Goal: Task Accomplishment & Management: Use online tool/utility

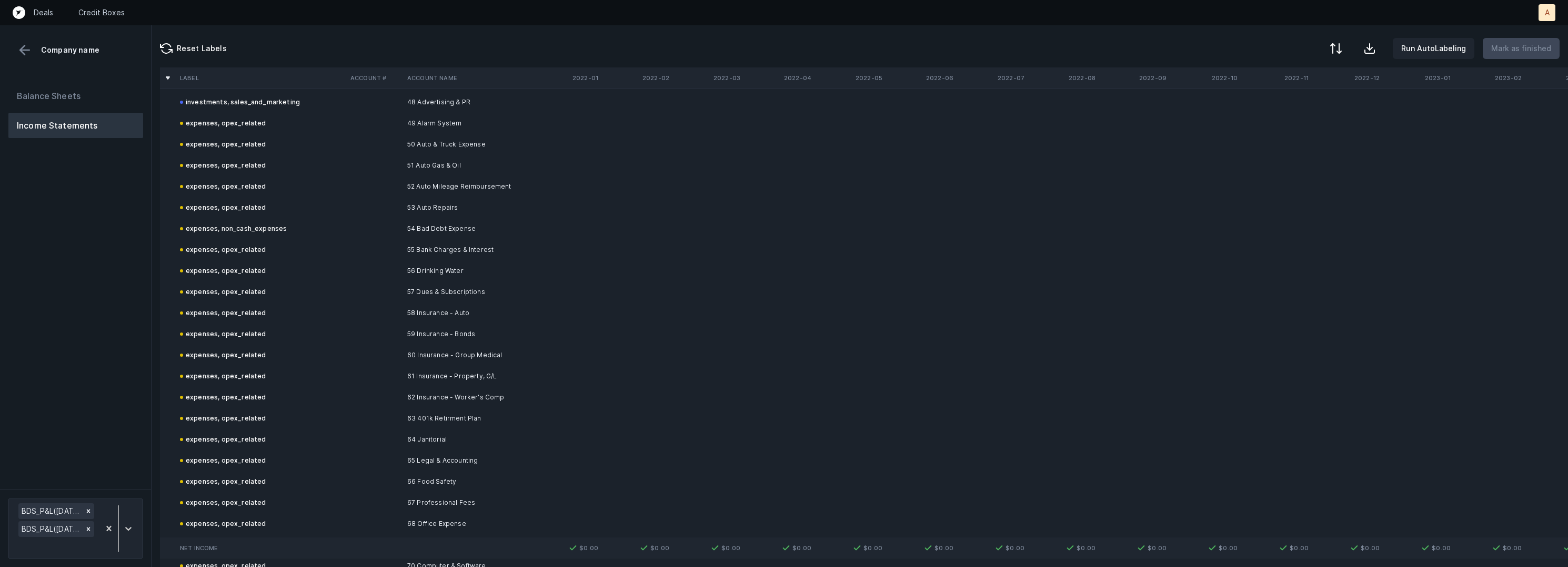
scroll to position [2586, 0]
click at [88, 94] on button "Balance Sheets" at bounding box center [76, 96] width 134 height 25
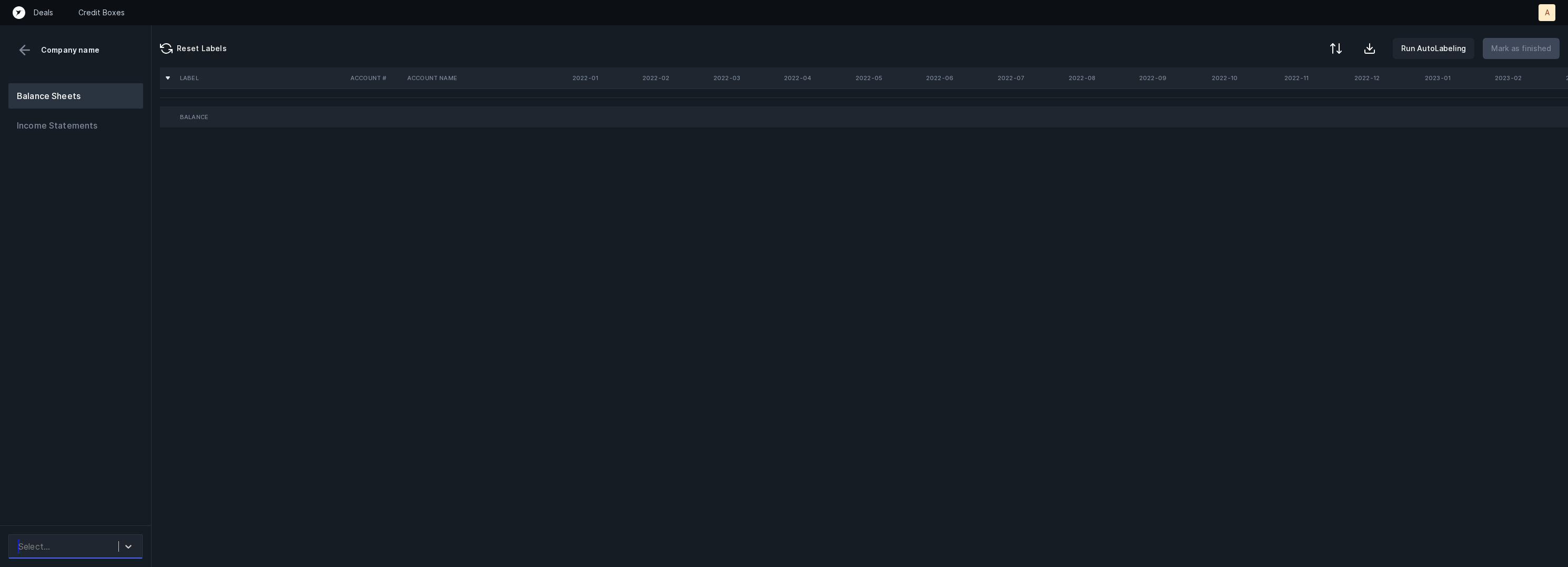
click at [112, 541] on div "Select..." at bounding box center [66, 546] width 106 height 19
click at [113, 514] on div "BDS_BS([DATE]-[DATE])_Cleaned.csv" at bounding box center [76, 510] width 134 height 34
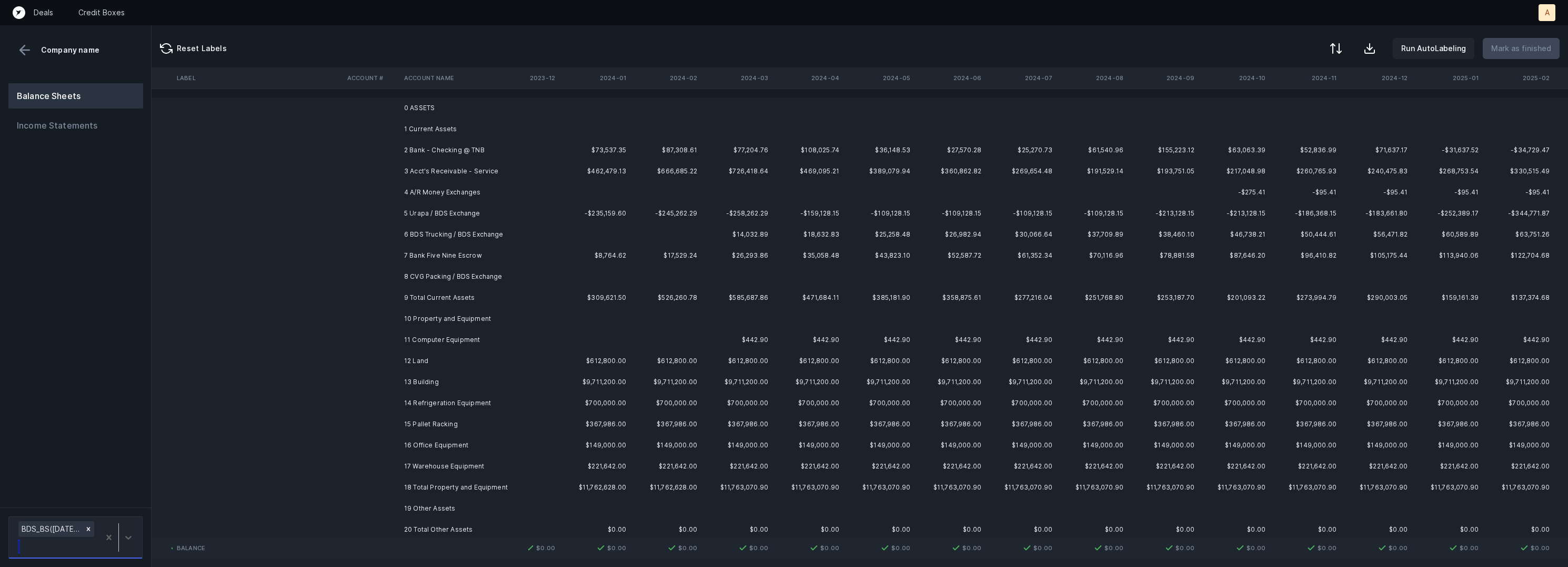
scroll to position [0, 1675]
click at [546, 147] on td at bounding box center [526, 150] width 71 height 21
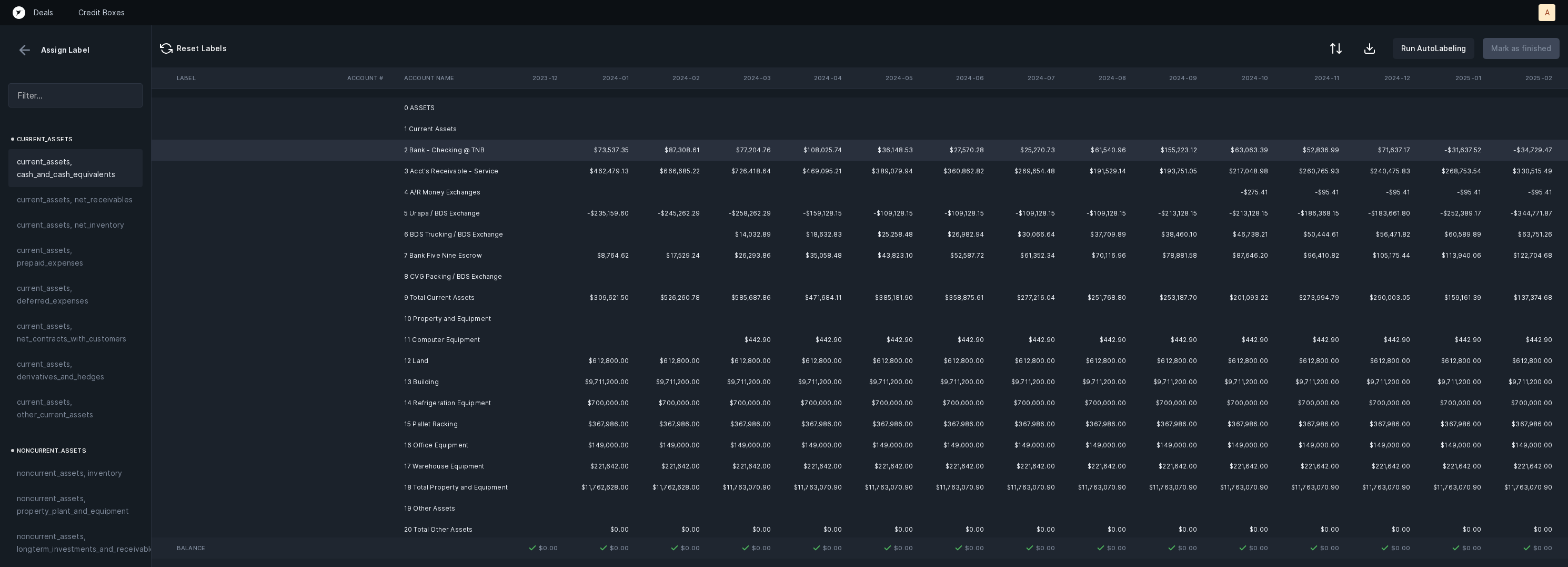
click at [95, 167] on span "current_assets, cash_and_cash_equivalents" at bounding box center [76, 168] width 117 height 25
click at [408, 170] on td "3 Acct's Receivable - Service" at bounding box center [464, 171] width 129 height 21
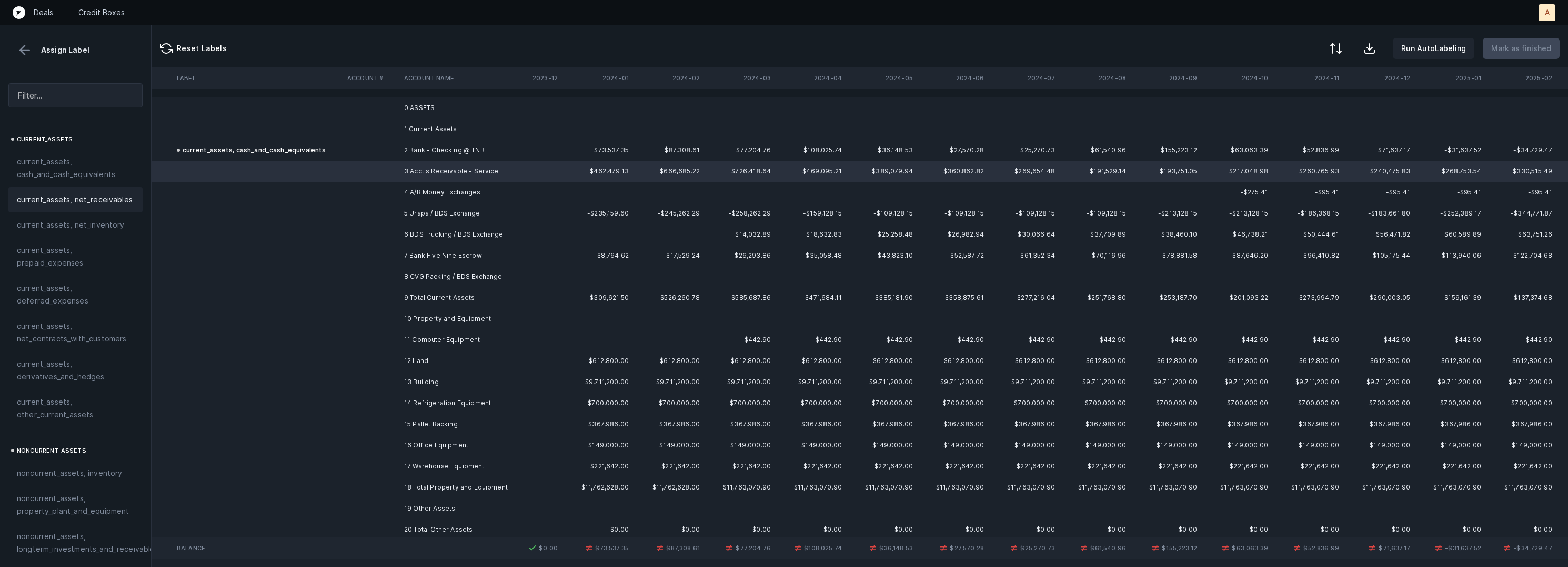
click at [69, 199] on span "current_assets, net_receivables" at bounding box center [75, 199] width 116 height 12
click at [392, 193] on td at bounding box center [371, 192] width 57 height 21
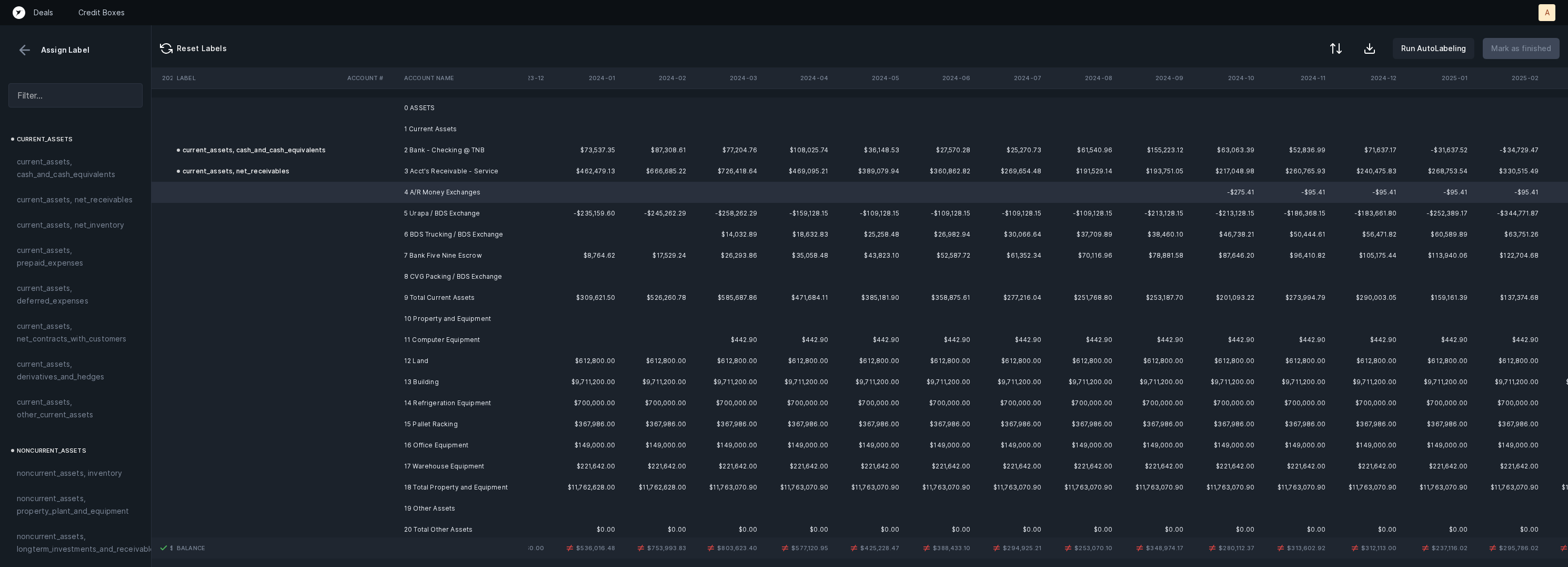
scroll to position [0, 1681]
click at [63, 396] on span "current_assets, other_current_assets" at bounding box center [76, 408] width 117 height 25
click at [419, 217] on td "5 Urapa / BDS Exchange" at bounding box center [464, 213] width 129 height 21
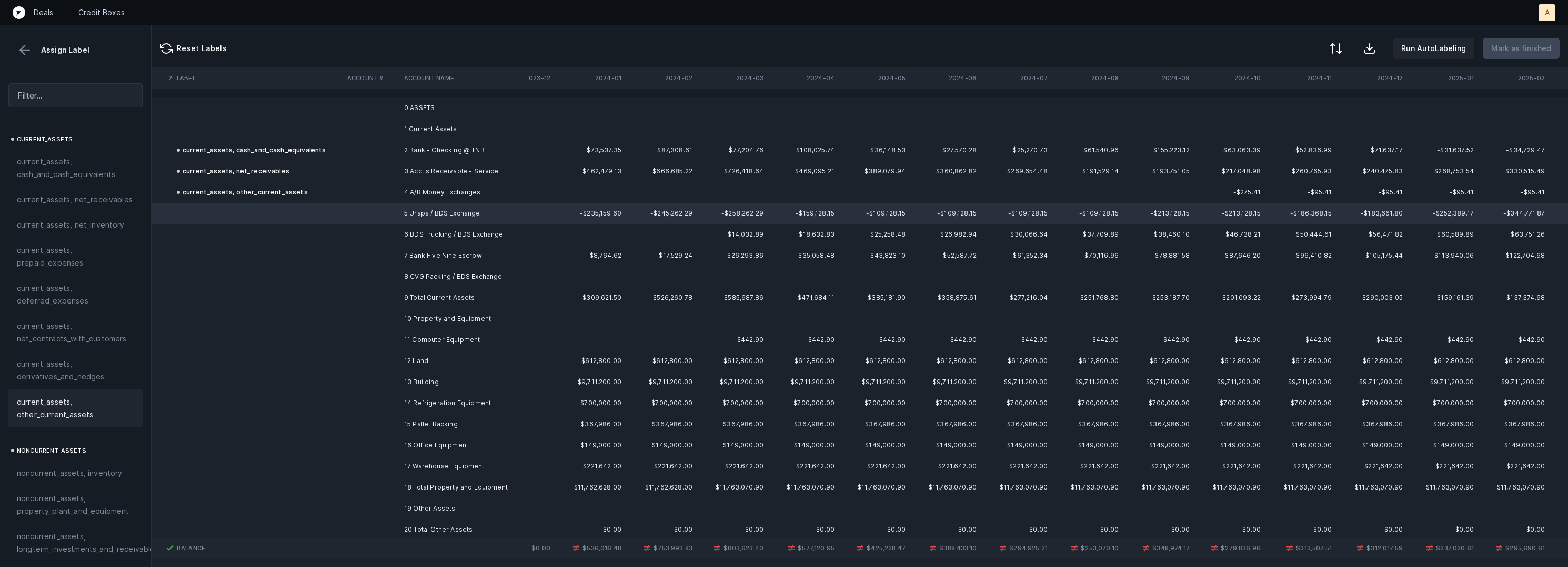
click at [79, 402] on span "current_assets, other_current_assets" at bounding box center [76, 408] width 117 height 25
click at [398, 234] on td at bounding box center [371, 234] width 57 height 21
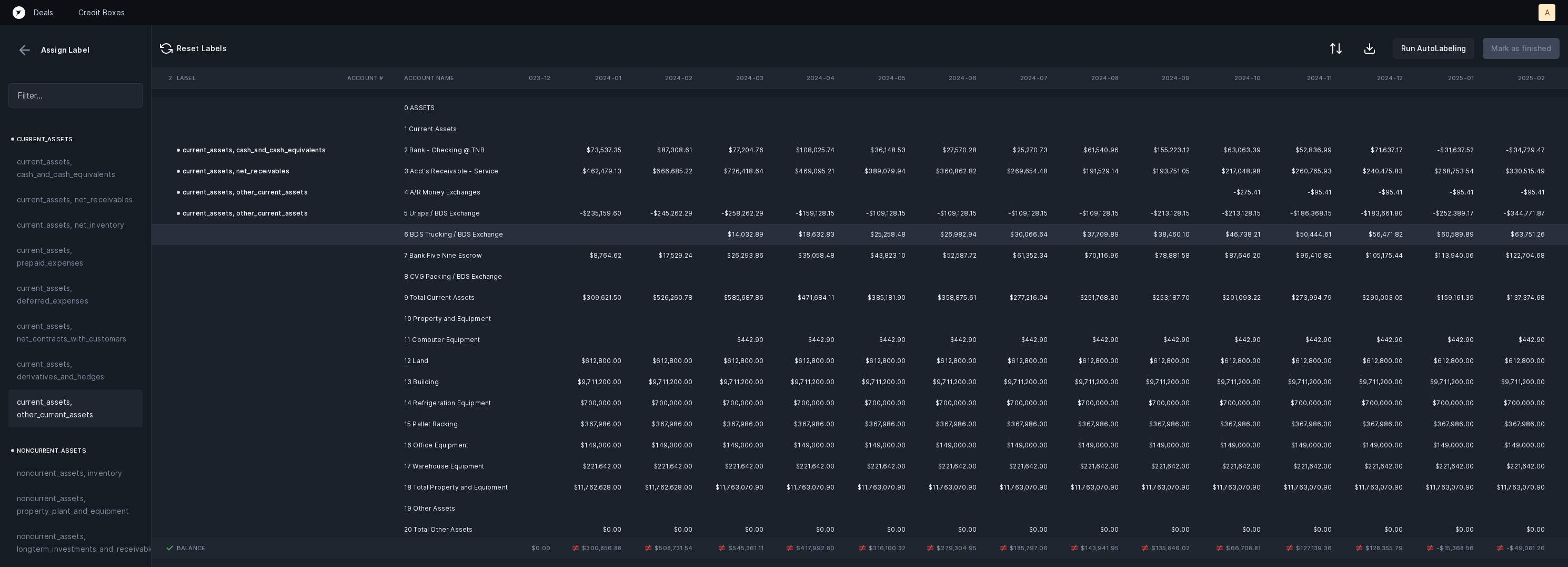
click at [62, 411] on span "current_assets, other_current_assets" at bounding box center [76, 408] width 117 height 25
click at [408, 257] on td "7 Bank Five Nine Escrow" at bounding box center [464, 256] width 129 height 21
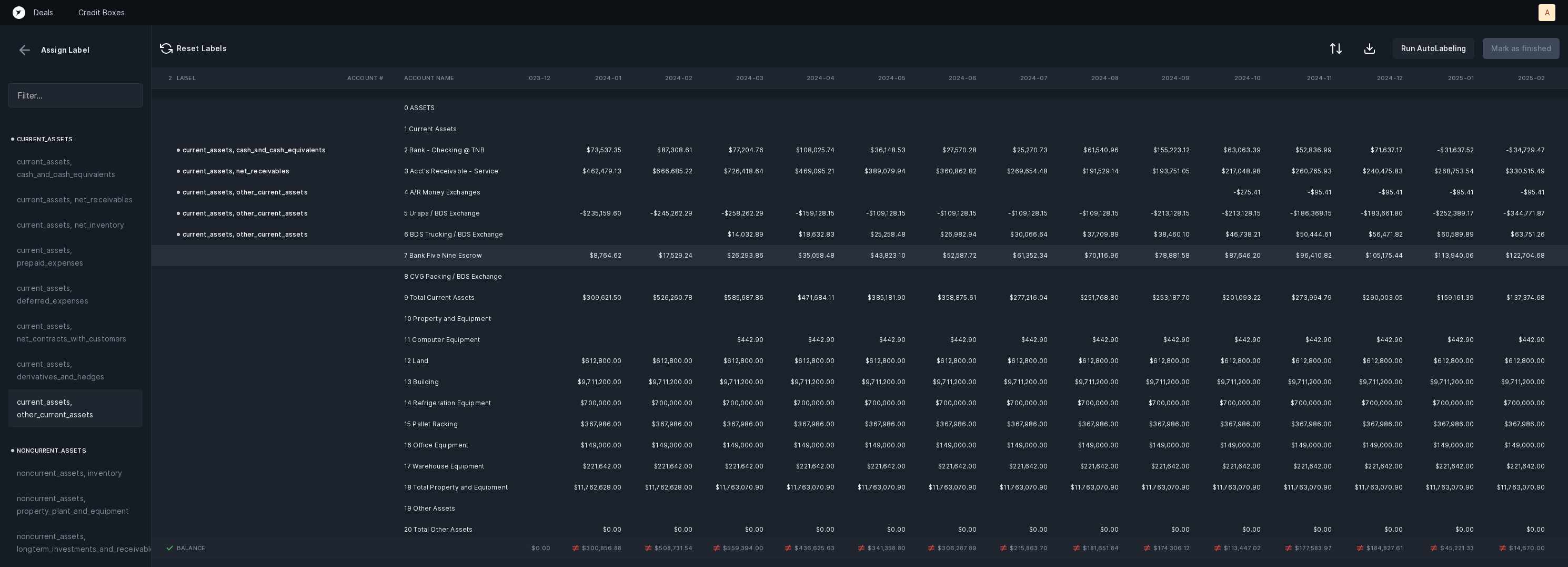
click at [48, 408] on span "current_assets, other_current_assets" at bounding box center [76, 408] width 117 height 25
click at [376, 279] on td at bounding box center [371, 277] width 57 height 21
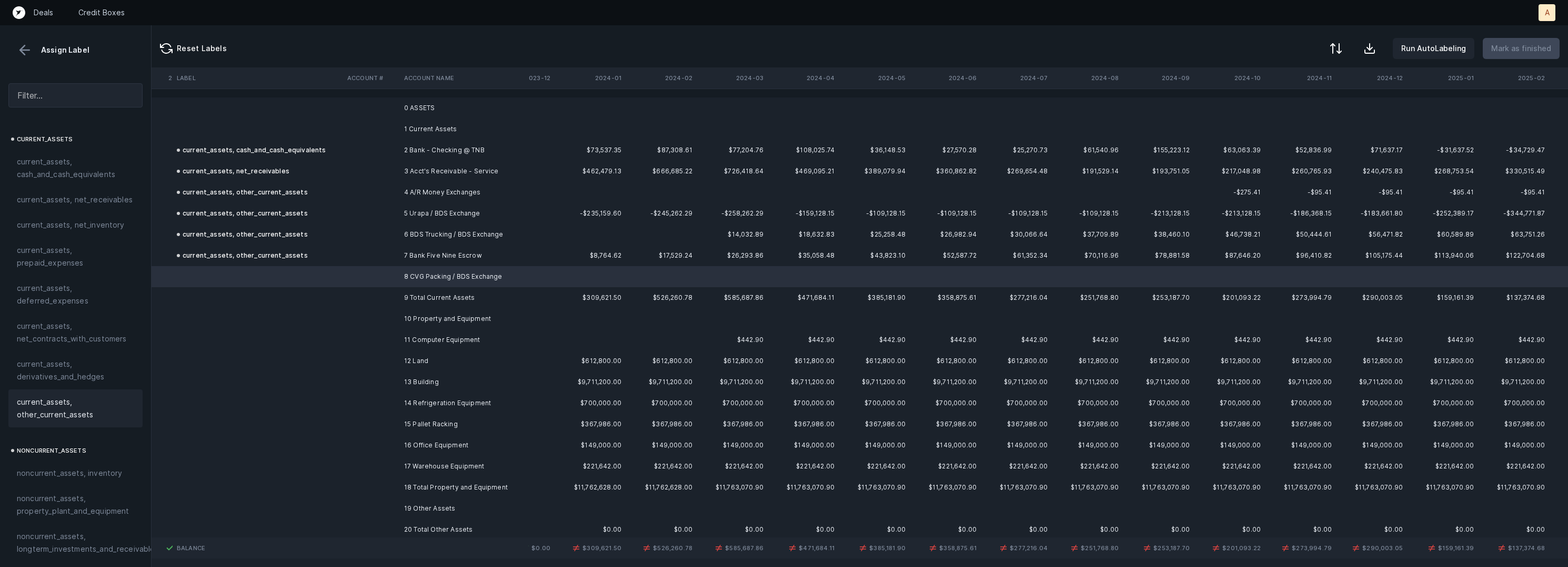
click at [86, 405] on span "current_assets, other_current_assets" at bounding box center [76, 408] width 117 height 25
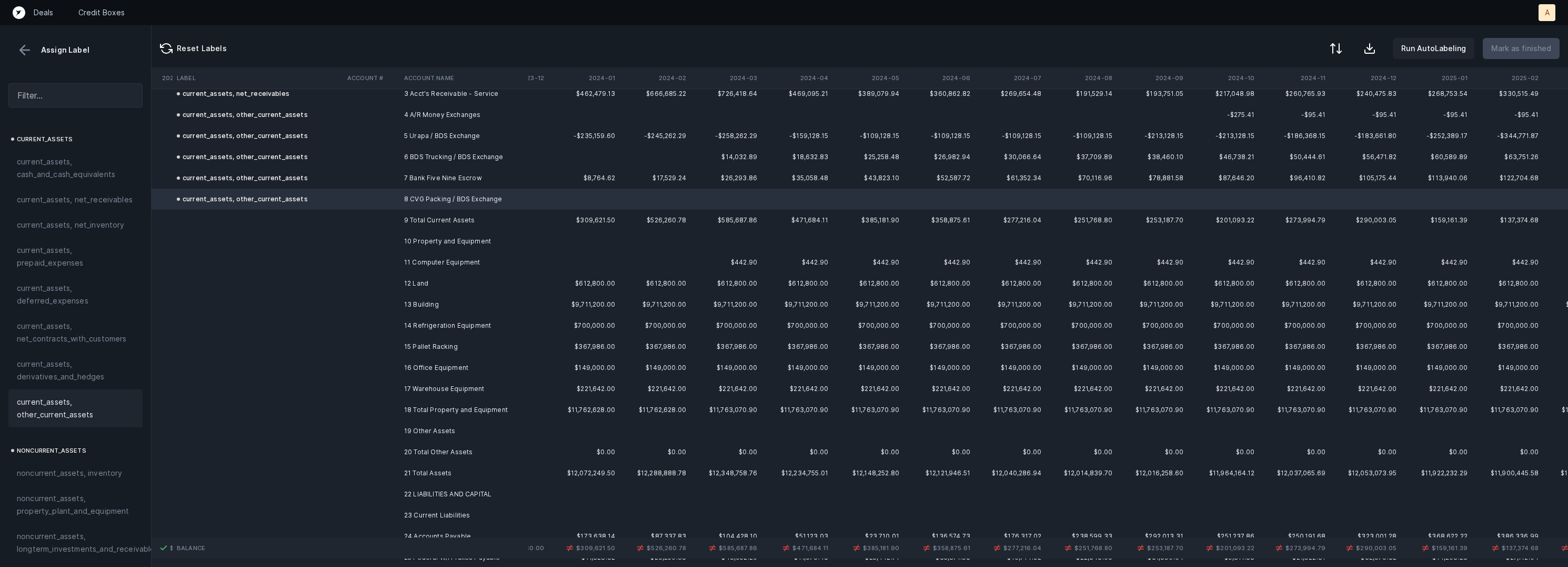
scroll to position [78, 1696]
click at [464, 261] on td "11 Computer Equipment" at bounding box center [464, 262] width 129 height 21
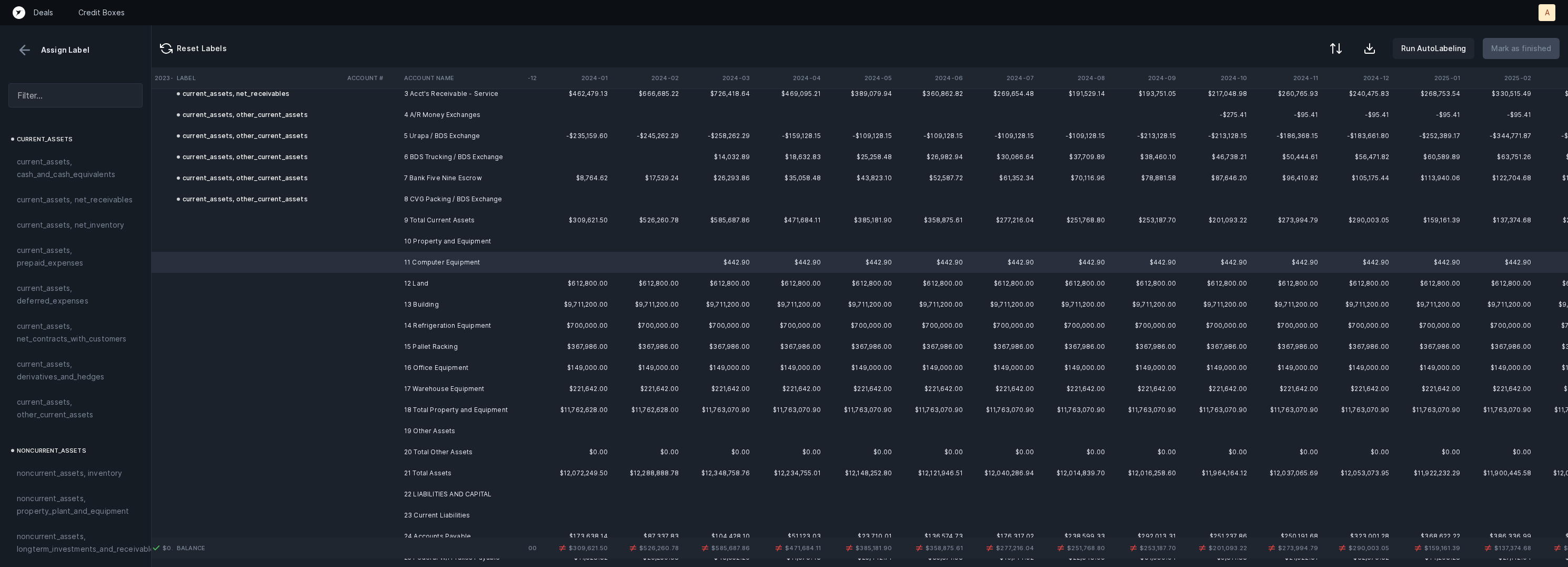
click at [430, 284] on td "12 Land" at bounding box center [464, 284] width 129 height 21
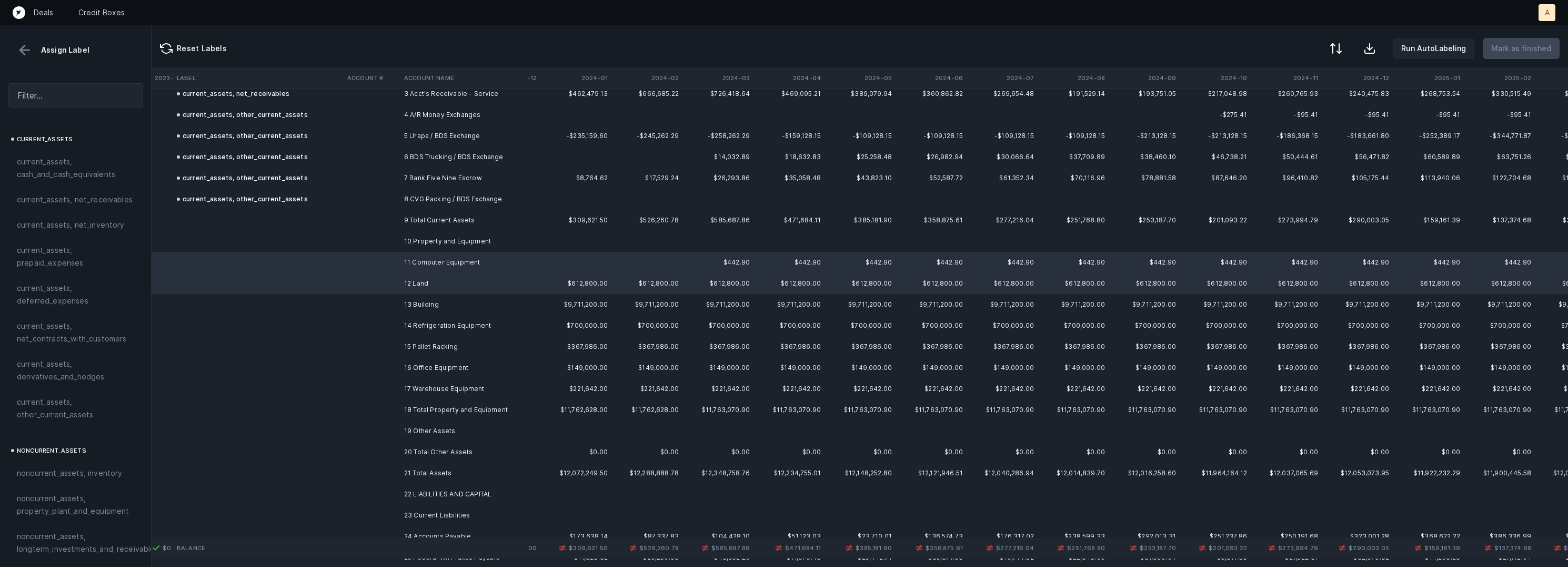
click at [429, 300] on td "13 Building" at bounding box center [464, 305] width 129 height 21
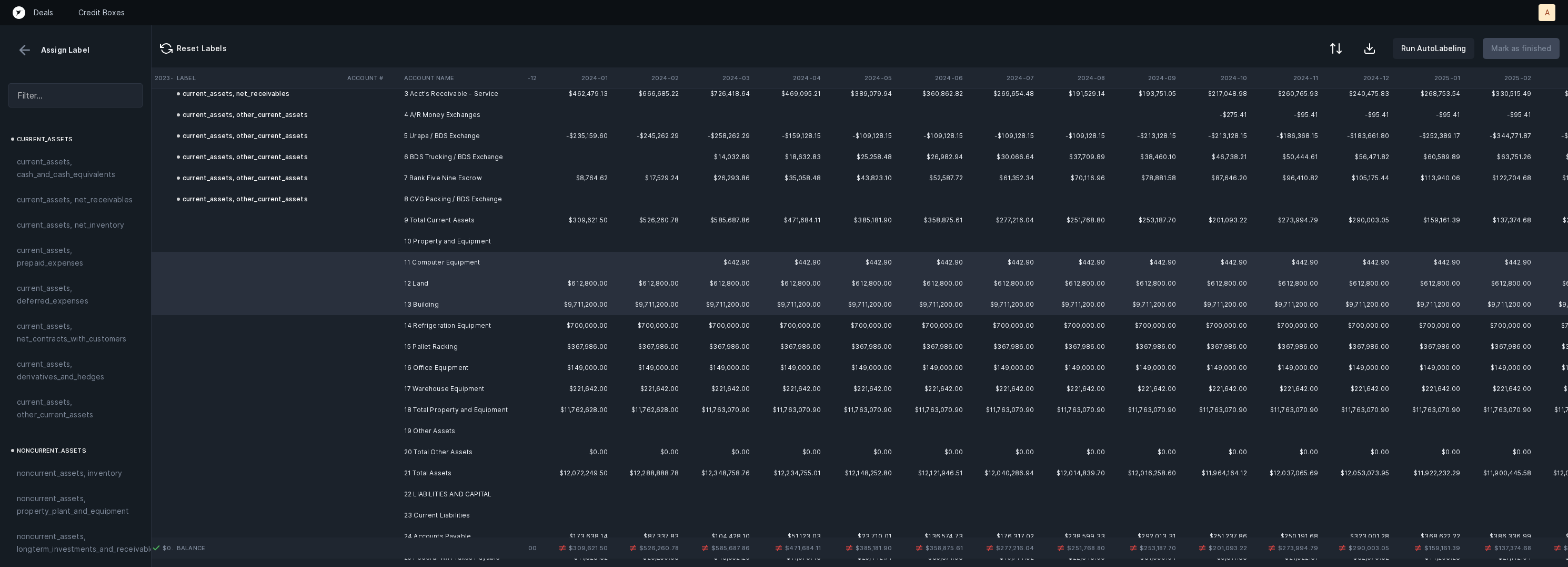
click at [433, 322] on td "14 Refrigeration Equipment" at bounding box center [464, 326] width 129 height 21
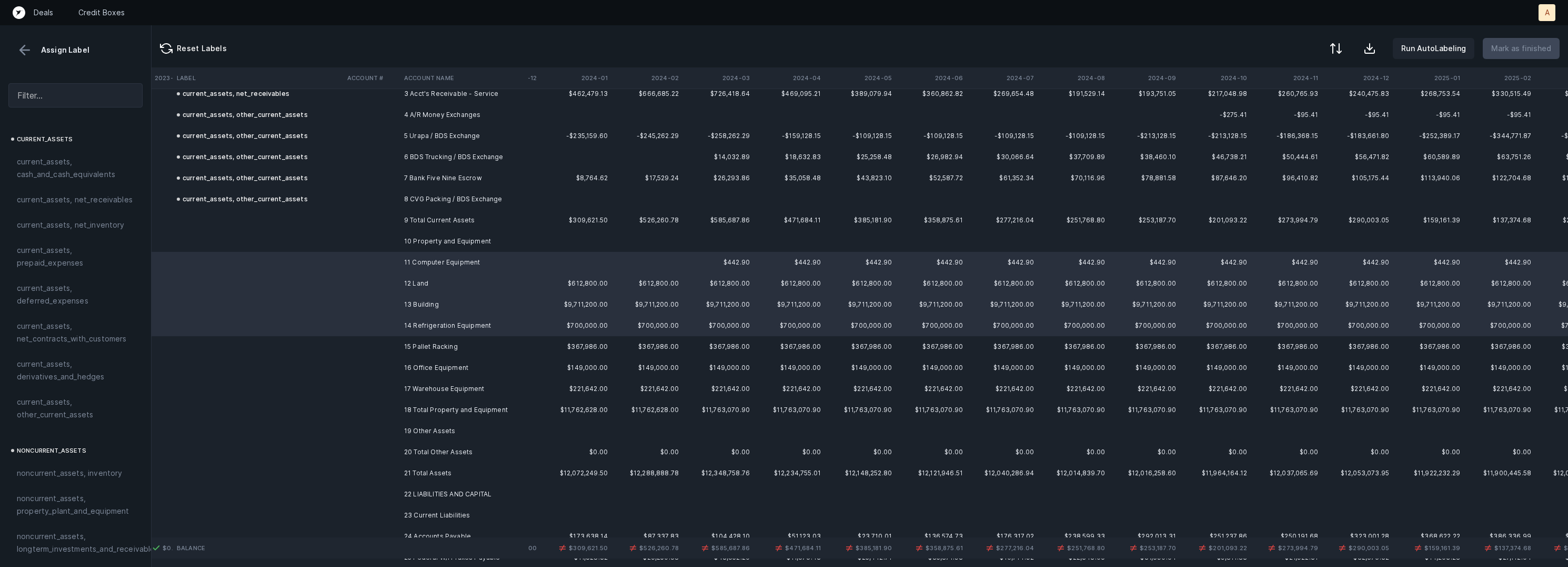
click at [426, 344] on td "15 Pallet Racking" at bounding box center [464, 347] width 129 height 21
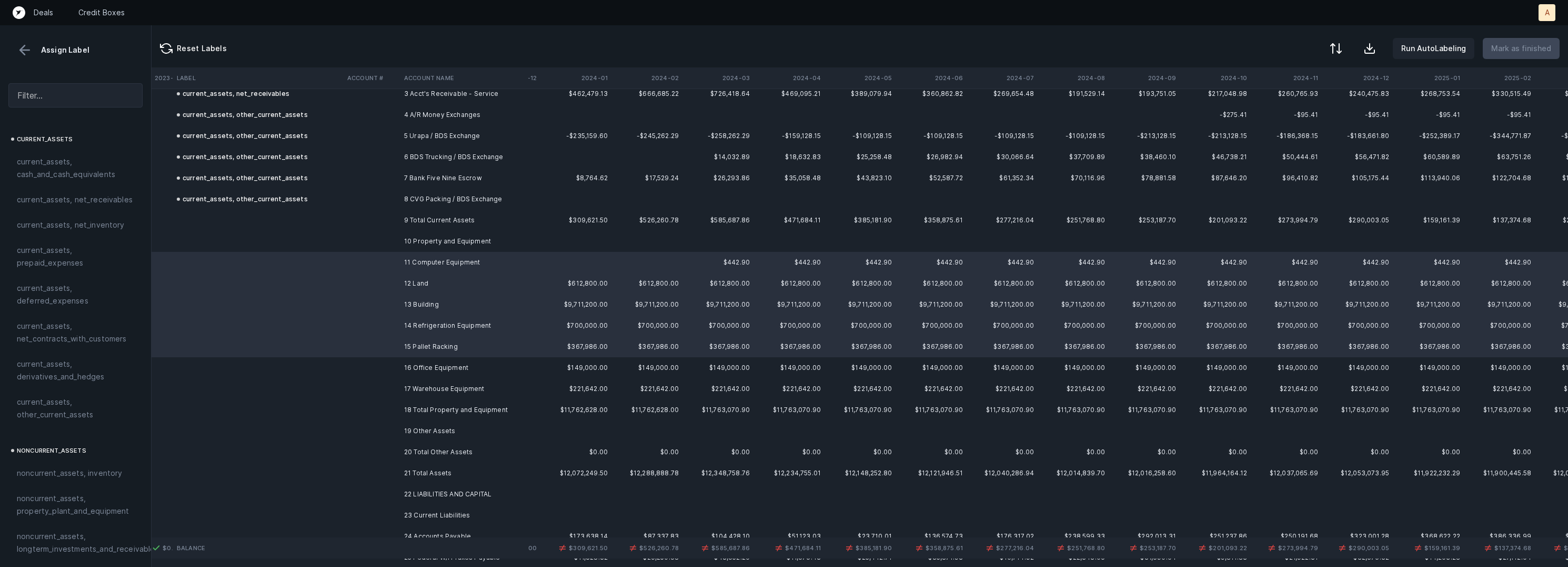
click at [423, 367] on td "16 Office Equipment" at bounding box center [464, 368] width 129 height 21
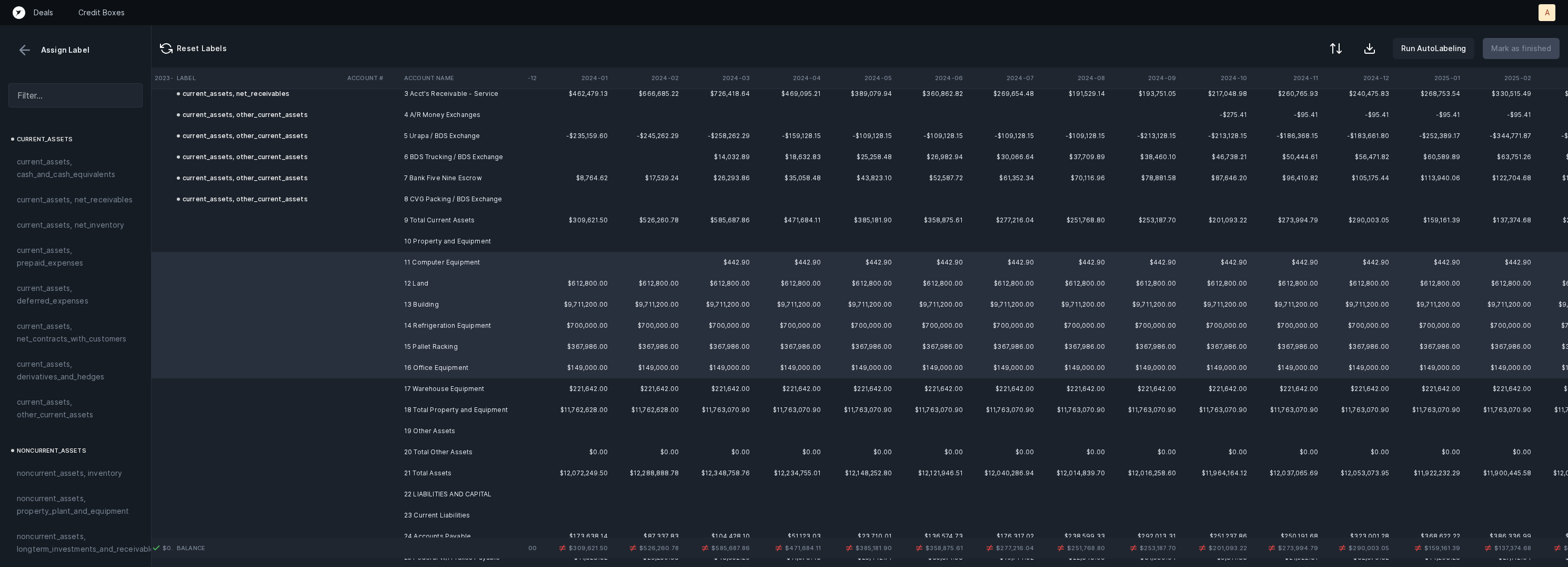
click at [422, 386] on td "17 Warehouse Equipment" at bounding box center [464, 388] width 129 height 21
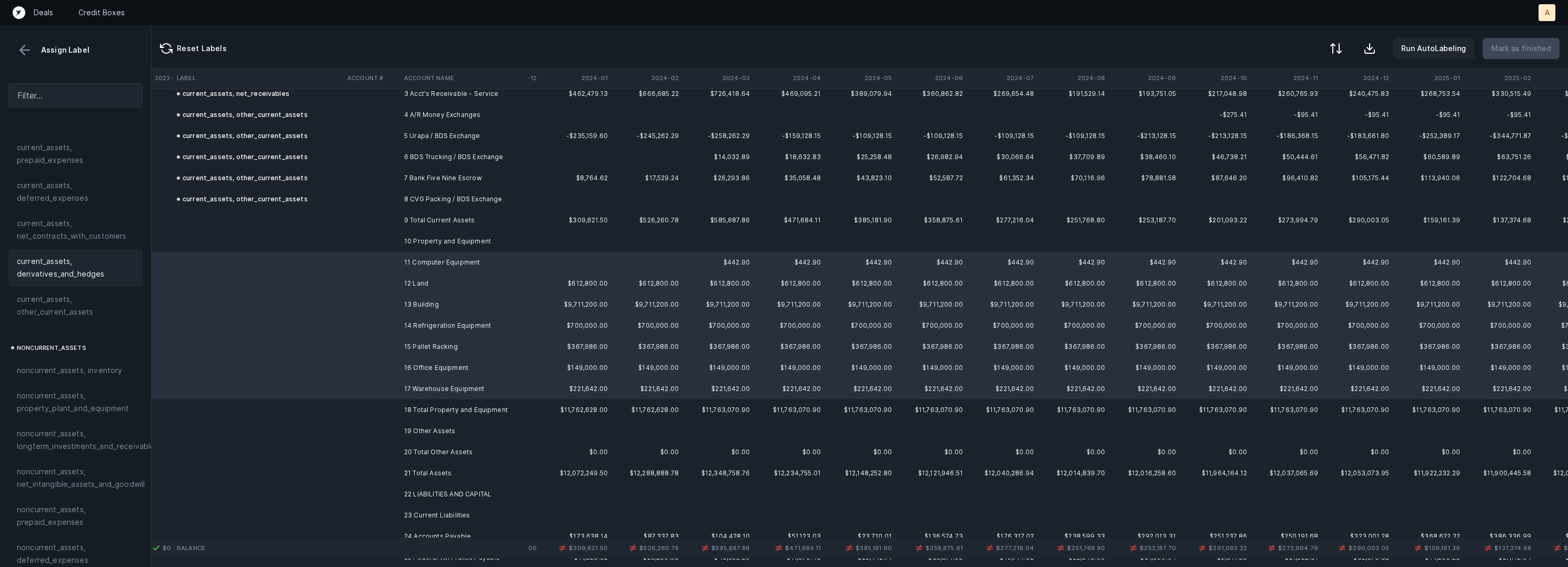
scroll to position [156, 0]
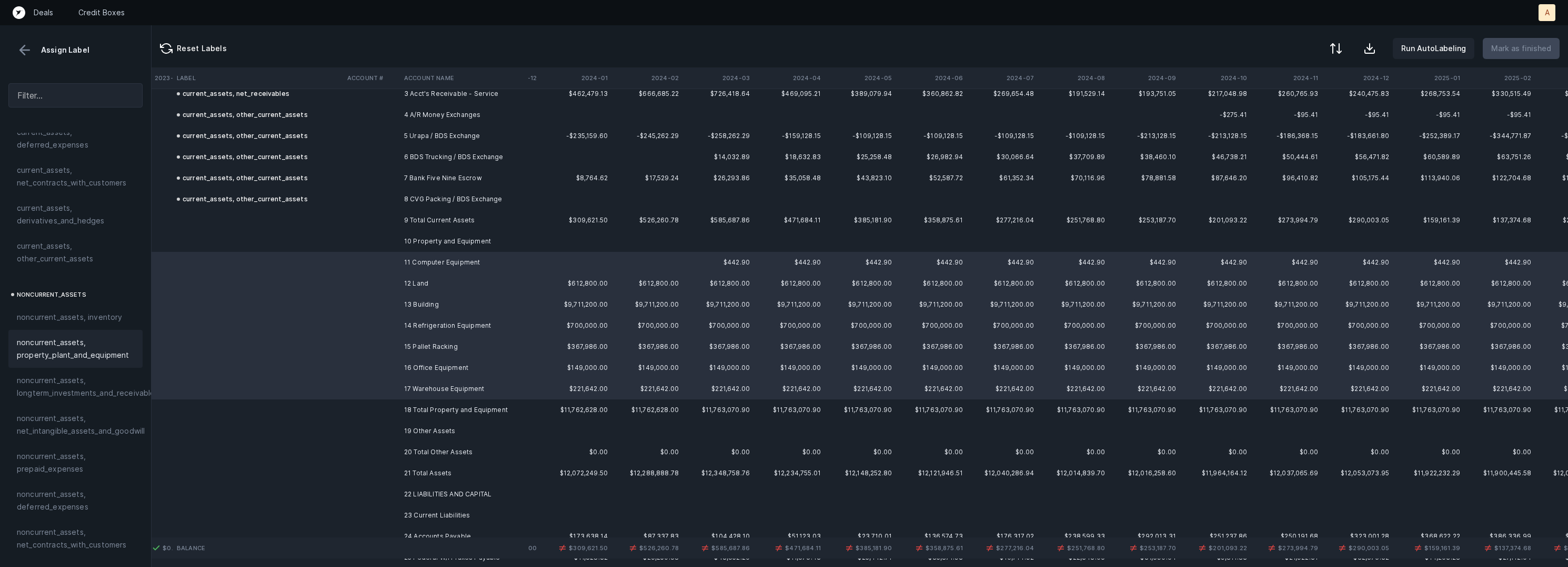
click at [46, 336] on span "noncurrent_assets, property_plant_and_equipment" at bounding box center [76, 349] width 117 height 25
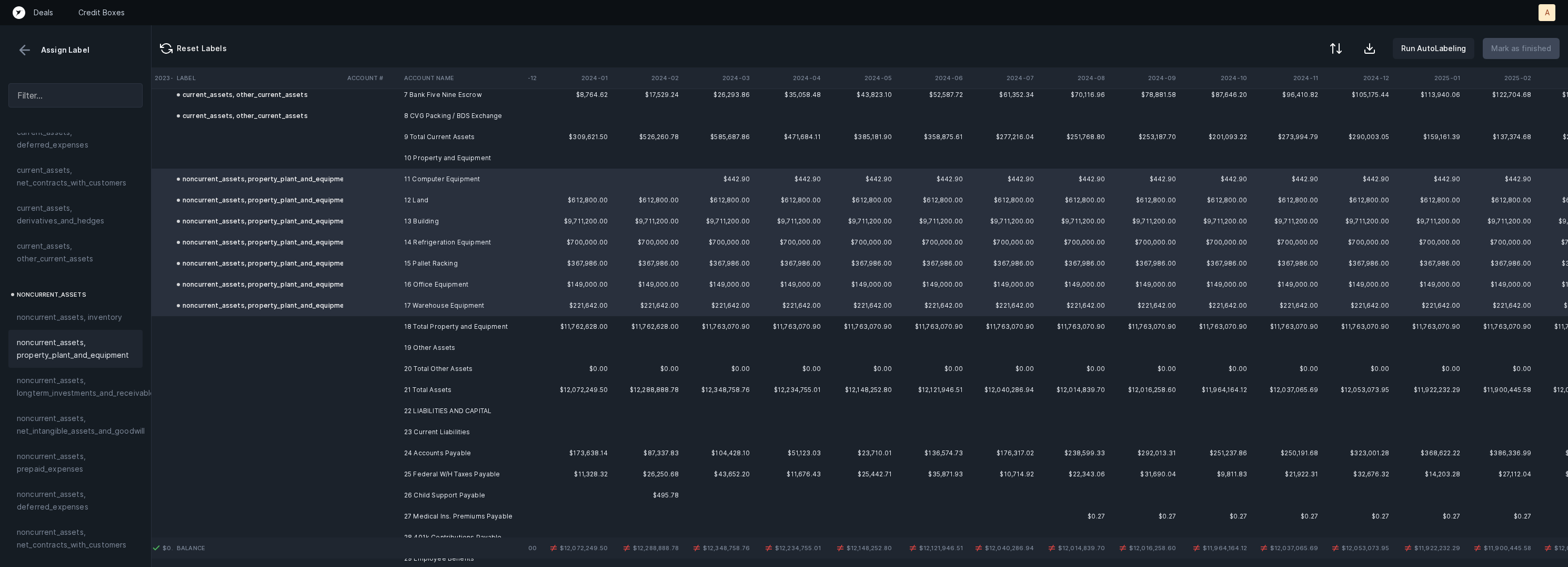
scroll to position [187, 1696]
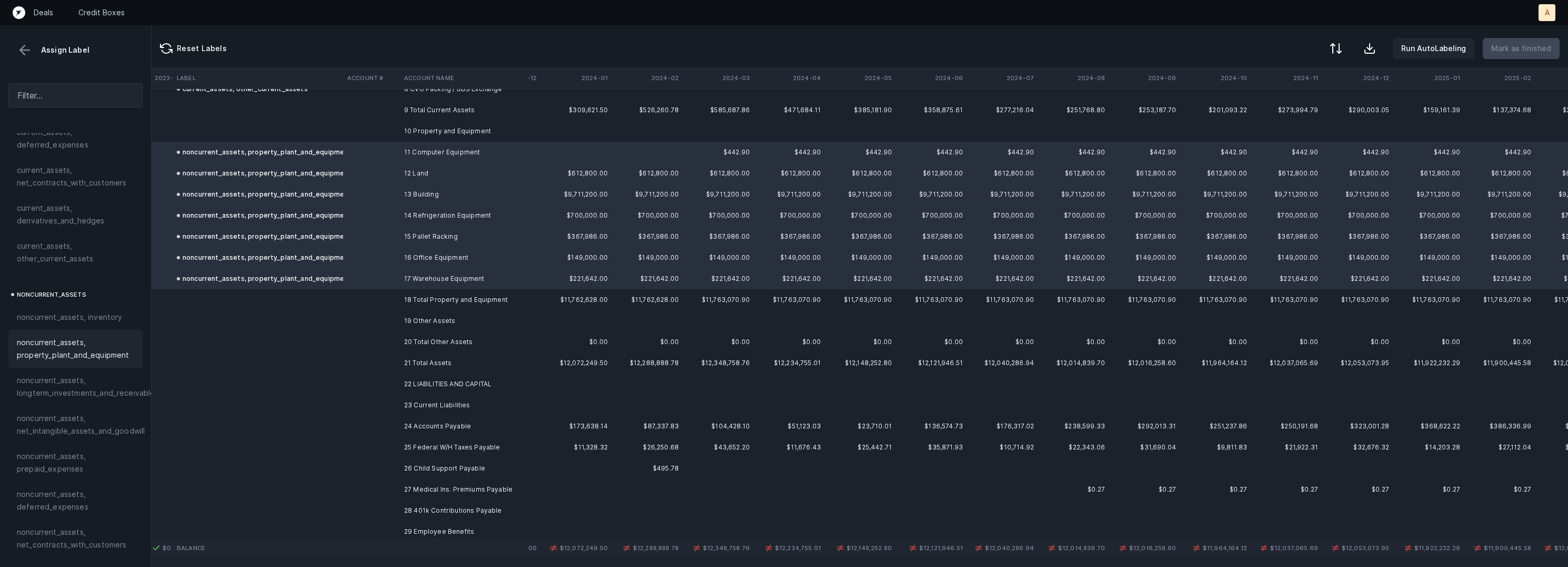
click at [473, 326] on td "19 Other Assets" at bounding box center [464, 321] width 129 height 21
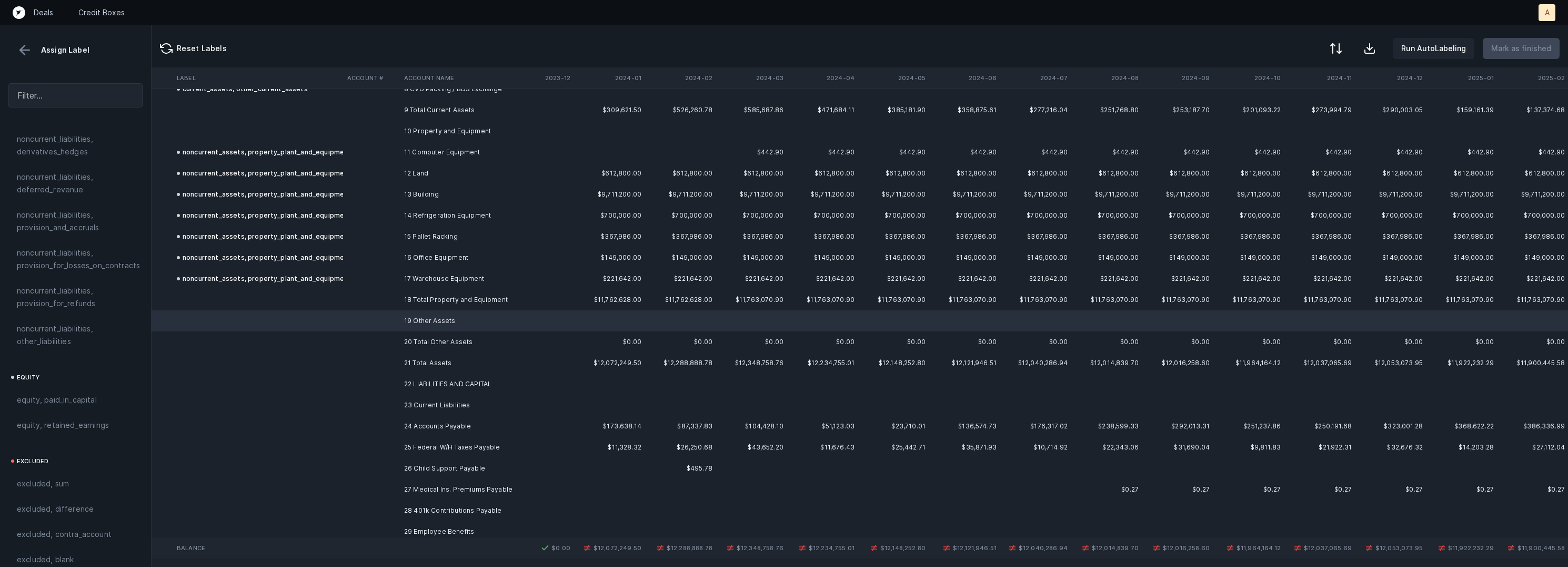
scroll to position [1136, 0]
click at [52, 551] on span "excluded, blank" at bounding box center [45, 556] width 57 height 12
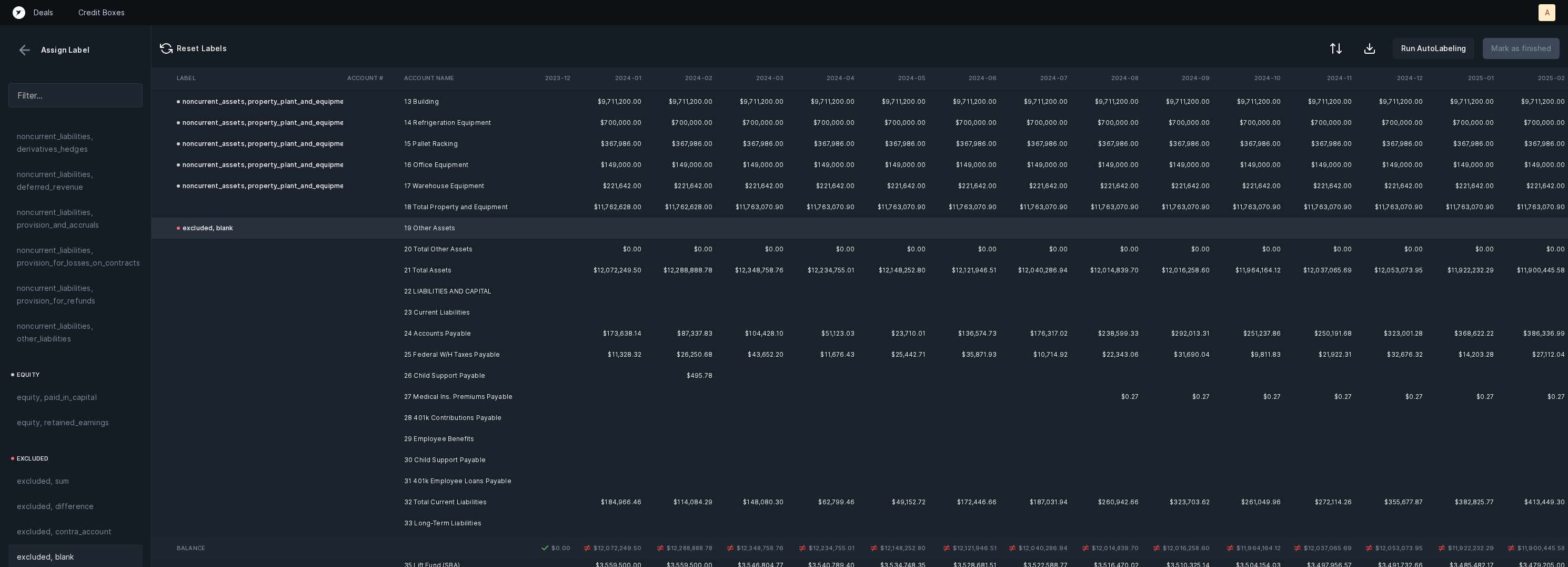
scroll to position [295, 1662]
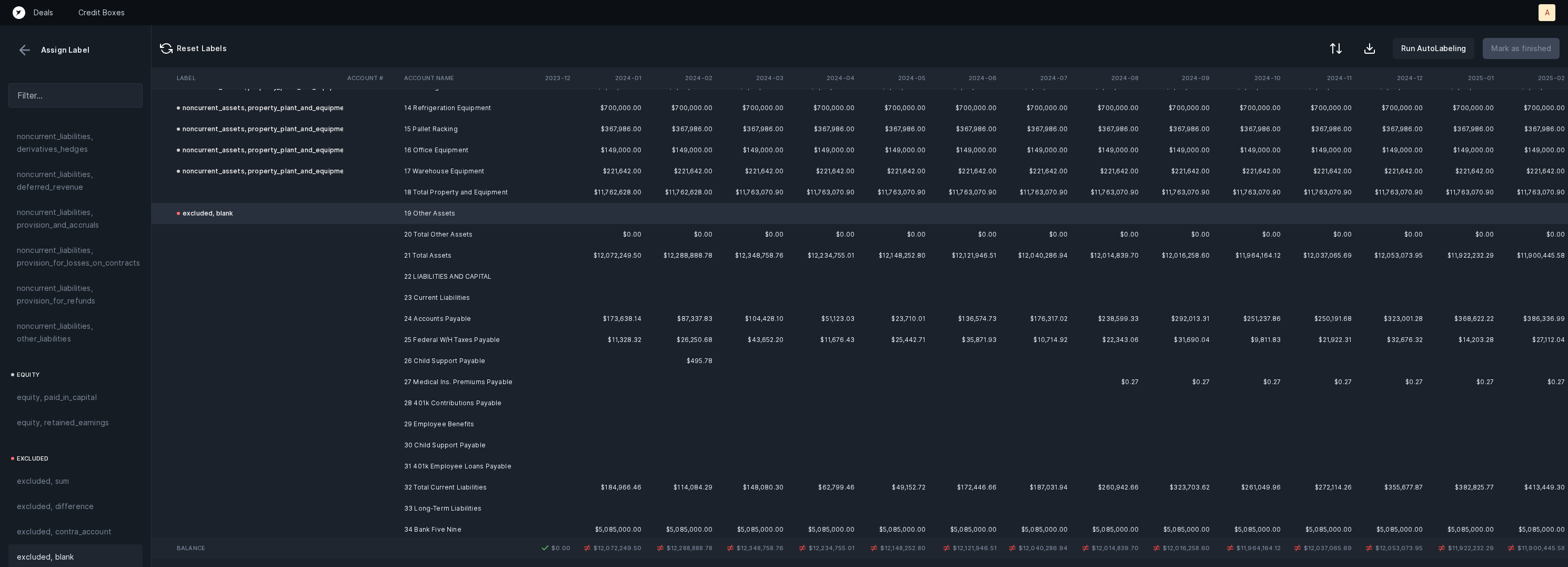
click at [412, 313] on td "24 Accounts Payable" at bounding box center [464, 319] width 129 height 21
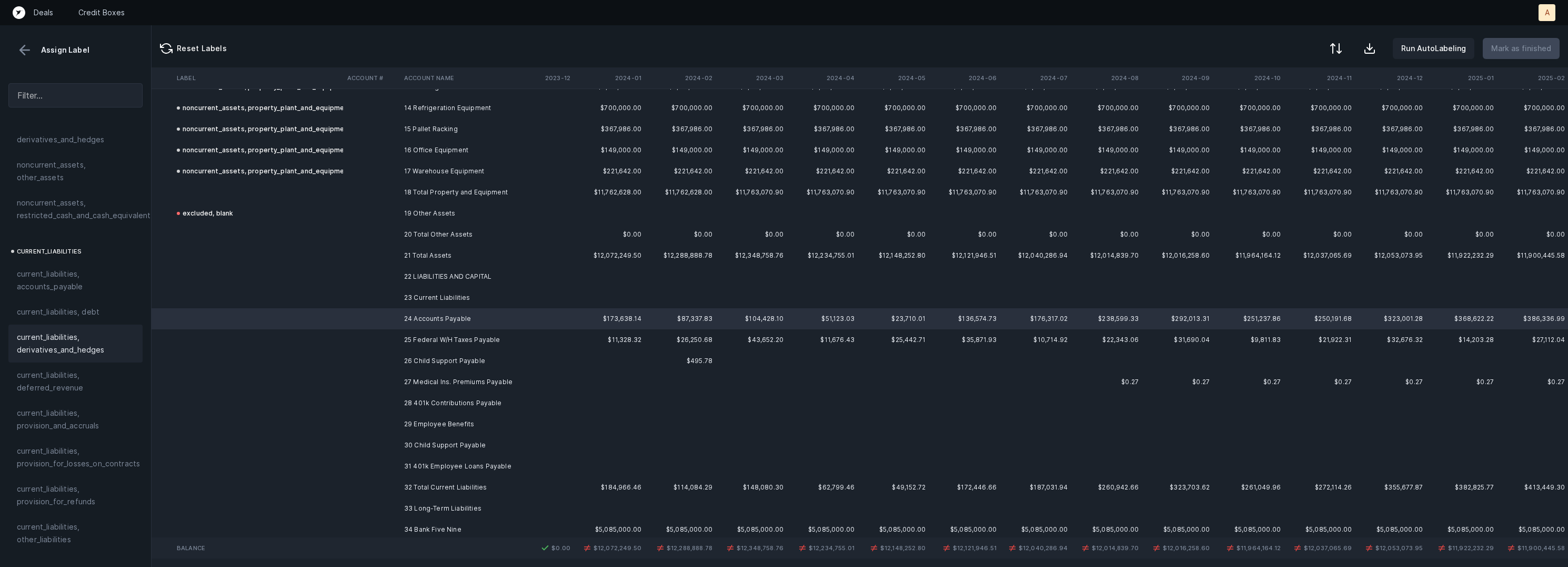
scroll to position [596, 0]
click at [81, 270] on span "current_liabilities, accounts_payable" at bounding box center [76, 283] width 117 height 25
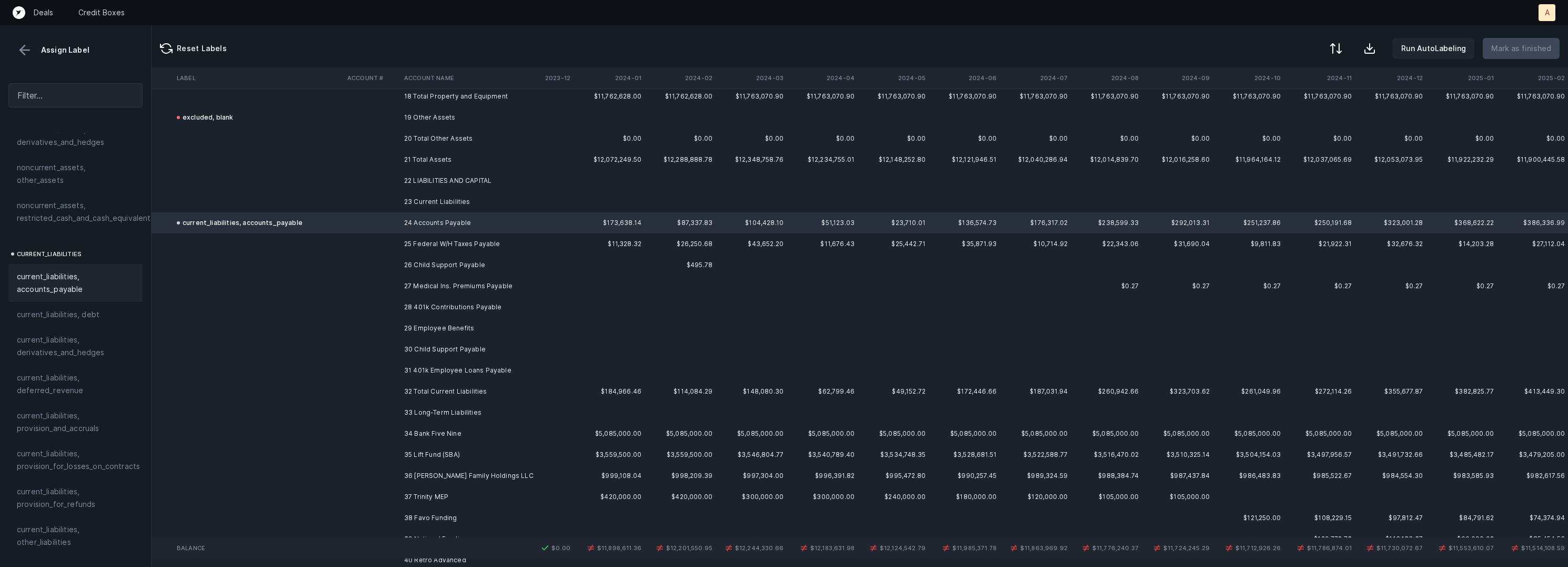
scroll to position [388, 1662]
click at [423, 249] on td "25 Federal W/H Taxes Payable" at bounding box center [464, 246] width 129 height 21
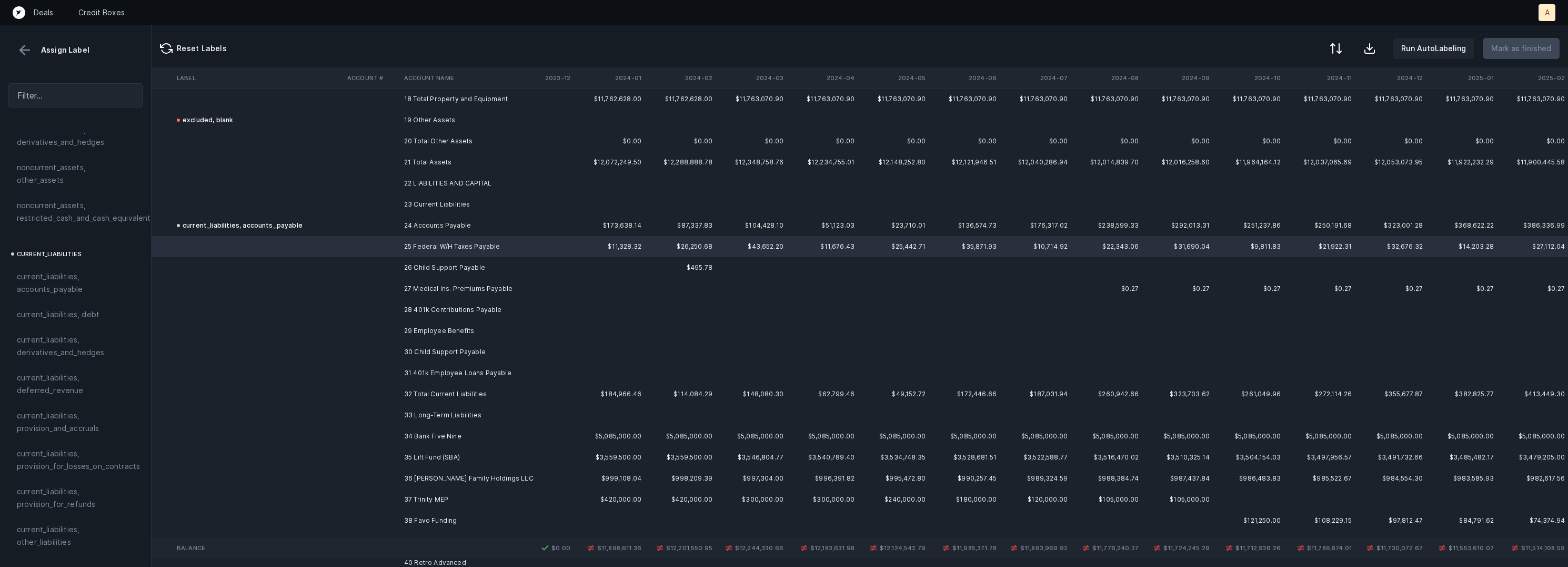
click at [428, 275] on td "26 Child Support Payable" at bounding box center [464, 267] width 129 height 21
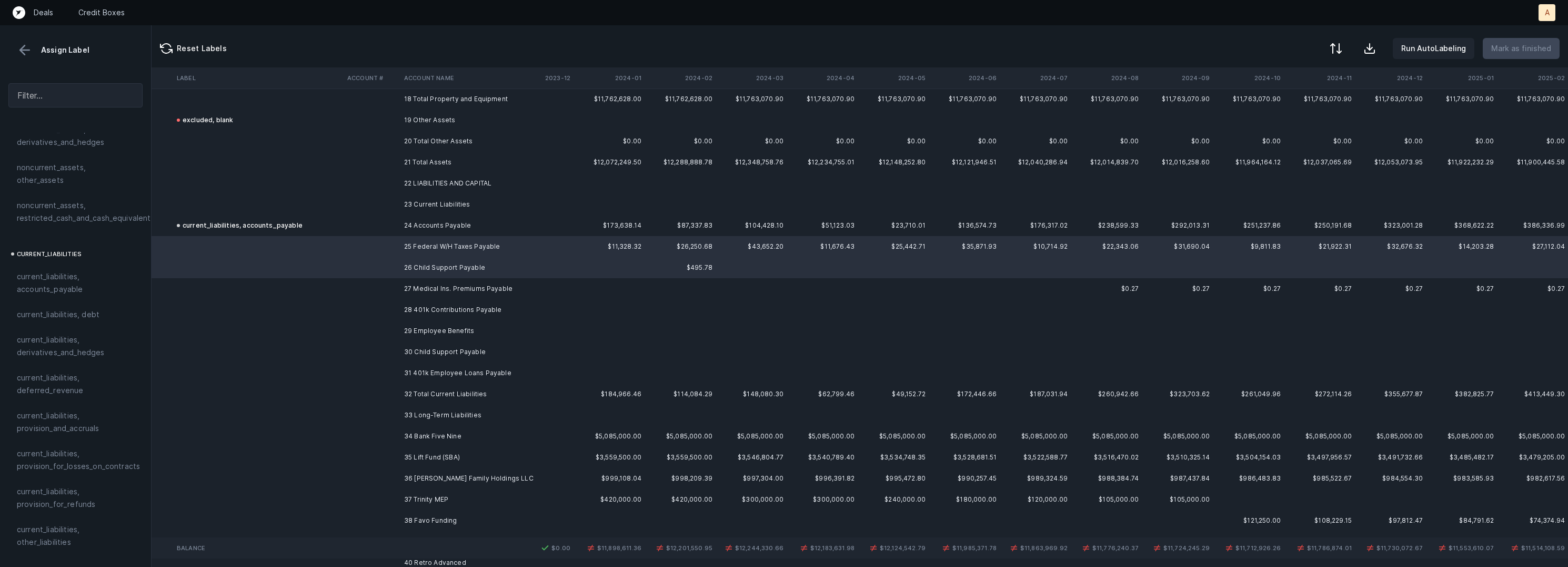
click at [421, 288] on td "27 Medical Ins. Premiums Payable" at bounding box center [464, 288] width 129 height 21
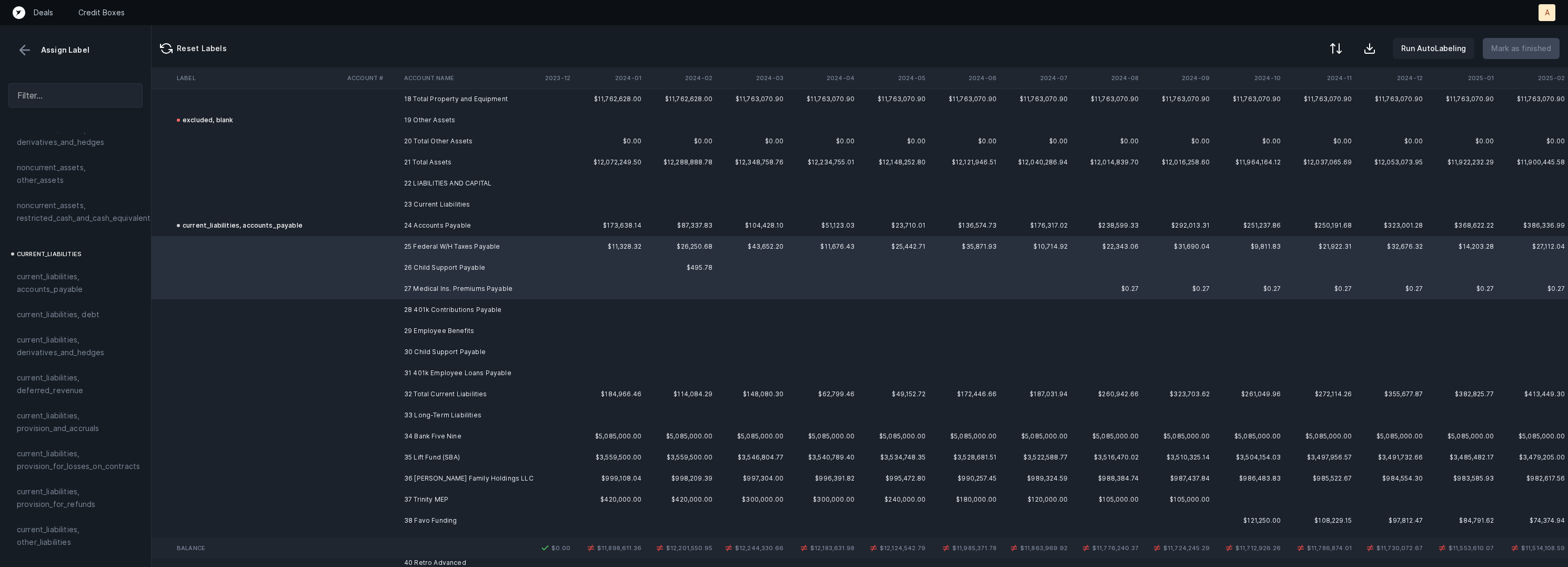
click at [423, 306] on td "28 401k Contributions Payable" at bounding box center [464, 309] width 129 height 21
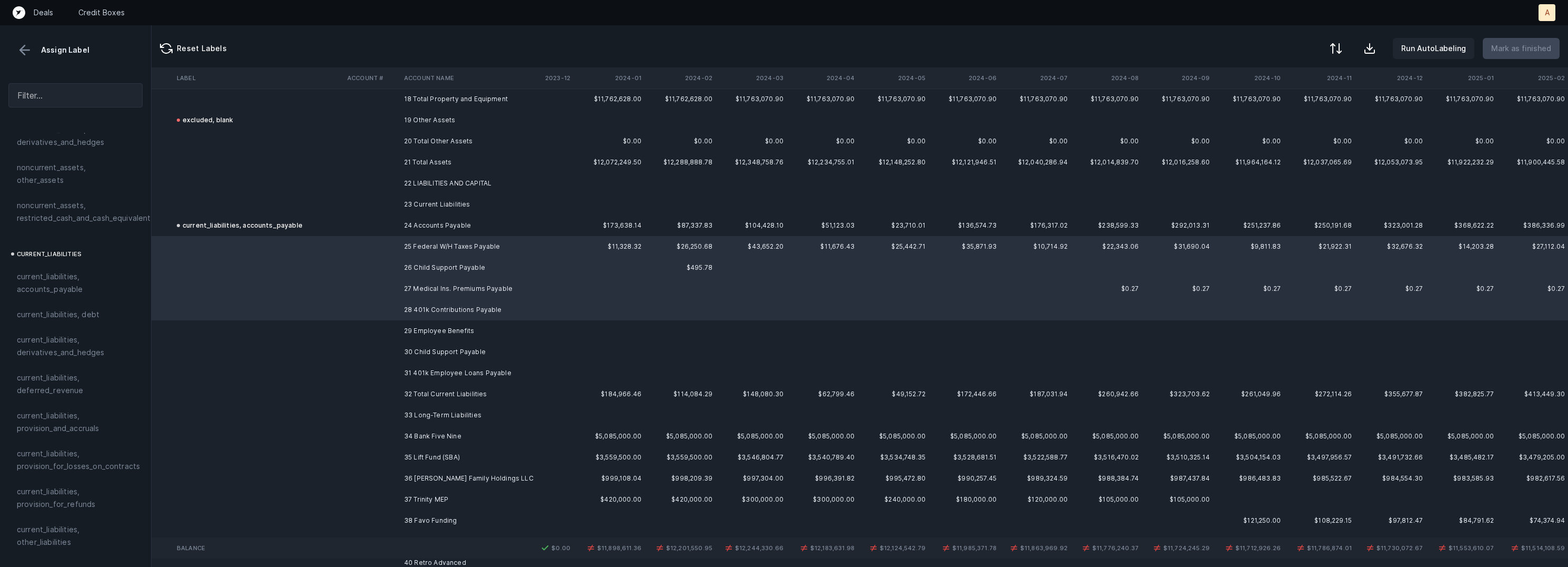
click at [423, 321] on td "29 Employee Benefits" at bounding box center [464, 331] width 129 height 21
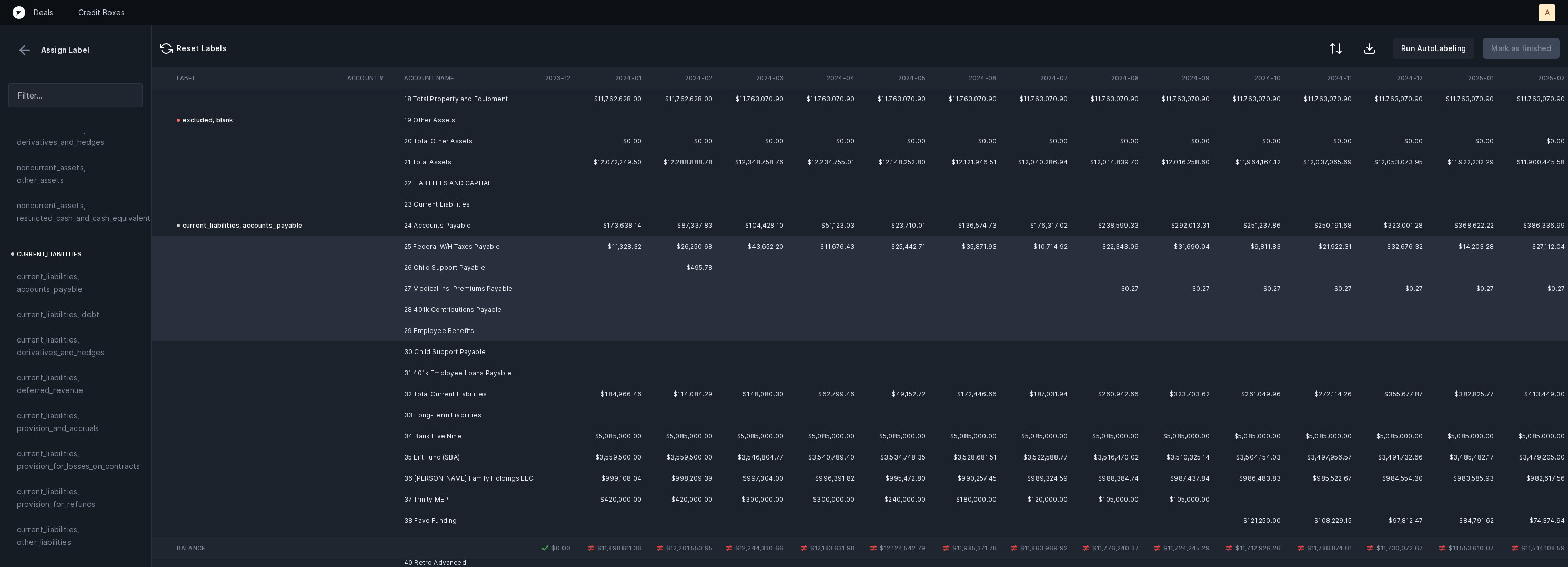
click at [423, 341] on td "30 Child Support Payable" at bounding box center [464, 352] width 129 height 21
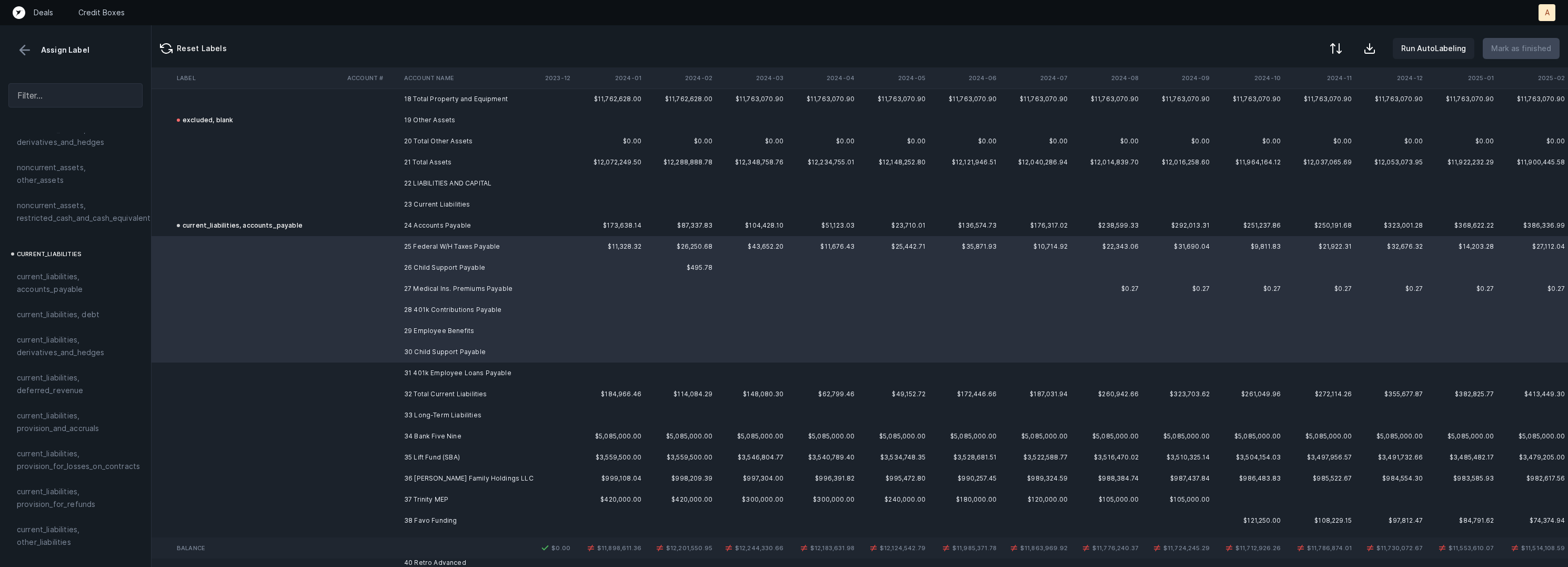
click at [421, 369] on td "31 401k Employee Loans Payable" at bounding box center [464, 373] width 129 height 21
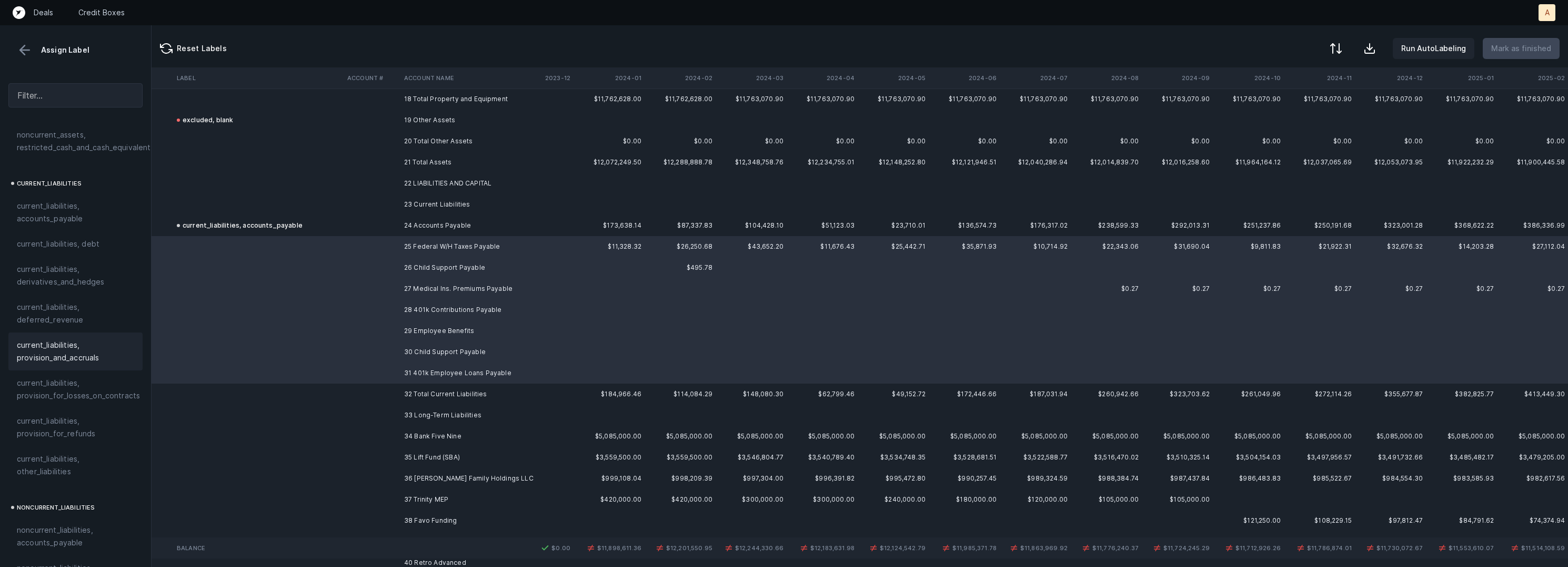
scroll to position [688, 0]
click at [84, 431] on span "current_liabilities, other_liabilities" at bounding box center [76, 443] width 117 height 25
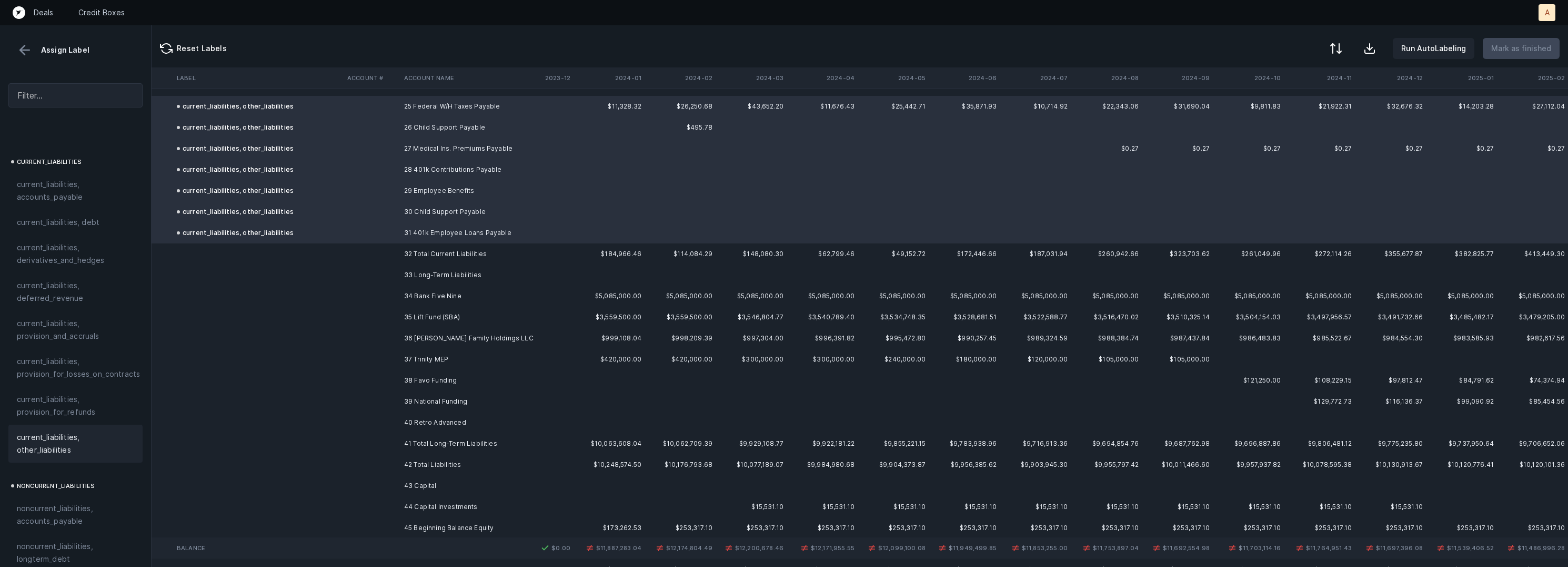
scroll to position [530, 1662]
click at [460, 289] on td "34 Bank Five Nine" at bounding box center [464, 295] width 129 height 21
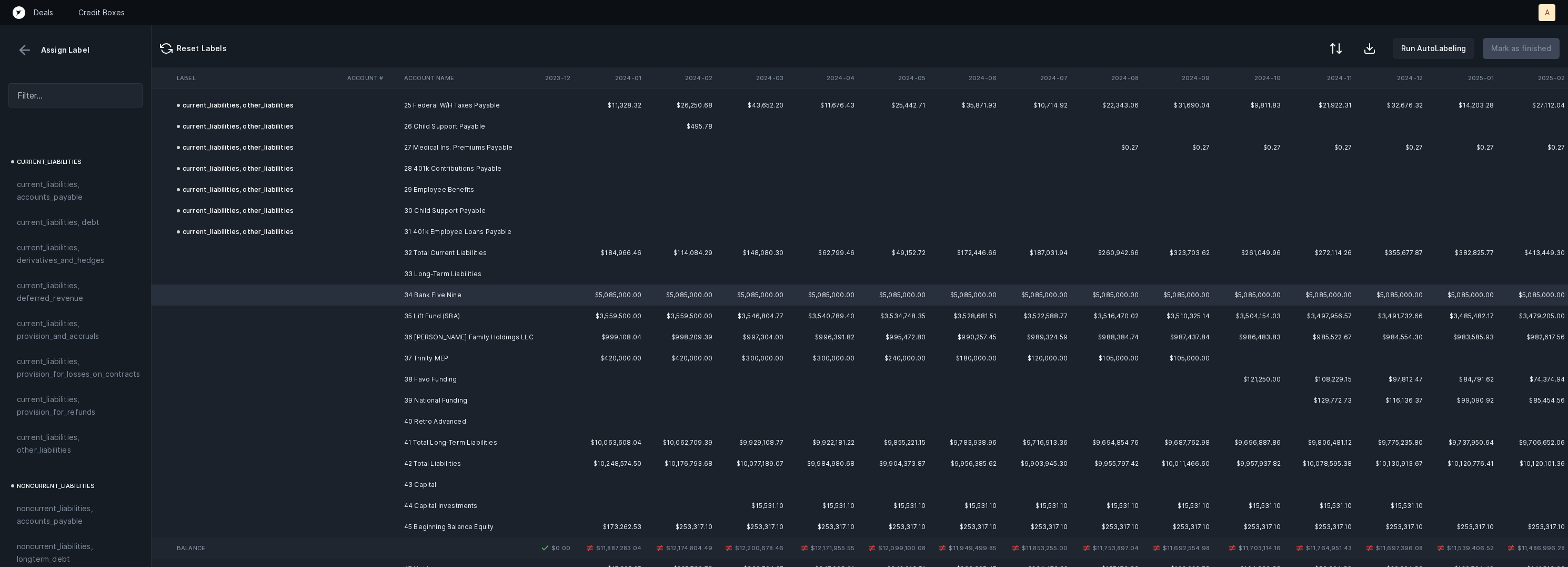
click at [409, 317] on td "35 Lift Fund (SBA)" at bounding box center [464, 316] width 129 height 21
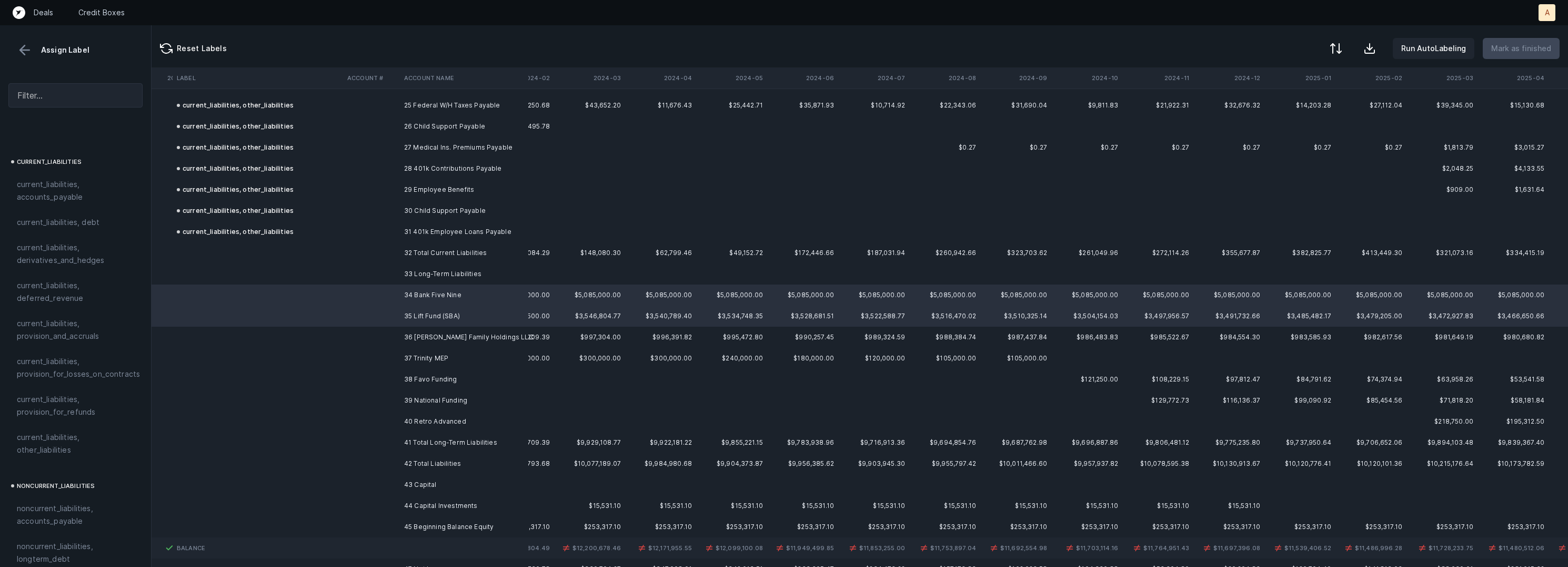
scroll to position [530, 1876]
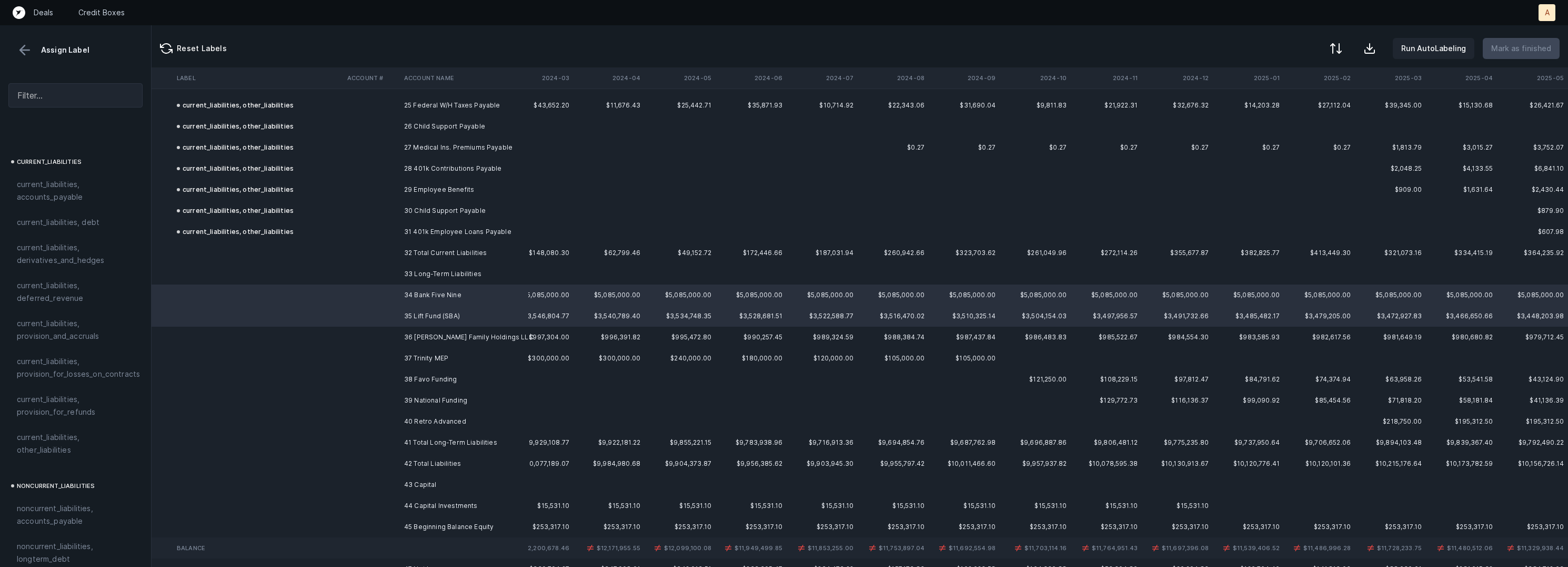
click at [468, 338] on td "36 [PERSON_NAME] Family Holdings LLC" at bounding box center [464, 337] width 129 height 21
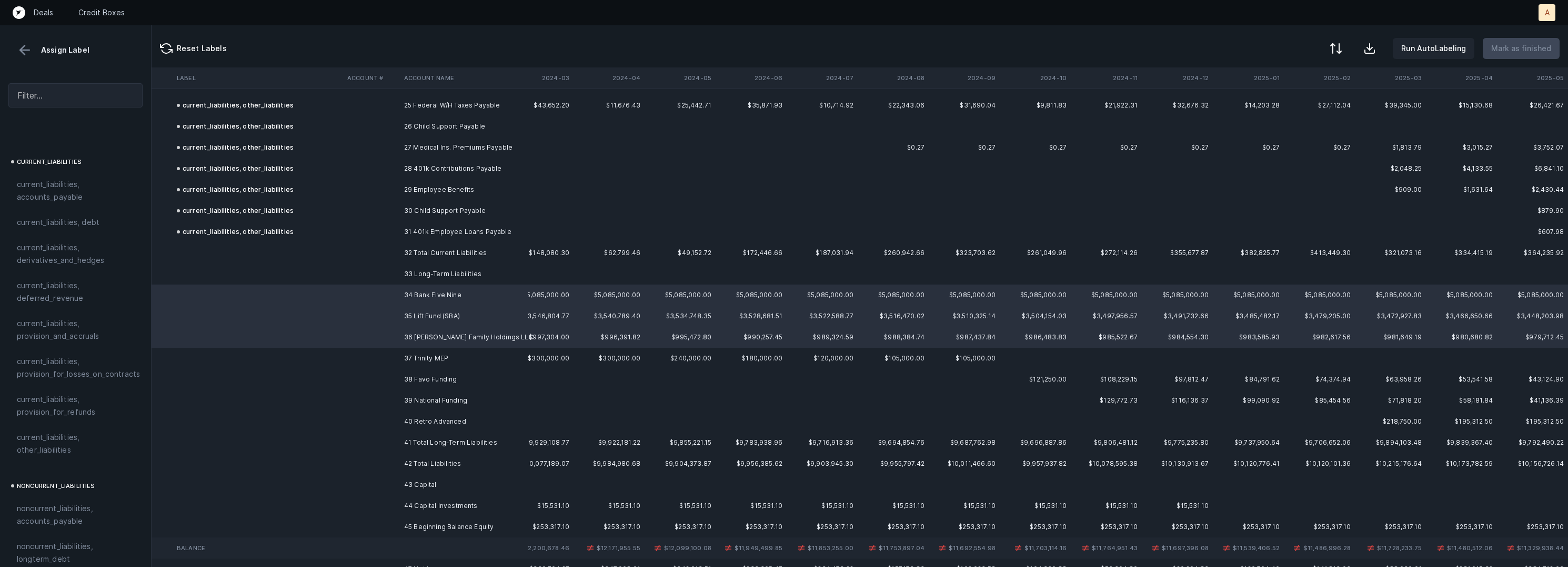
click at [473, 353] on td "37 Trinity MEP" at bounding box center [464, 358] width 129 height 21
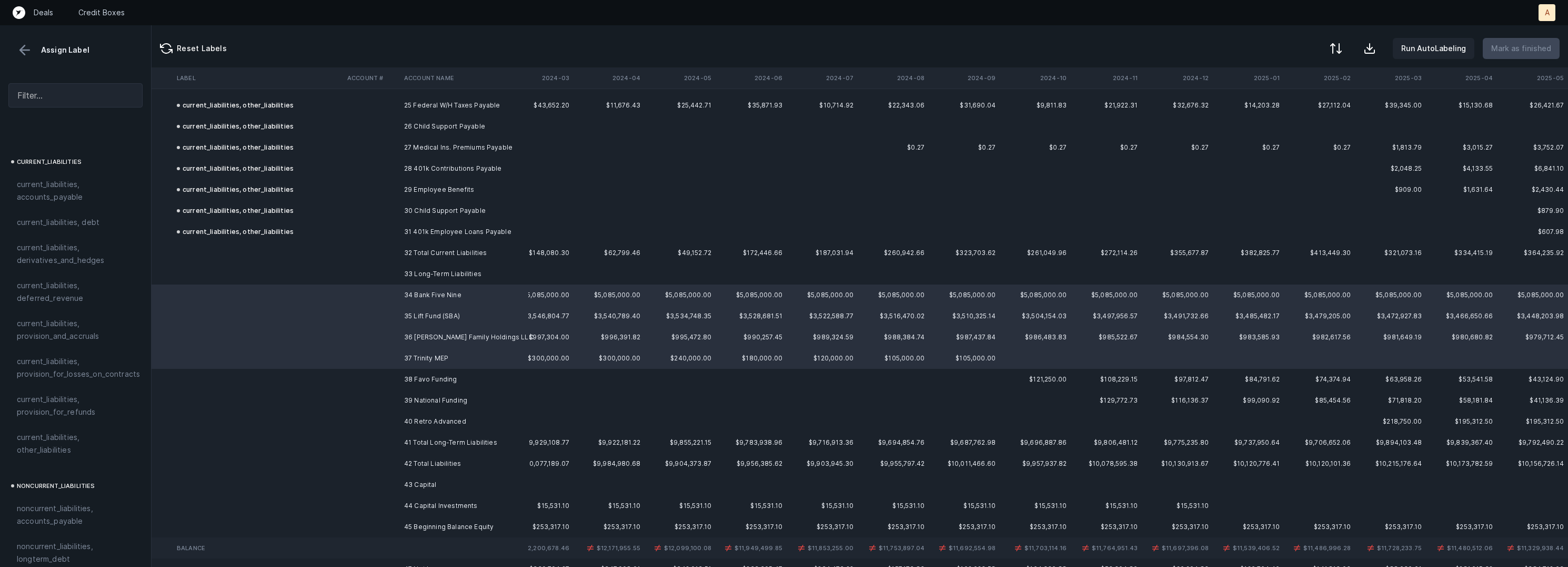
click at [453, 382] on td "38 Favo Funding" at bounding box center [464, 380] width 129 height 21
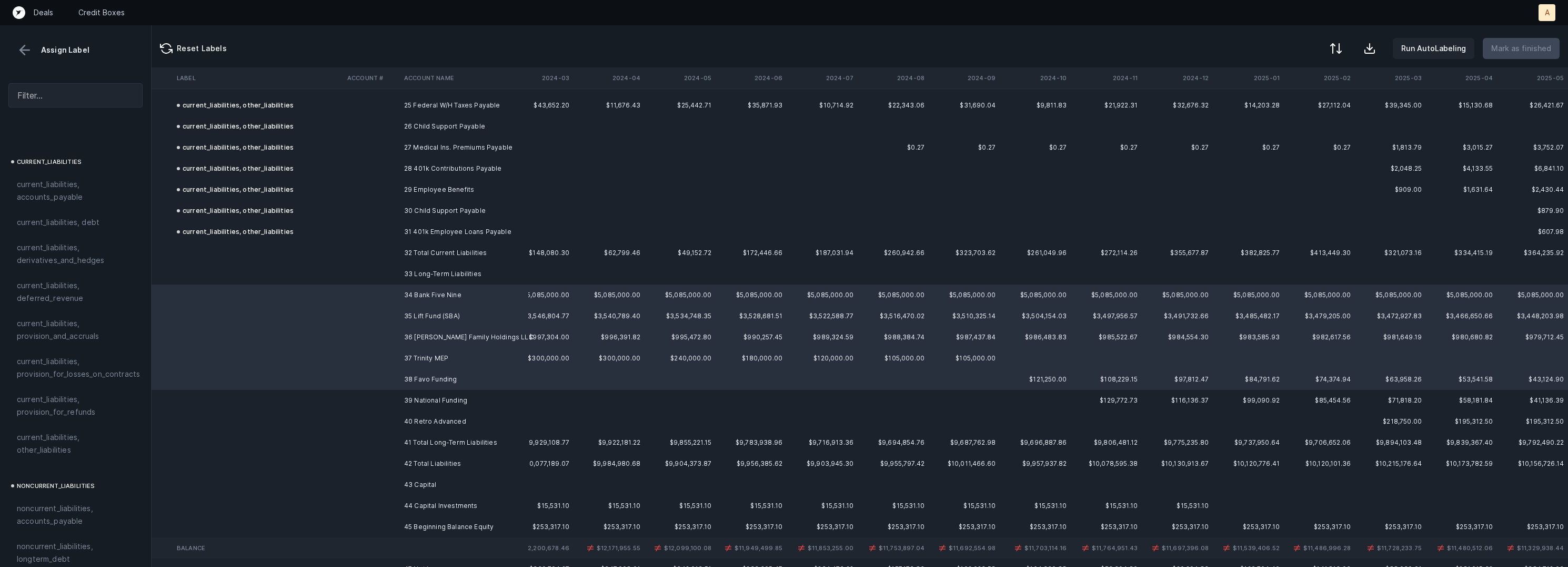
click at [458, 398] on td "39 National Funding" at bounding box center [464, 401] width 129 height 21
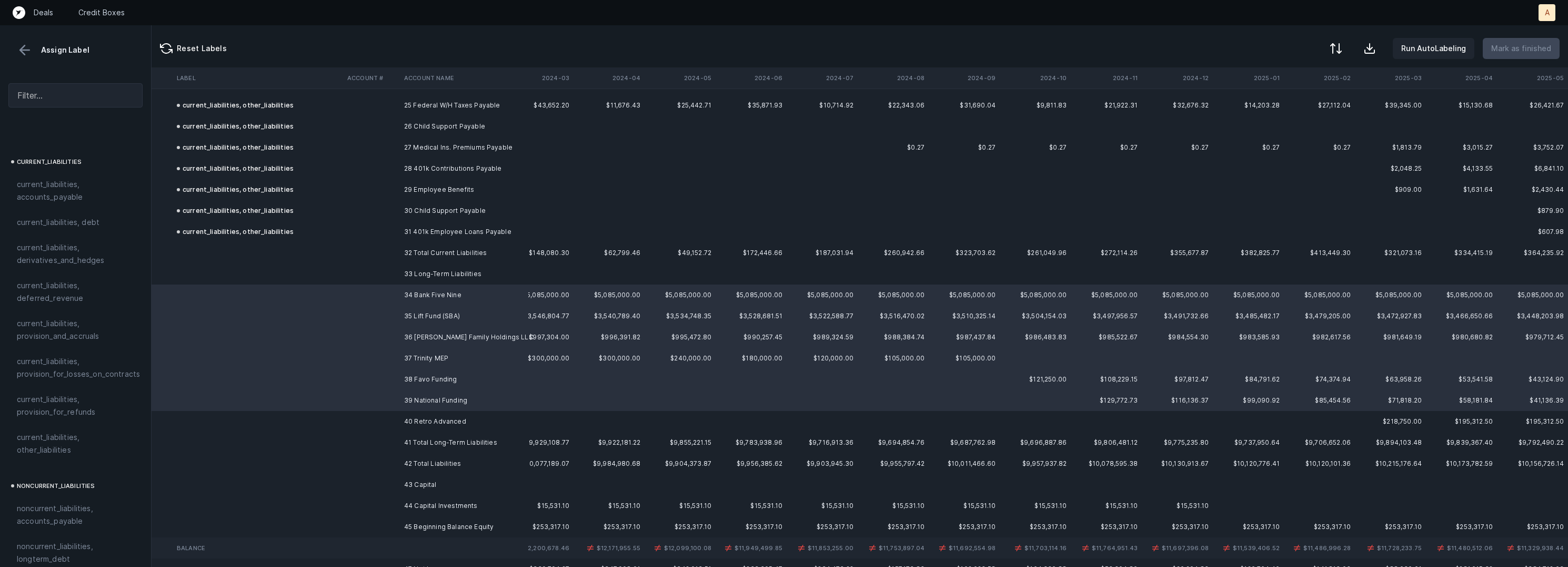
click at [455, 419] on td "40 Retro Advanced" at bounding box center [464, 421] width 129 height 21
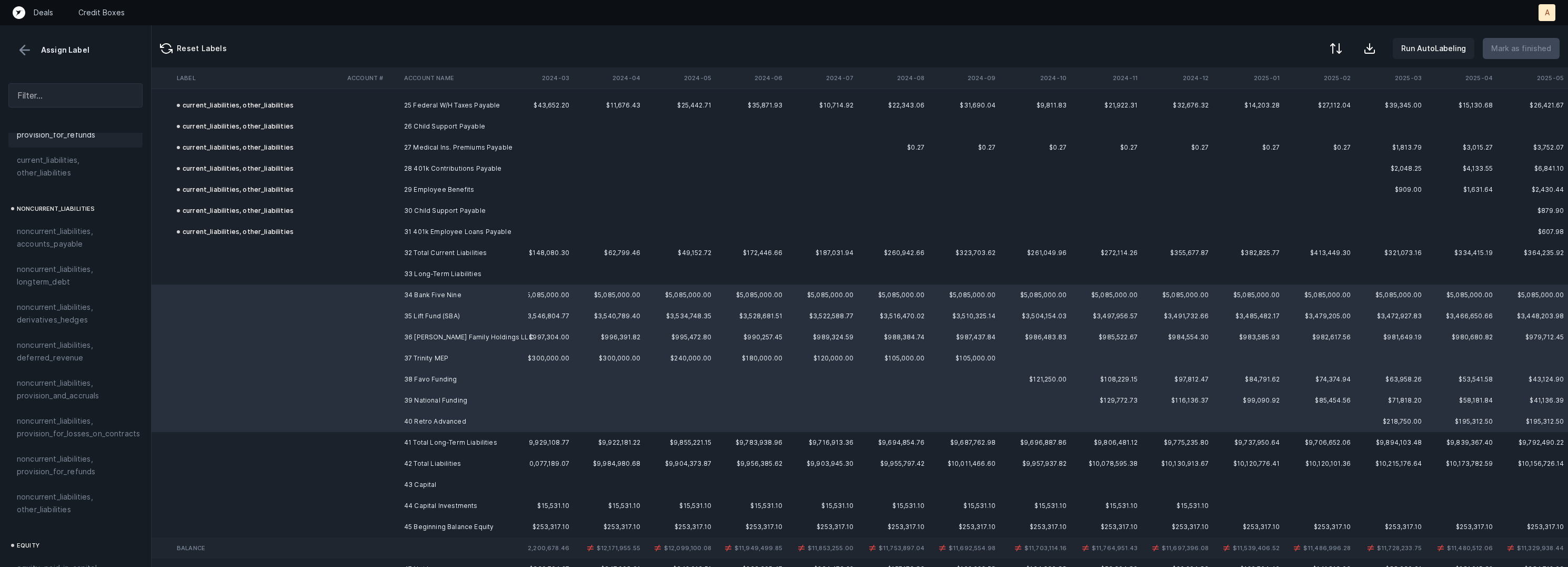
scroll to position [968, 0]
click at [73, 260] on span "noncurrent_liabilities, longterm_debt" at bounding box center [76, 273] width 117 height 25
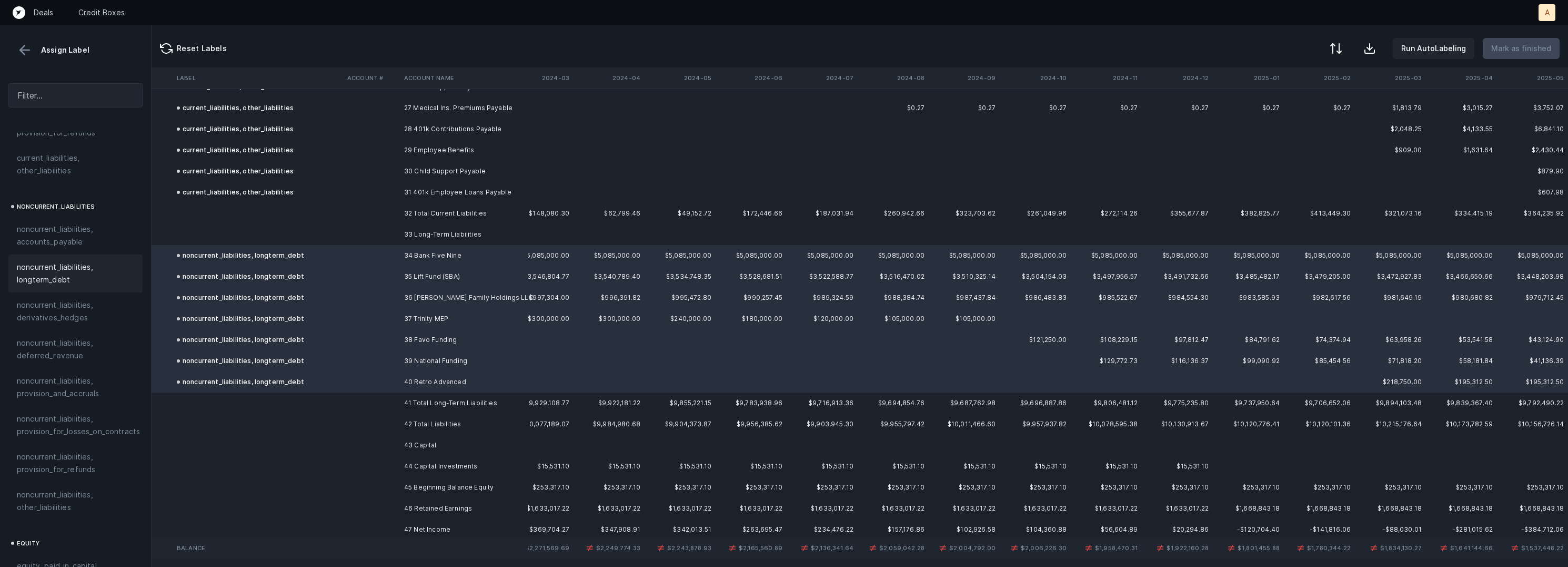
scroll to position [622, 1876]
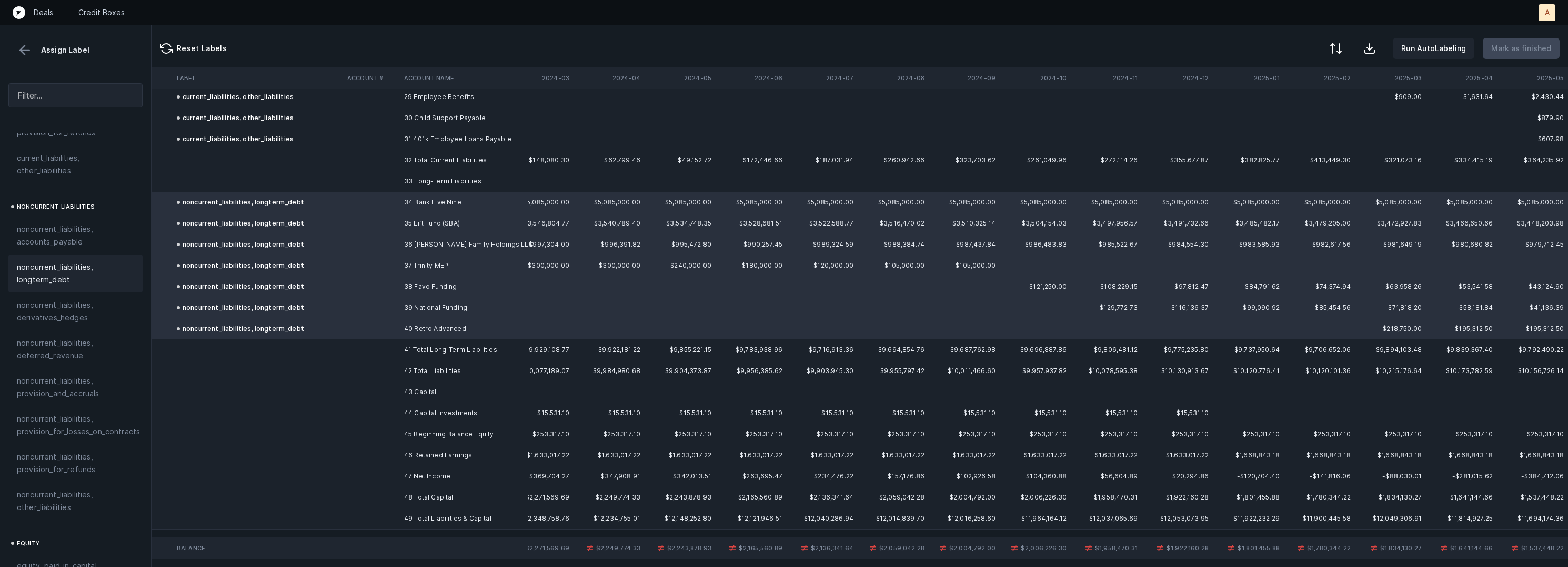
click at [462, 414] on td "44 Capital Investments" at bounding box center [464, 413] width 129 height 21
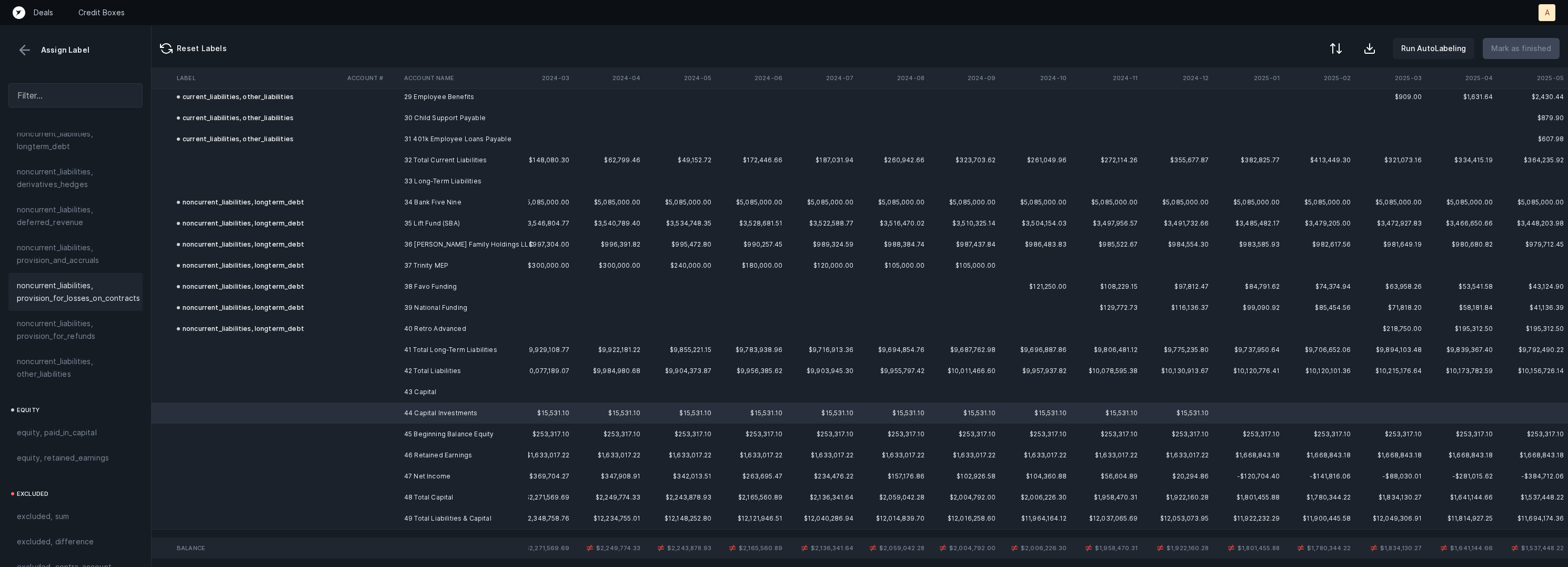
scroll to position [1136, 0]
click at [452, 434] on td "45 Beginning Balance Equity" at bounding box center [464, 434] width 129 height 21
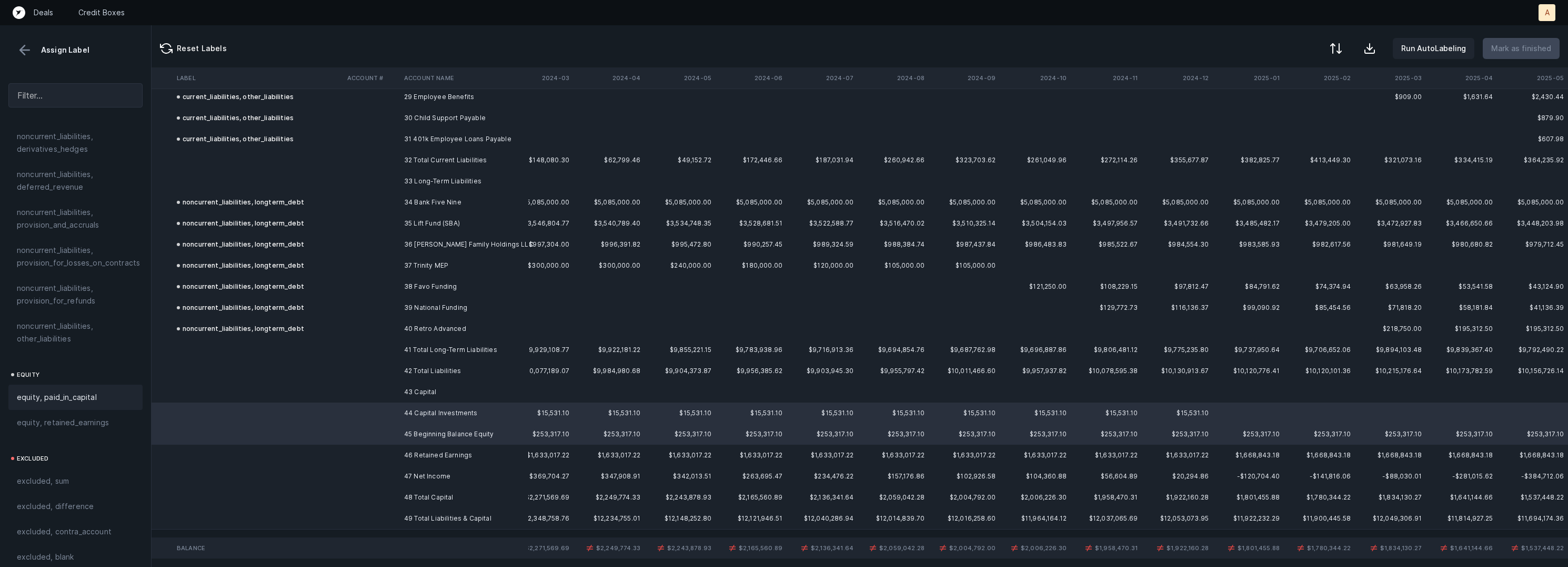
click at [114, 391] on div "equity, paid_in_capital" at bounding box center [76, 397] width 117 height 12
click at [450, 456] on td "46 Retained Earnings" at bounding box center [464, 455] width 129 height 21
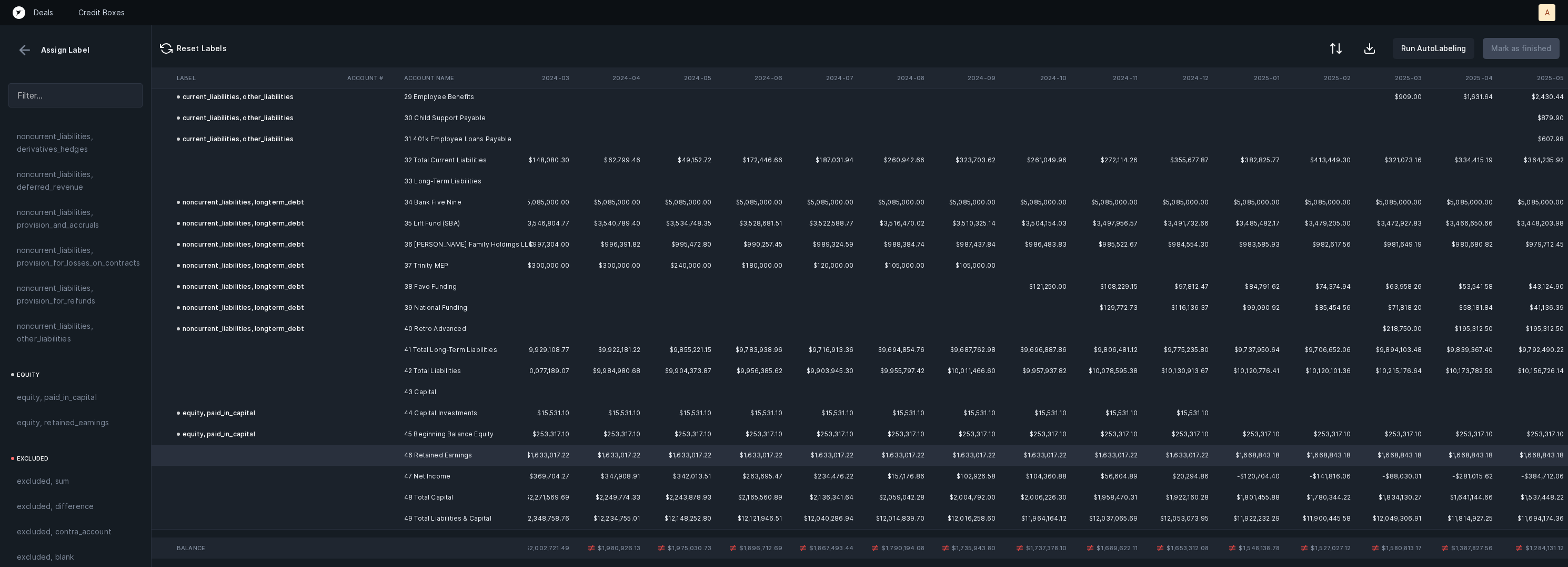
click at [422, 481] on td "47 Net Income" at bounding box center [464, 476] width 129 height 21
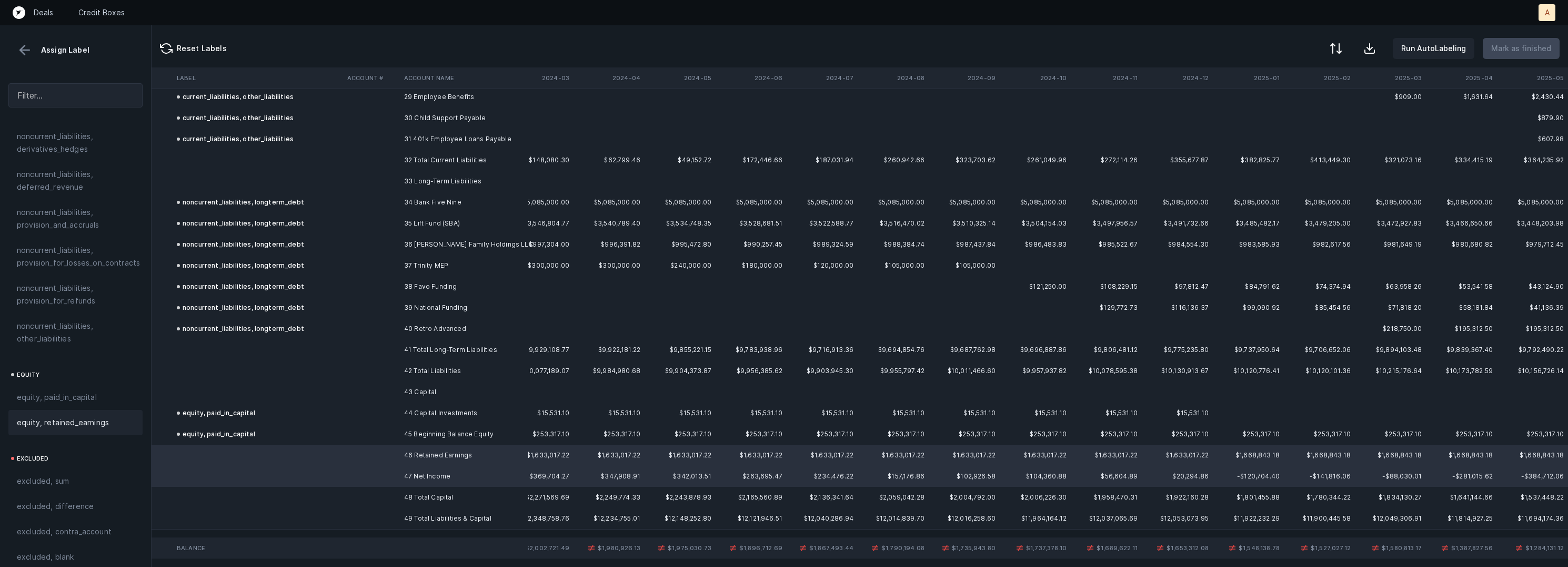
click at [84, 416] on span "equity, retained_earnings" at bounding box center [63, 422] width 92 height 12
click at [1337, 46] on div at bounding box center [1335, 49] width 12 height 12
click at [1255, 113] on div "By Hum label" at bounding box center [1268, 111] width 46 height 12
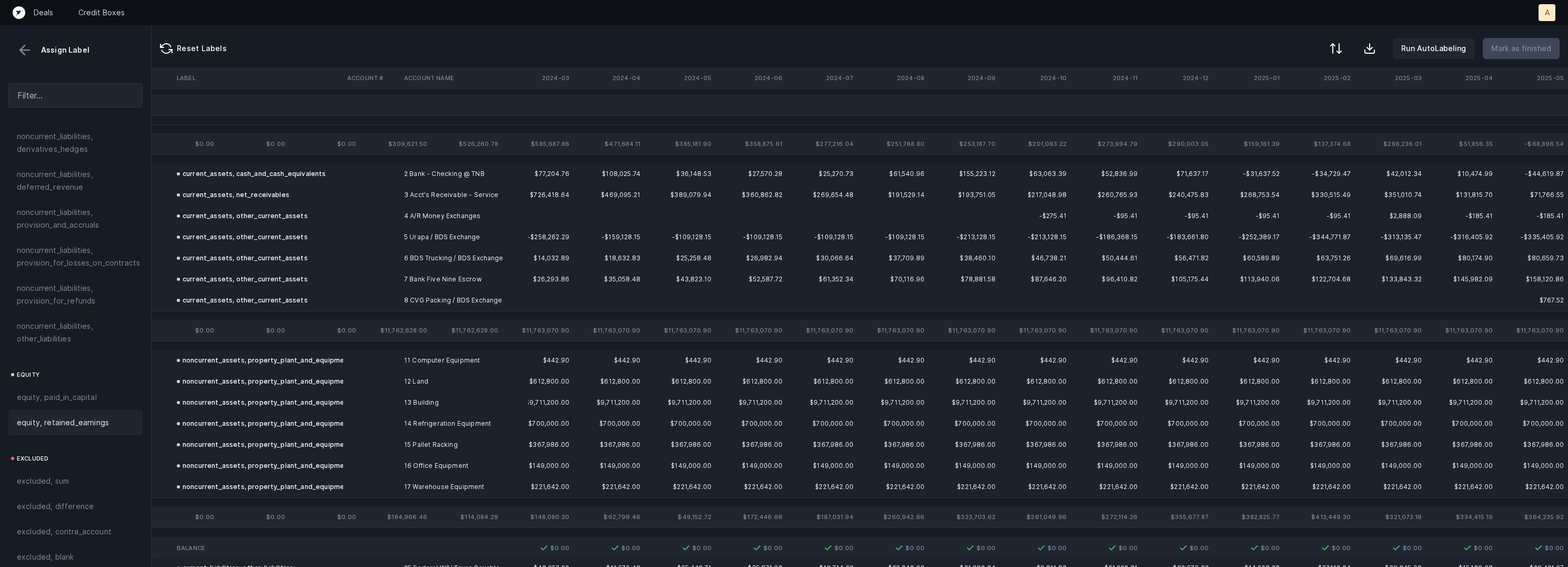
scroll to position [0, 1876]
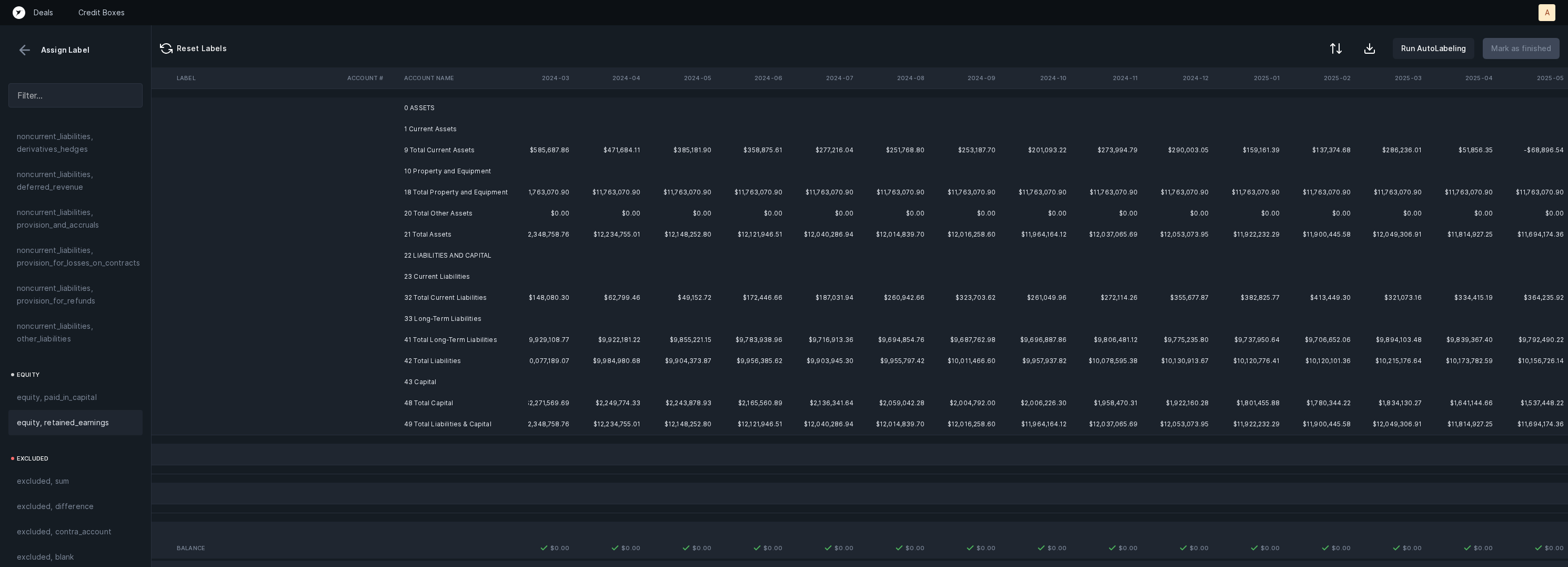
click at [529, 122] on td at bounding box center [538, 129] width 71 height 21
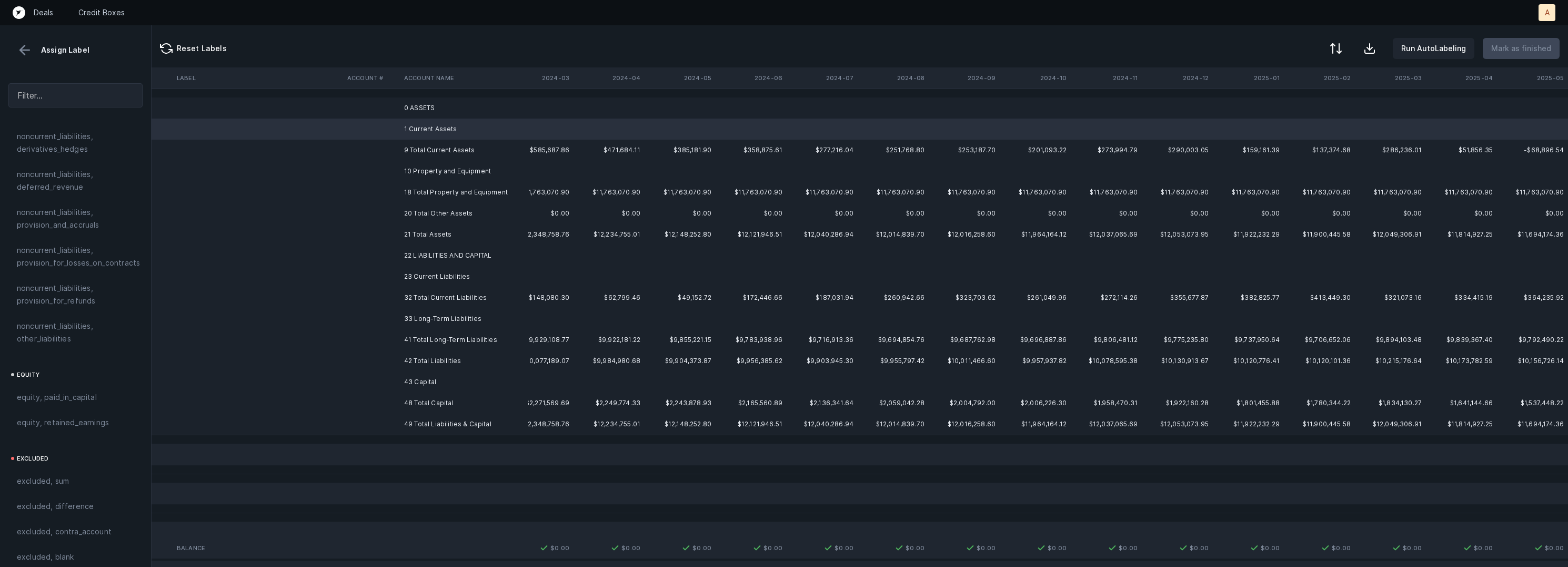
click at [480, 111] on td "0 ASSETS" at bounding box center [464, 108] width 129 height 21
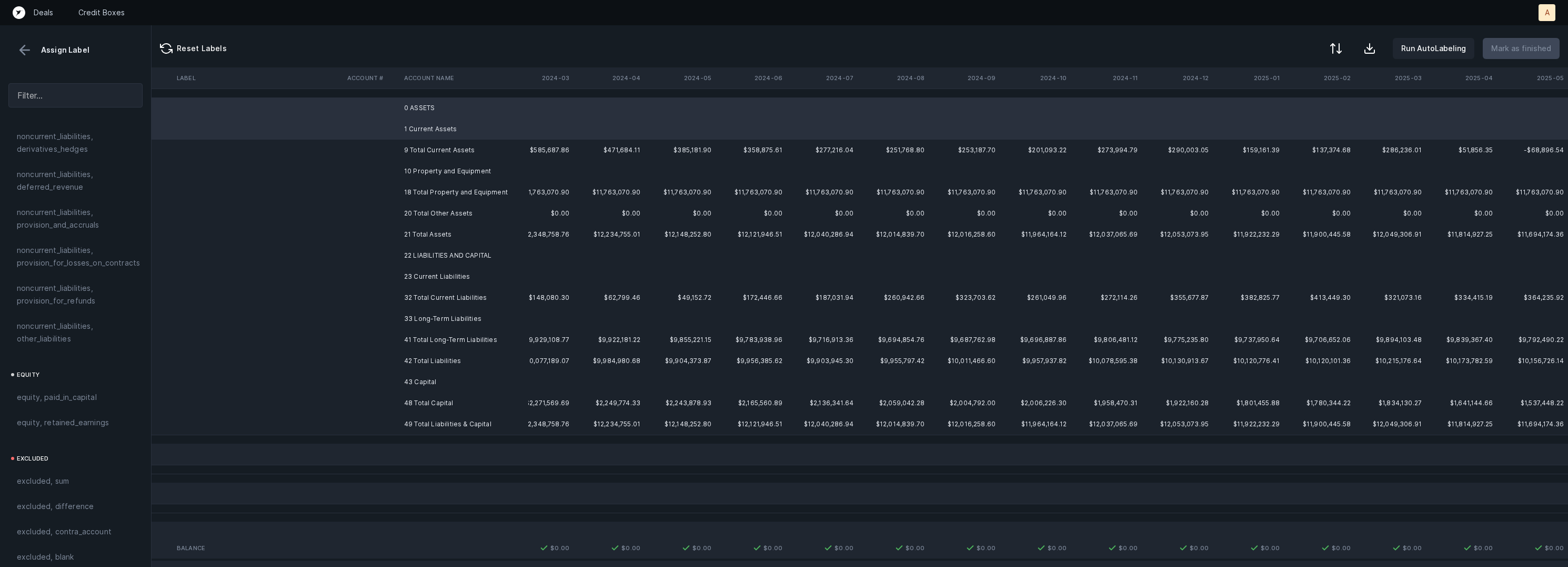
click at [465, 169] on td "10 Property and Equipment" at bounding box center [464, 171] width 129 height 21
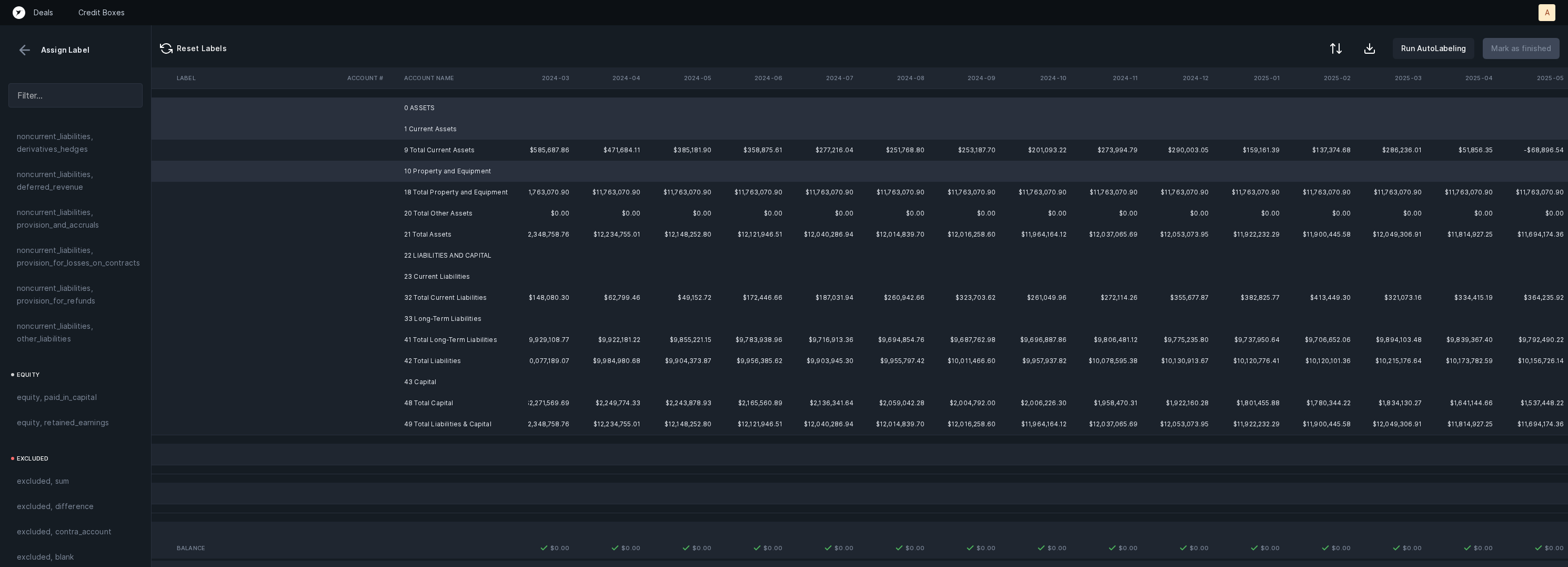
click at [451, 254] on td "22 LIABILITIES AND CAPITAL" at bounding box center [464, 256] width 129 height 21
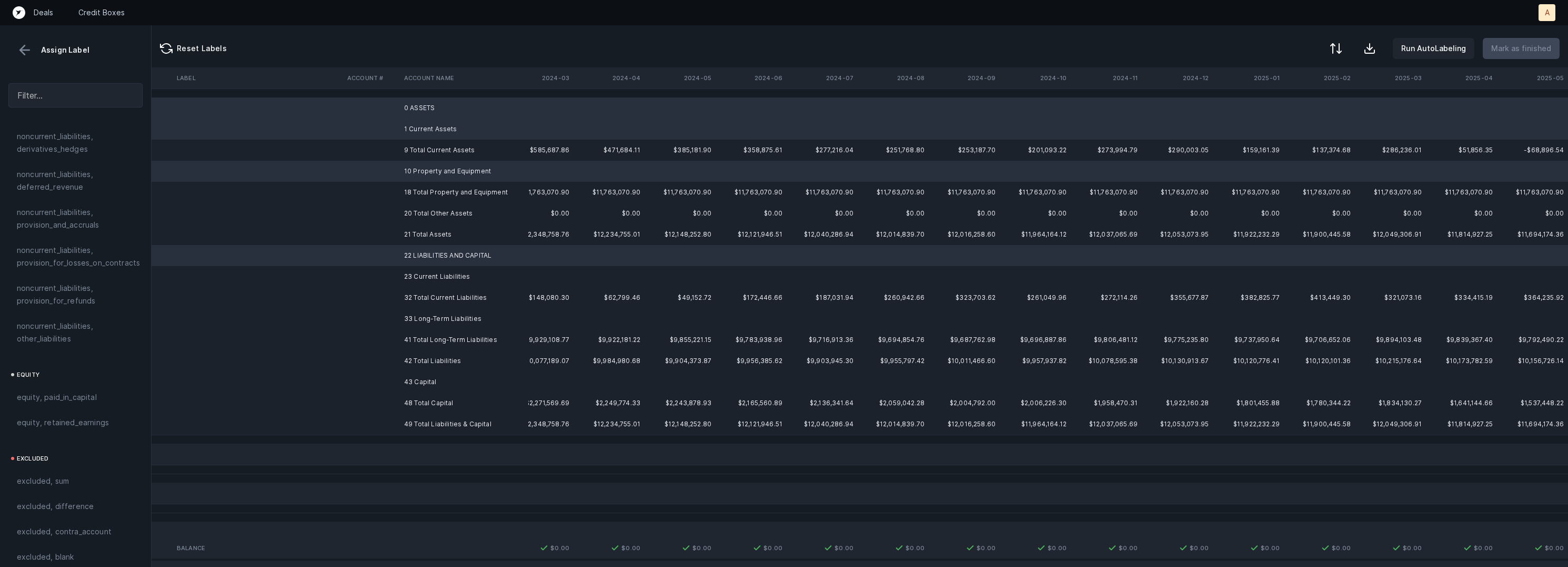
click at [437, 283] on td "23 Current Liabilities" at bounding box center [464, 277] width 129 height 21
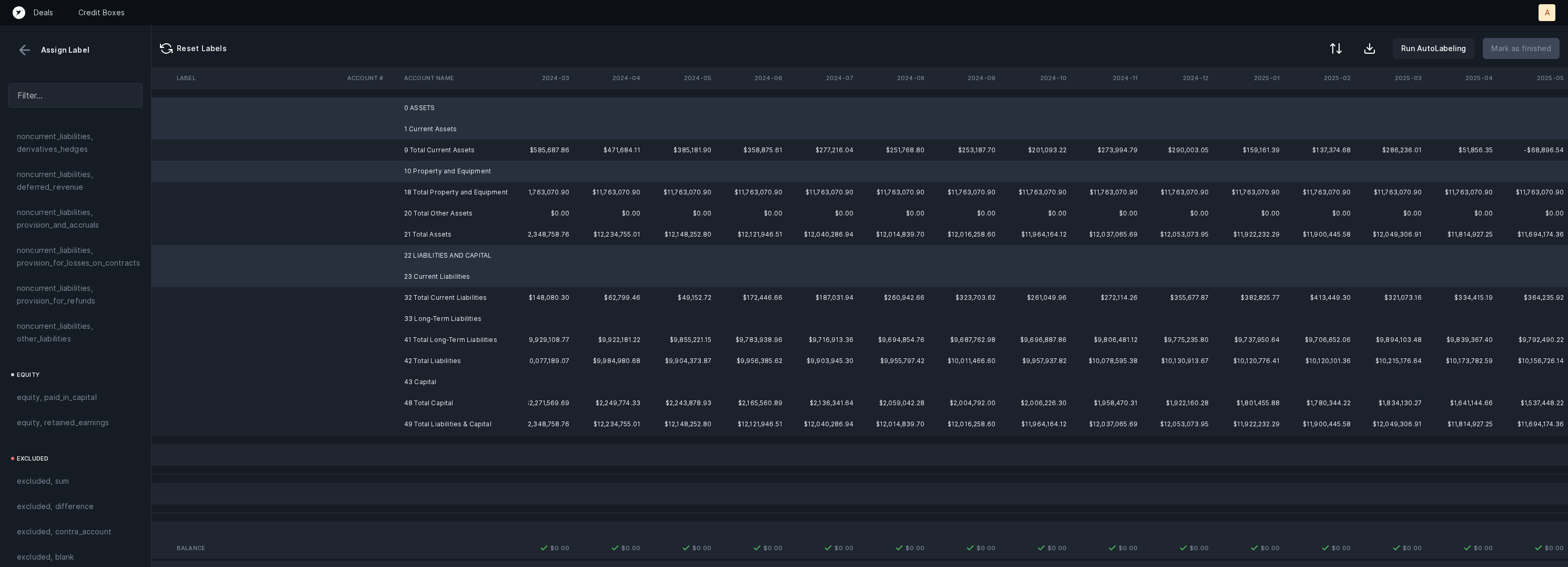
click at [435, 334] on td "41 Total Long-Term Liabilities" at bounding box center [464, 339] width 129 height 21
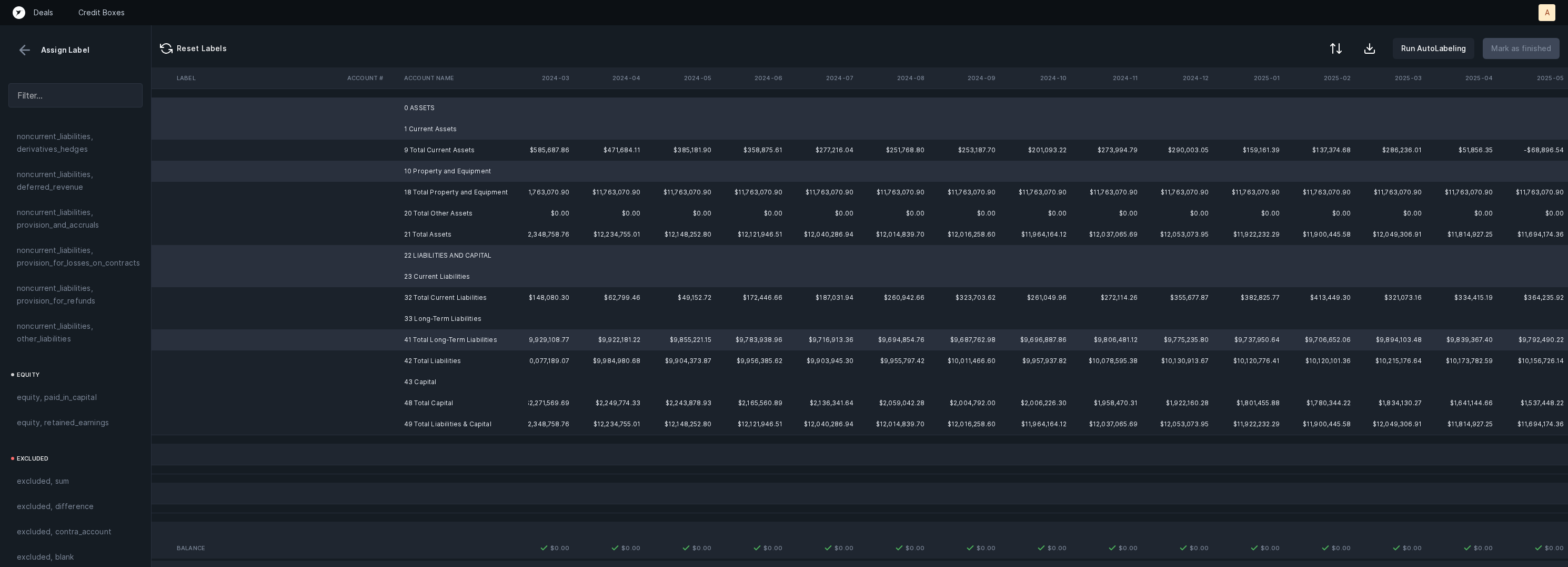
click at [442, 322] on td "33 Long-Term Liabilities" at bounding box center [464, 319] width 129 height 21
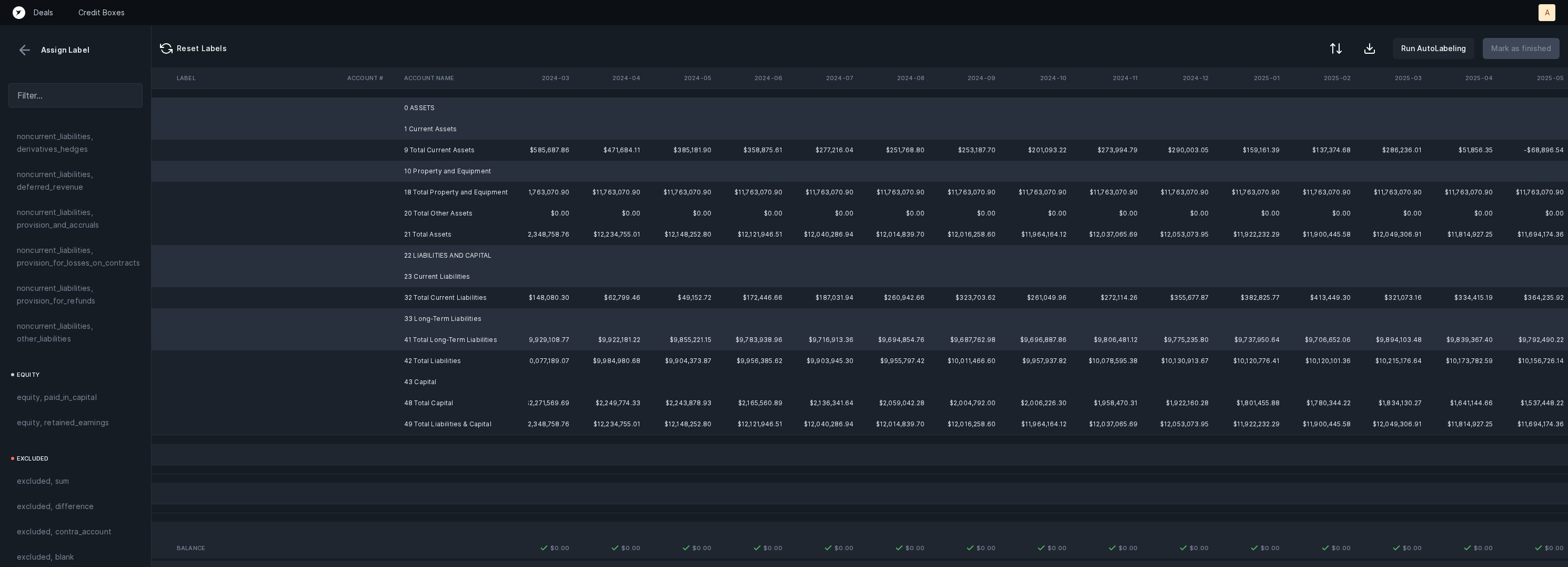
click at [442, 341] on td "41 Total Long-Term Liabilities" at bounding box center [464, 339] width 129 height 21
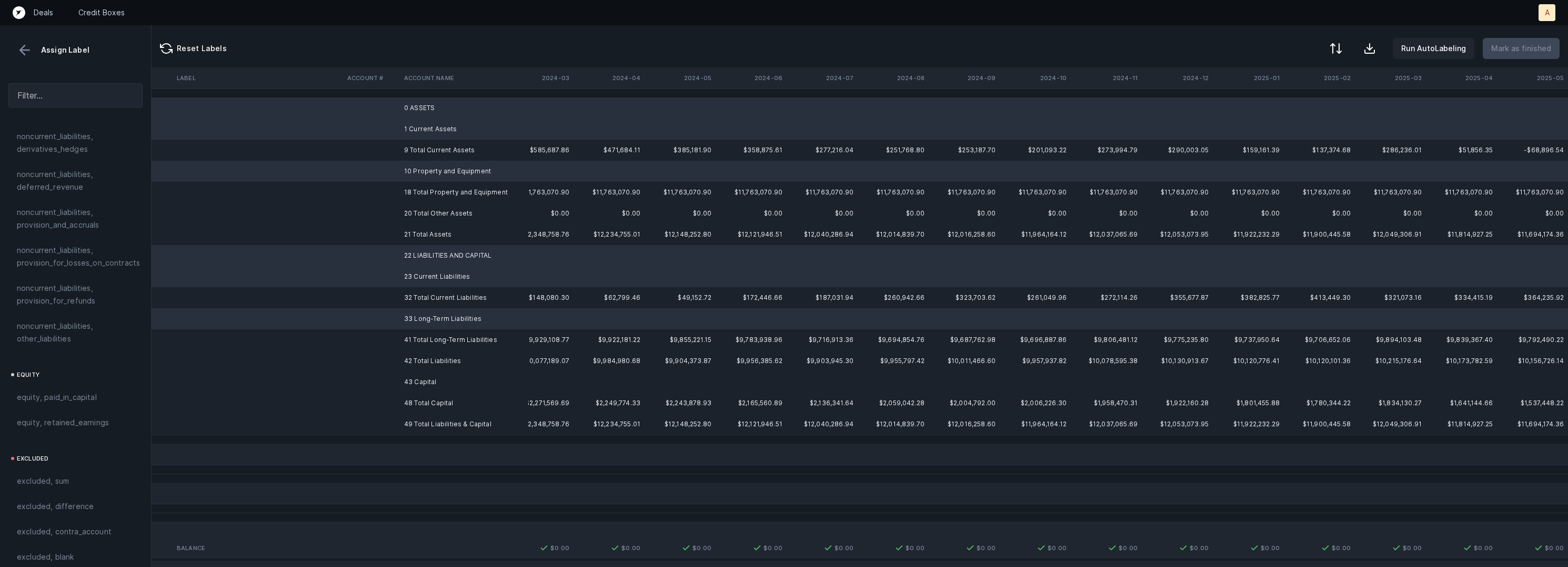
click at [433, 380] on td "43 Capital" at bounding box center [464, 382] width 129 height 21
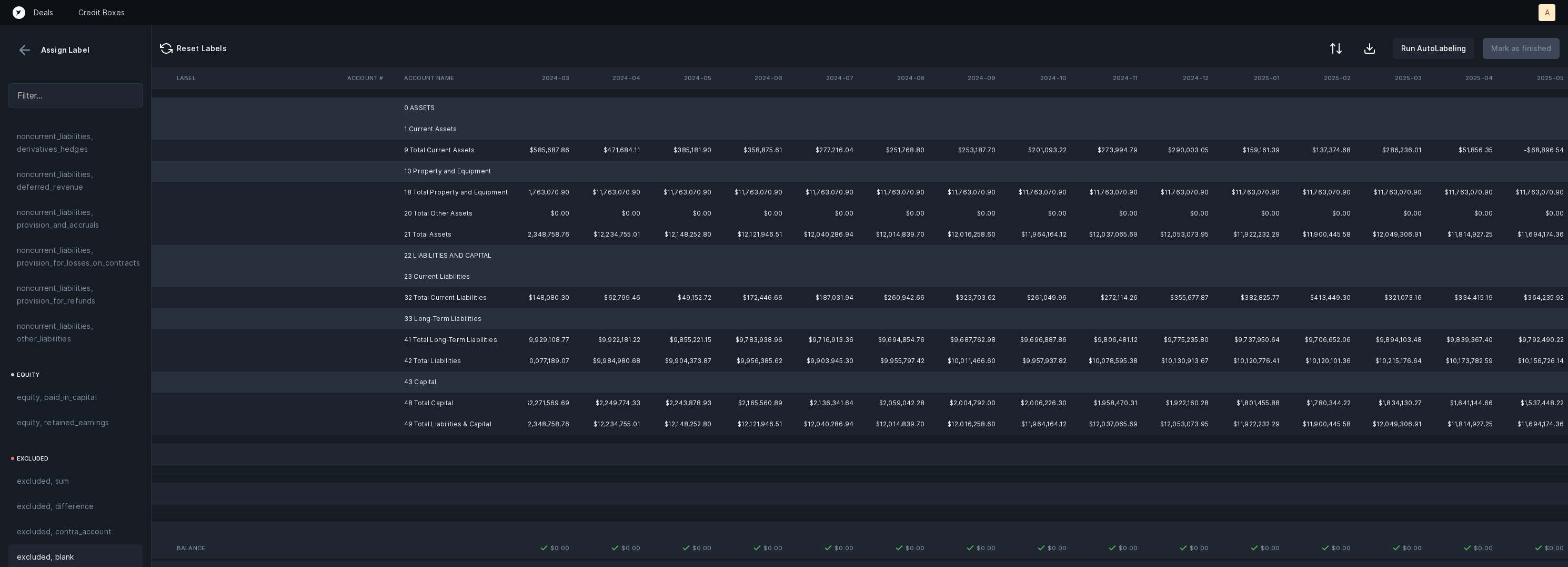
click at [72, 551] on span "excluded, blank" at bounding box center [45, 556] width 57 height 12
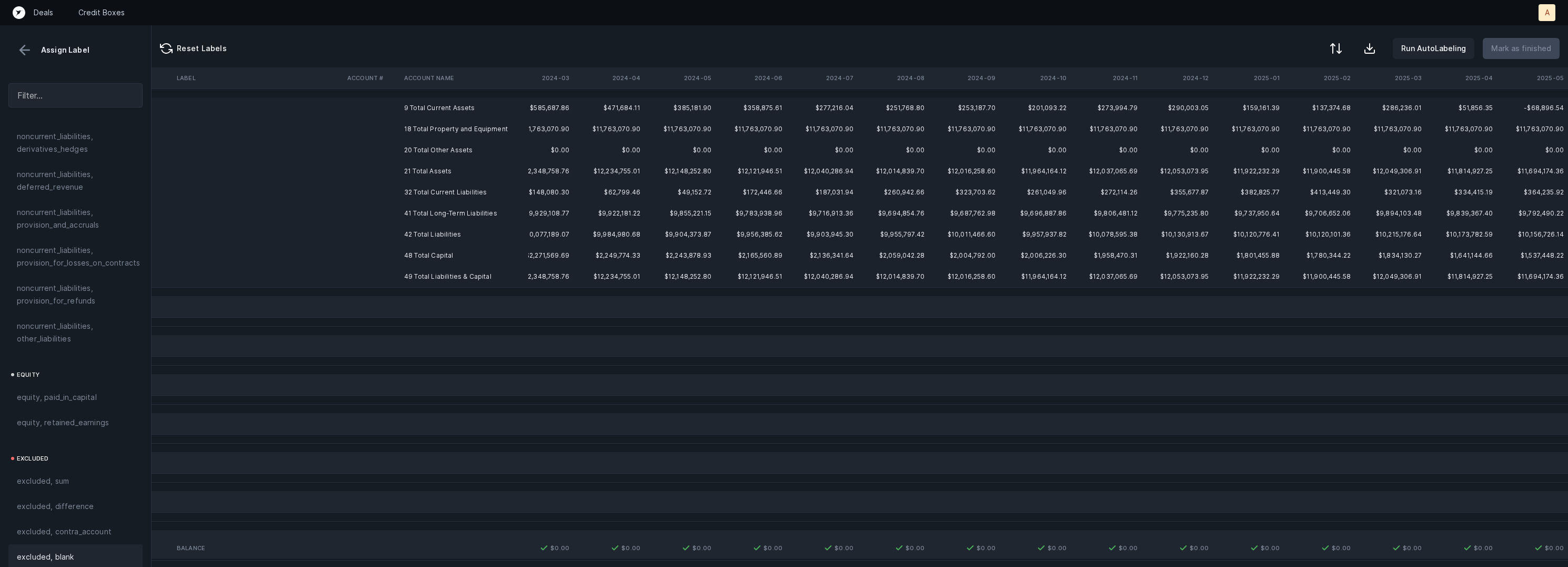
click at [440, 108] on td "9 Total Current Assets" at bounding box center [464, 108] width 129 height 21
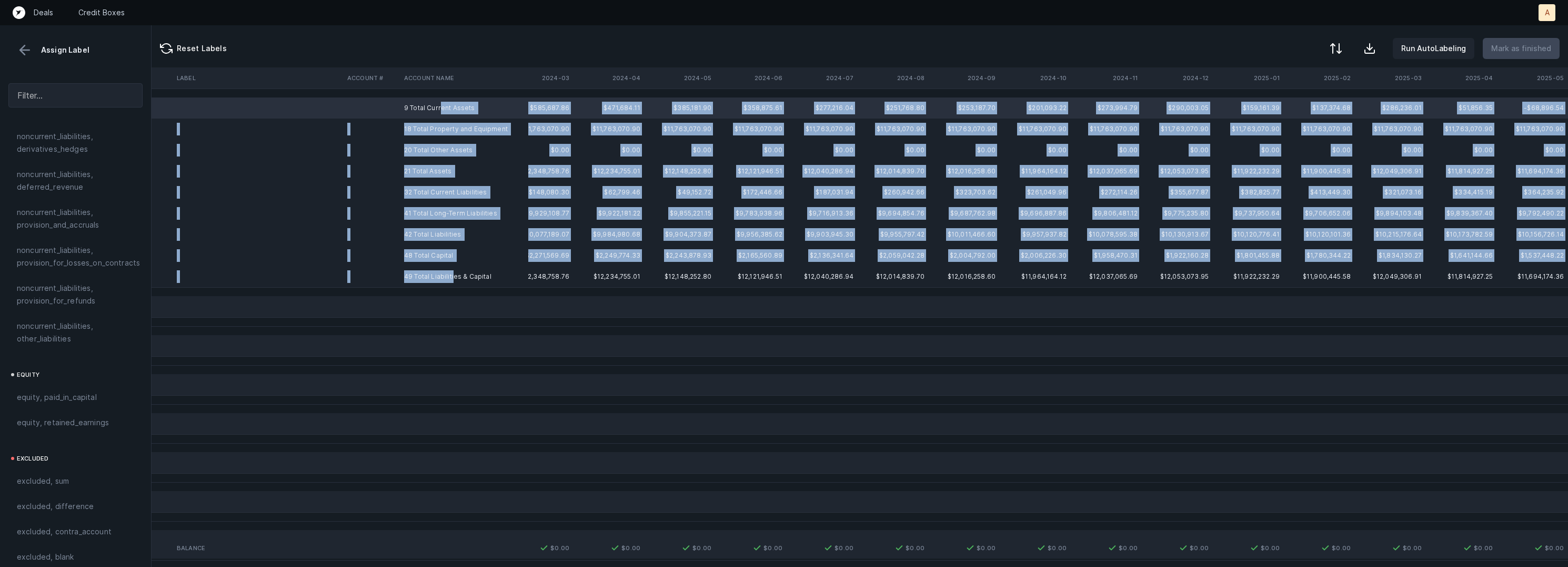
click at [452, 272] on td "49 Total Liabilities & Capital" at bounding box center [464, 277] width 129 height 21
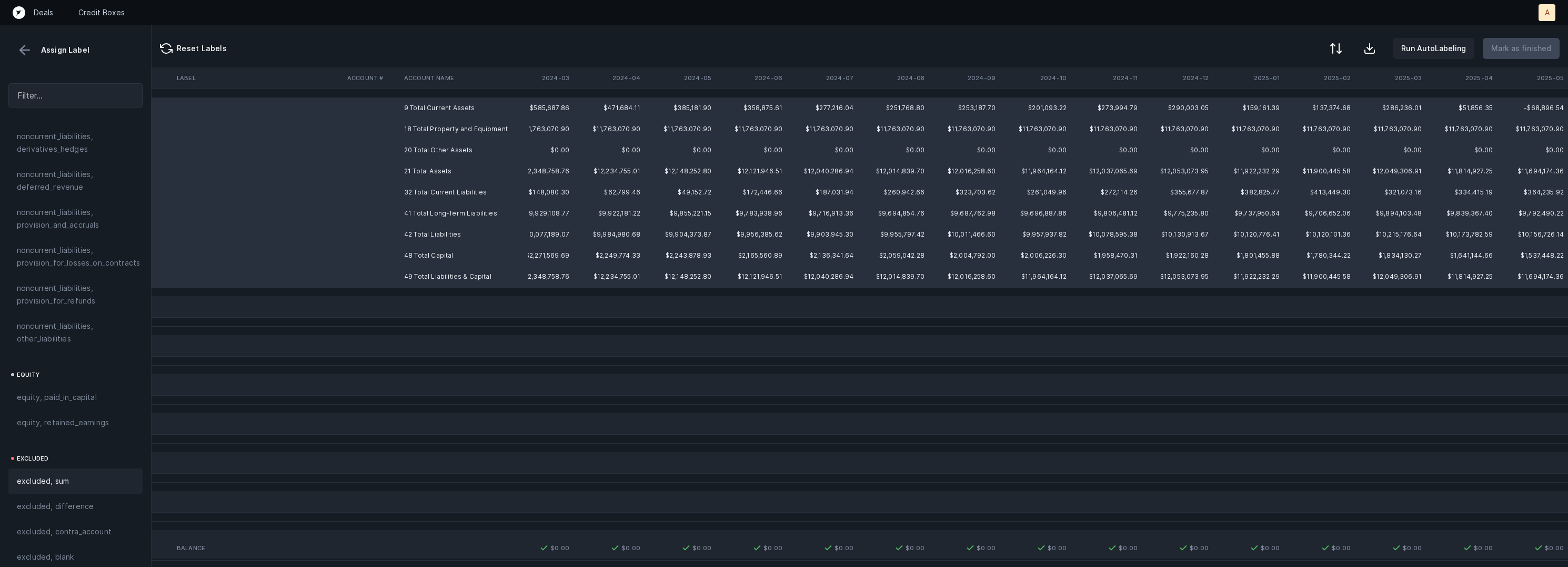
click at [71, 477] on div "excluded, sum" at bounding box center [76, 481] width 134 height 25
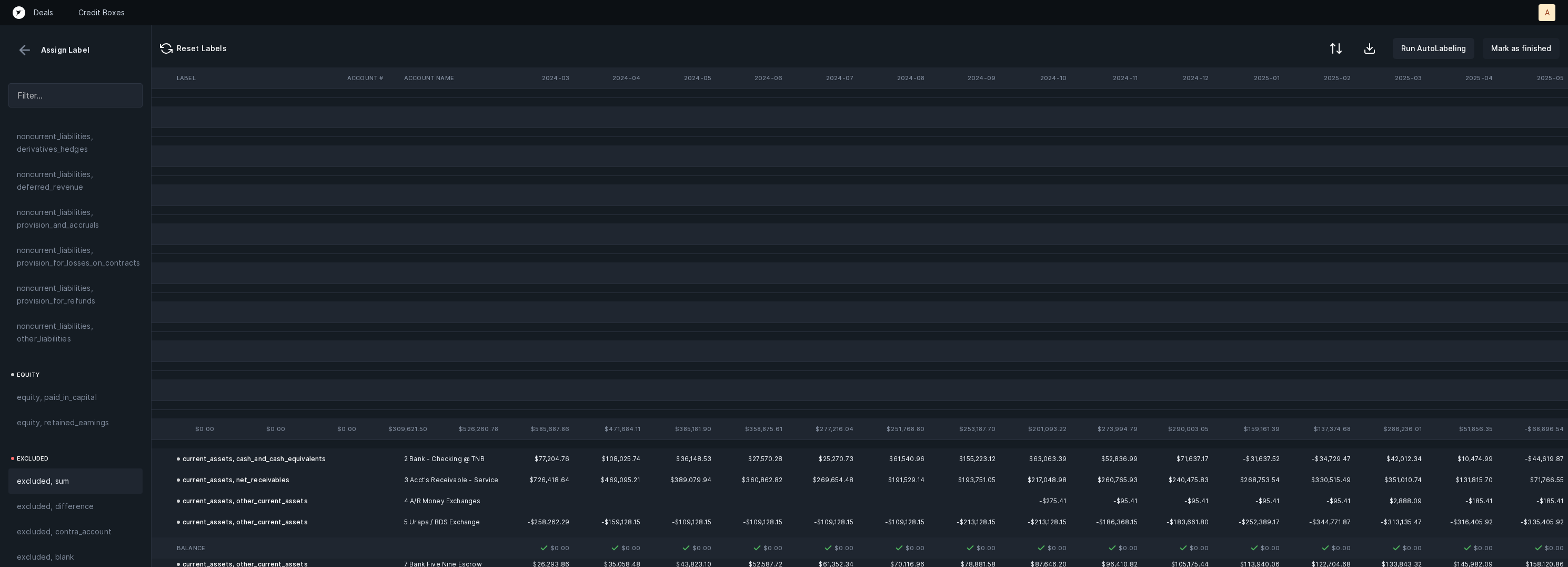
click at [1508, 46] on p "Mark as finished" at bounding box center [1521, 48] width 60 height 12
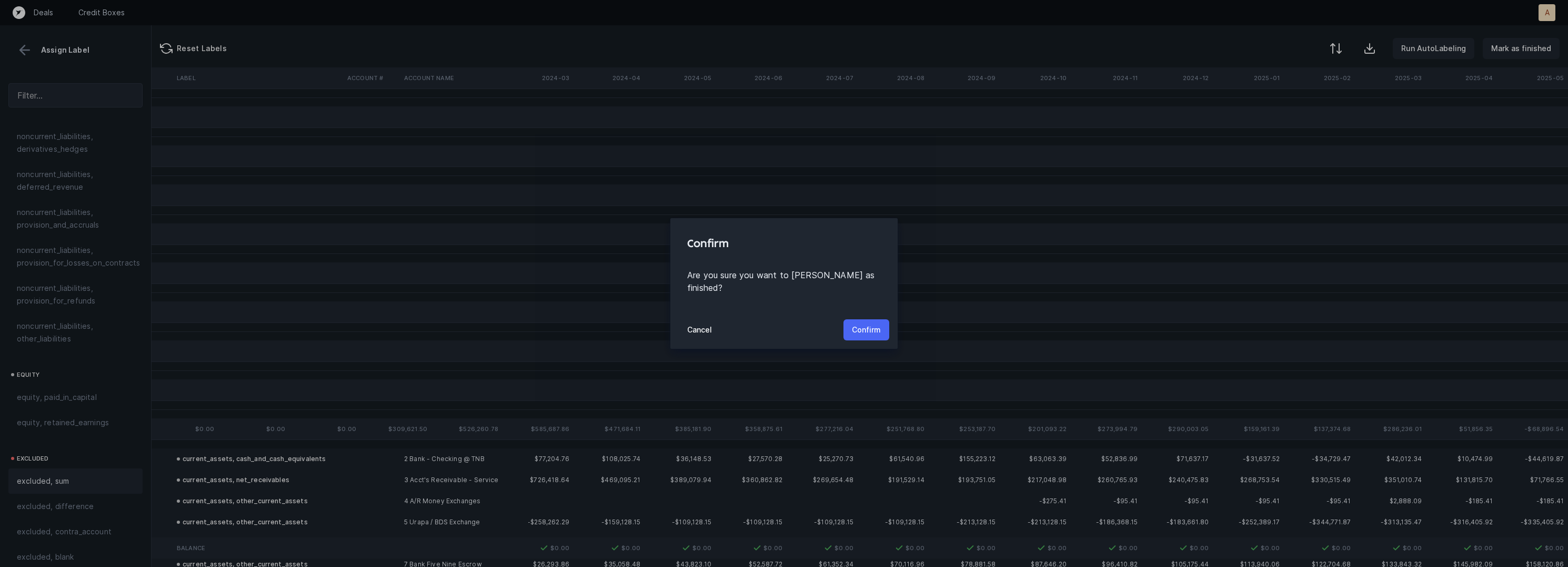
click at [863, 328] on p "Confirm" at bounding box center [866, 329] width 29 height 12
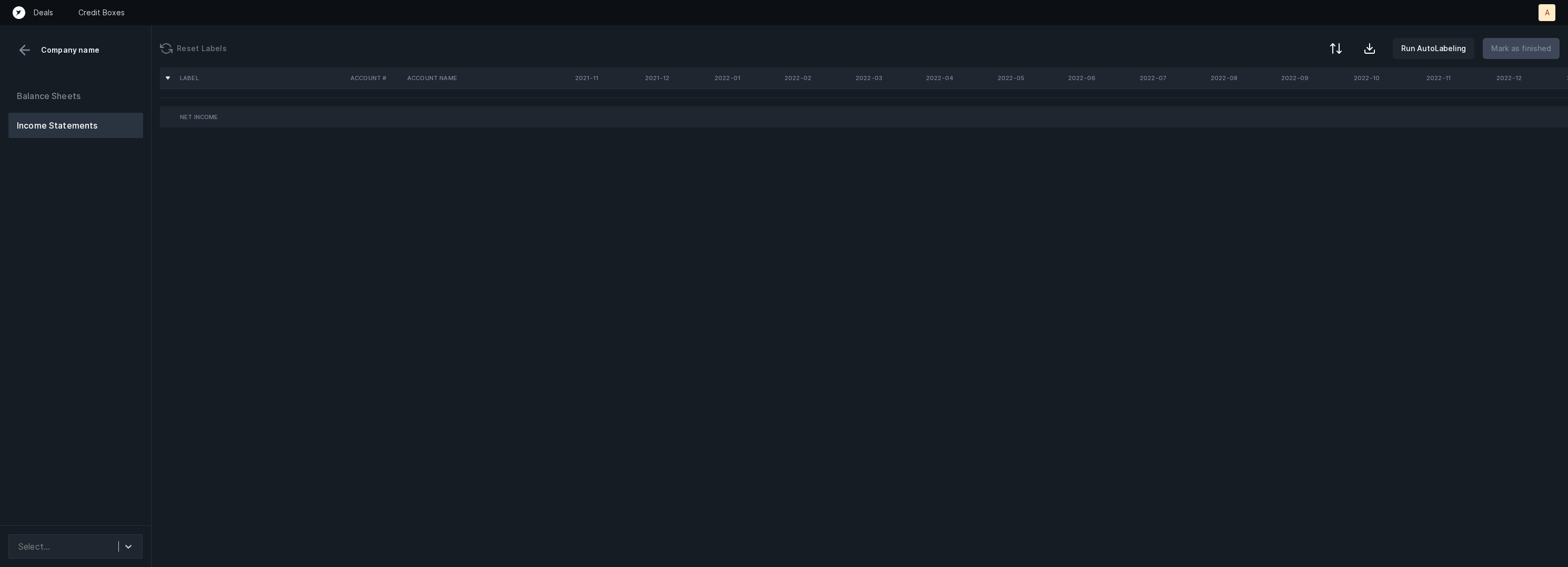
click at [129, 425] on div "Balance Sheets Income Statements" at bounding box center [76, 300] width 152 height 451
click at [116, 559] on div "Select..." at bounding box center [75, 545] width 151 height 41
click at [117, 551] on div "Select..." at bounding box center [66, 546] width 106 height 19
click at [116, 508] on div "Quickbooks" at bounding box center [76, 517] width 134 height 21
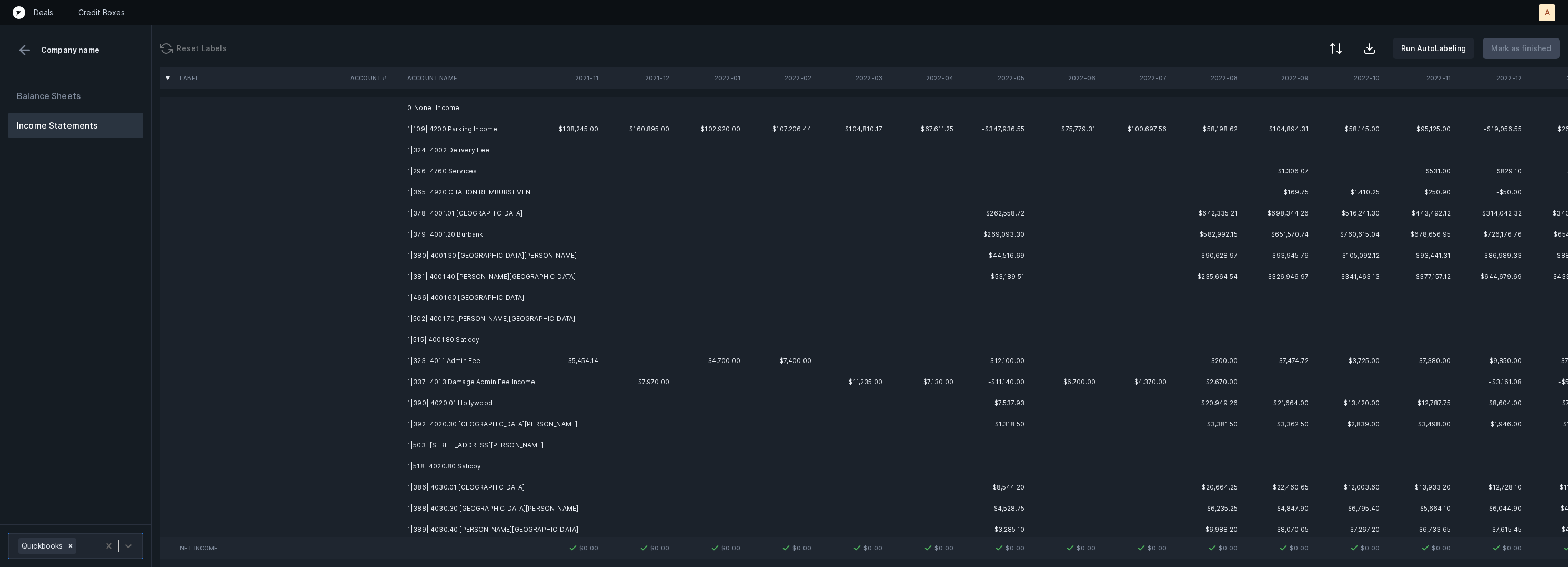
click at [502, 124] on td "1|109| 4200 Parking Income" at bounding box center [468, 129] width 129 height 21
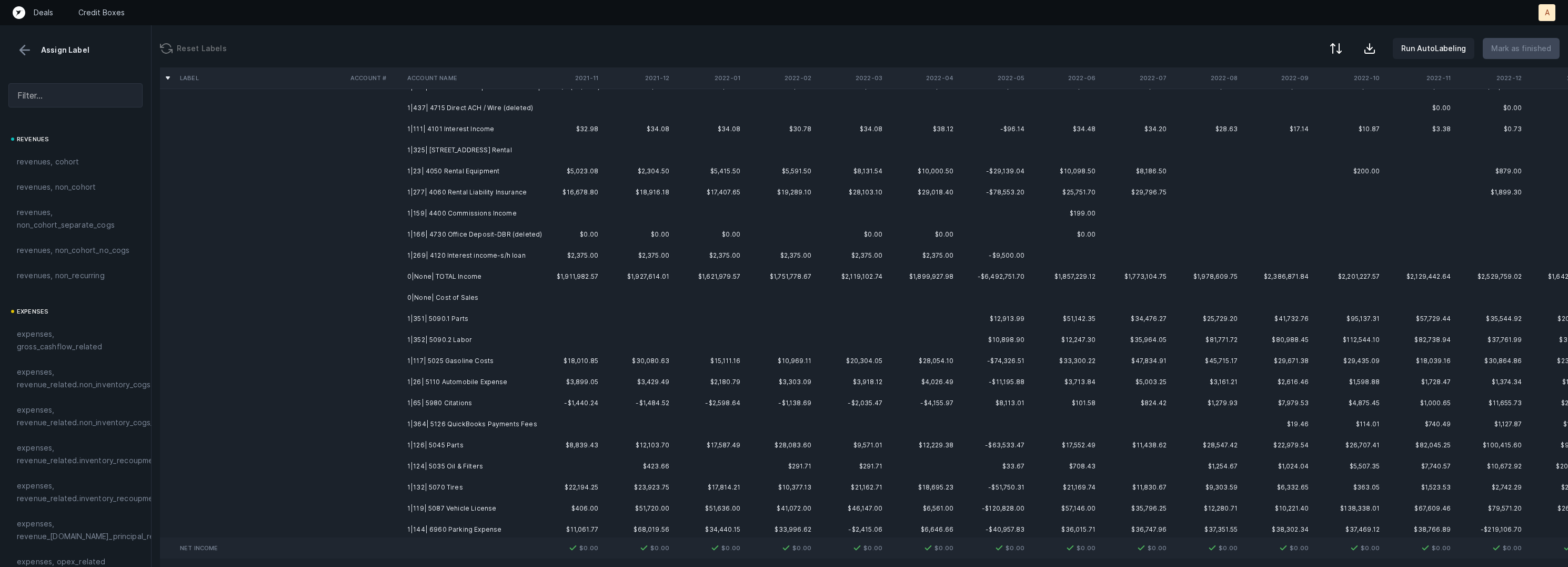
scroll to position [1888, 0]
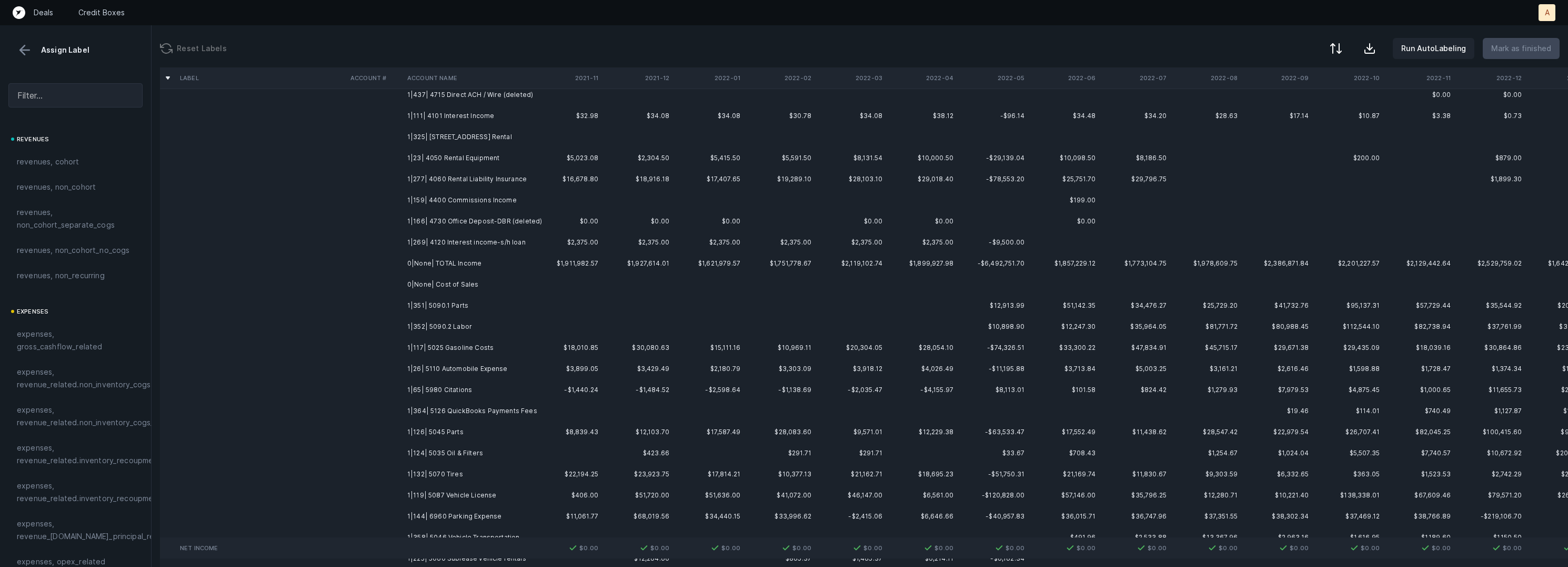
click at [472, 237] on td "1|269| 4120 Interest income-s/h loan" at bounding box center [468, 242] width 129 height 21
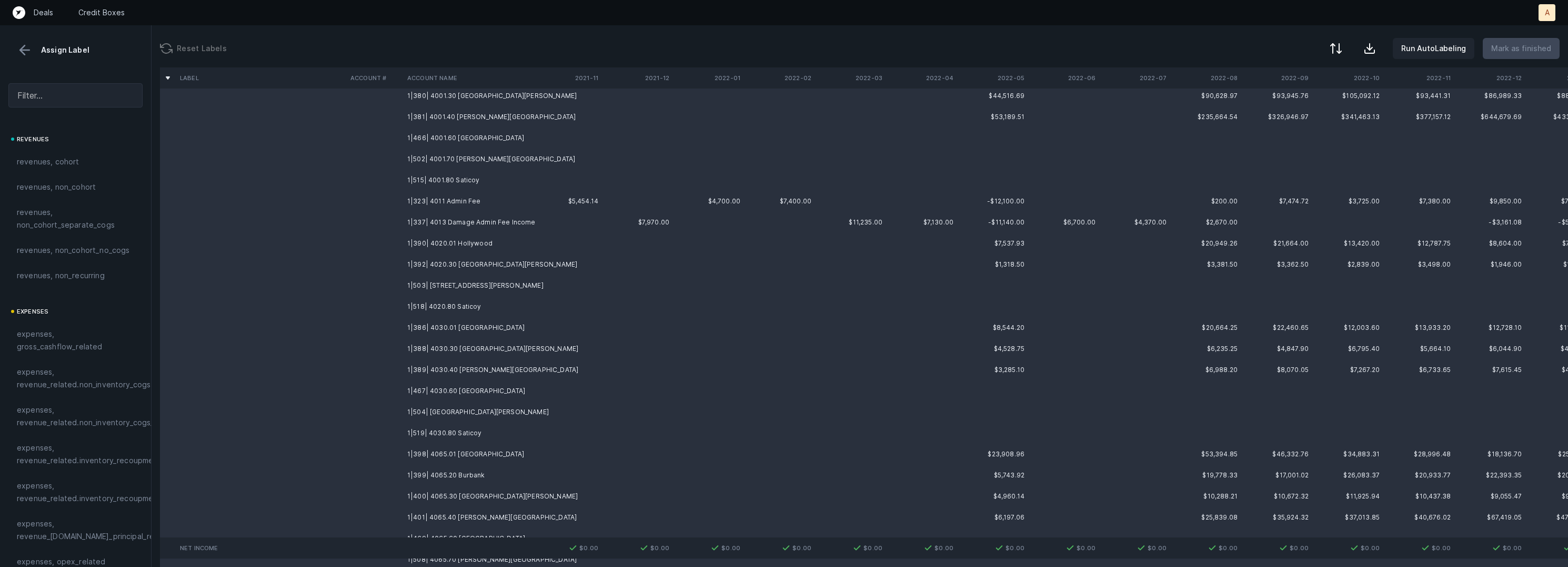
scroll to position [0, 0]
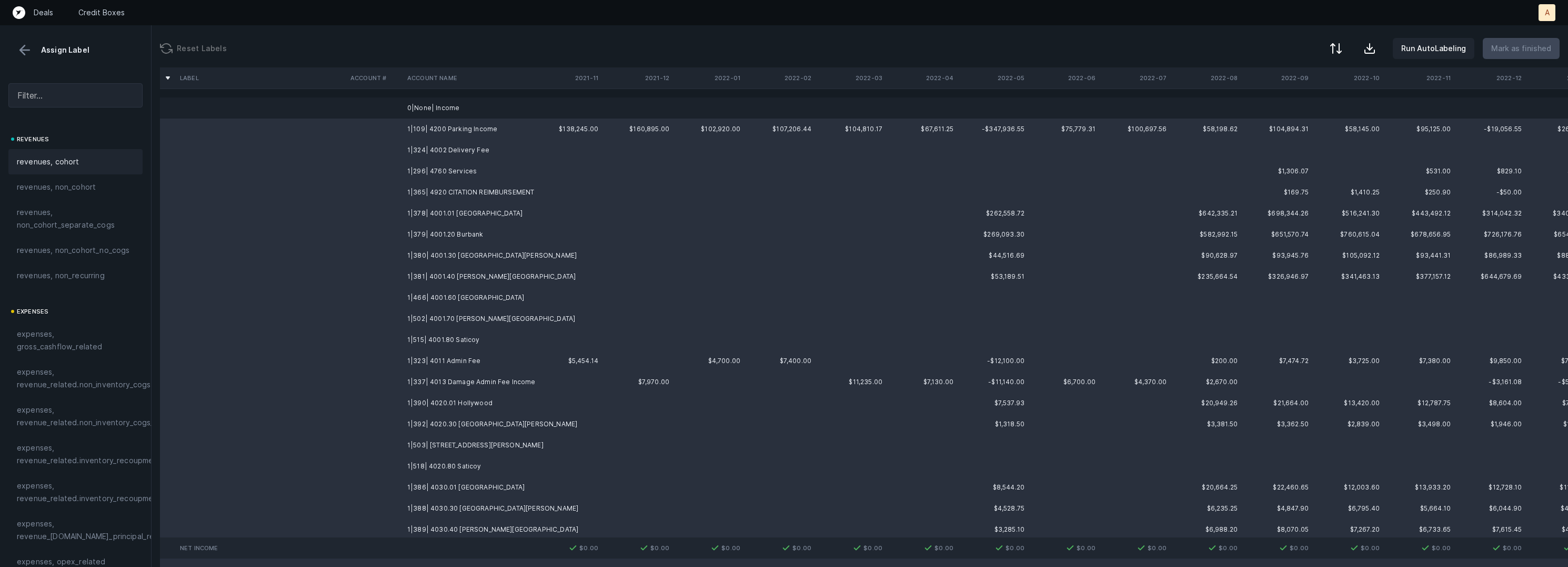
click at [90, 156] on div "revenues, cohort" at bounding box center [76, 161] width 117 height 12
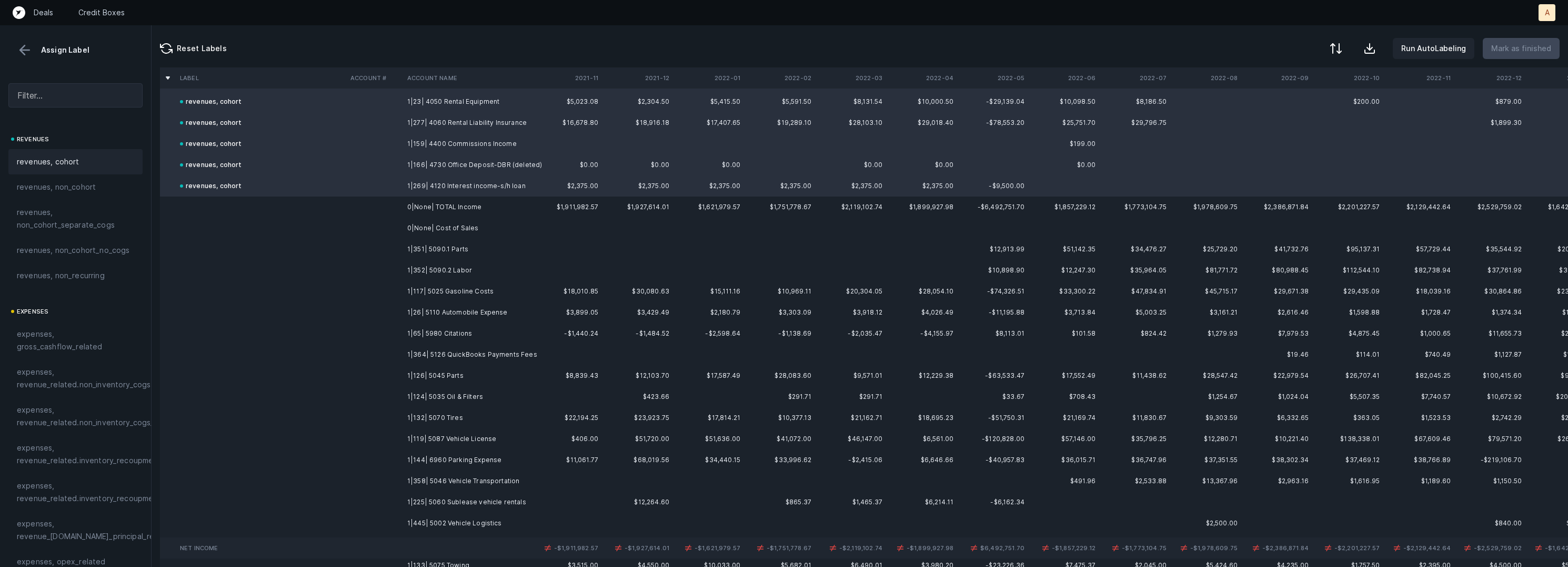
scroll to position [1946, 0]
click at [467, 246] on td "1|351| 5090.1 Parts" at bounding box center [468, 248] width 129 height 21
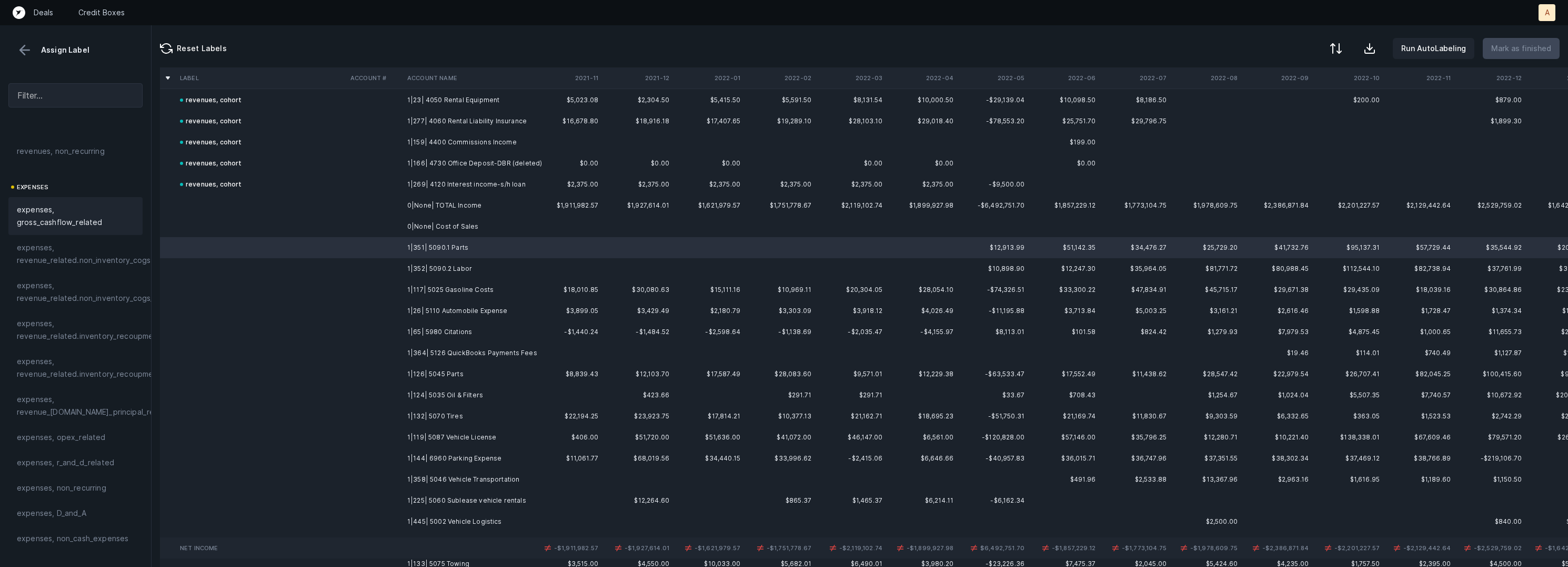
scroll to position [185, 0]
click at [111, 270] on span "expenses, revenue_related.inventory_recoupment" at bounding box center [89, 268] width 144 height 25
click at [469, 260] on td "1|352| 5090.2 Labor" at bounding box center [468, 269] width 129 height 21
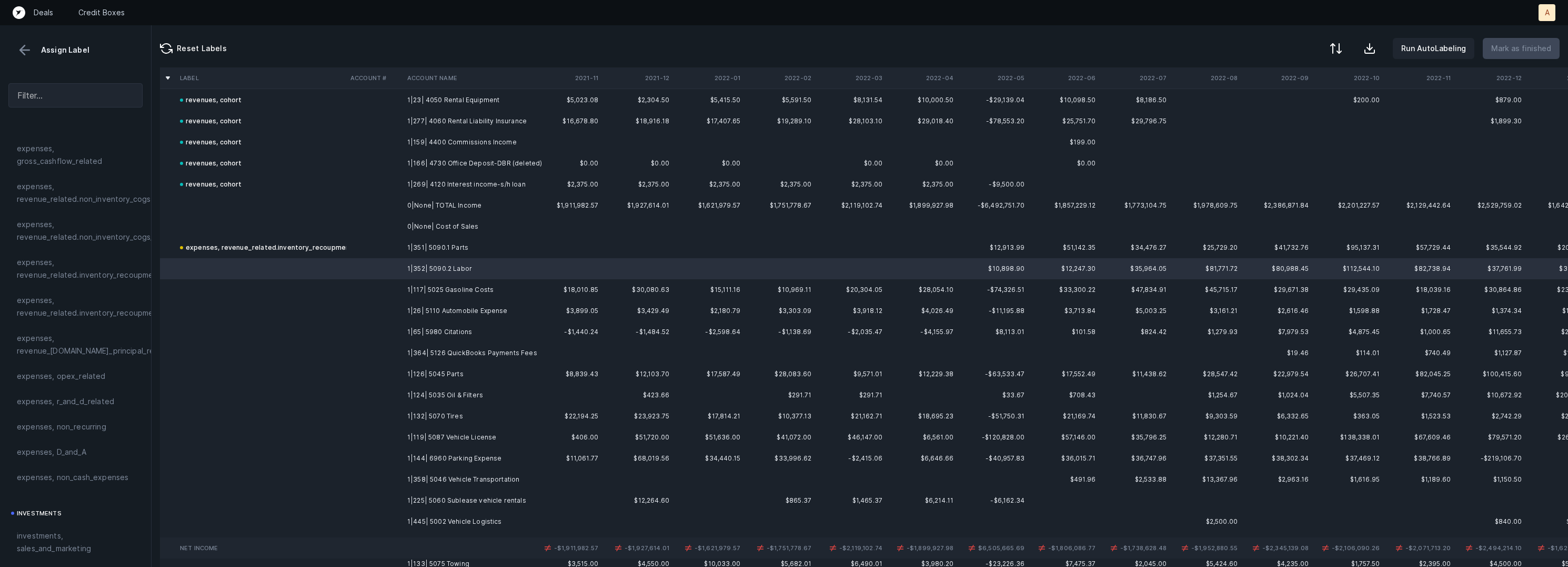
click at [467, 284] on td "1|117| 5025 Gasoline Costs" at bounding box center [468, 289] width 129 height 21
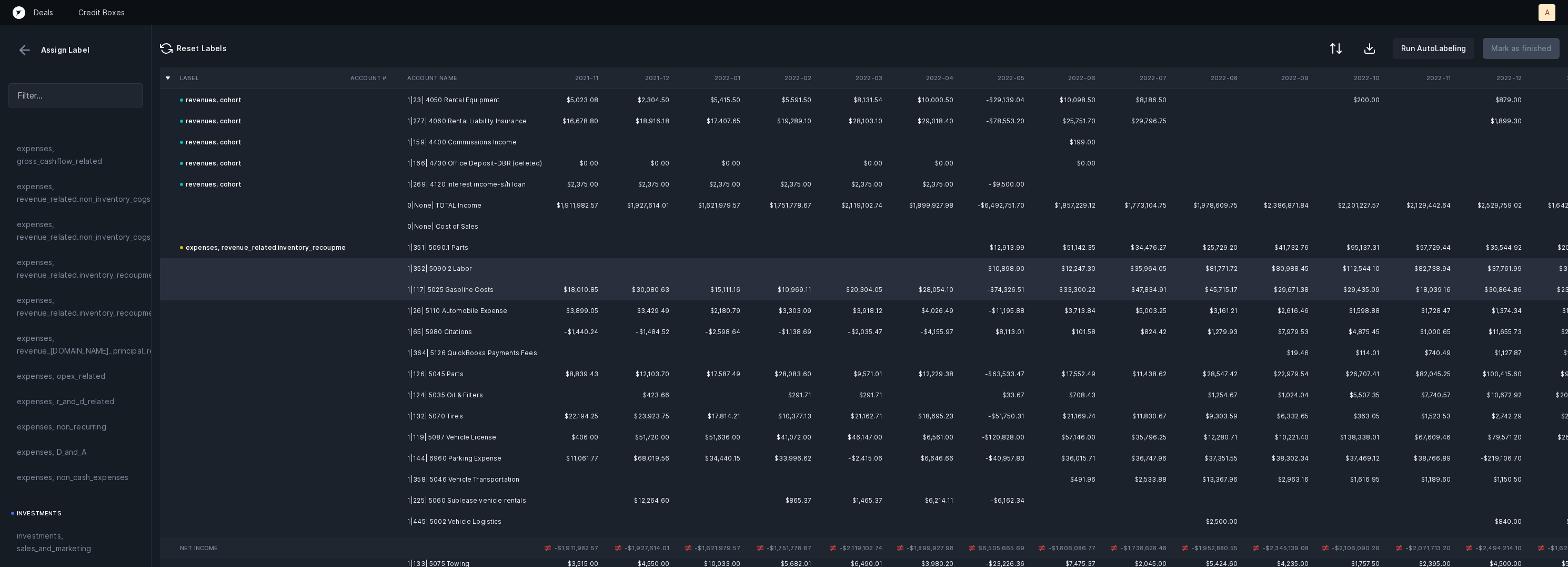
click at [461, 310] on td "1|26| 5110 Automobile Expense" at bounding box center [468, 310] width 129 height 21
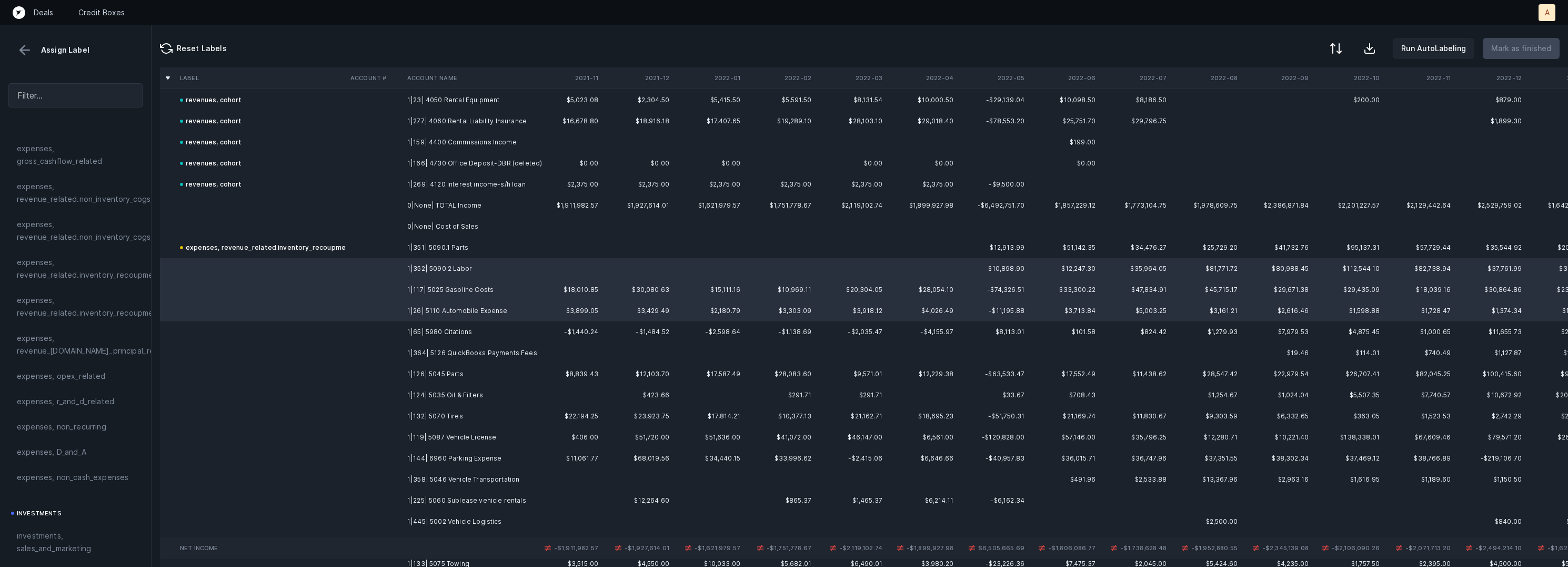
click at [456, 326] on td "1|65| 5980 Citations" at bounding box center [468, 332] width 129 height 21
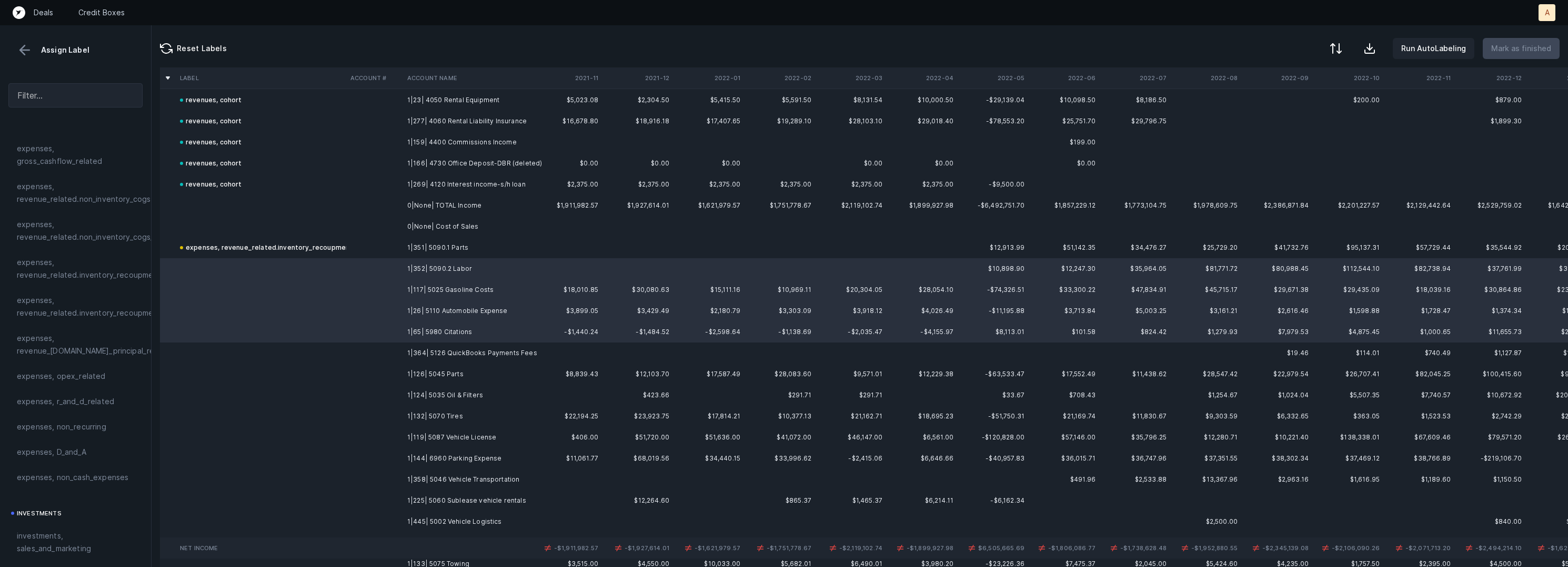
click at [454, 347] on td "1|364| 5126 QuickBooks Payments Fees" at bounding box center [468, 353] width 129 height 21
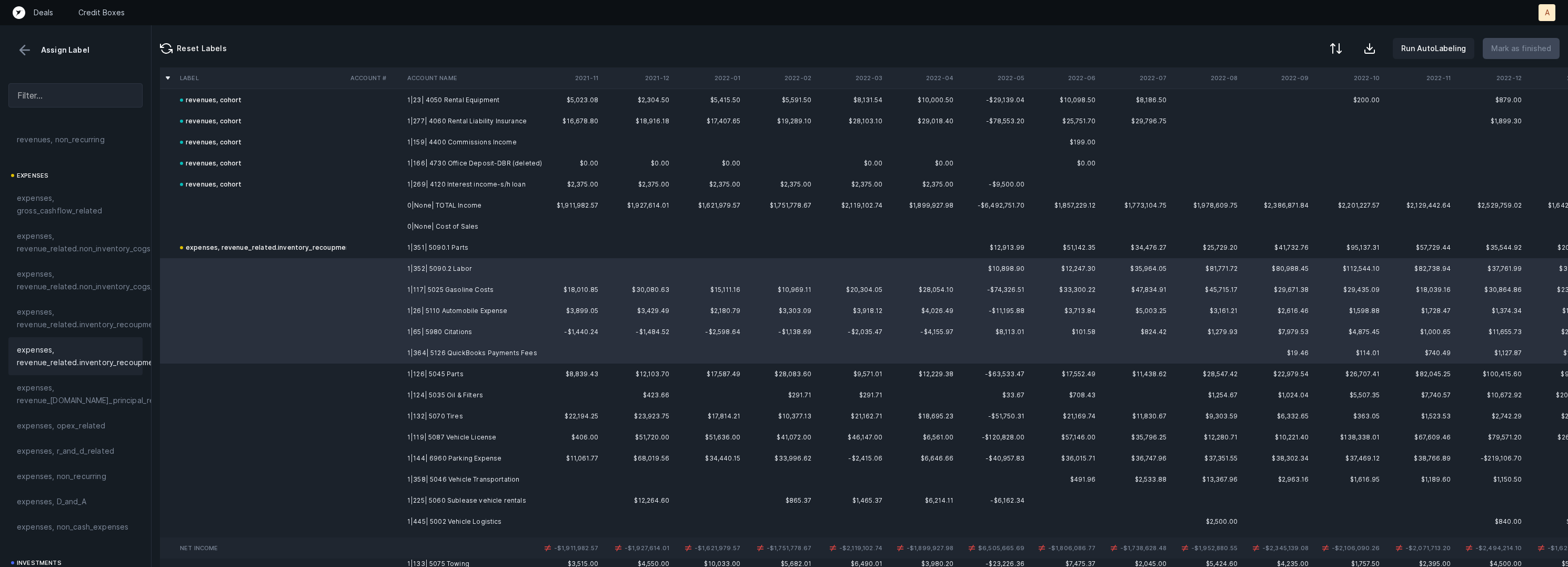
scroll to position [127, 0]
click at [92, 263] on span "expenses, revenue_related.non_inventory_cogs" at bounding box center [84, 252] width 133 height 25
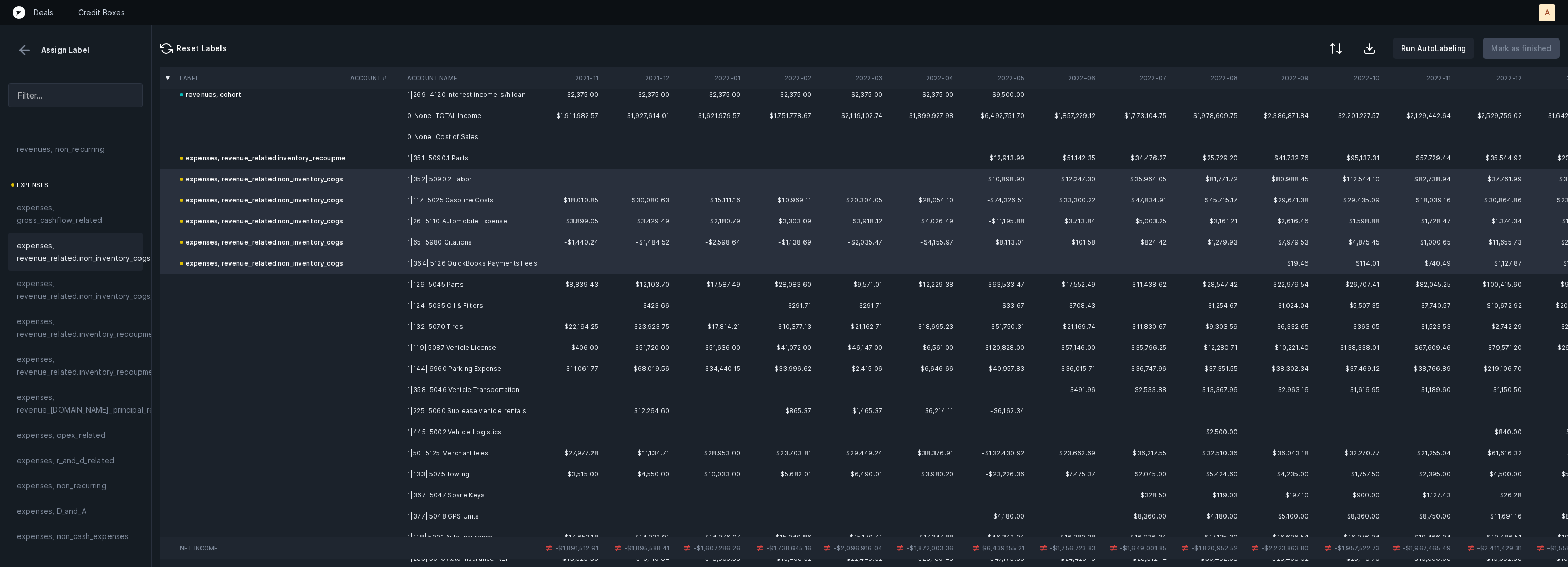
scroll to position [2041, 0]
click at [443, 277] on td "1|126| 5045 Parts" at bounding box center [468, 279] width 129 height 21
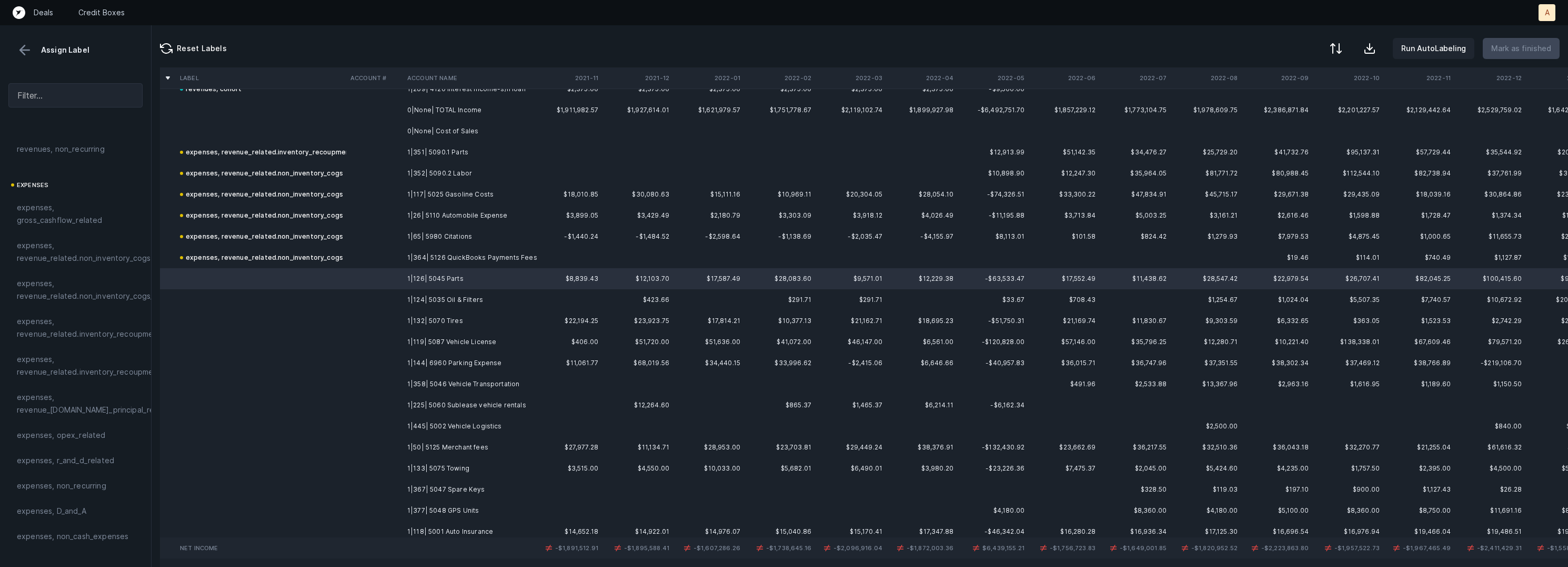
click at [434, 302] on td "1|124| 5035 Oil & Filters" at bounding box center [468, 300] width 129 height 21
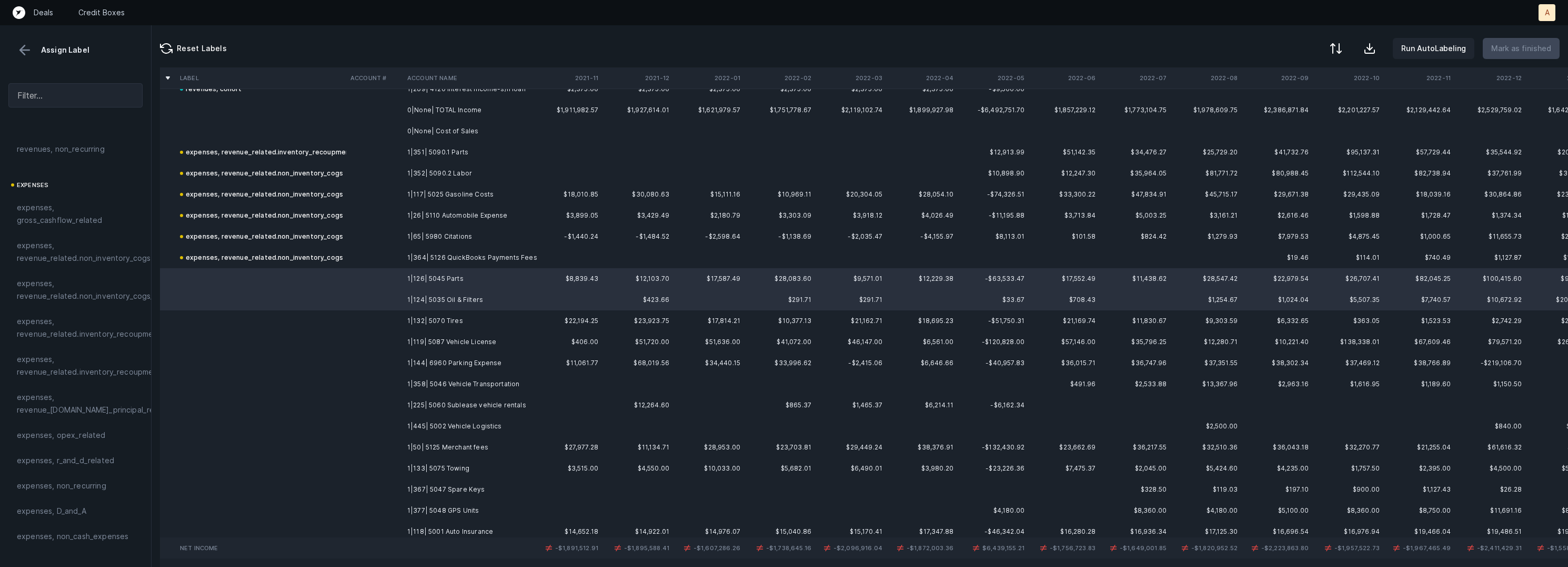
click at [437, 321] on td "1|132| 5070 Tires" at bounding box center [468, 321] width 129 height 21
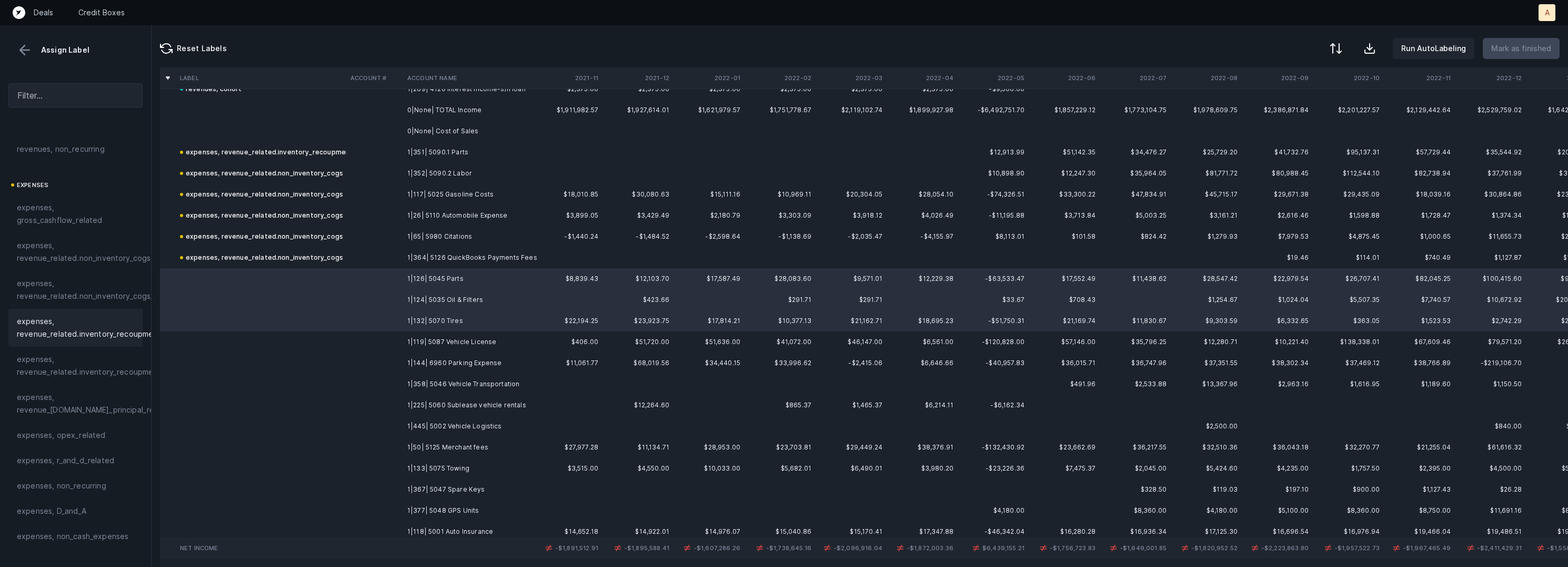
click at [115, 315] on span "expenses, revenue_related.inventory_recoupment" at bounding box center [89, 328] width 144 height 25
click at [446, 346] on td "1|119| 5087 Vehicle License" at bounding box center [468, 342] width 129 height 21
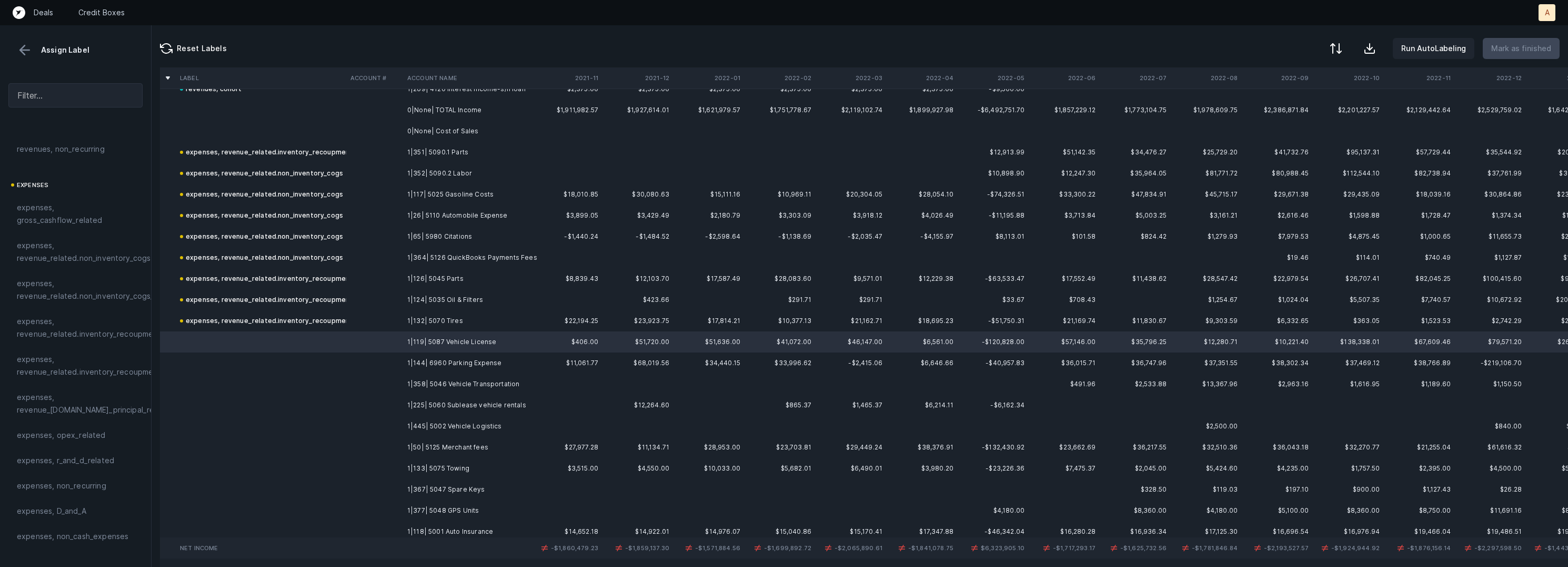
click at [454, 359] on td "1|144| 6960 Parking Expense" at bounding box center [468, 363] width 129 height 21
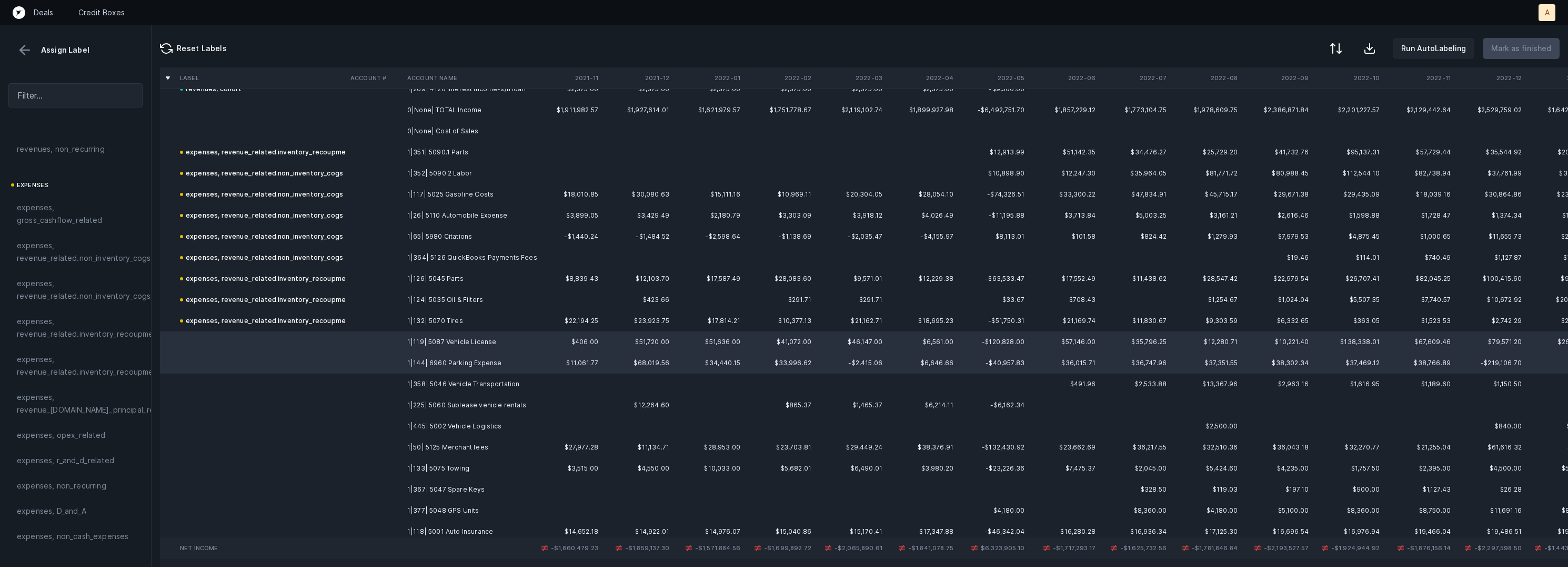
click at [456, 376] on td "1|358| 5046 Vehicle Transportation" at bounding box center [468, 384] width 129 height 21
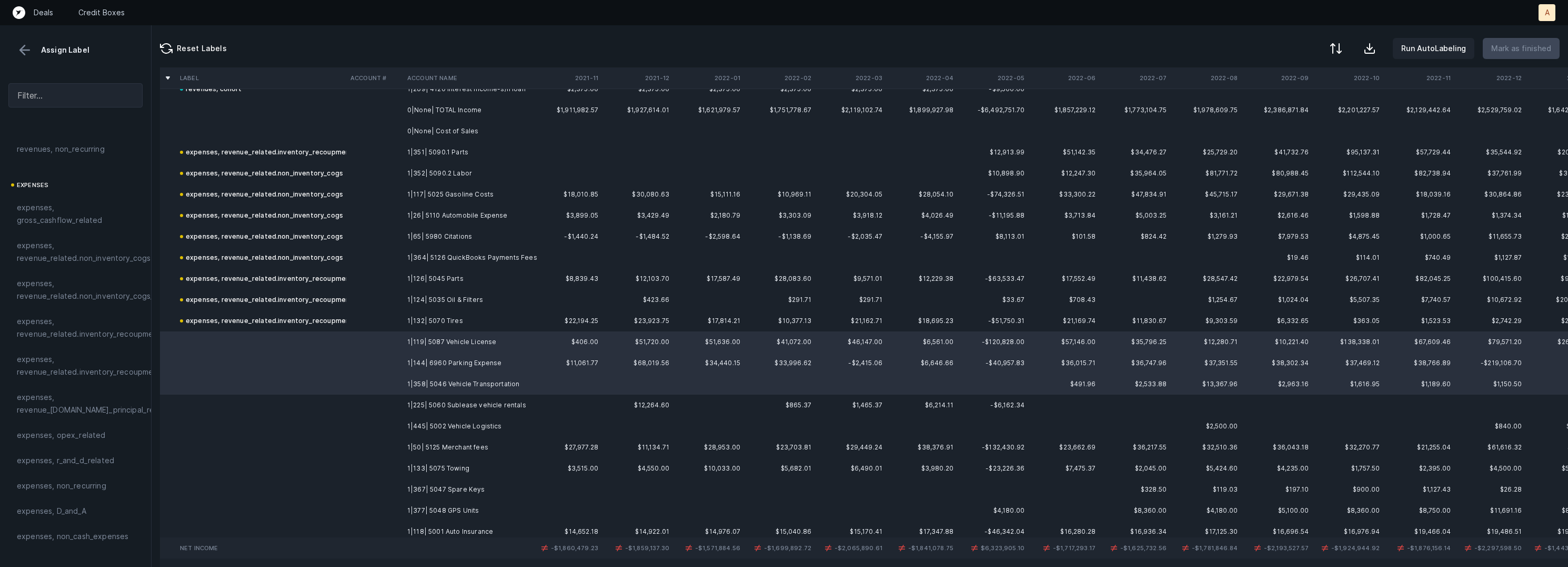
click at [454, 397] on td "1|225| 5060 Sublease vehicle rentals" at bounding box center [468, 405] width 129 height 21
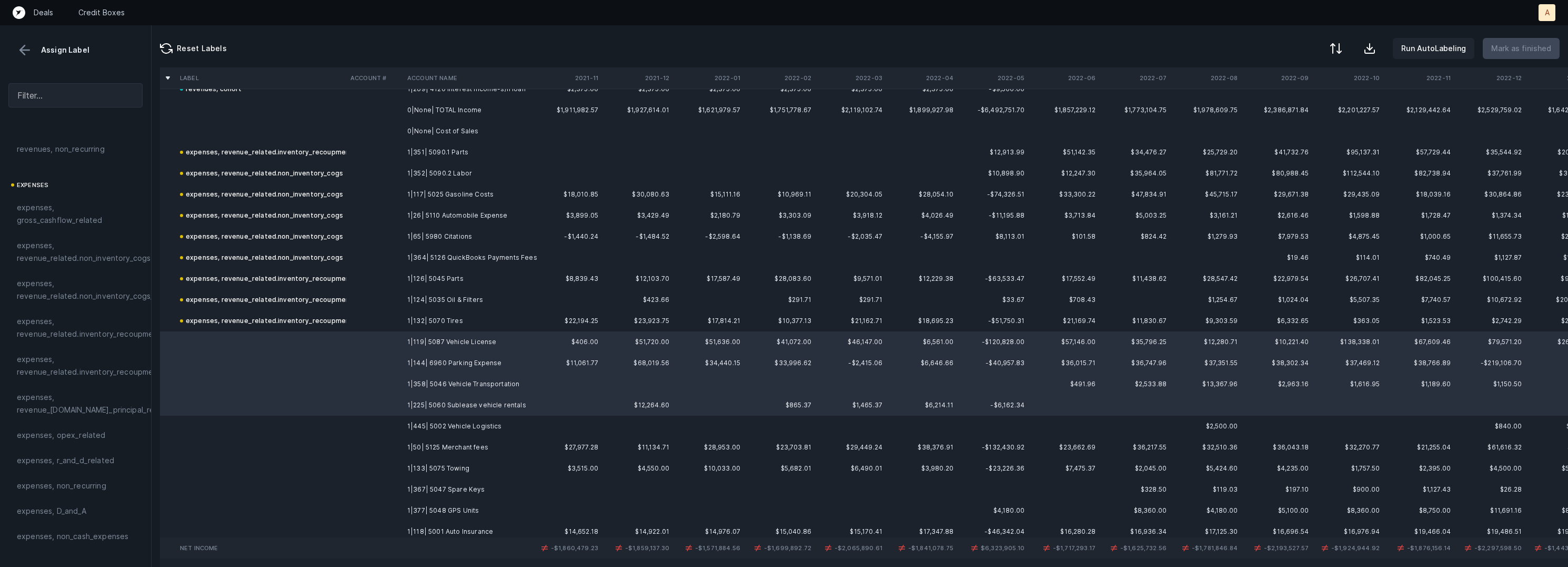
click at [449, 429] on td "1|445| 5002 Vehicle Logistics" at bounding box center [468, 426] width 129 height 21
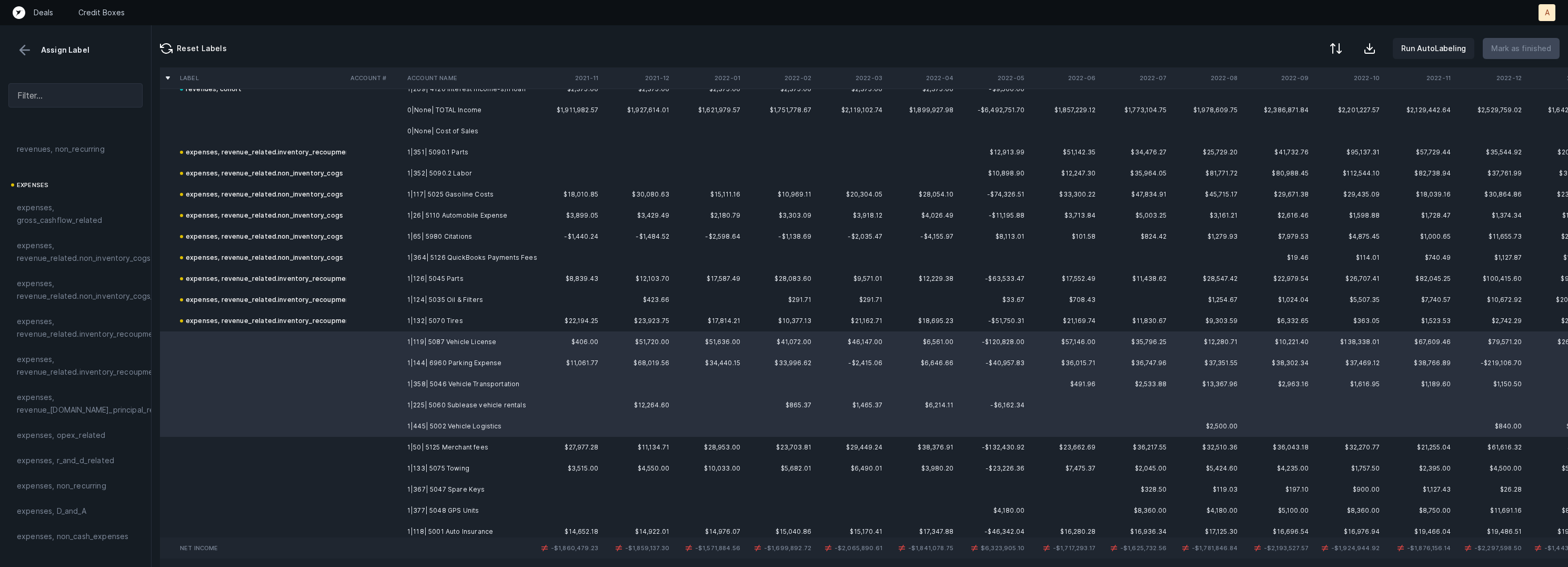
click at [453, 450] on td "1|50| 5125 Merchant fees" at bounding box center [468, 447] width 129 height 21
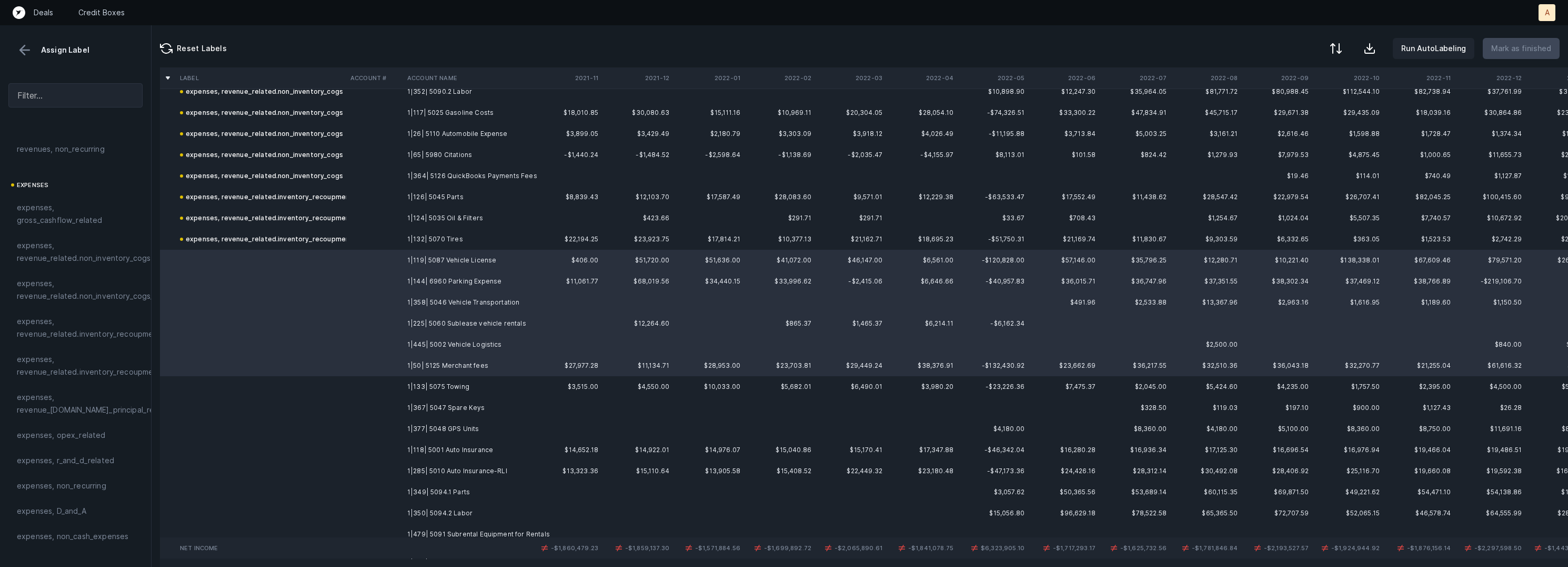
scroll to position [2176, 0]
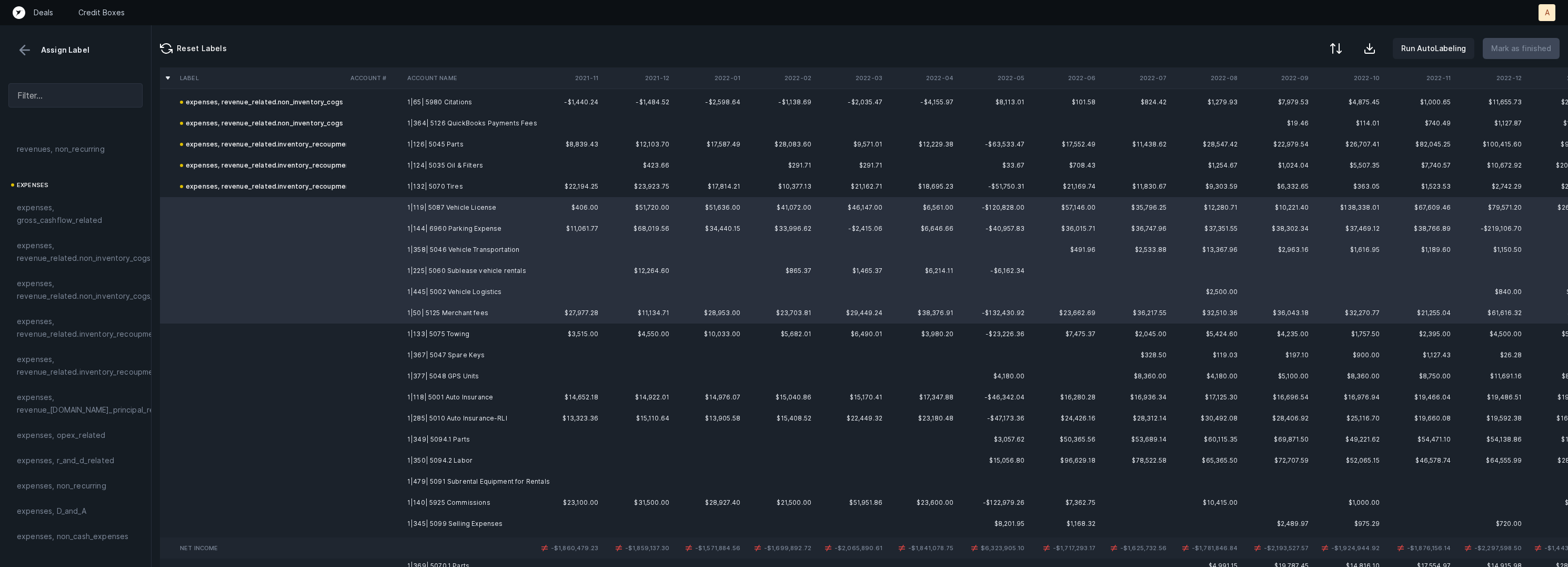
click at [472, 334] on td "1|133| 5075 Towing" at bounding box center [468, 333] width 129 height 21
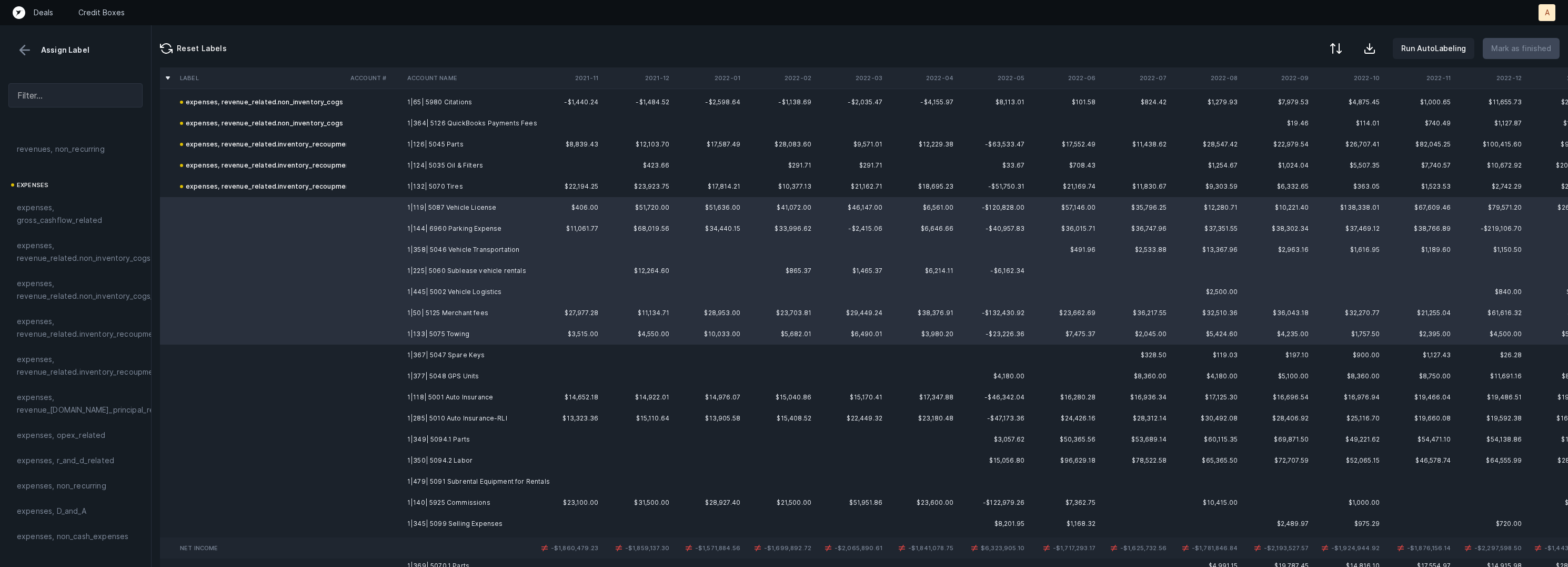
click at [469, 357] on td "1|367| 5047 Spare Keys" at bounding box center [468, 355] width 129 height 21
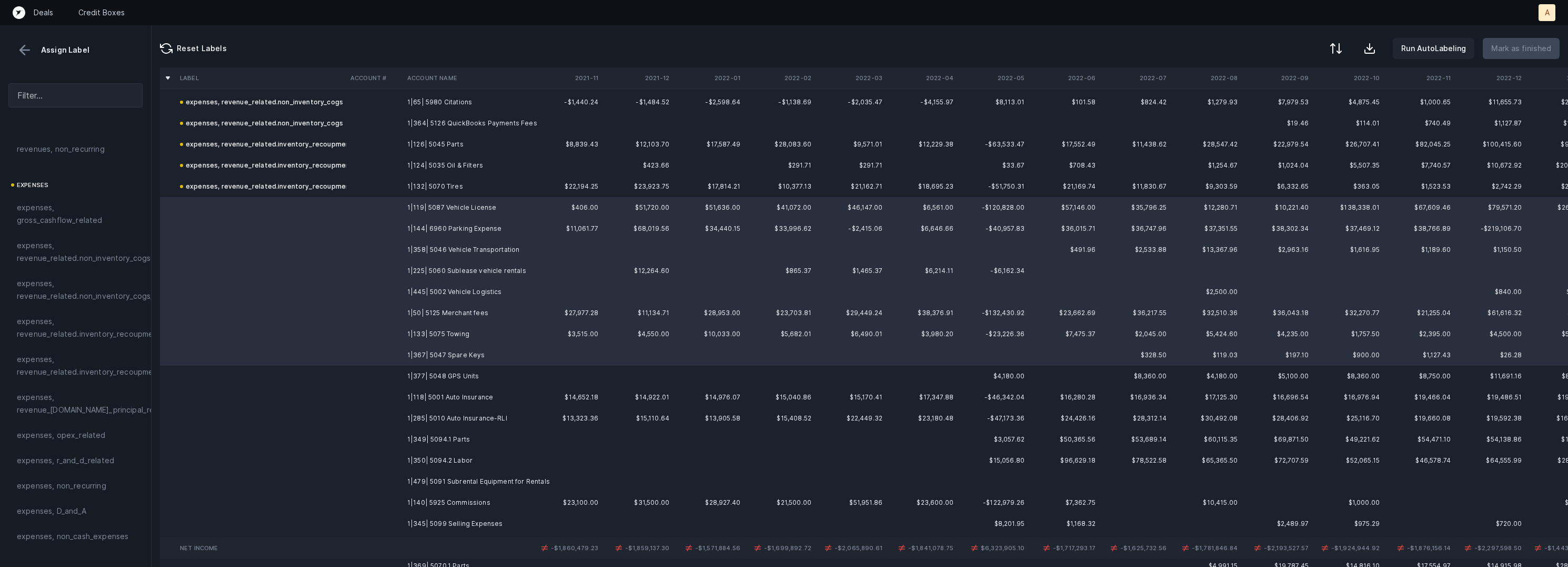
click at [467, 373] on td "1|377| 5048 GPS Units" at bounding box center [468, 376] width 129 height 21
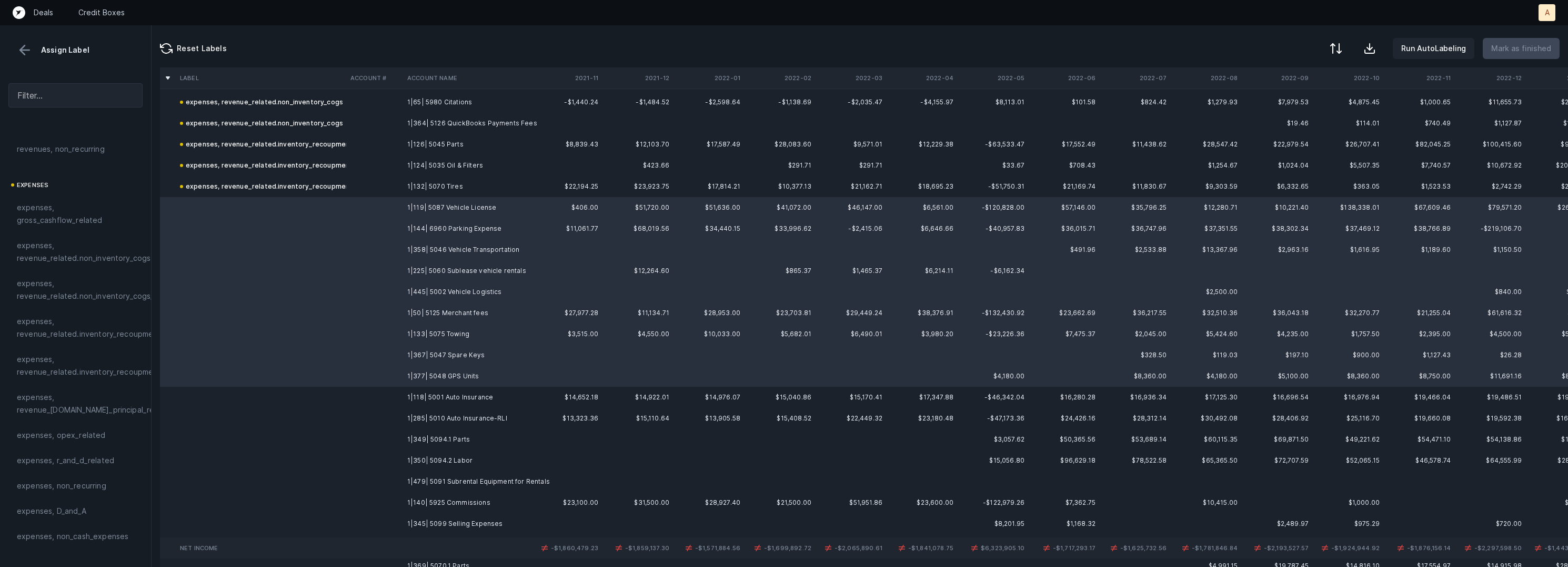
click at [464, 394] on td "1|118| 5001 Auto Insurance" at bounding box center [468, 397] width 129 height 21
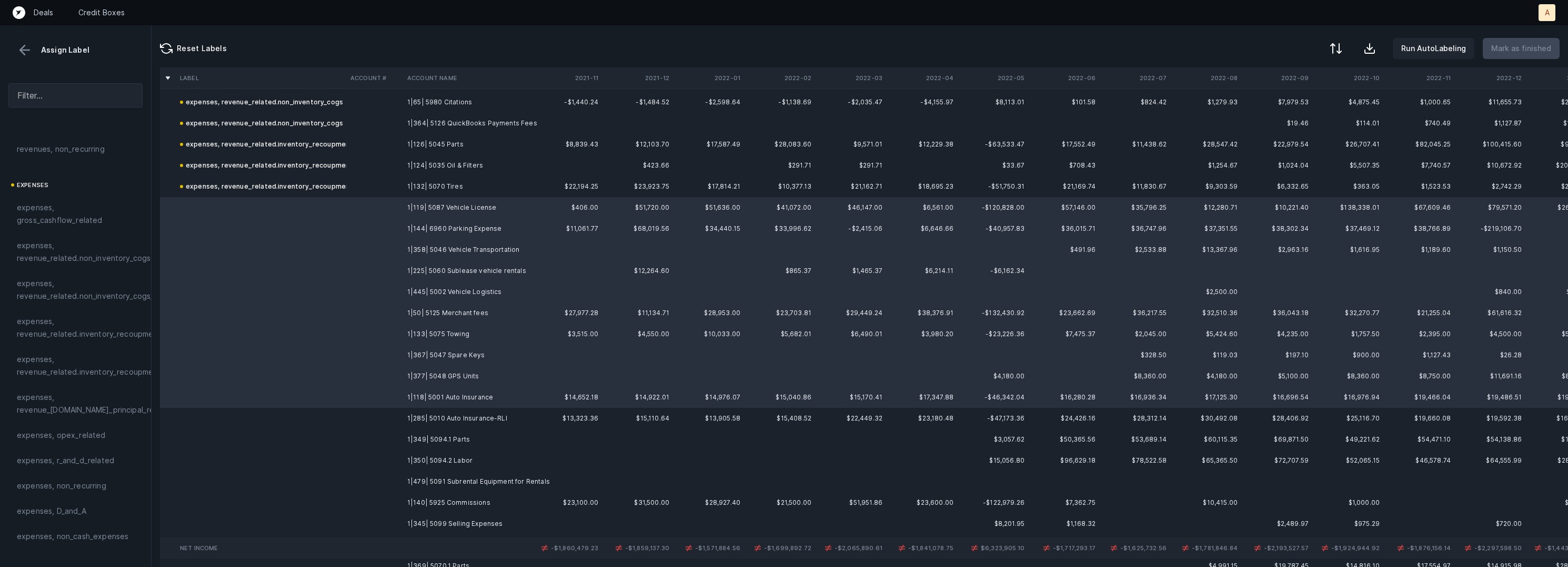
click at [462, 413] on td "1|285| 5010 Auto Insurance-RLI" at bounding box center [468, 418] width 129 height 21
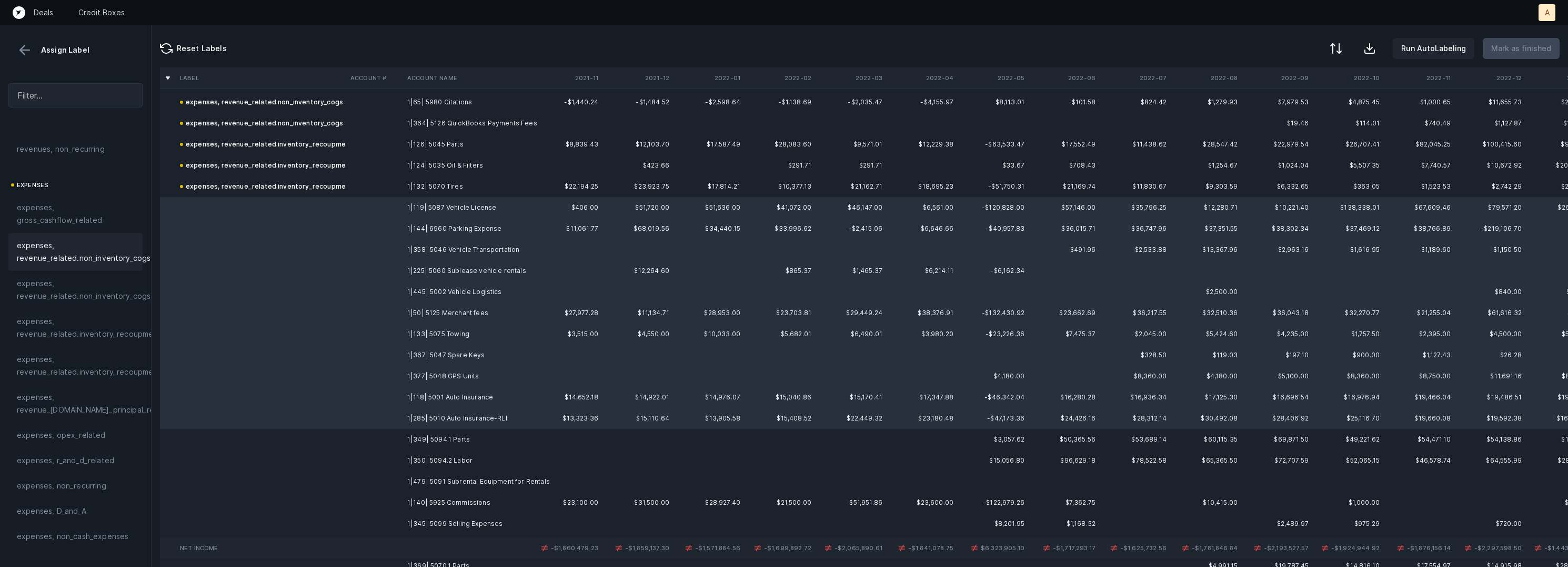
click at [85, 259] on span "expenses, revenue_related.non_inventory_cogs" at bounding box center [84, 252] width 133 height 25
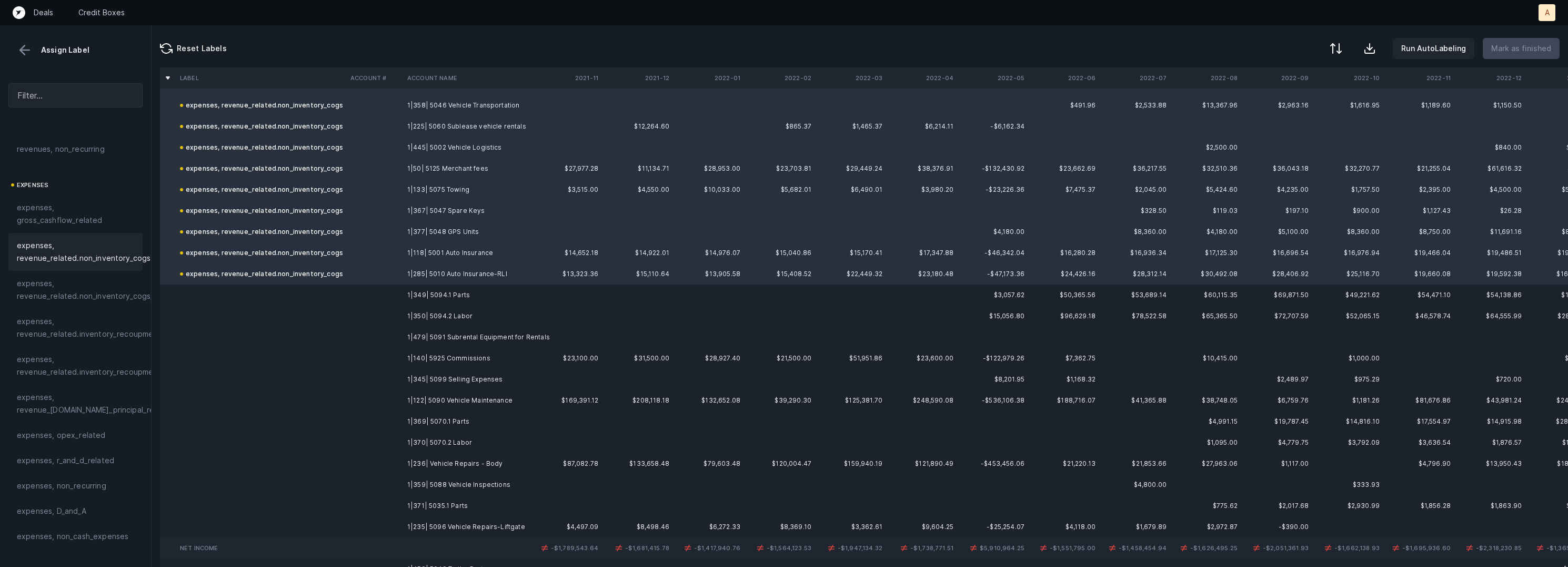
scroll to position [2326, 0]
click at [403, 285] on td "1|349| 5094.1 Parts" at bounding box center [468, 289] width 129 height 21
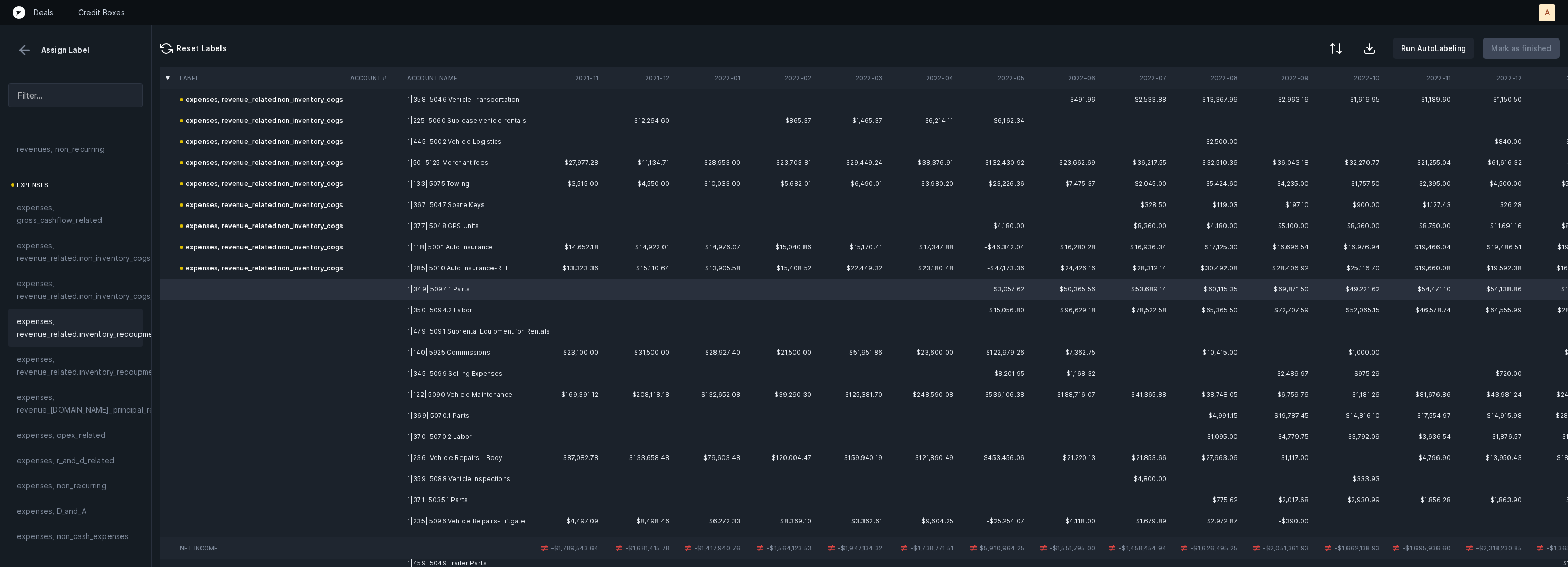
click at [107, 315] on span "expenses, revenue_related.inventory_recoupment" at bounding box center [89, 328] width 144 height 25
click at [437, 312] on td "1|350| 5094.2 Labor" at bounding box center [468, 310] width 129 height 21
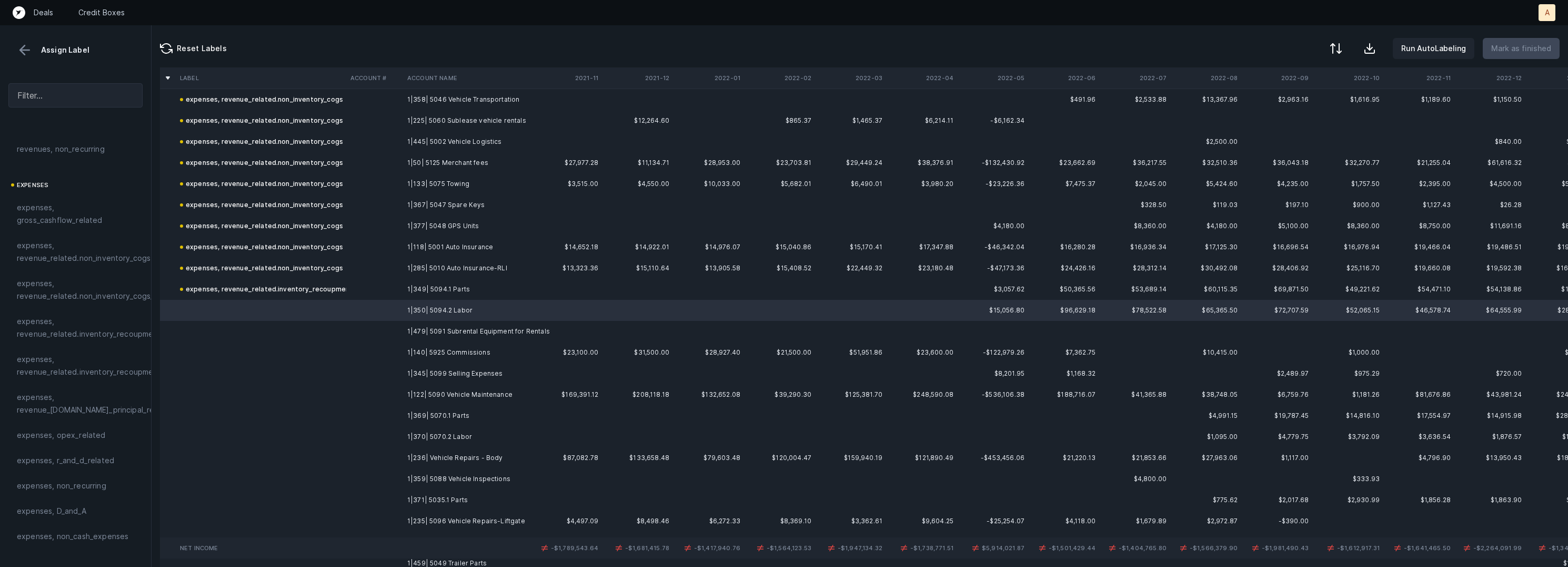
click at [448, 331] on td "1|479| 5091 Subrental Equipment for Rentals" at bounding box center [468, 332] width 129 height 21
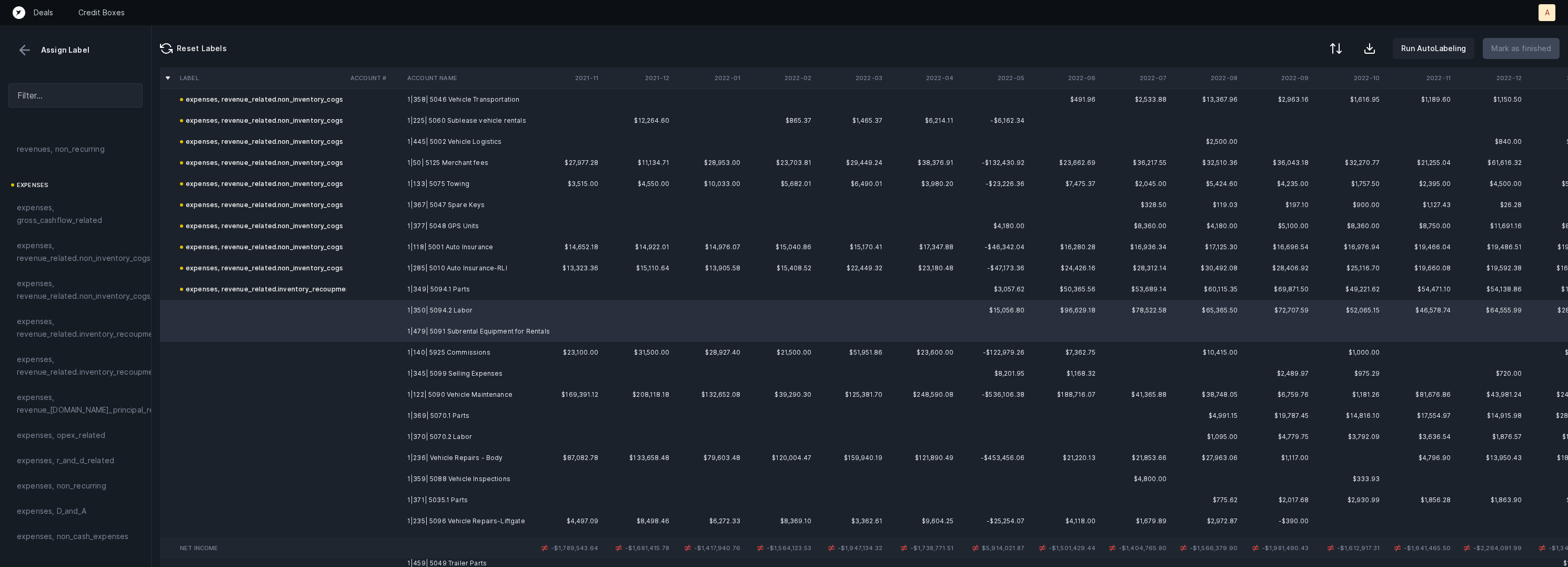
click at [450, 352] on td "1|140| 5925 Commissions" at bounding box center [468, 353] width 129 height 21
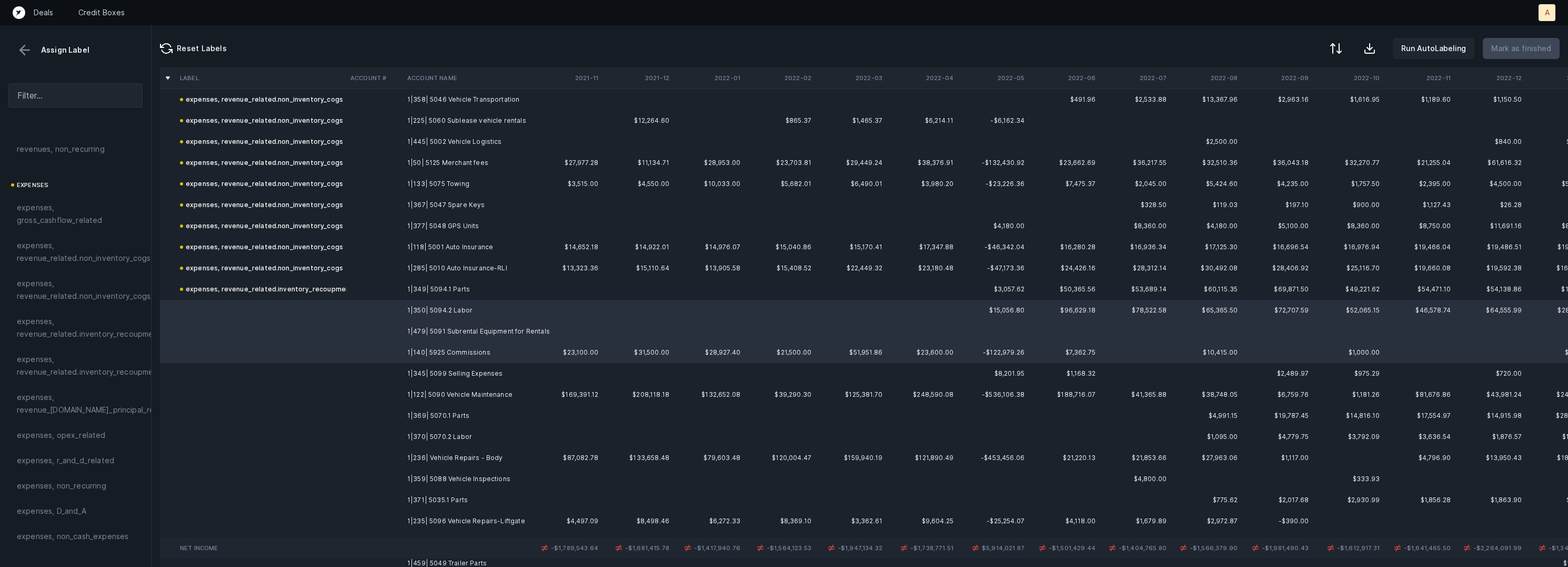
click at [464, 377] on td "1|345| 5099 Selling Expenses" at bounding box center [468, 374] width 129 height 21
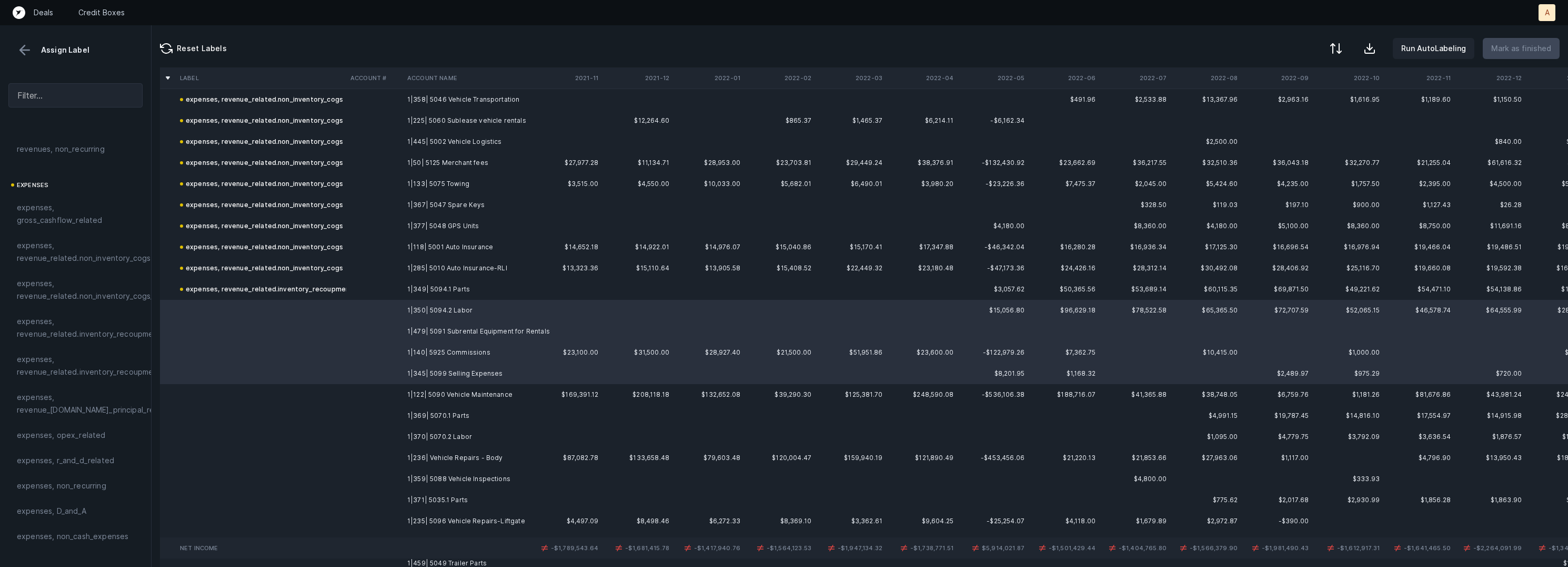
click at [458, 391] on td "1|122| 5090 Vehicle Maintenance" at bounding box center [468, 394] width 129 height 21
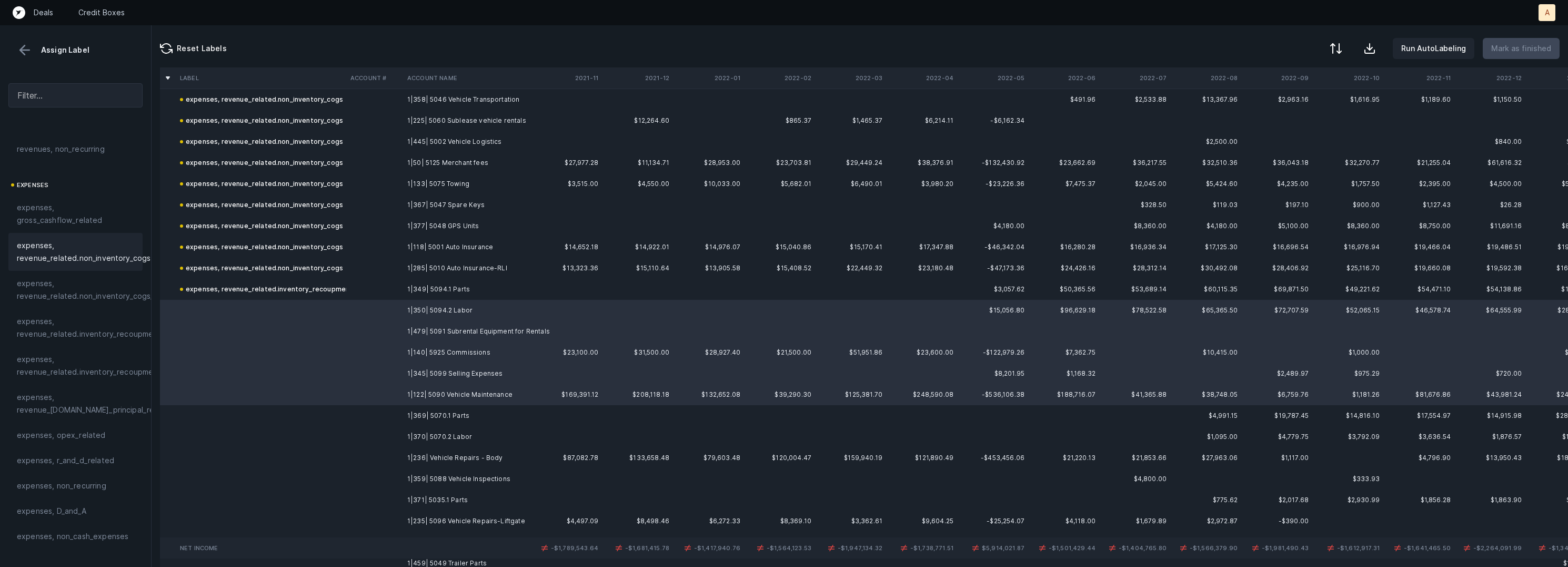
click at [104, 266] on div "expenses, revenue_related.non_inventory_cogs" at bounding box center [76, 251] width 134 height 37
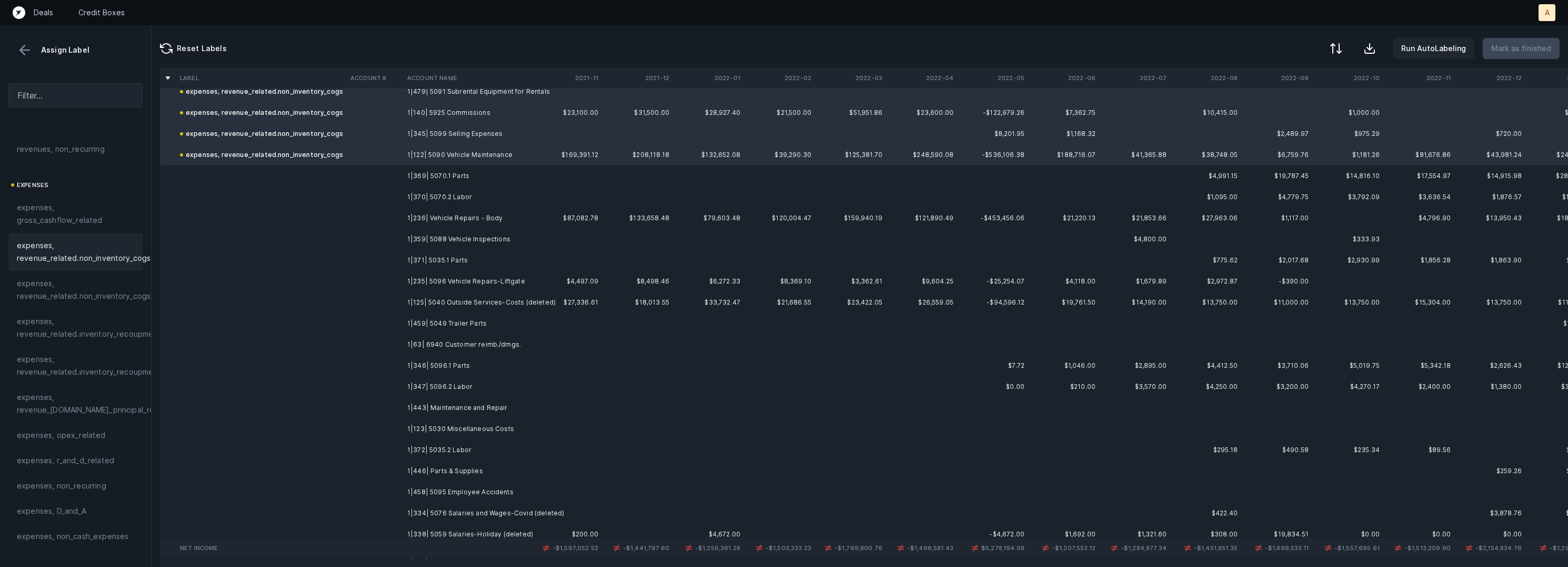
scroll to position [2552, 0]
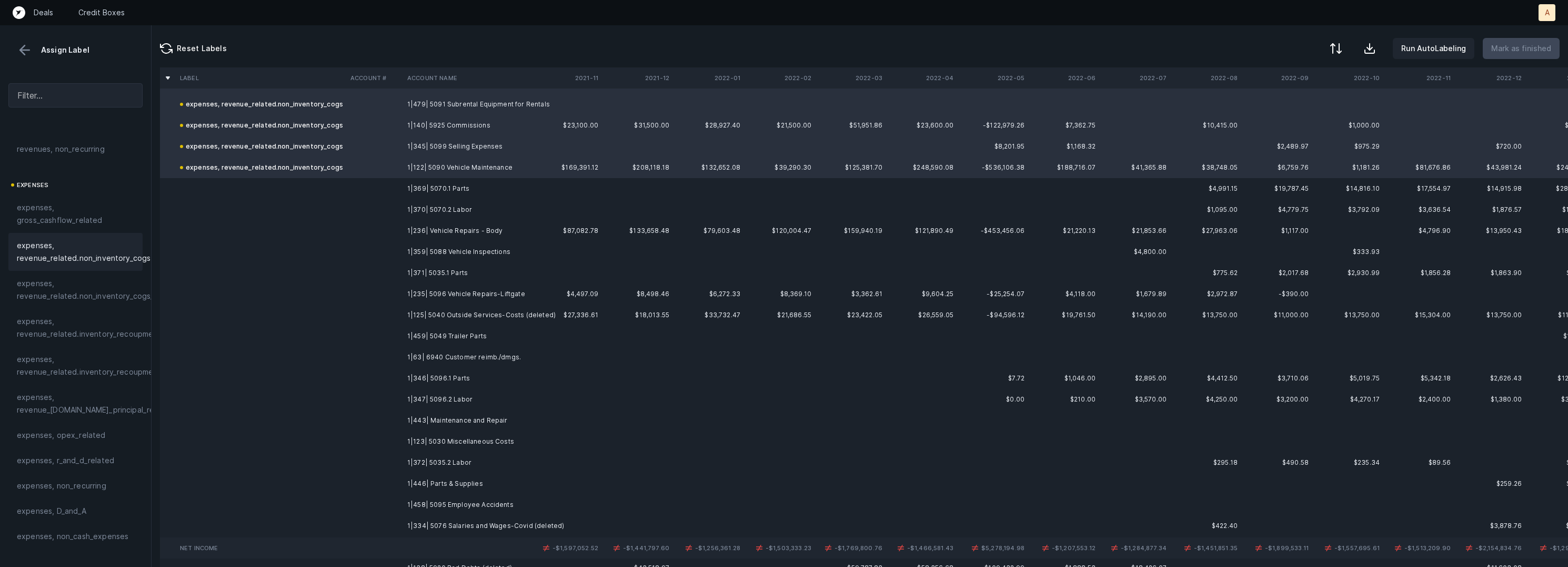
click at [441, 190] on td "1|369| 5070.1 Parts" at bounding box center [468, 188] width 129 height 21
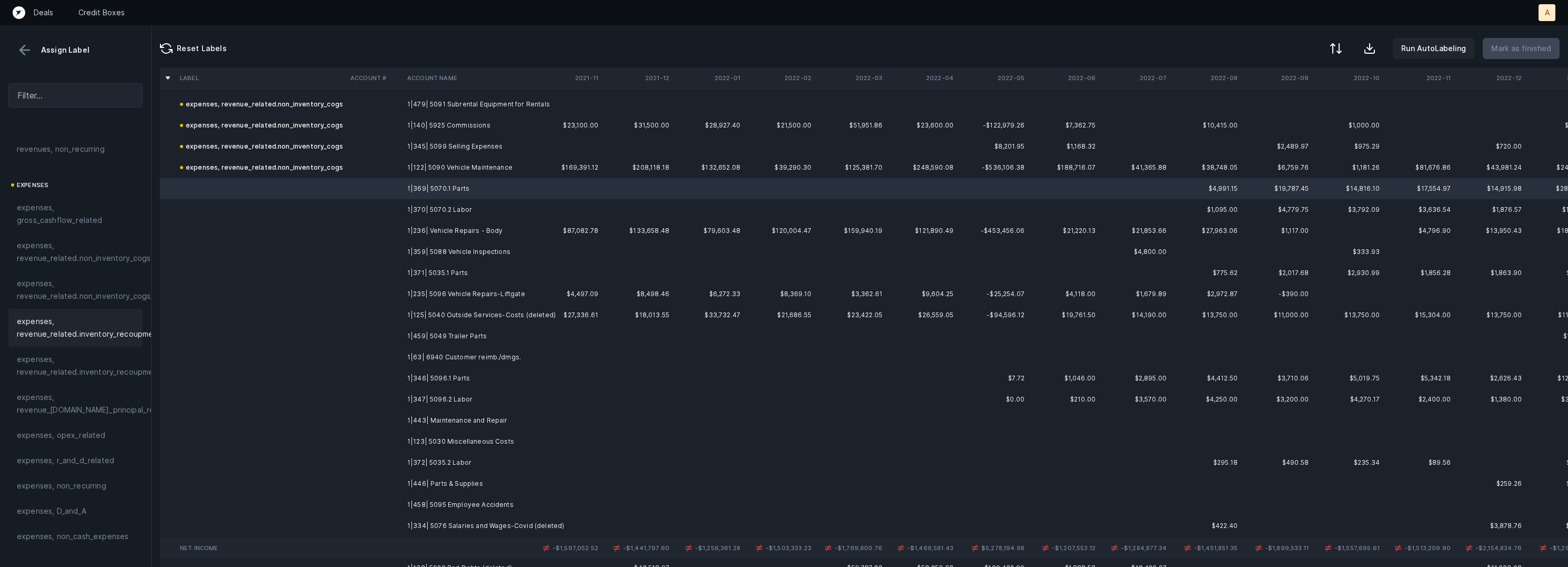
click at [103, 322] on span "expenses, revenue_related.inventory_recoupment" at bounding box center [89, 328] width 144 height 25
click at [451, 210] on td "1|370| 5070.2 Labor" at bounding box center [468, 210] width 129 height 21
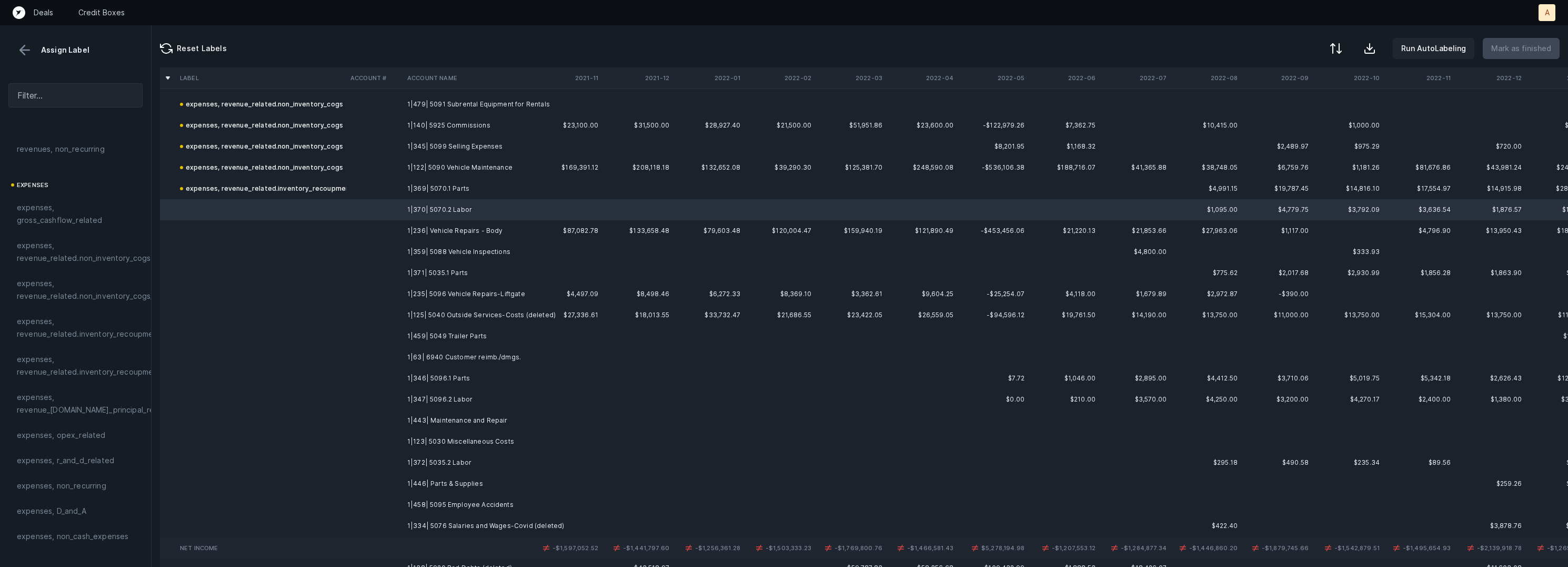
click at [466, 233] on td "1|236| Vehicle Repairs - Body" at bounding box center [468, 231] width 129 height 21
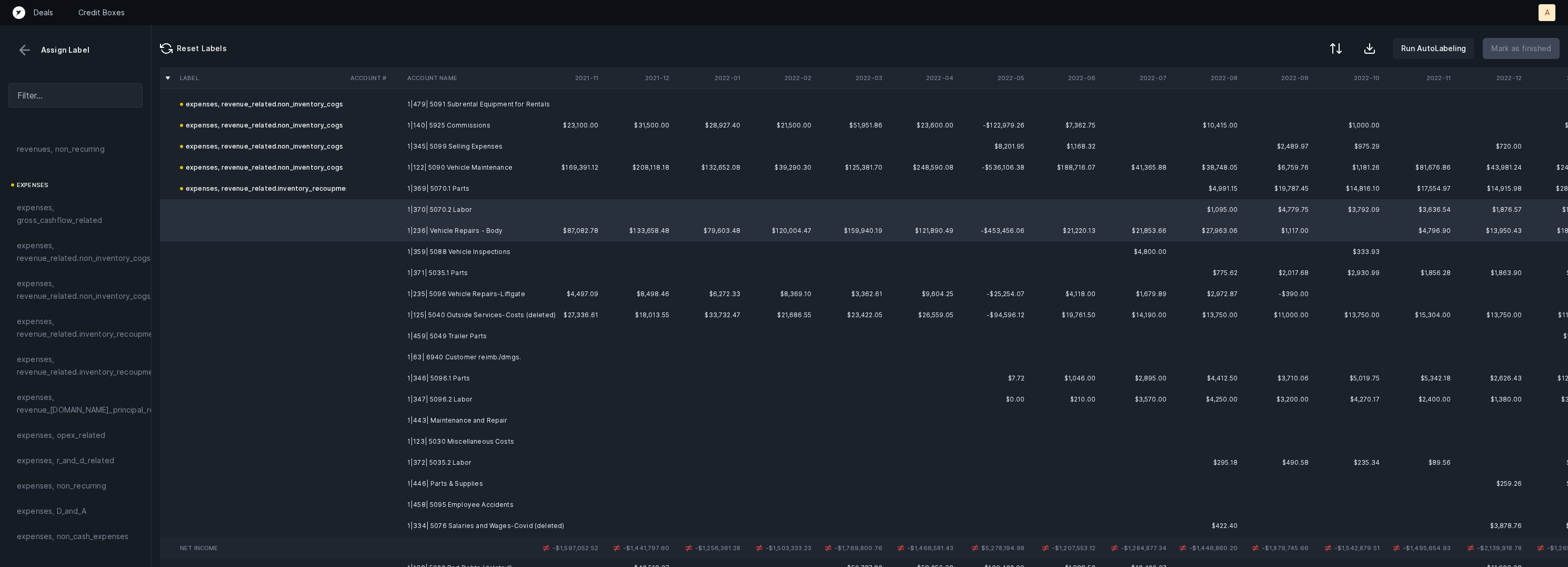
click at [458, 249] on td "1|359| 5088 Vehicle Inspections" at bounding box center [468, 252] width 129 height 21
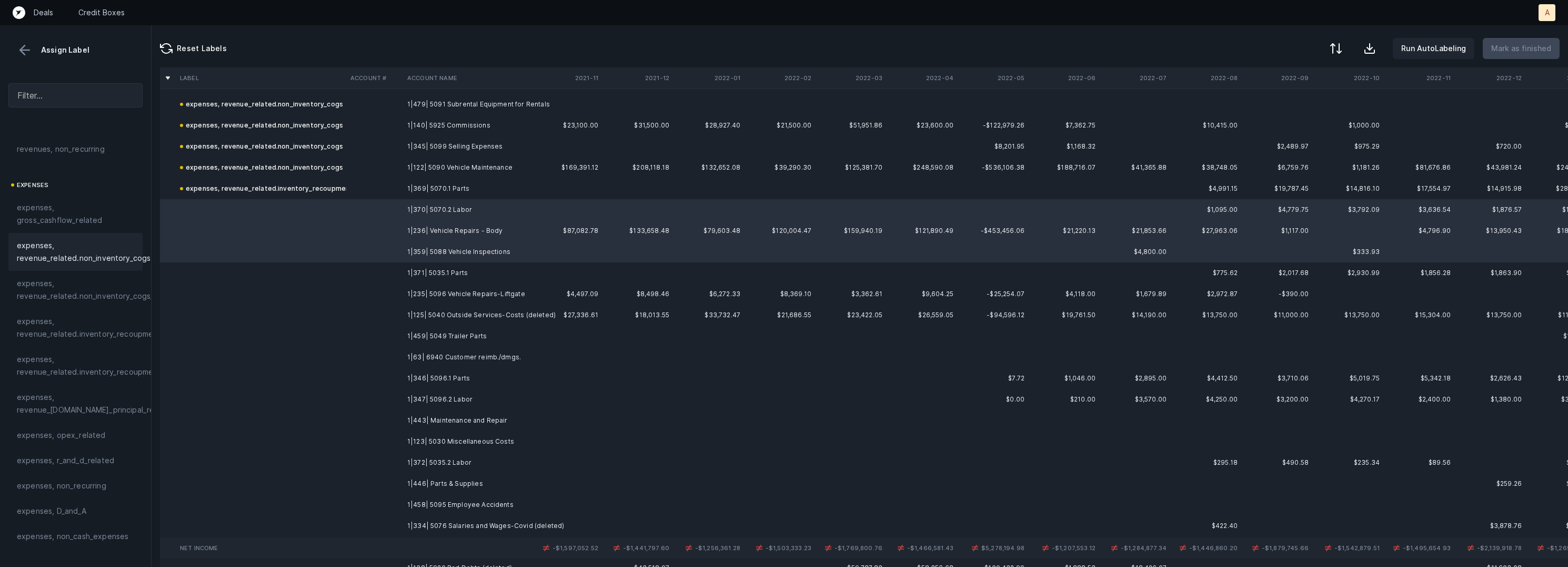
click at [105, 261] on span "expenses, revenue_related.non_inventory_cogs" at bounding box center [84, 252] width 133 height 25
click at [378, 275] on td at bounding box center [374, 273] width 57 height 21
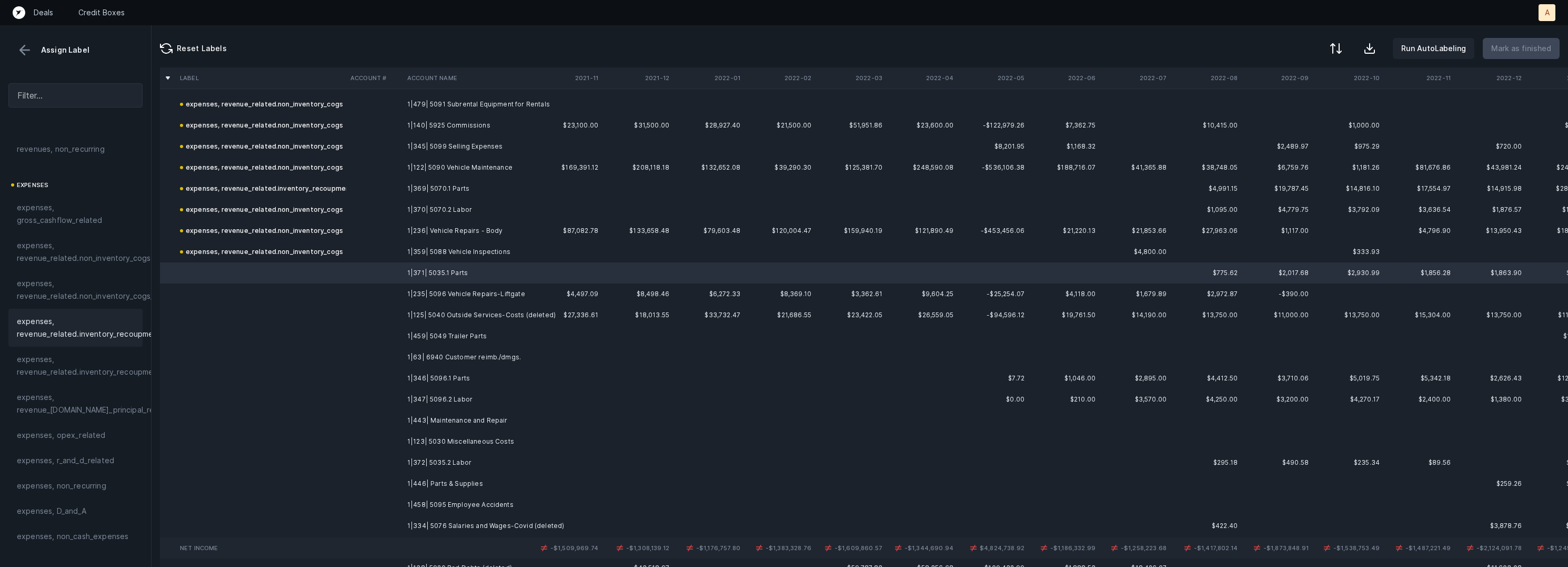
click at [96, 316] on span "expenses, revenue_related.inventory_recoupment" at bounding box center [89, 328] width 144 height 25
click at [428, 291] on td "1|235| 5096 Vehicle Repairs-Liftgate" at bounding box center [468, 294] width 129 height 21
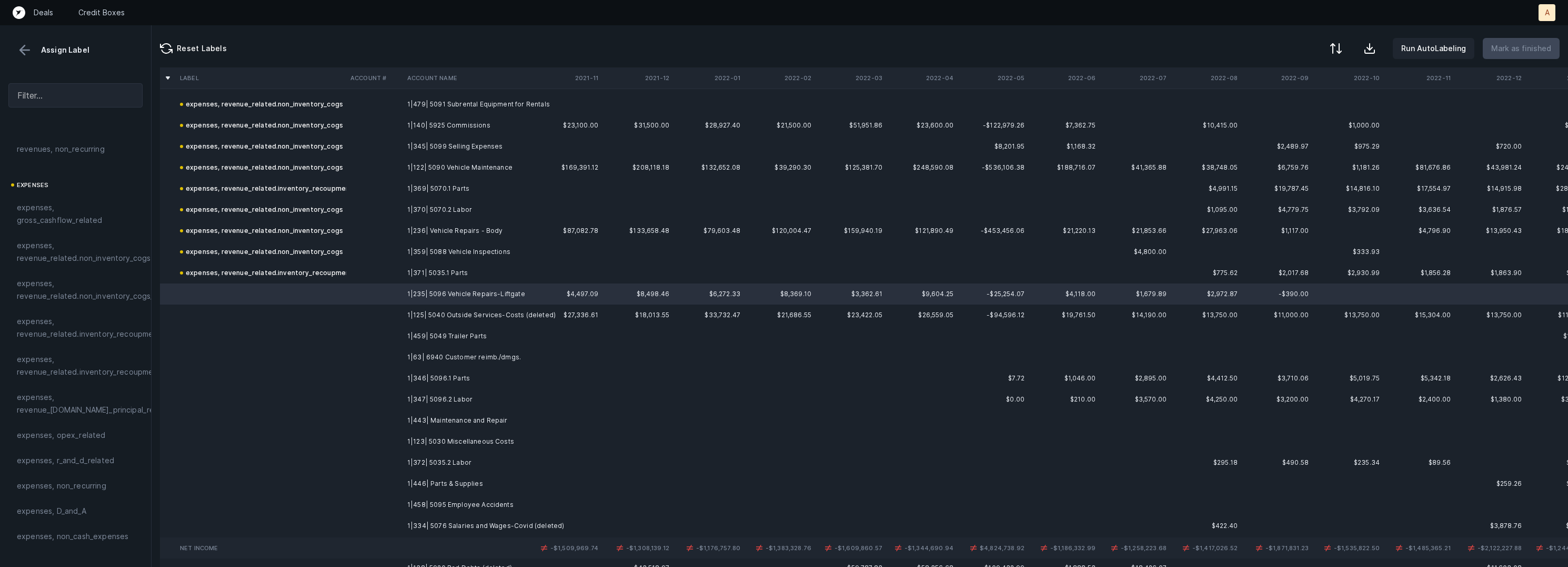
click at [431, 309] on td "1|125| 5040 Outside Services-Costs (deleted)" at bounding box center [468, 315] width 129 height 21
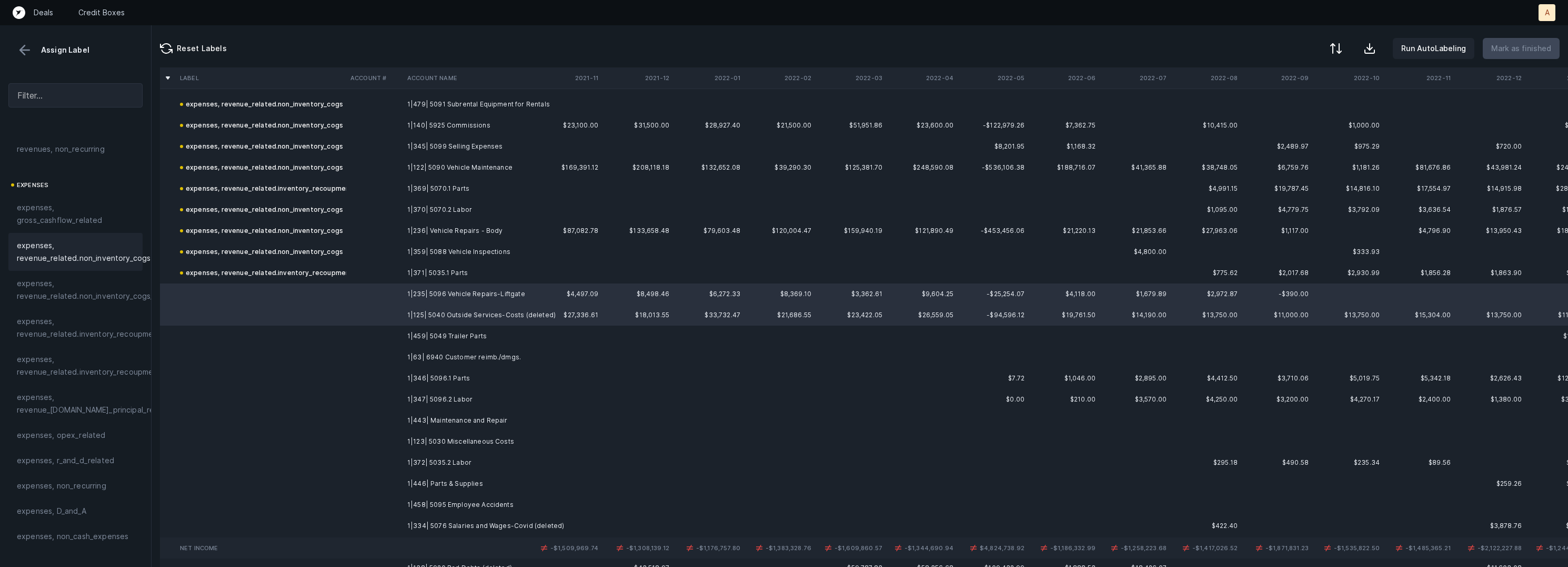
click at [103, 265] on div "expenses, revenue_related.non_inventory_cogs" at bounding box center [76, 251] width 134 height 37
click at [418, 339] on td "1|459| 5049 Trailer Parts" at bounding box center [468, 336] width 129 height 21
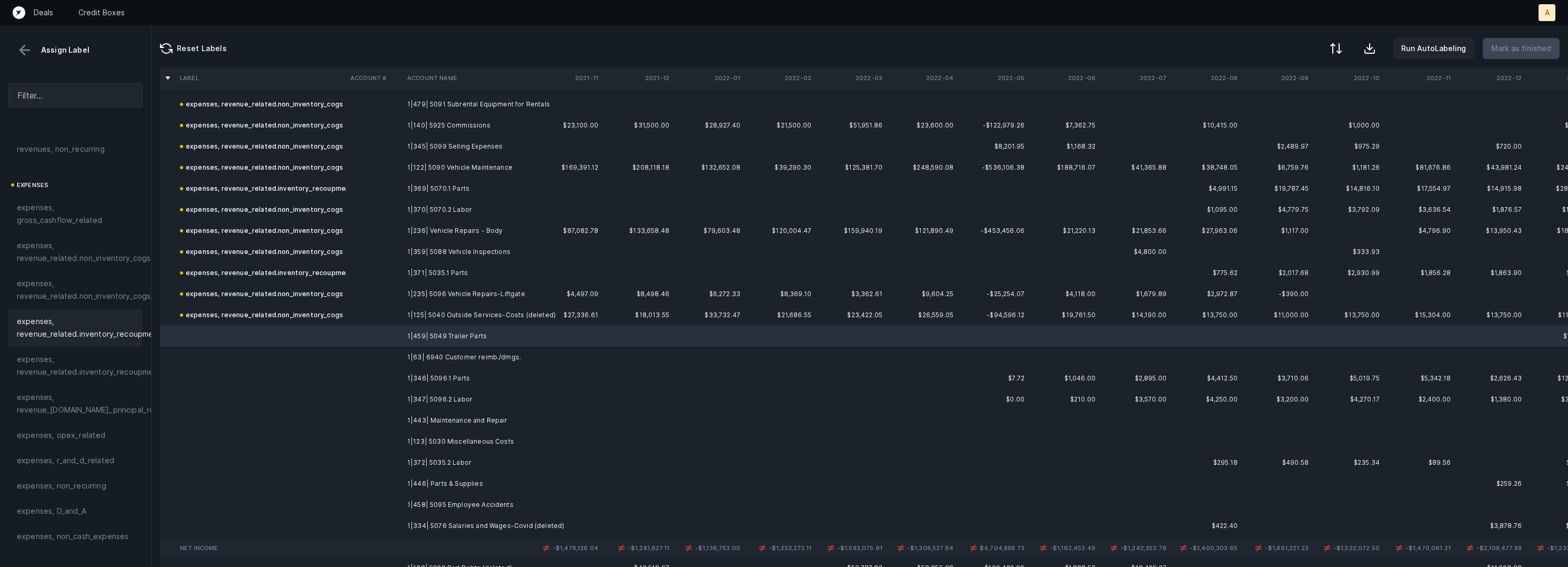
click at [106, 315] on span "expenses, revenue_related.inventory_recoupment" at bounding box center [89, 328] width 144 height 25
click at [458, 357] on td "1|63| 6940 Customer reimb./dmgs." at bounding box center [468, 357] width 129 height 21
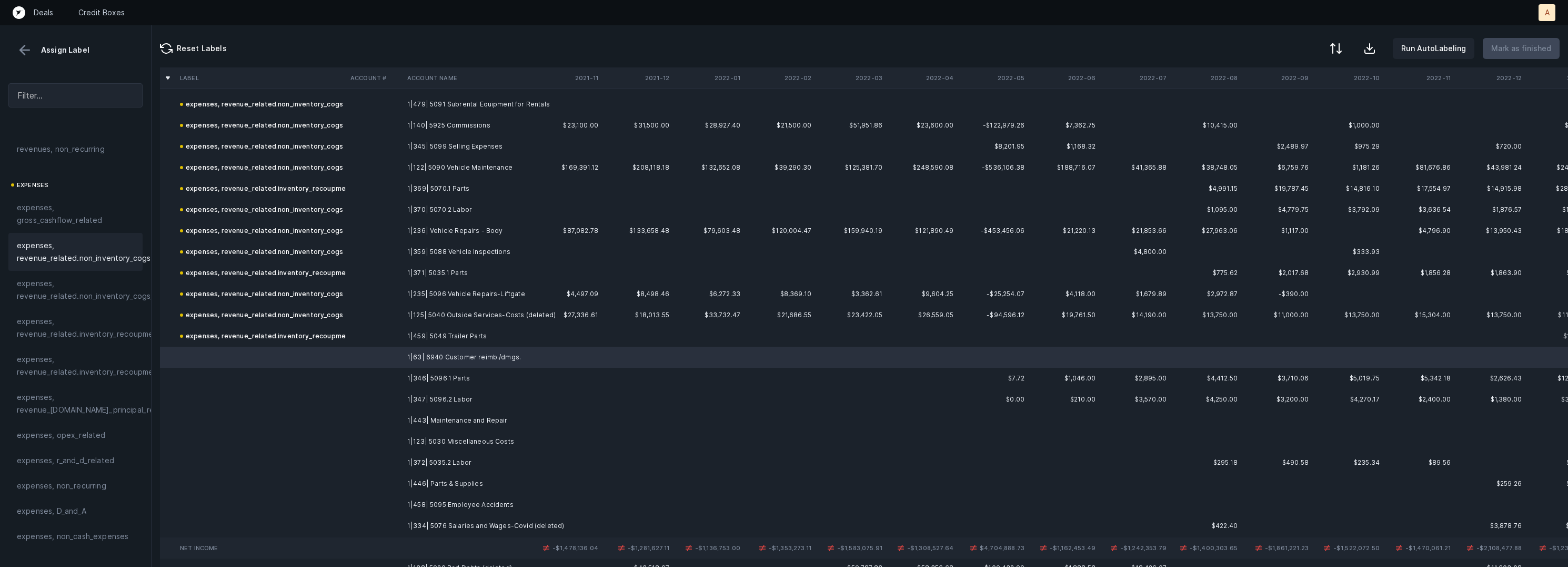
click at [108, 248] on span "expenses, revenue_related.non_inventory_cogs" at bounding box center [84, 252] width 133 height 25
click at [405, 376] on td "1|346| 5096.1 Parts" at bounding box center [468, 378] width 129 height 21
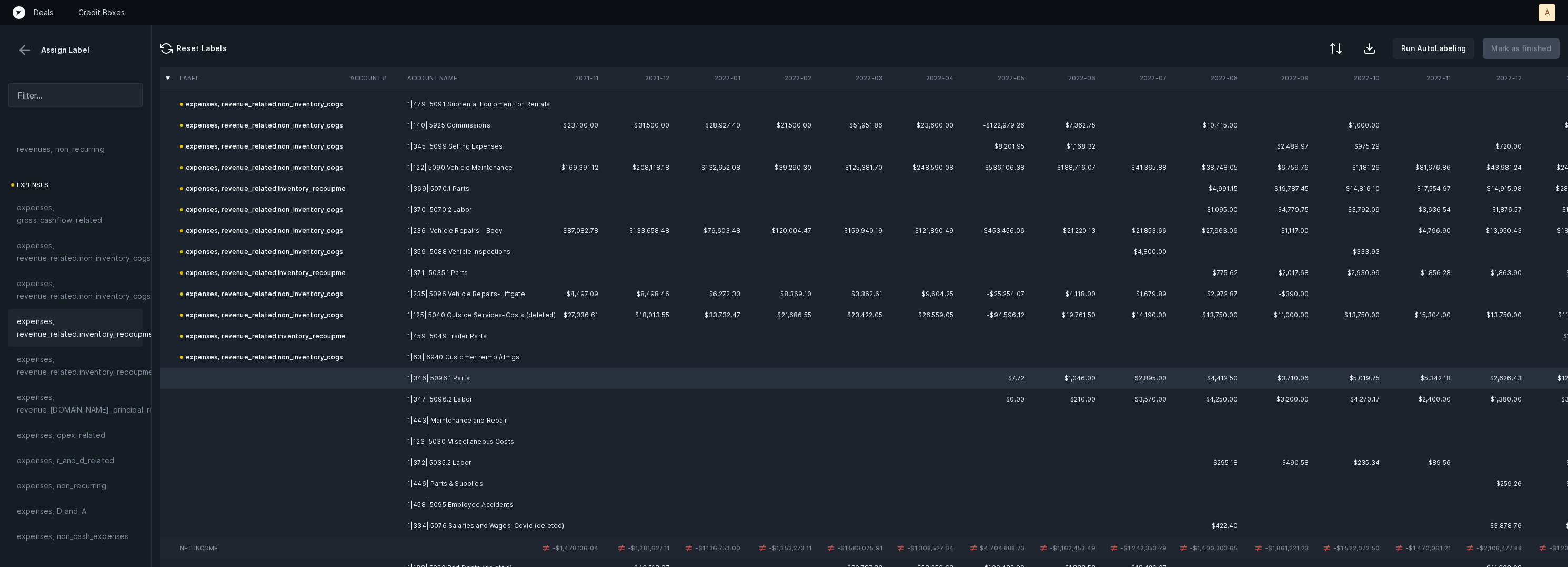
click at [81, 316] on span "expenses, revenue_related.inventory_recoupment" at bounding box center [89, 328] width 144 height 25
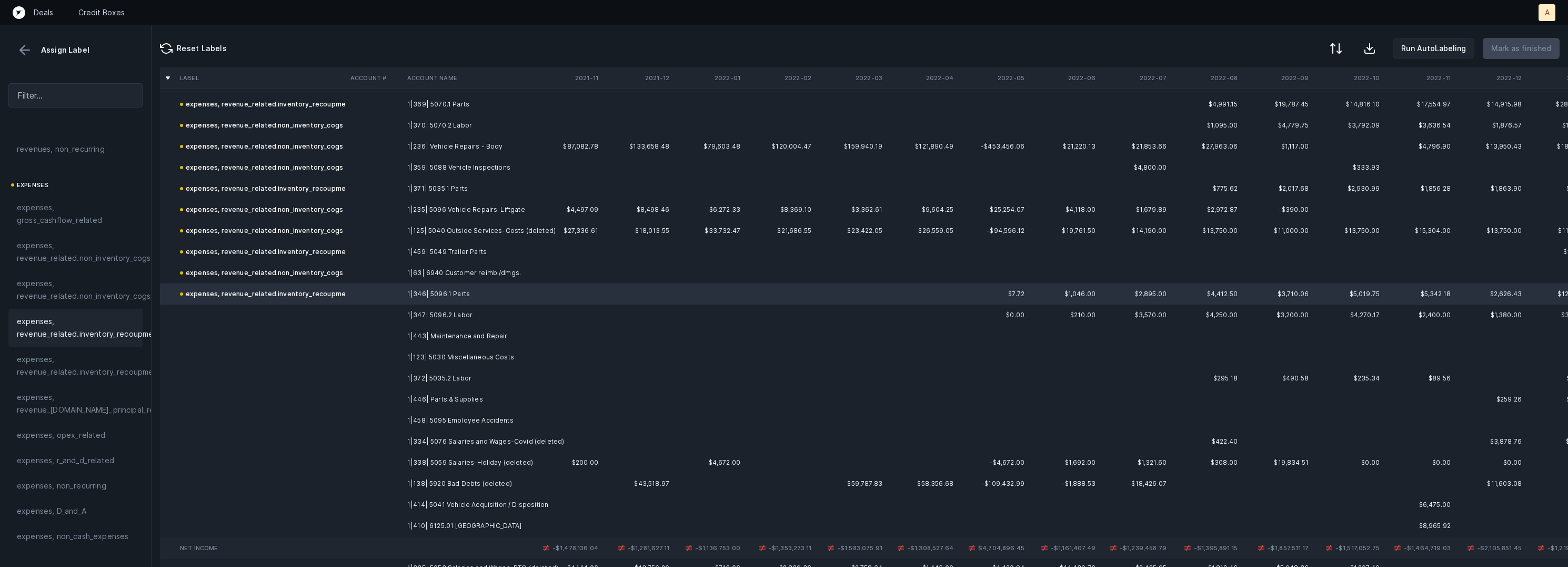
scroll to position [2645, 0]
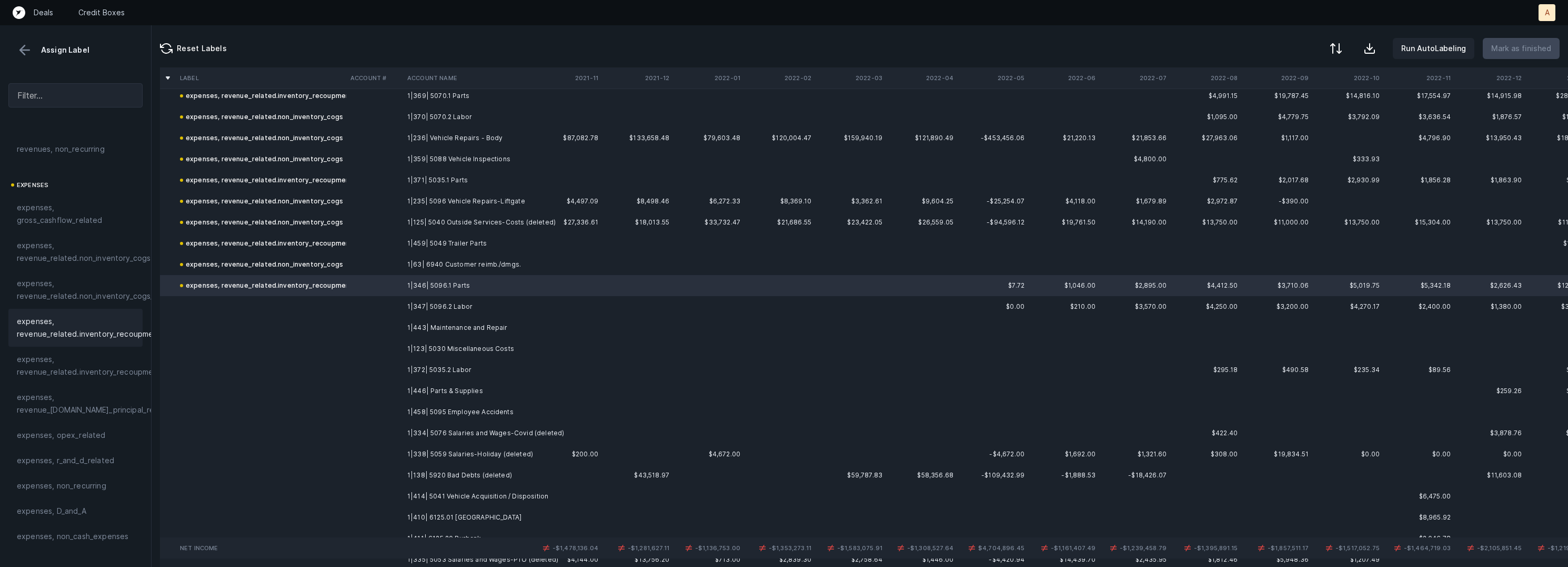
click at [467, 301] on td "1|347| 5096.2 Labor" at bounding box center [468, 307] width 129 height 21
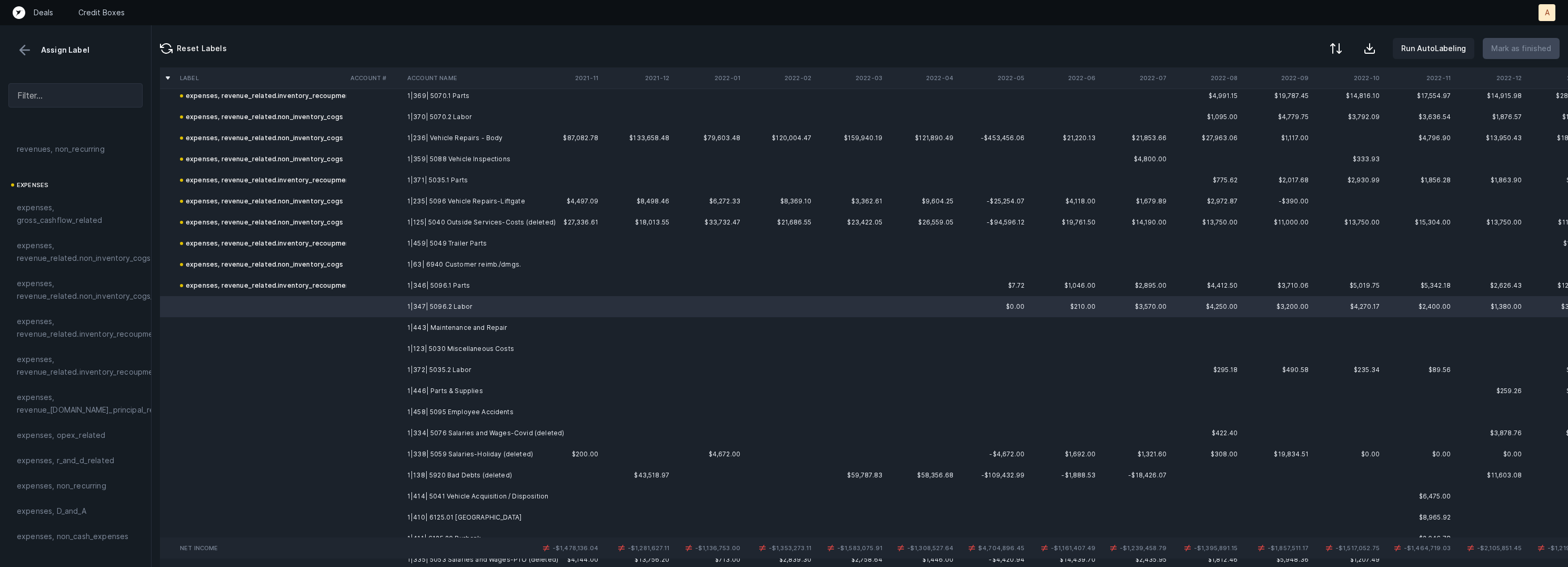
click at [467, 322] on td "1|443| Maintenance and Repair" at bounding box center [468, 328] width 129 height 21
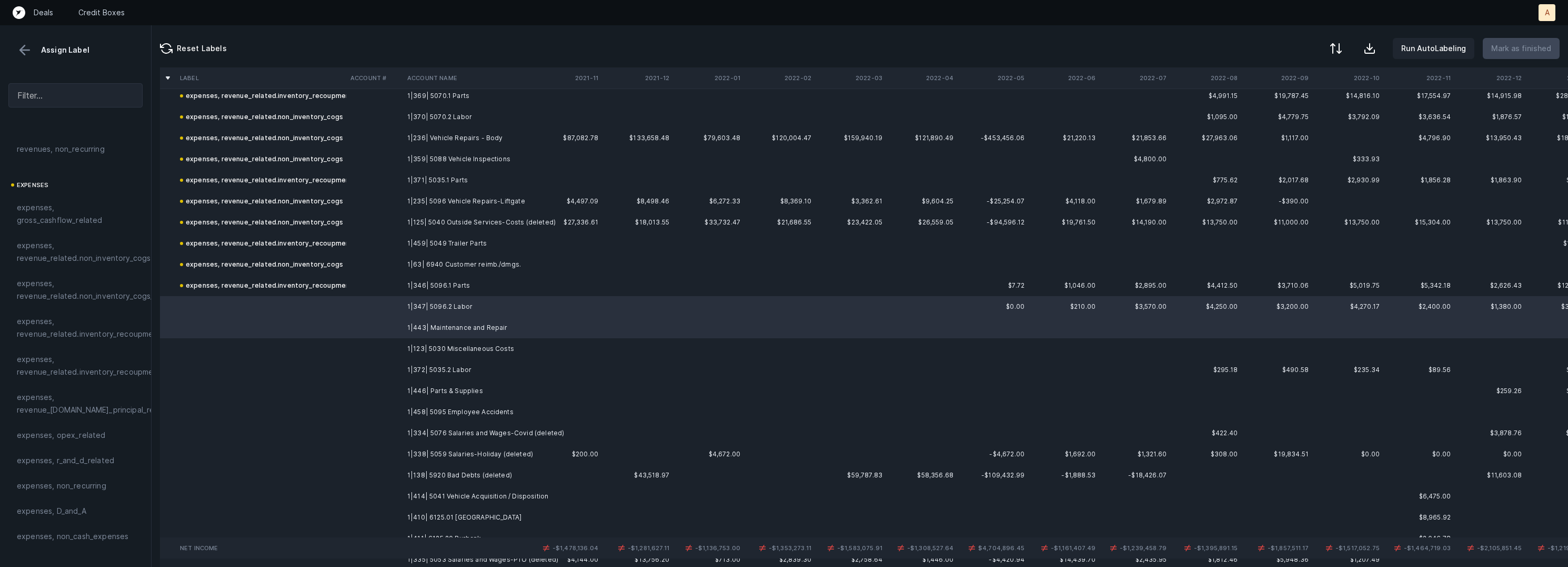
click at [465, 344] on td "1|123| 5030 Miscellaneous Costs" at bounding box center [468, 349] width 129 height 21
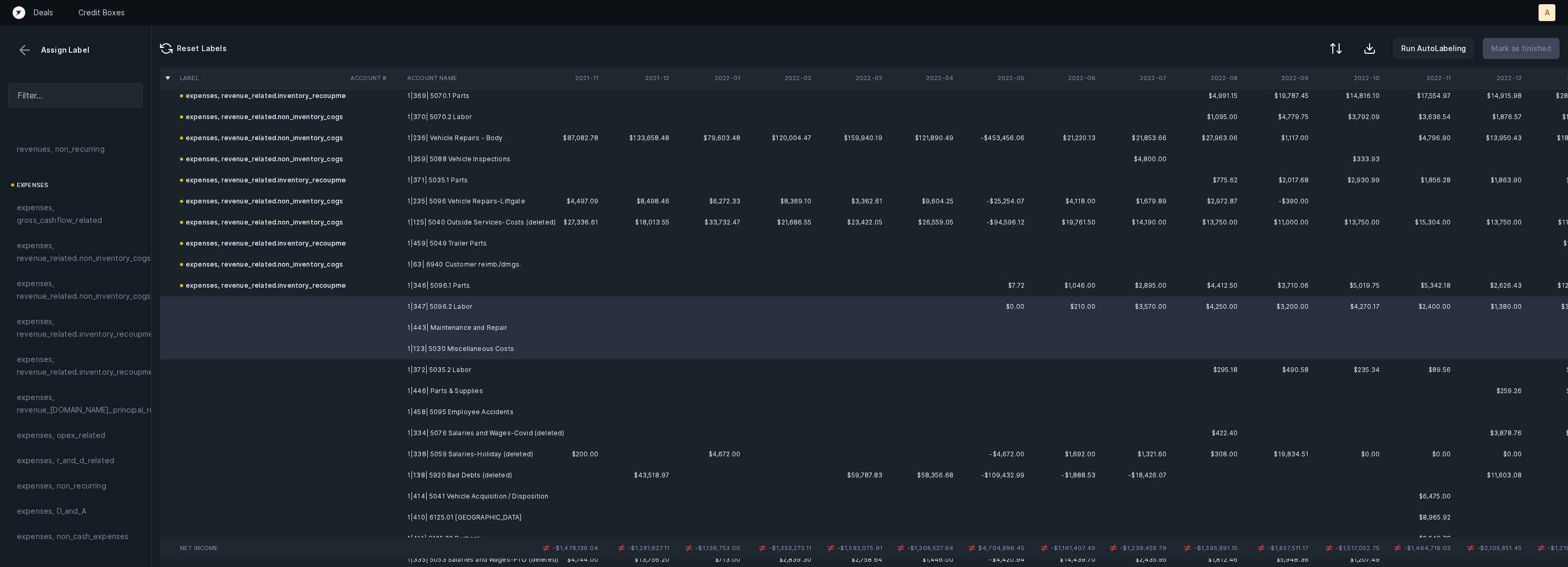
click at [448, 370] on td "1|372| 5035.2 Labor" at bounding box center [468, 370] width 129 height 21
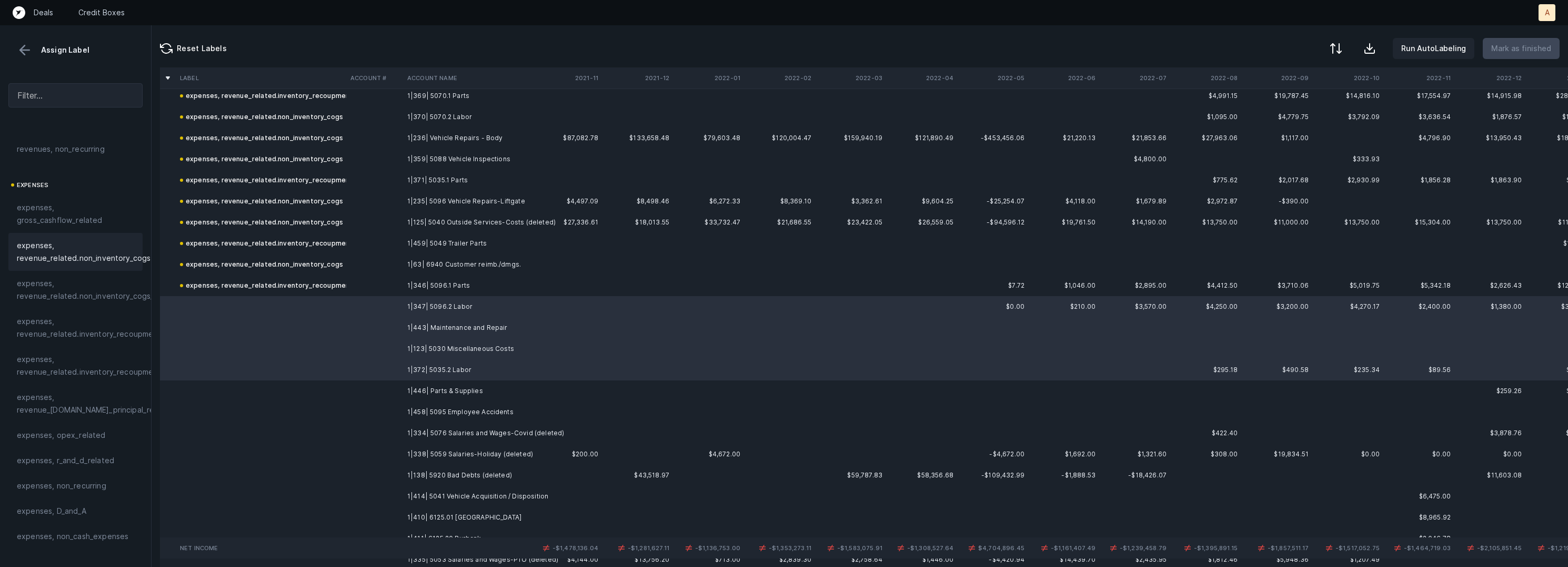
click at [135, 257] on span "expenses, revenue_related.non_inventory_cogs" at bounding box center [84, 252] width 133 height 25
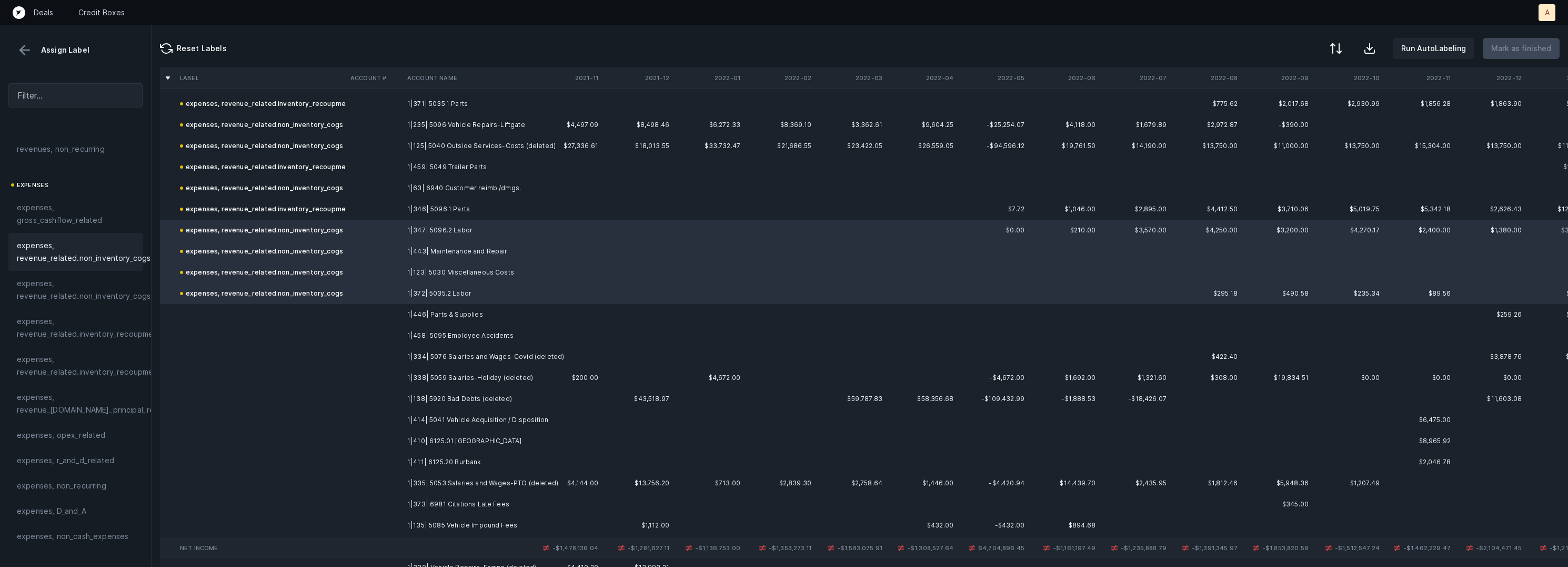
scroll to position [2755, 0]
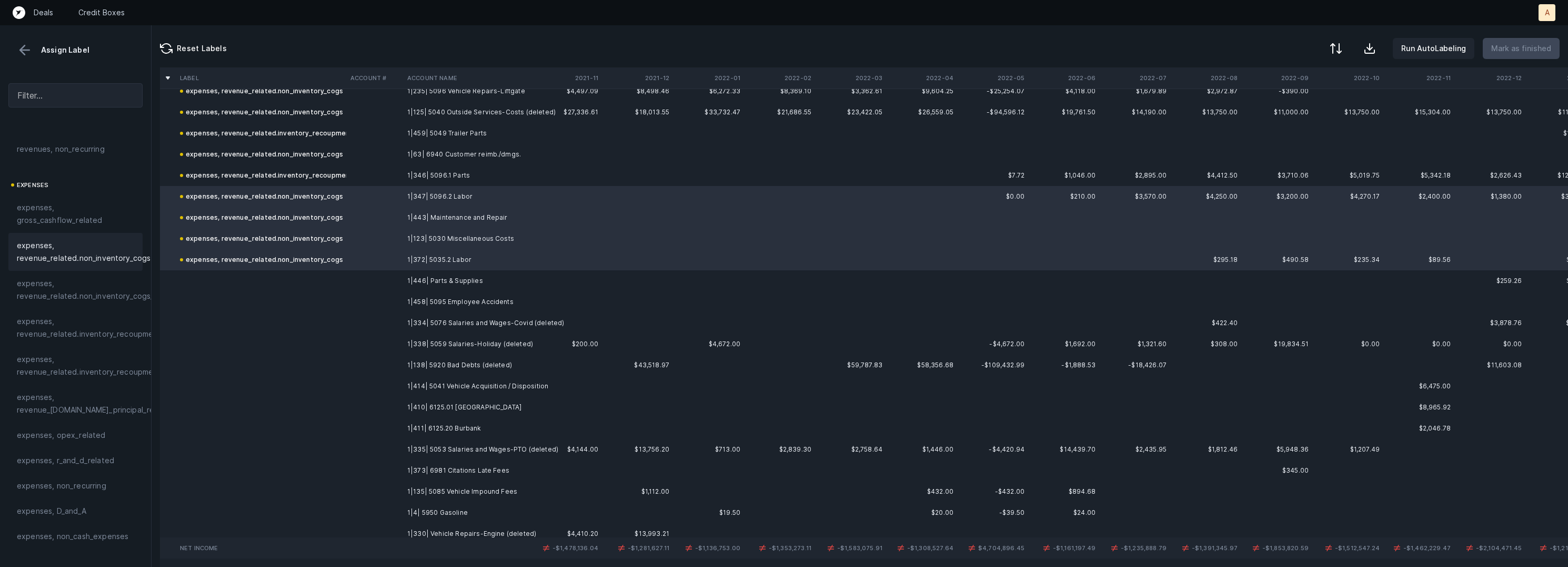
click at [419, 279] on td "1|446| Parts & Supplies" at bounding box center [468, 281] width 129 height 21
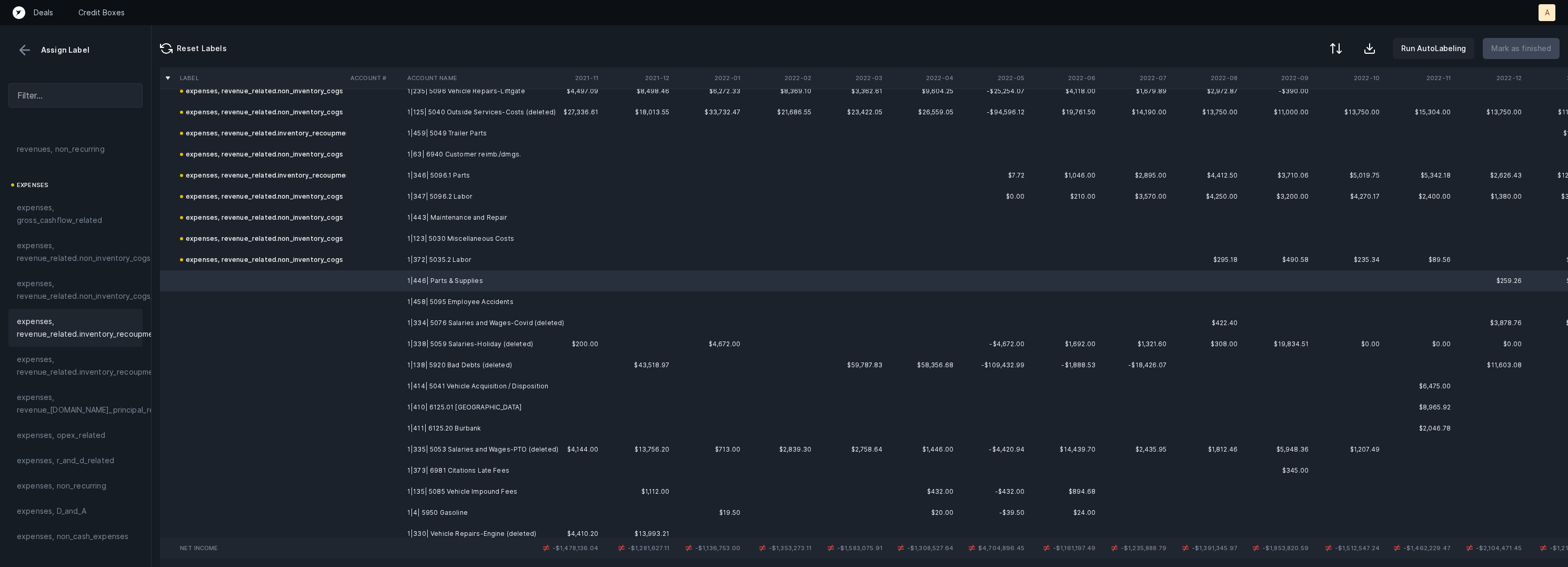
click at [115, 316] on span "expenses, revenue_related.inventory_recoupment" at bounding box center [89, 328] width 144 height 25
click at [429, 304] on td "1|458| 5095 Employee Accidents" at bounding box center [468, 302] width 129 height 21
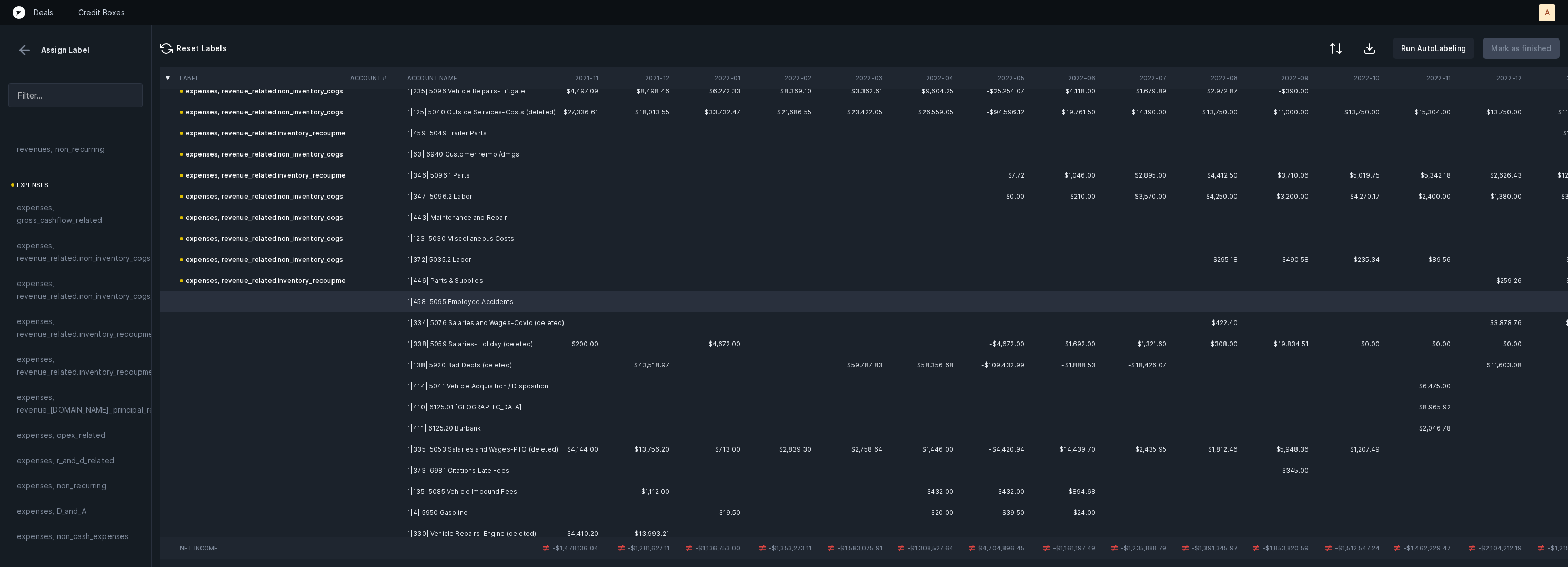
click at [476, 316] on td "1|334| 5076 Salaries and Wages-Covid (deleted)" at bounding box center [468, 323] width 129 height 21
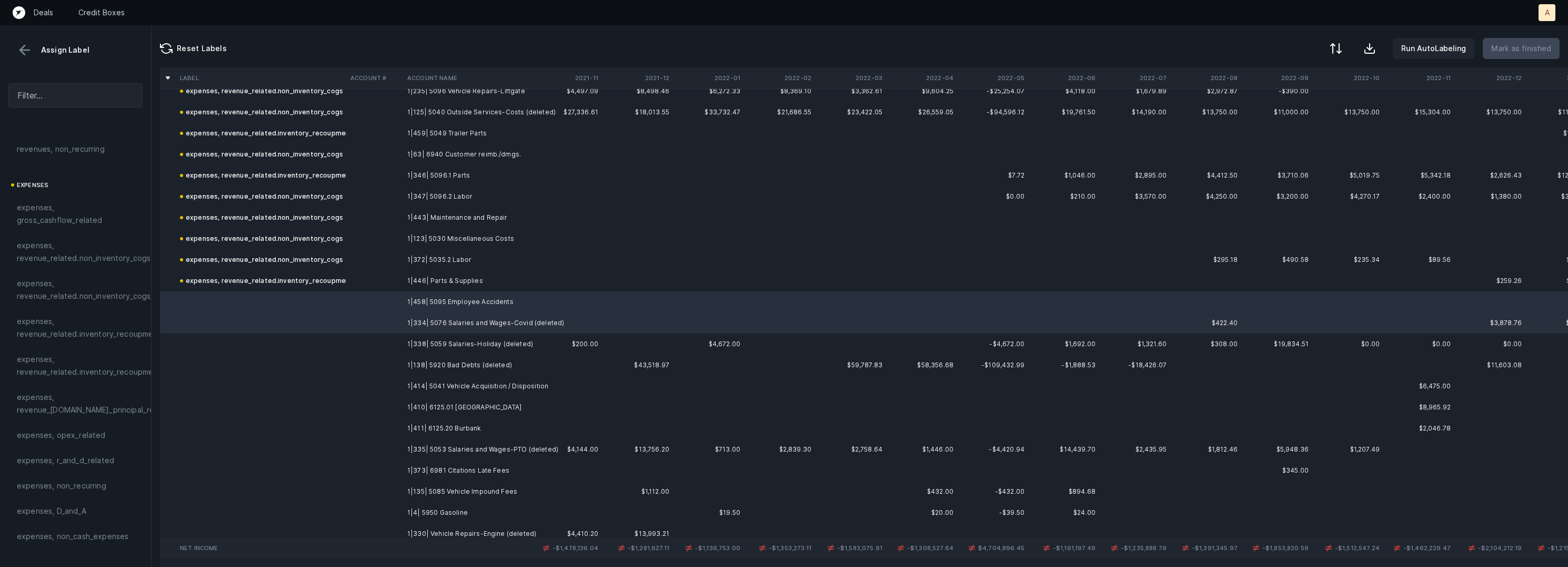
click at [466, 337] on td "1|338| 5059 Salaries-Holiday (deleted)" at bounding box center [468, 344] width 129 height 21
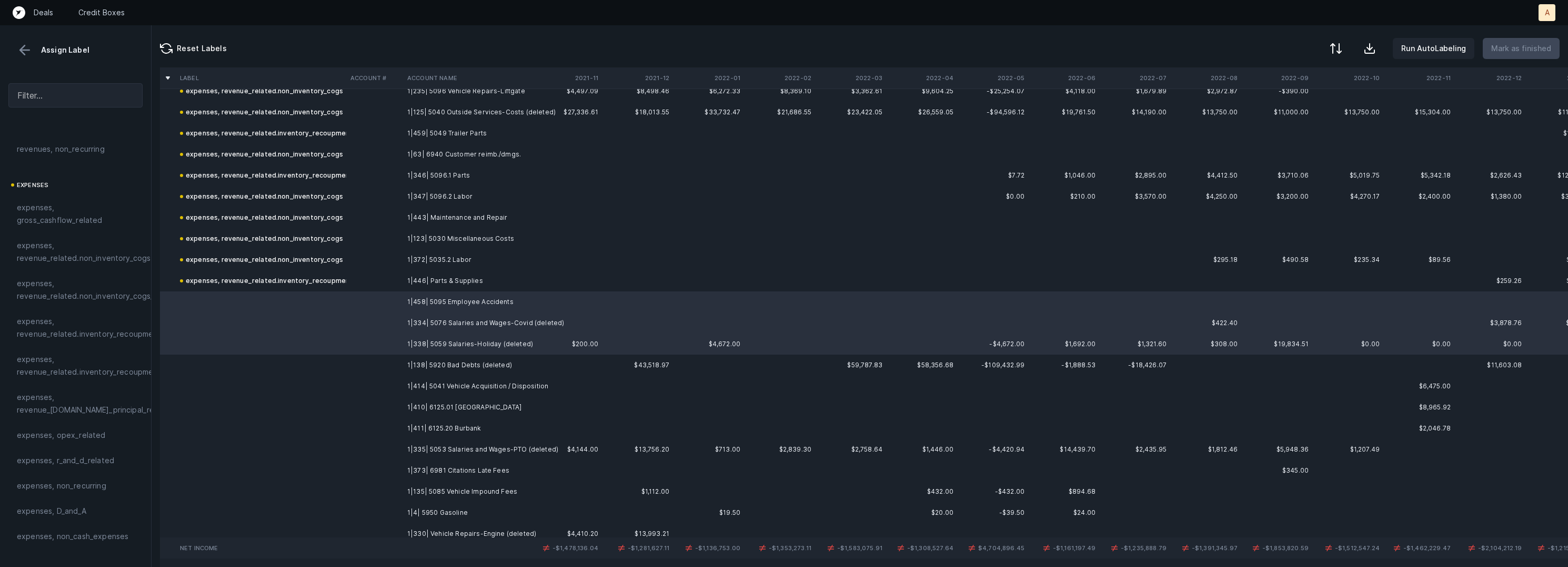
click at [461, 356] on td "1|138| 5920 Bad Debts (deleted)" at bounding box center [468, 365] width 129 height 21
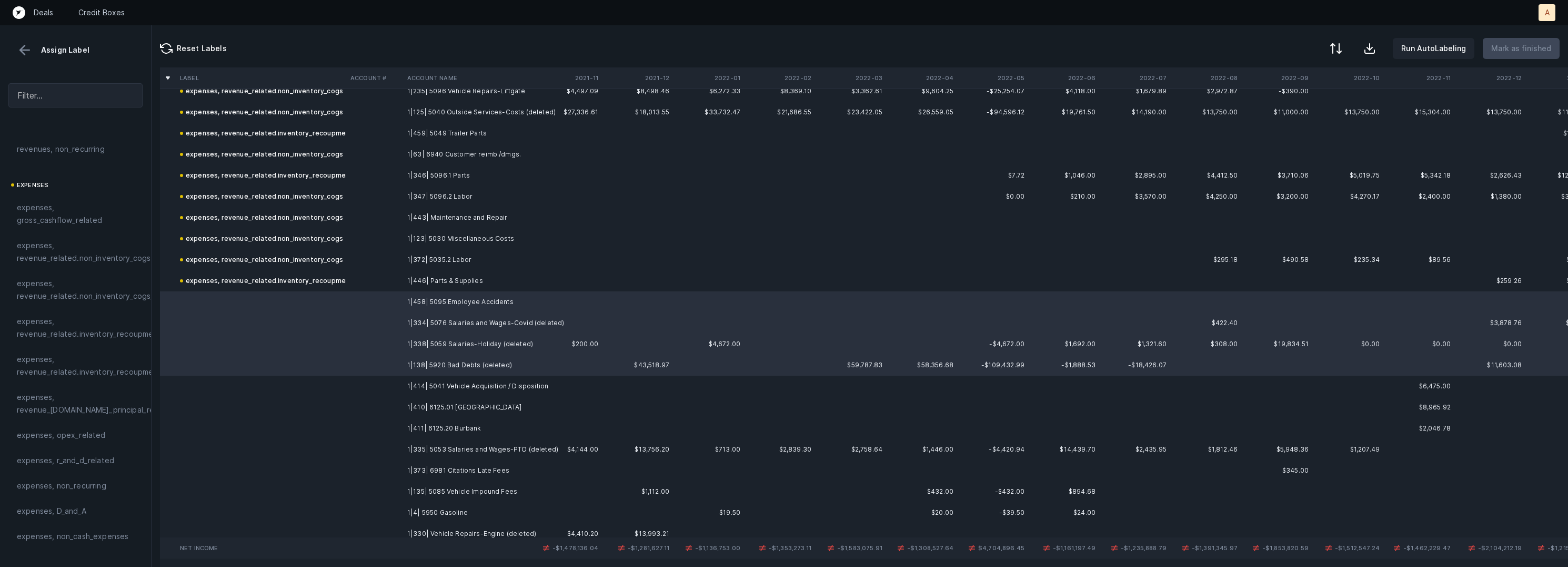
click at [452, 382] on td "1|414| 5041 Vehicle Acquisition / Disposition" at bounding box center [468, 386] width 129 height 21
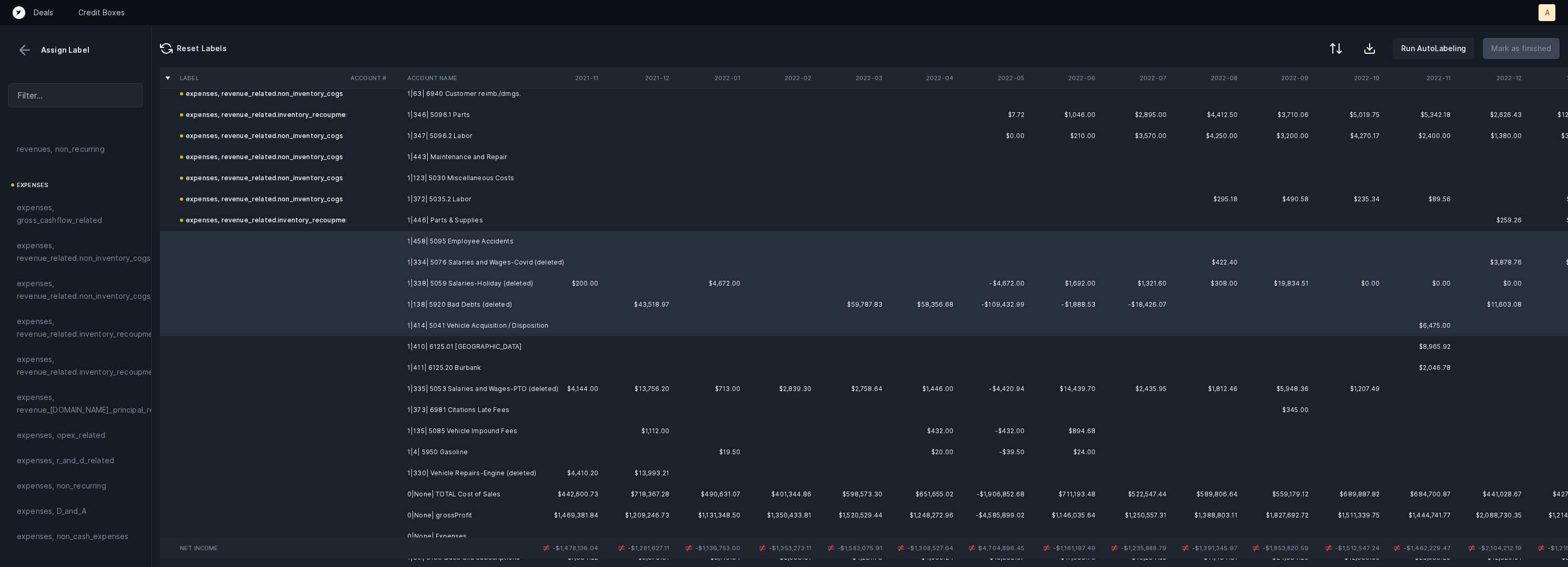
scroll to position [2824, 0]
click at [482, 328] on td "1|410| 6125.01 Hollywood" at bounding box center [468, 338] width 129 height 21
click at [472, 351] on td "1|411| 6125.20 Burbank" at bounding box center [468, 359] width 129 height 21
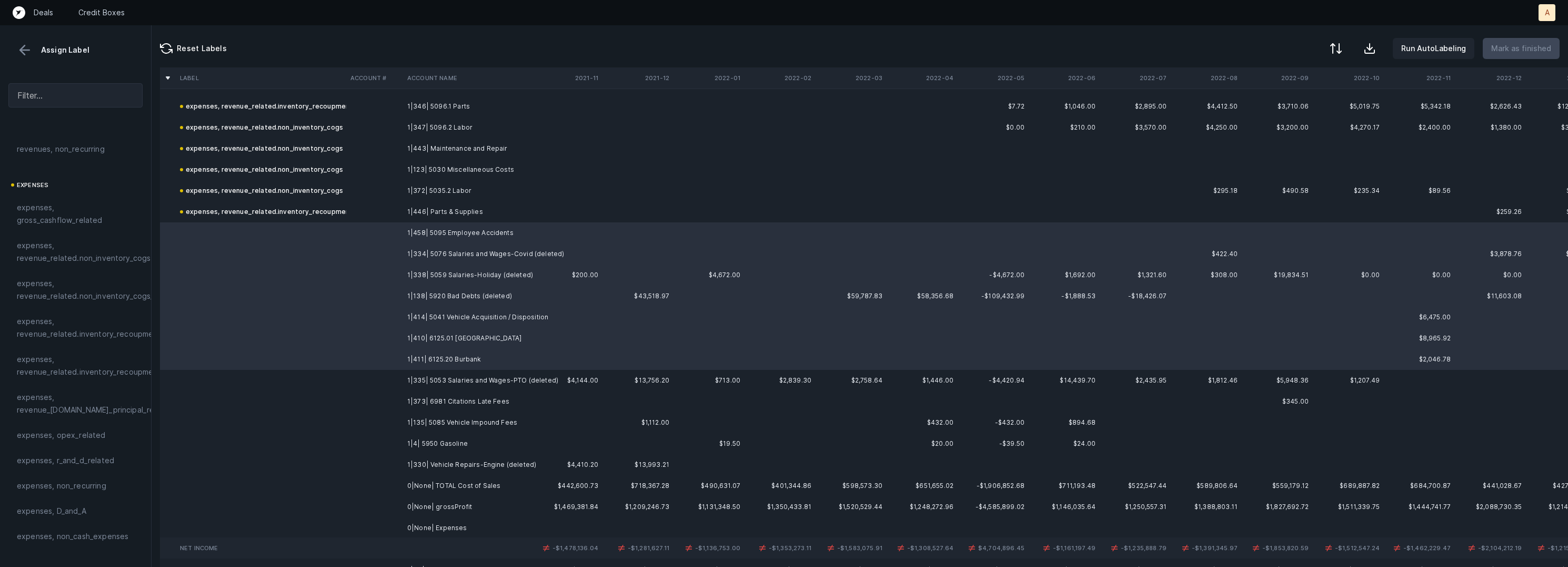
click at [474, 370] on td "1|335| 5053 Salaries and Wages-PTO (deleted)" at bounding box center [468, 381] width 129 height 21
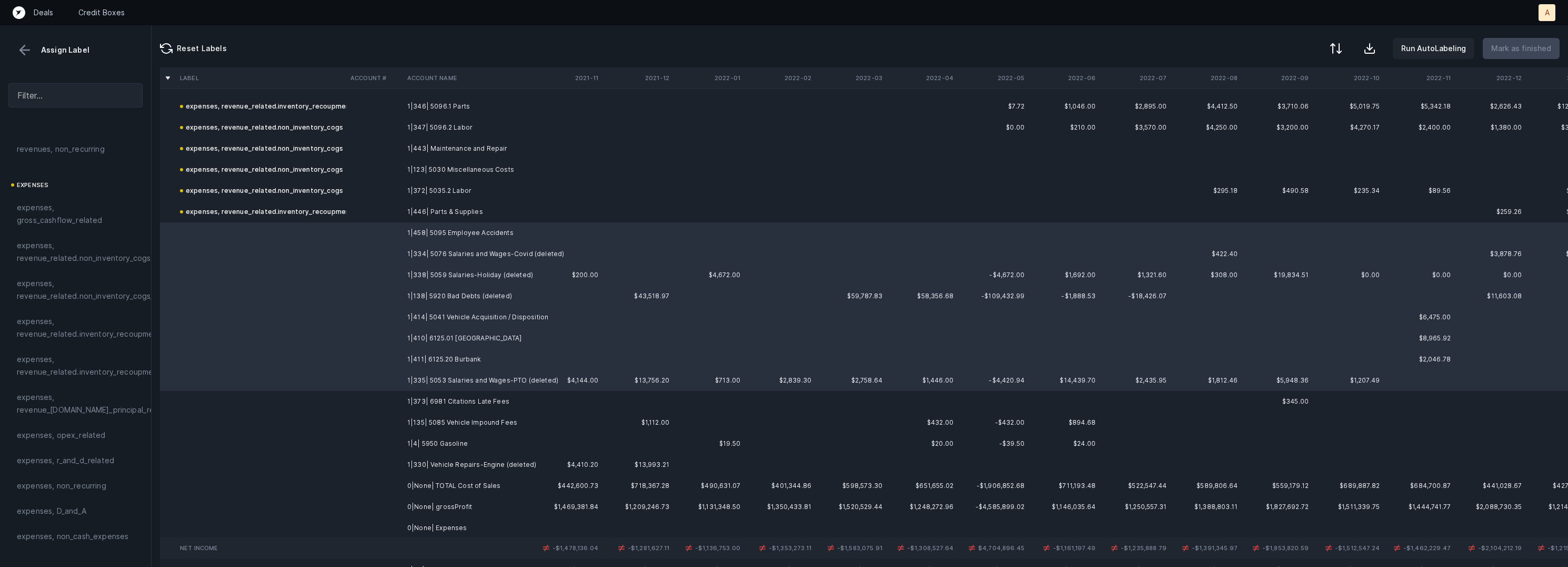
click at [468, 394] on td "1|373| 6981 Citations Late Fees" at bounding box center [468, 402] width 129 height 21
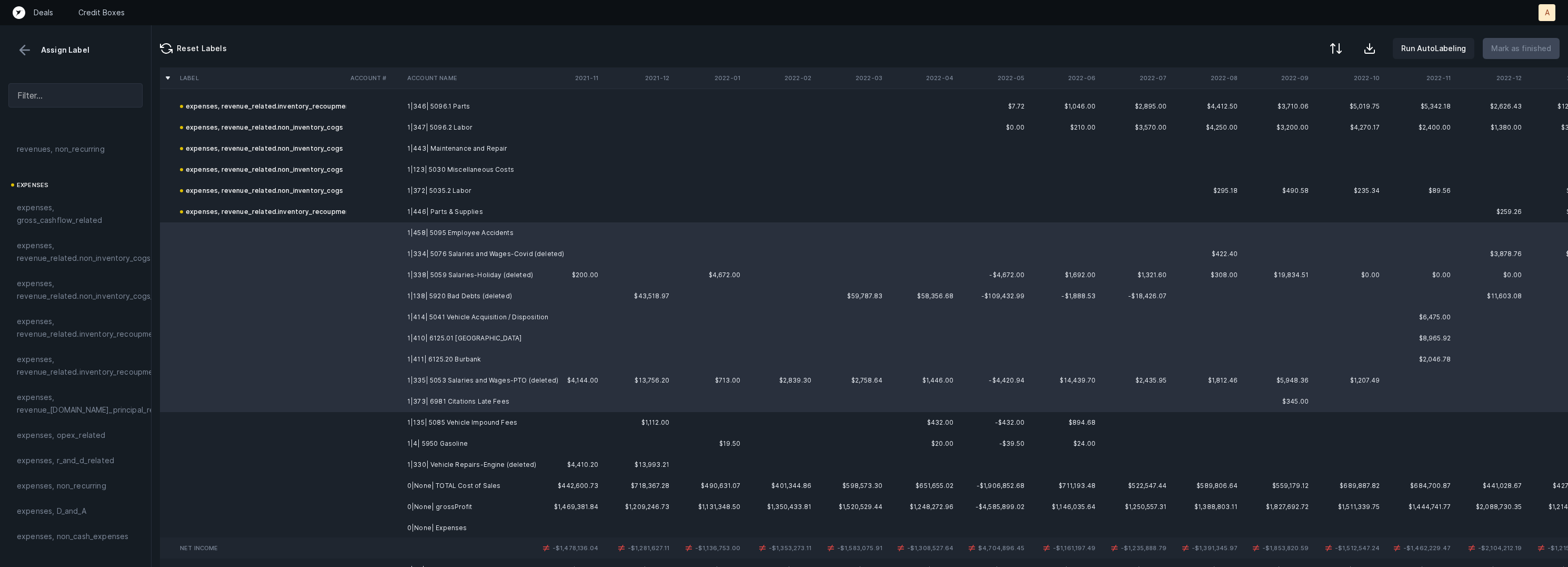
click at [468, 419] on td "1|135| 5085 Vehicle Impound Fees" at bounding box center [468, 423] width 129 height 21
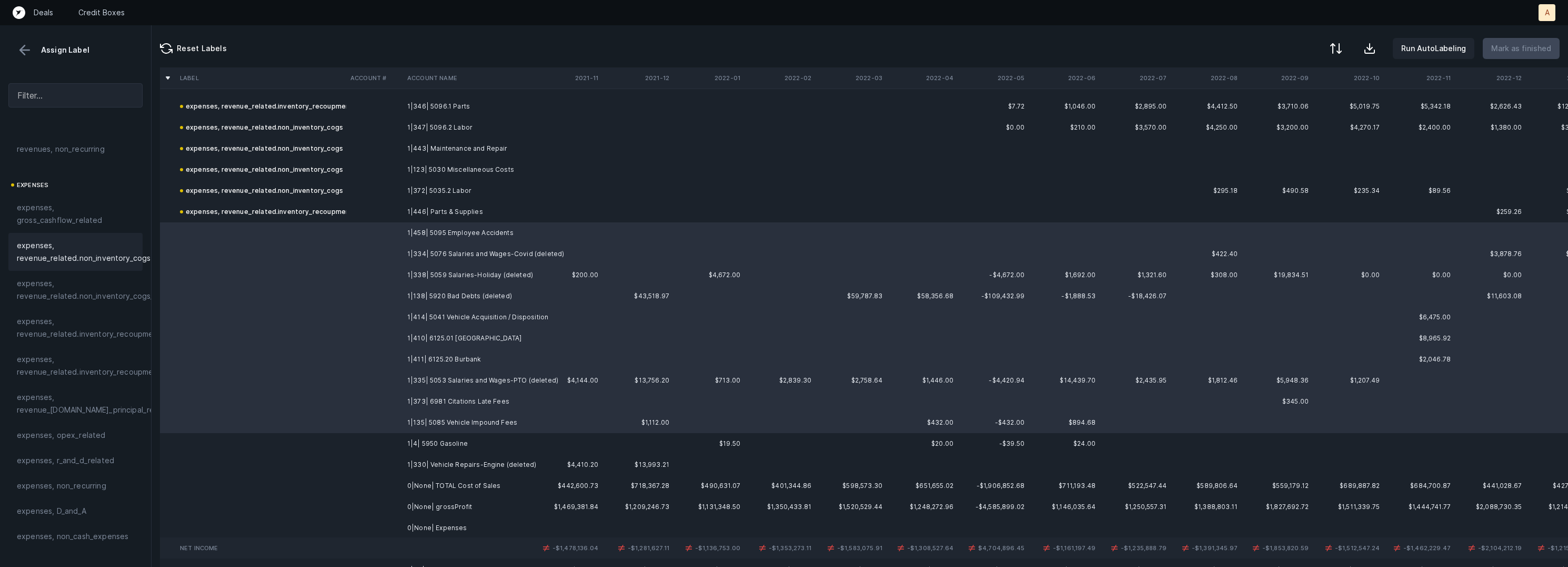
click at [132, 267] on div "expenses, revenue_related.non_inventory_cogs" at bounding box center [76, 251] width 134 height 37
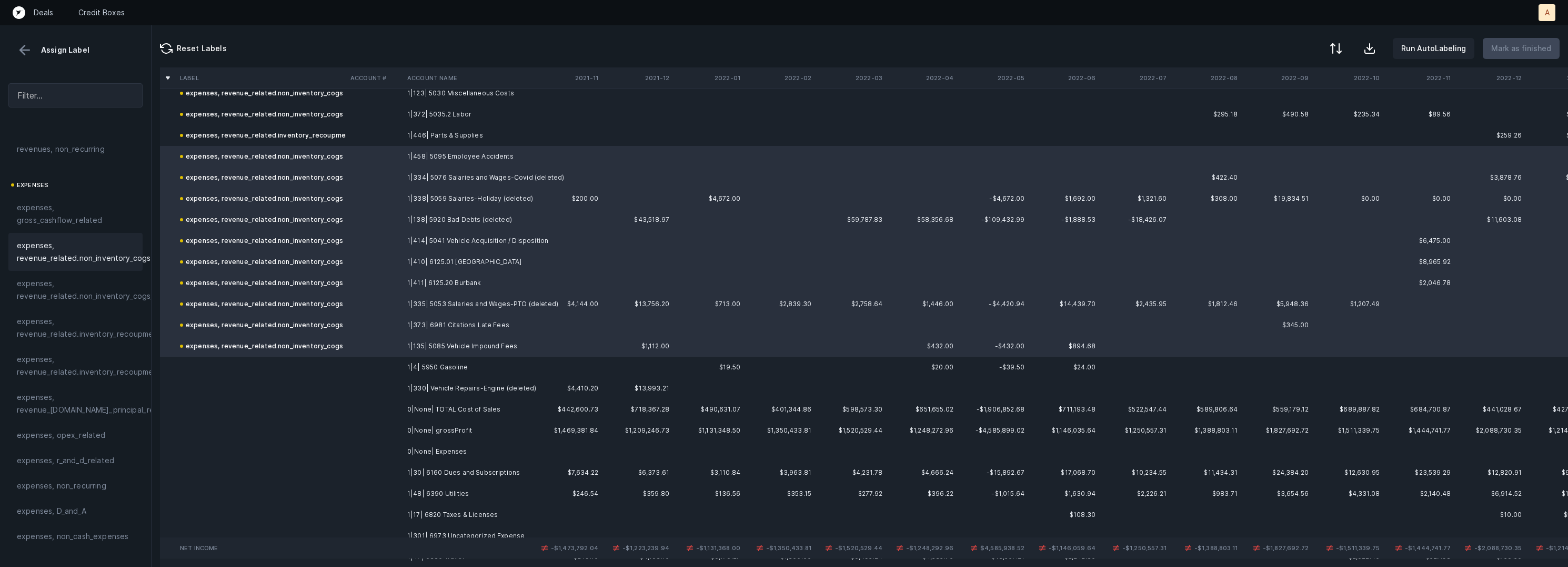
scroll to position [2907, 0]
click at [419, 359] on td "1|4| 5950 Gasoline" at bounding box center [468, 360] width 129 height 21
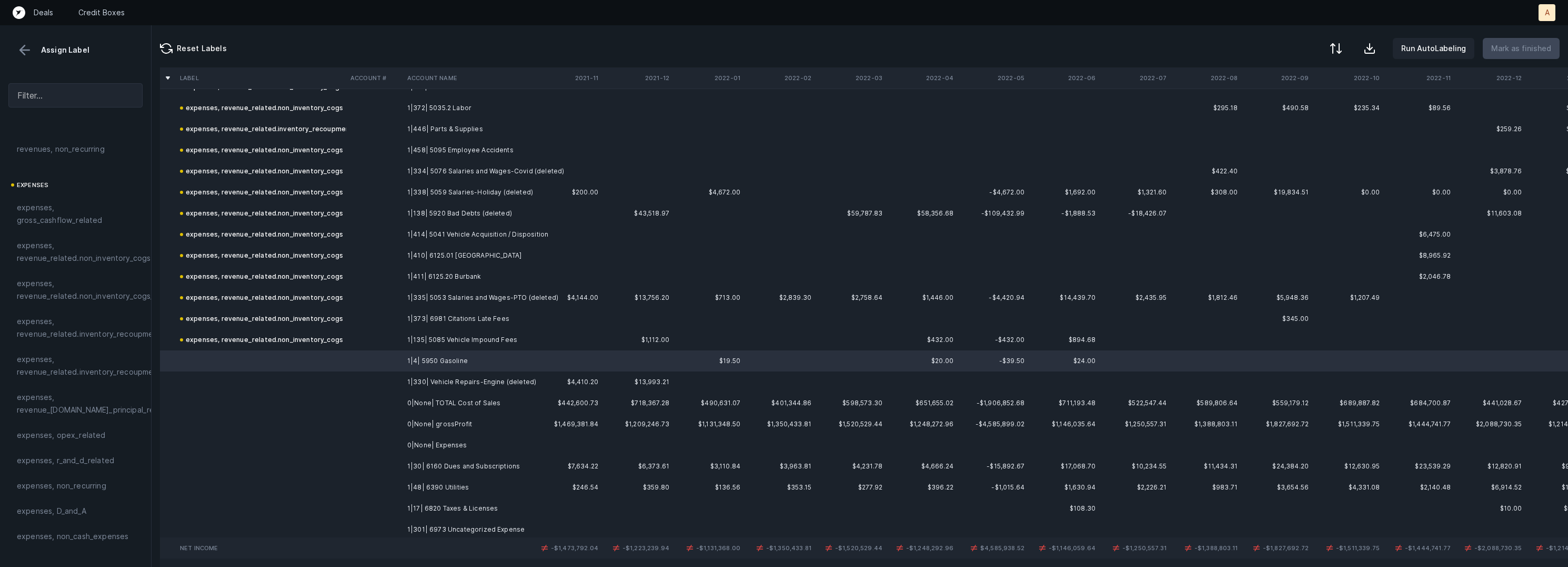
click at [410, 383] on td "1|330| Vehicle Repairs-Engine (deleted)" at bounding box center [468, 382] width 129 height 21
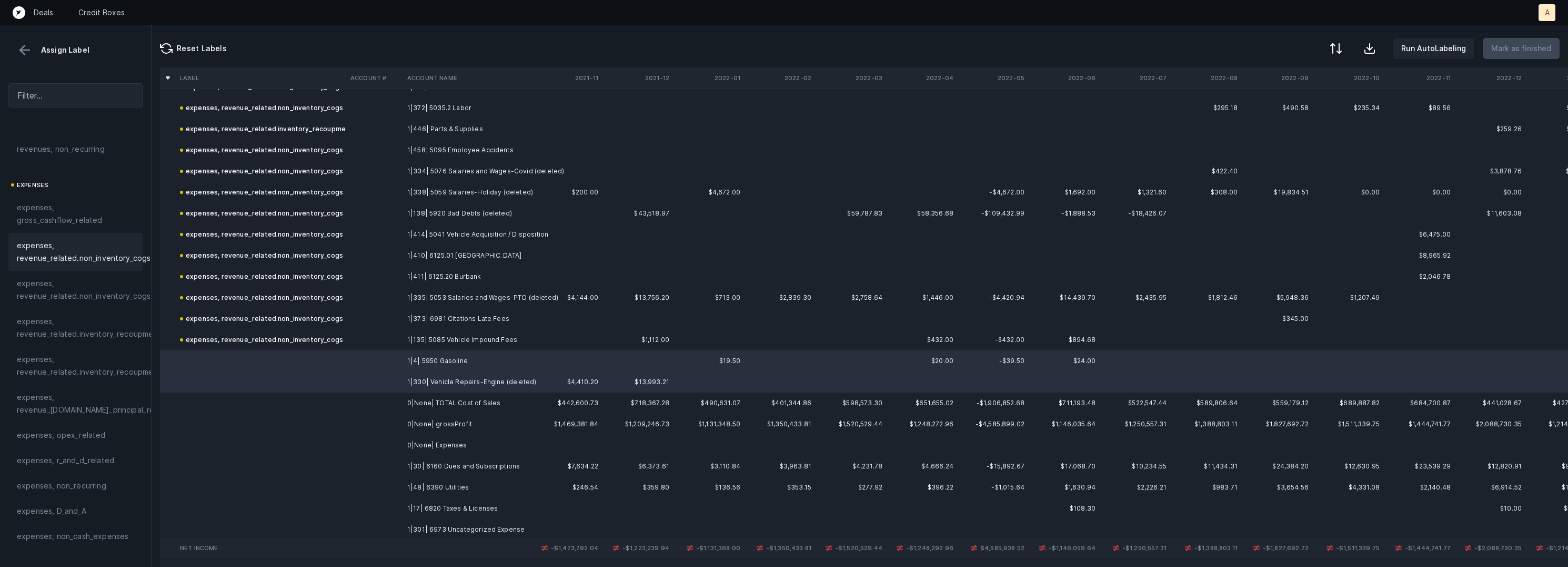
click at [94, 250] on span "expenses, revenue_related.non_inventory_cogs" at bounding box center [84, 252] width 133 height 25
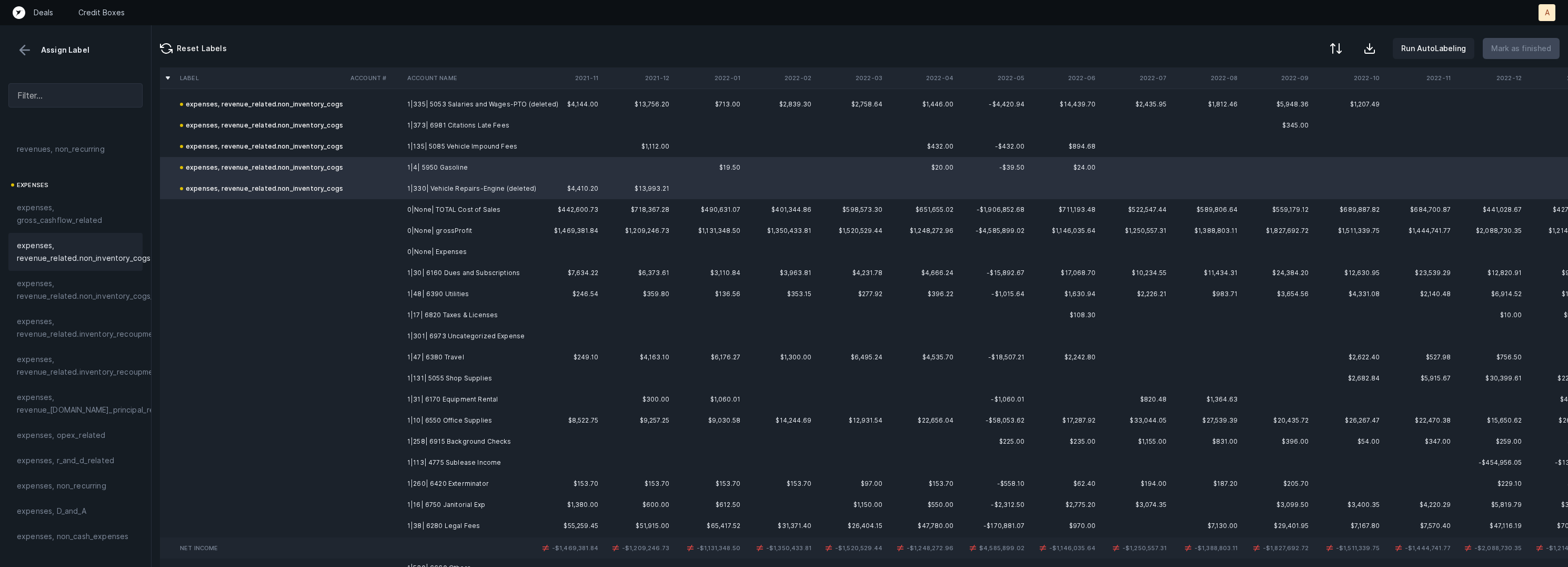
scroll to position [3119, 0]
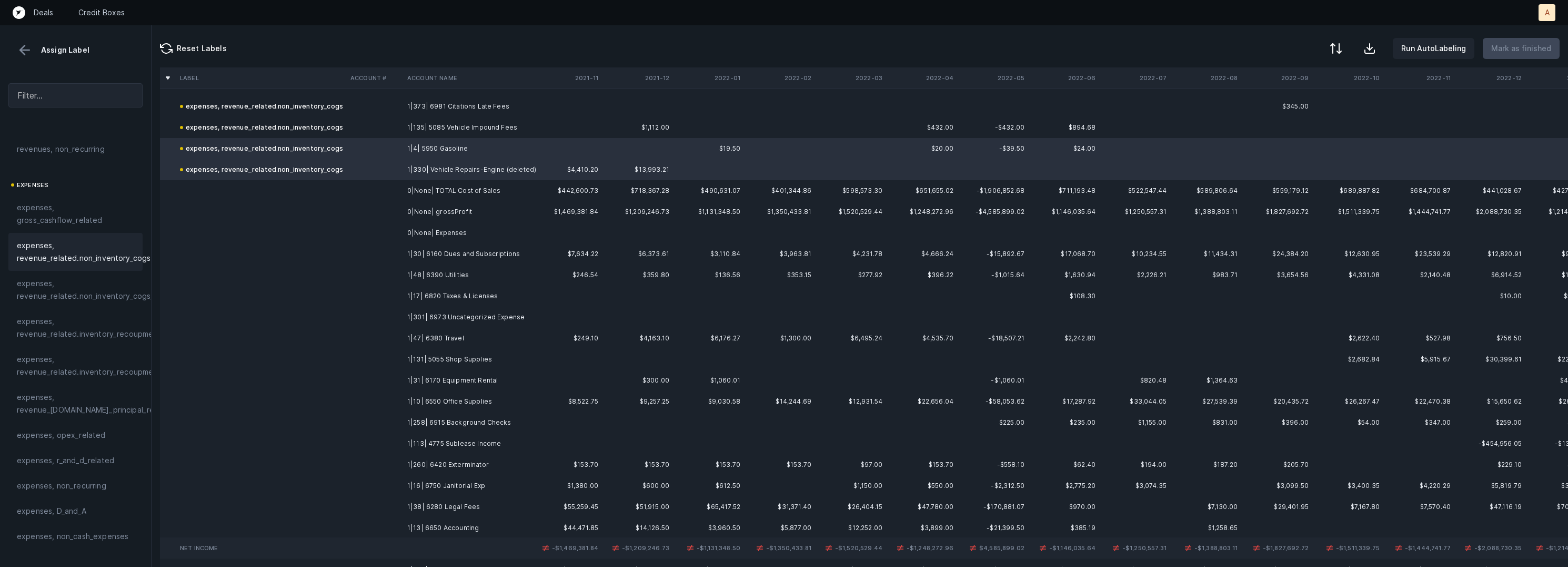
click at [484, 255] on td "1|30| 6160 Dues and Subscriptions" at bounding box center [468, 254] width 129 height 21
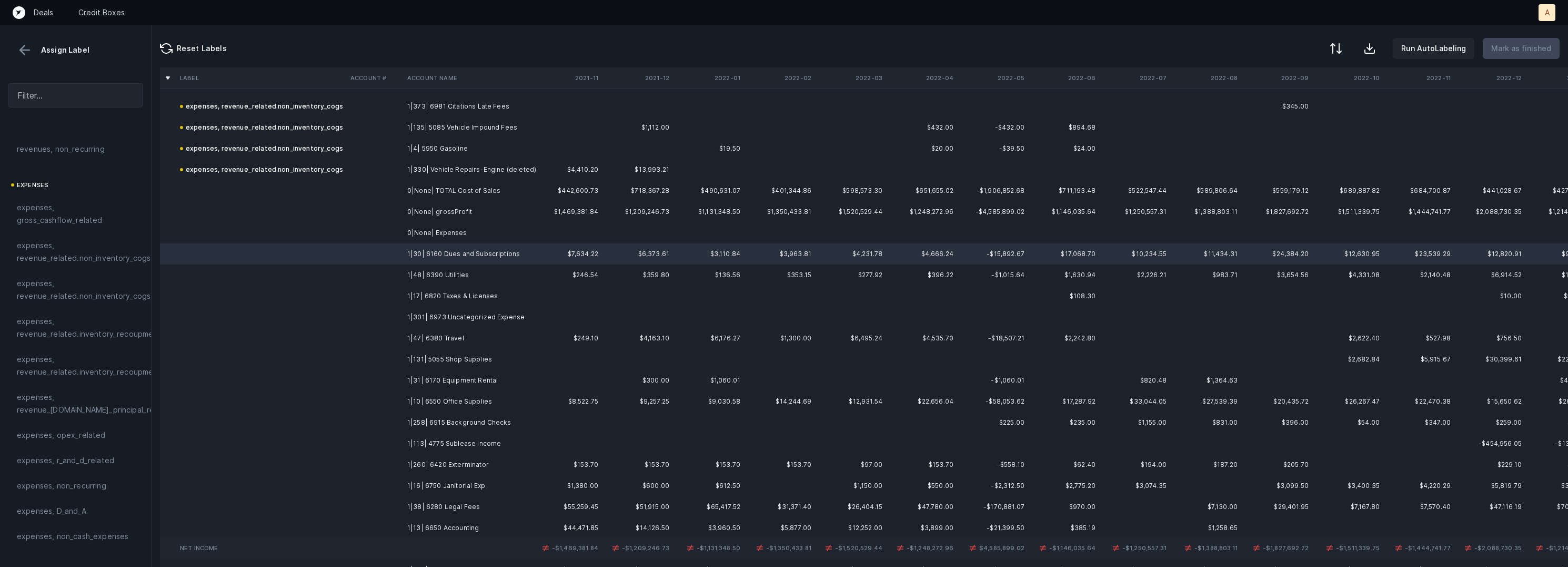
click at [473, 271] on td "1|48| 6390 Utilities" at bounding box center [468, 275] width 129 height 21
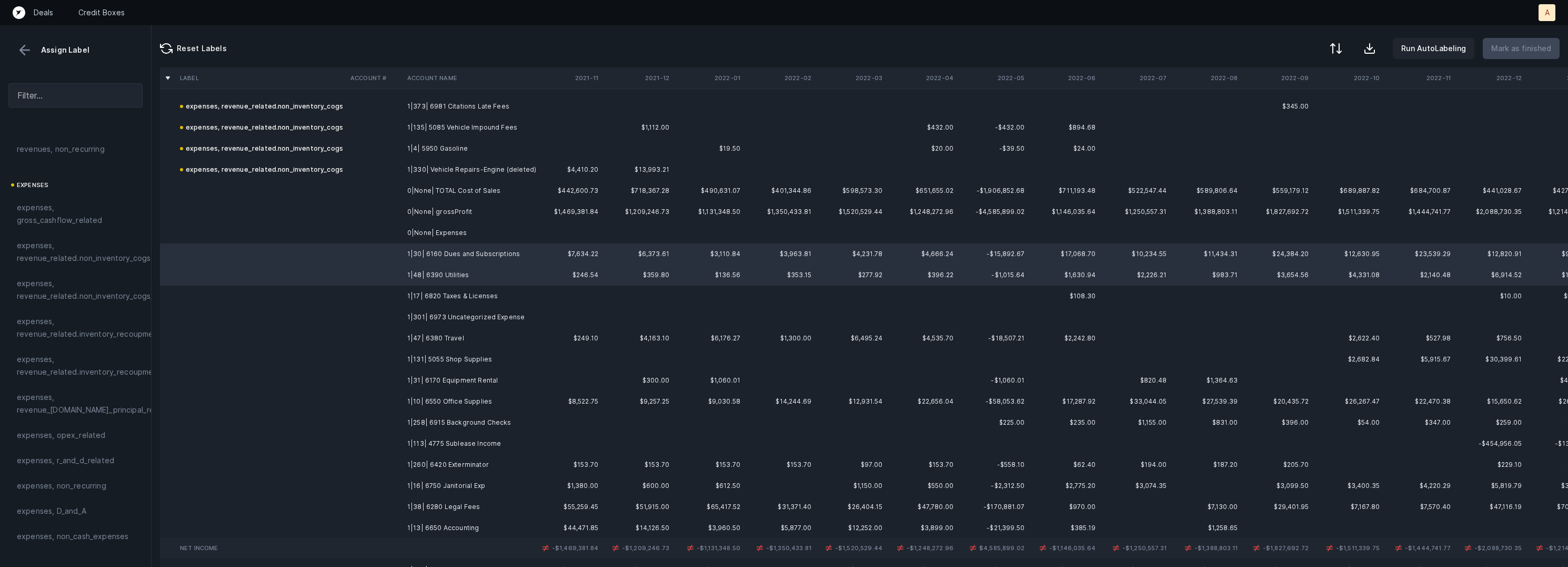
click at [470, 296] on td "1|17| 6820 Taxes & Licenses" at bounding box center [468, 296] width 129 height 21
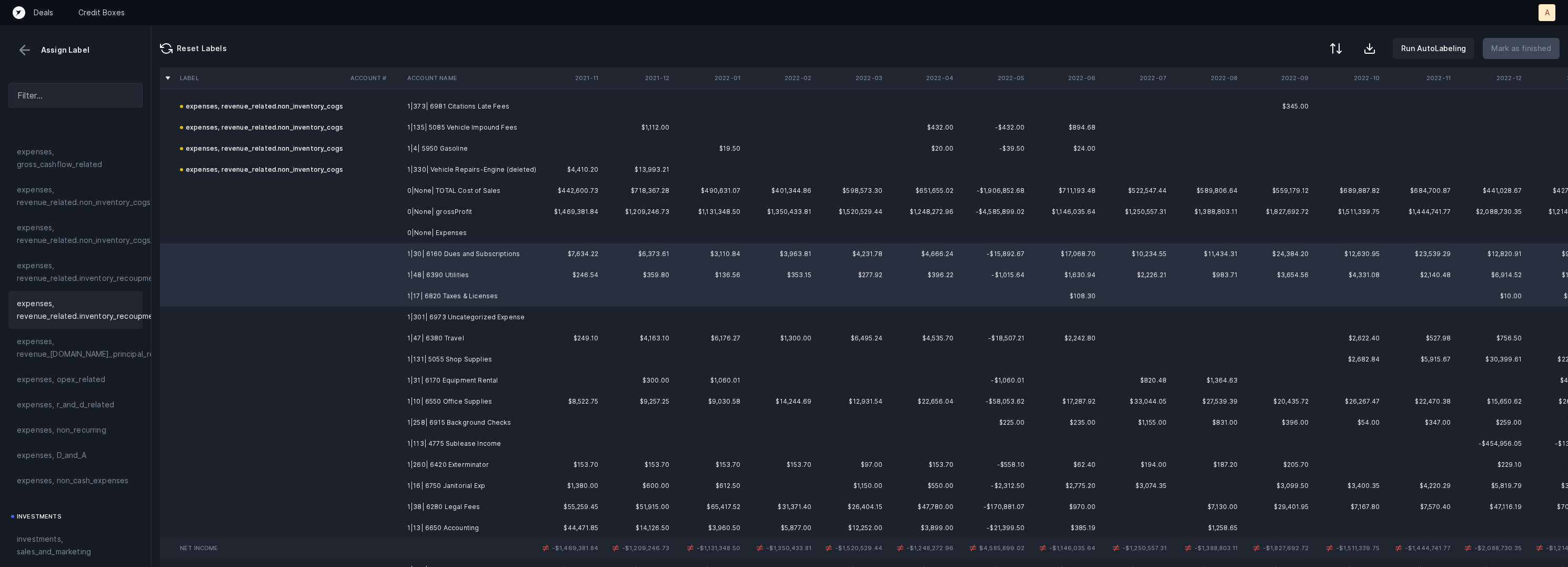
scroll to position [207, 0]
click at [79, 359] on span "expenses, opex_related" at bounding box center [61, 355] width 89 height 12
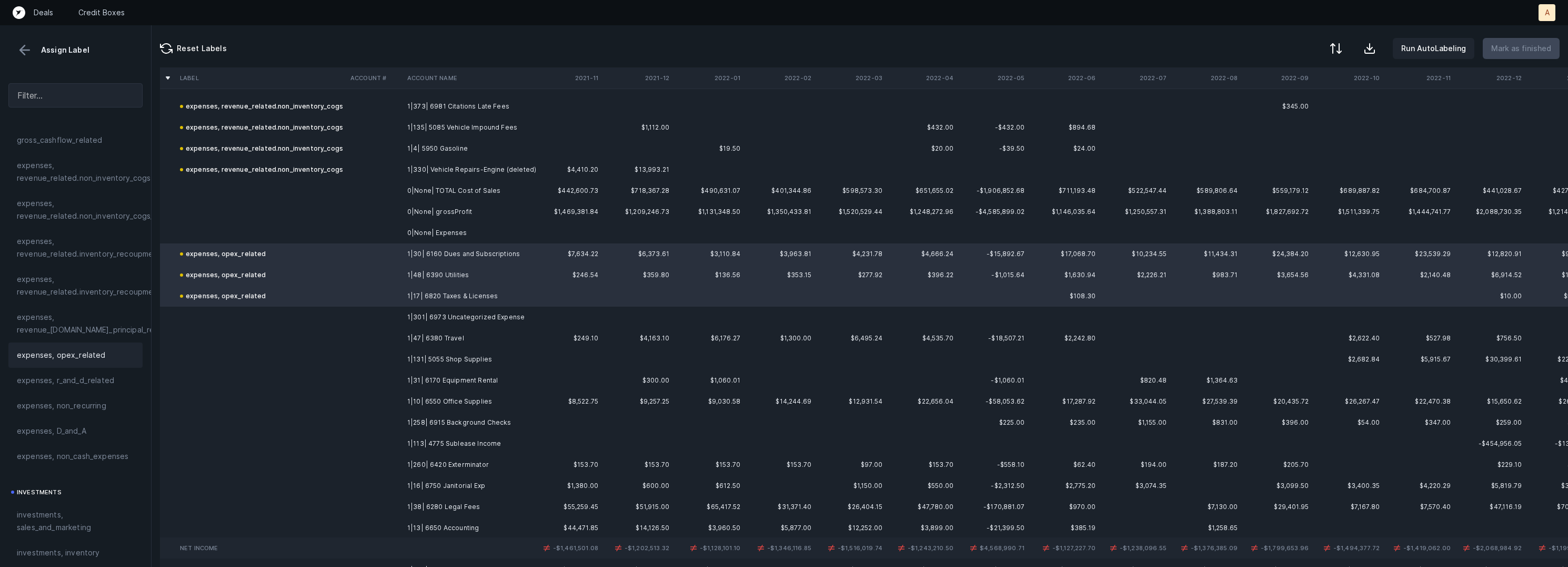
click at [420, 317] on td "1|301| 6973 Uncategorized Expense" at bounding box center [468, 317] width 129 height 21
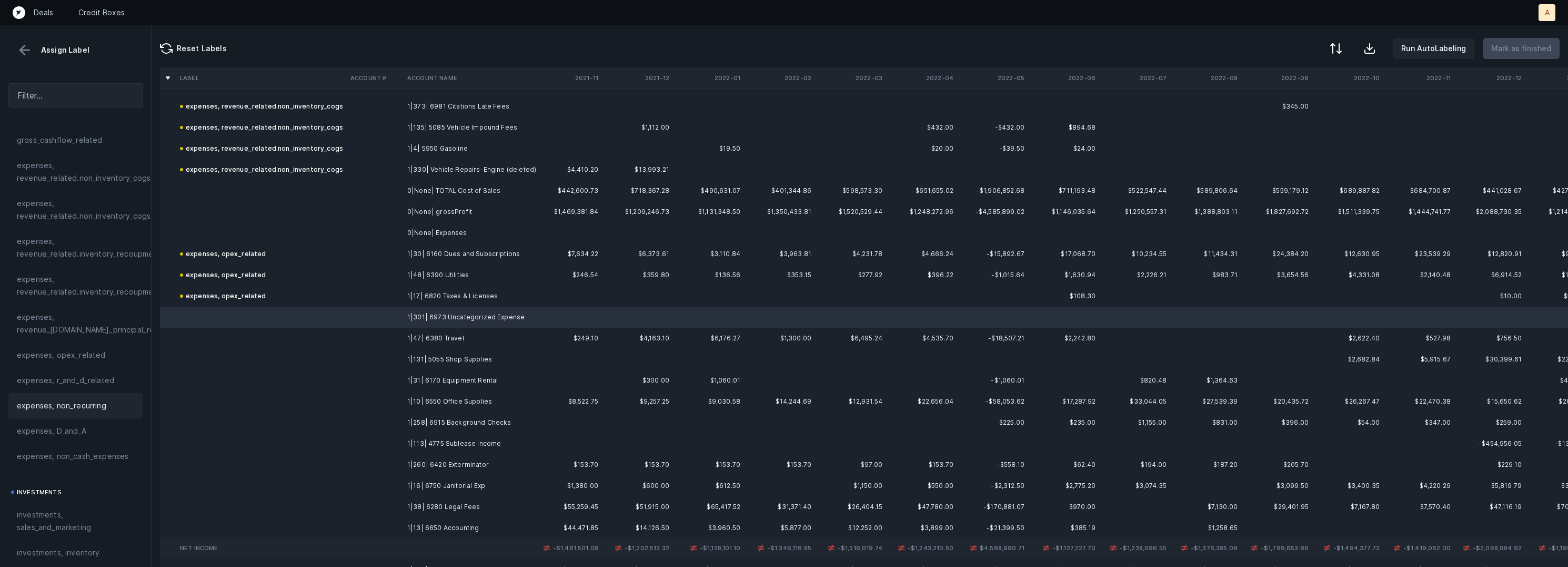
click at [96, 403] on span "expenses, non_recurring" at bounding box center [61, 405] width 89 height 12
click at [453, 333] on td "1|47| 6380 Travel" at bounding box center [468, 338] width 129 height 21
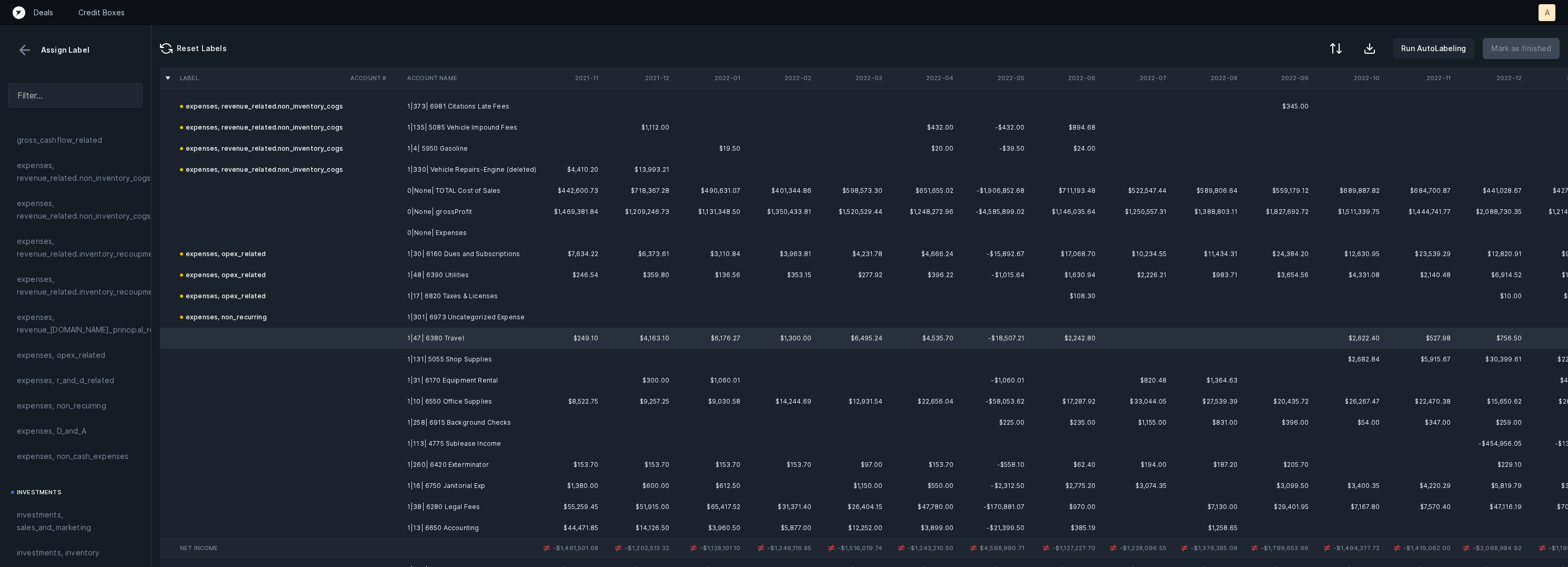
drag, startPoint x: 62, startPoint y: 514, endPoint x: 195, endPoint y: 447, distance: 148.9
click at [62, 514] on span "investments, sales_and_marketing" at bounding box center [76, 521] width 117 height 25
click at [469, 357] on td "1|131| 5055 Shop Supplies" at bounding box center [468, 359] width 129 height 21
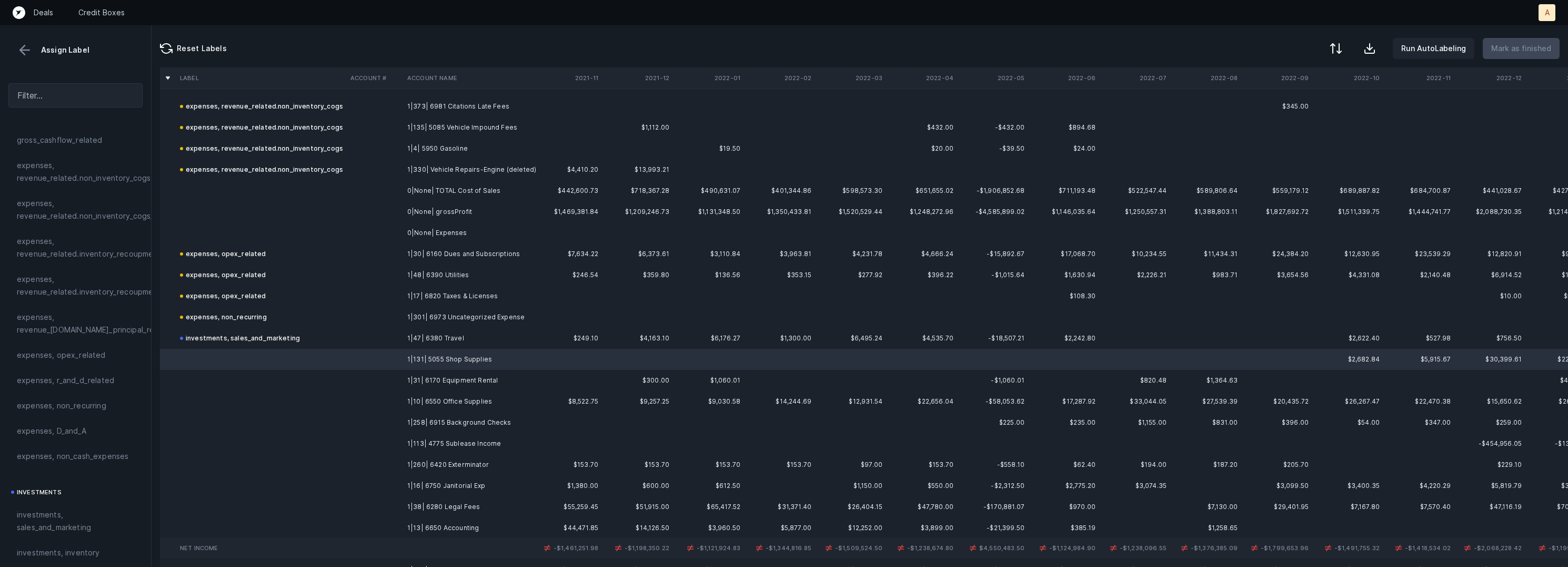
click at [464, 376] on td "1|31| 6170 Equipment Rental" at bounding box center [468, 381] width 129 height 21
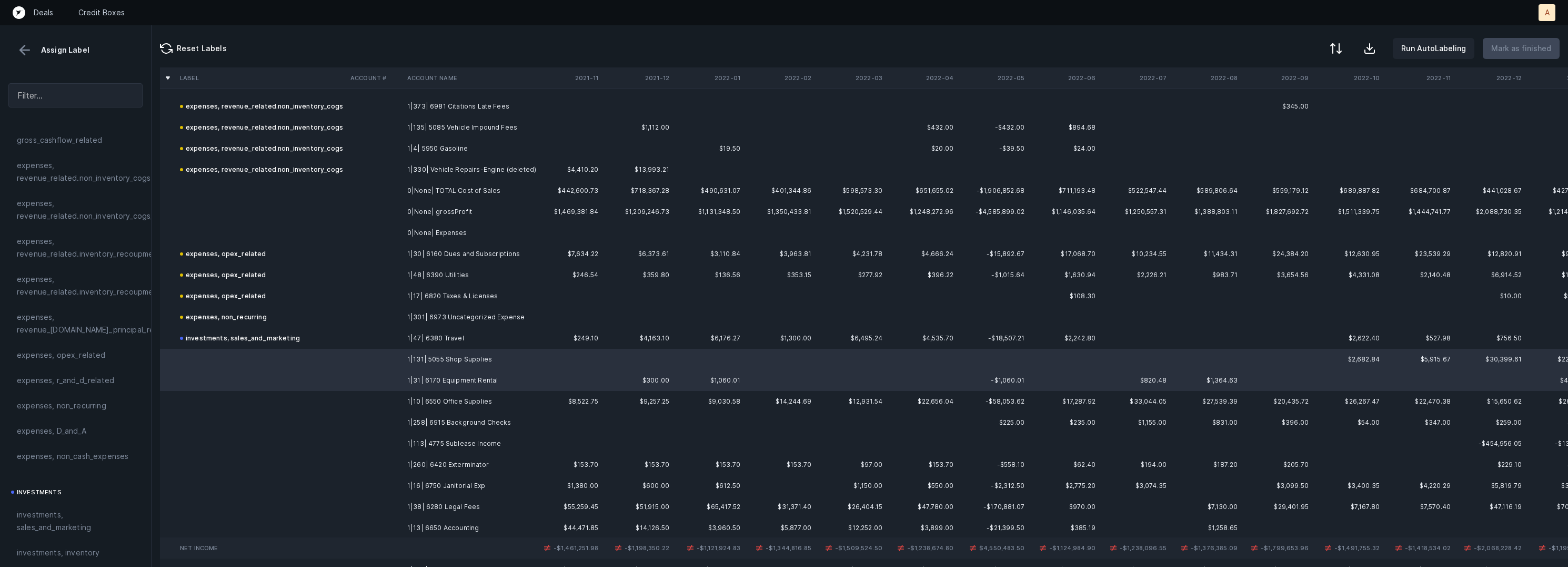
click at [475, 475] on td "1|16| 6750 Janitorial Exp" at bounding box center [468, 485] width 129 height 21
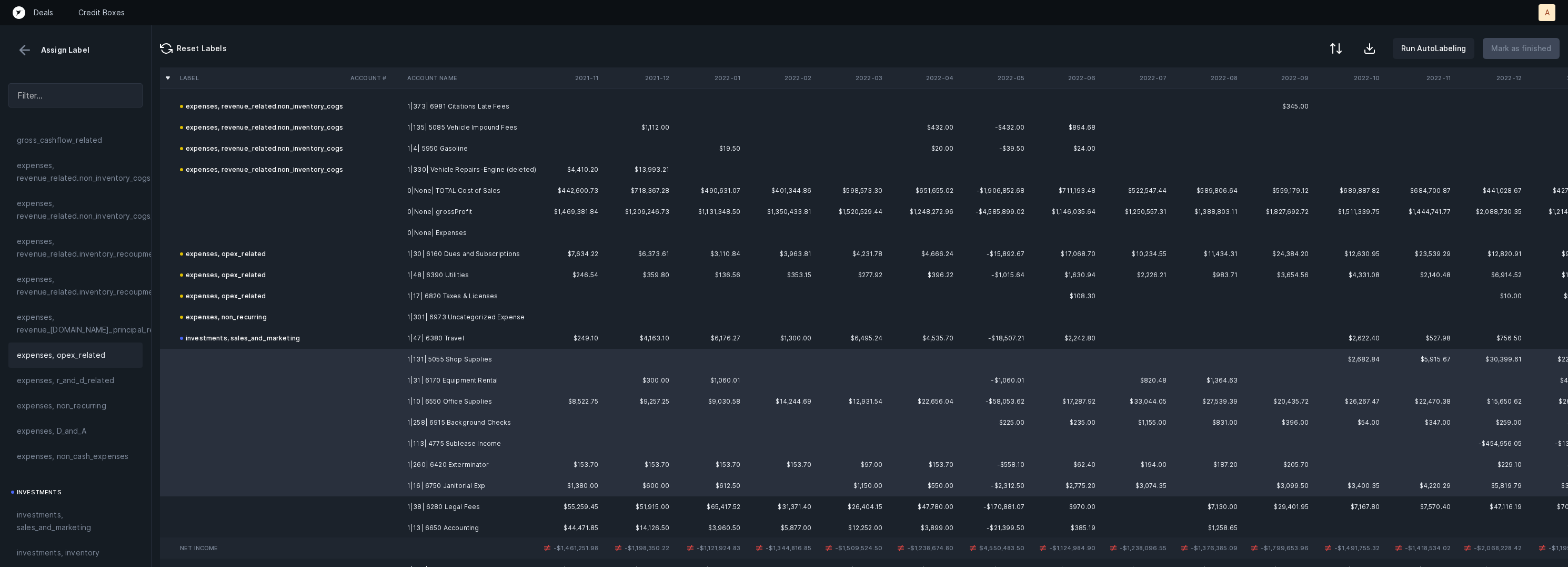
click at [96, 352] on span "expenses, opex_related" at bounding box center [61, 355] width 89 height 12
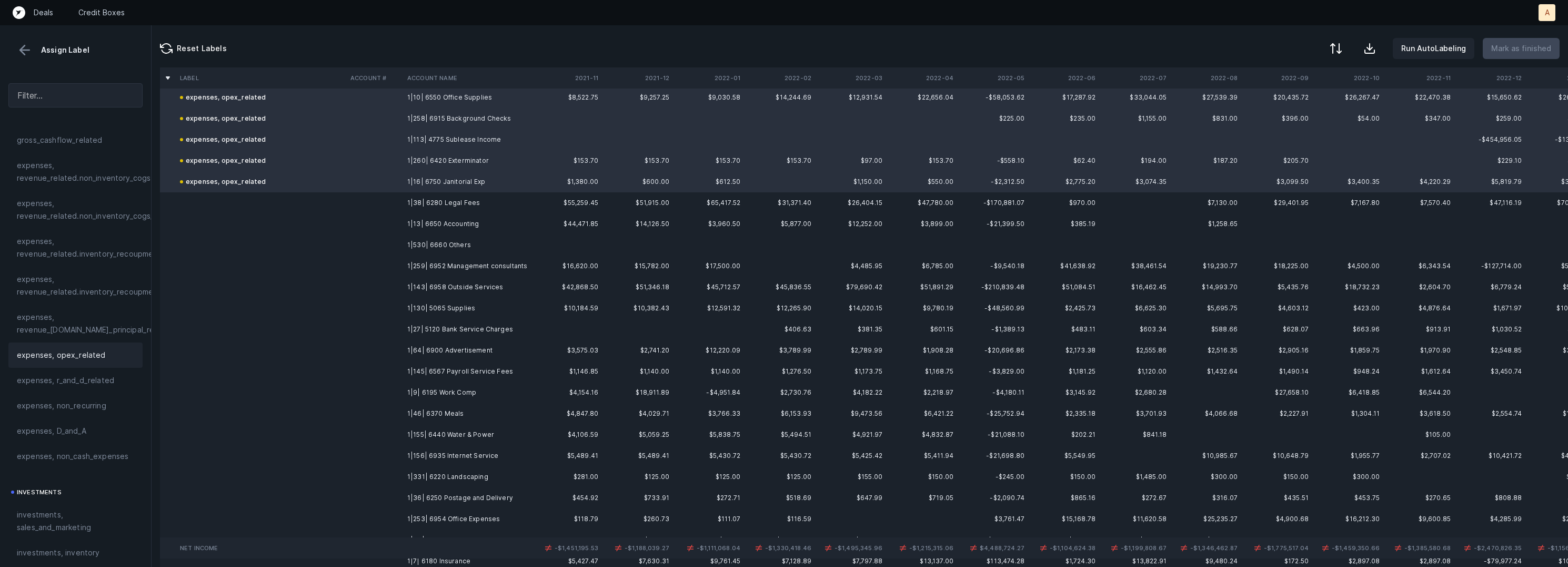
scroll to position [3434, 0]
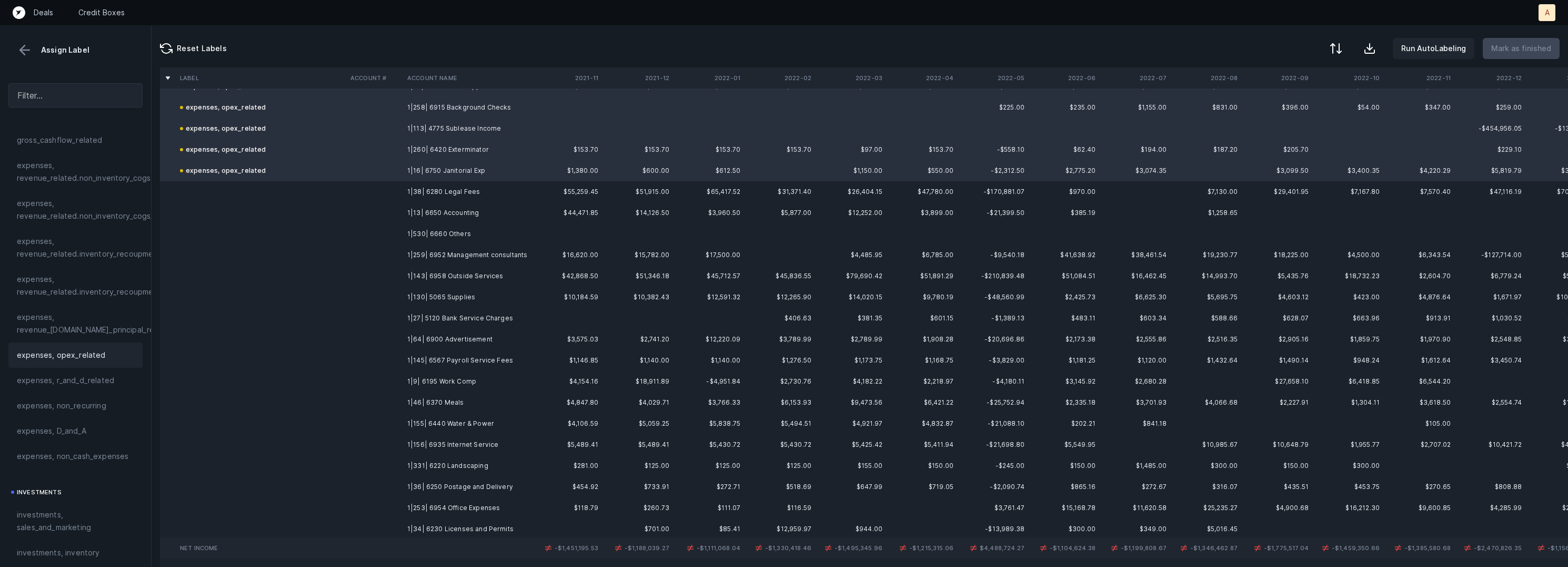
click at [467, 189] on td "1|38| 6280 Legal Fees" at bounding box center [468, 192] width 129 height 21
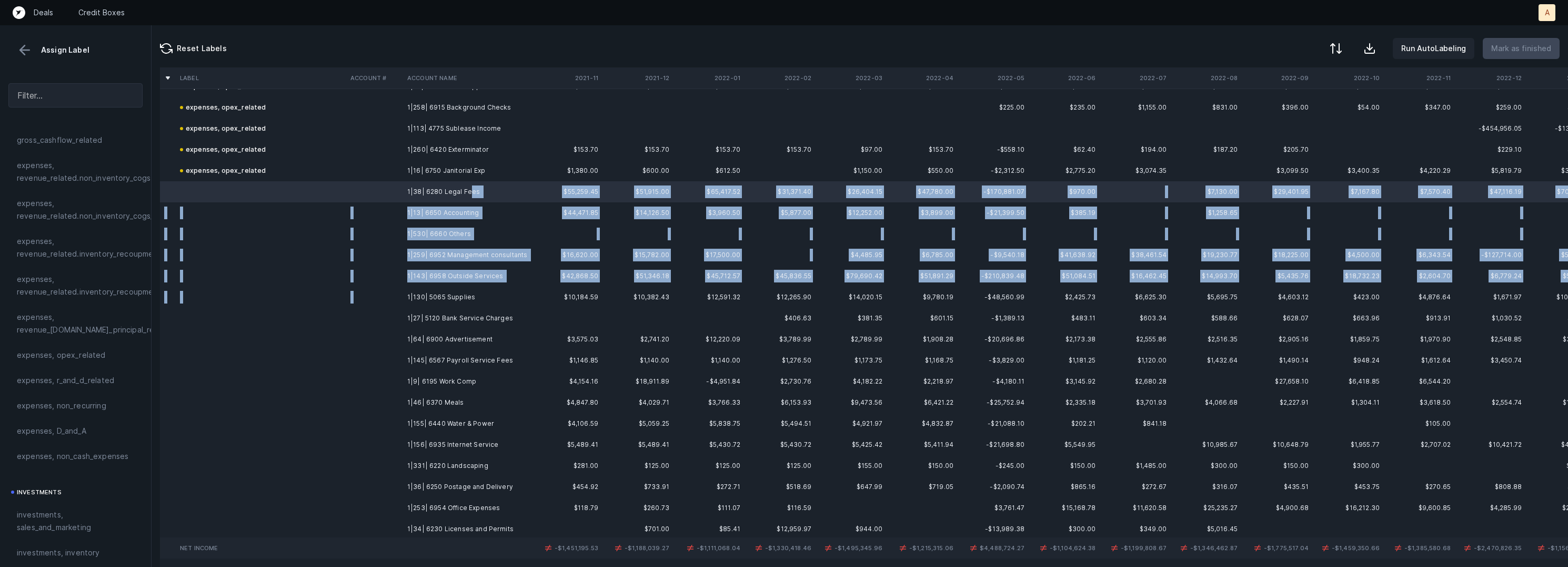
click at [464, 288] on td "1|130| 5065 Supplies" at bounding box center [468, 297] width 129 height 21
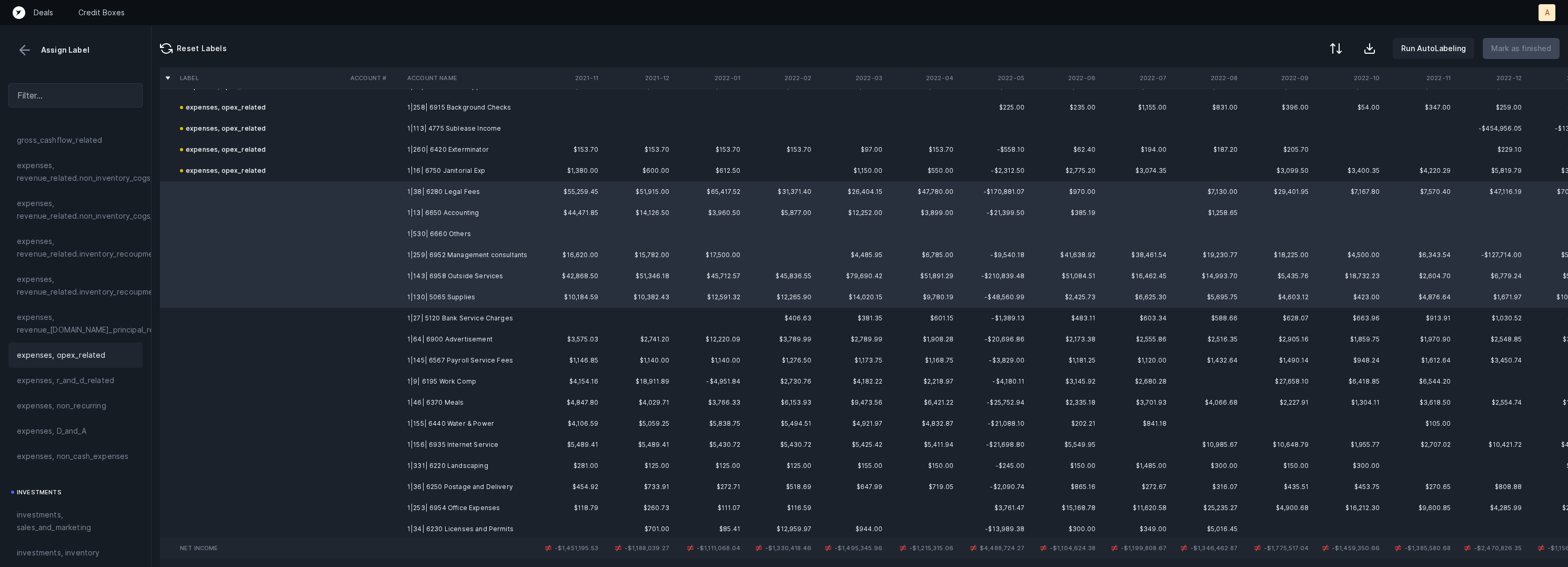
click at [89, 343] on div "expenses, opex_related" at bounding box center [76, 355] width 134 height 25
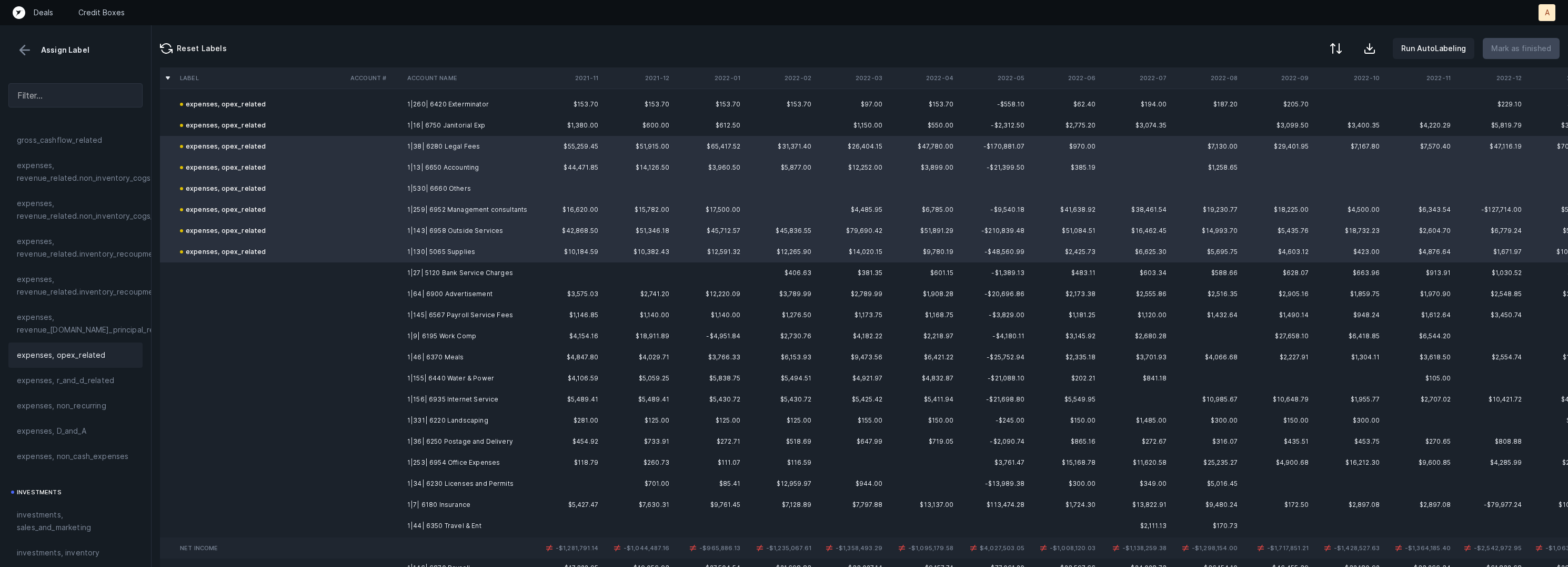
scroll to position [3548, 0]
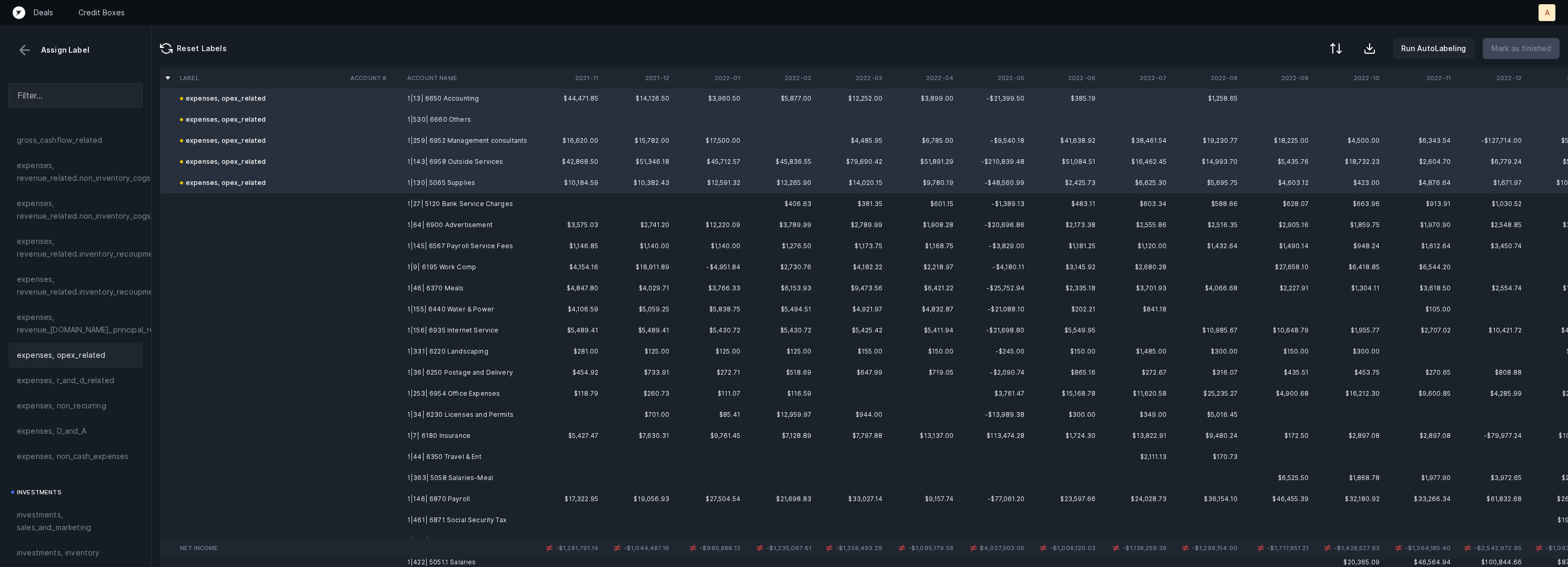
click at [454, 200] on td "1|27| 5120 Bank Service Charges" at bounding box center [468, 204] width 129 height 21
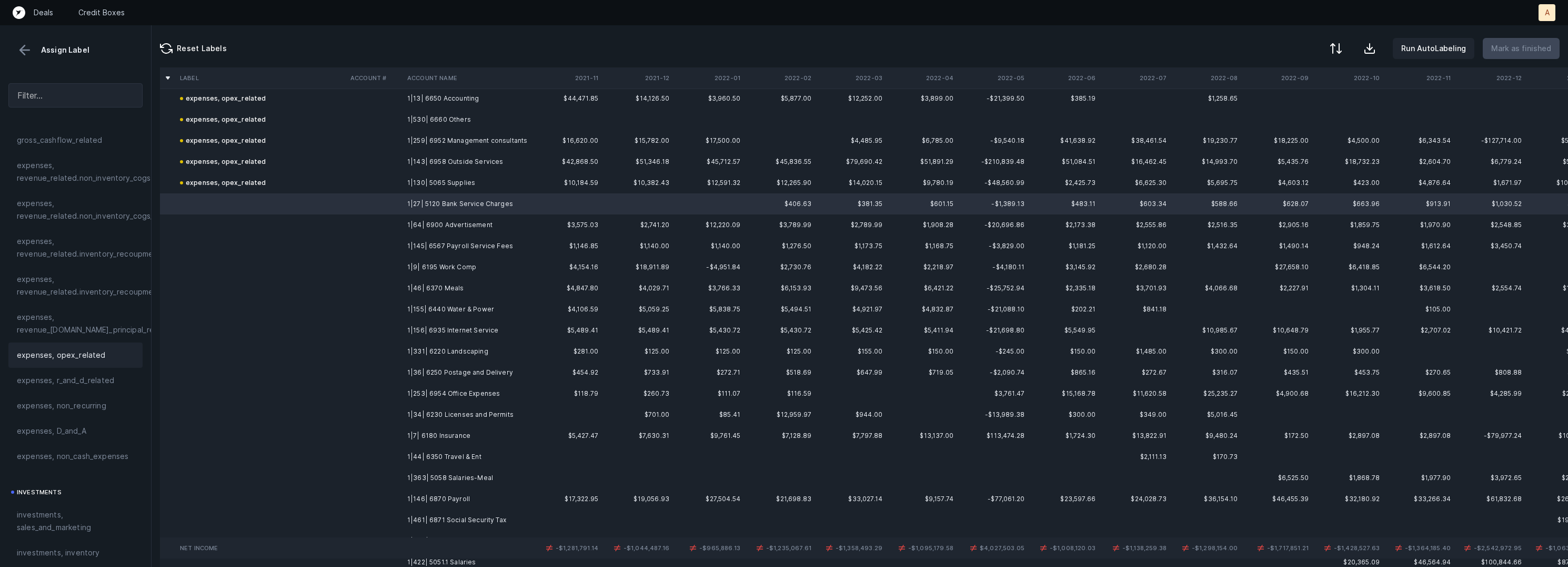
click at [74, 351] on span "expenses, opex_related" at bounding box center [61, 355] width 89 height 12
click at [439, 220] on td "1|64| 6900 Advertisement" at bounding box center [468, 225] width 129 height 21
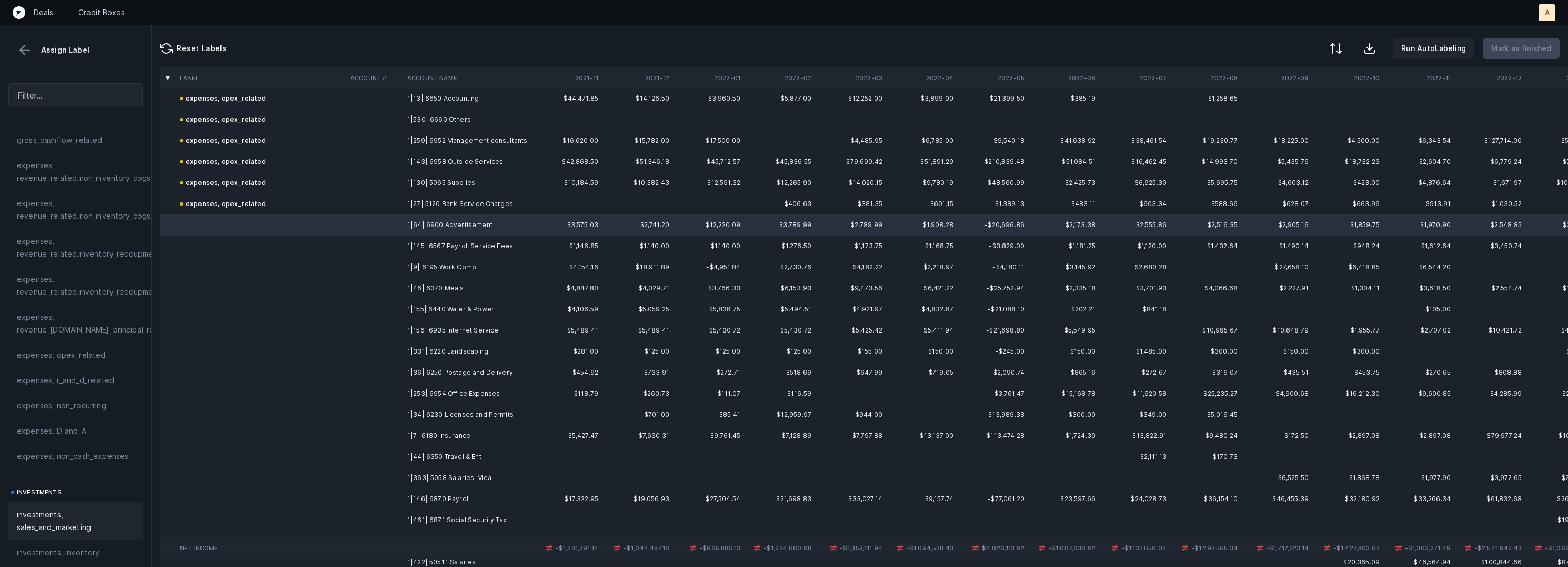
click at [51, 524] on span "investments, sales_and_marketing" at bounding box center [76, 521] width 117 height 25
click at [421, 245] on td "1|145| 6567 Payroll Service Fees" at bounding box center [468, 246] width 129 height 21
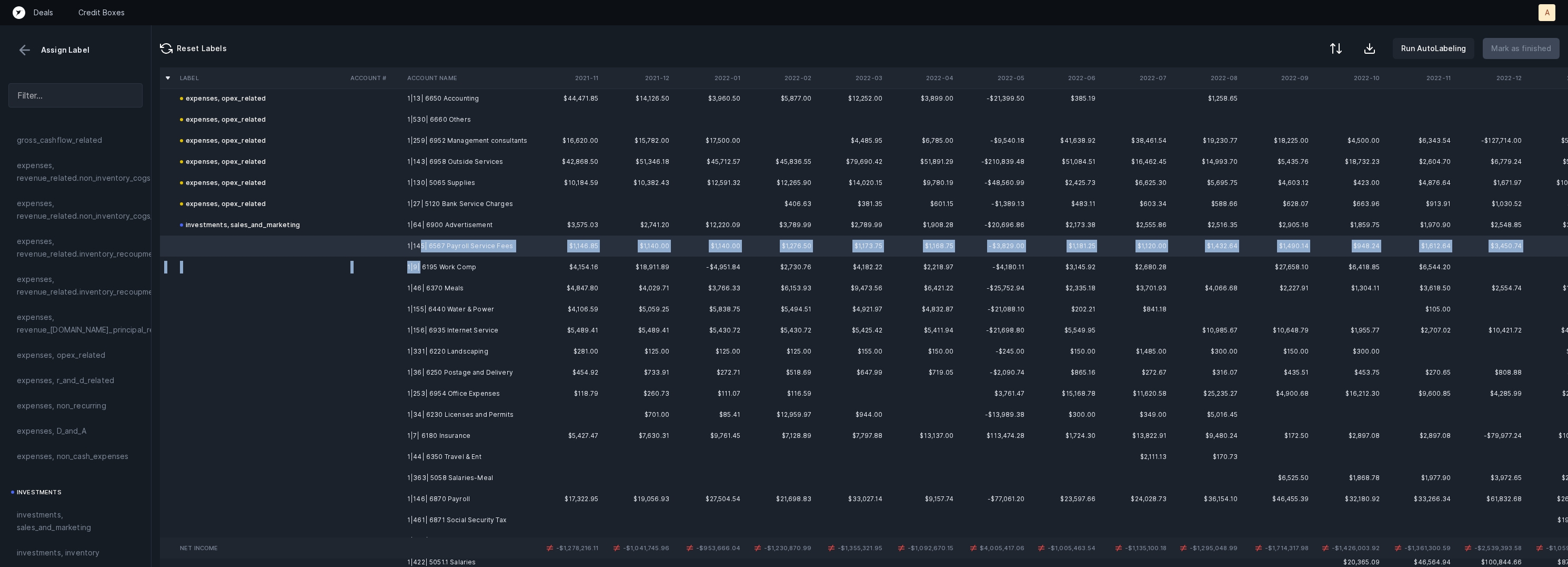
click at [418, 260] on td "1|9| 6195 Work Comp" at bounding box center [468, 267] width 129 height 21
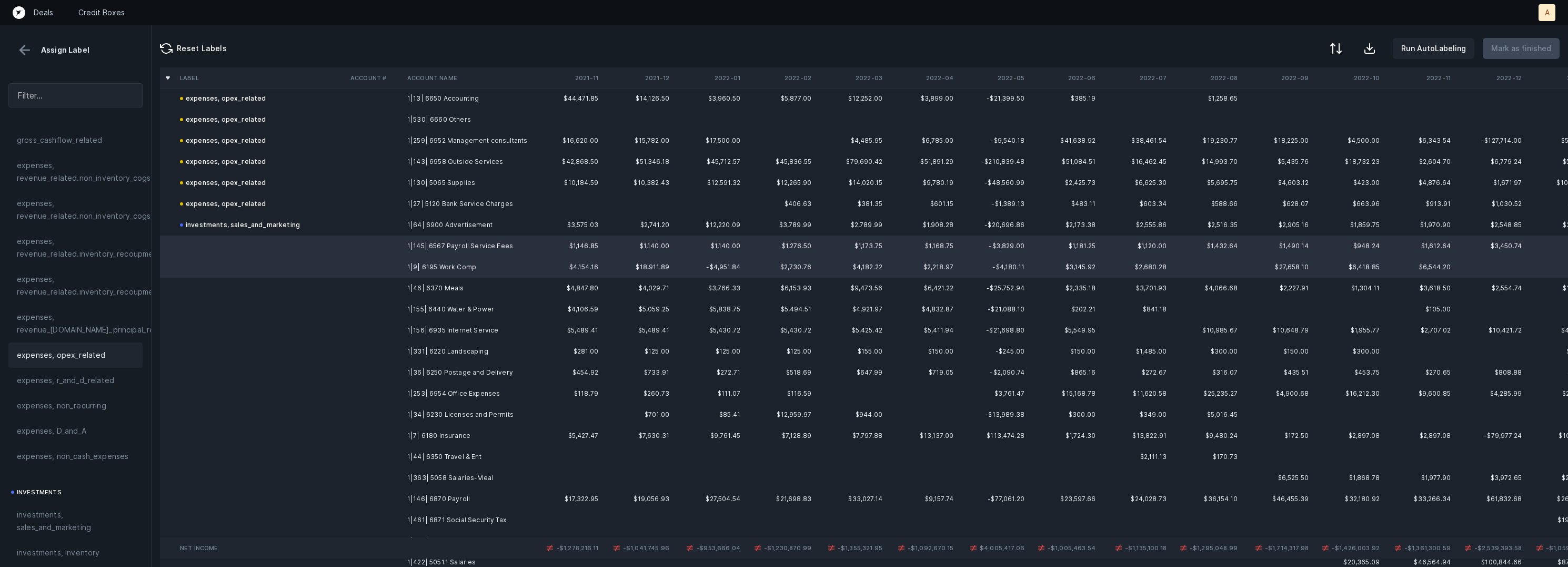
click at [89, 349] on span "expenses, opex_related" at bounding box center [61, 355] width 89 height 12
click at [415, 284] on td "1|46| 6370 Meals" at bounding box center [468, 288] width 129 height 21
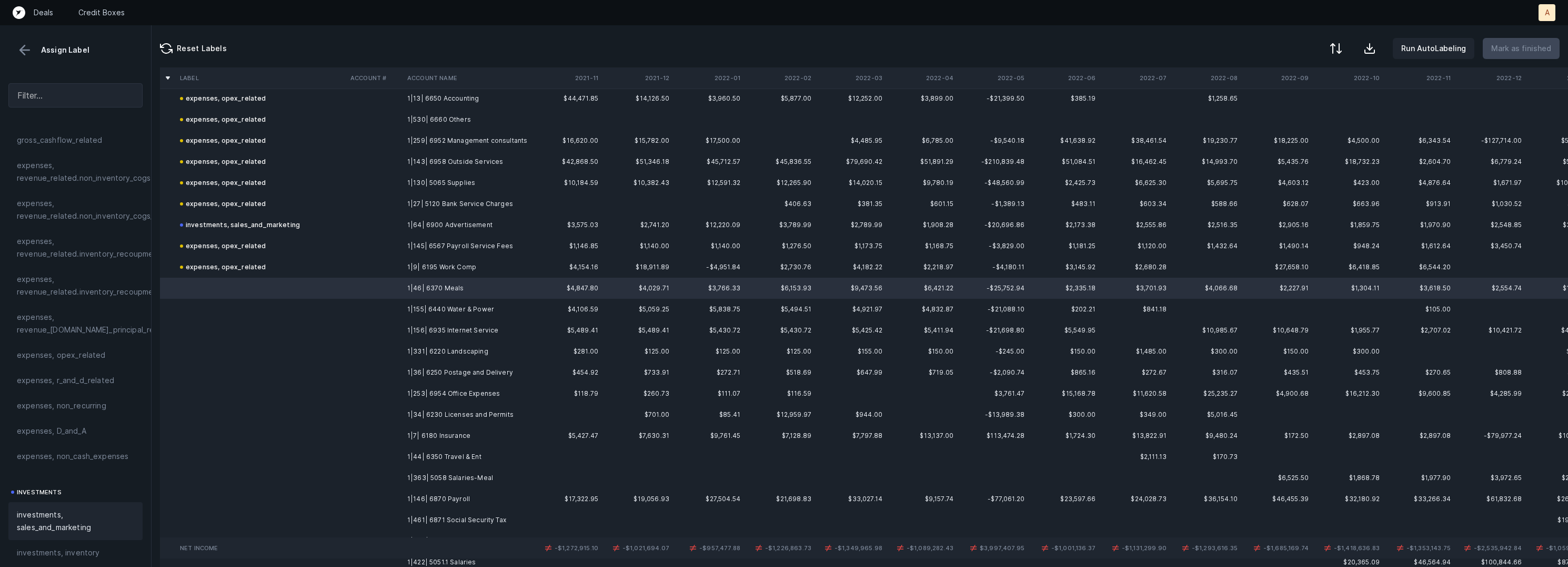
click at [38, 512] on span "investments, sales_and_marketing" at bounding box center [76, 521] width 117 height 25
click at [433, 306] on td "1|155| 6440 Water & Power" at bounding box center [468, 309] width 129 height 21
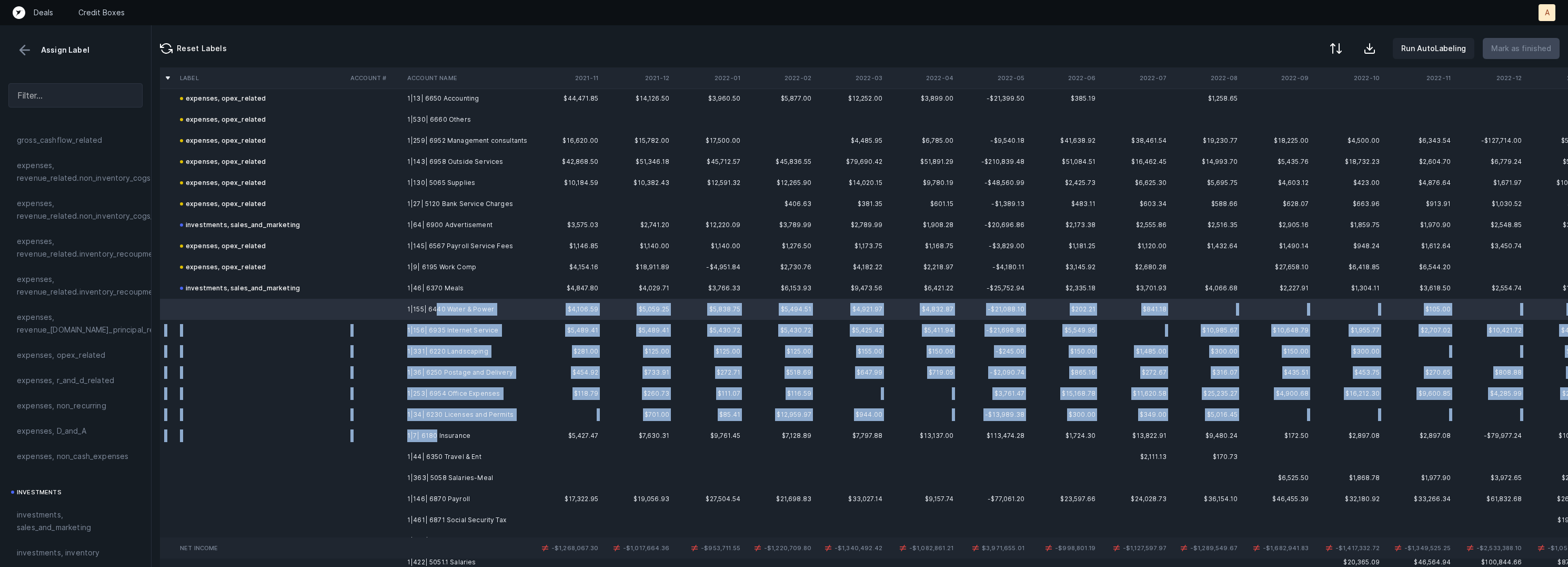
click at [433, 436] on td "1|7| 6180 Insurance" at bounding box center [468, 435] width 129 height 21
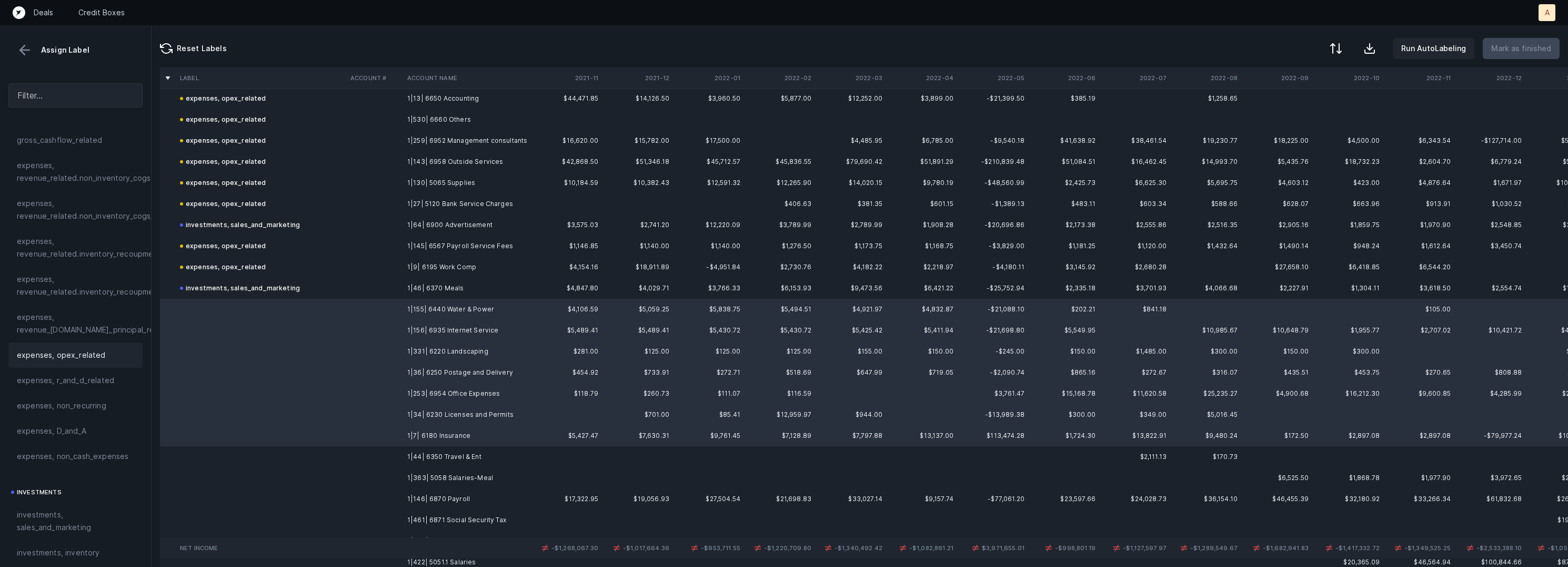
click at [115, 347] on div "expenses, opex_related" at bounding box center [76, 355] width 134 height 25
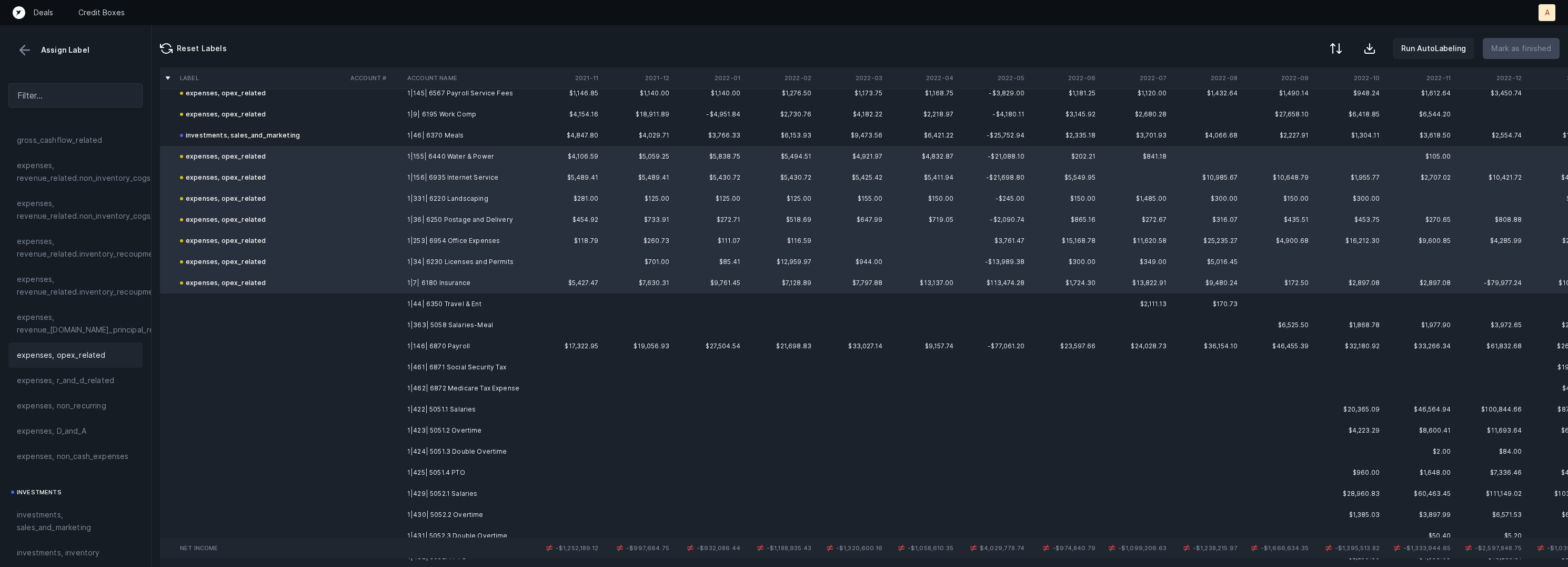
scroll to position [3704, 0]
click at [434, 299] on td "1|44| 6350 Travel & Ent" at bounding box center [468, 301] width 129 height 21
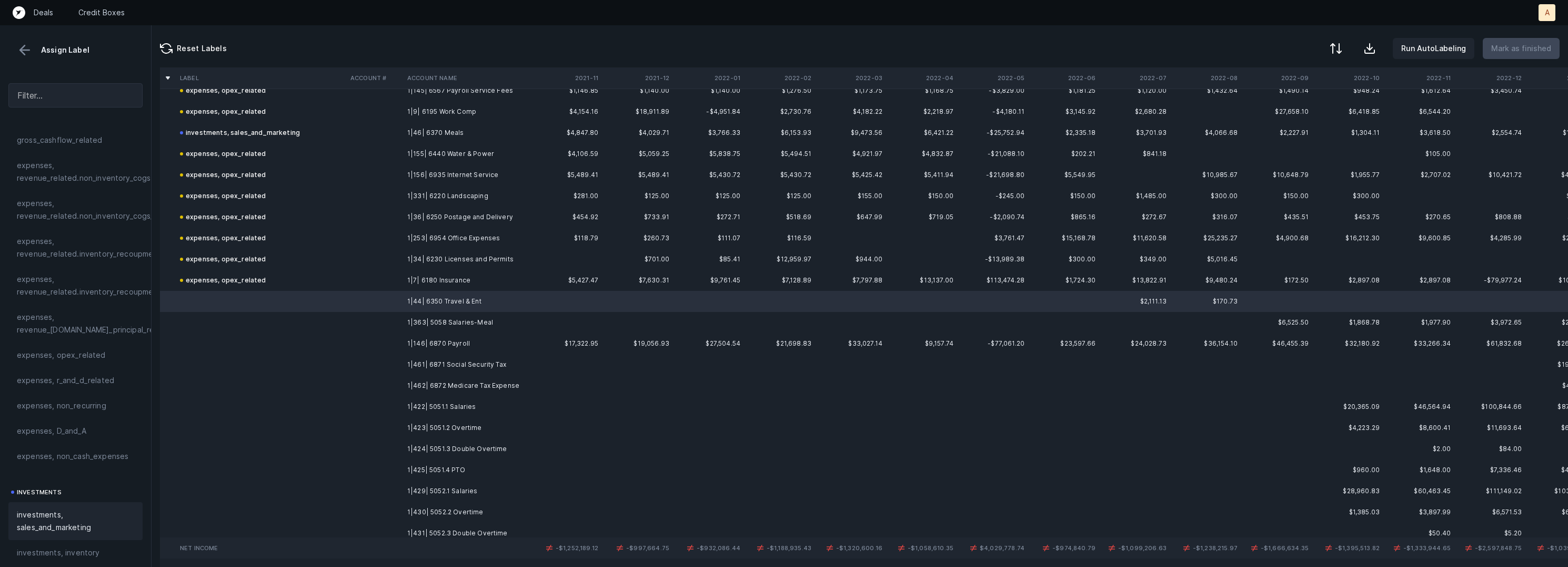
click at [64, 515] on span "investments, sales_and_marketing" at bounding box center [76, 521] width 117 height 25
click at [450, 319] on td "1|363| 5058 Salaries-Meal" at bounding box center [468, 322] width 129 height 21
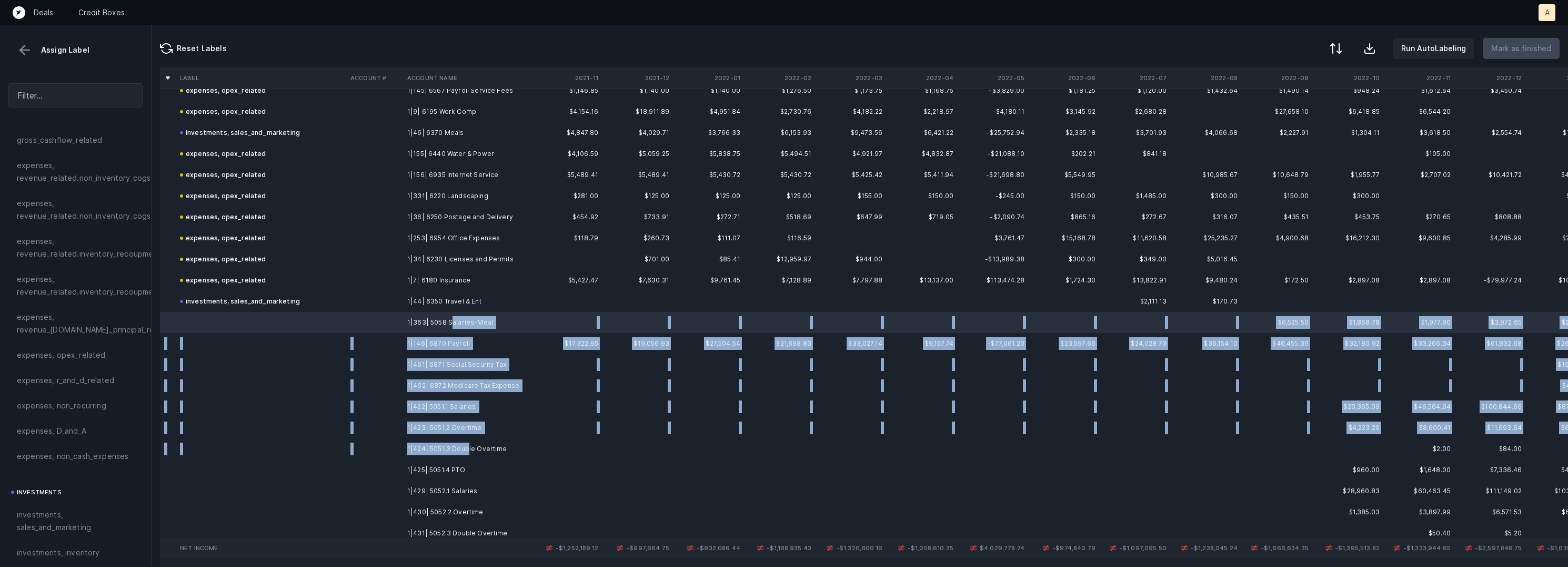
click at [466, 449] on td "1|424| 5051.3 Double Overtime" at bounding box center [468, 449] width 129 height 21
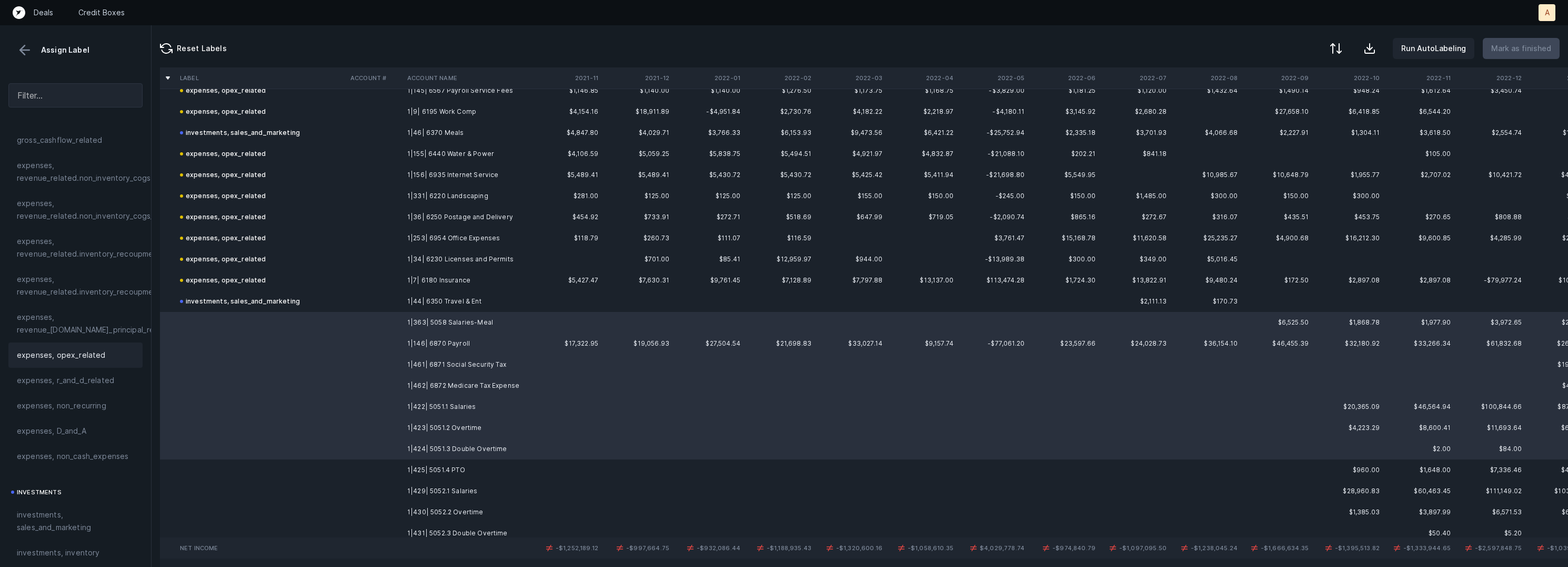
click at [105, 352] on div "expenses, opex_related" at bounding box center [76, 355] width 117 height 12
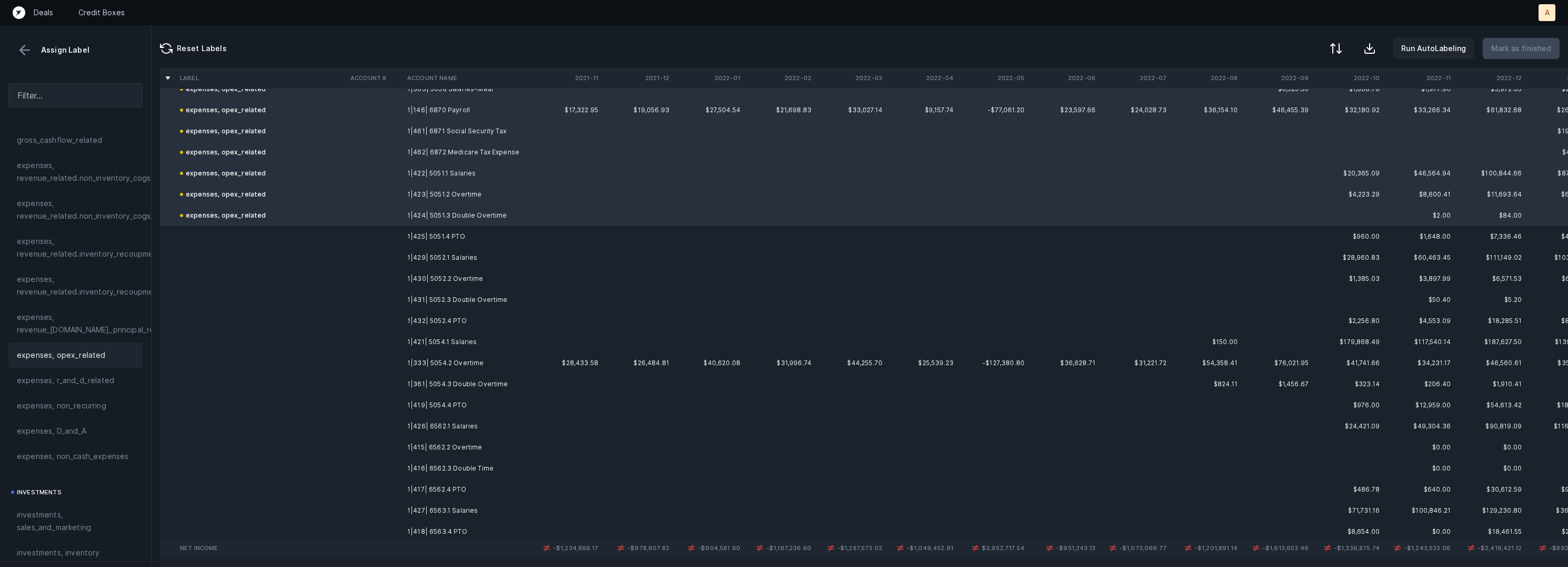
scroll to position [3938, 0]
click at [467, 234] on td "1|425| 5051.4 PTO" at bounding box center [468, 235] width 129 height 21
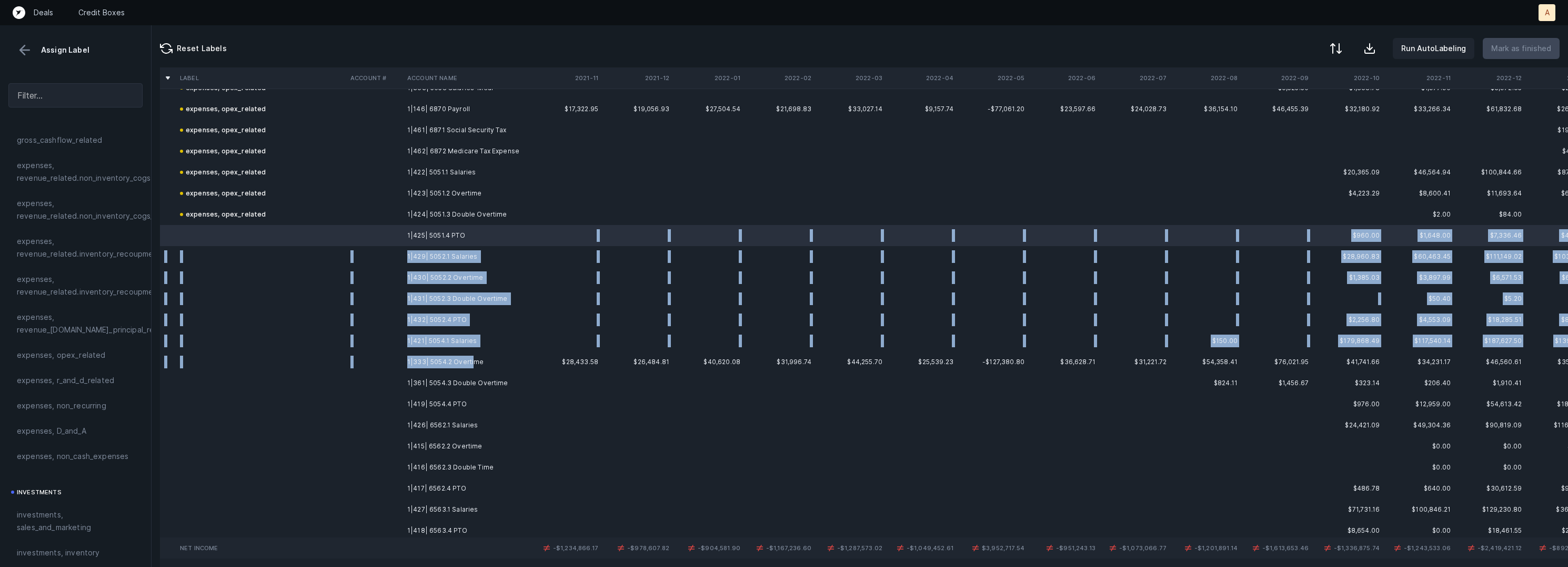
click at [470, 361] on td "1|333| 5054.2 Overtime" at bounding box center [468, 362] width 129 height 21
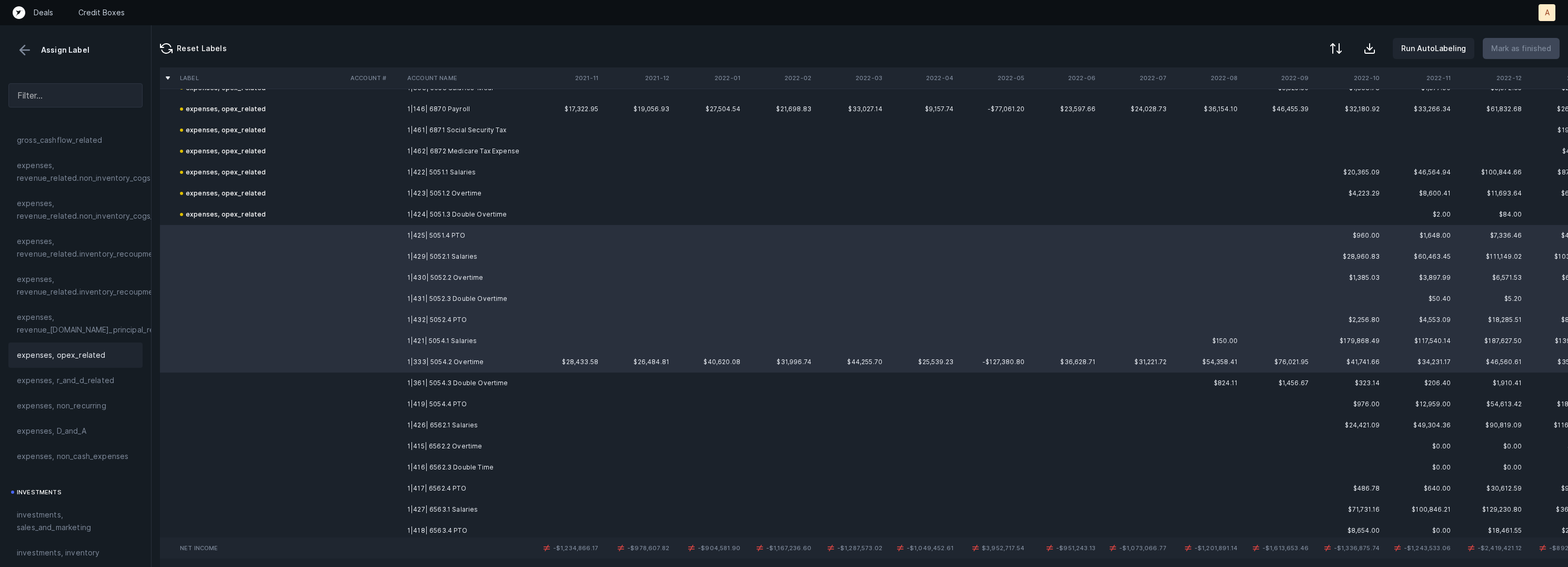
click at [119, 356] on div "expenses, opex_related" at bounding box center [76, 355] width 117 height 12
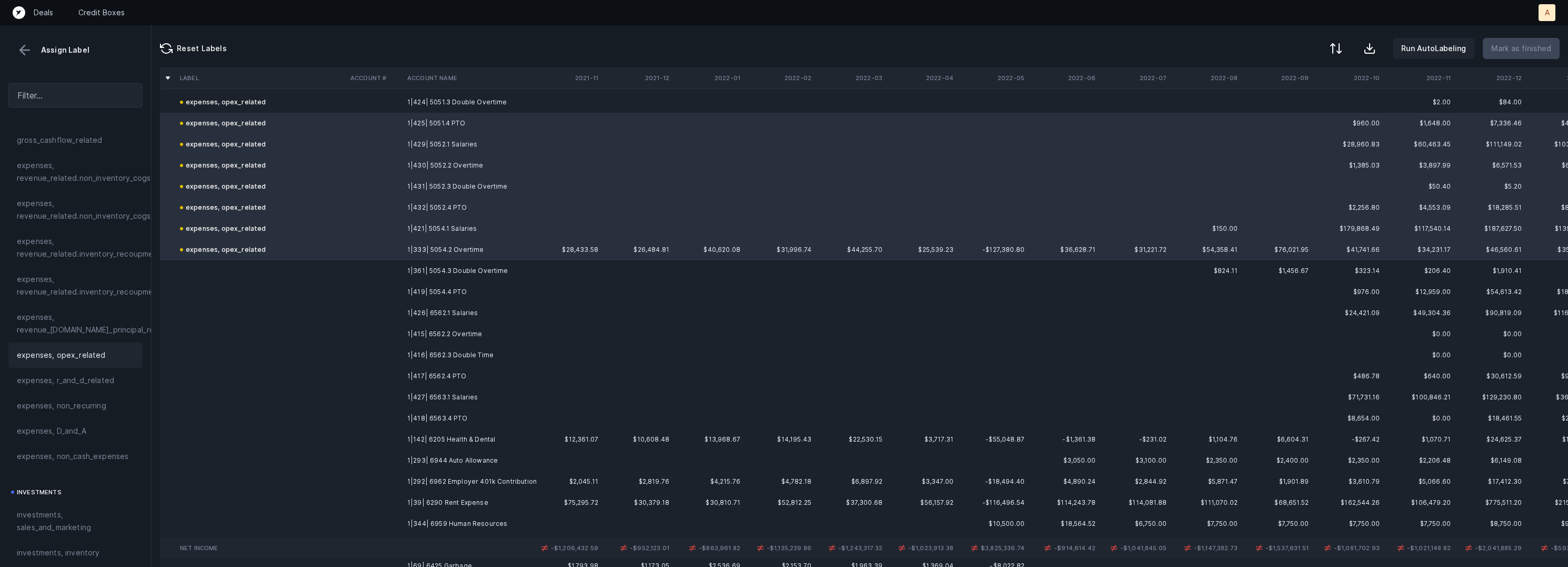
scroll to position [4055, 0]
click at [482, 262] on td "1|361| 5054.3 Double Overtime" at bounding box center [468, 265] width 129 height 21
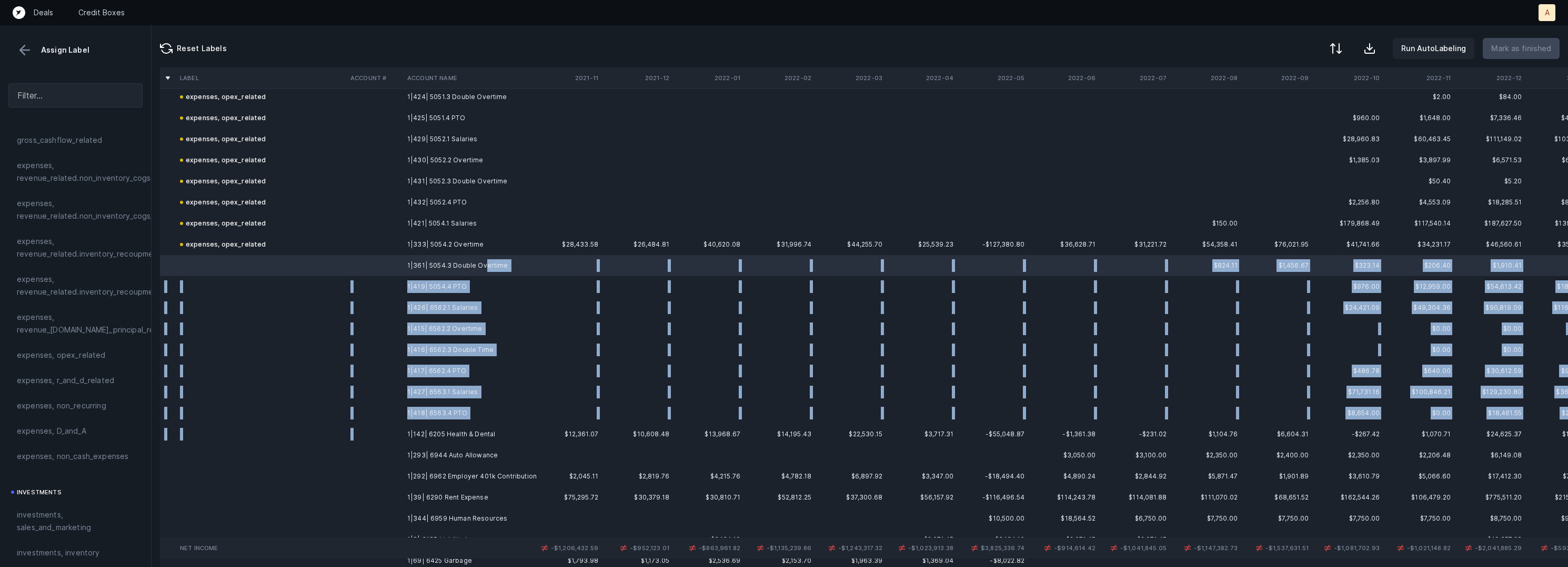
click at [461, 424] on td "1|142| 6205 Health & Dental" at bounding box center [468, 434] width 129 height 21
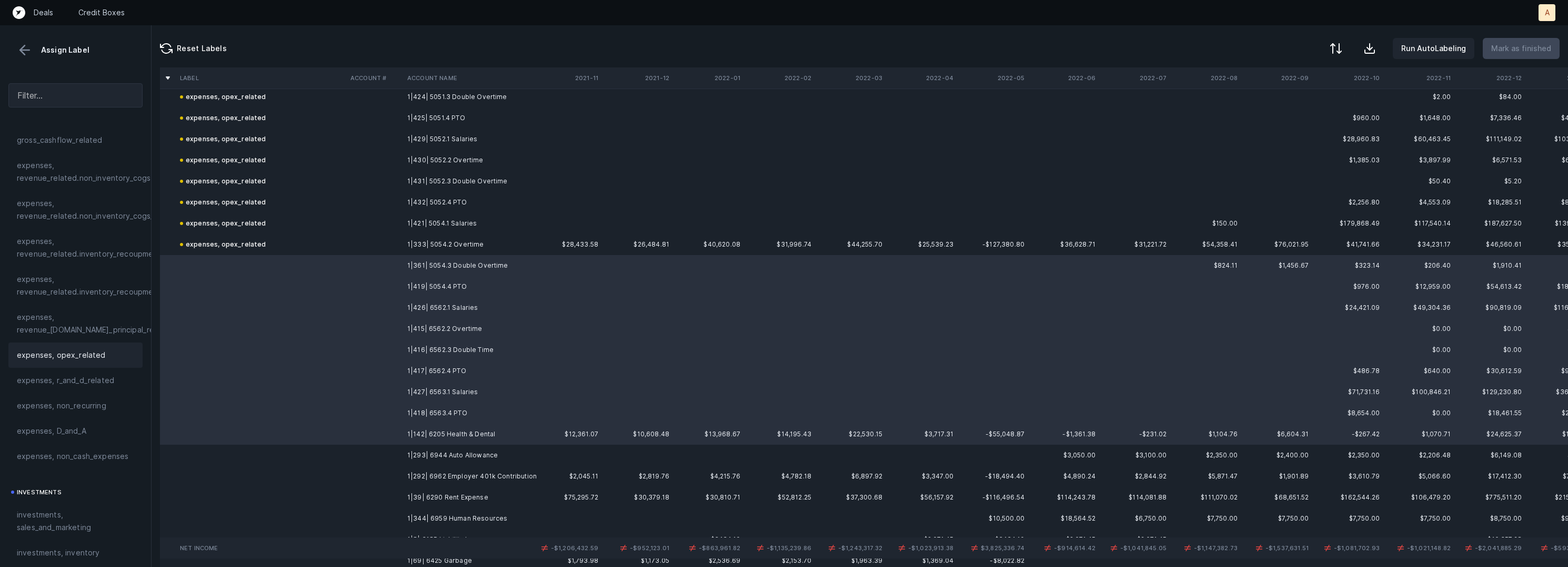
click at [90, 345] on div "expenses, opex_related" at bounding box center [76, 355] width 134 height 25
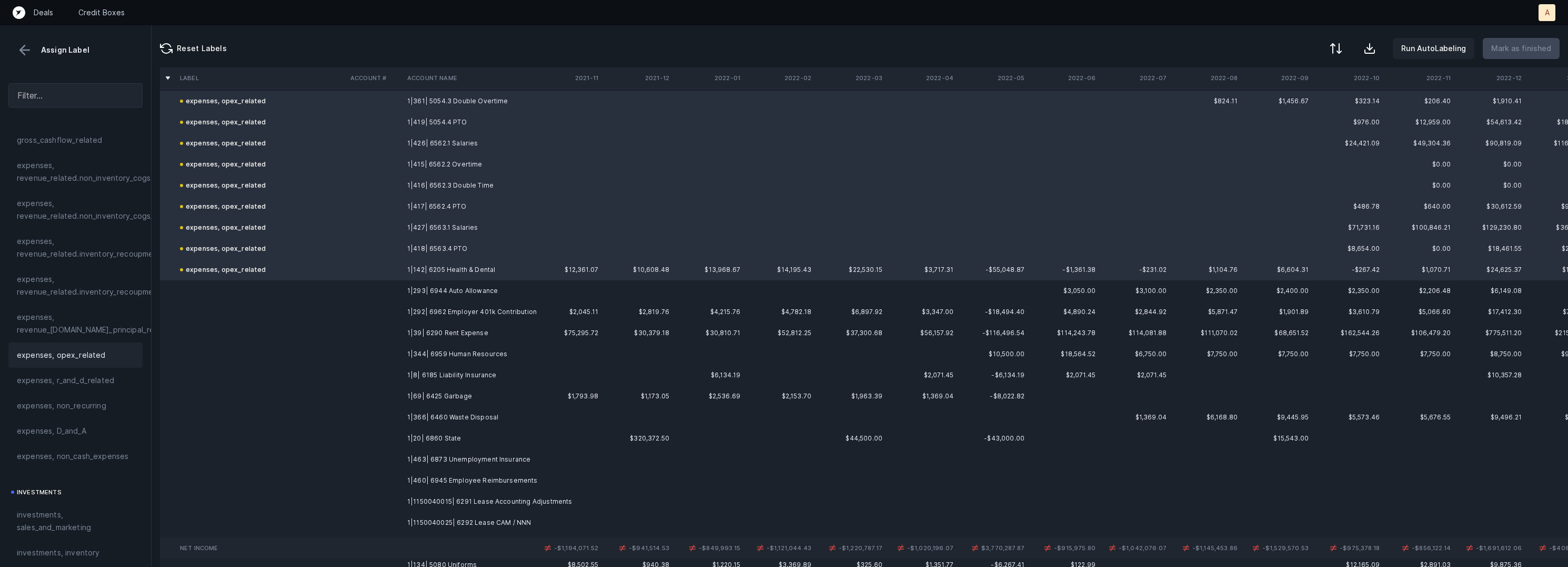
scroll to position [4225, 0]
click at [491, 279] on td "1|293| 6944 Auto Allowance" at bounding box center [468, 285] width 129 height 21
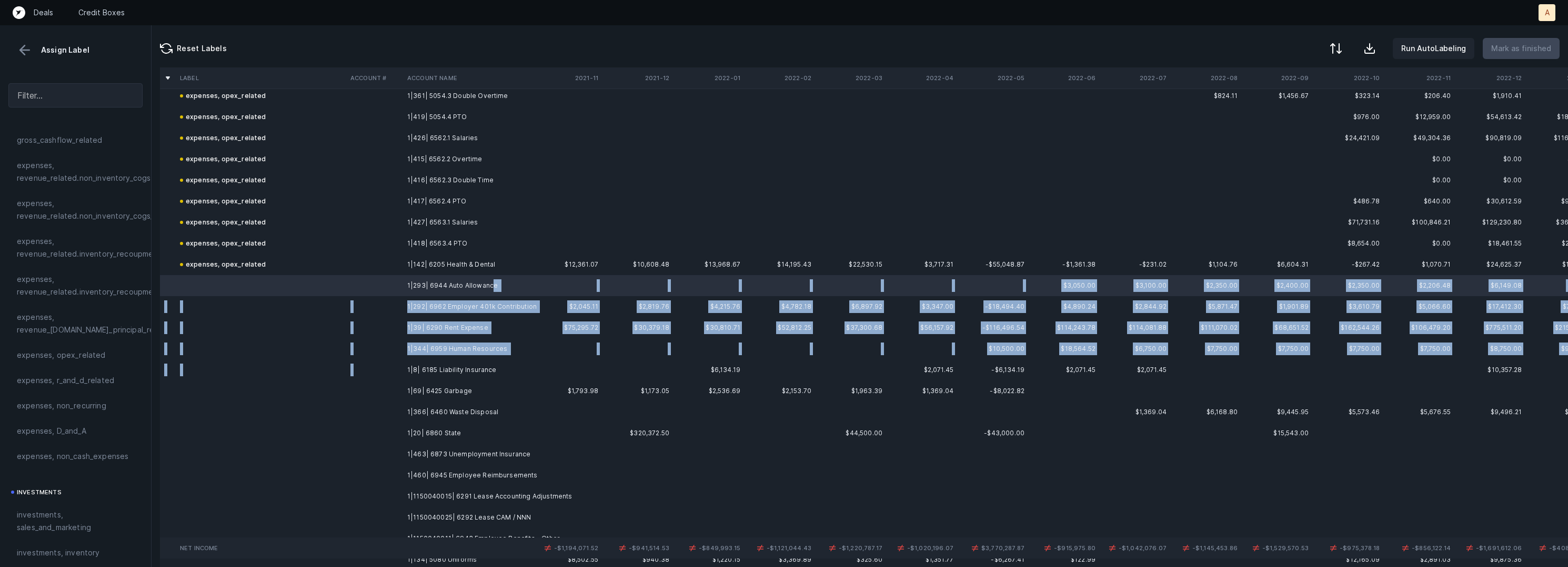
click at [486, 359] on td "1|8| 6185 Liability Insurance" at bounding box center [468, 370] width 129 height 21
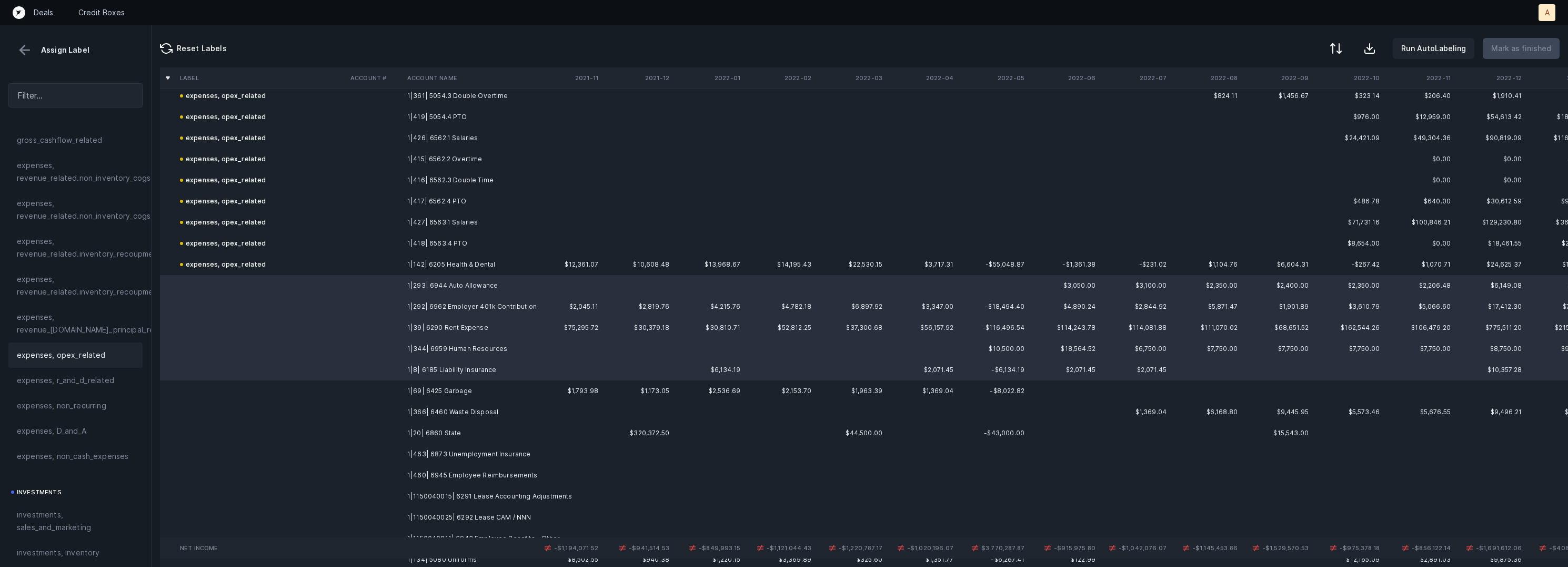
click at [60, 357] on span "expenses, opex_related" at bounding box center [61, 355] width 89 height 12
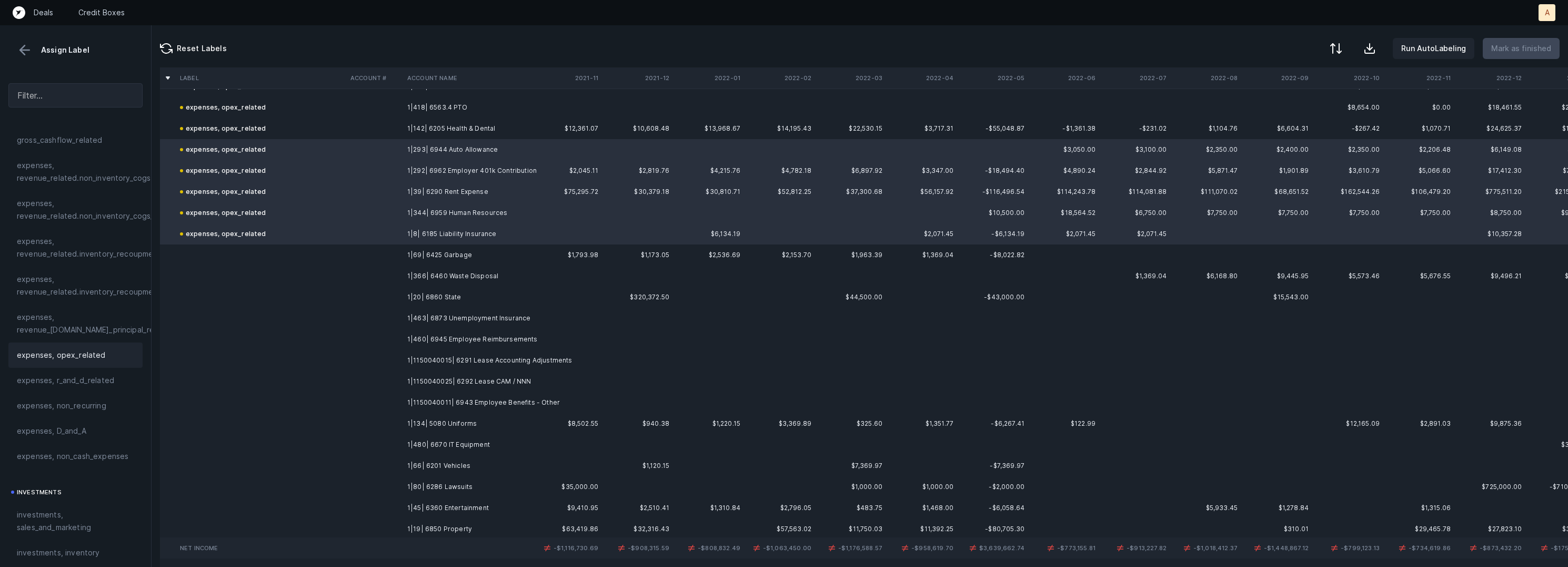
scroll to position [4362, 0]
click at [461, 252] on td "1|69| 6425 Garbage" at bounding box center [468, 254] width 129 height 21
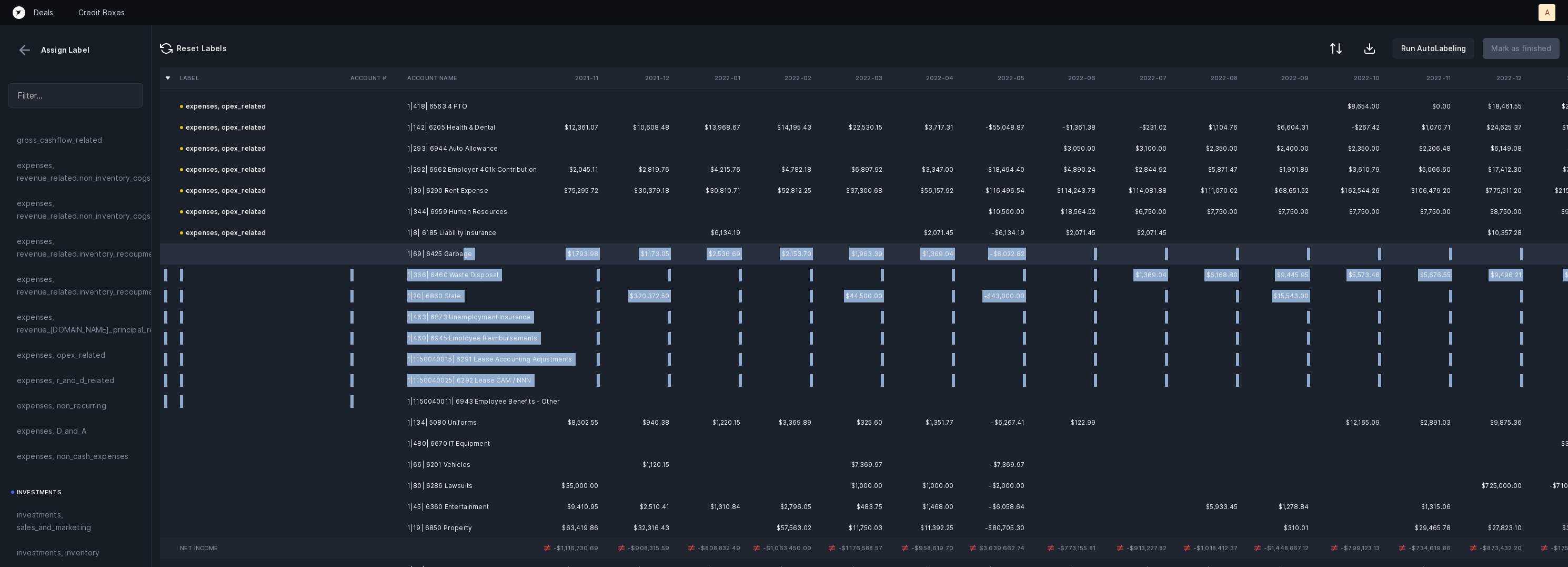
click at [485, 393] on td "1|1150040011| 6943 Employee Benefits - Other" at bounding box center [468, 402] width 129 height 21
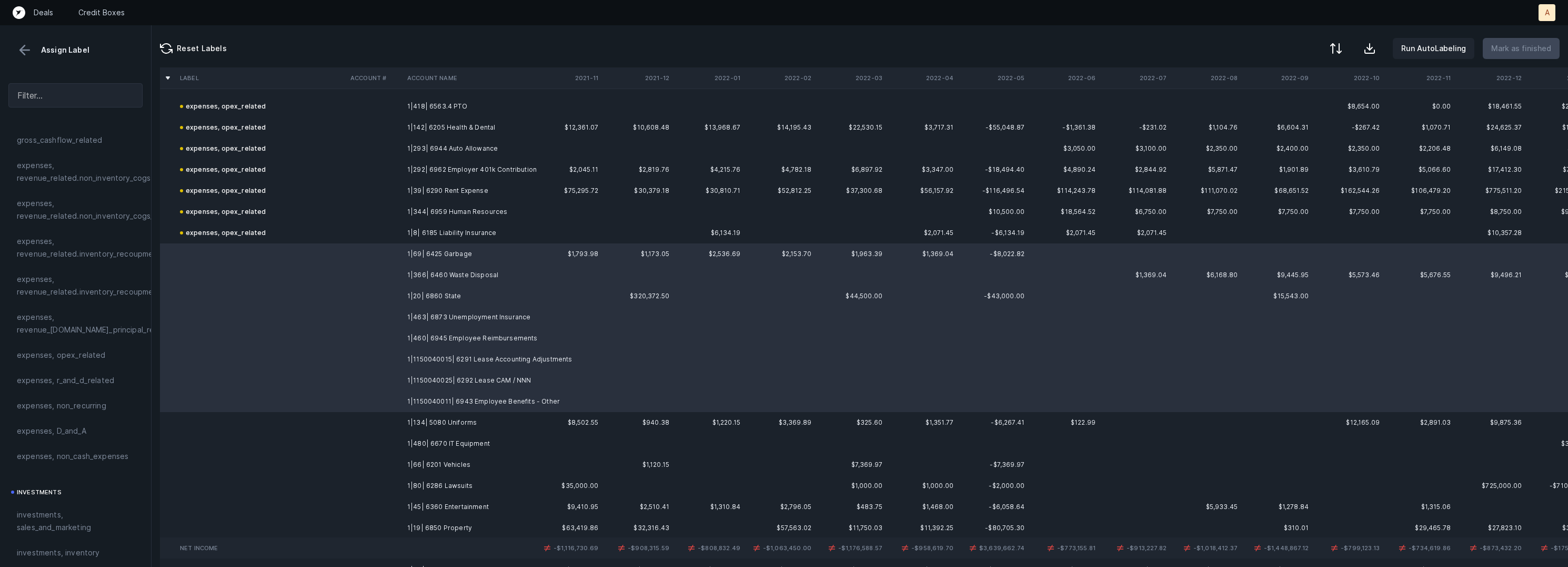
click at [83, 353] on span "expenses, opex_related" at bounding box center [61, 355] width 89 height 12
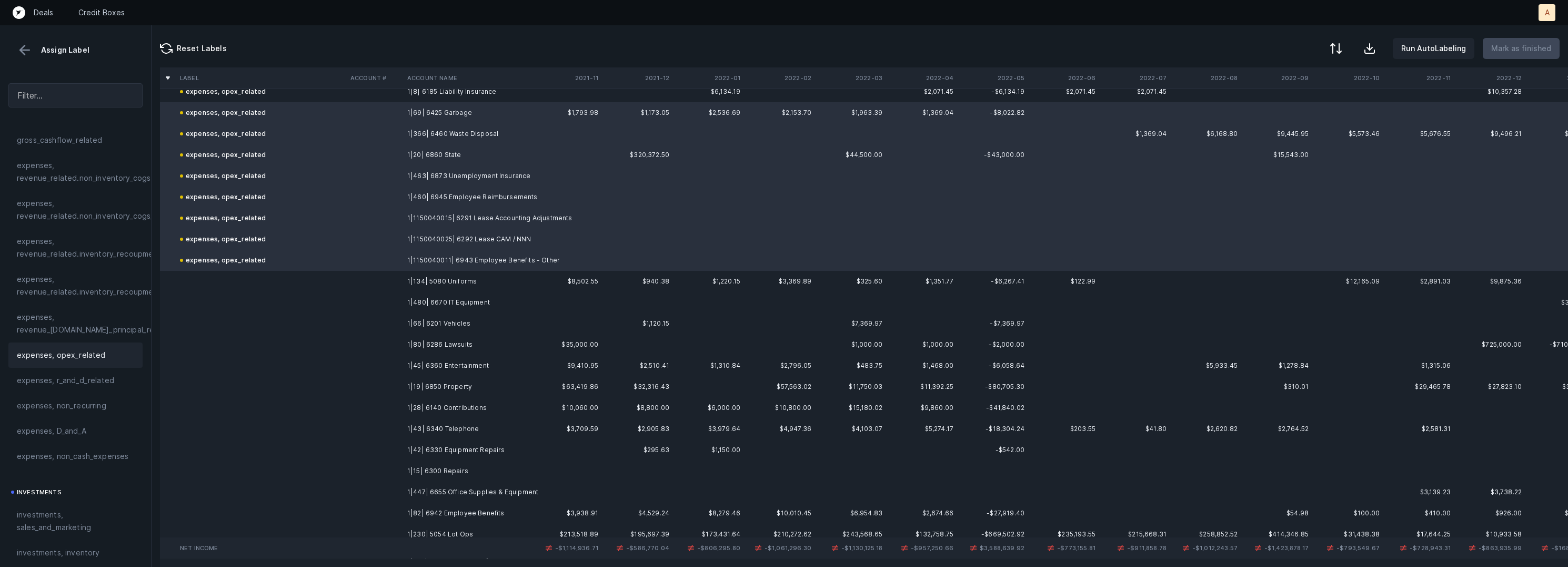
scroll to position [4537, 0]
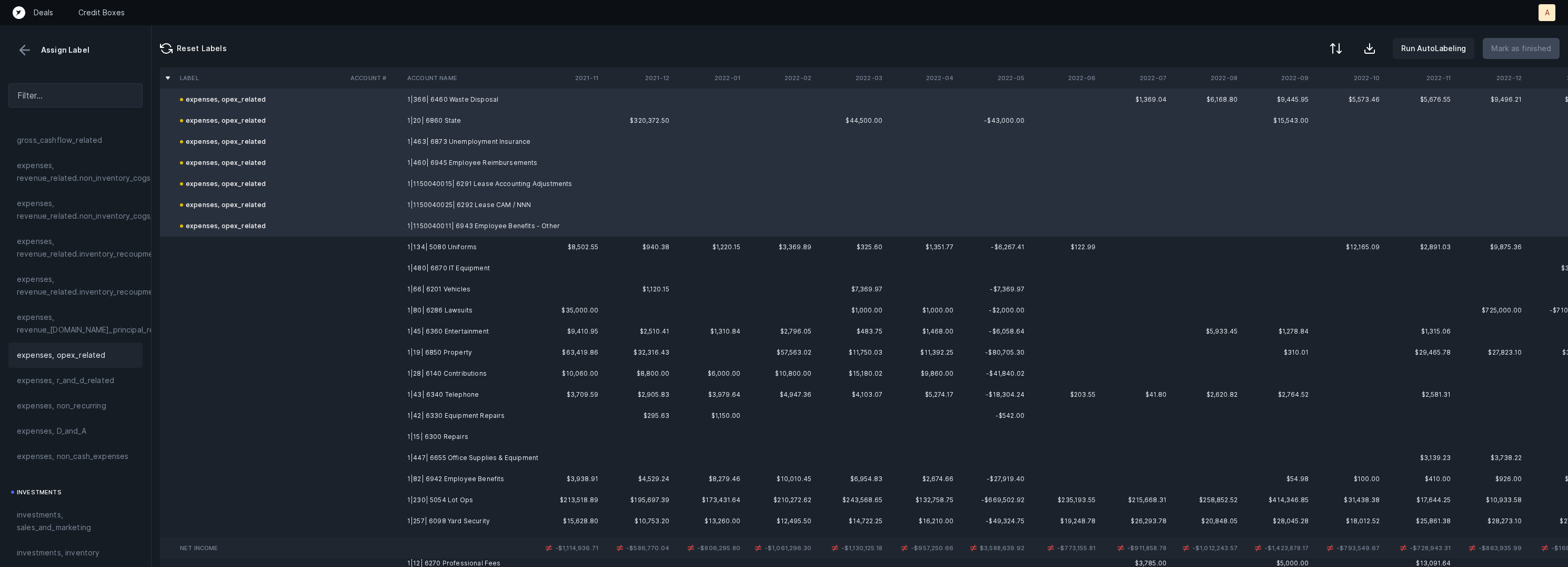
click at [457, 245] on td "1|134| 5080 Uniforms" at bounding box center [468, 247] width 129 height 21
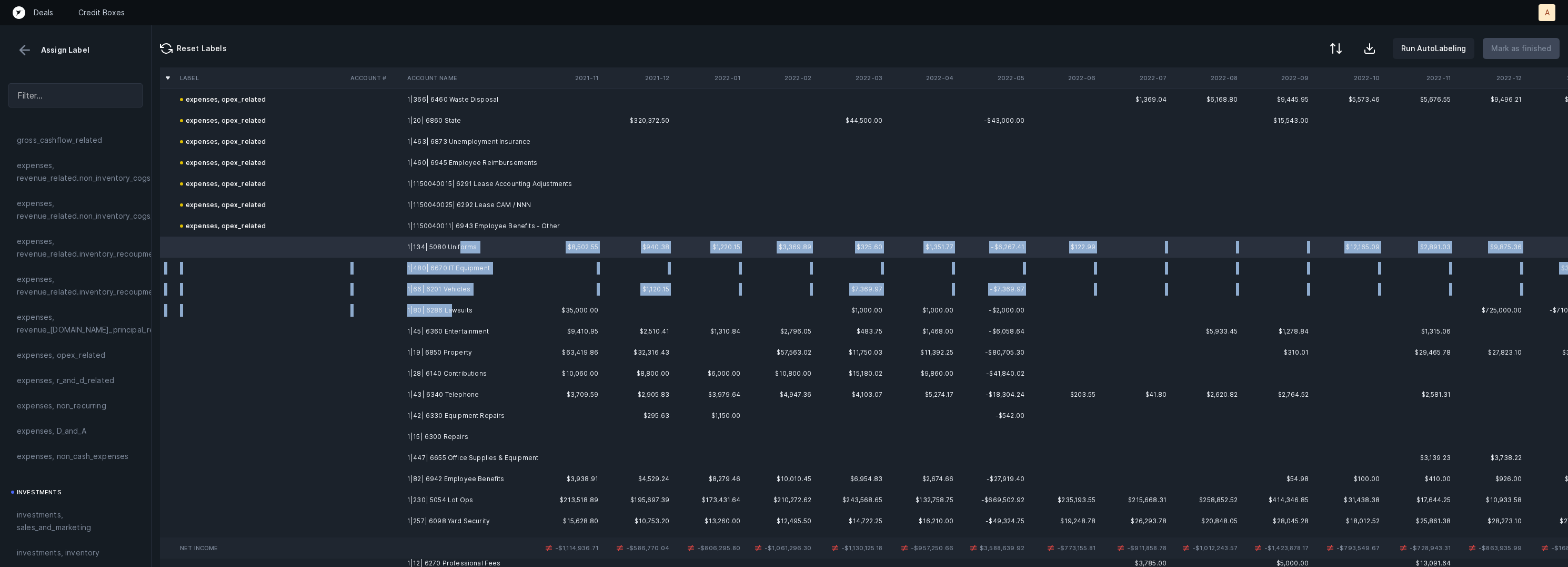
click at [447, 310] on td "1|80| 6286 Lawsuits" at bounding box center [468, 310] width 129 height 21
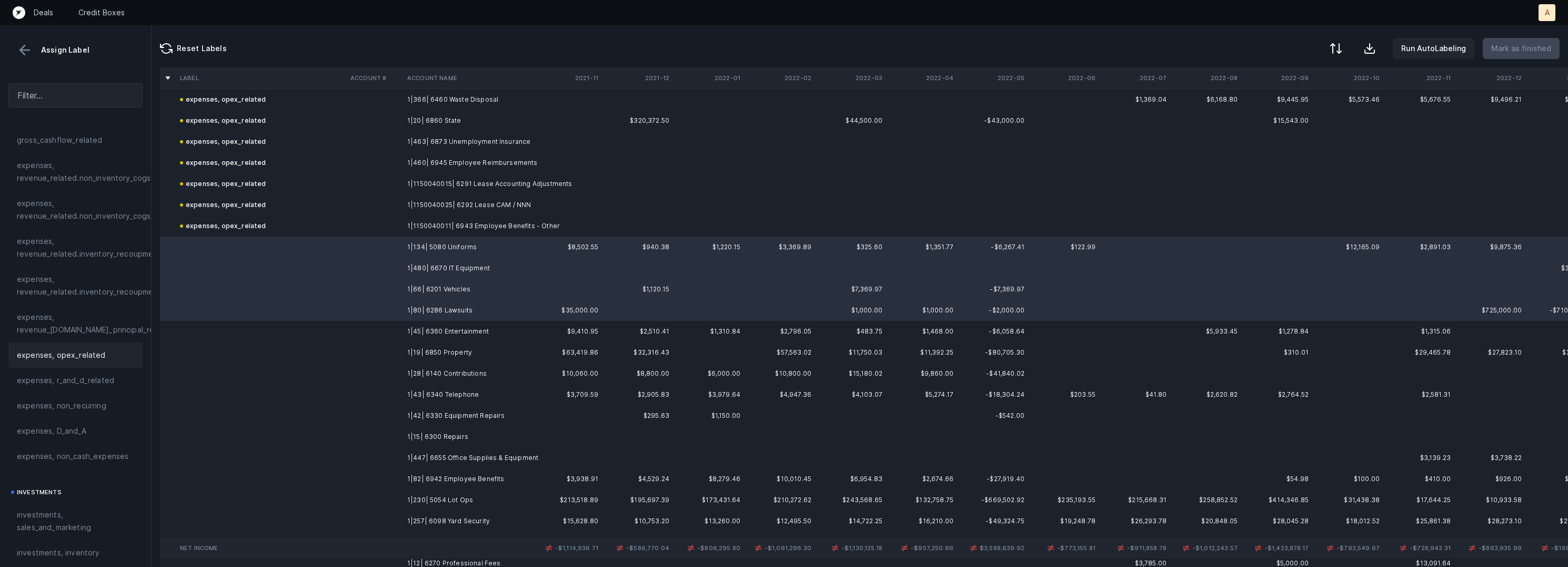
click at [93, 352] on span "expenses, opex_related" at bounding box center [61, 355] width 89 height 12
click at [423, 330] on td "1|45| 6360 Entertainment" at bounding box center [468, 332] width 129 height 21
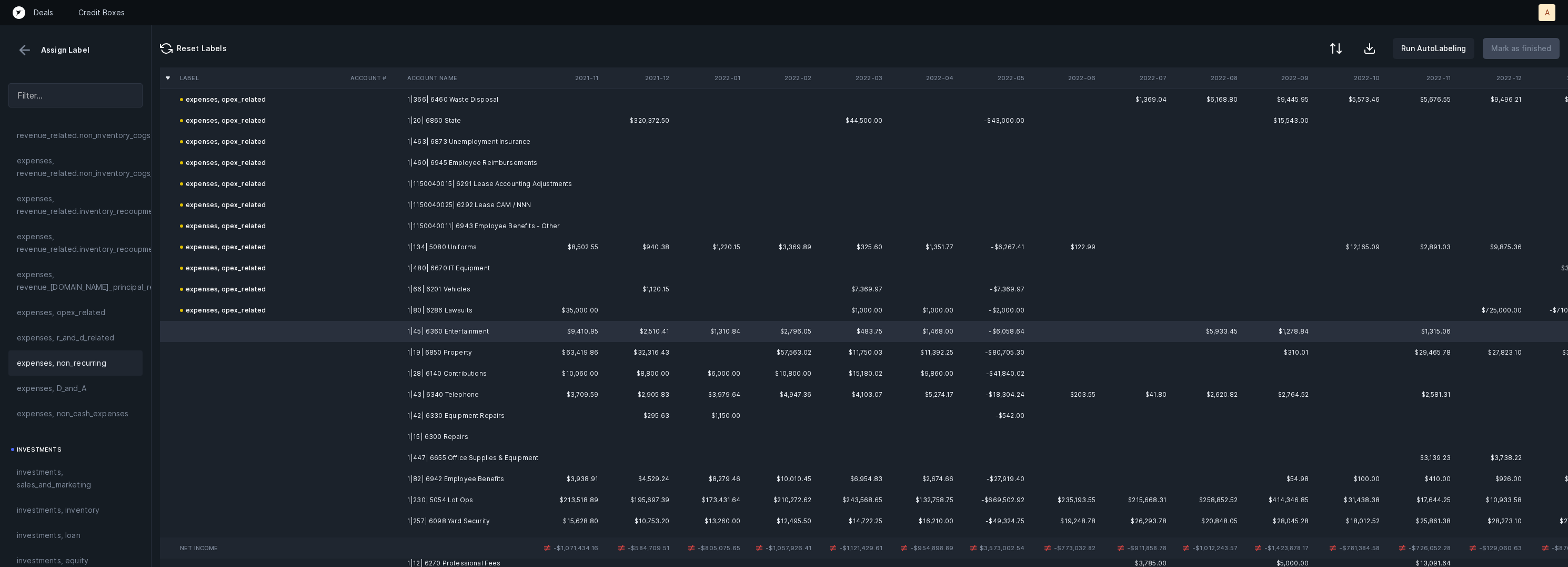
scroll to position [283, 0]
click at [58, 443] on span "investments, sales_and_marketing" at bounding box center [76, 445] width 117 height 25
click at [463, 349] on td "1|19| 6850 Property" at bounding box center [468, 353] width 129 height 21
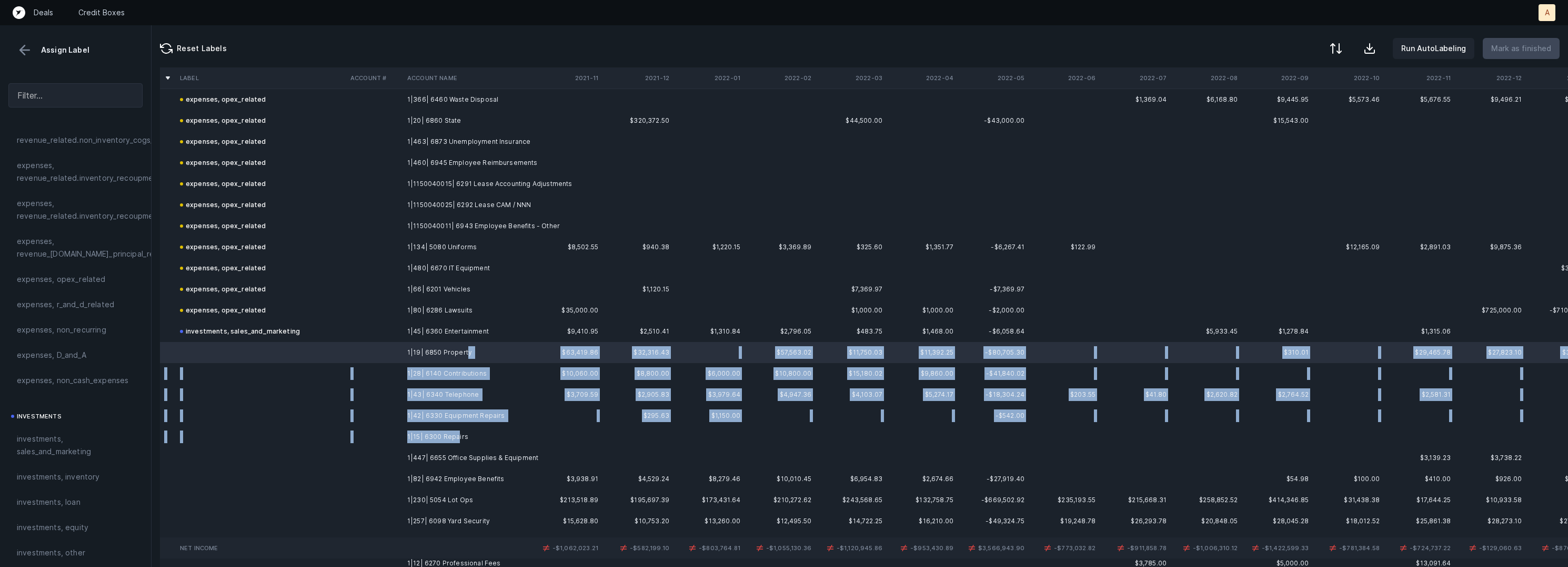
click at [456, 431] on td "1|15| 6300 Repairs" at bounding box center [468, 436] width 129 height 21
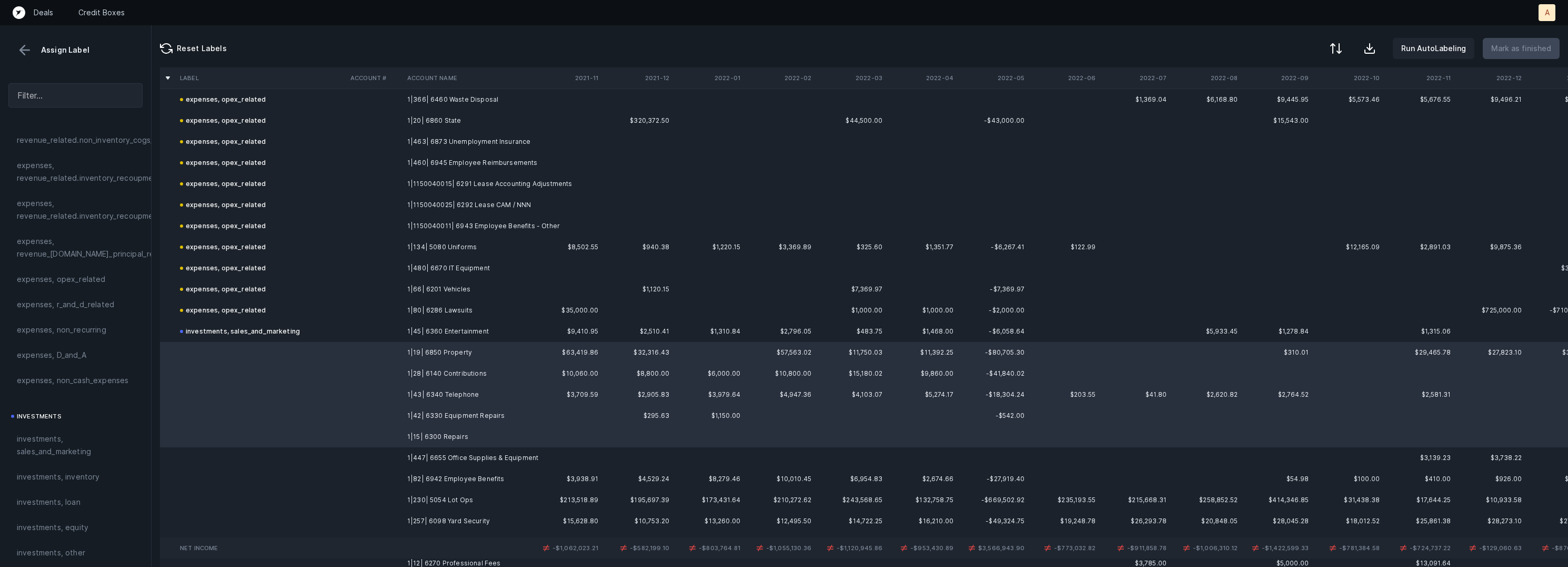
drag, startPoint x: 95, startPoint y: 276, endPoint x: 338, endPoint y: 287, distance: 243.2
click at [95, 276] on span "expenses, opex_related" at bounding box center [61, 279] width 89 height 12
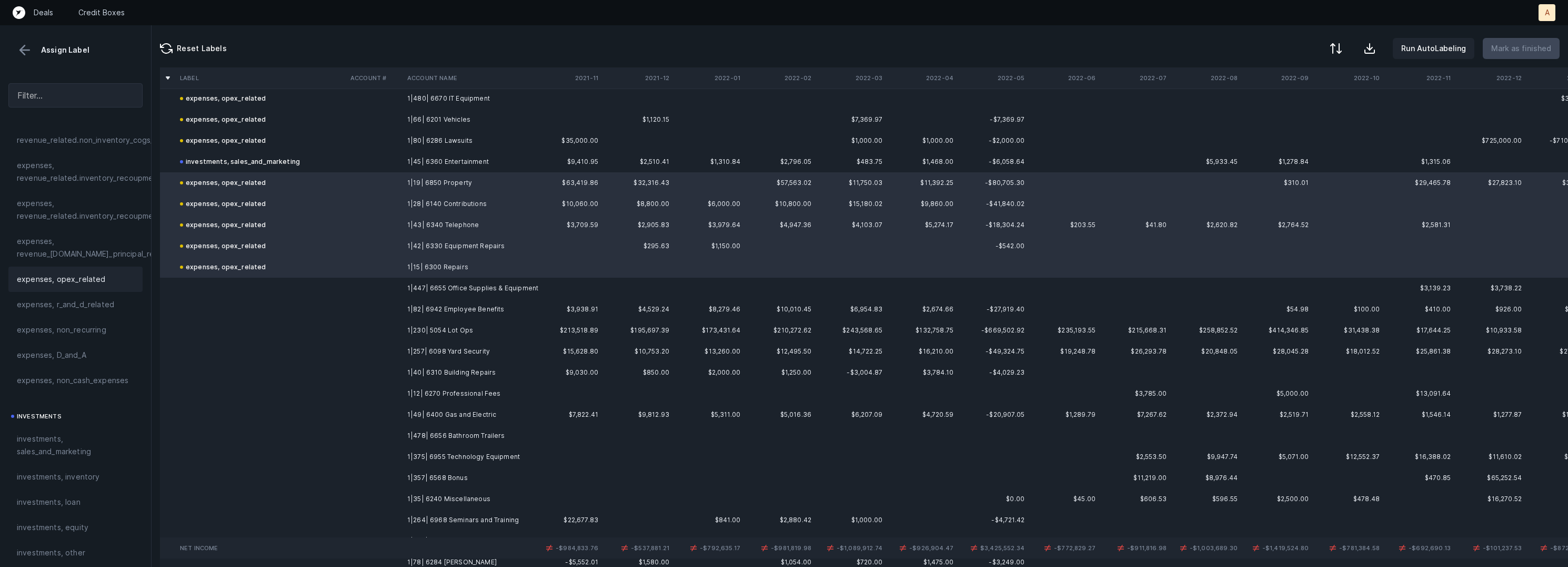
scroll to position [4714, 0]
click at [475, 279] on td "1|447| 6655 Office Supplies & Equipment" at bounding box center [468, 282] width 129 height 21
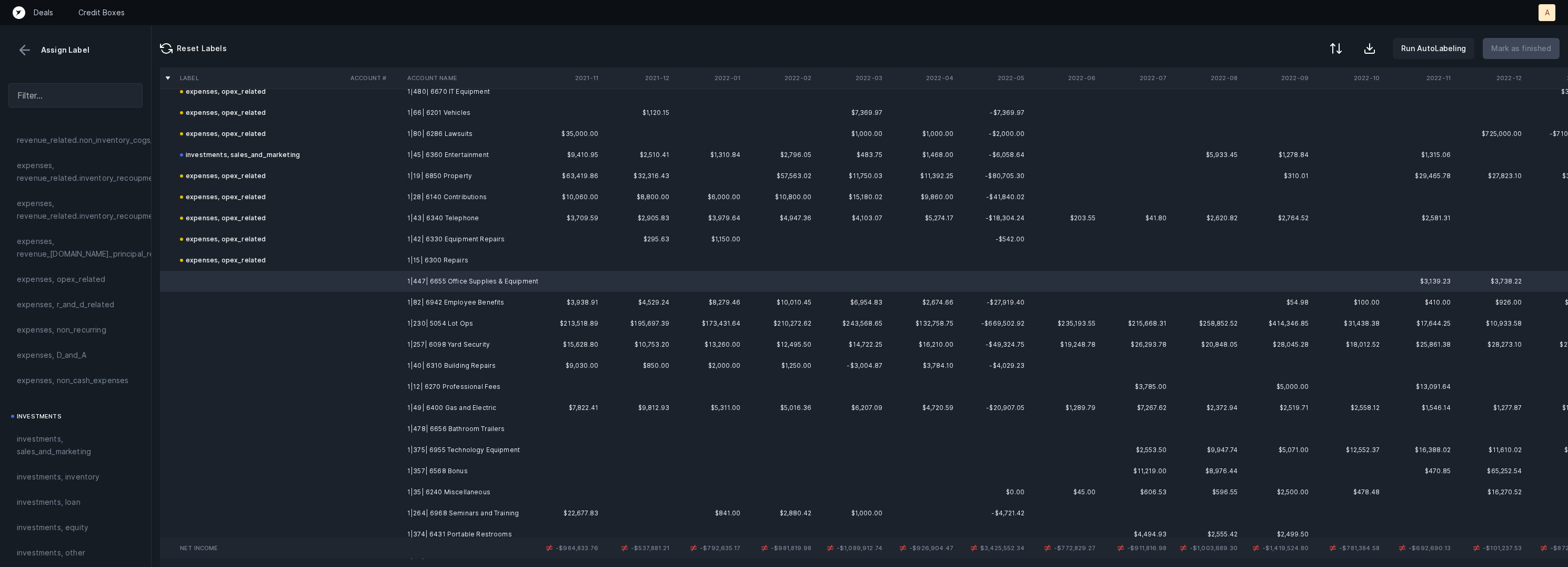
click at [452, 403] on td "1|49| 6400 Gas and Electric" at bounding box center [468, 407] width 129 height 21
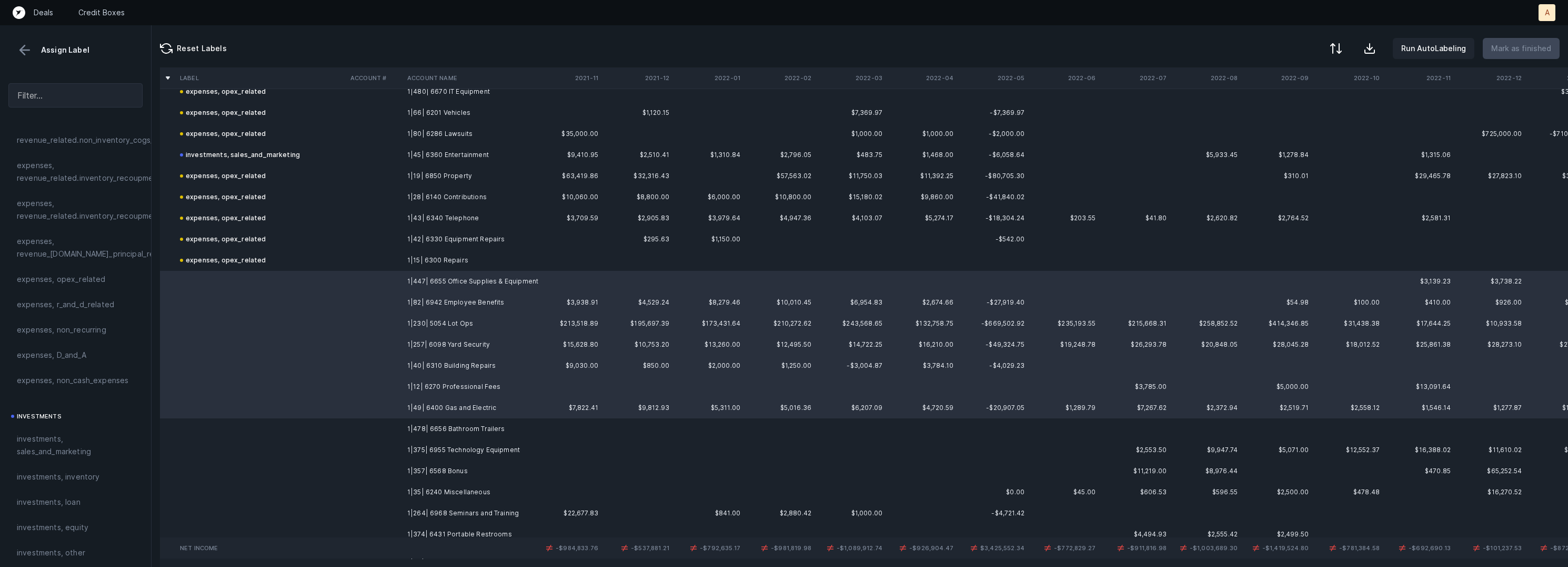
drag, startPoint x: 97, startPoint y: 275, endPoint x: 149, endPoint y: 275, distance: 52.0
click at [97, 276] on span "expenses, opex_related" at bounding box center [61, 279] width 89 height 12
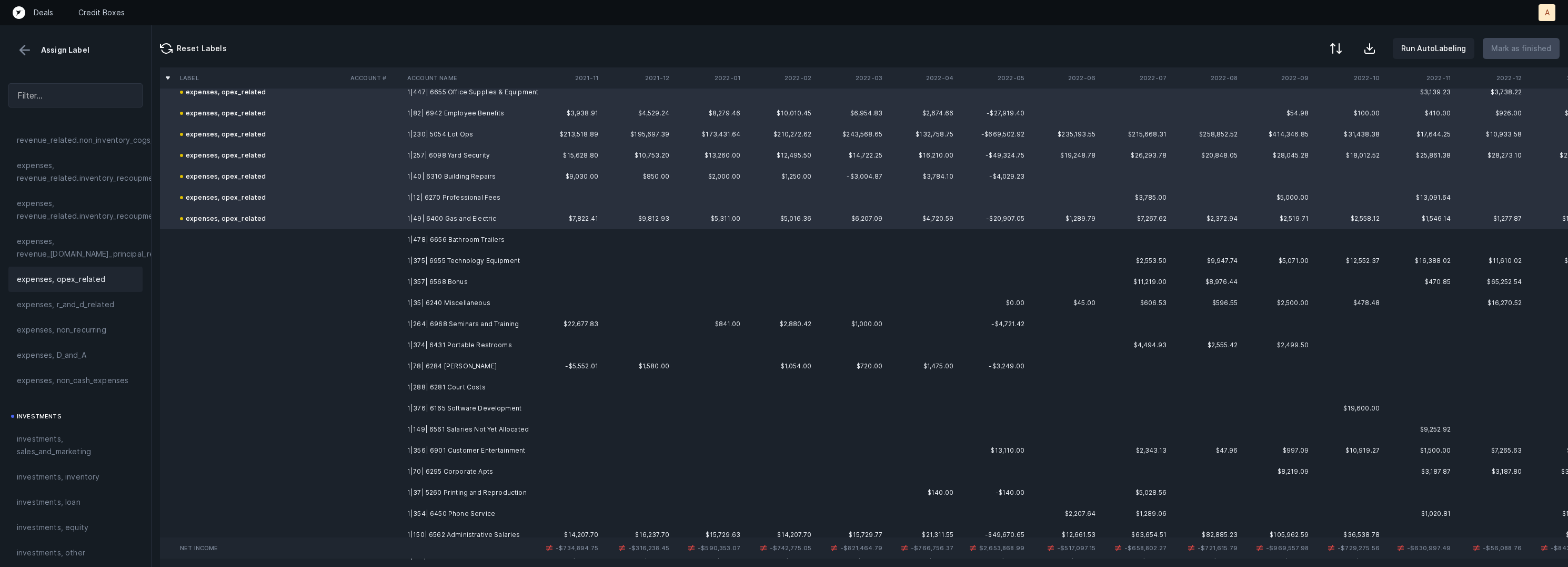
scroll to position [4920, 0]
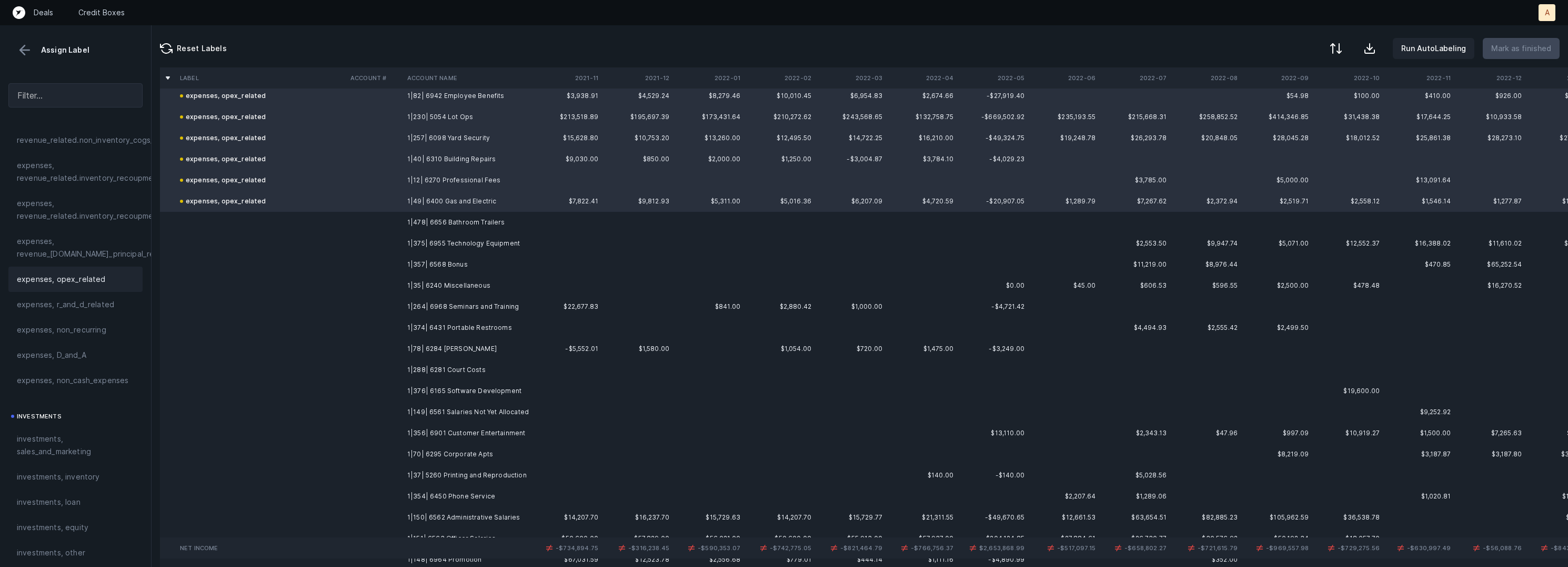
click at [475, 216] on td "1|478| 6656 Bathroom Trailers" at bounding box center [468, 222] width 129 height 21
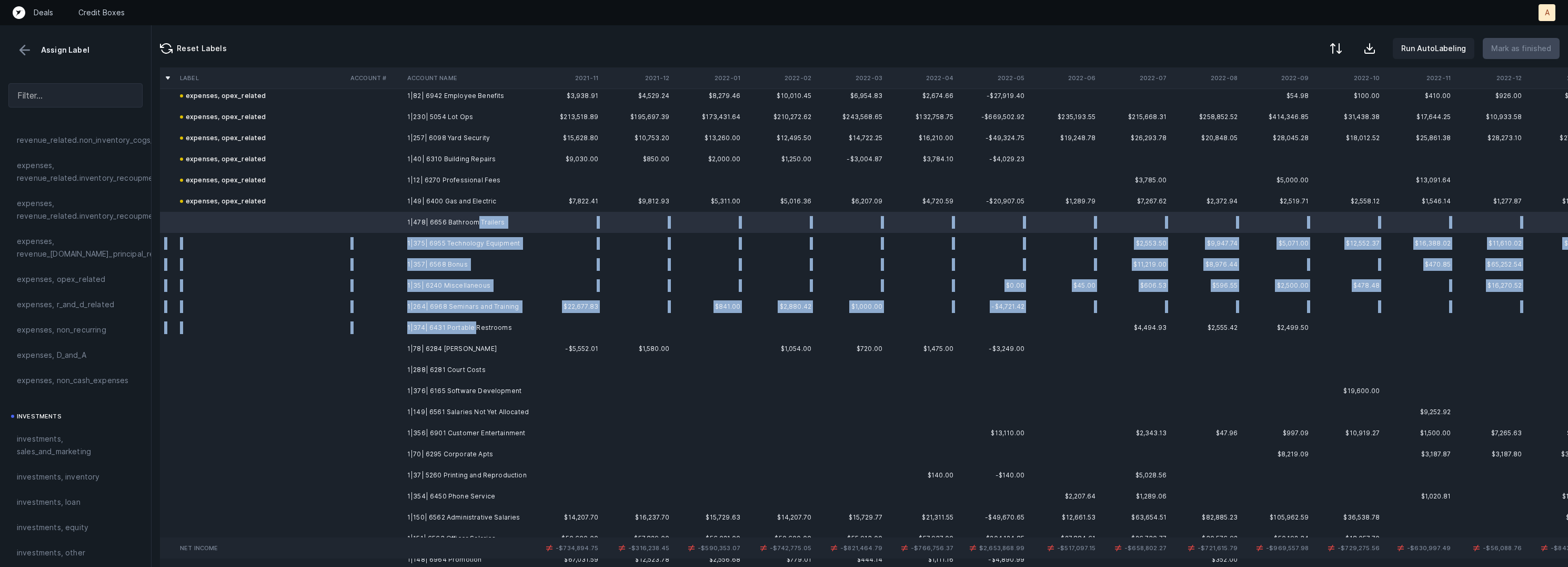
click at [474, 320] on td "1|374| 6431 Portable Restrooms" at bounding box center [468, 328] width 129 height 21
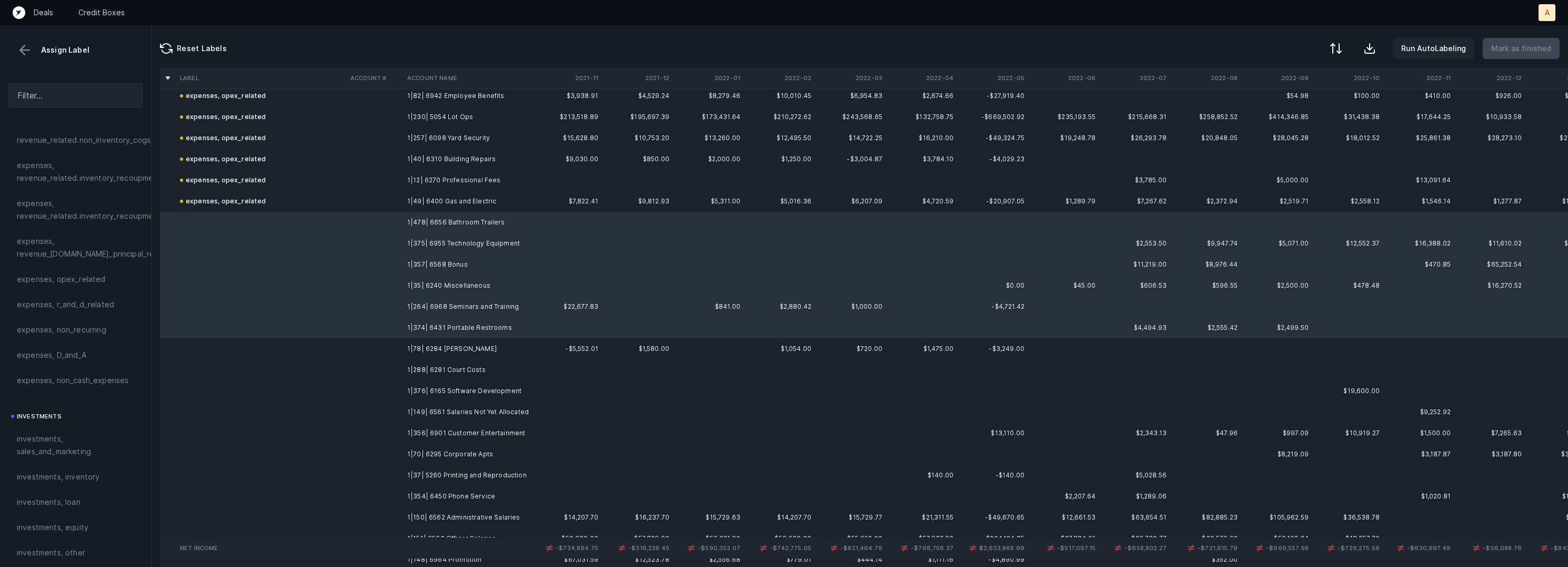
click at [453, 349] on td "1|78| 6284 Jeff B" at bounding box center [468, 349] width 129 height 21
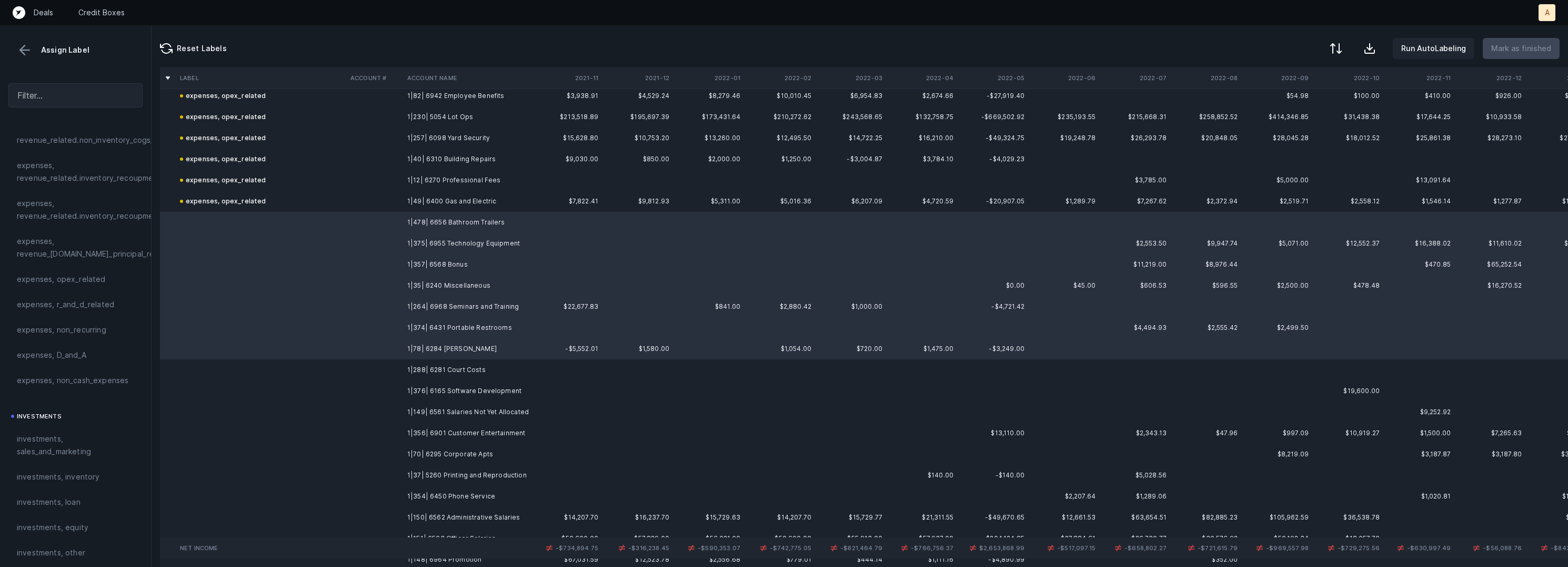
drag, startPoint x: 73, startPoint y: 282, endPoint x: 361, endPoint y: 328, distance: 291.7
click at [73, 282] on span "expenses, opex_related" at bounding box center [61, 279] width 89 height 12
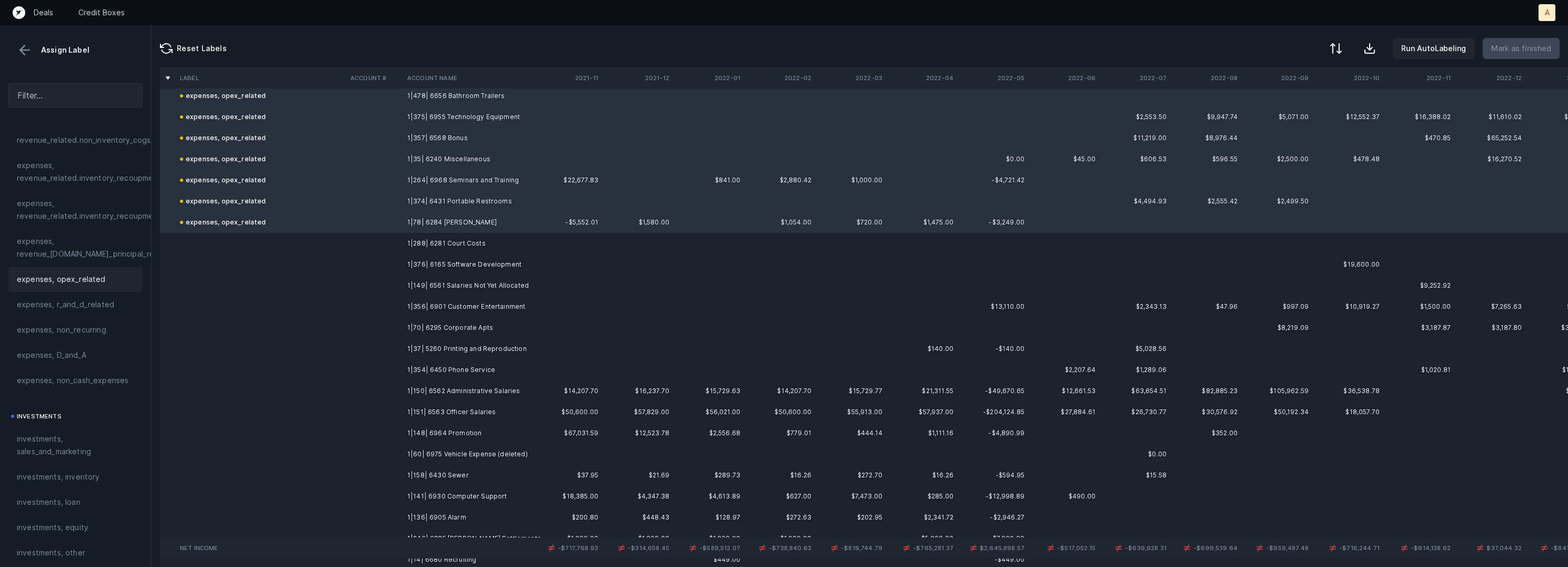
scroll to position [5083, 0]
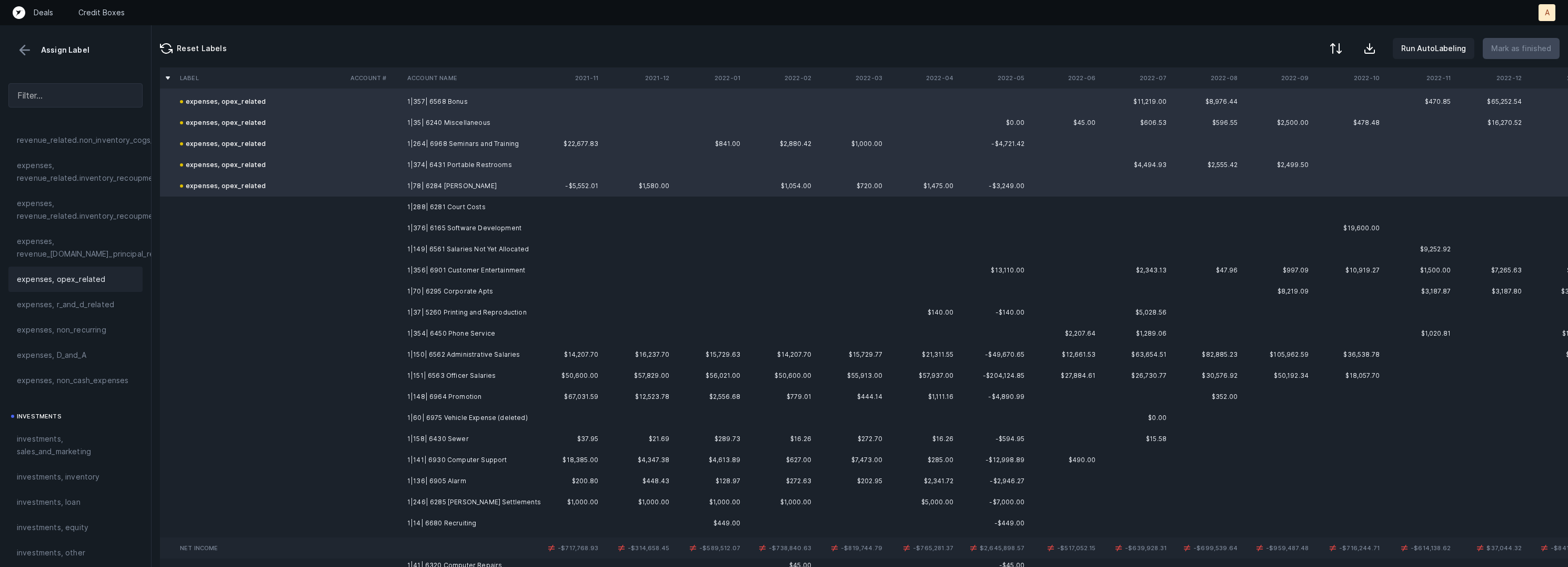
click at [462, 201] on td "1|288| 6281 Court Costs" at bounding box center [468, 207] width 129 height 21
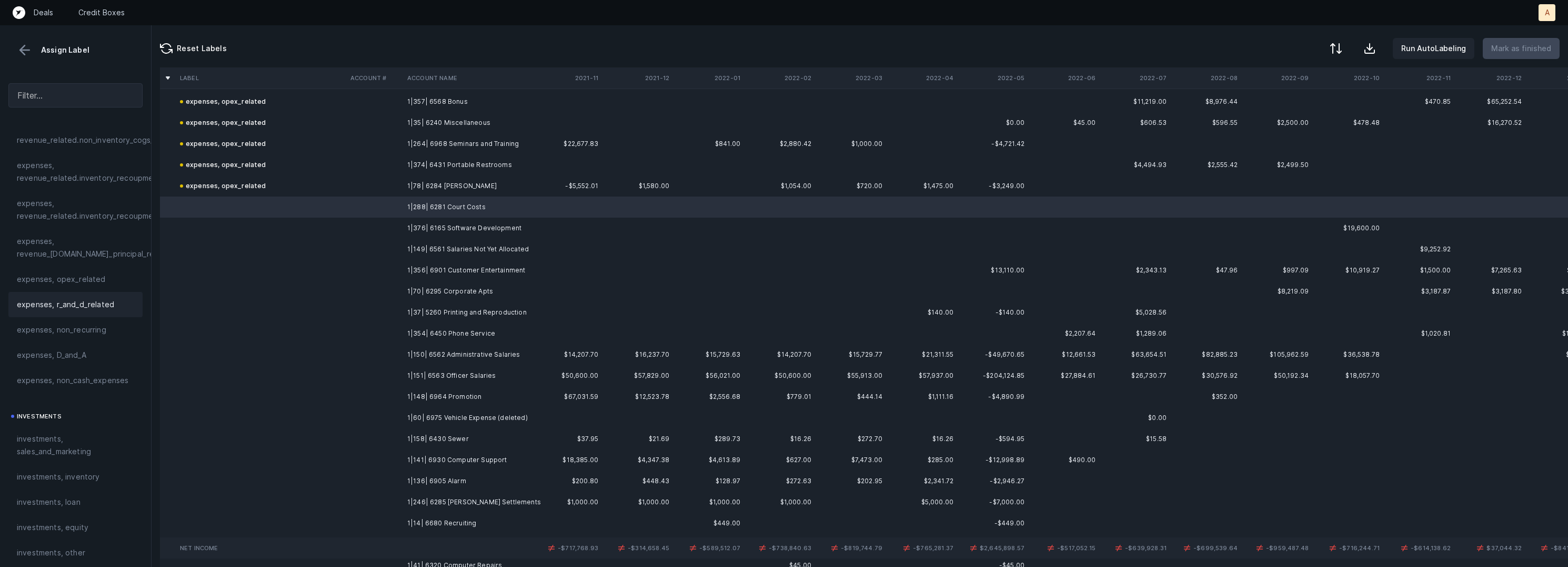
click at [86, 294] on div "expenses, r_and_d_related" at bounding box center [76, 305] width 134 height 25
click at [86, 290] on div "expenses, opex_related" at bounding box center [76, 279] width 134 height 25
click at [390, 227] on td at bounding box center [374, 228] width 57 height 21
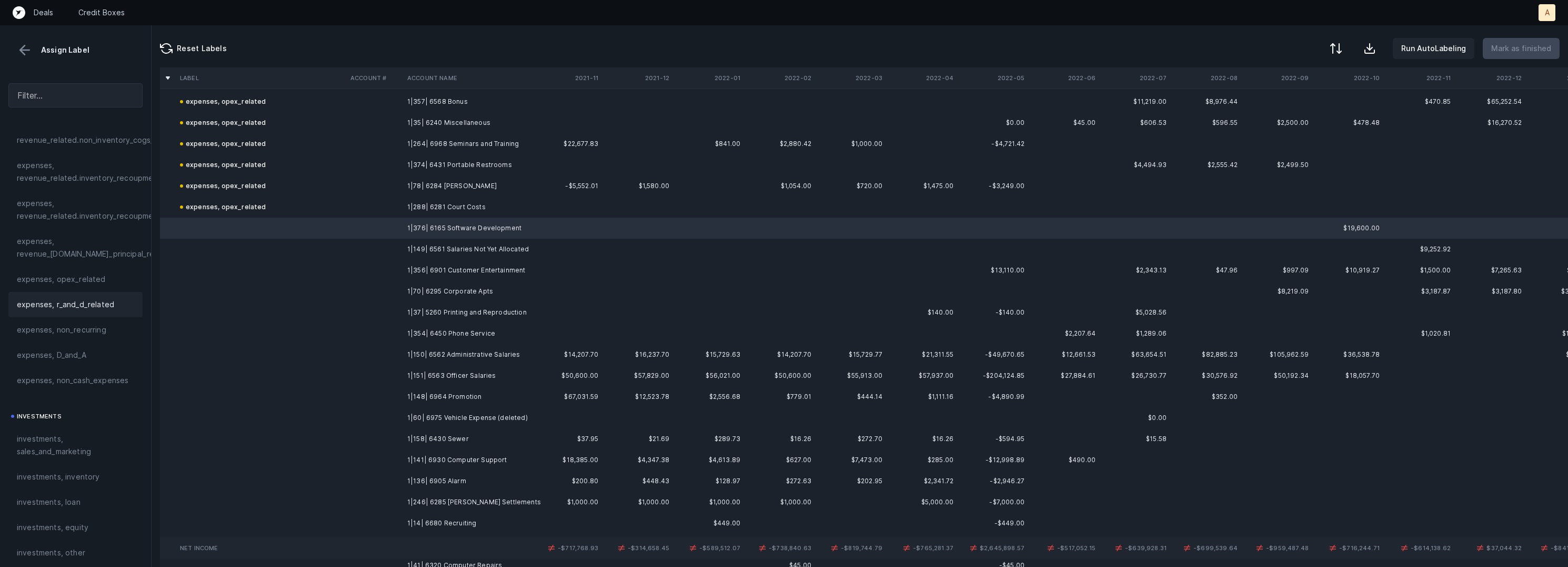
click at [87, 306] on span "expenses, r_and_d_related" at bounding box center [65, 304] width 97 height 12
click at [412, 250] on td "1|149| 6561 Salaries Not Yet Allocated" at bounding box center [468, 249] width 129 height 21
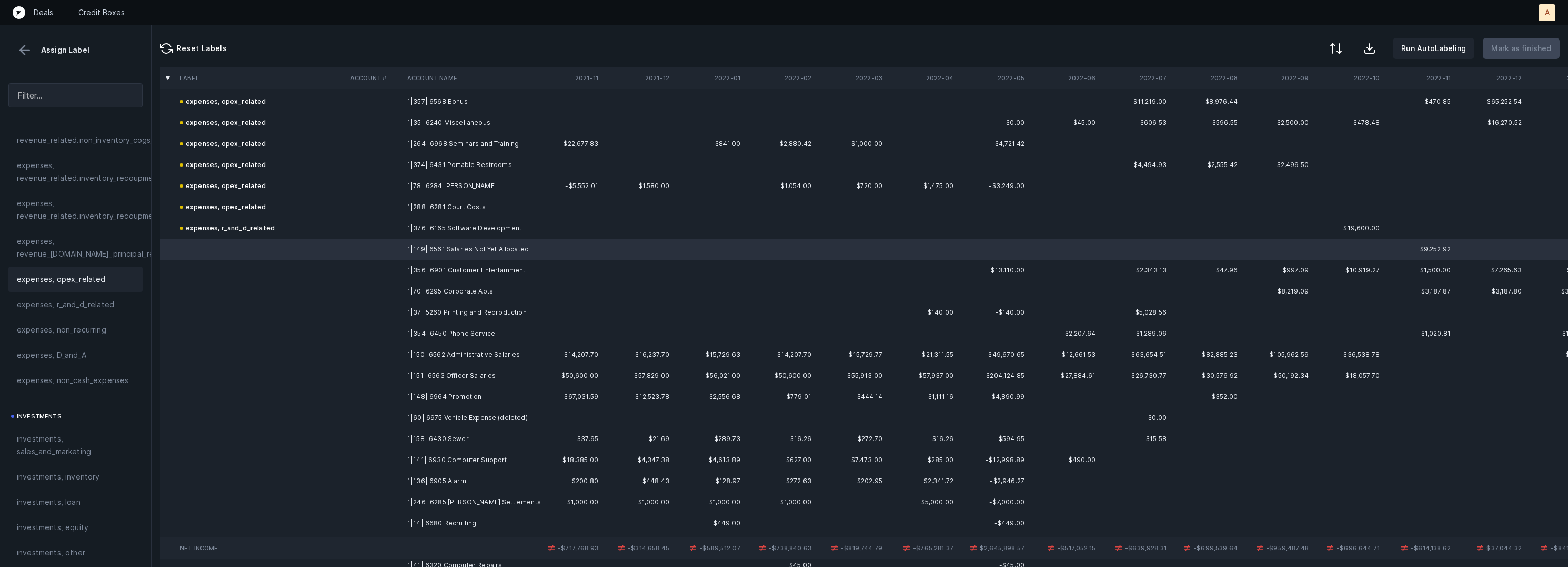
click at [84, 287] on div "expenses, opex_related" at bounding box center [76, 279] width 134 height 25
click at [419, 267] on td "1|356| 6901 Customer Entertainment" at bounding box center [468, 270] width 129 height 21
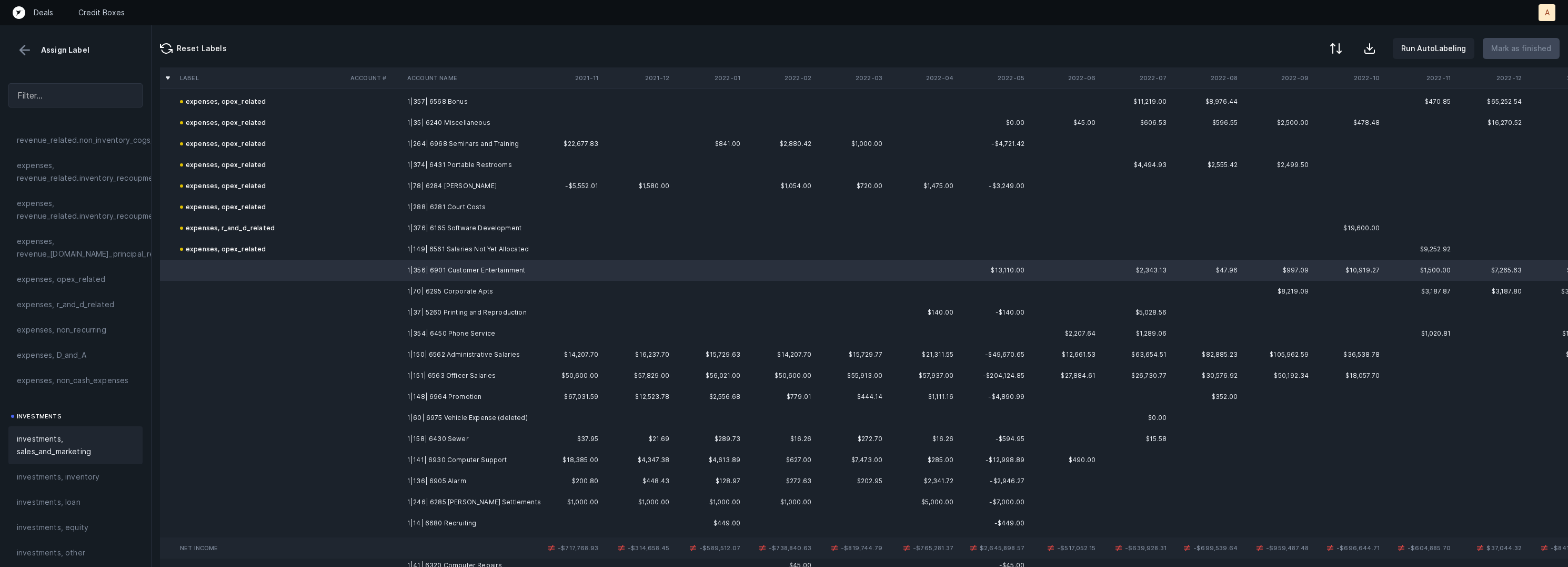
click at [90, 441] on span "investments, sales_and_marketing" at bounding box center [76, 445] width 117 height 25
click at [507, 291] on td "1|70| 6295 Corporate Apts" at bounding box center [468, 291] width 129 height 21
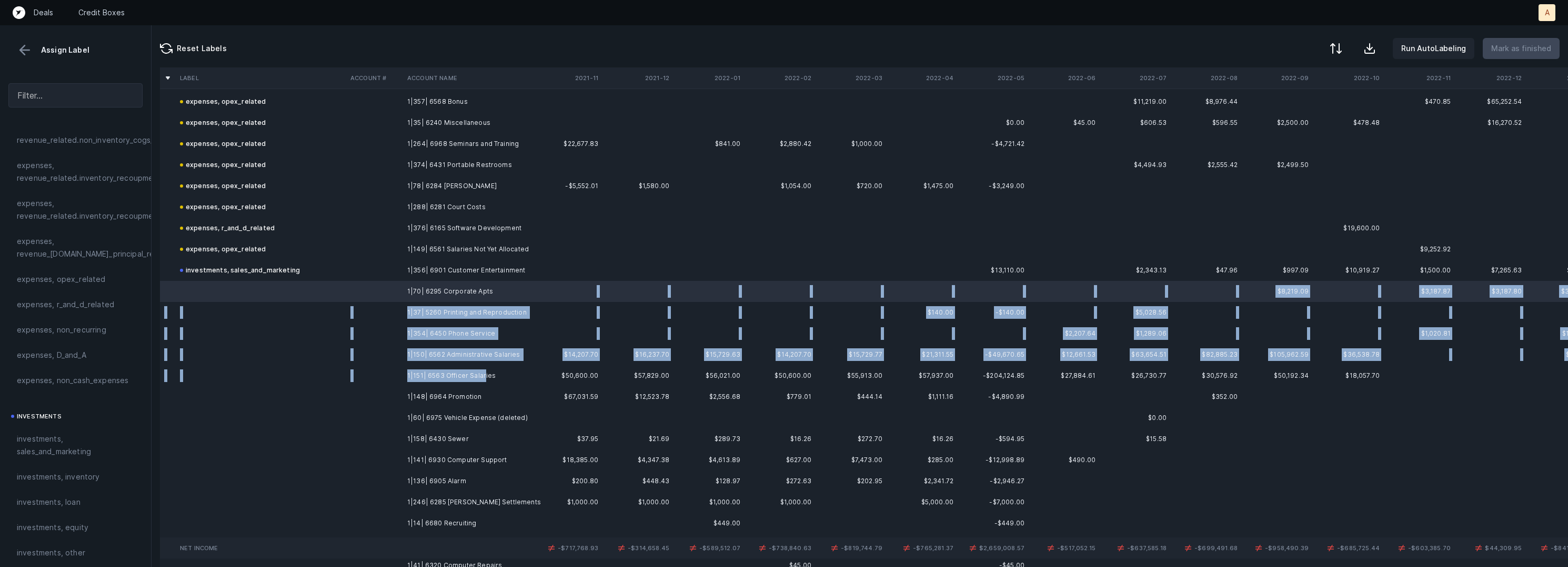
click at [482, 370] on td "1|151| 6563 Officer Salaries" at bounding box center [468, 376] width 129 height 21
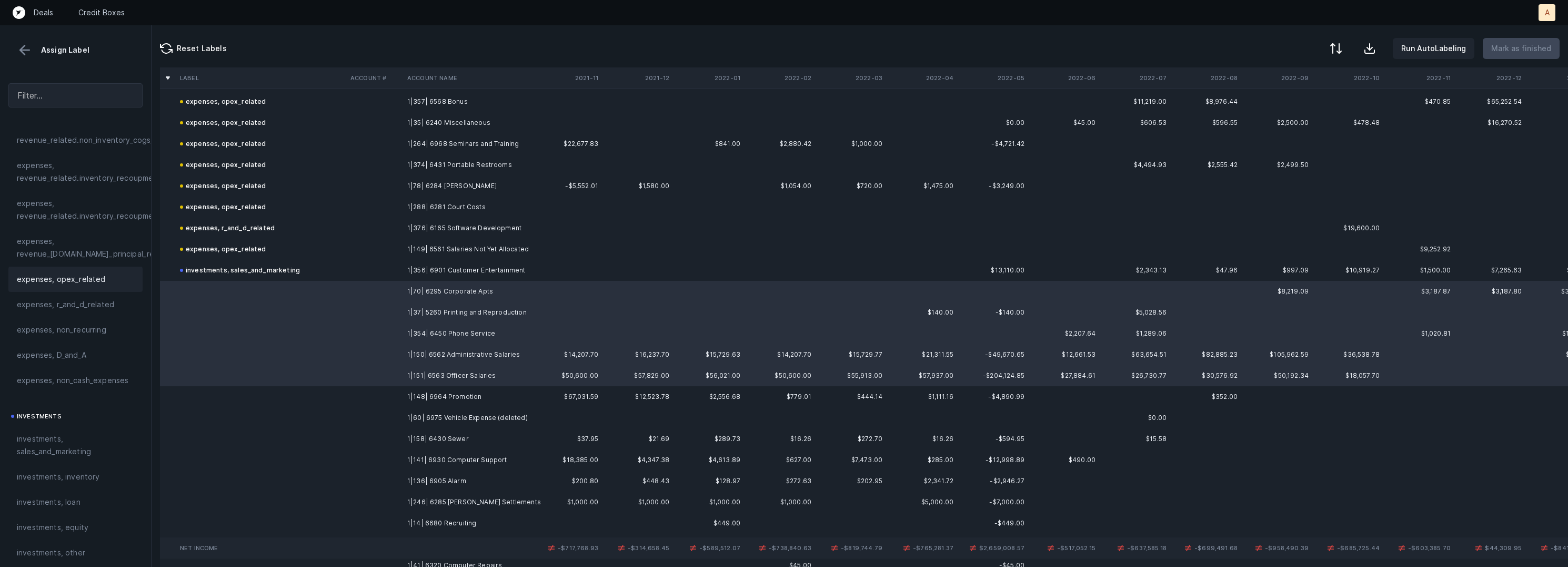
click at [61, 276] on span "expenses, opex_related" at bounding box center [61, 279] width 89 height 12
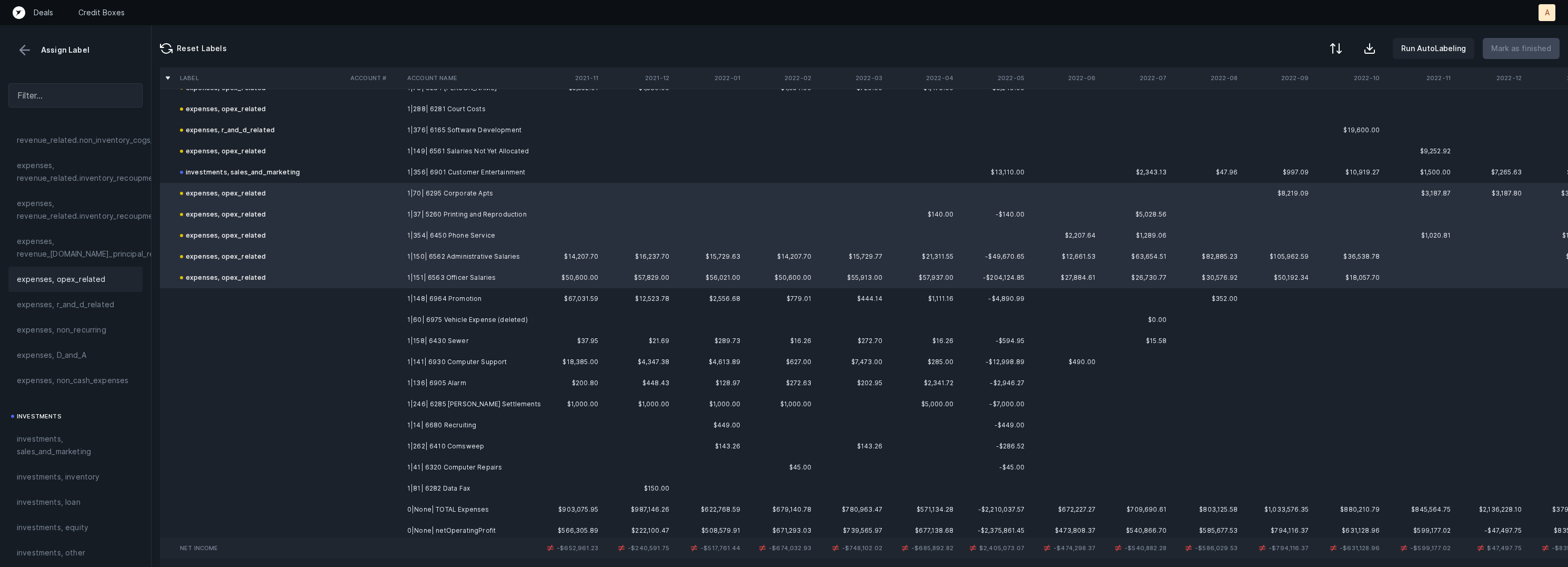
scroll to position [5189, 0]
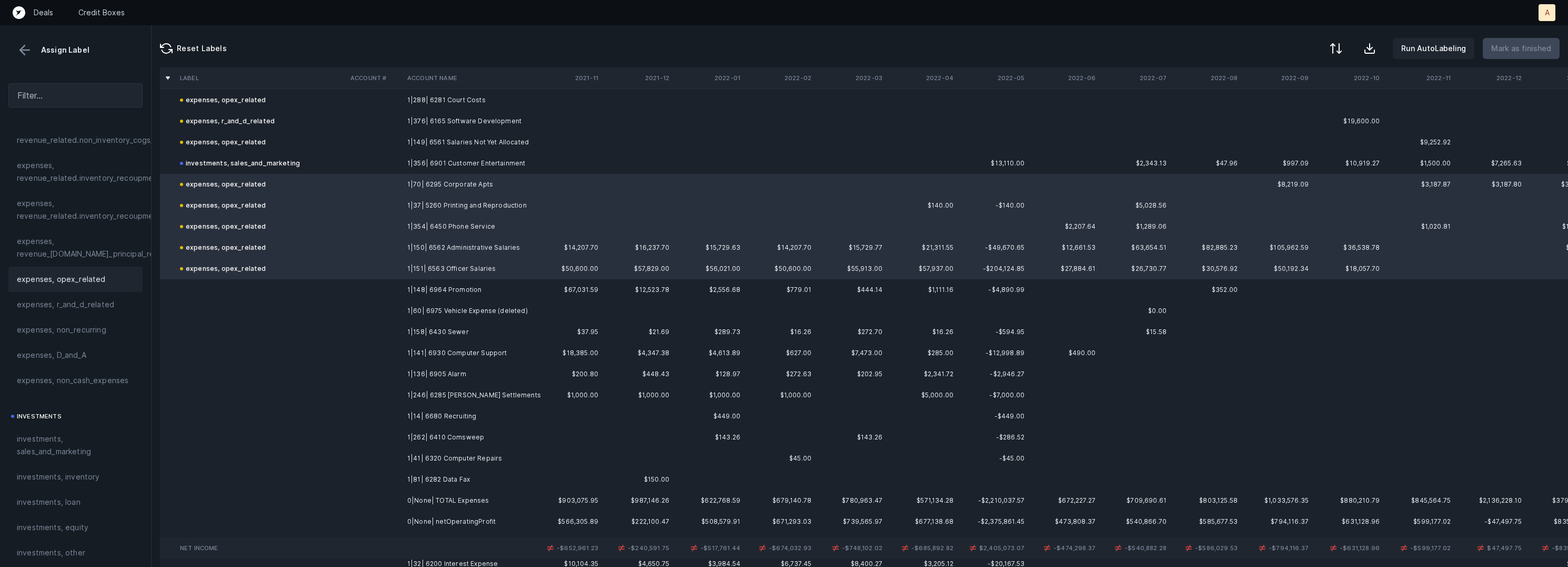
click at [398, 288] on td at bounding box center [374, 289] width 57 height 21
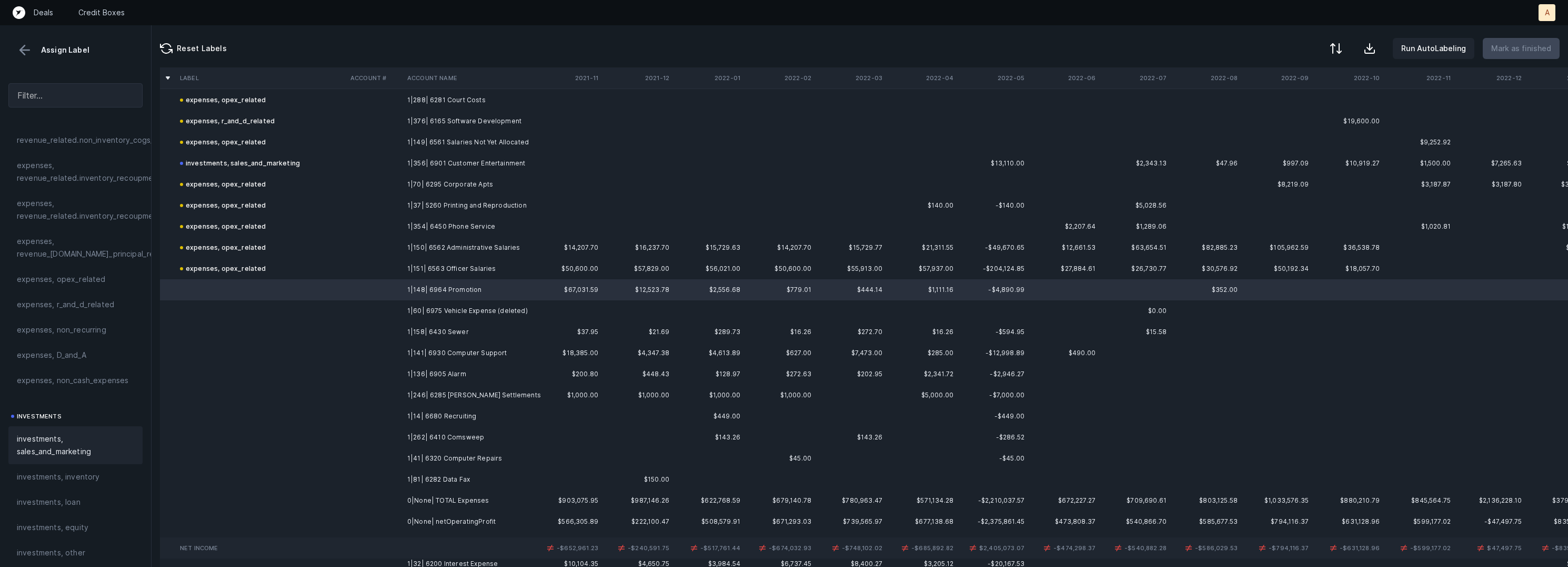
click at [68, 436] on span "investments, sales_and_marketing" at bounding box center [76, 445] width 117 height 25
click at [422, 309] on td "1|60| 6975 Vehicle Expense (deleted)" at bounding box center [468, 310] width 129 height 21
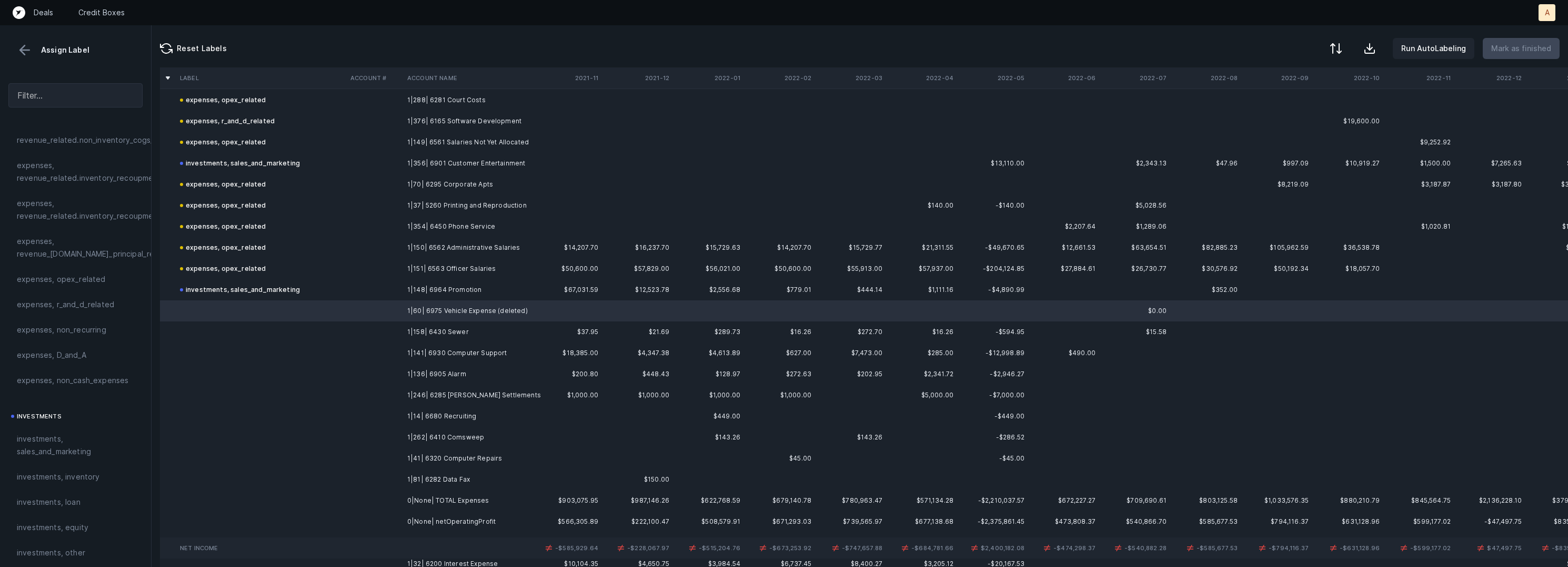
click at [433, 475] on td "1|81| 6282 Data Fax" at bounding box center [468, 480] width 129 height 21
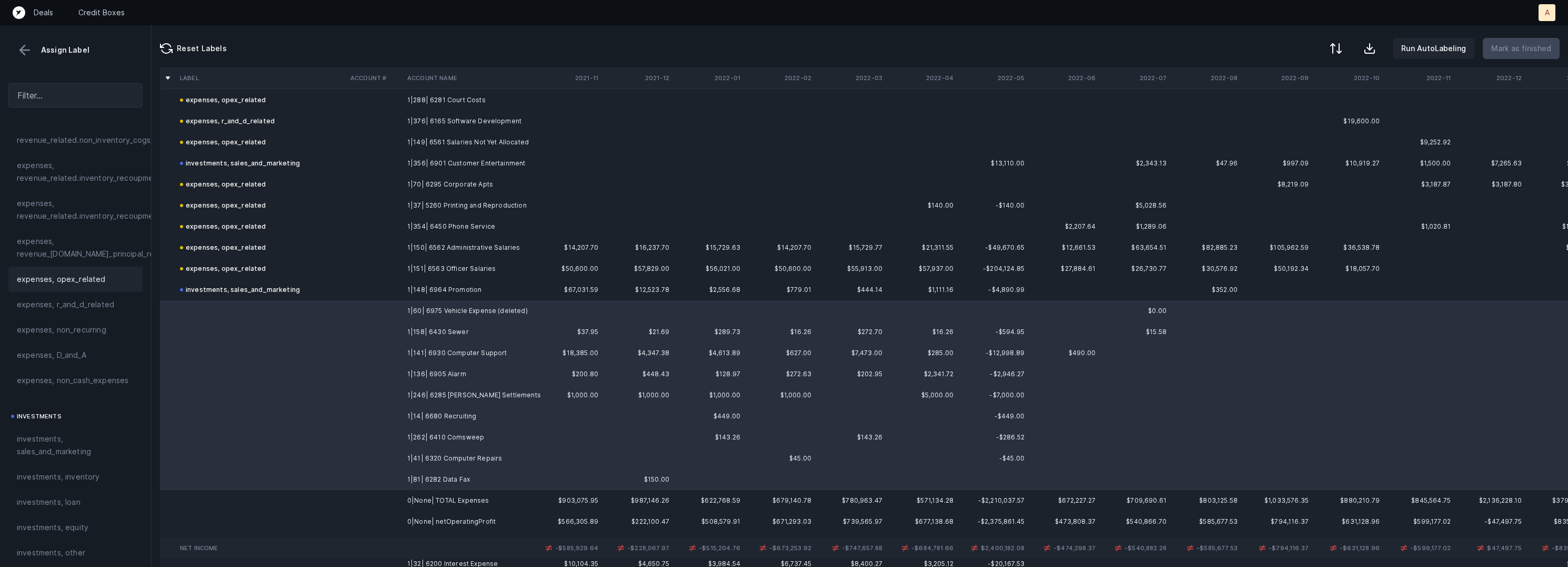
click at [76, 278] on span "expenses, opex_related" at bounding box center [61, 279] width 89 height 12
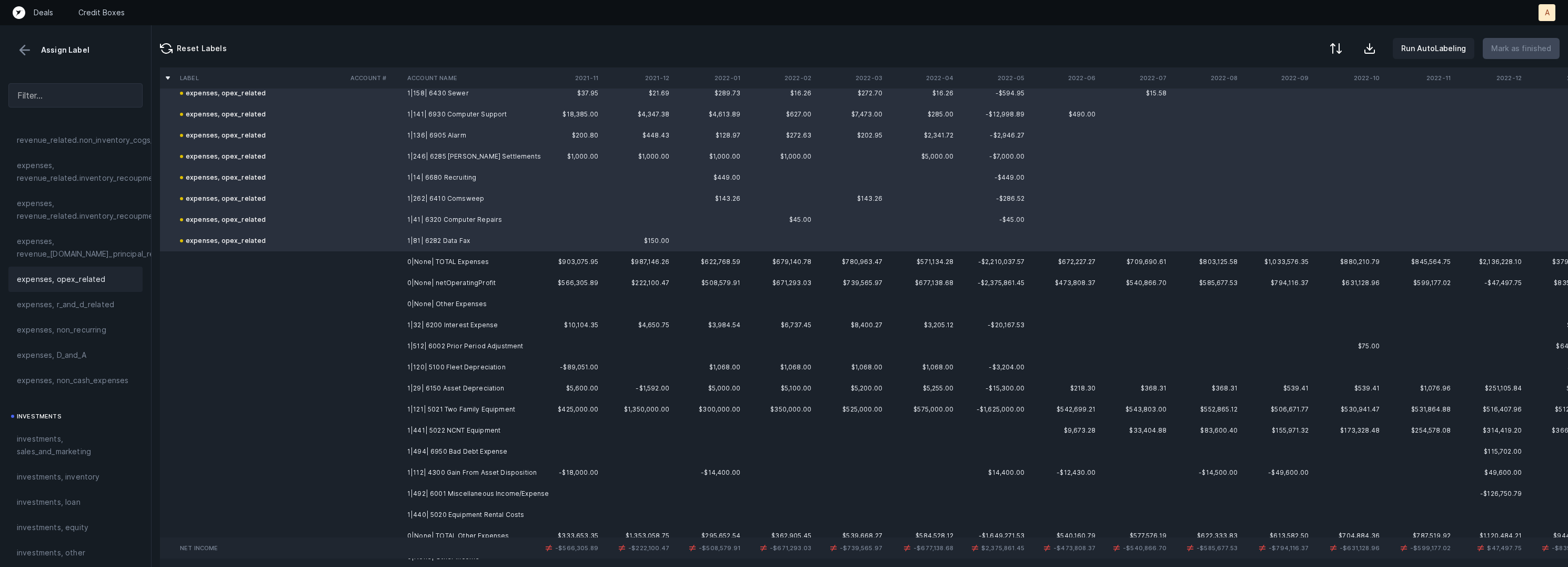
scroll to position [5445, 0]
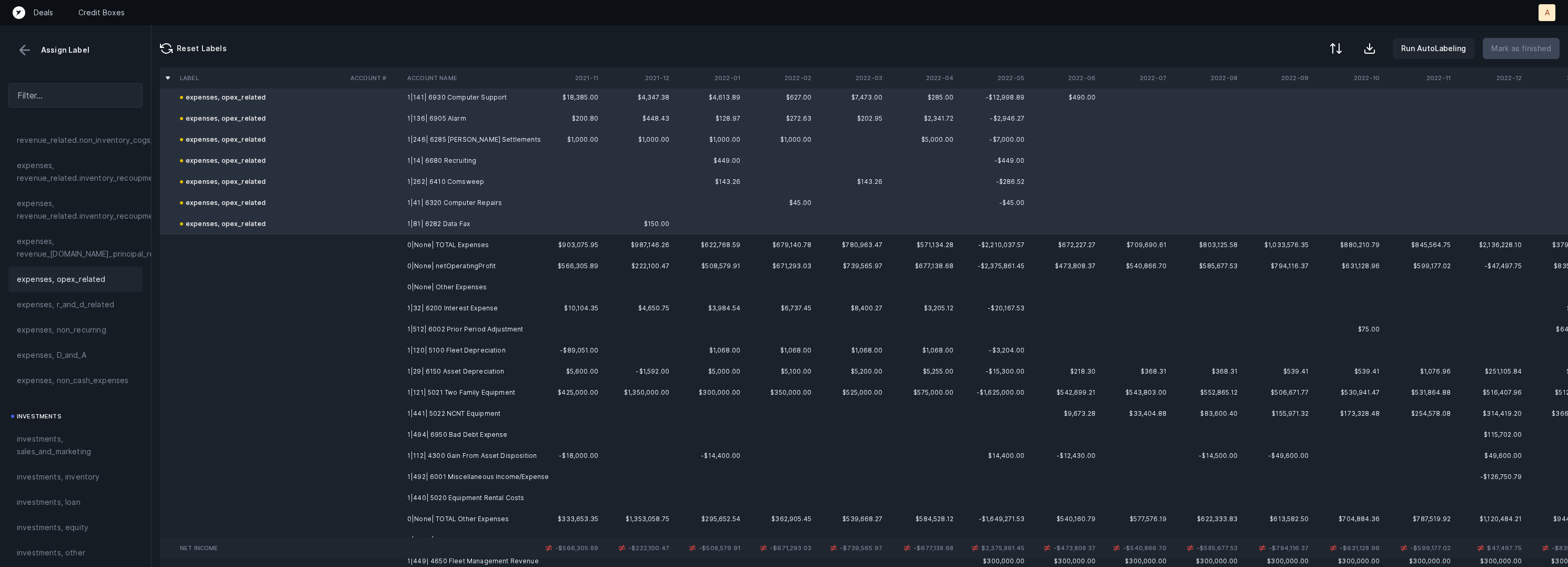
click at [460, 306] on td "1|32| 6200 Interest Expense" at bounding box center [468, 308] width 129 height 21
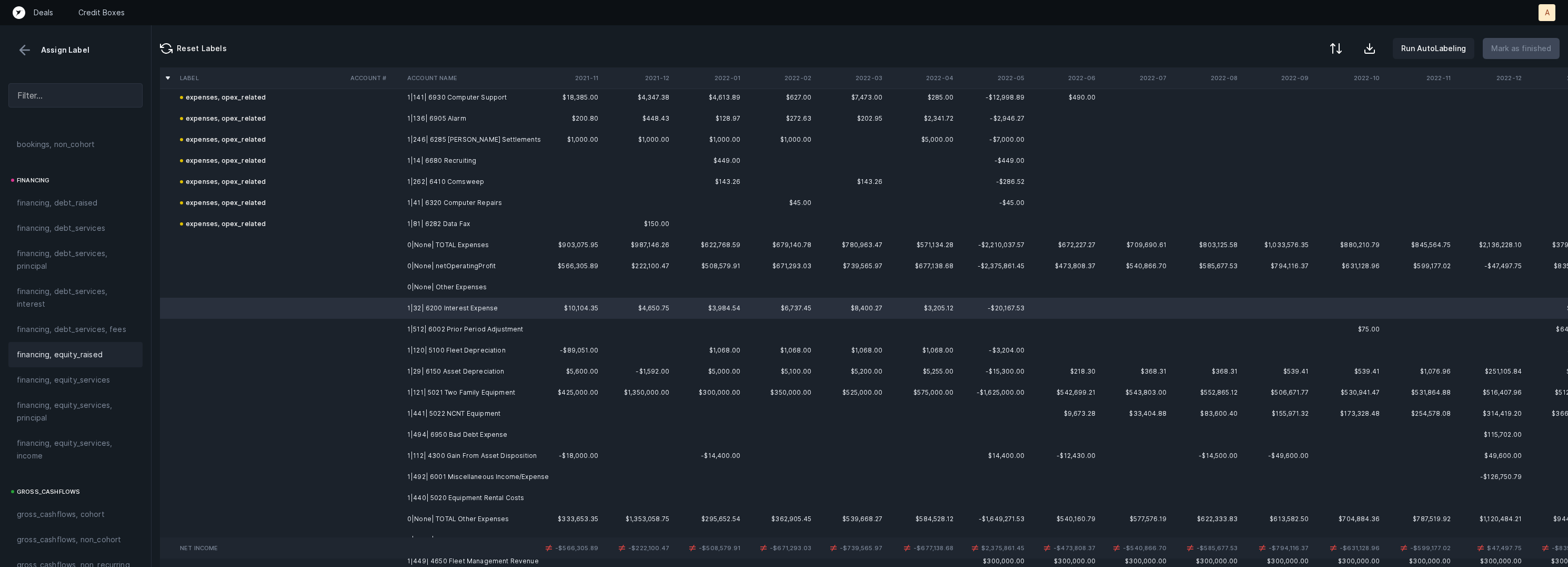
scroll to position [753, 0]
click at [53, 317] on span "financing, debt_services, interest" at bounding box center [76, 318] width 117 height 25
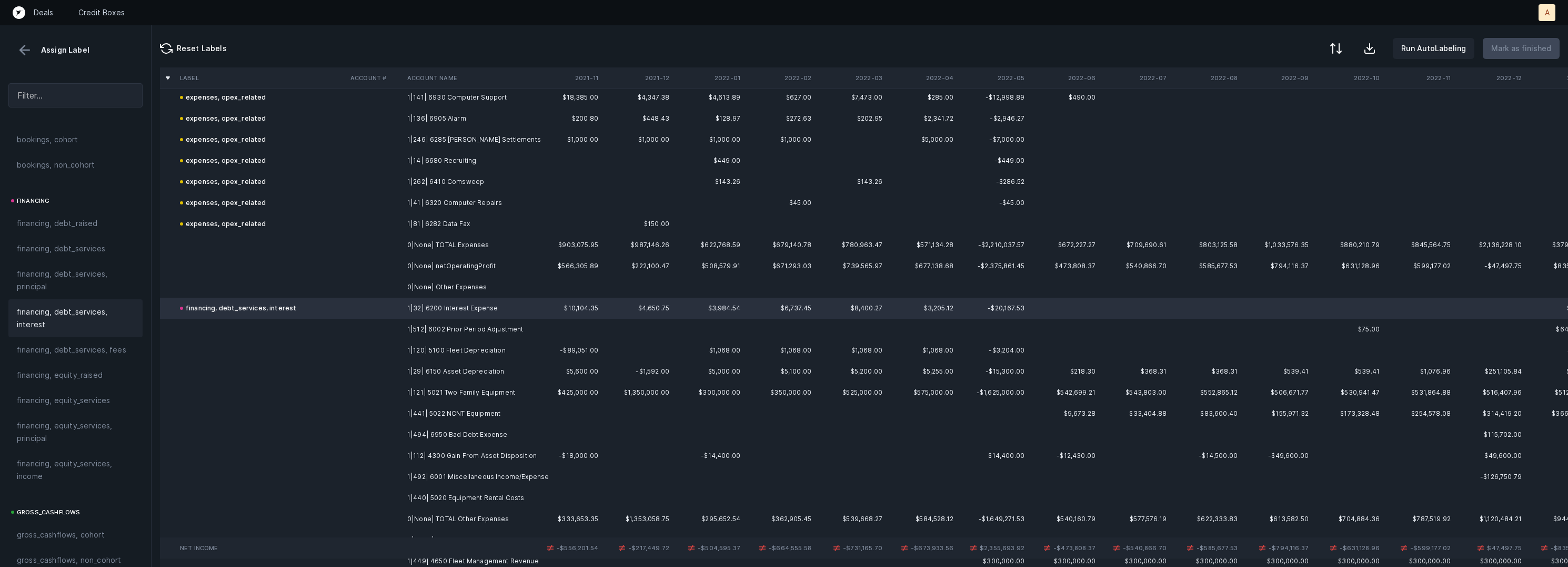
click at [407, 326] on td "1|512| 6002 Prior Period Adjustment" at bounding box center [468, 330] width 129 height 21
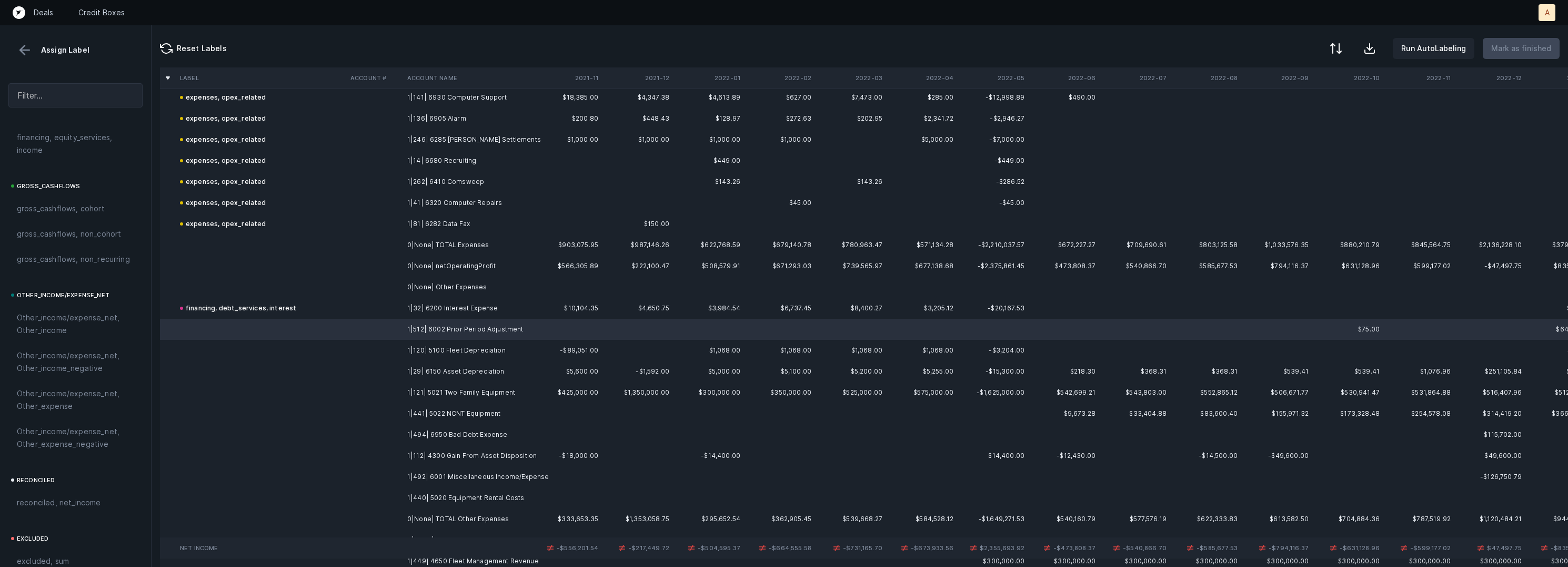
scroll to position [1092, 0]
click at [74, 390] on span "Other_income/expense_net, Other_expense" at bounding box center [76, 387] width 117 height 25
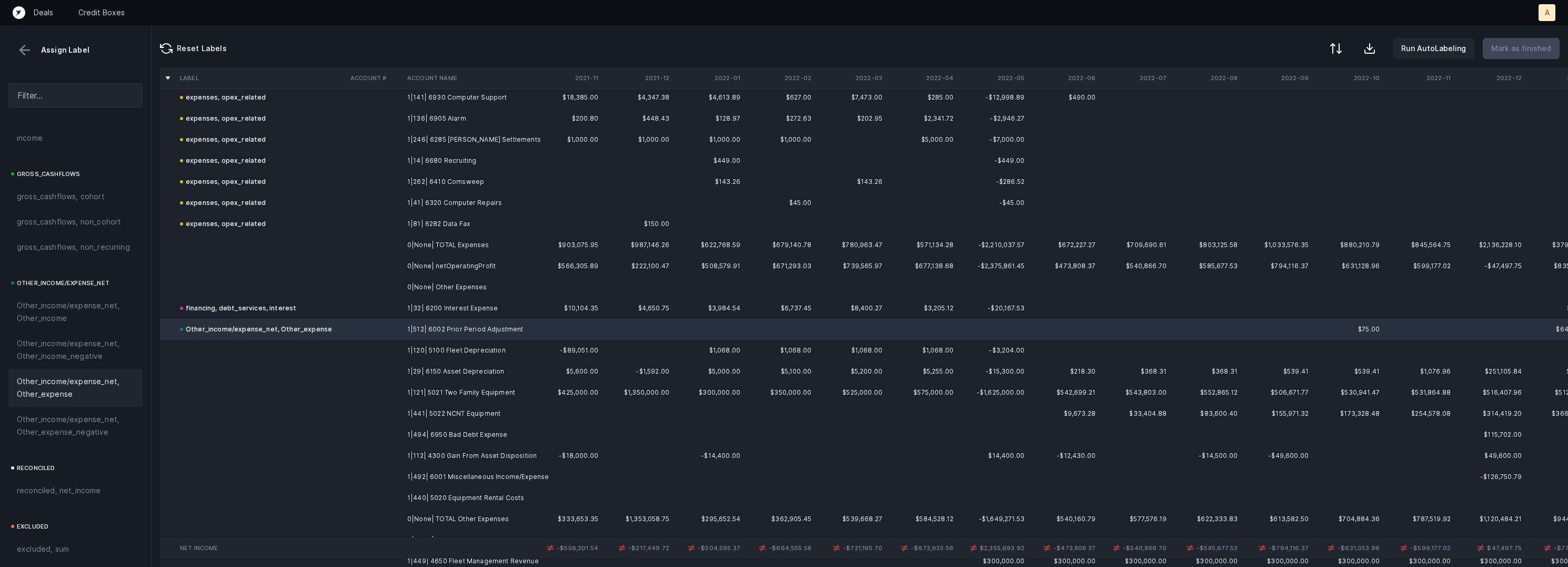
click at [517, 349] on td "1|120| 5100 Fleet Depreciation" at bounding box center [468, 350] width 129 height 21
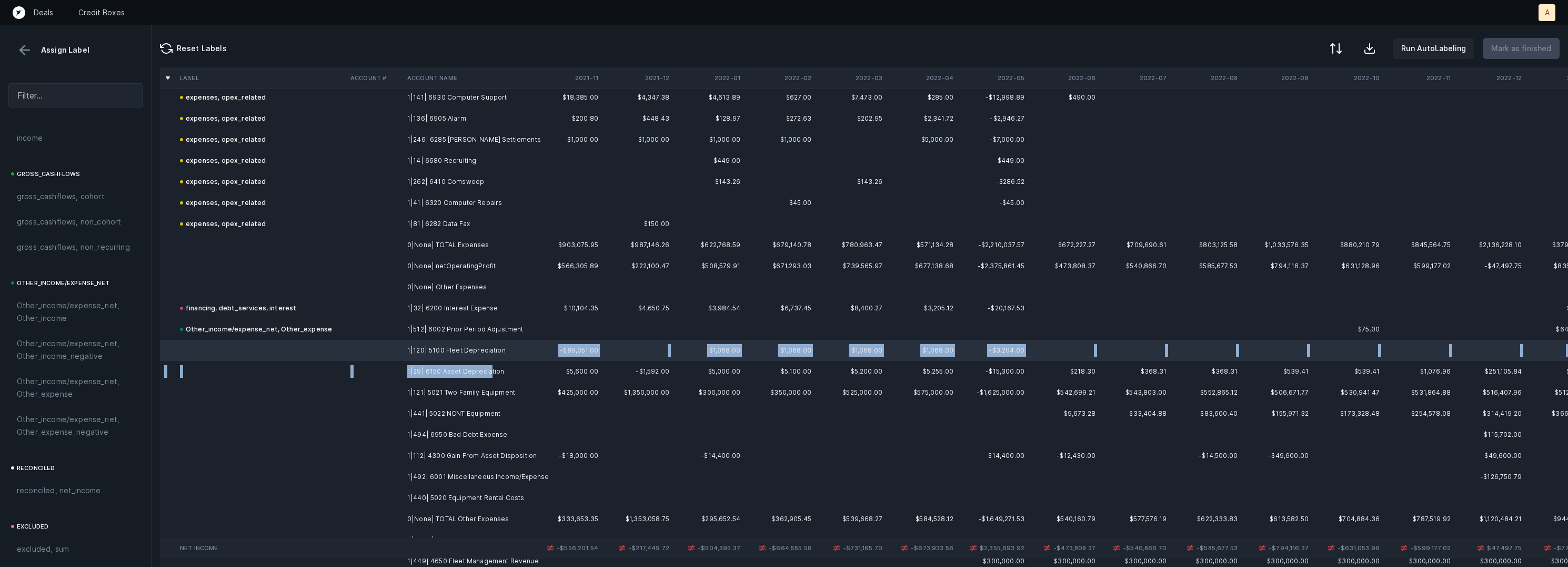
click at [486, 372] on td "1|29| 6150 Asset Depreciation" at bounding box center [468, 371] width 129 height 21
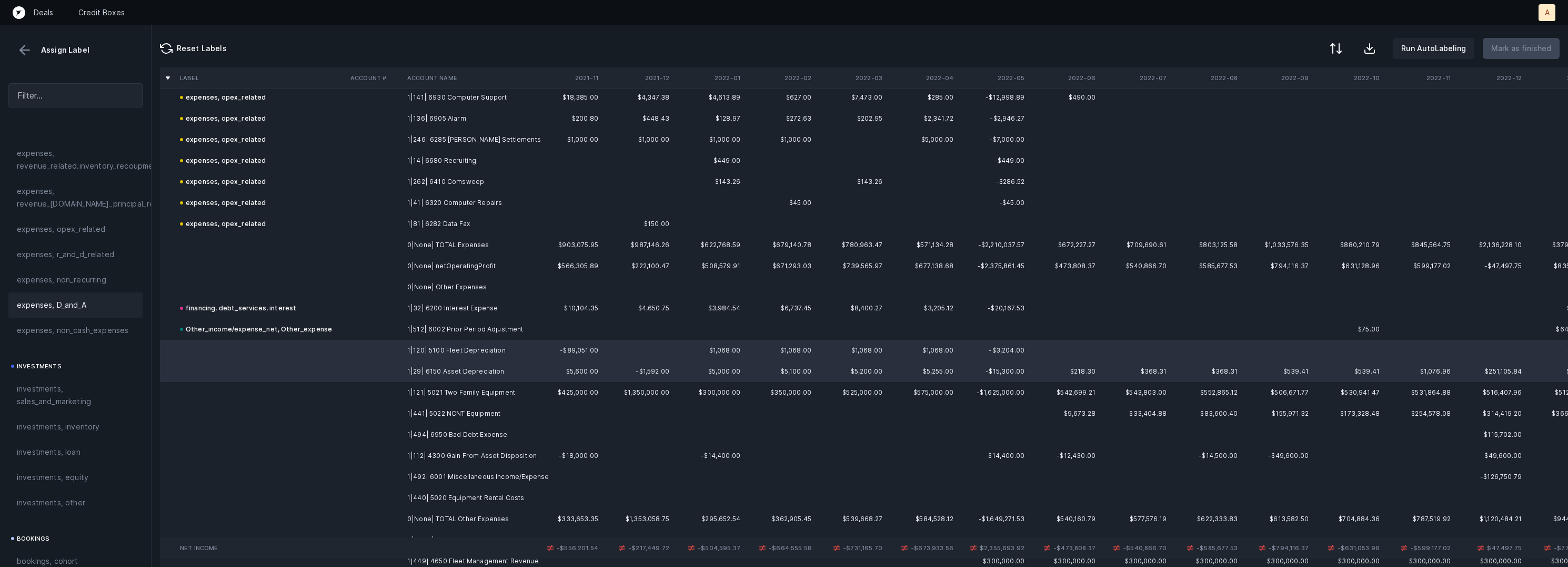
scroll to position [323, 0]
click at [73, 314] on span "expenses, D_and_A" at bounding box center [52, 314] width 69 height 12
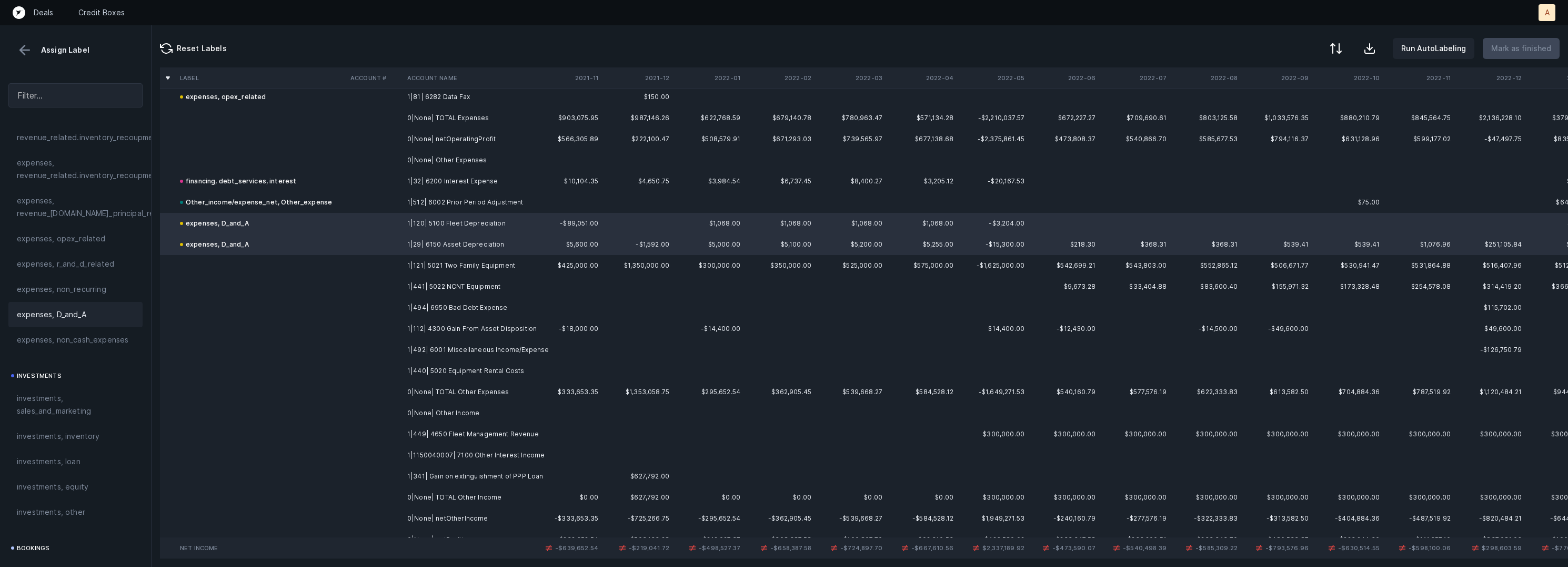
scroll to position [5574, 0]
click at [511, 259] on td "1|121| 5021 Two Family Equipment" at bounding box center [468, 263] width 129 height 21
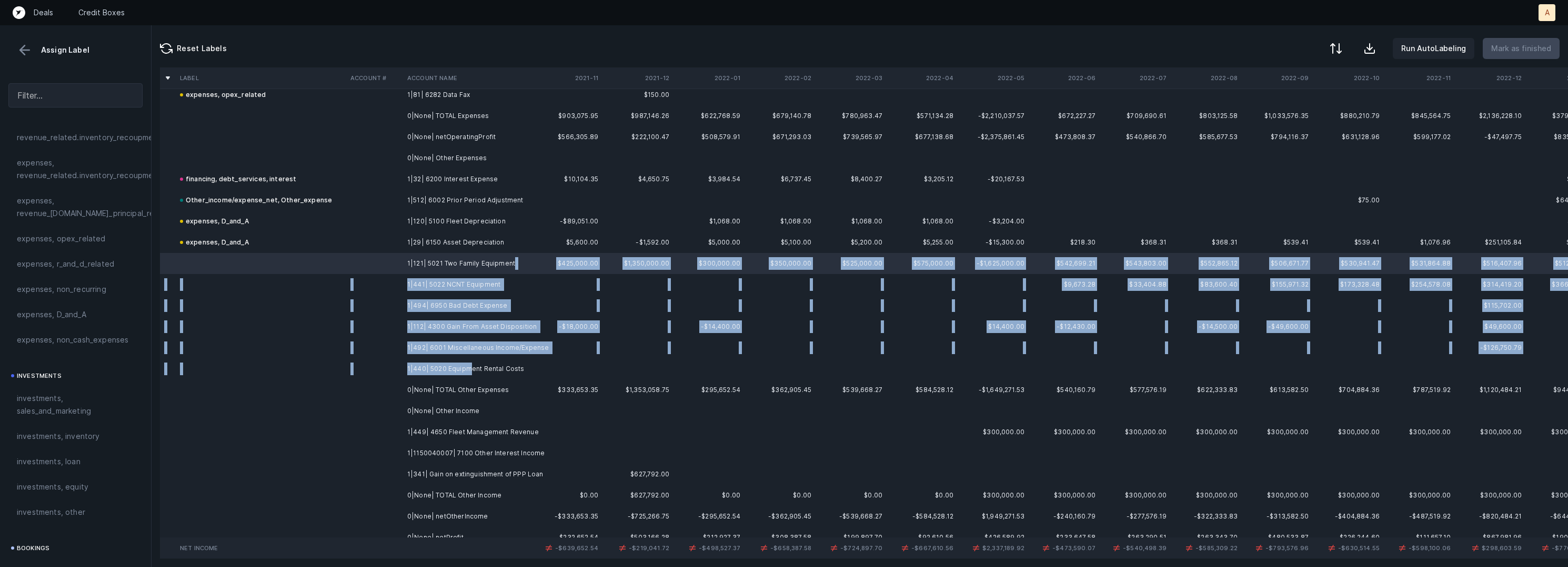
click at [470, 360] on td "1|440| 5020 Equipment Rental Costs" at bounding box center [468, 369] width 129 height 21
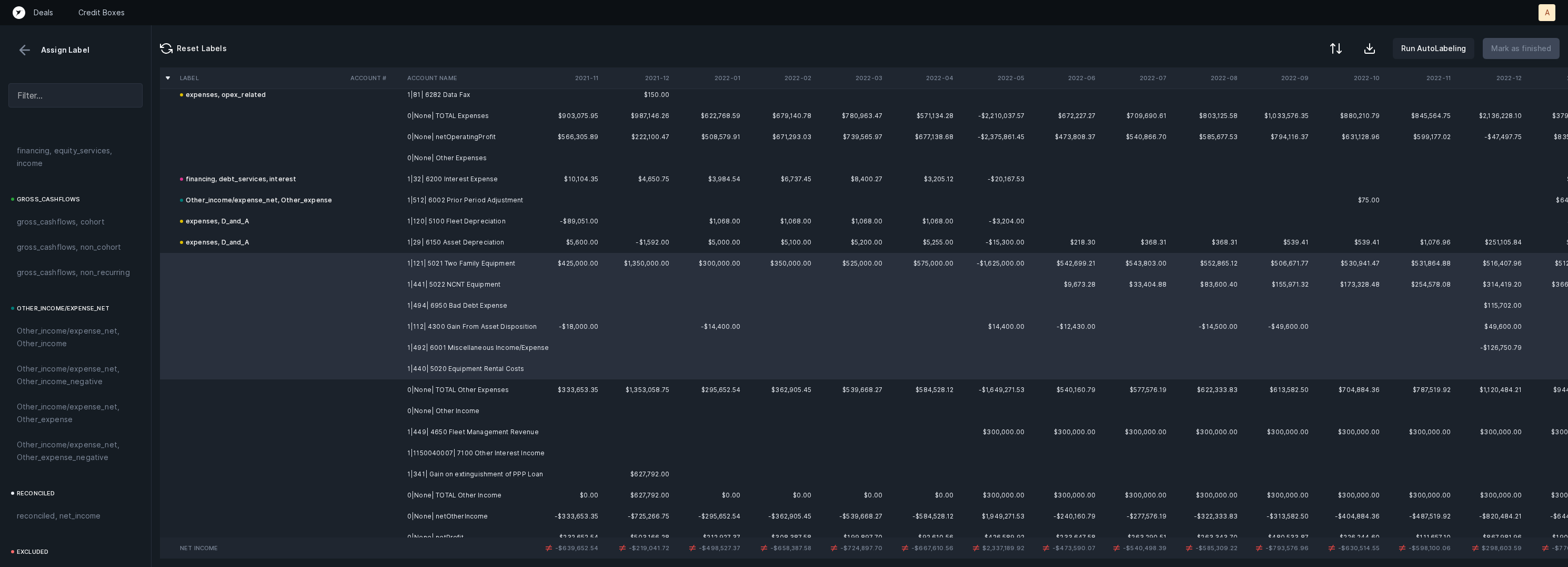
scroll to position [1144, 0]
click at [73, 333] on span "Other_income/expense_net, Other_expense" at bounding box center [76, 335] width 117 height 25
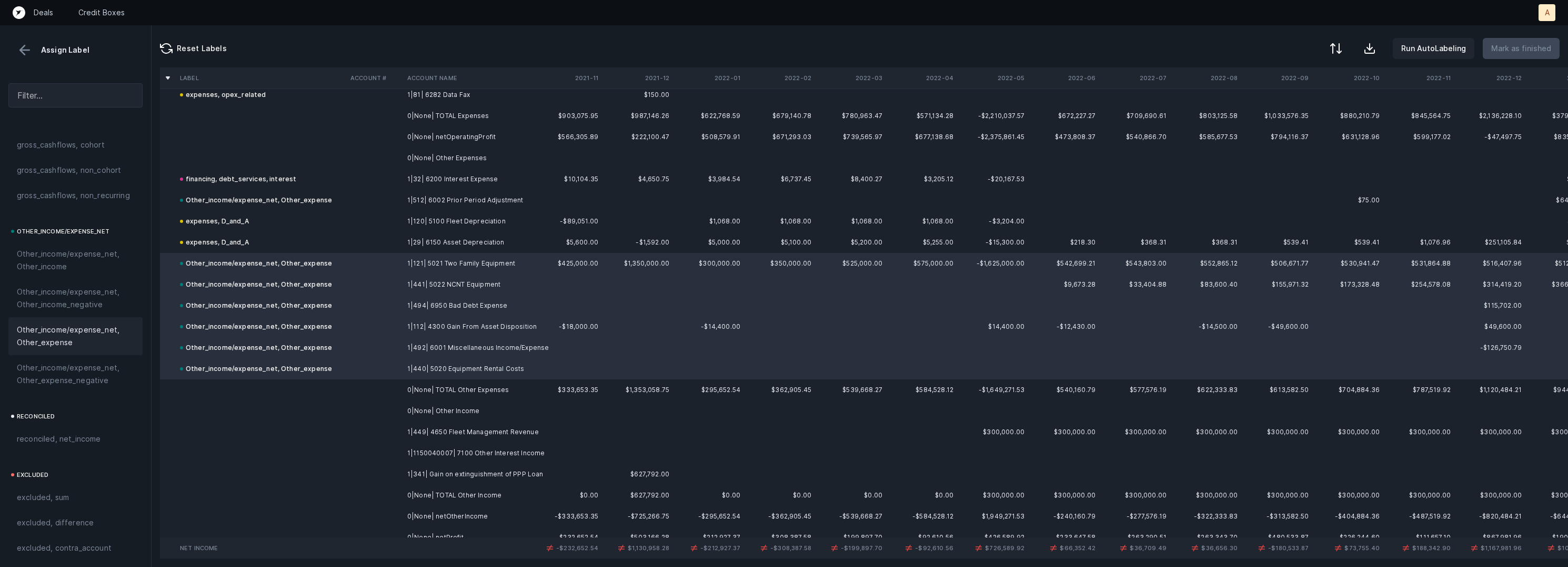
scroll to position [5590, 0]
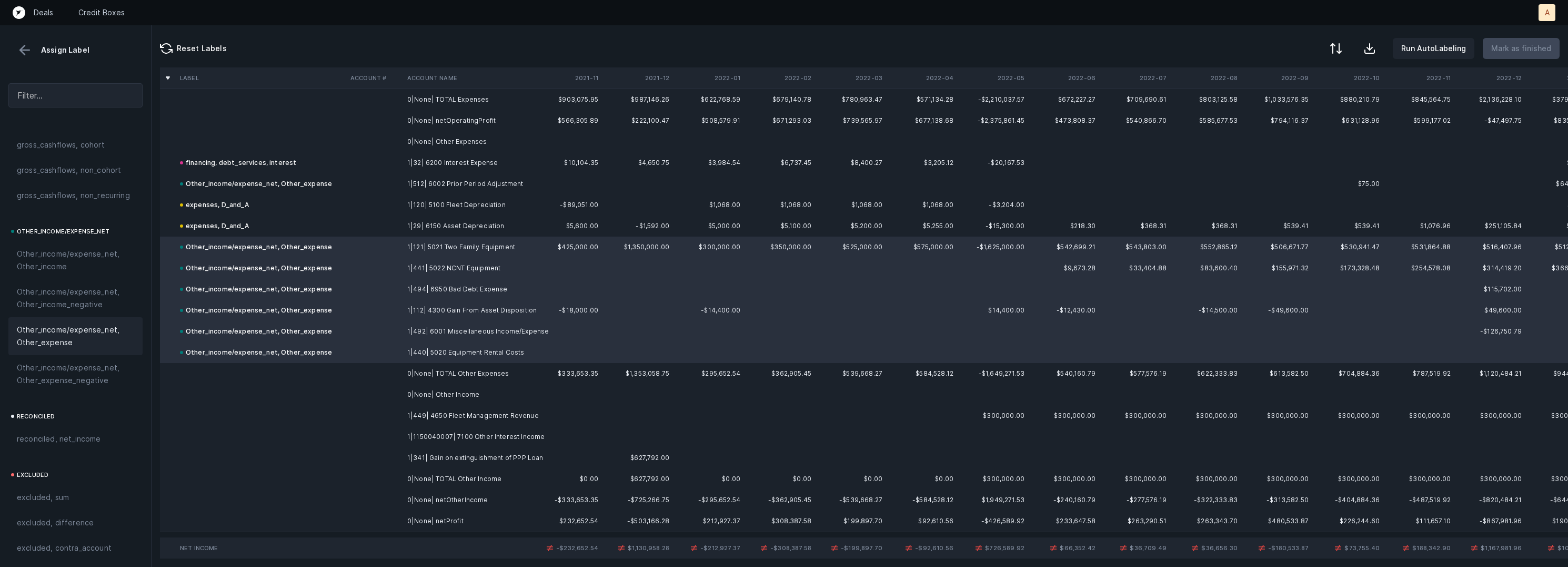
click at [484, 412] on td "1|449| 4650 Fleet Management Revenue" at bounding box center [468, 415] width 129 height 21
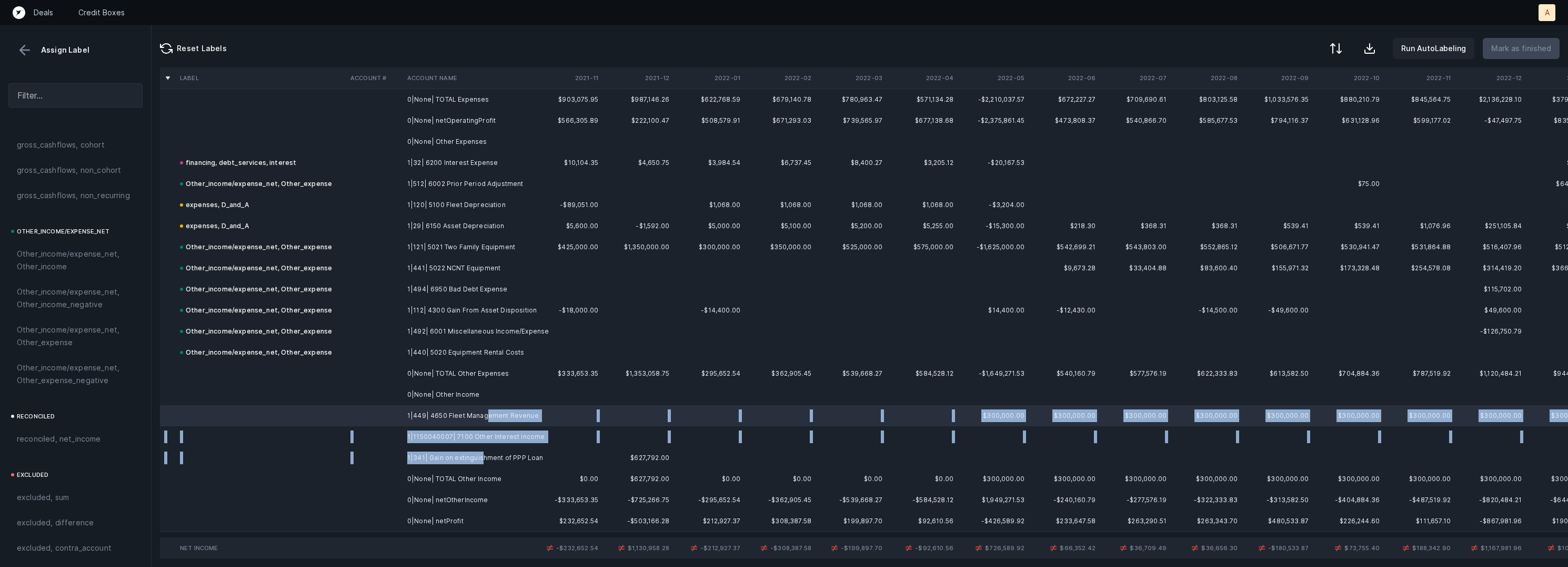
click at [480, 452] on td "1|341| Gain on extinguishment of PPP Loan" at bounding box center [468, 457] width 129 height 21
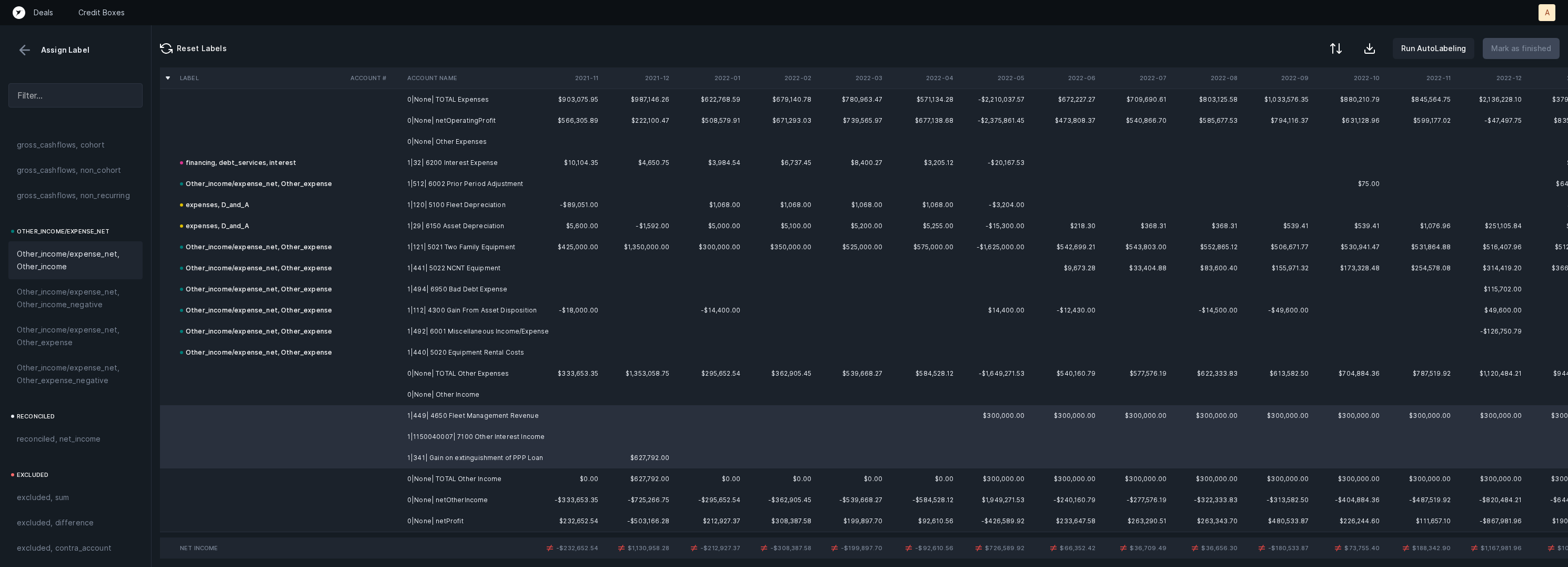
click at [96, 260] on span "Other_income/expense_net, Other_income" at bounding box center [76, 260] width 117 height 25
click at [422, 527] on td "0|None| netProfit" at bounding box center [468, 521] width 129 height 21
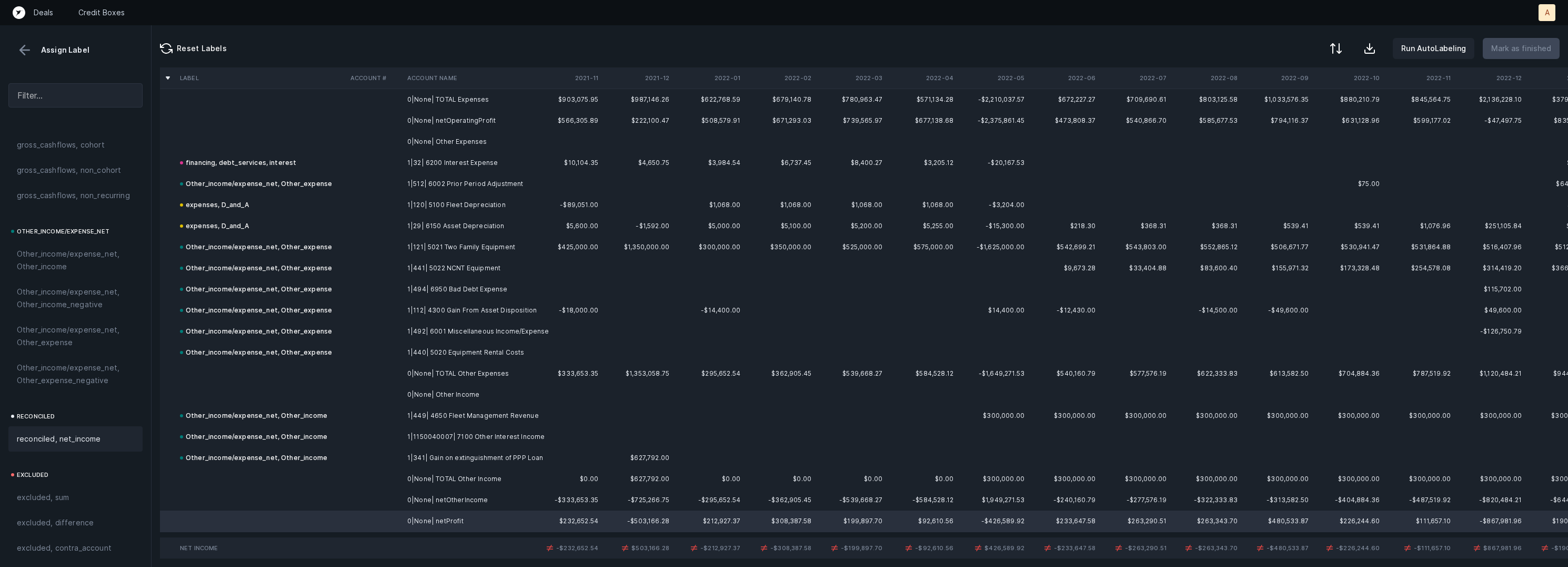
click at [78, 430] on div "reconciled, net_income" at bounding box center [76, 438] width 134 height 25
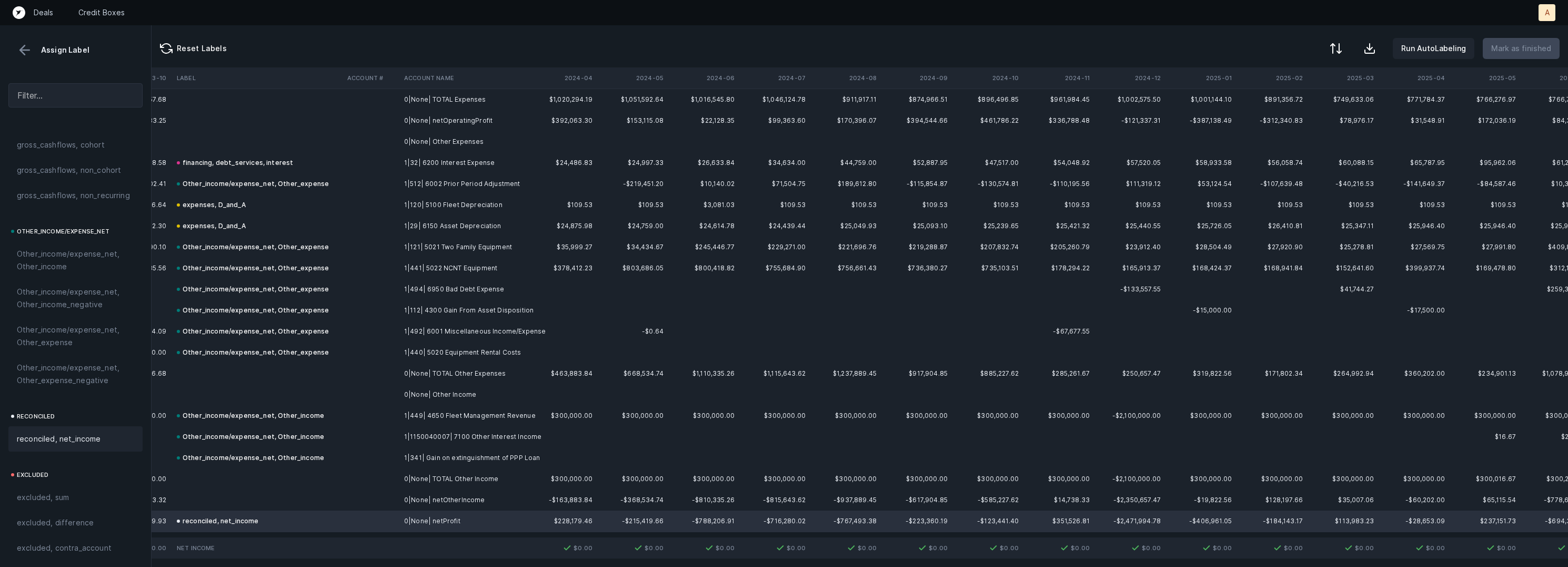
scroll to position [5590, 2373]
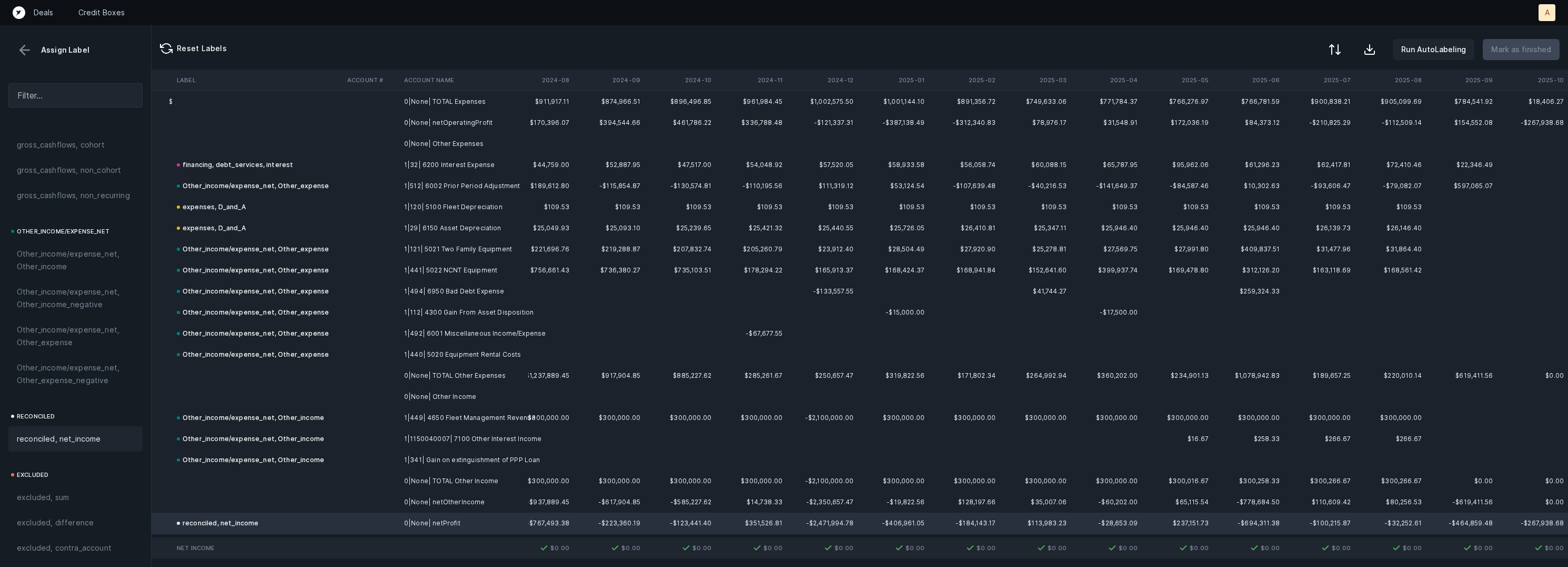
click at [1340, 51] on div at bounding box center [1335, 49] width 12 height 12
click at [1277, 104] on div "By Hum label" at bounding box center [1290, 111] width 106 height 21
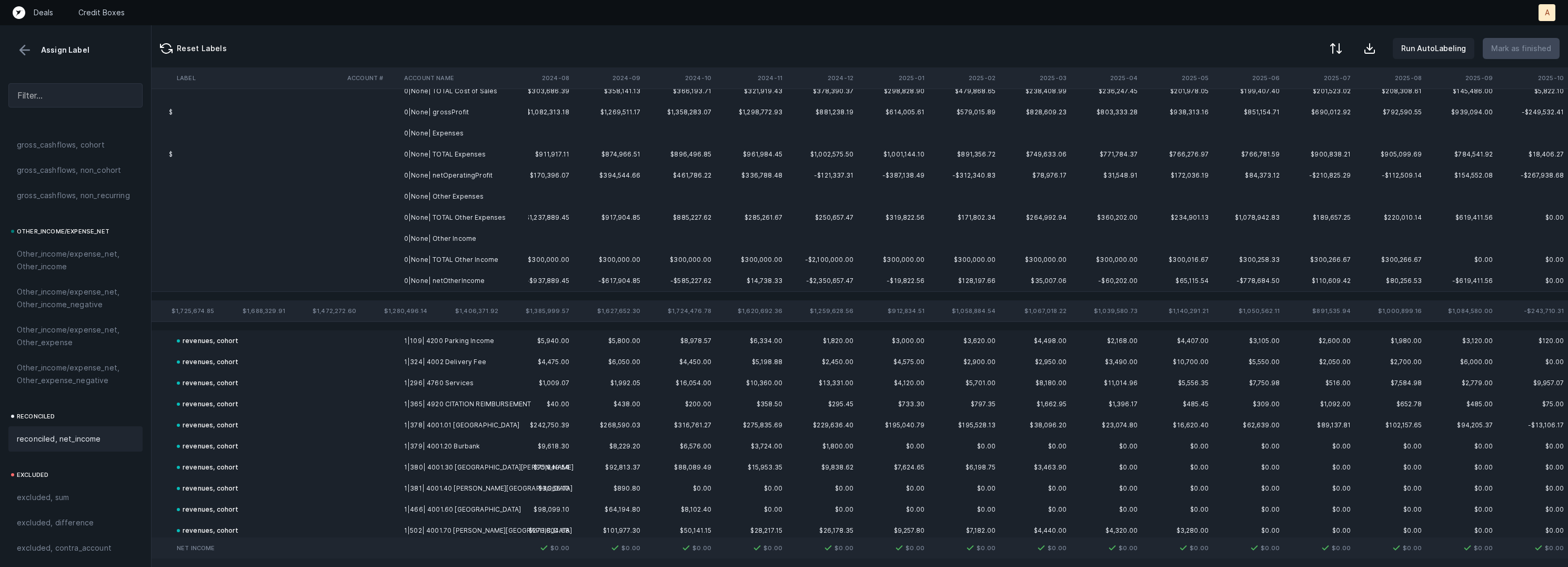
scroll to position [0, 2373]
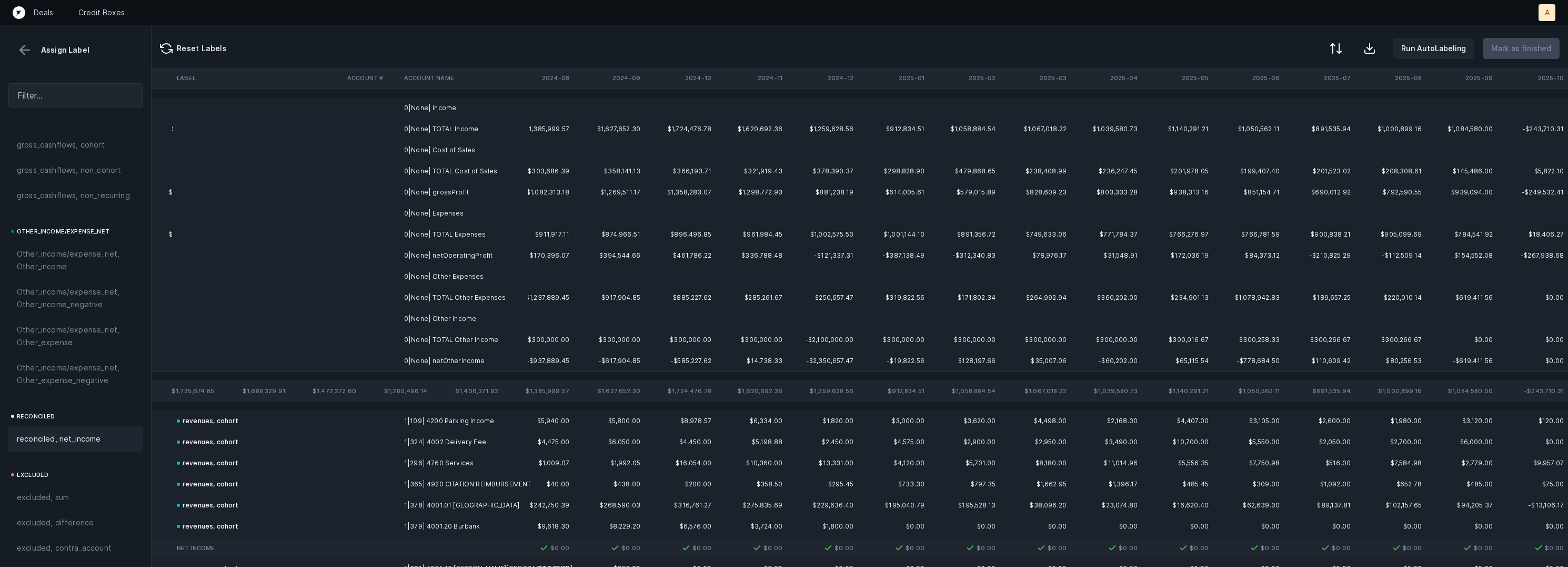
click at [461, 103] on td "0|None| Income" at bounding box center [464, 108] width 129 height 21
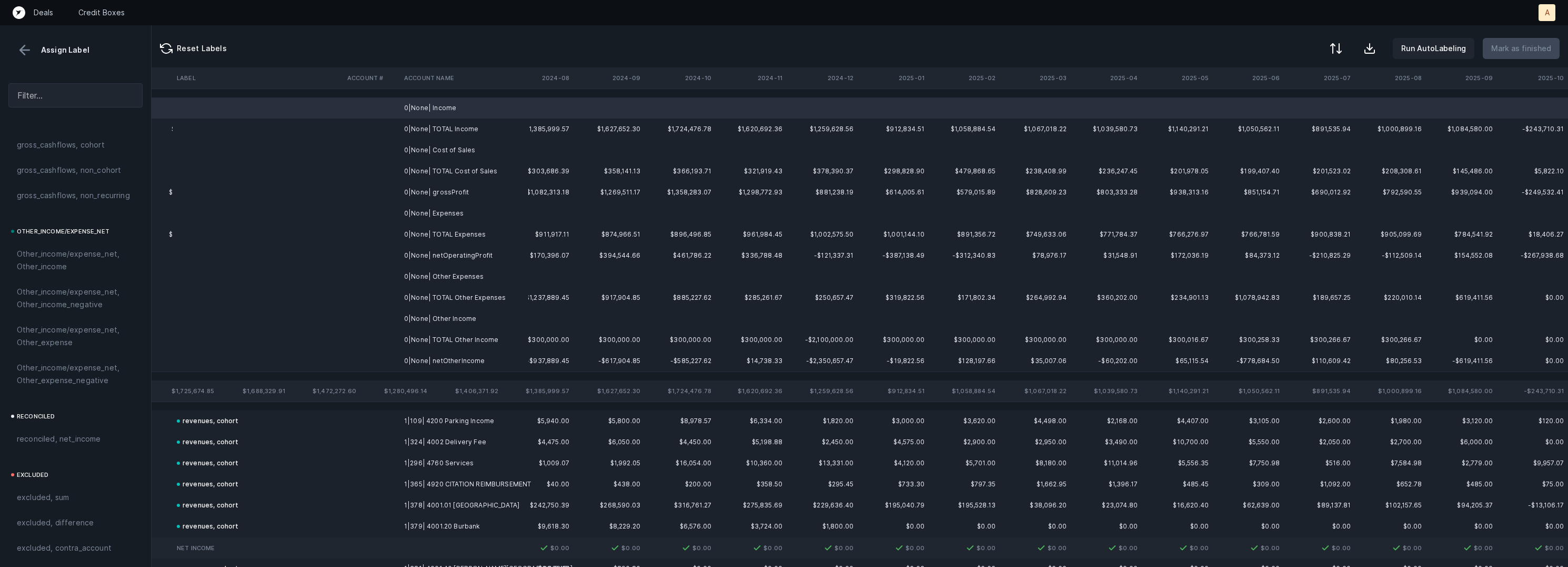
click at [464, 145] on td "0|None| Cost of Sales" at bounding box center [464, 150] width 129 height 21
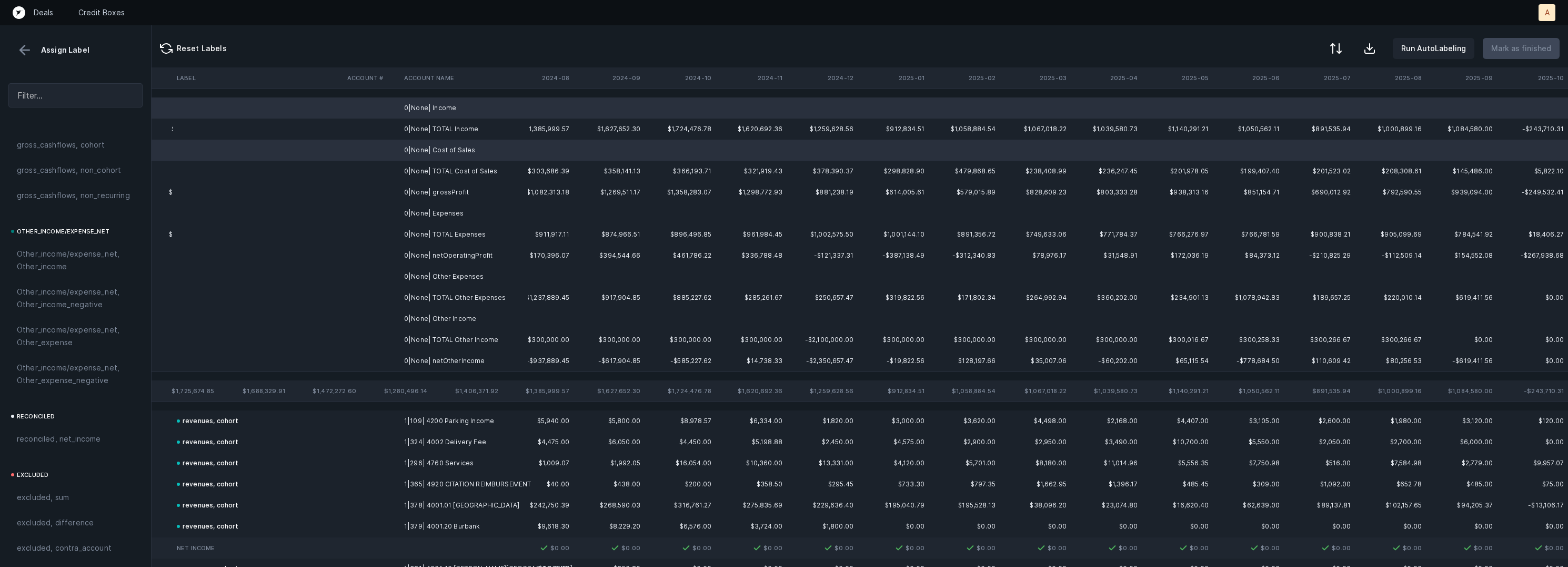
click at [459, 205] on td "0|None| Expenses" at bounding box center [464, 213] width 129 height 21
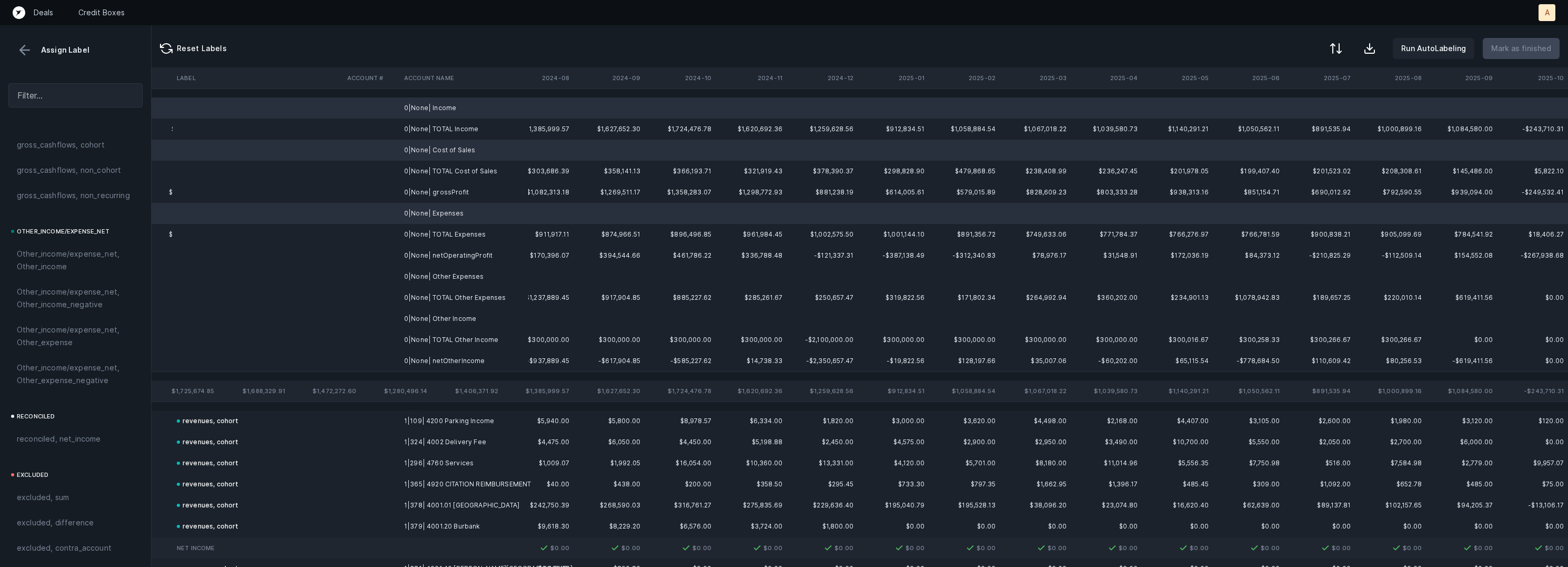
click at [464, 282] on td "0|None| Other Expenses" at bounding box center [464, 277] width 129 height 21
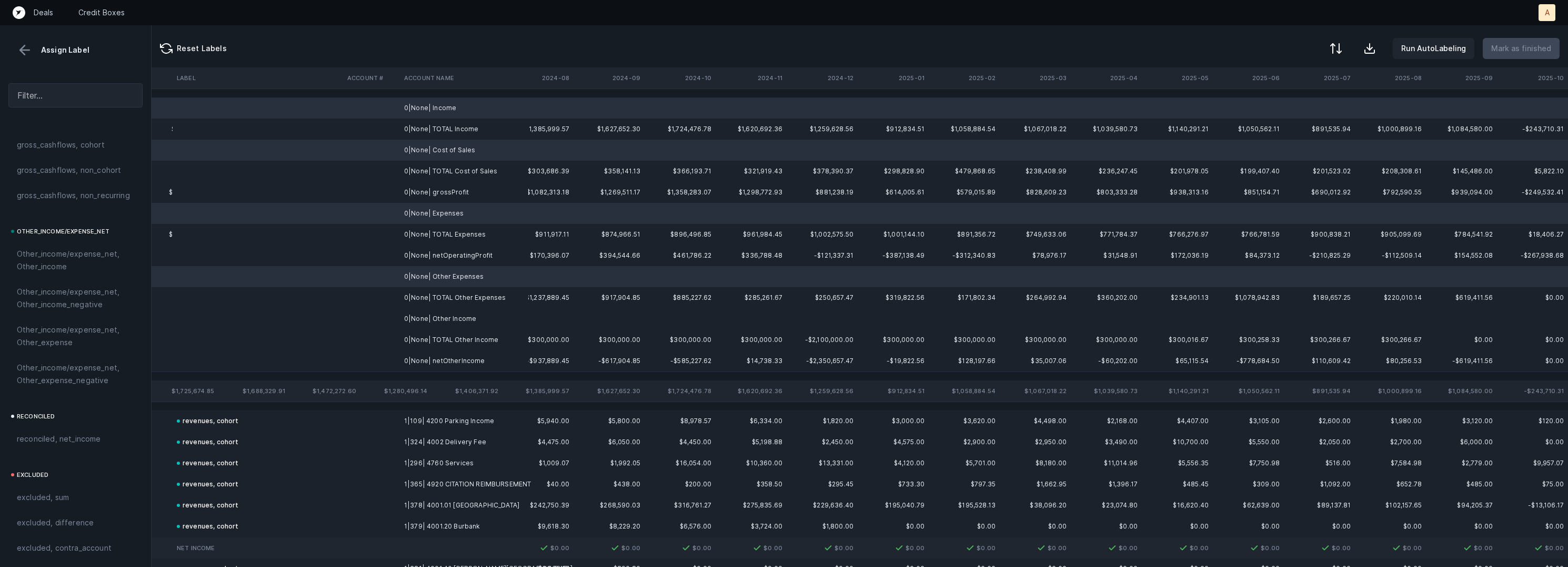
click at [460, 322] on td "0|None| Other Income" at bounding box center [464, 319] width 129 height 21
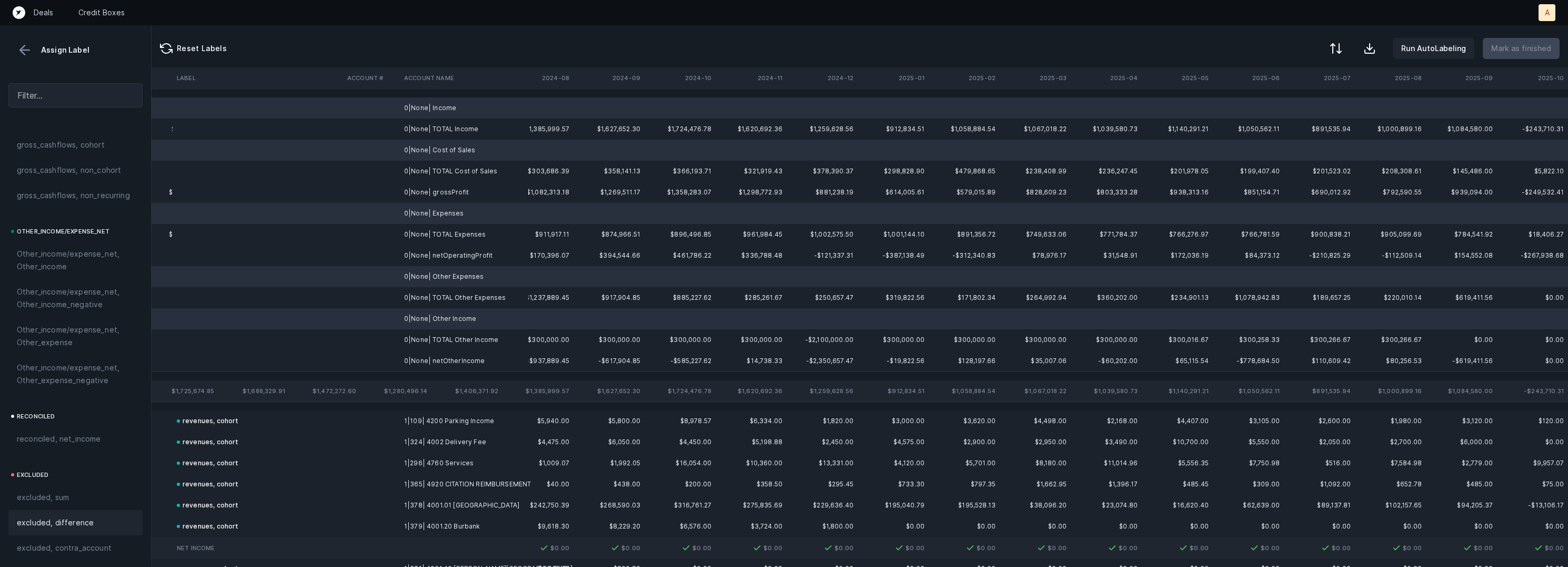
scroll to position [1173, 0]
click at [70, 539] on span "excluded, blank" at bounding box center [45, 545] width 57 height 12
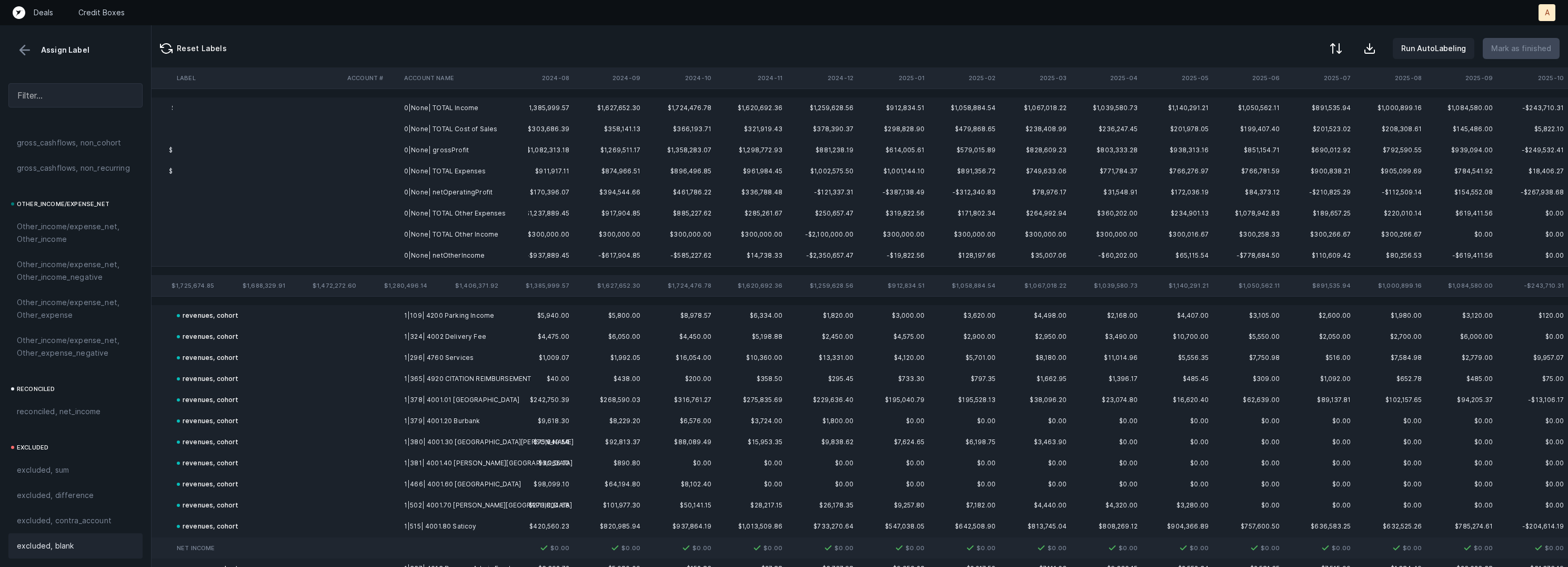
click at [458, 147] on td "0|None| grossProfit" at bounding box center [464, 150] width 129 height 21
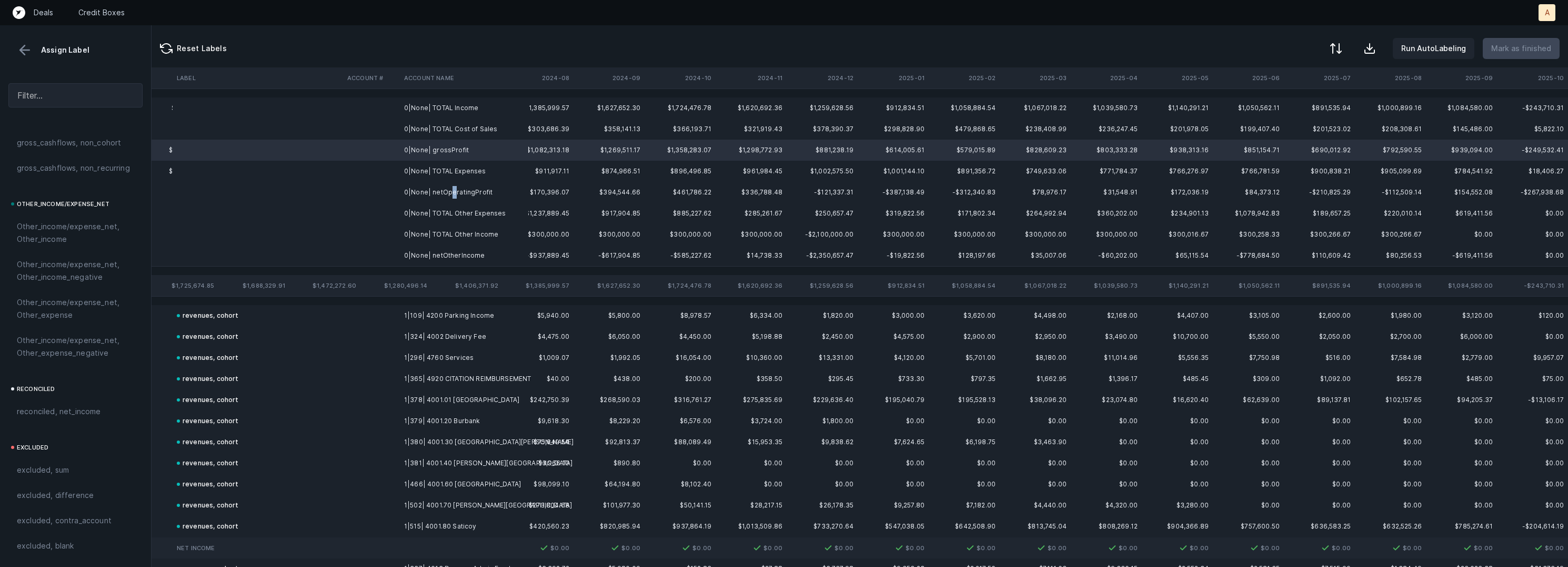
click at [451, 187] on td "0|None| netOperatingProfit" at bounding box center [464, 192] width 129 height 21
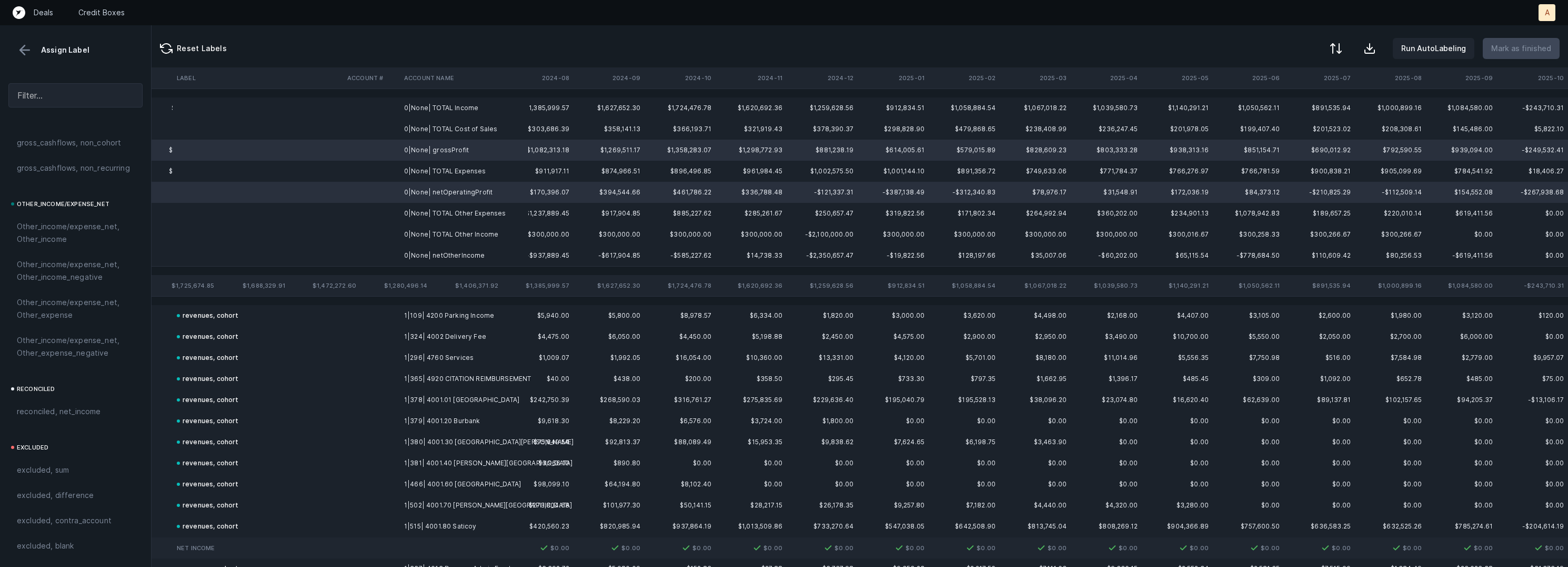
click at [470, 254] on td "0|None| netOtherIncome" at bounding box center [464, 256] width 129 height 21
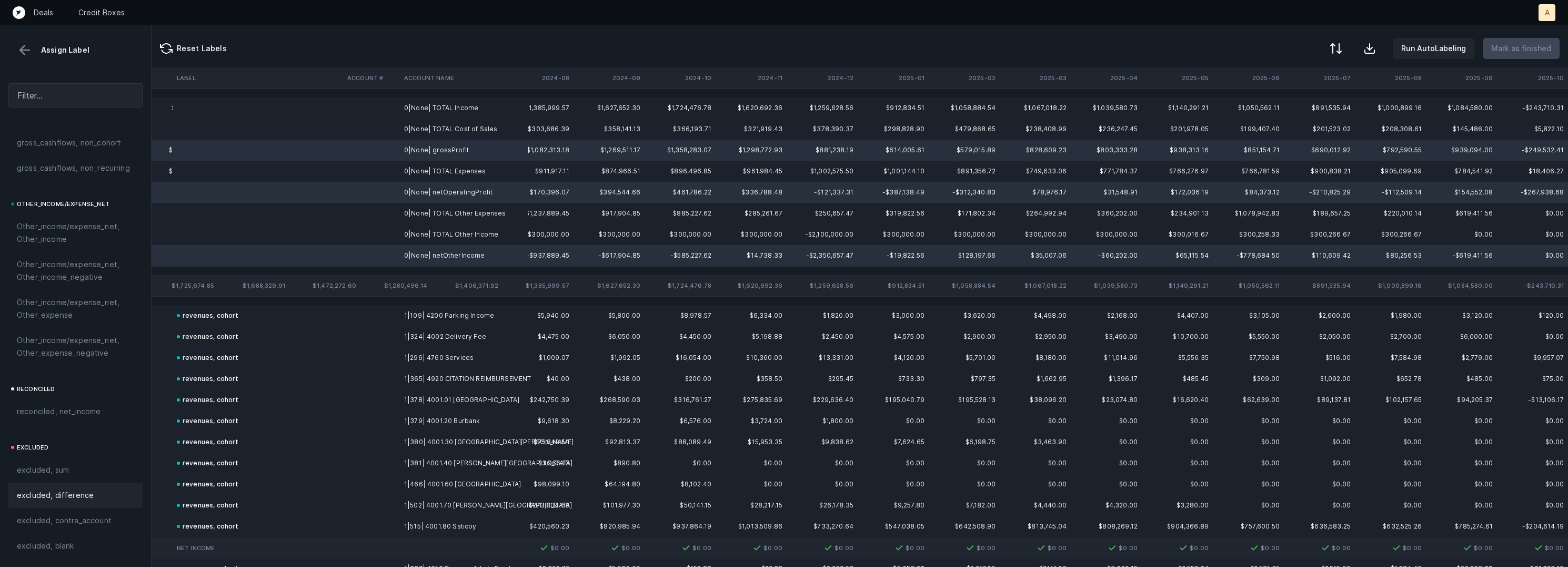
click at [53, 492] on span "excluded, difference" at bounding box center [56, 495] width 77 height 12
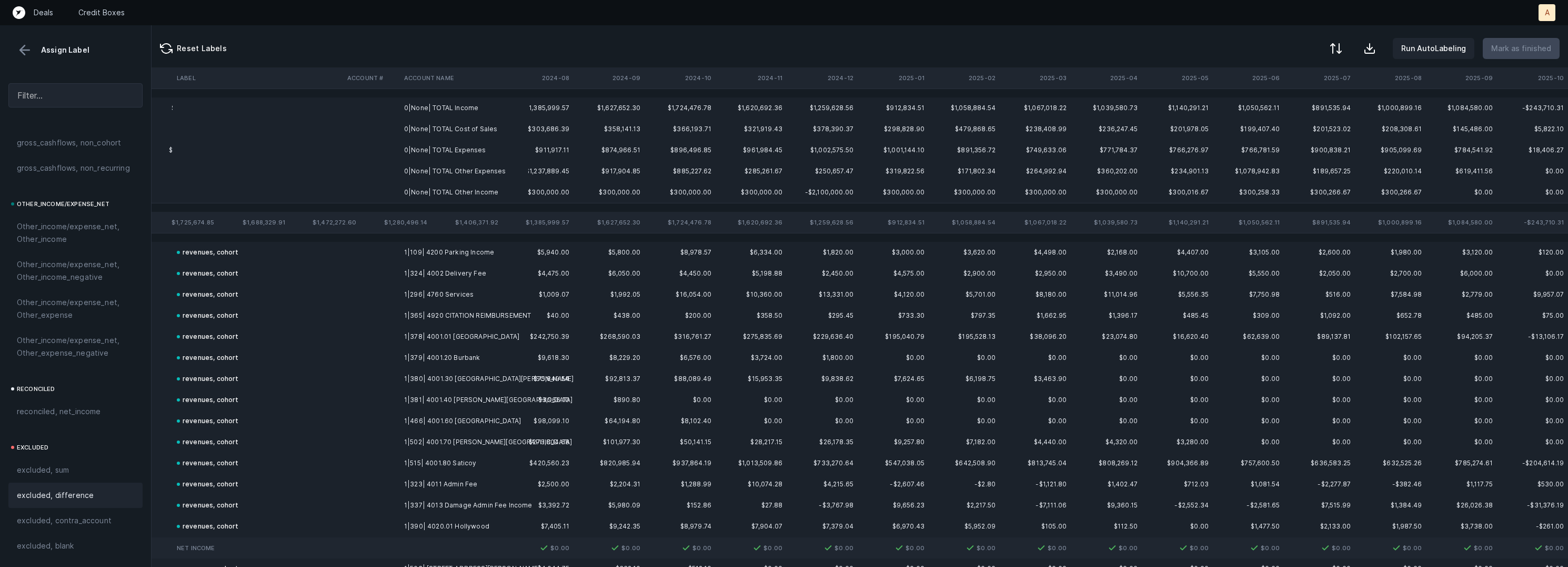
click at [462, 108] on td "0|None| TOTAL Income" at bounding box center [464, 108] width 129 height 21
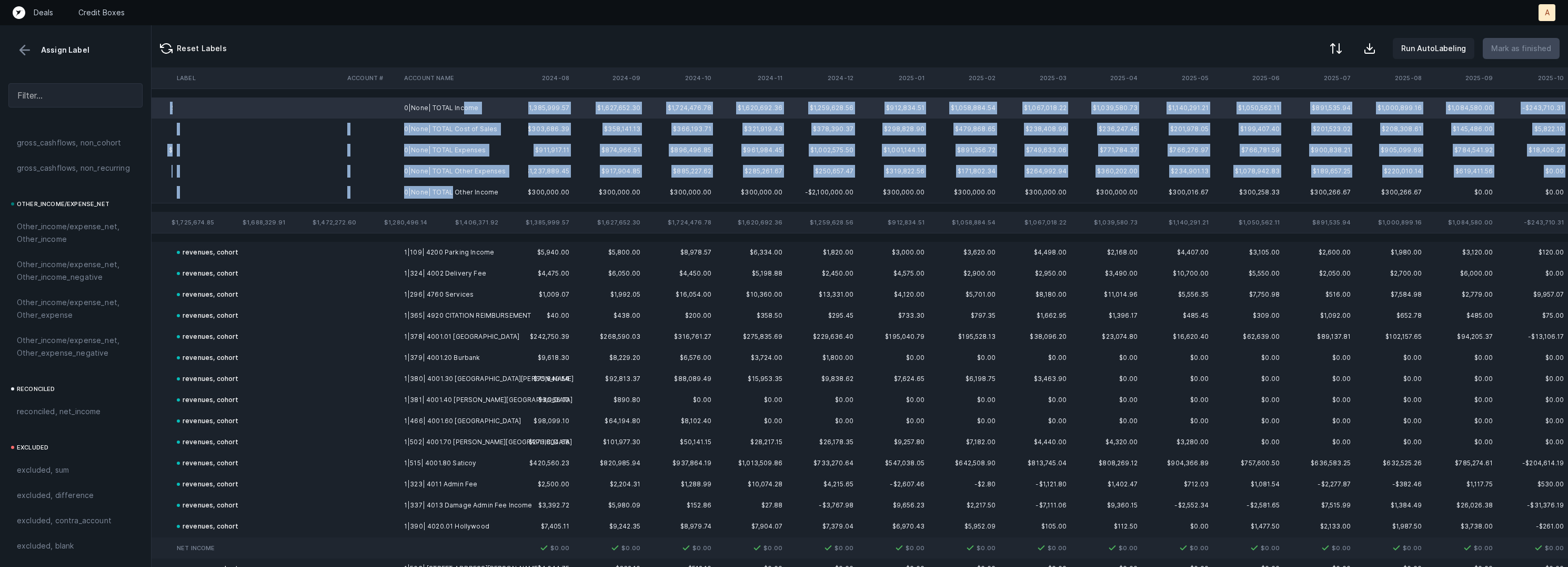
click at [450, 191] on td "0|None| TOTAL Other Income" at bounding box center [464, 192] width 129 height 21
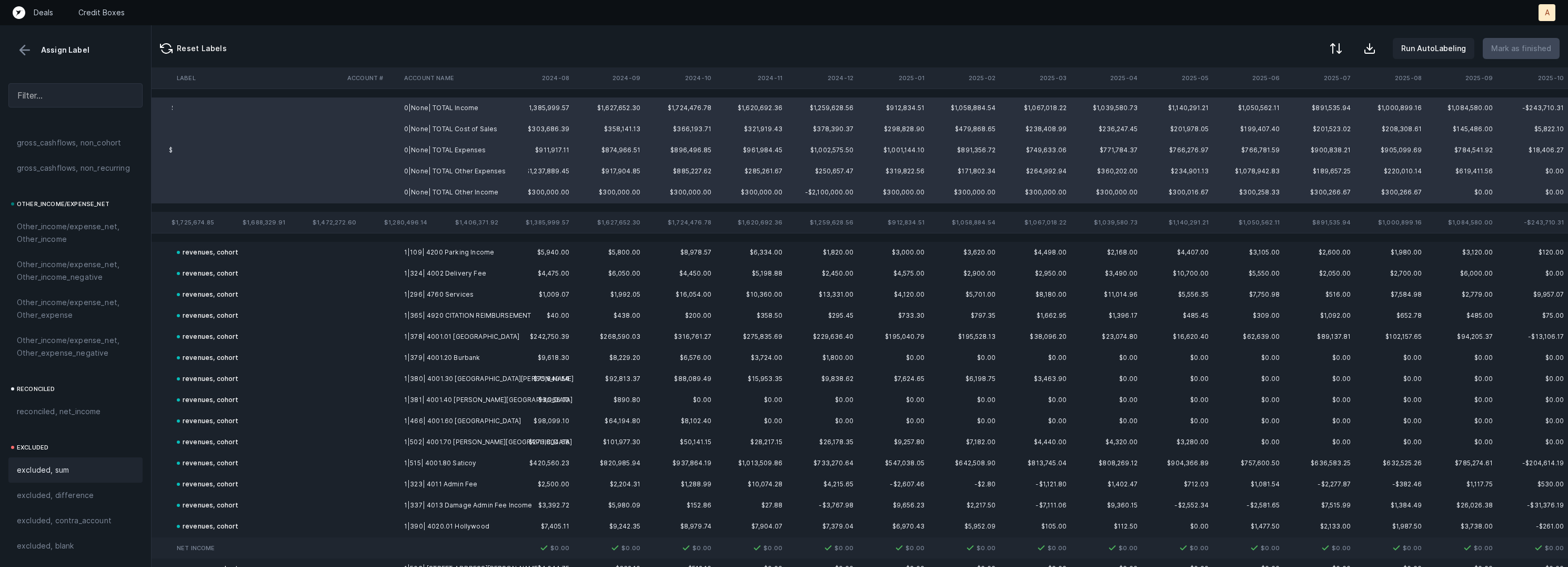
click at [68, 465] on div "excluded, sum" at bounding box center [76, 469] width 117 height 12
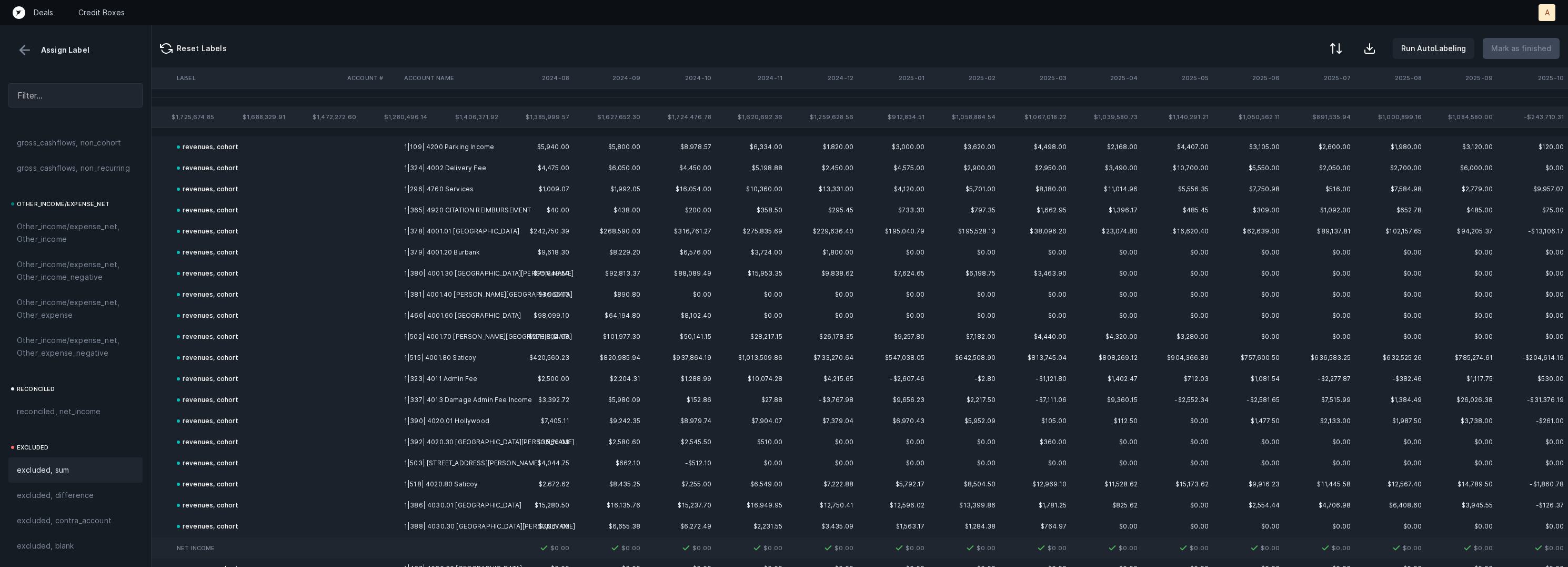
click at [29, 47] on button at bounding box center [25, 50] width 15 height 15
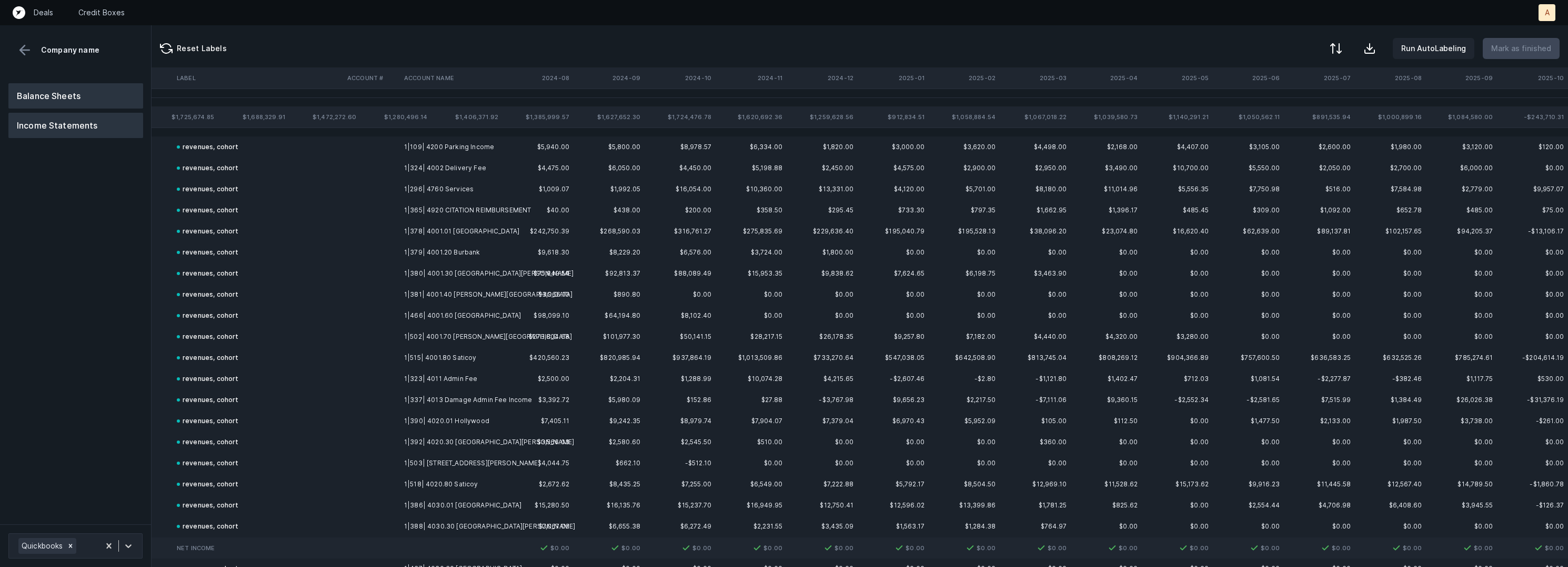
click at [57, 90] on button "Balance Sheets" at bounding box center [76, 96] width 134 height 25
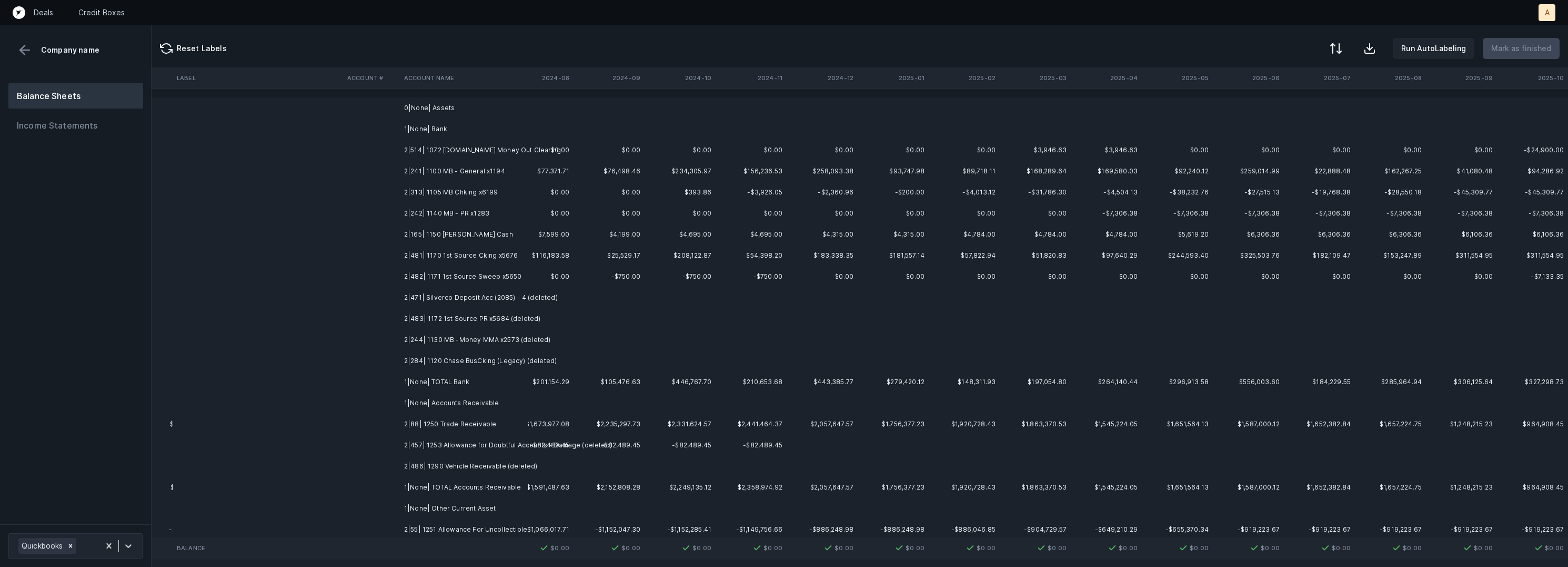
click at [465, 150] on td "2|514| 1072 Bill.com Money Out Clearing" at bounding box center [464, 150] width 129 height 21
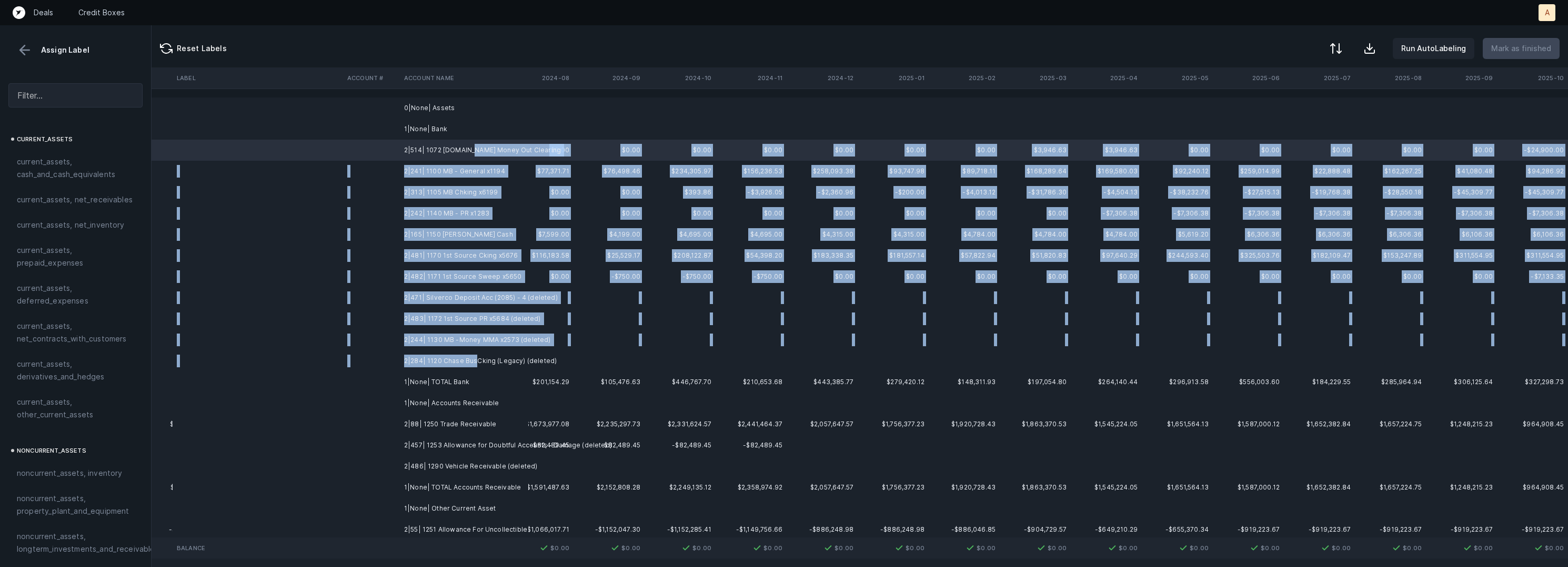
click at [476, 358] on td "2|284| 1120 Chase BusCking (Legacy) (deleted)" at bounding box center [464, 360] width 129 height 21
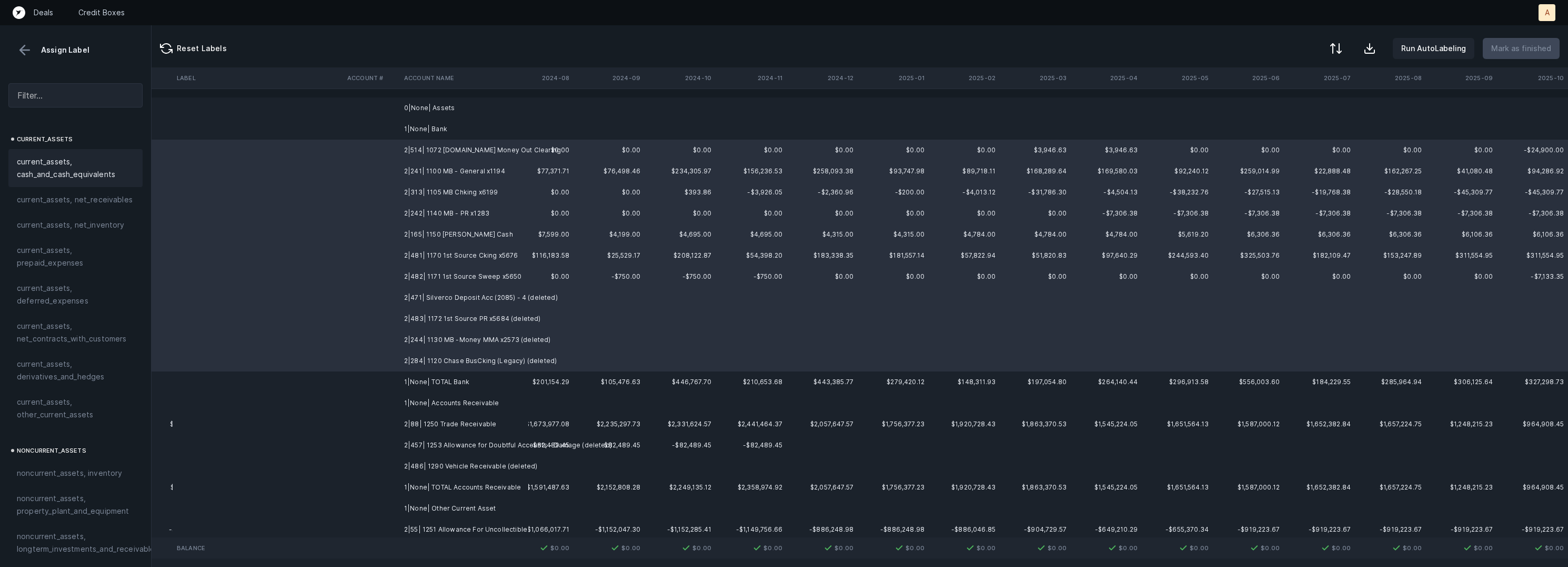
click at [98, 163] on span "current_assets, cash_and_cash_equivalents" at bounding box center [76, 168] width 117 height 25
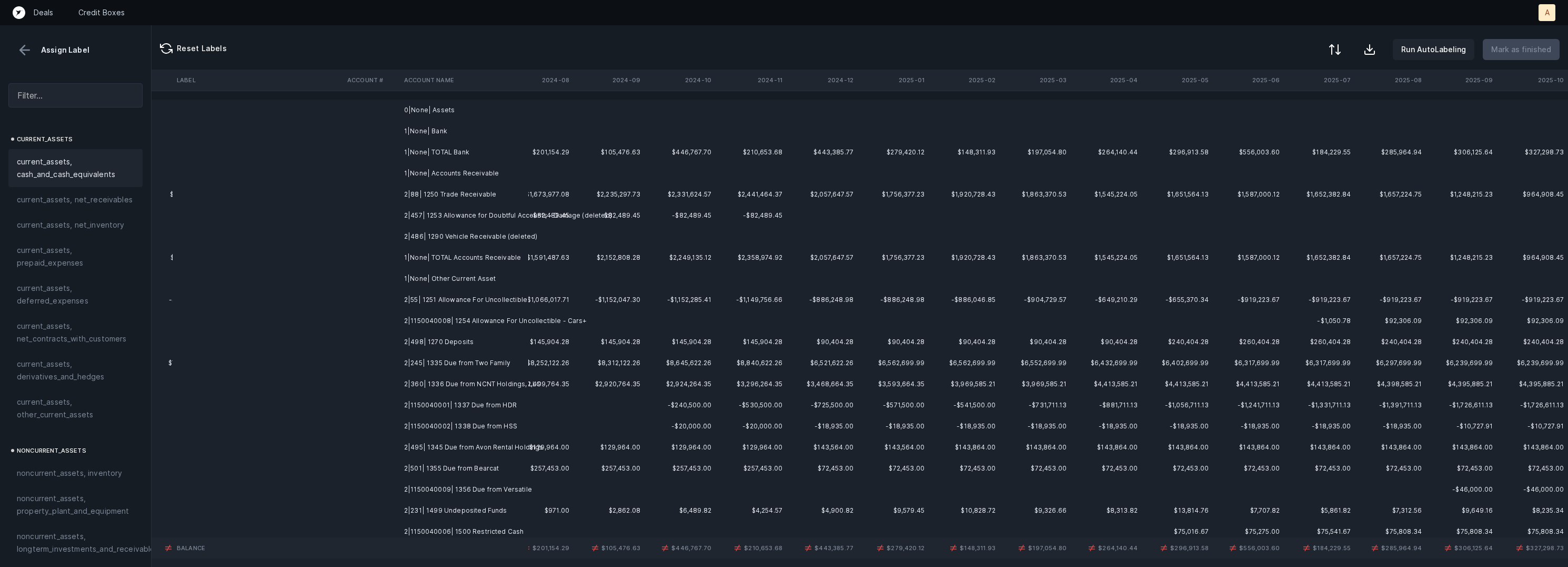
click at [1336, 51] on div at bounding box center [1335, 49] width 12 height 12
click at [1295, 87] on div "By original order" at bounding box center [1275, 90] width 60 height 12
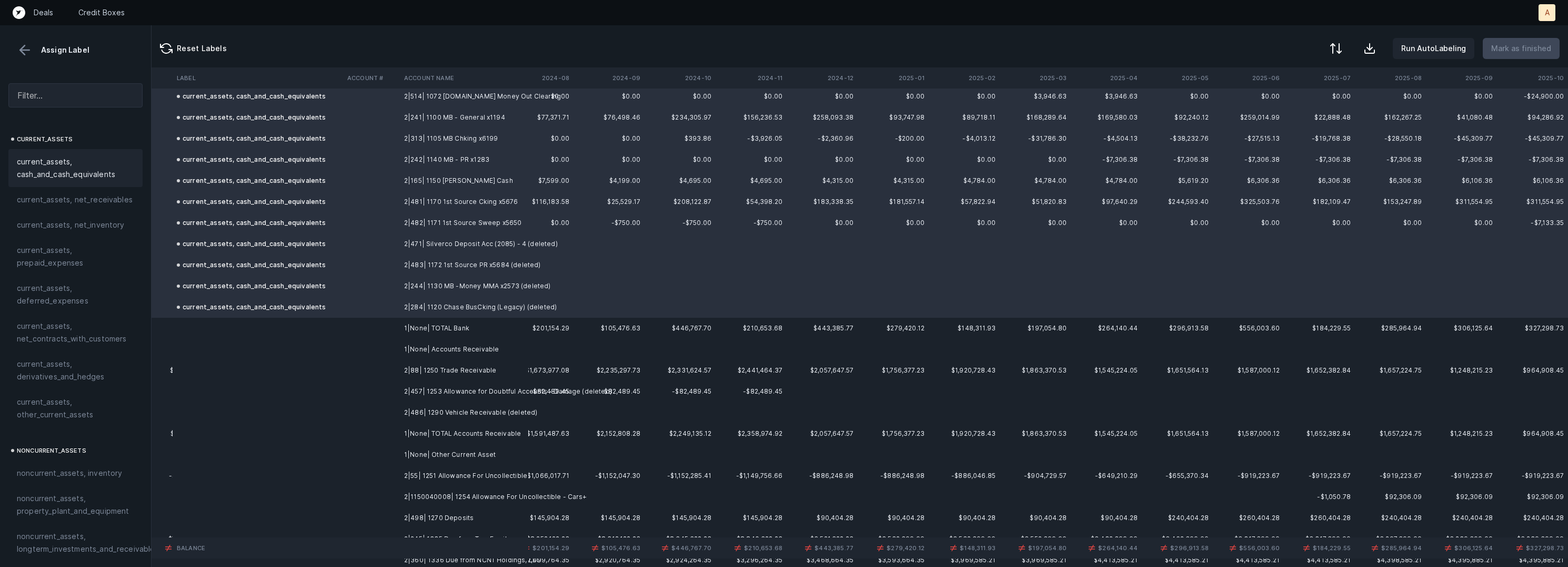
scroll to position [202, 2373]
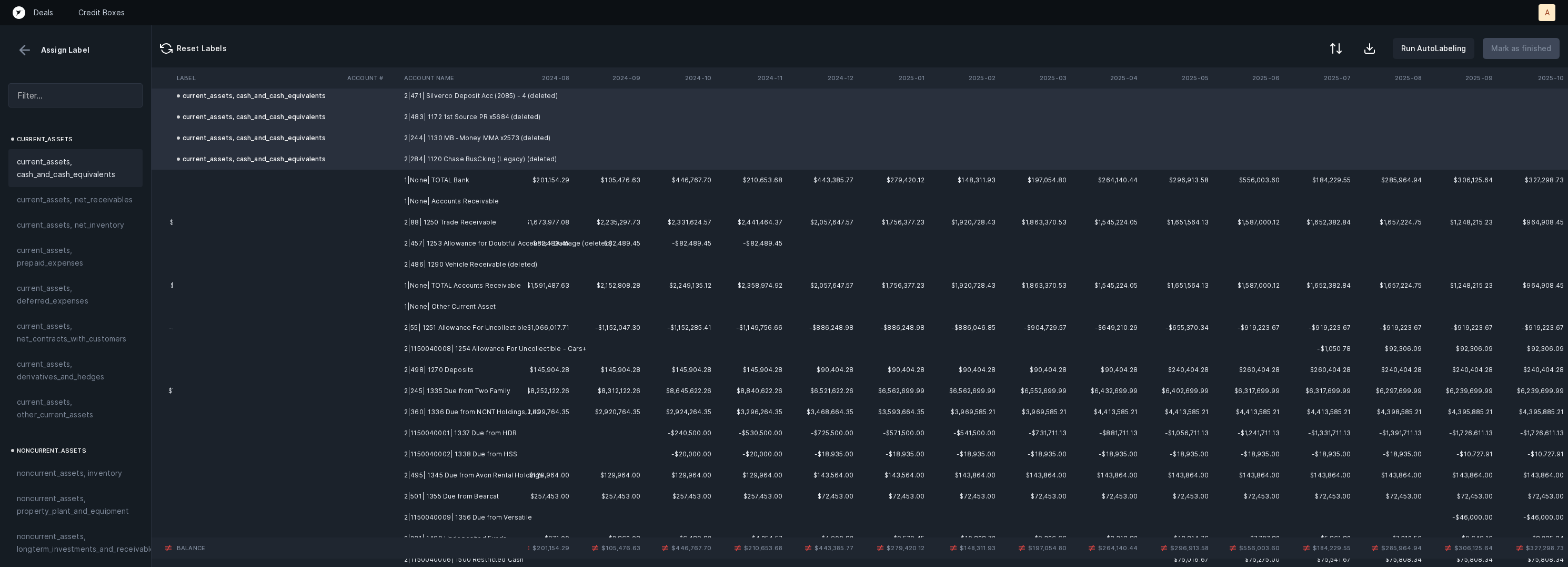
click at [437, 221] on td "2|88| 1250 Trade Receivable" at bounding box center [464, 222] width 129 height 21
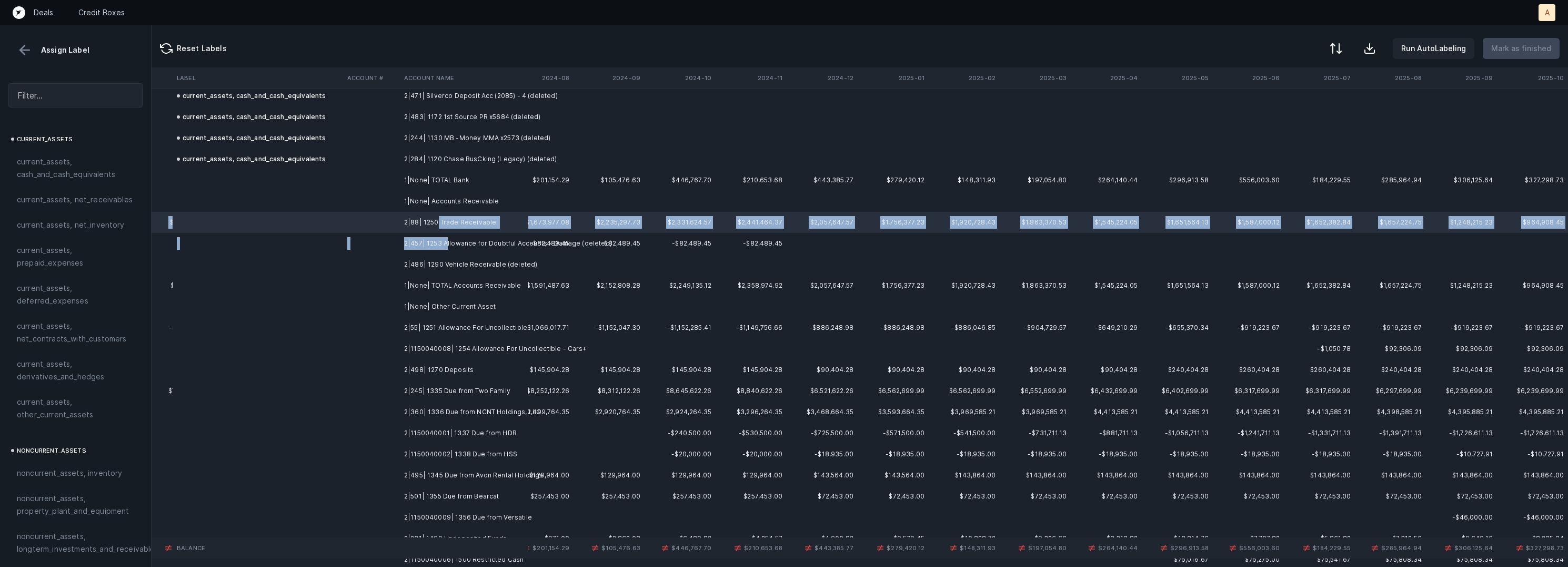
click at [445, 241] on td "2|457| 1253 Allowance for Doubtful Accounts - Damage (deleted)" at bounding box center [464, 243] width 129 height 21
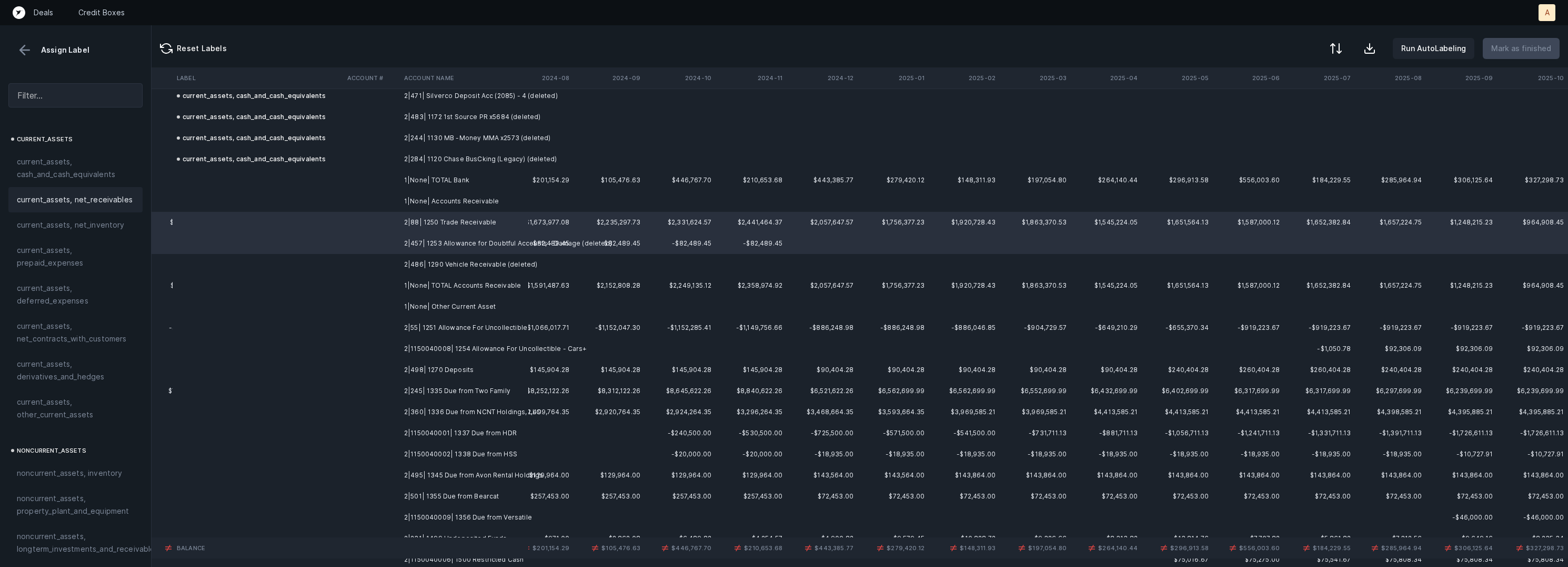
click at [116, 207] on div "current_assets, net_receivables" at bounding box center [76, 200] width 134 height 25
click at [440, 266] on td "2|486| 1290 Vehicle Receivable (deleted)" at bounding box center [464, 264] width 129 height 21
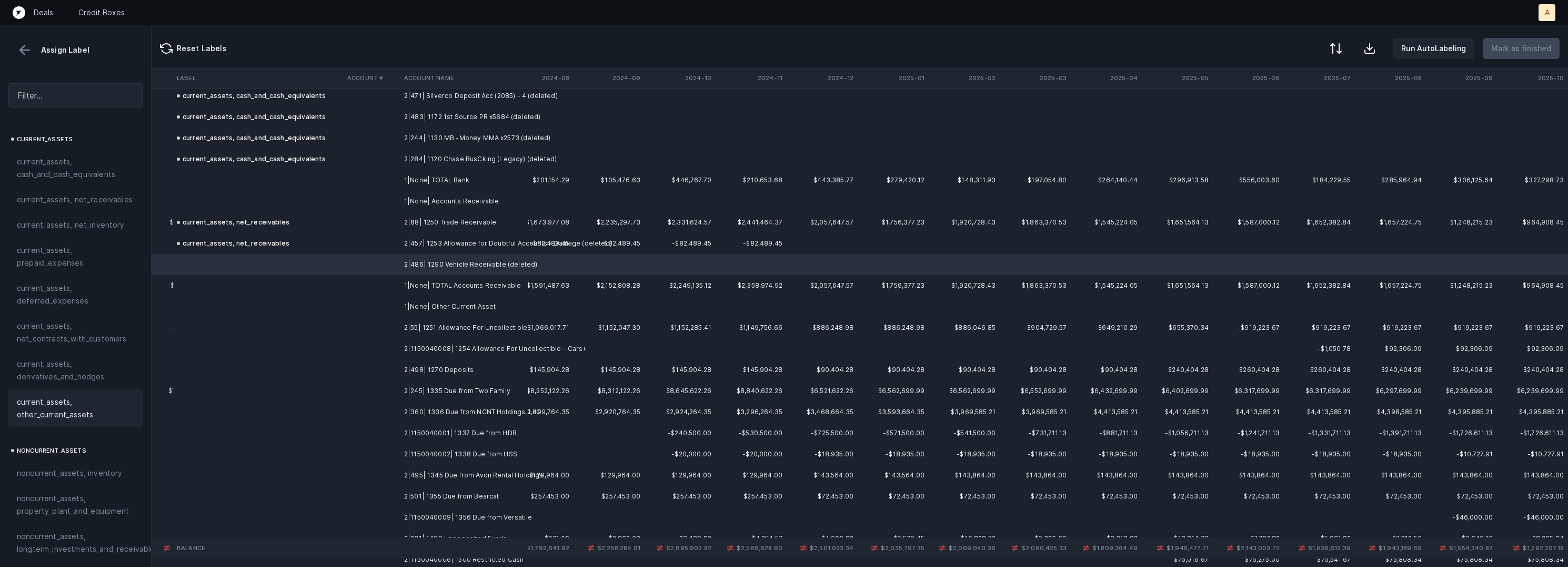
click at [62, 404] on span "current_assets, other_current_assets" at bounding box center [76, 408] width 117 height 25
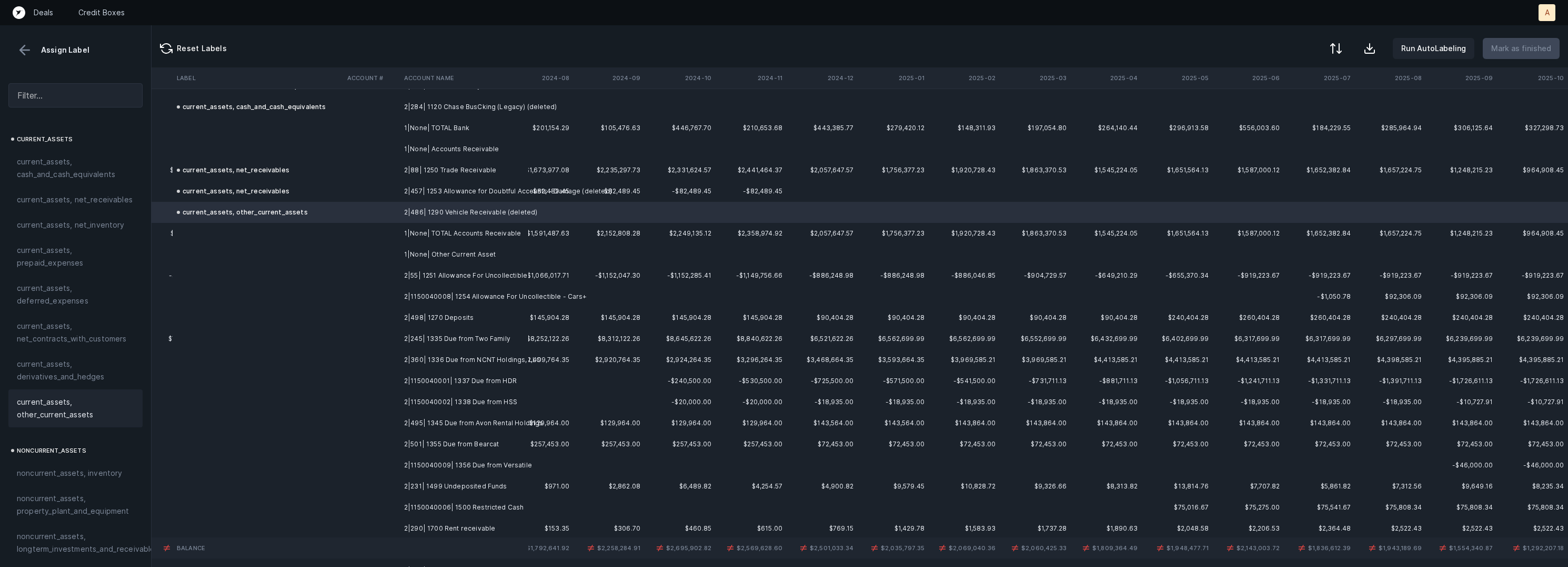
scroll to position [295, 2373]
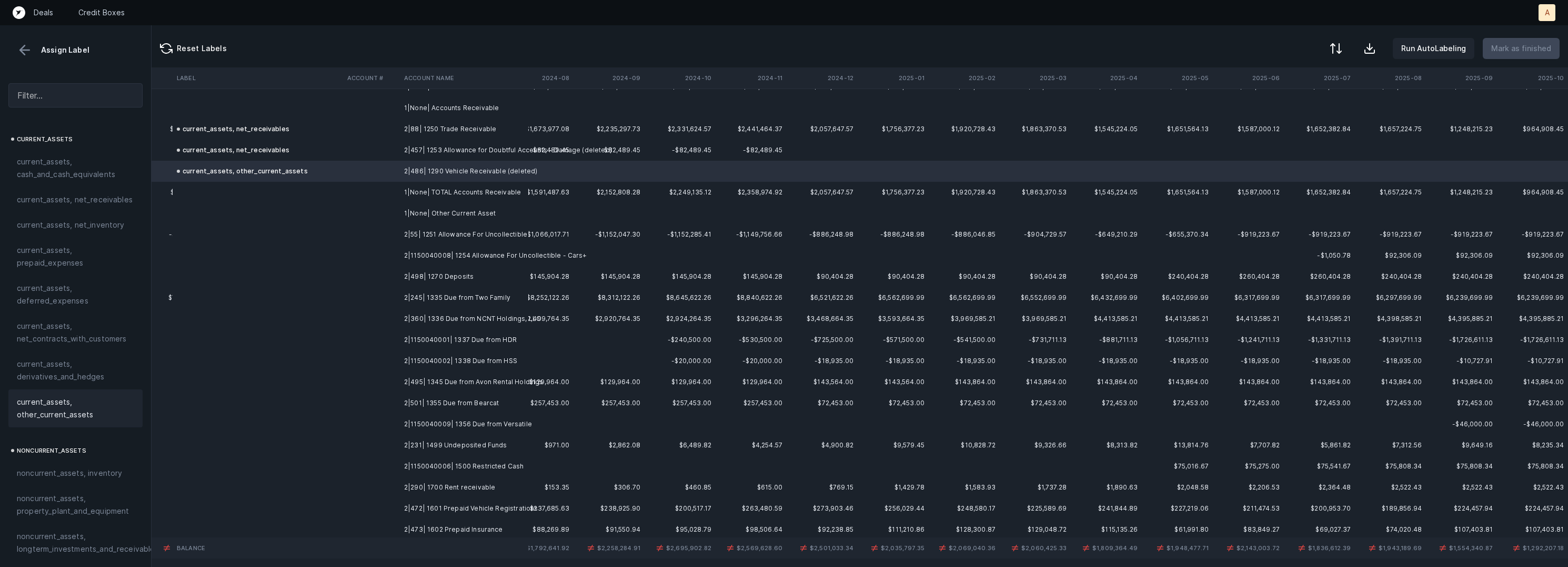
click at [408, 234] on td "2|55| 1251 Allowance For Uncollectible" at bounding box center [464, 234] width 129 height 21
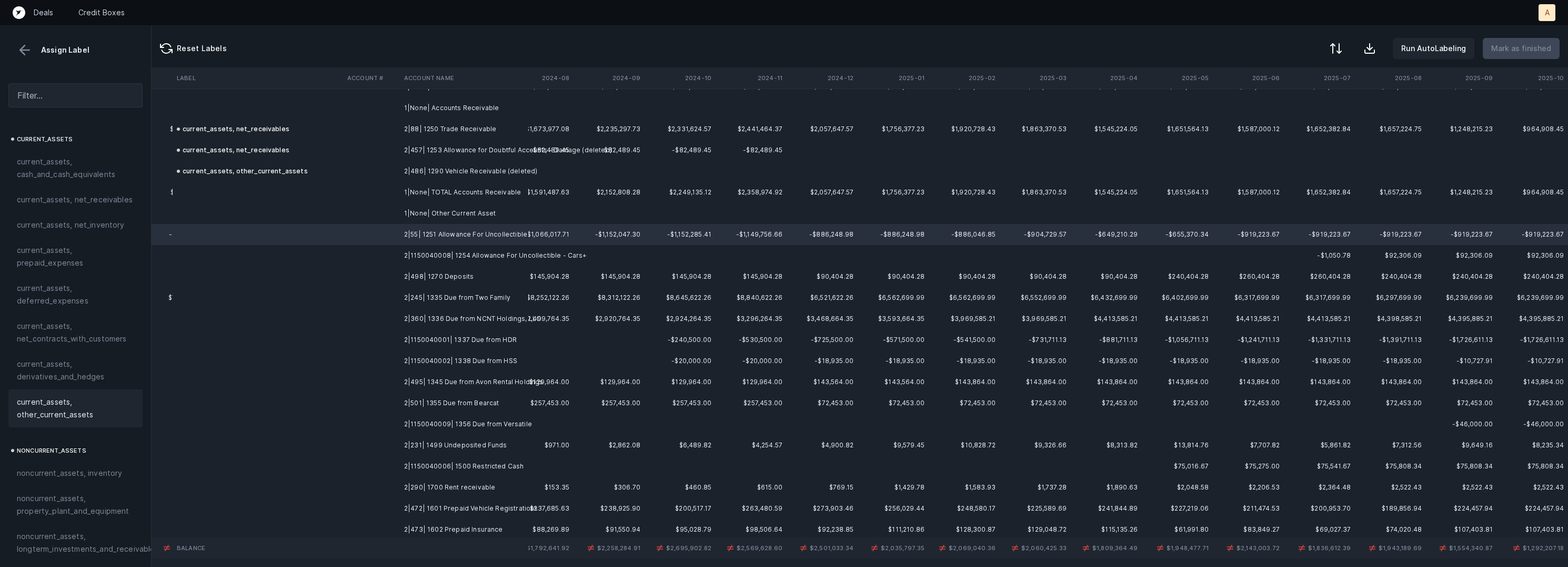
click at [63, 399] on span "current_assets, other_current_assets" at bounding box center [76, 408] width 117 height 25
click at [458, 254] on td "2|1150040008| 1254 Allowance For Uncollectible - Cars+" at bounding box center [464, 256] width 129 height 21
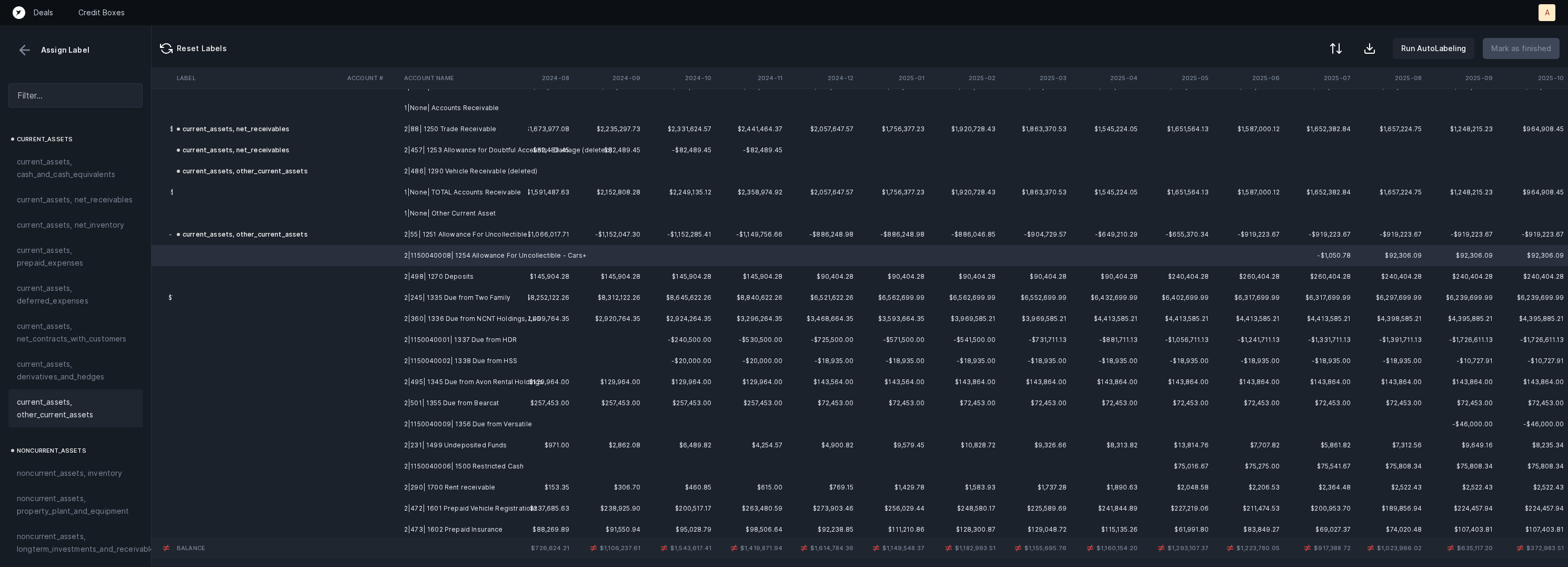
click at [53, 406] on span "current_assets, other_current_assets" at bounding box center [76, 408] width 117 height 25
click at [454, 273] on td "2|498| 1270 Deposits" at bounding box center [464, 277] width 129 height 21
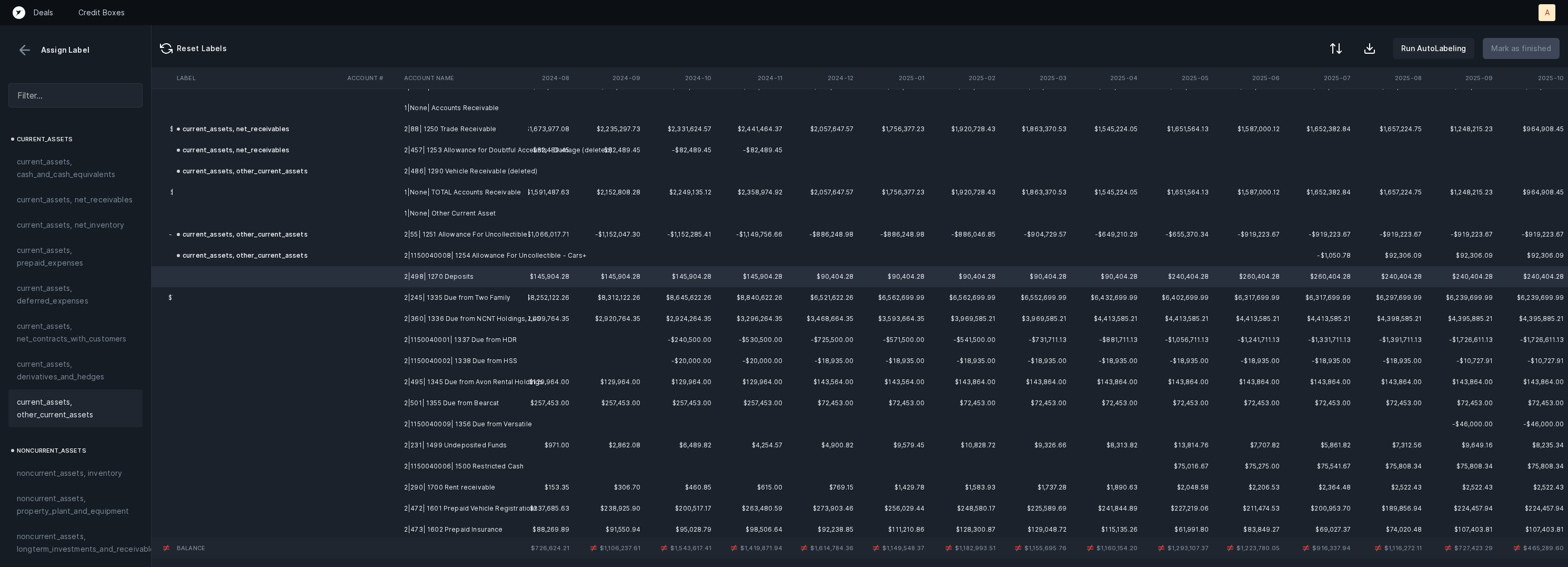
click at [98, 405] on span "current_assets, other_current_assets" at bounding box center [76, 408] width 117 height 25
click at [444, 299] on td "2|245| 1335 Due from Two Family" at bounding box center [464, 298] width 129 height 21
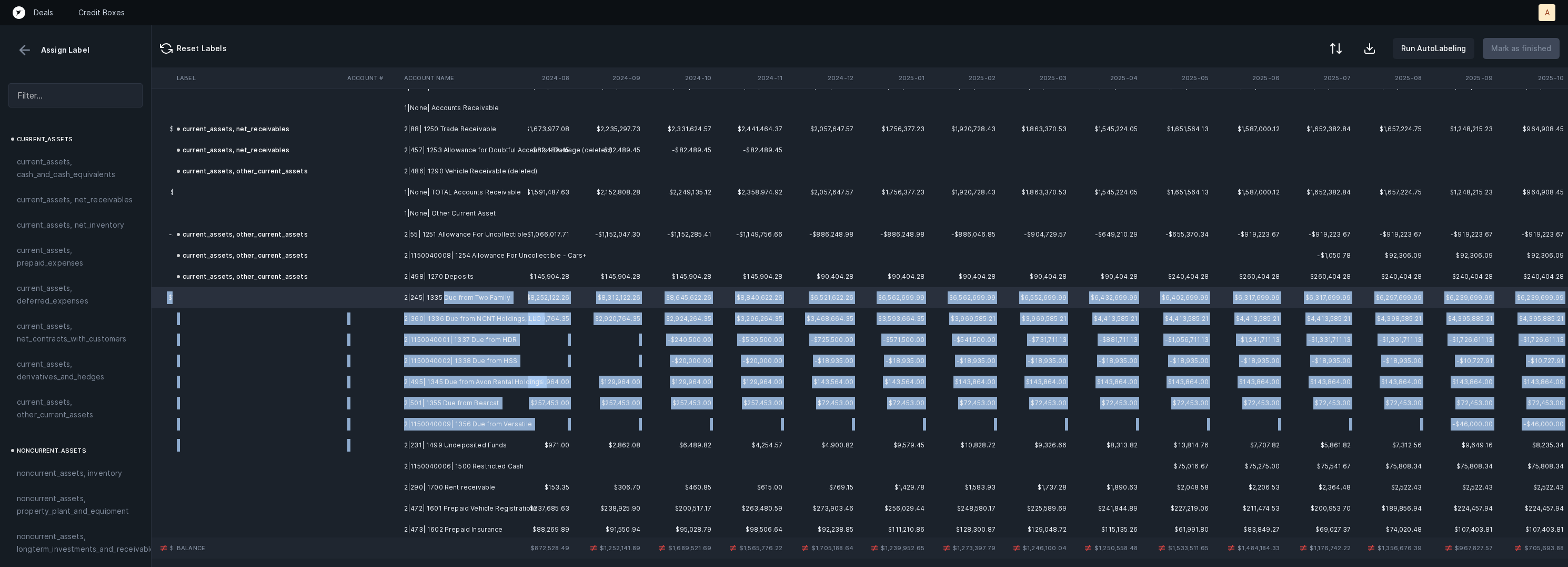
click at [496, 435] on td "2|231| 1499 Undeposited Funds" at bounding box center [464, 445] width 129 height 21
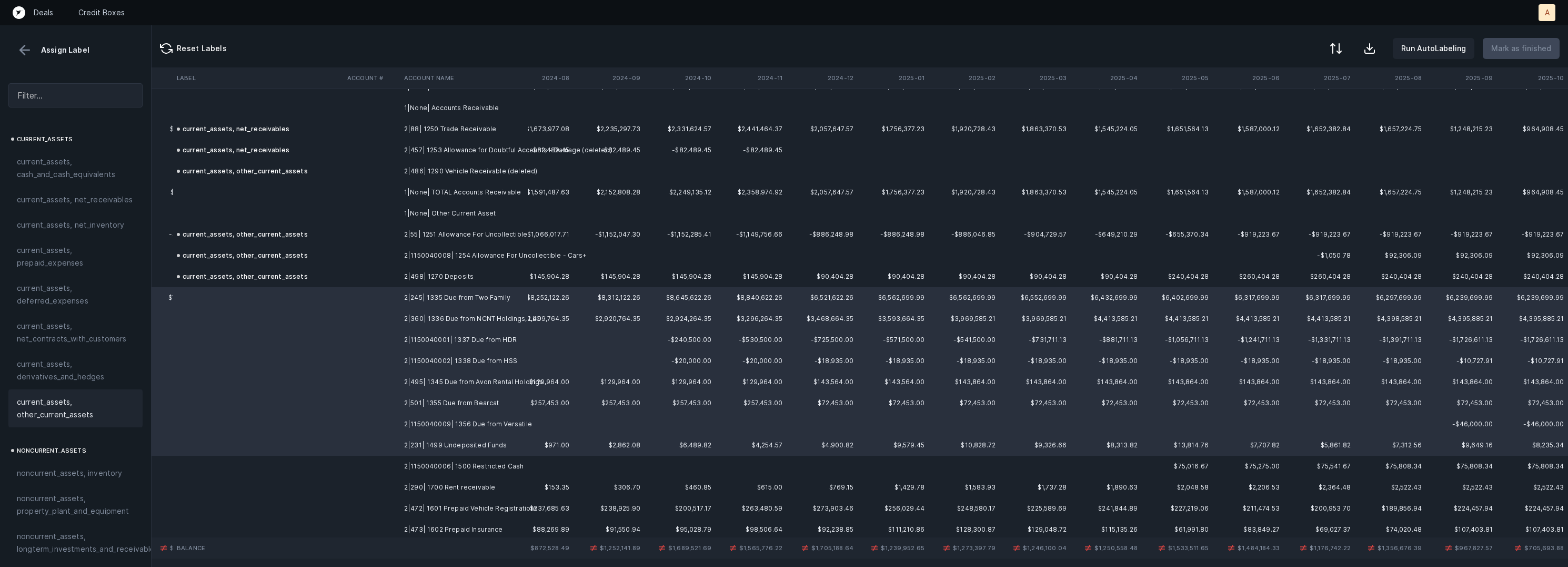
click at [39, 405] on span "current_assets, other_current_assets" at bounding box center [76, 408] width 117 height 25
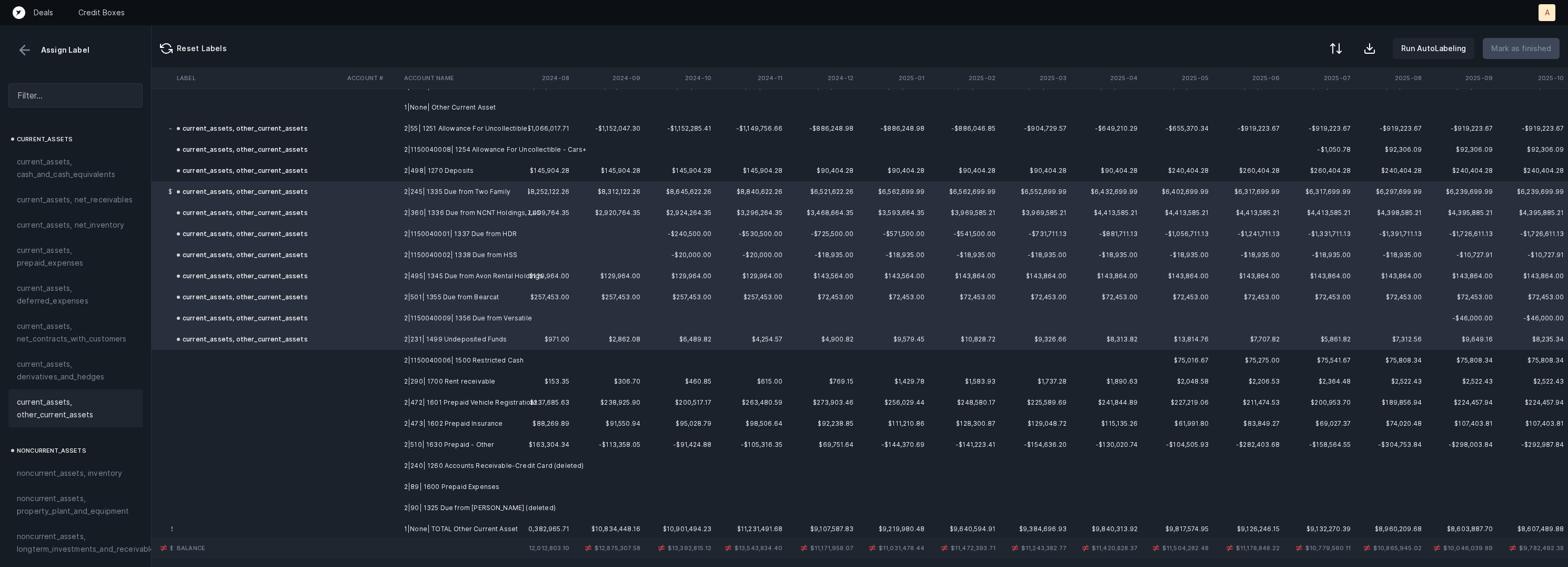
scroll to position [481, 2373]
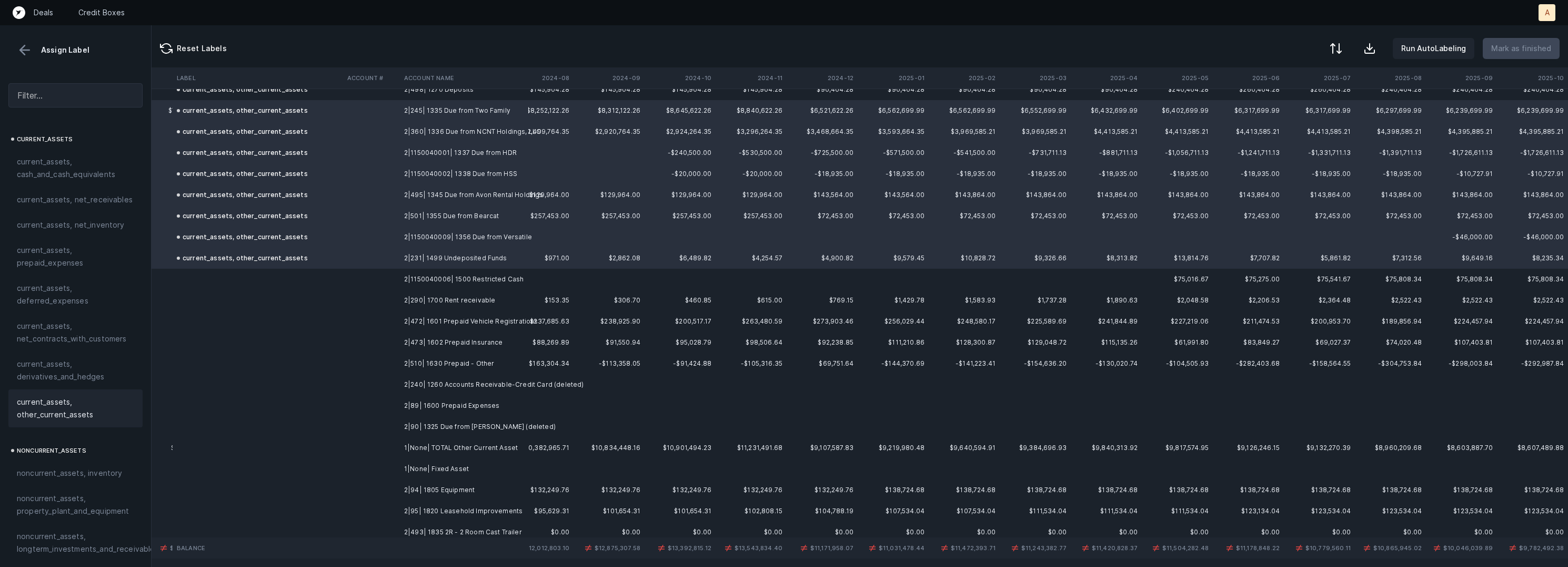
click at [492, 286] on td "2|1150040006| 1500 Restricted Cash" at bounding box center [464, 279] width 129 height 21
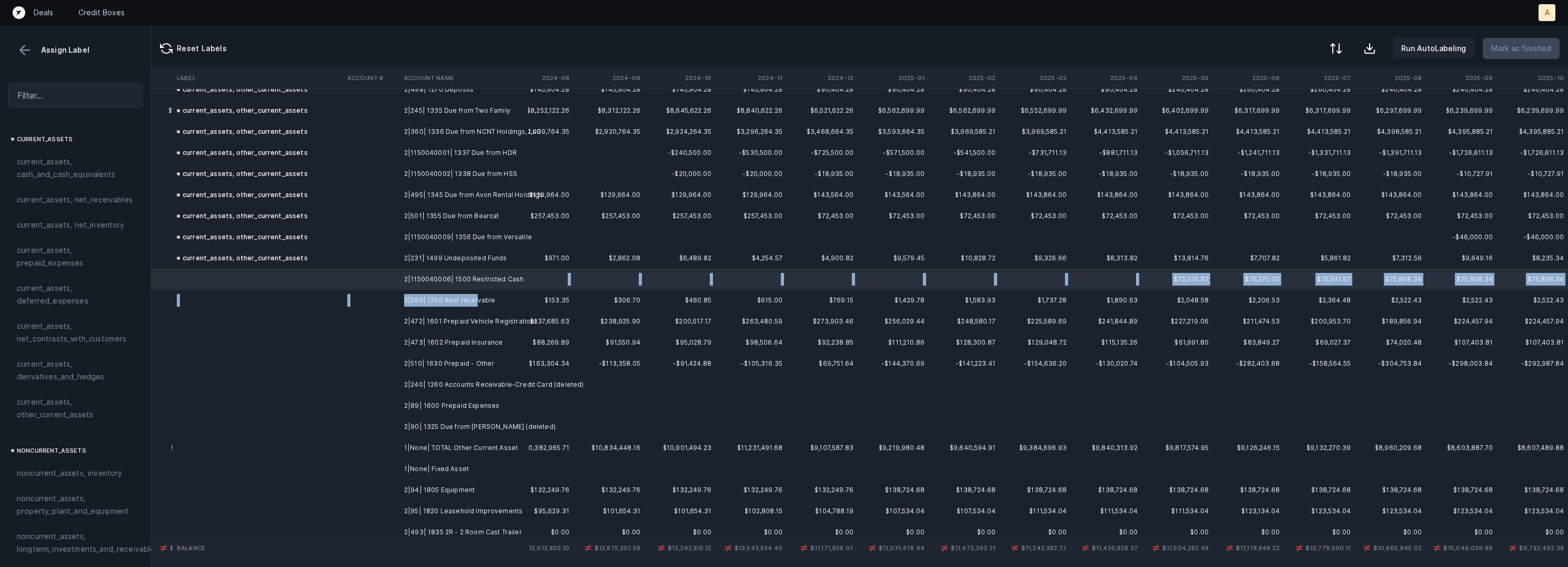
click at [472, 299] on td "2|290| 1700 Rent receivable" at bounding box center [464, 300] width 129 height 21
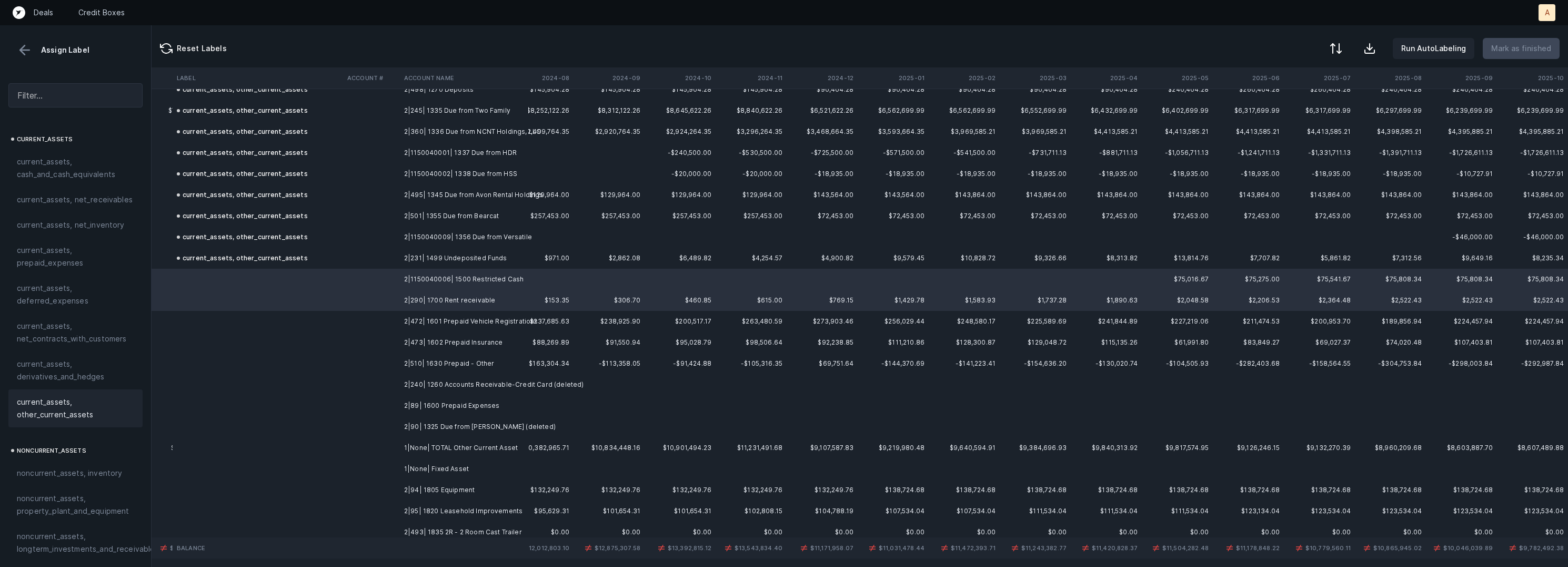
click at [91, 405] on span "current_assets, other_current_assets" at bounding box center [76, 408] width 117 height 25
click at [459, 324] on td "2|472| 1601 Prepaid Vehicle Registrations" at bounding box center [464, 321] width 129 height 21
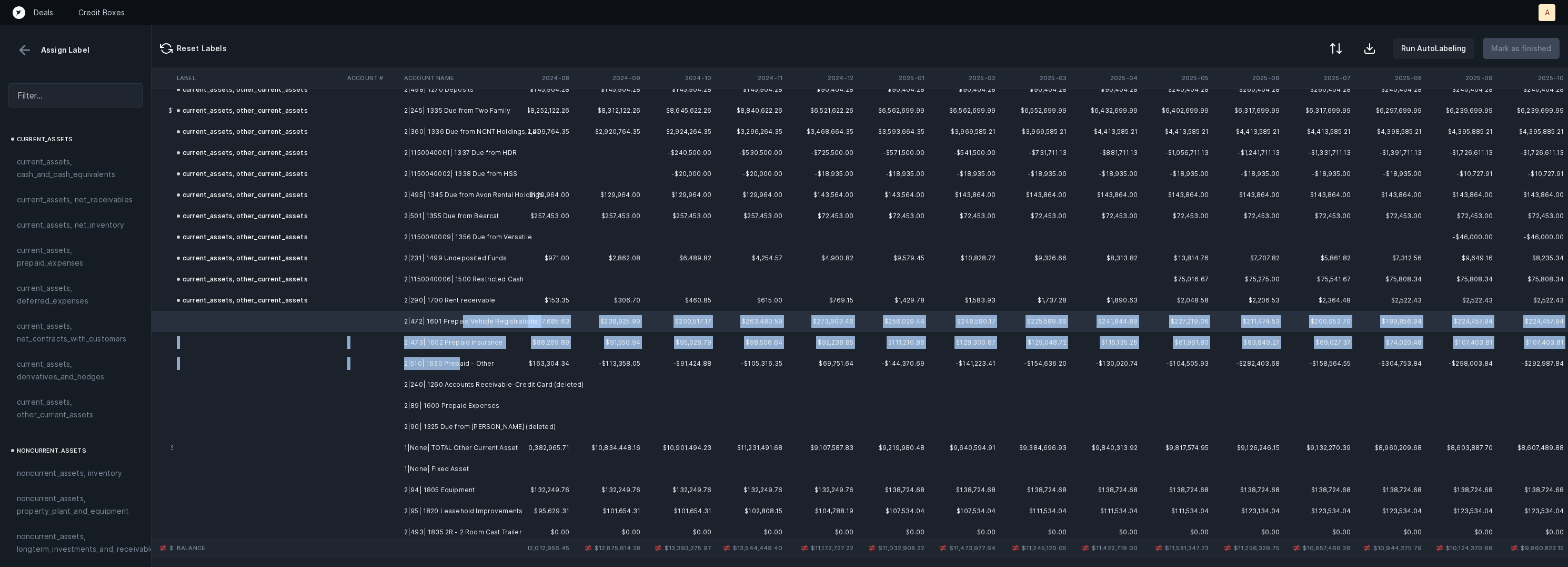
click at [457, 364] on td "2|510| 1630 Prepaid - Other" at bounding box center [464, 363] width 129 height 21
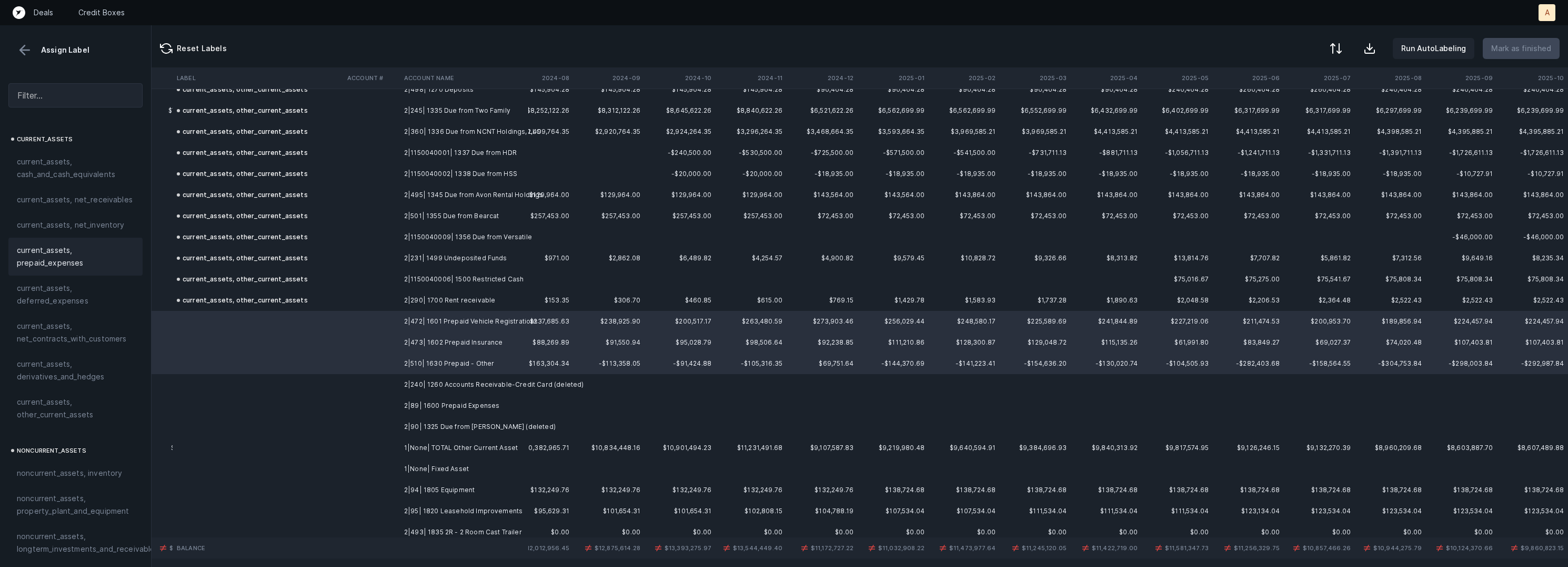
click at [40, 259] on span "current_assets, prepaid_expenses" at bounding box center [76, 257] width 117 height 25
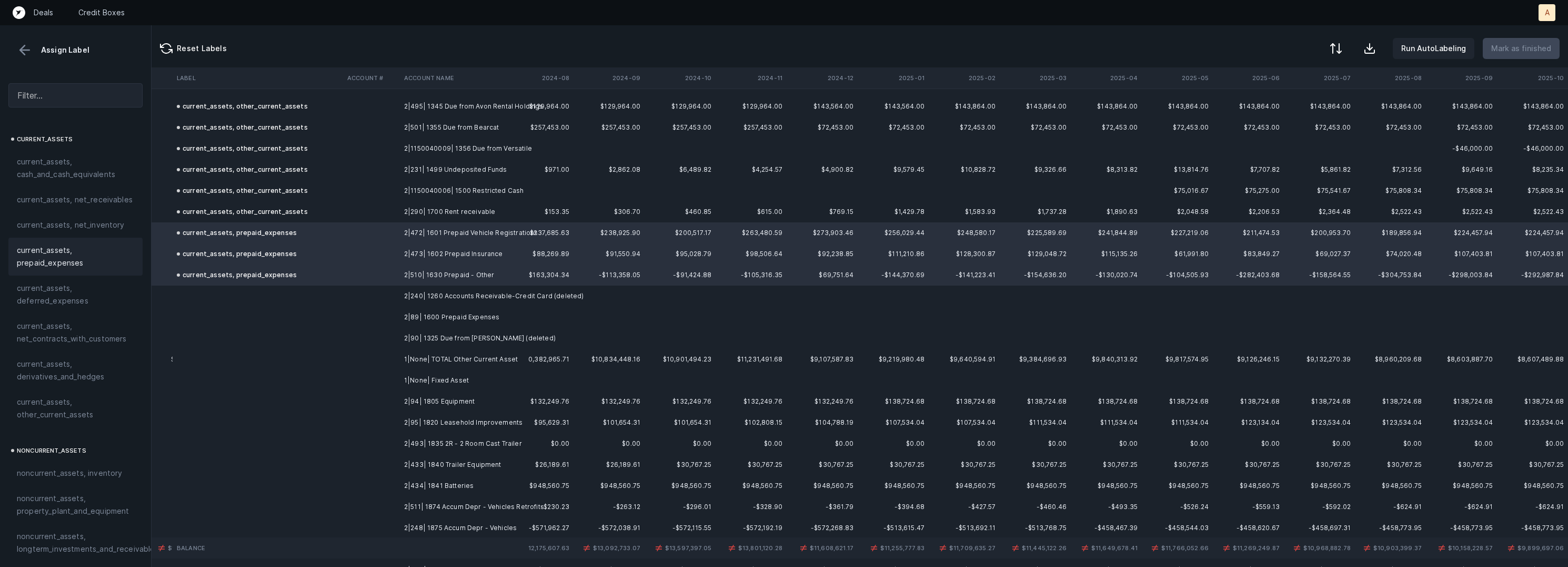
scroll to position [574, 2373]
click at [456, 297] on td "2|240| 1260 Accounts Receivable-Credit Card (deleted)" at bounding box center [464, 292] width 129 height 21
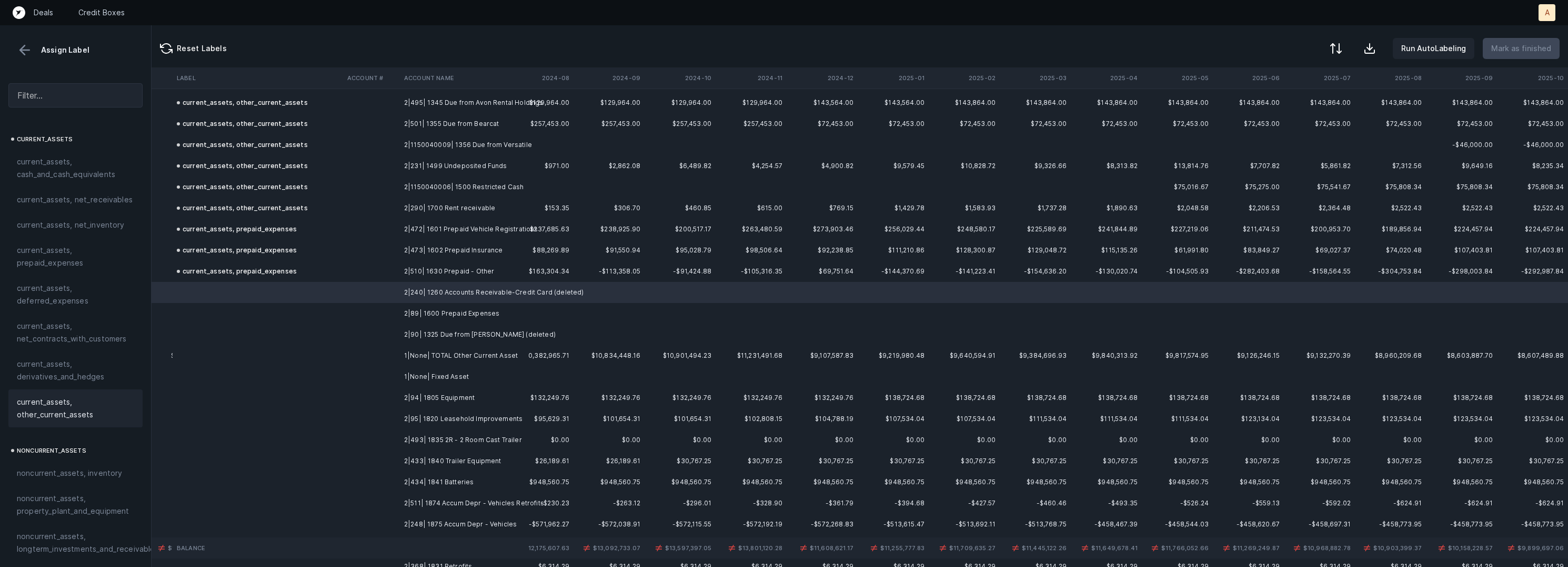
click at [94, 407] on span "current_assets, other_current_assets" at bounding box center [76, 408] width 117 height 25
click at [429, 312] on td "2|89| 1600 Prepaid Expenses" at bounding box center [464, 313] width 129 height 21
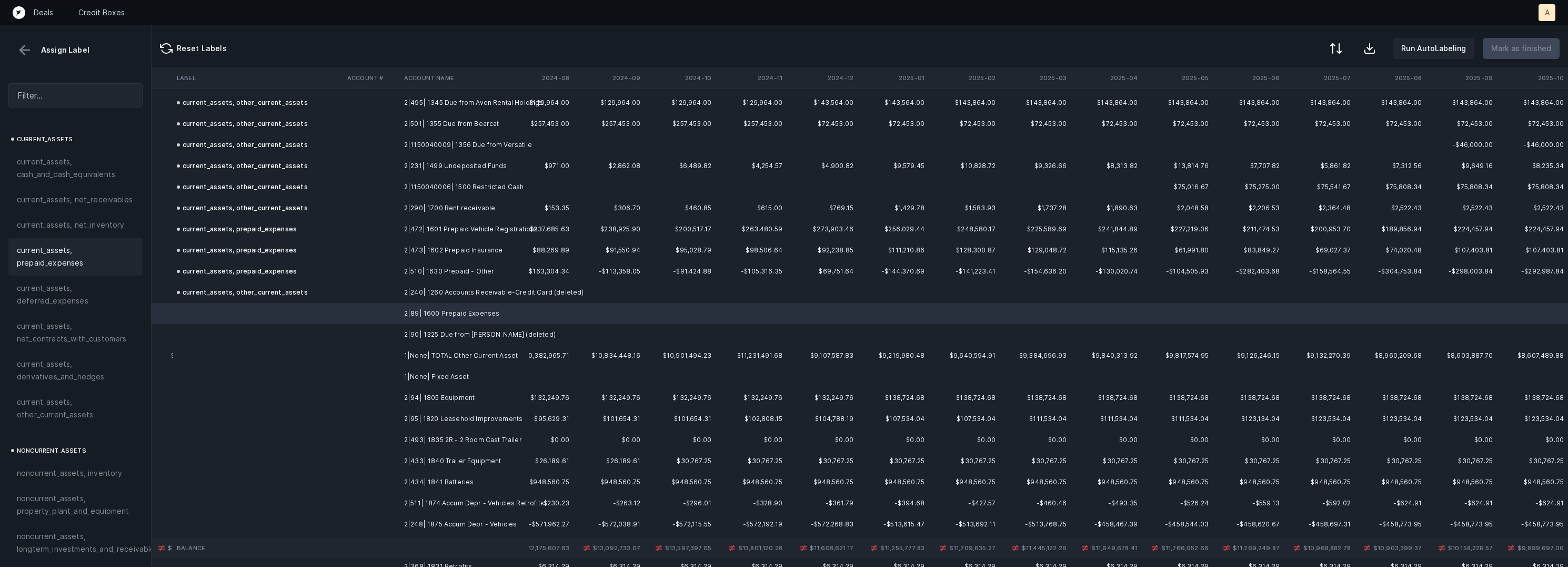
click at [56, 248] on span "current_assets, prepaid_expenses" at bounding box center [76, 257] width 117 height 25
click at [442, 332] on td "2|90| 1325 Due from Nelson Silver (deleted)" at bounding box center [464, 334] width 129 height 21
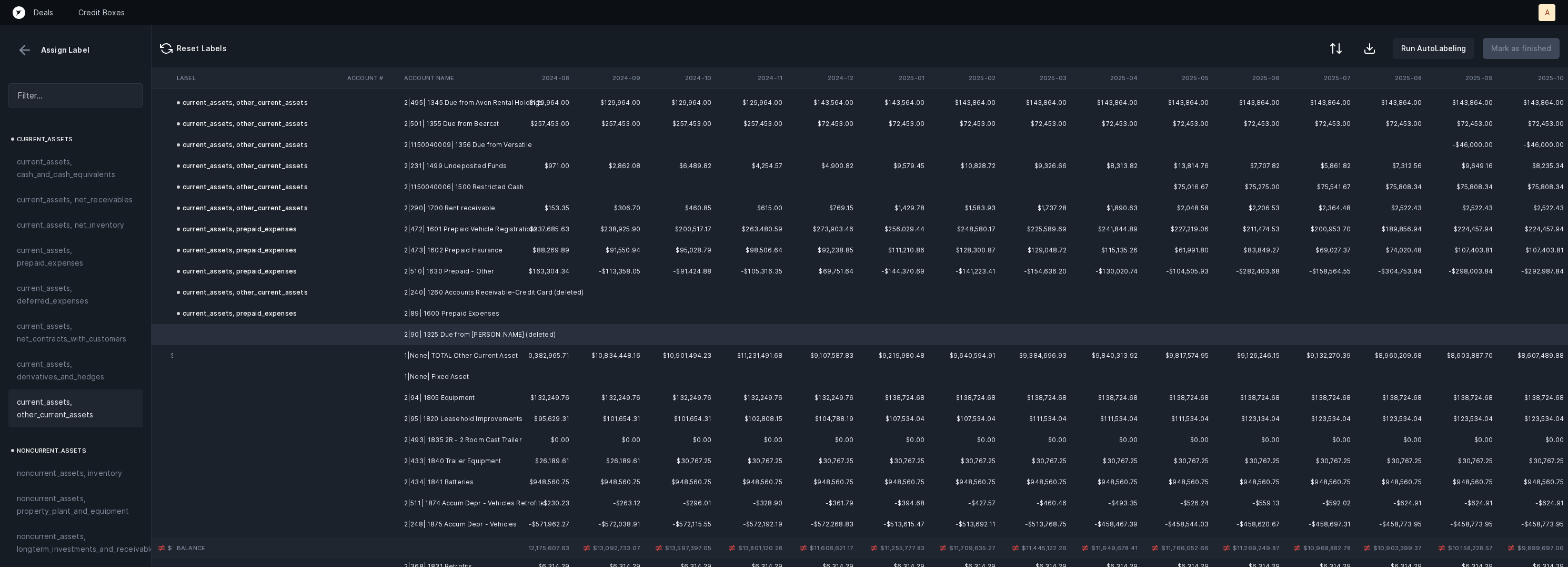
click at [70, 404] on span "current_assets, other_current_assets" at bounding box center [76, 408] width 117 height 25
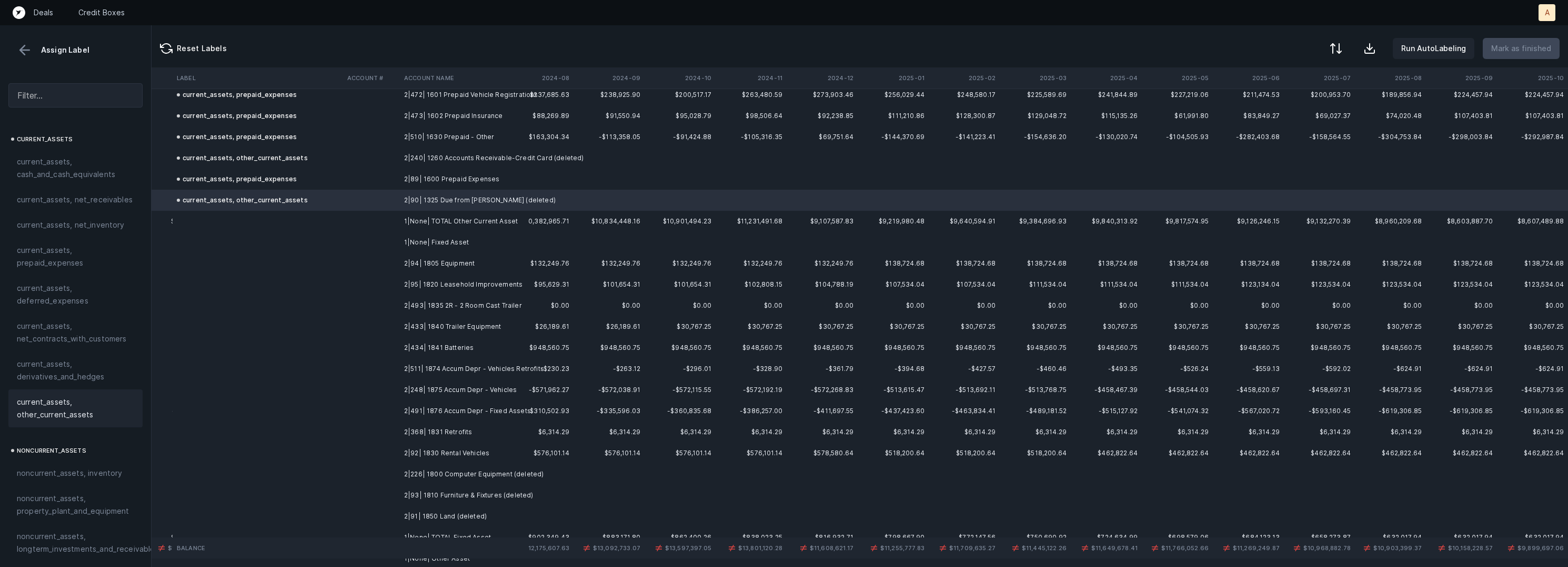
scroll to position [715, 2373]
click at [485, 259] on td "2|94| 1805 Equipment" at bounding box center [464, 257] width 129 height 21
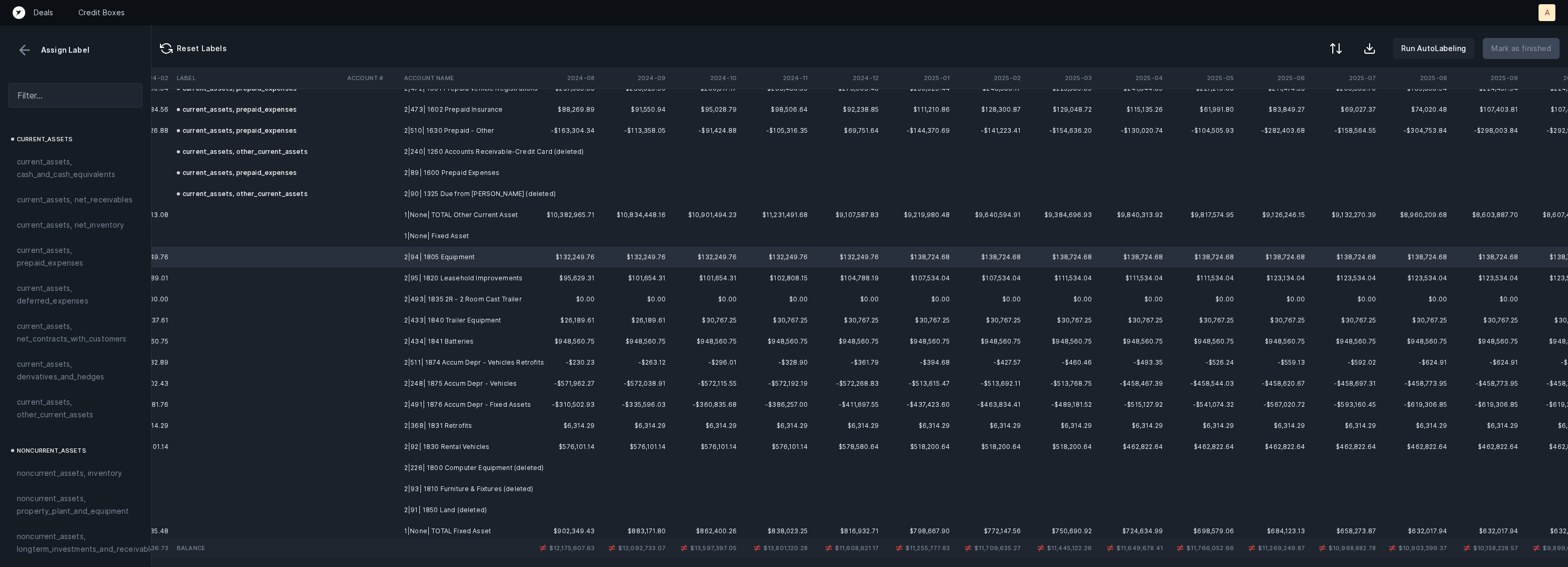
scroll to position [715, 2349]
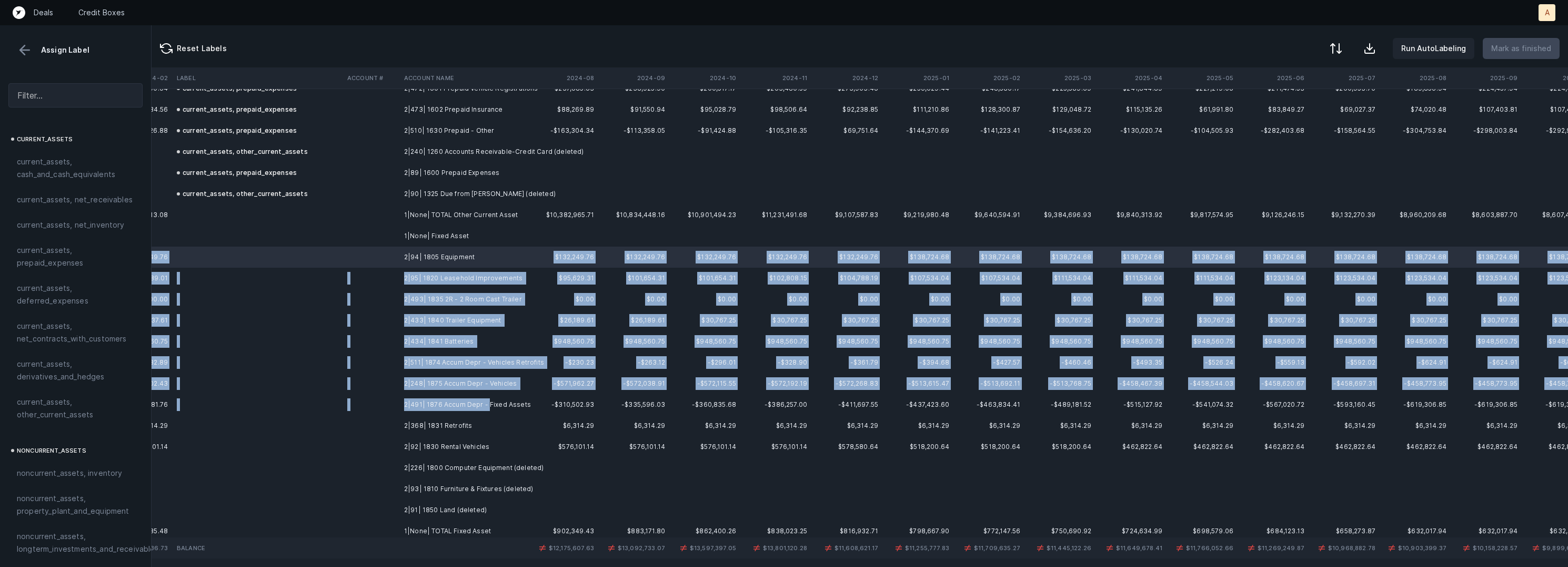
click at [487, 404] on td "2|491| 1876 Accum Depr - Fixed Assets" at bounding box center [464, 405] width 129 height 21
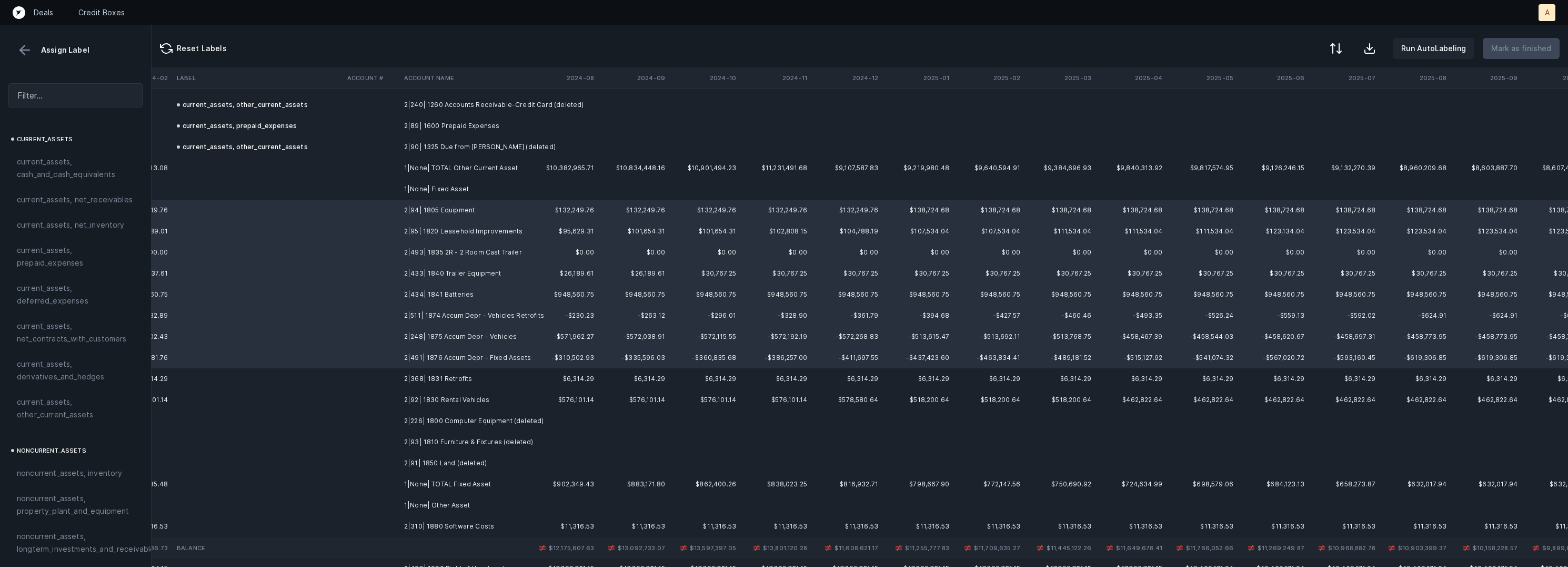
scroll to position [765, 2349]
click at [470, 457] on td "2|91| 1850 Land (deleted)" at bounding box center [464, 459] width 129 height 21
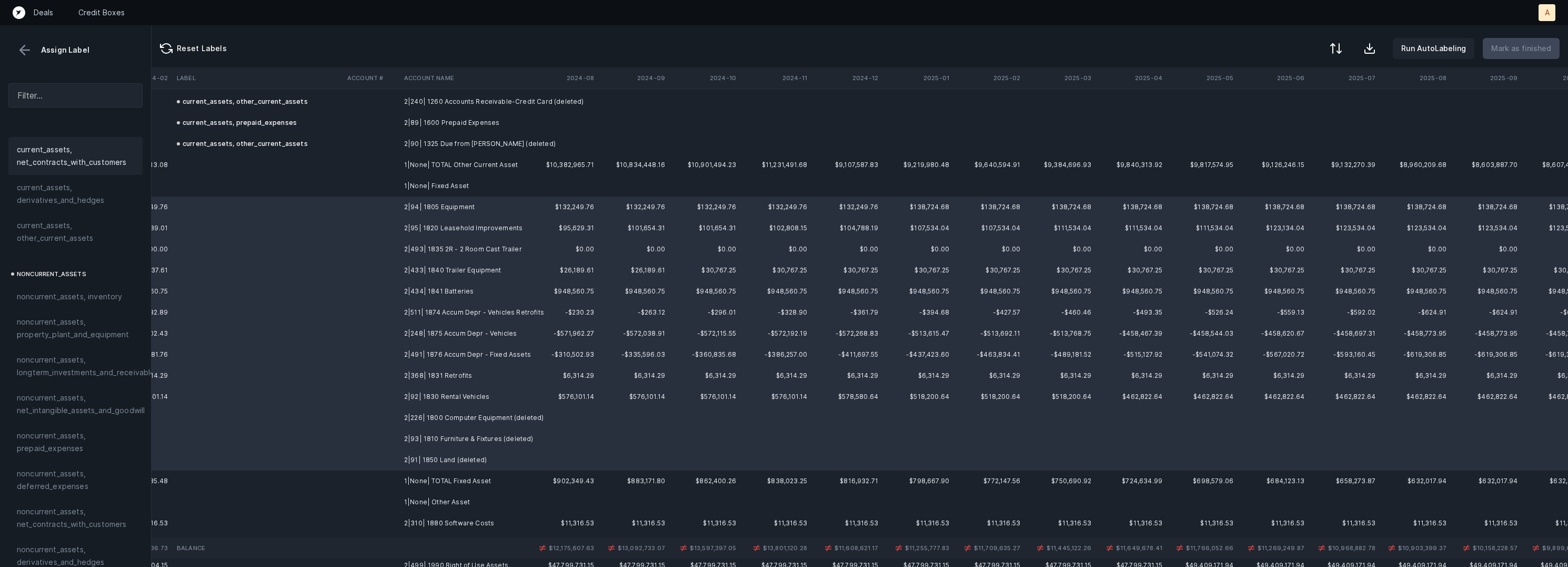
scroll to position [235, 0]
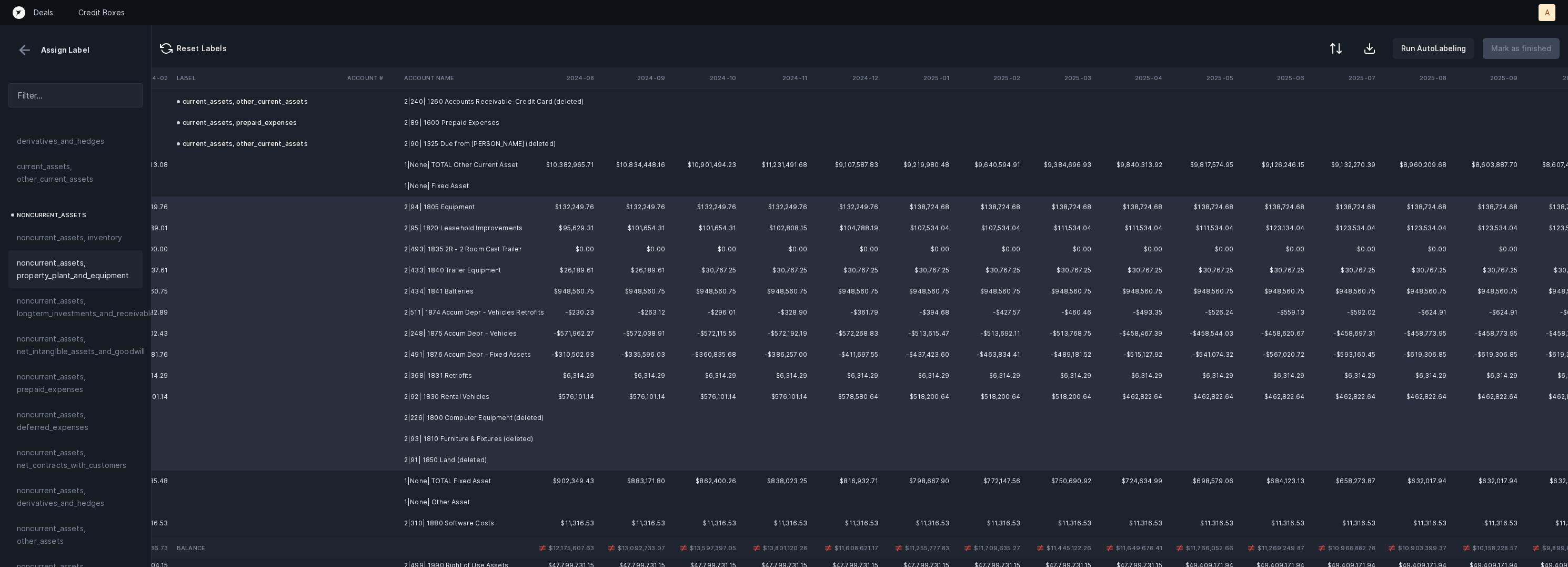
click at [91, 284] on div "noncurrent_assets, property_plant_and_equipment" at bounding box center [76, 268] width 134 height 37
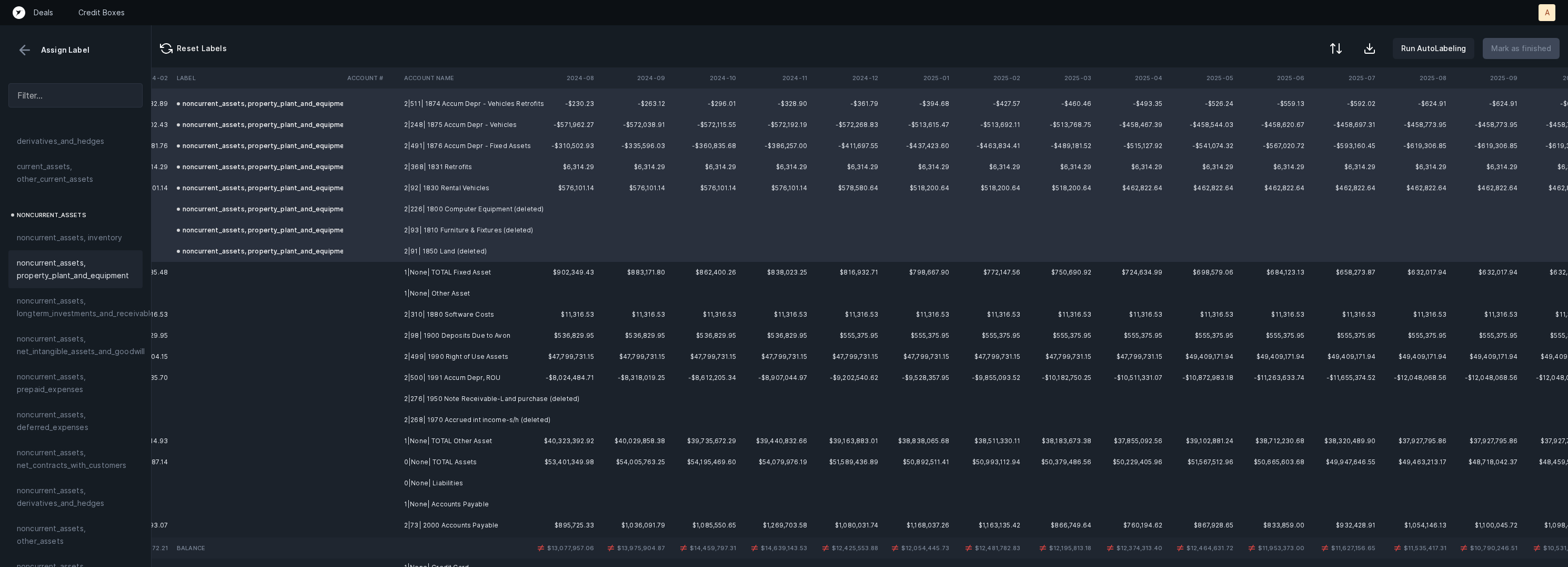
scroll to position [978, 2349]
click at [483, 311] on td "2|310| 1880 Software Costs" at bounding box center [464, 309] width 129 height 21
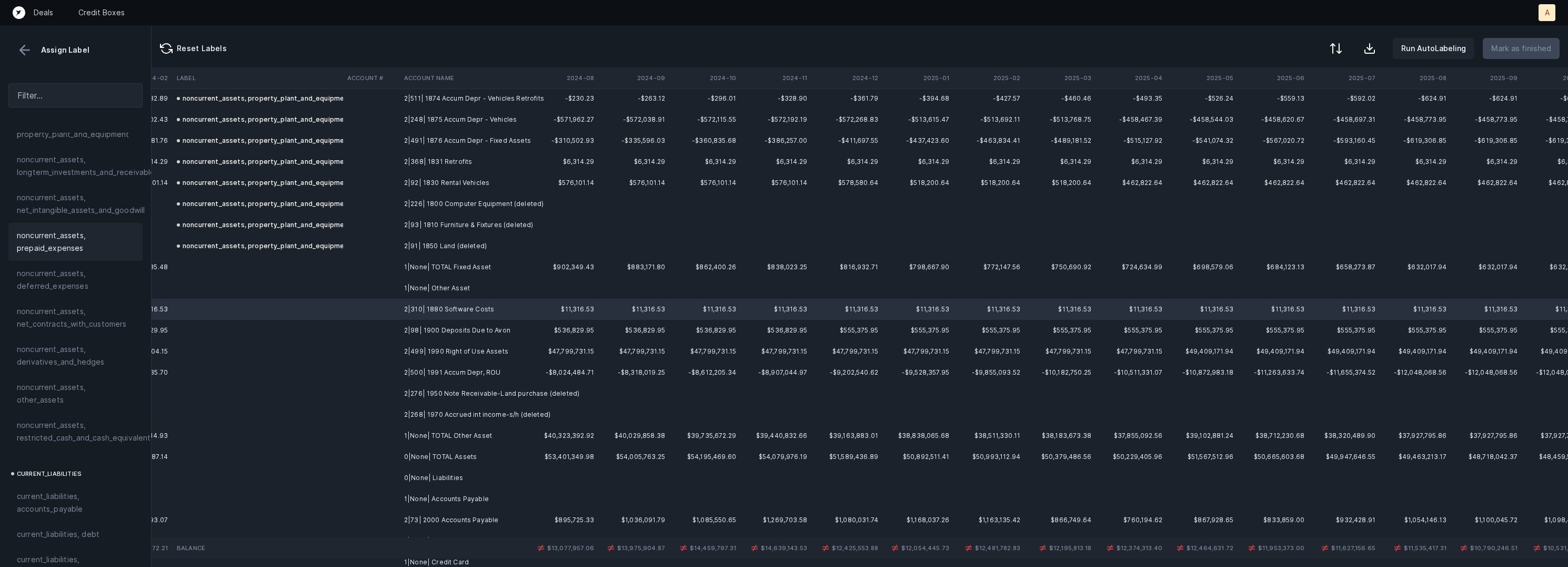
scroll to position [316, 0]
click at [100, 259] on span "noncurrent_assets, net_intangible_assets_and_goodwill" at bounding box center [81, 263] width 128 height 25
click at [470, 335] on td "2|98| 1900 Deposits Due to Avon" at bounding box center [464, 331] width 129 height 21
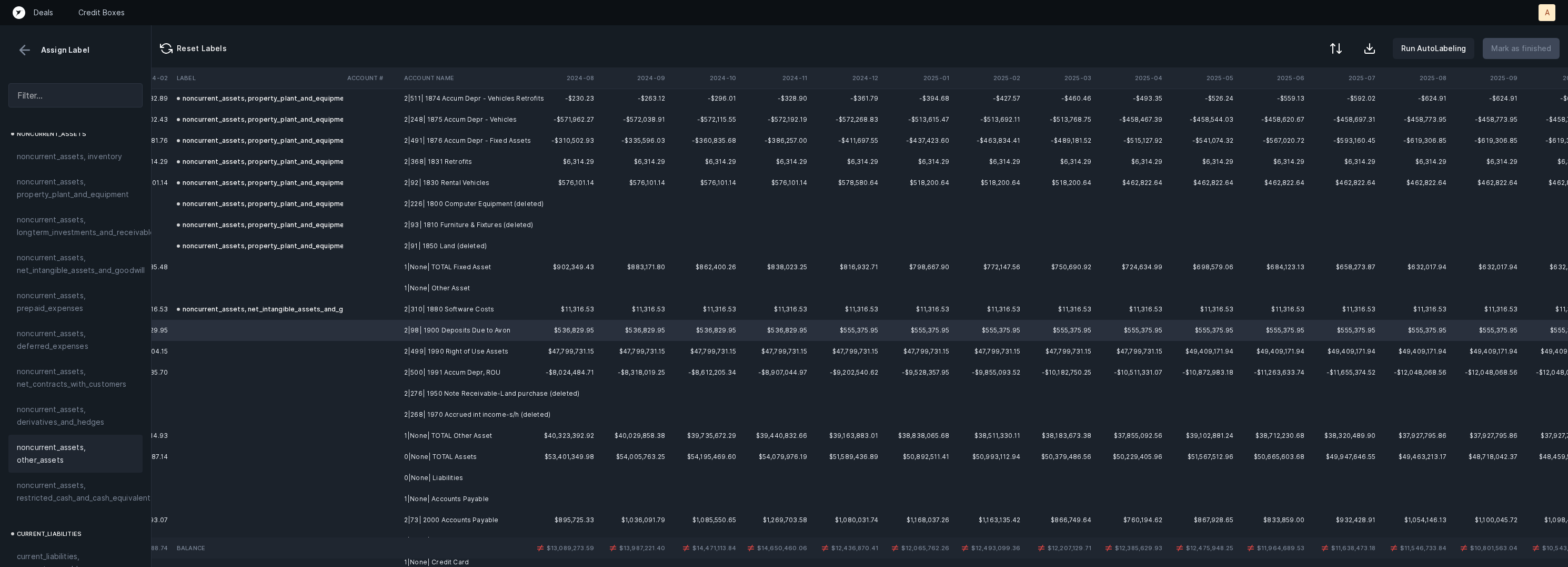
click at [42, 436] on div "noncurrent_assets, other_assets" at bounding box center [76, 453] width 134 height 37
click at [466, 346] on td "2|499| 1990 Right of Use Assets" at bounding box center [464, 352] width 129 height 21
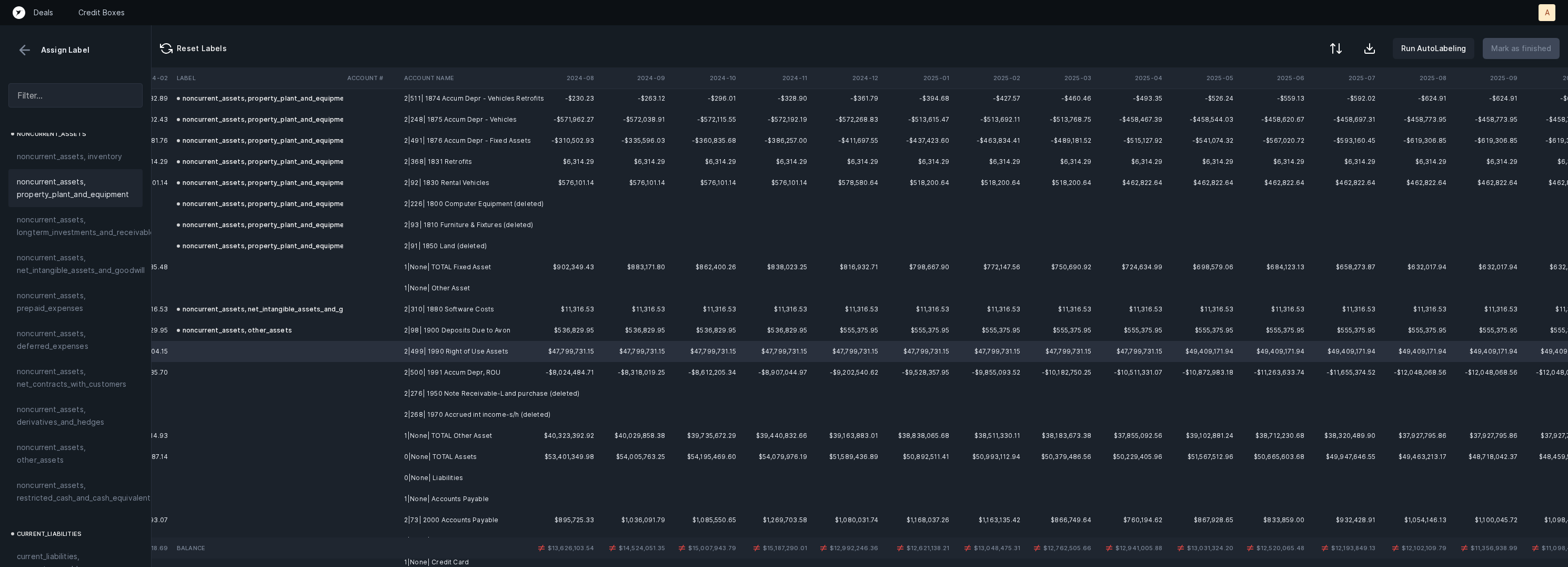
click at [98, 197] on span "noncurrent_assets, property_plant_and_equipment" at bounding box center [76, 187] width 117 height 25
click at [435, 372] on td "2|500| 1991 Accum Depr, ROU" at bounding box center [464, 372] width 129 height 21
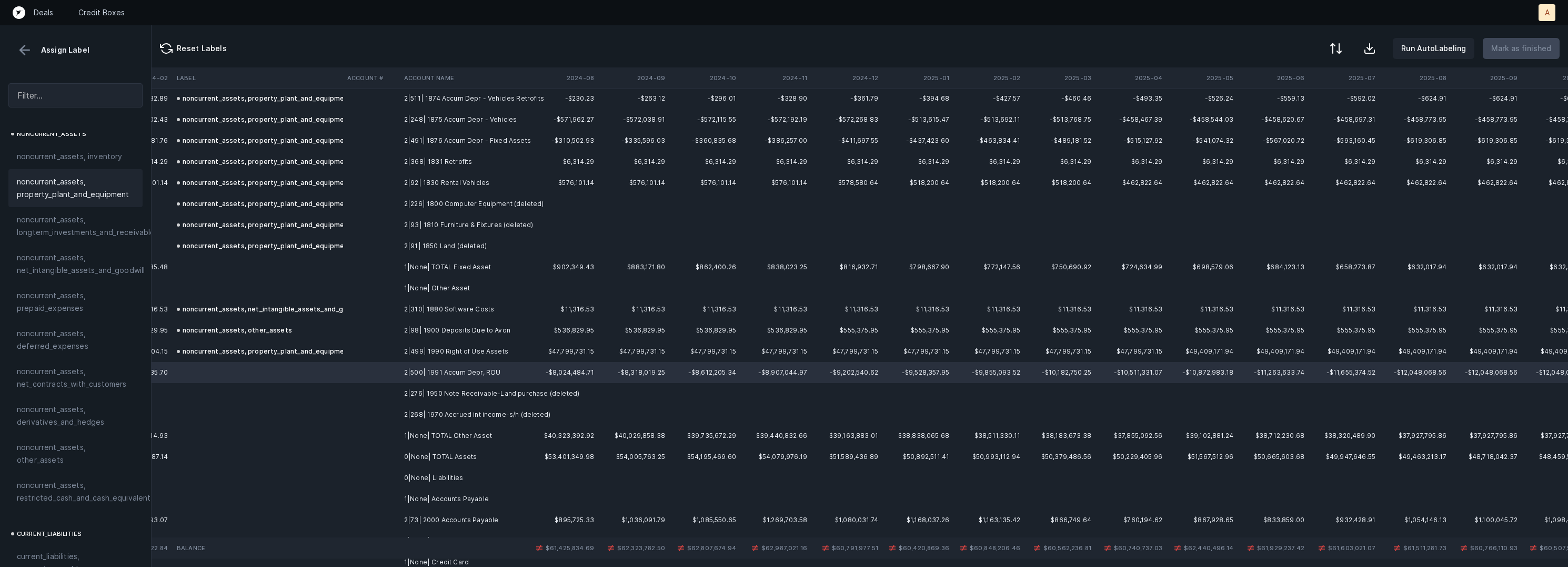
click at [84, 193] on span "noncurrent_assets, property_plant_and_equipment" at bounding box center [76, 187] width 117 height 25
click at [445, 393] on td "2|276| 1950 Note Receivable-Land purchase (deleted)" at bounding box center [464, 393] width 129 height 21
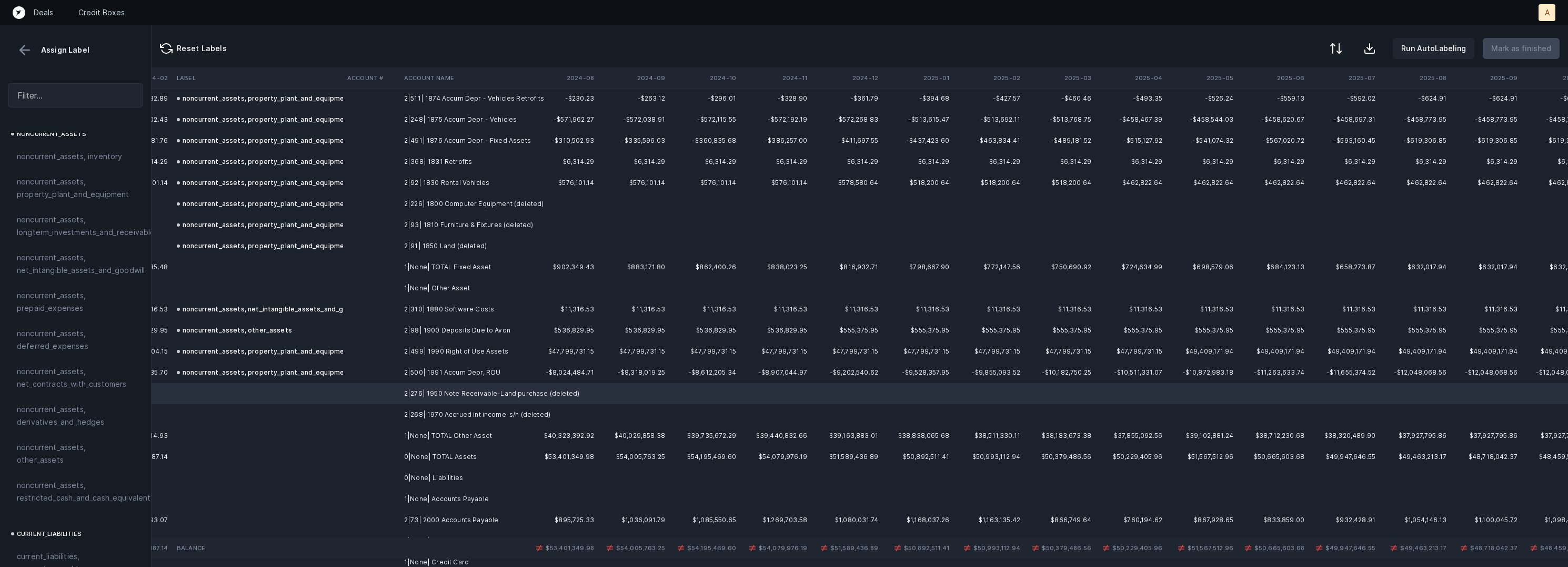
click at [446, 415] on td "2|268| 1970 Accrued int income-s/h (deleted)" at bounding box center [464, 414] width 129 height 21
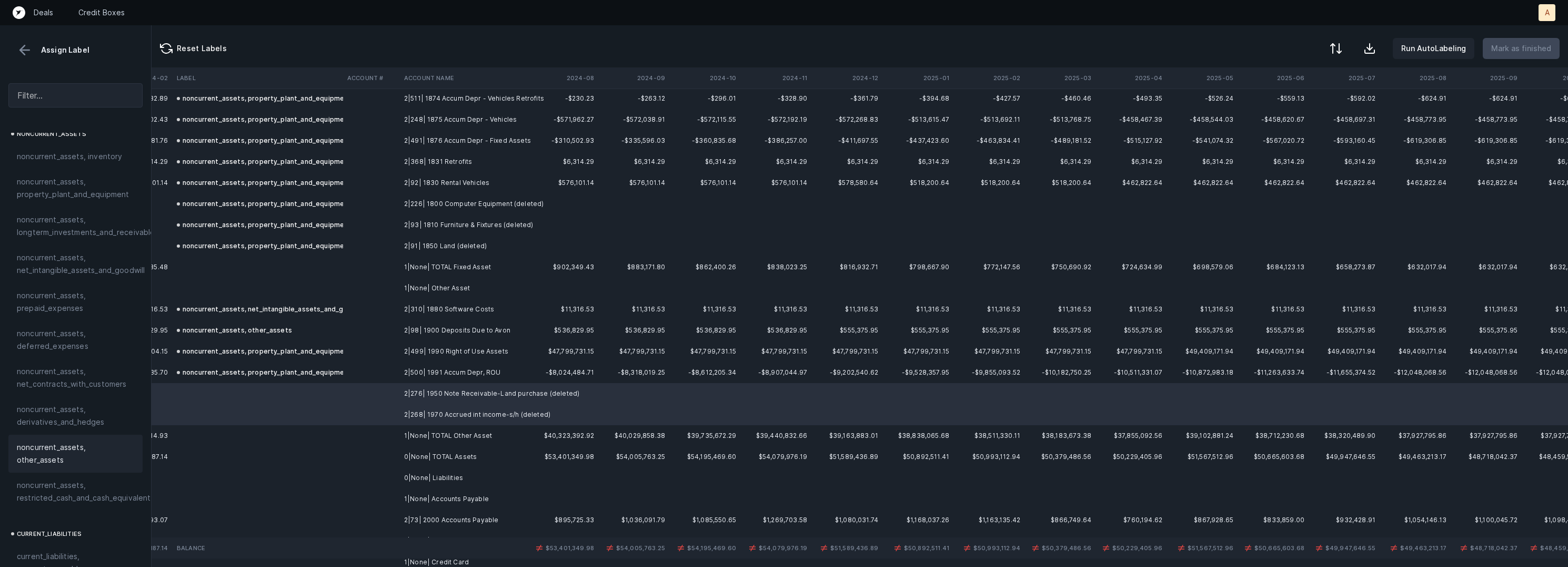
click at [77, 443] on span "noncurrent_assets, other_assets" at bounding box center [76, 454] width 117 height 25
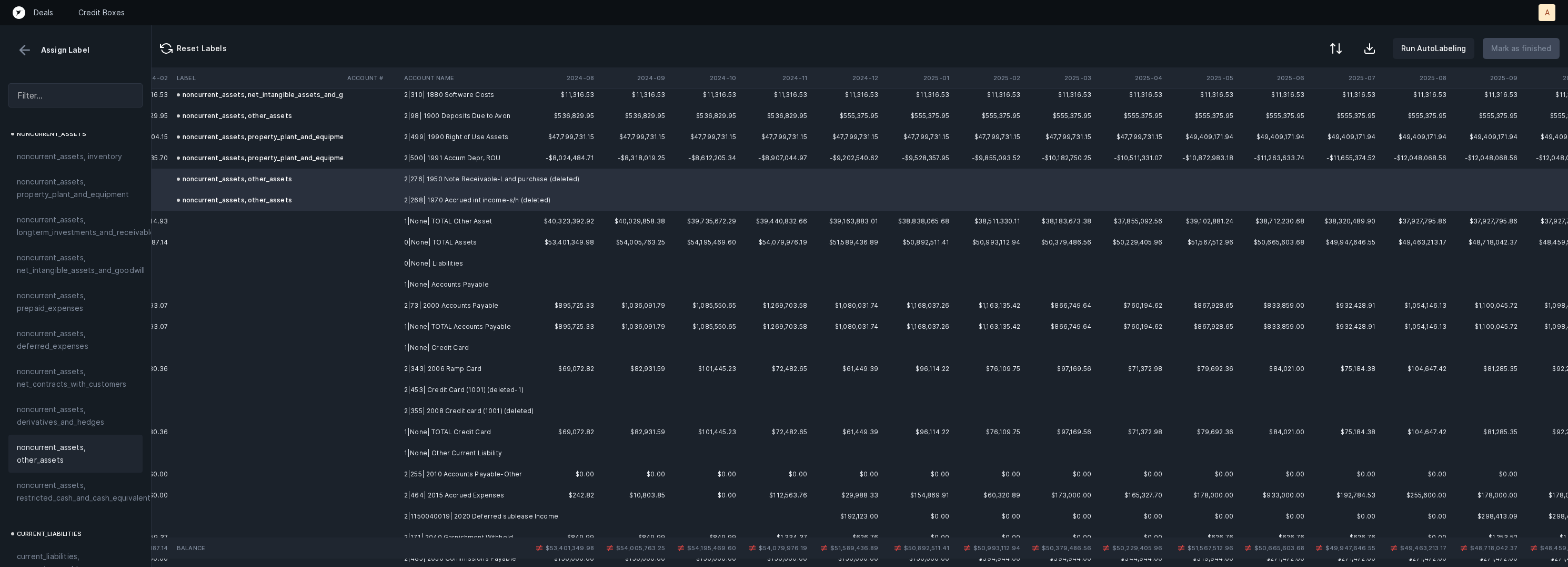
scroll to position [1202, 2349]
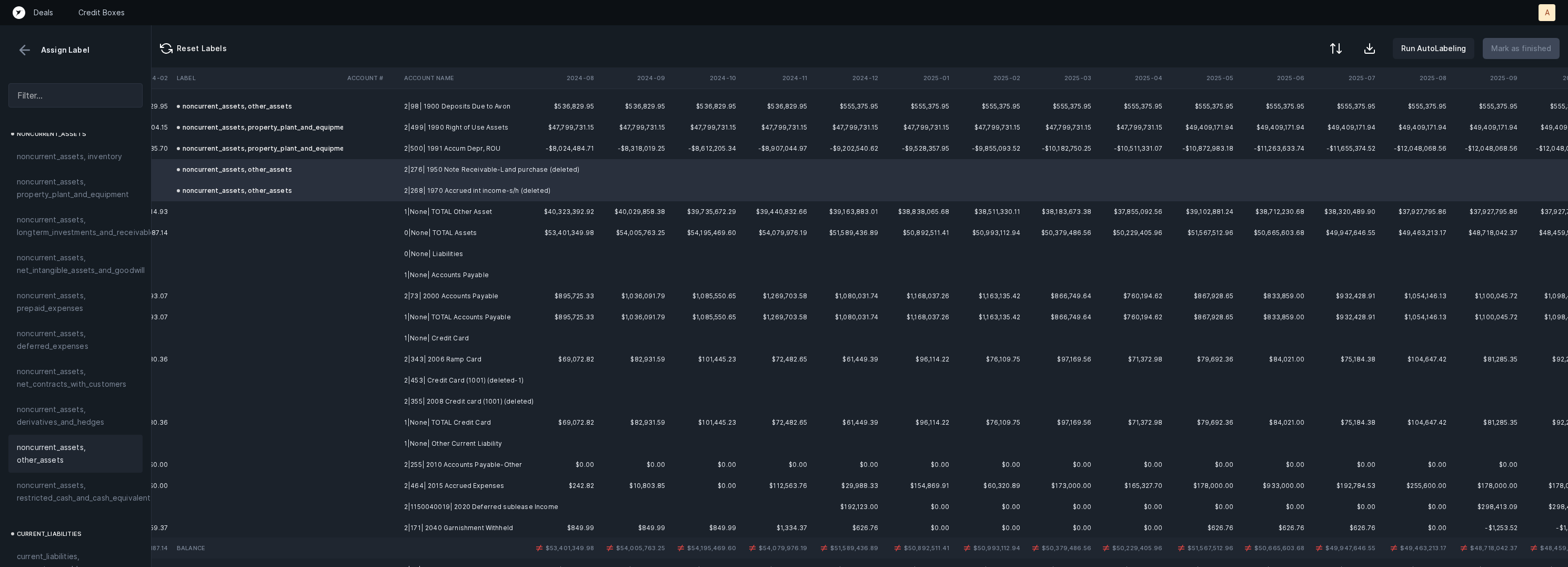
click at [492, 297] on td "2|73| 2000 Accounts Payable" at bounding box center [464, 296] width 129 height 21
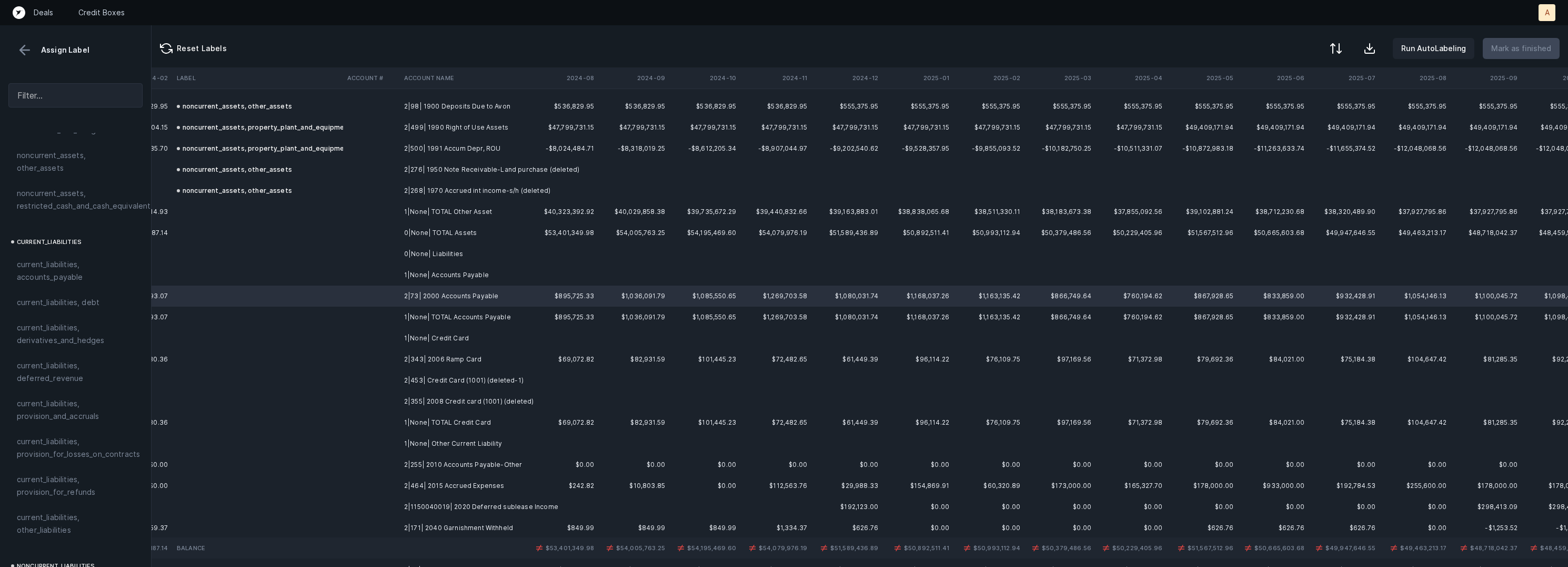
scroll to position [620, 0]
click at [61, 257] on span "current_liabilities, accounts_payable" at bounding box center [76, 259] width 117 height 25
click at [437, 361] on td "2|343| 2006 Ramp Card" at bounding box center [464, 359] width 129 height 21
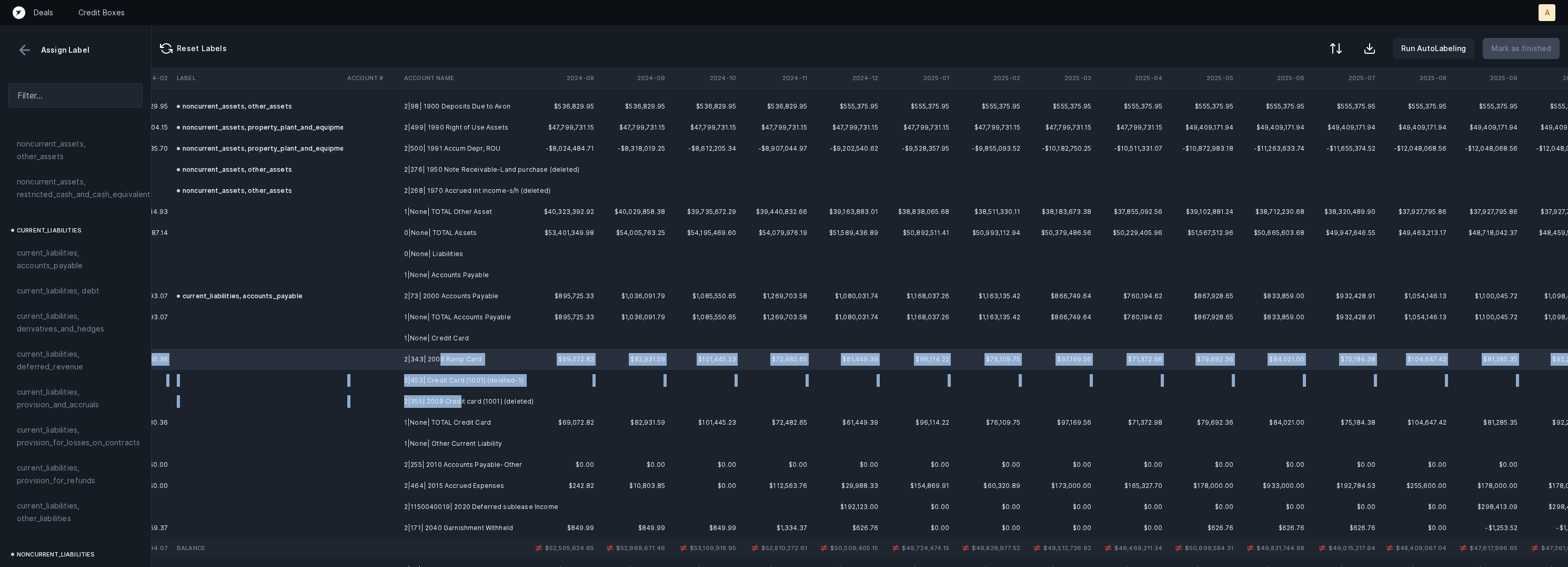
click at [458, 396] on td "2|355| 2008 Credit card (1001) (deleted)" at bounding box center [464, 402] width 129 height 21
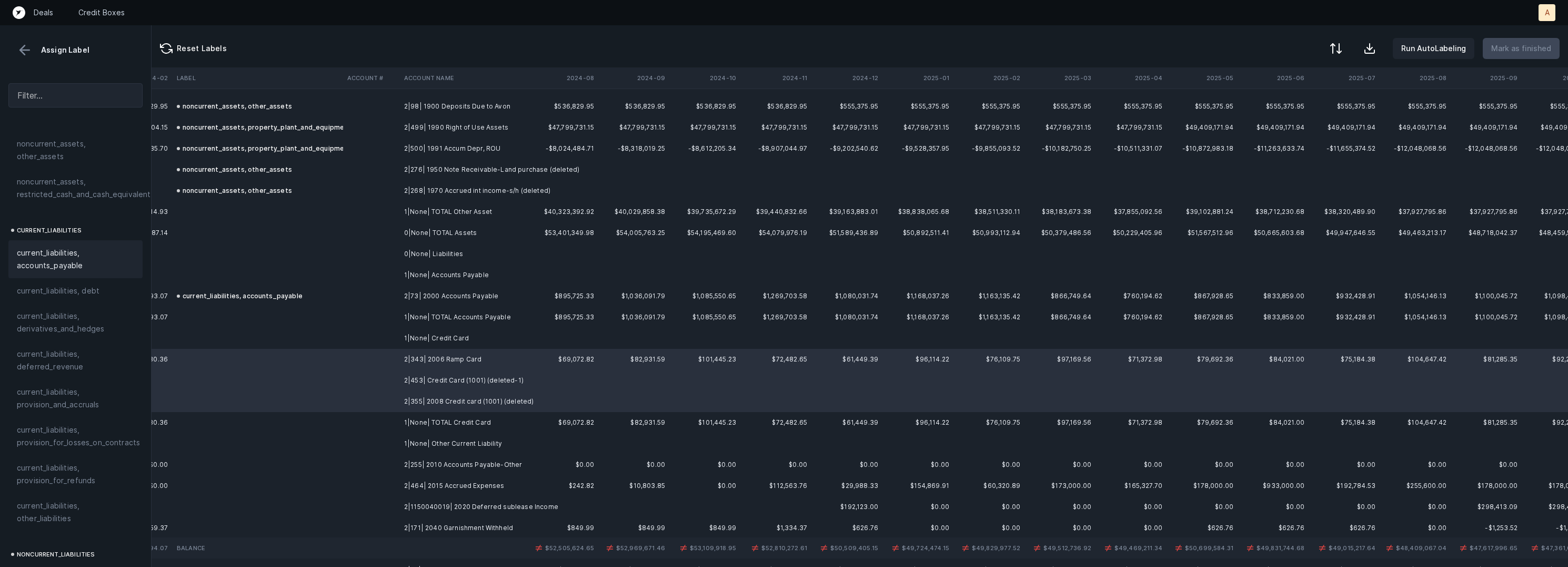
click at [84, 246] on span "current_liabilities, accounts_payable" at bounding box center [76, 259] width 117 height 25
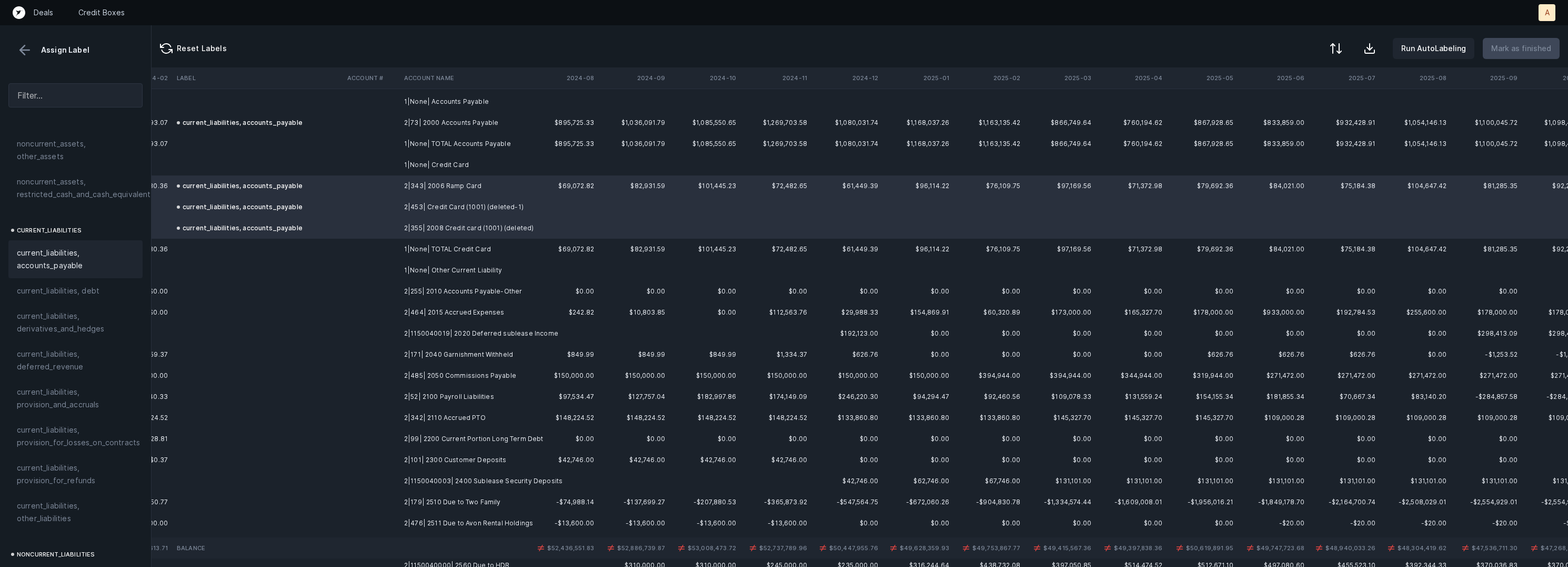
scroll to position [1376, 2349]
click at [446, 288] on td "2|255| 2010 Accounts Payable-Other" at bounding box center [464, 291] width 129 height 21
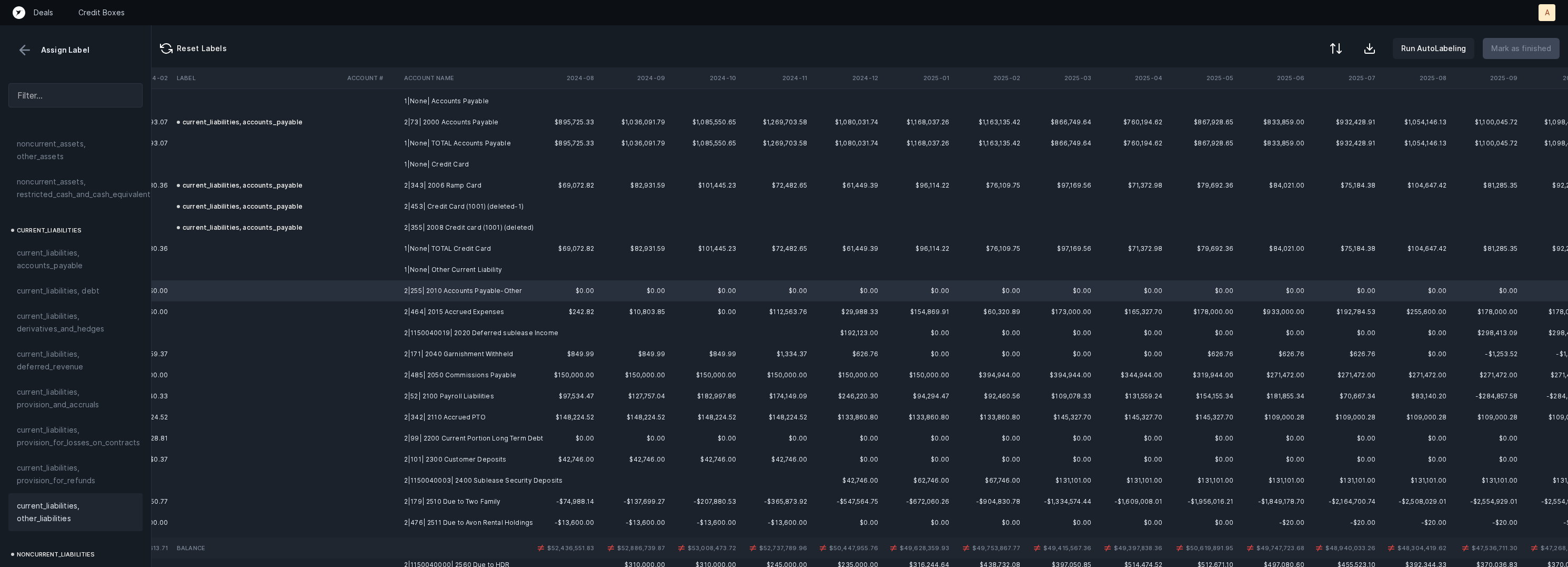
click at [50, 493] on div "current_liabilities, other_liabilities" at bounding box center [76, 511] width 134 height 37
click at [442, 310] on td "2|464| 2015 Accrued Expenses" at bounding box center [464, 311] width 129 height 21
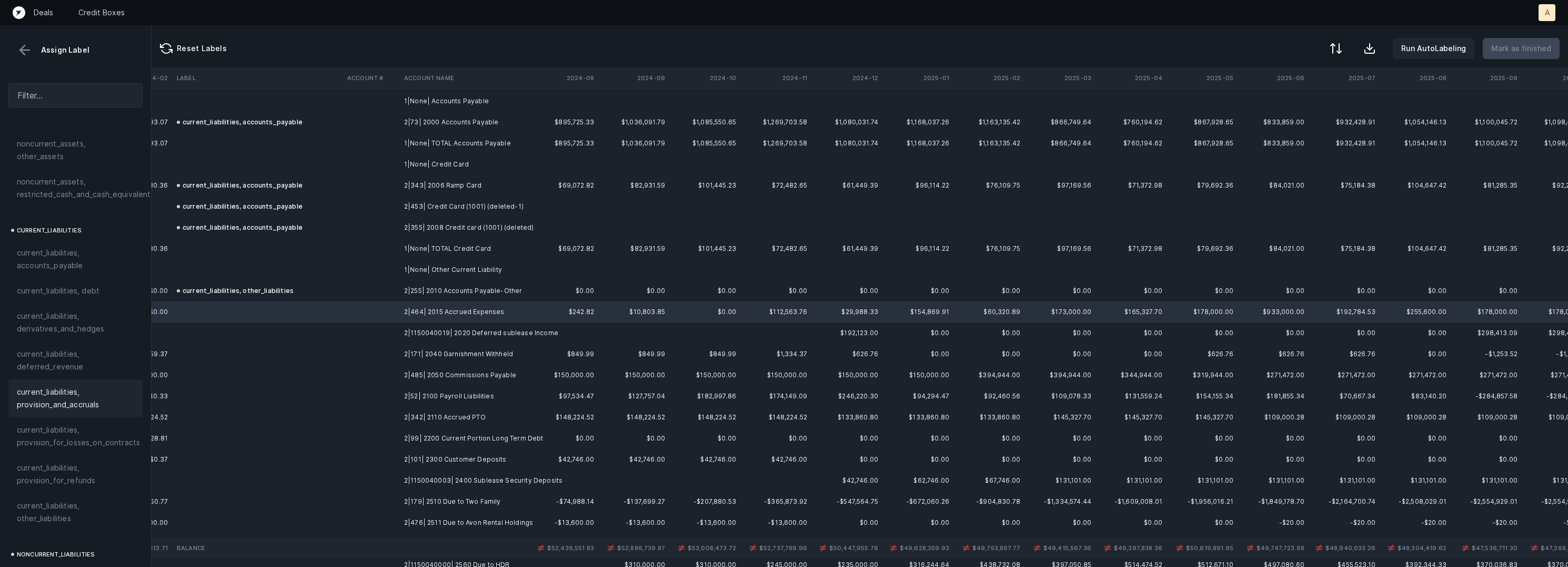
click at [73, 385] on span "current_liabilities, provision_and_accruals" at bounding box center [76, 398] width 117 height 25
click at [427, 335] on td "2|1150040019| 2020 Deferred sublease Income" at bounding box center [464, 333] width 129 height 21
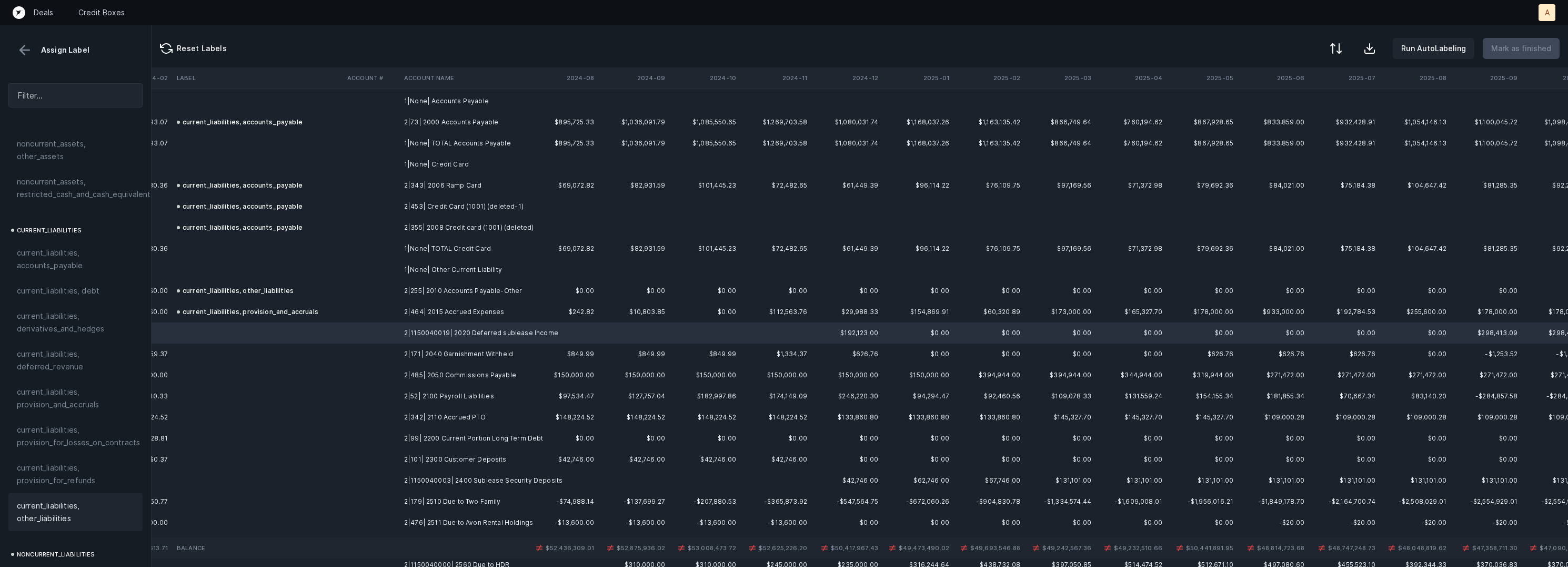
click at [77, 499] on span "current_liabilities, other_liabilities" at bounding box center [76, 511] width 117 height 25
click at [451, 353] on td "2|171| 2040 Garnishment Withheld" at bounding box center [464, 354] width 129 height 21
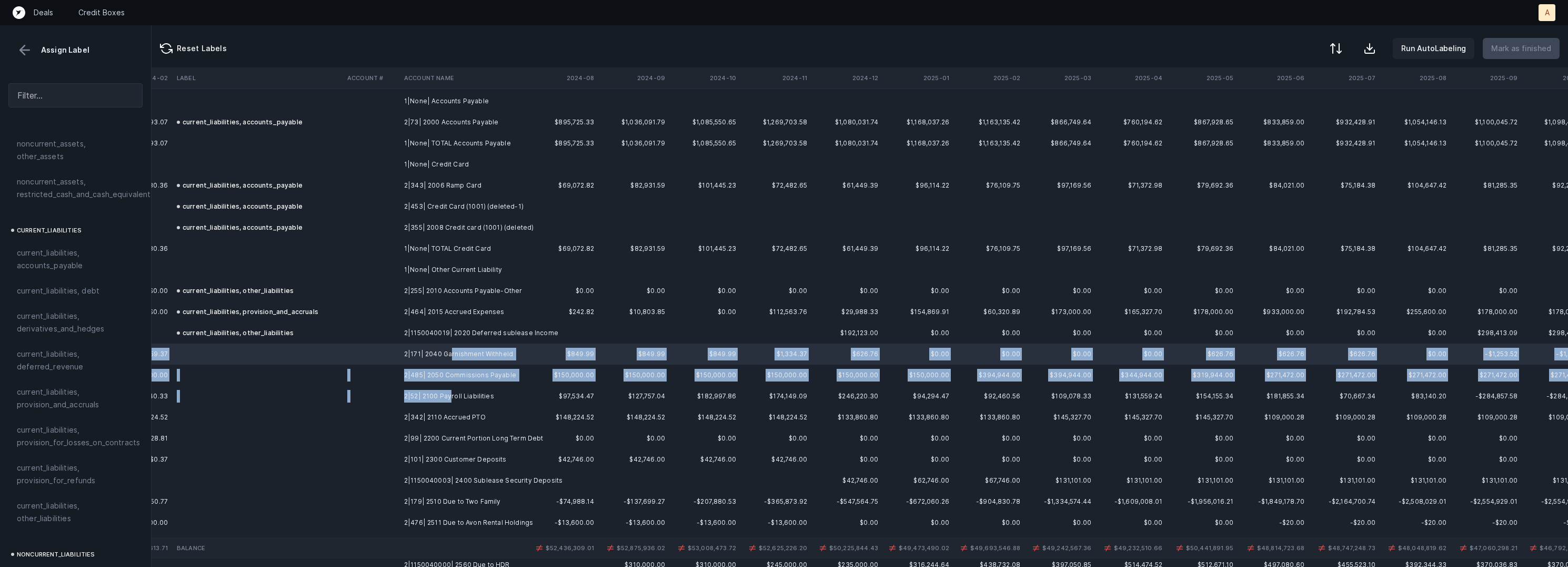
click at [449, 395] on td "2|52| 2100 Payroll Liabilities" at bounding box center [464, 396] width 129 height 21
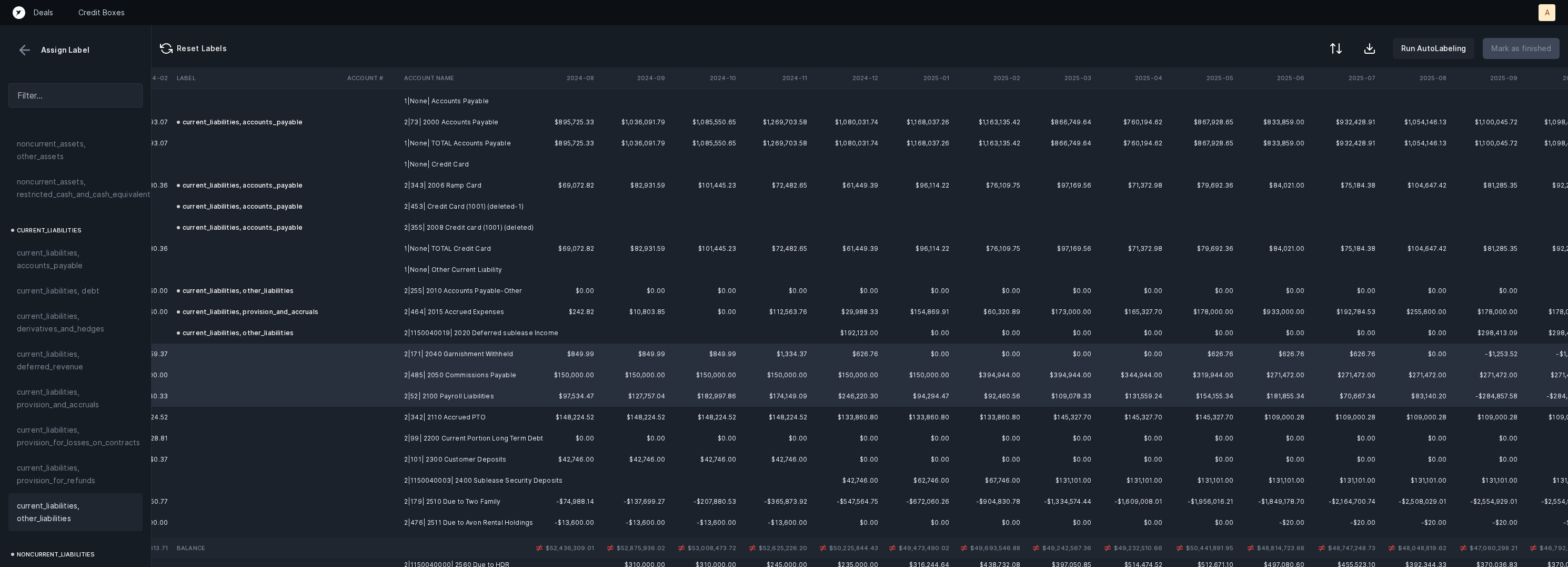
click at [60, 499] on span "current_liabilities, other_liabilities" at bounding box center [76, 511] width 117 height 25
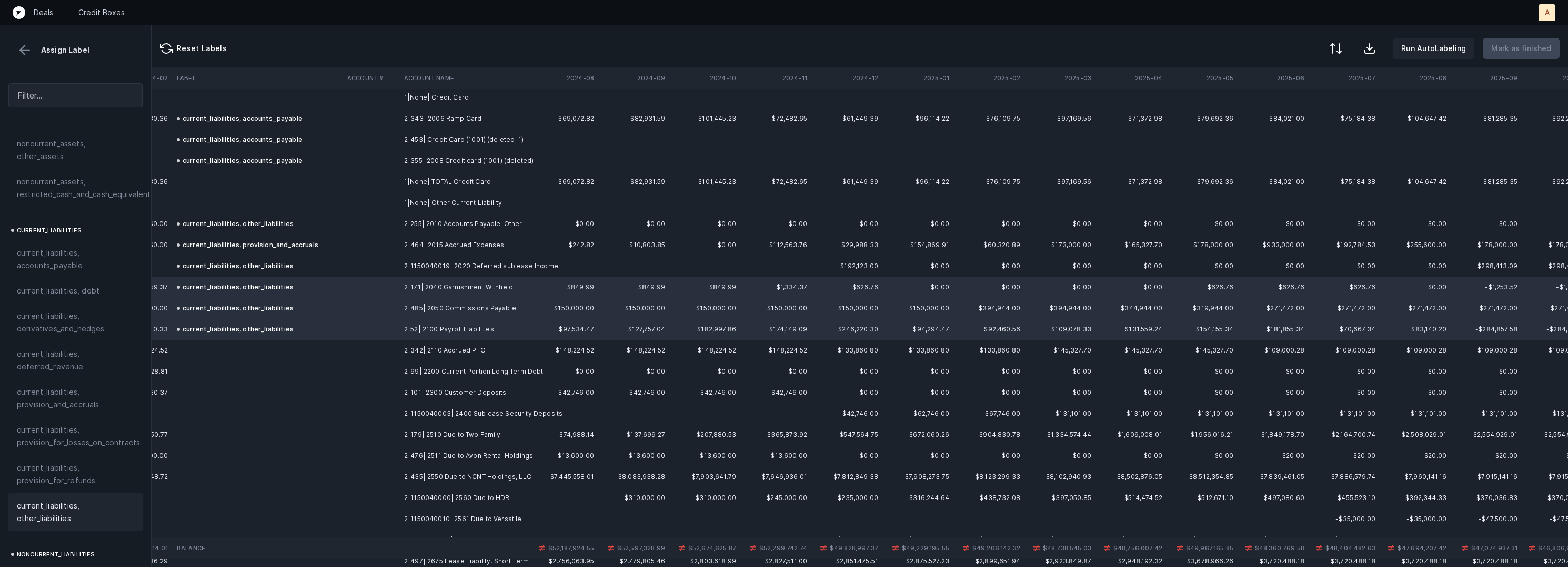
scroll to position [1445, 2349]
click at [430, 344] on td "2|342| 2110 Accrued PTO" at bounding box center [464, 348] width 129 height 21
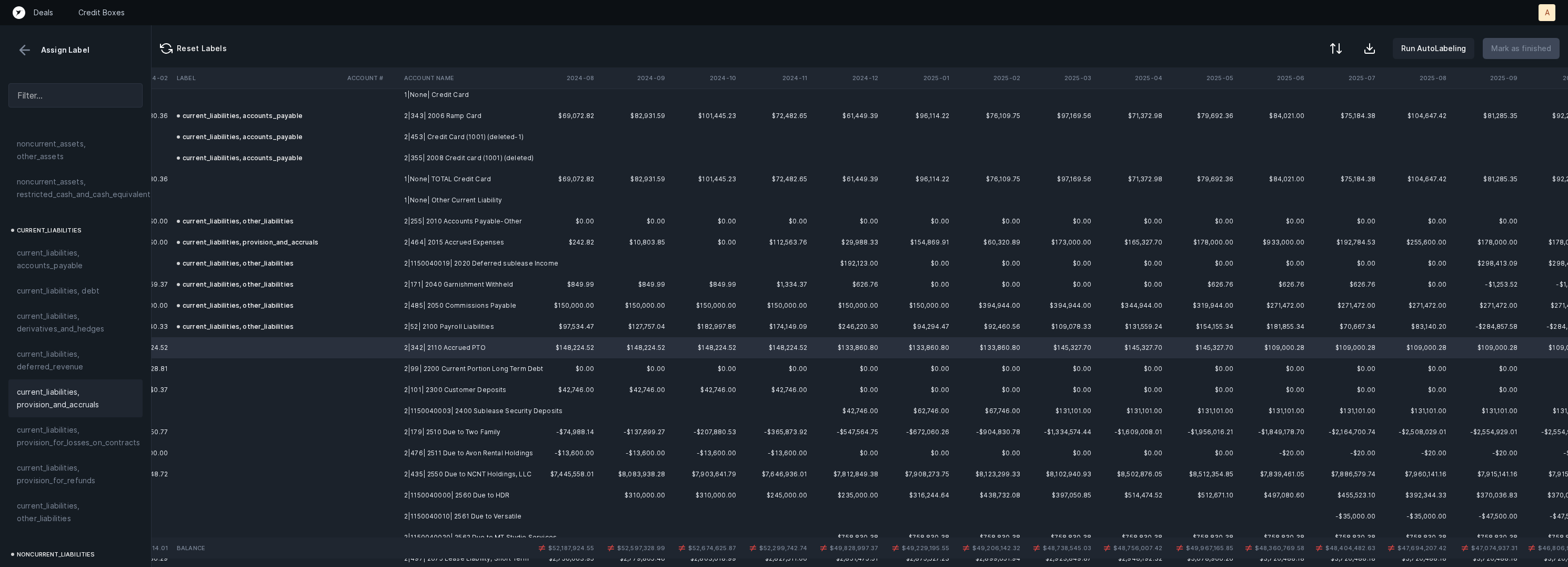
click at [84, 385] on span "current_liabilities, provision_and_accruals" at bounding box center [76, 398] width 117 height 25
click at [422, 372] on td "2|99| 2200 Current Portion Long Term Debt" at bounding box center [464, 369] width 129 height 21
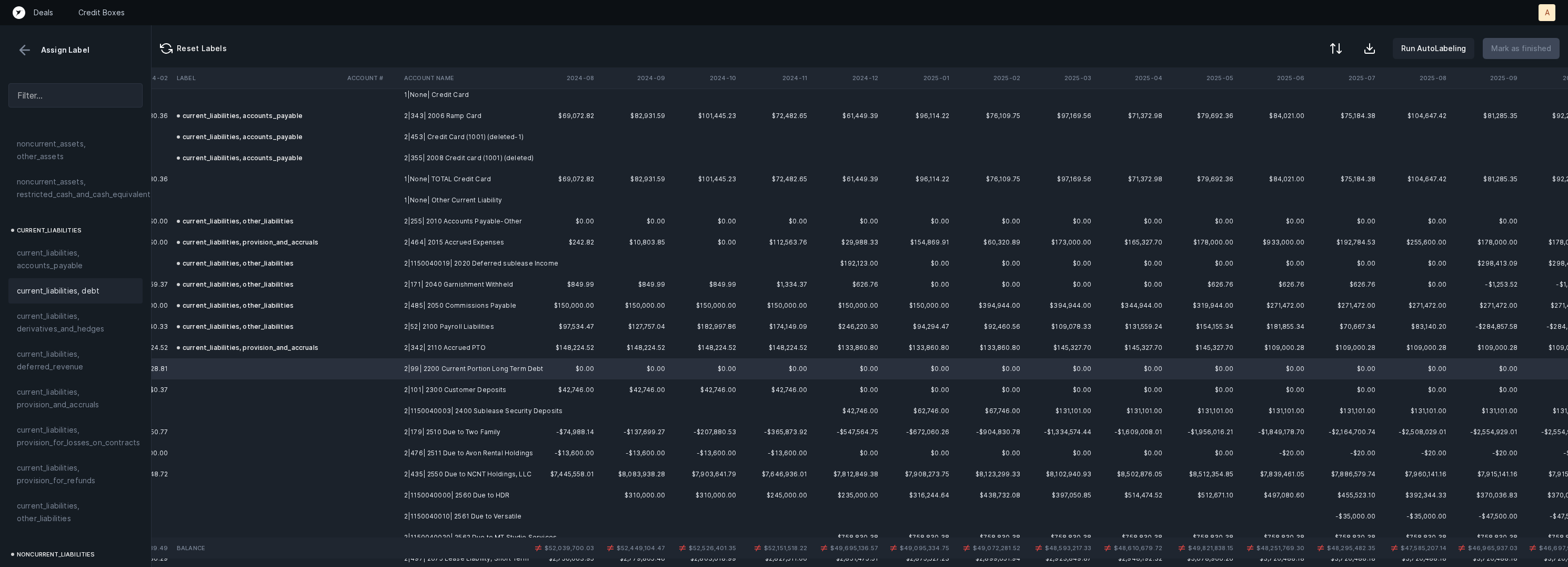
click at [116, 284] on div "current_liabilities, debt" at bounding box center [76, 290] width 117 height 12
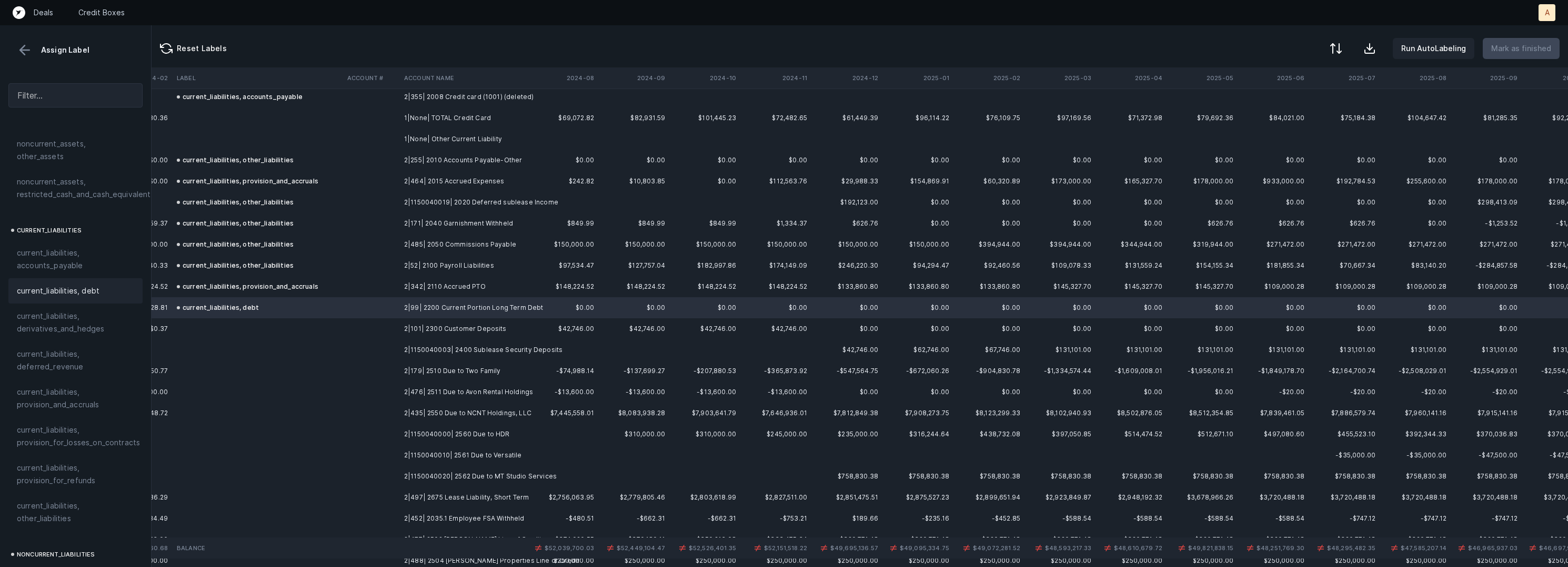
scroll to position [1513, 2349]
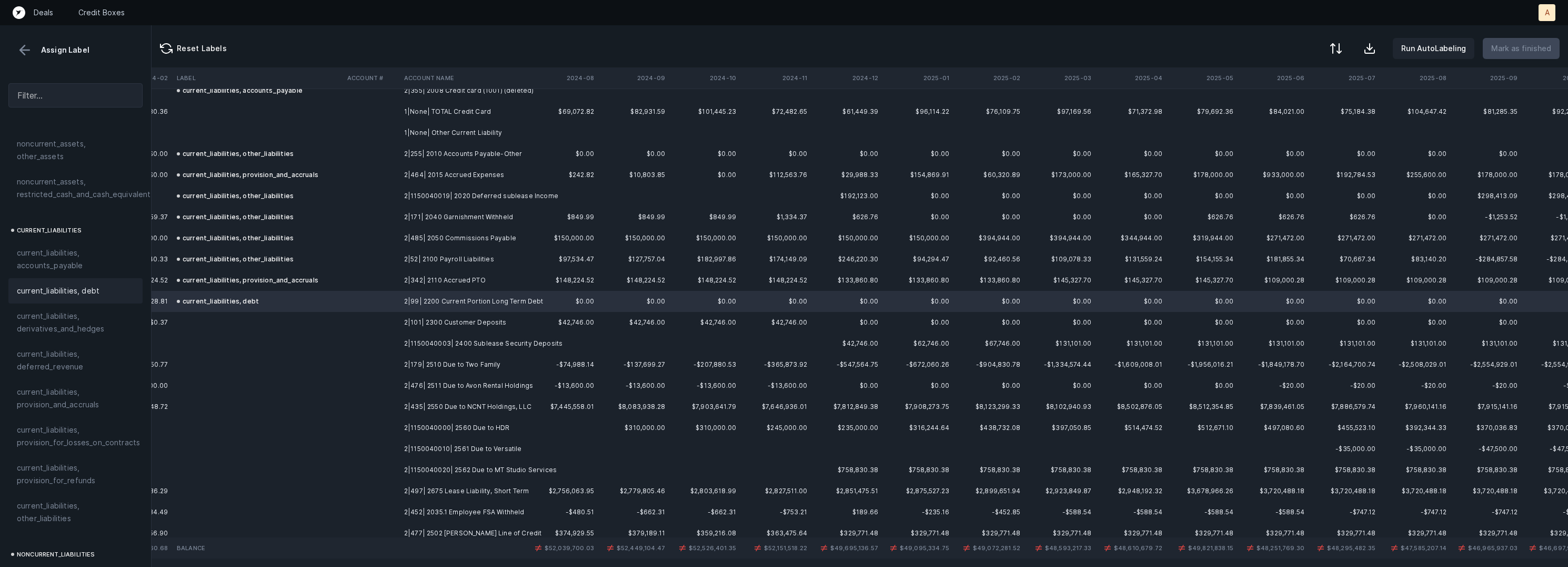
click at [457, 322] on td "2|101| 2300 Customer Deposits" at bounding box center [464, 322] width 129 height 21
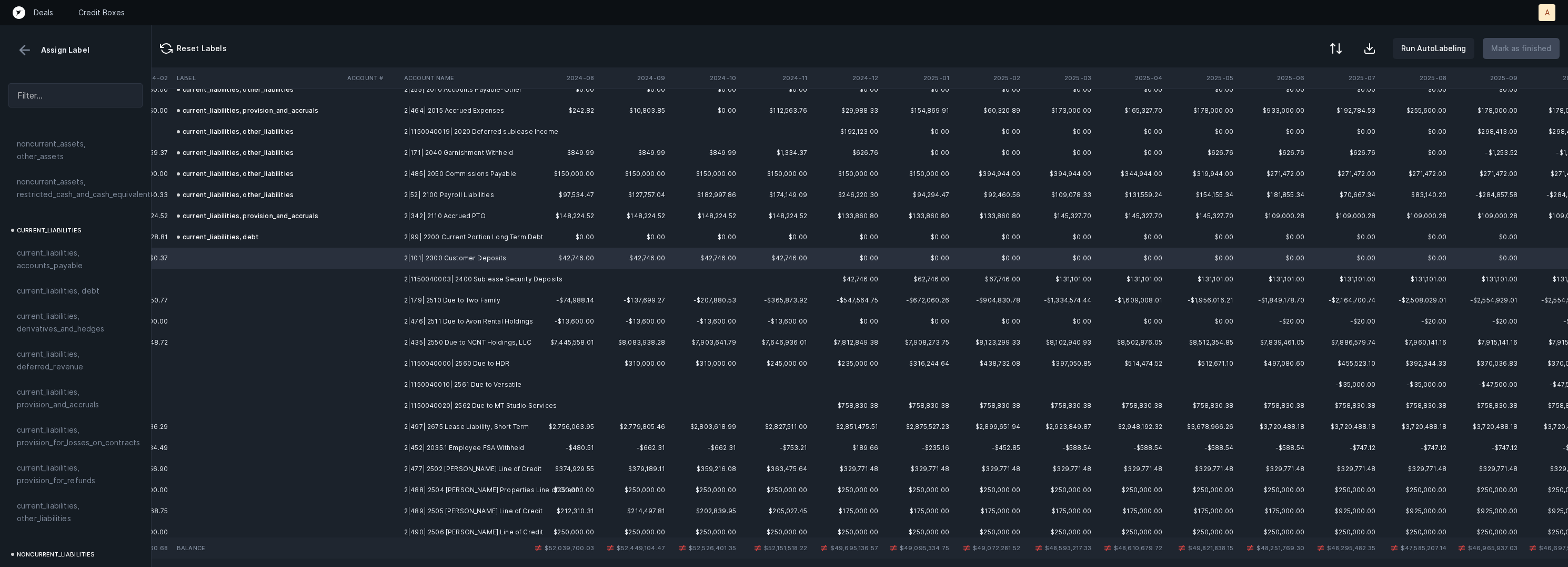
scroll to position [1580, 2349]
click at [61, 499] on span "current_liabilities, other_liabilities" at bounding box center [76, 511] width 117 height 25
click at [502, 279] on td "2|1150040003| 2400 Sublease Security Deposits" at bounding box center [464, 276] width 129 height 21
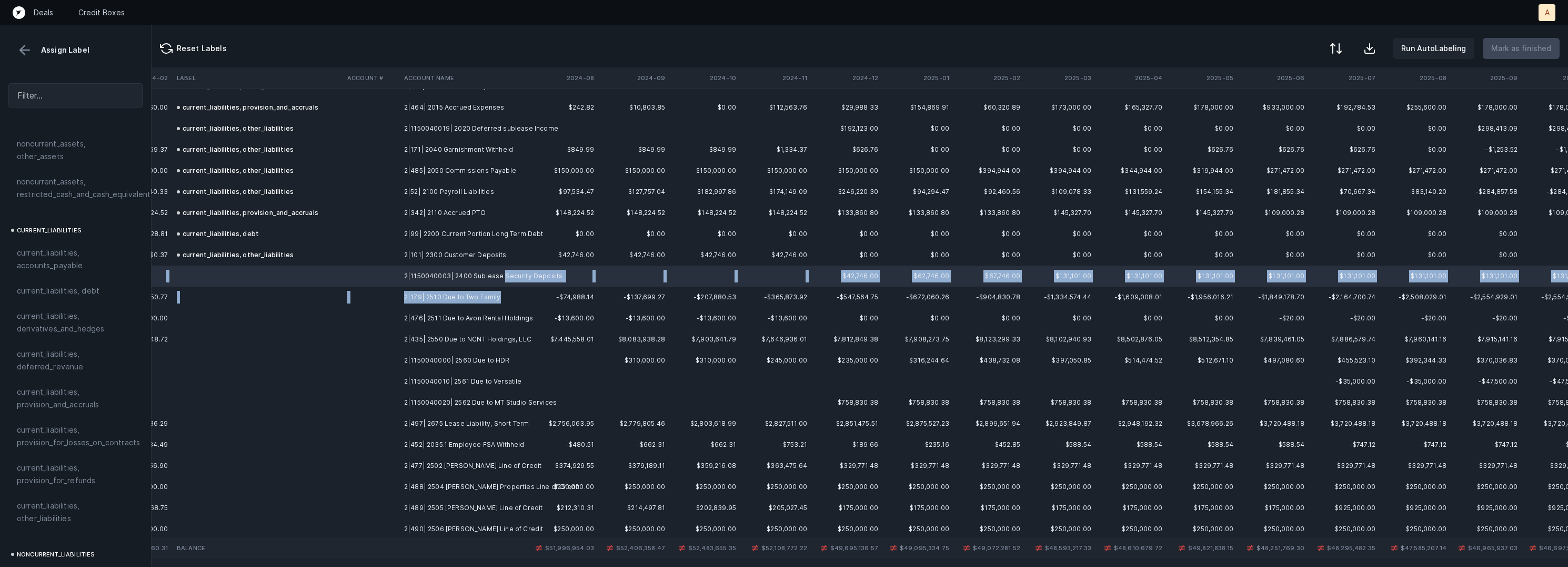
click at [496, 295] on td "2|179| 2510 Due to Two Family" at bounding box center [464, 297] width 129 height 21
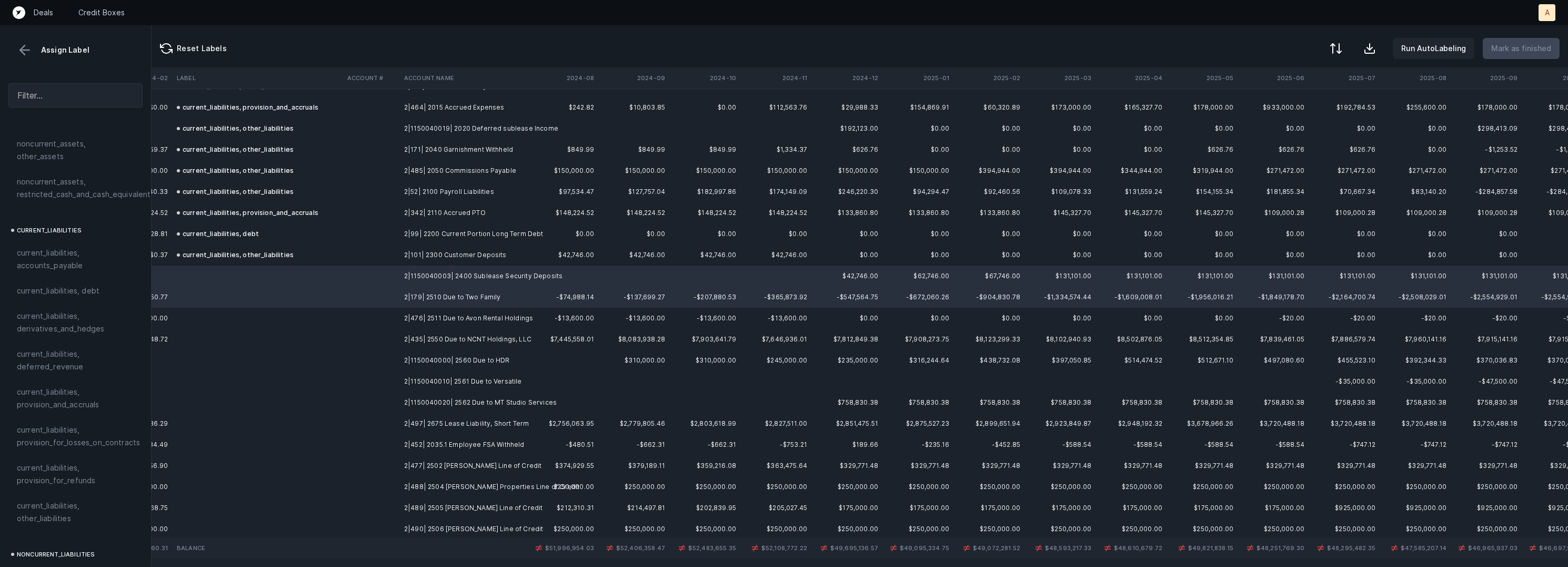
click at [495, 314] on td "2|476| 2511 Due to Avon Rental Holdings" at bounding box center [464, 318] width 129 height 21
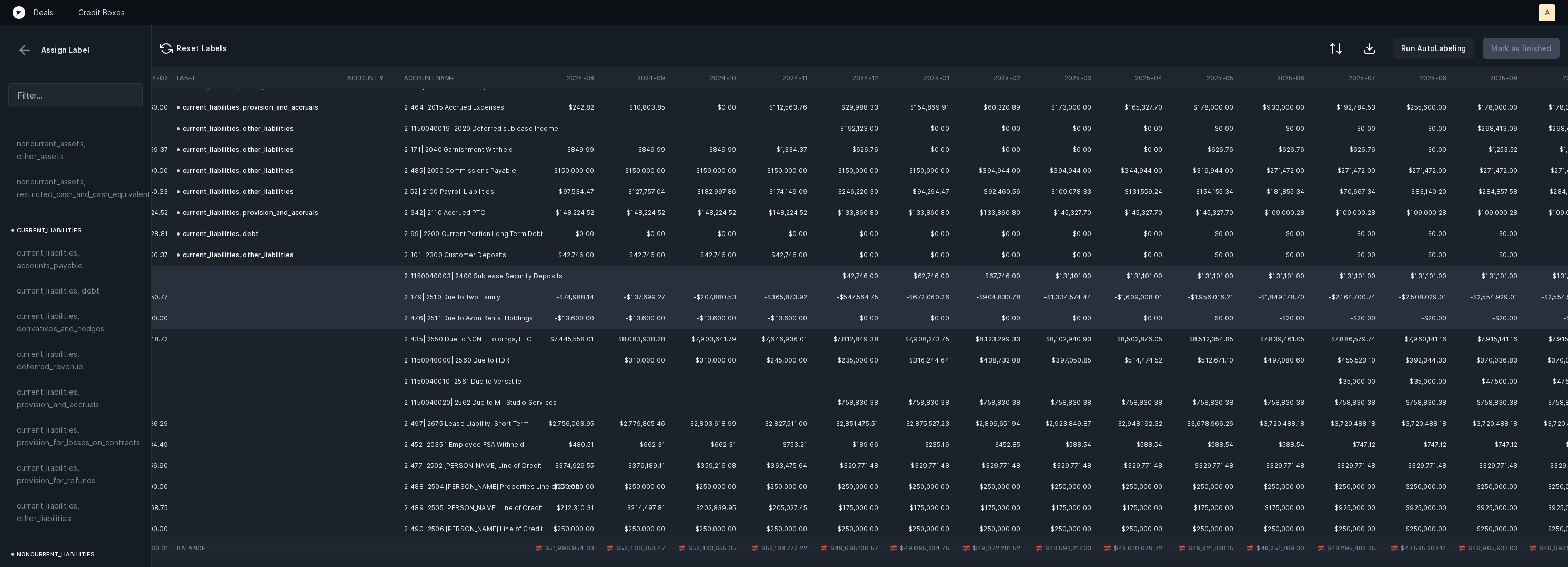
click at [487, 335] on td "2|435| 2550 Due to NCNT Holdings, LLC" at bounding box center [464, 339] width 129 height 21
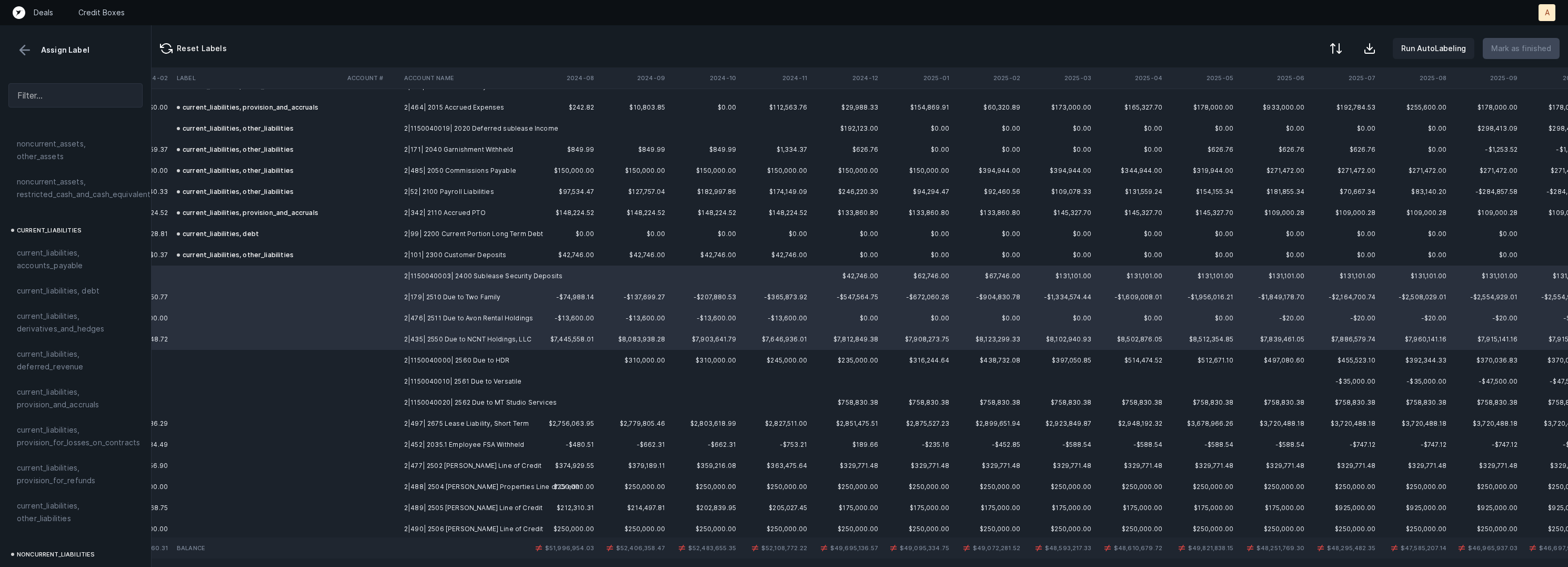
click at [484, 361] on td "2|1150040000| 2560 Due to HDR" at bounding box center [464, 360] width 129 height 21
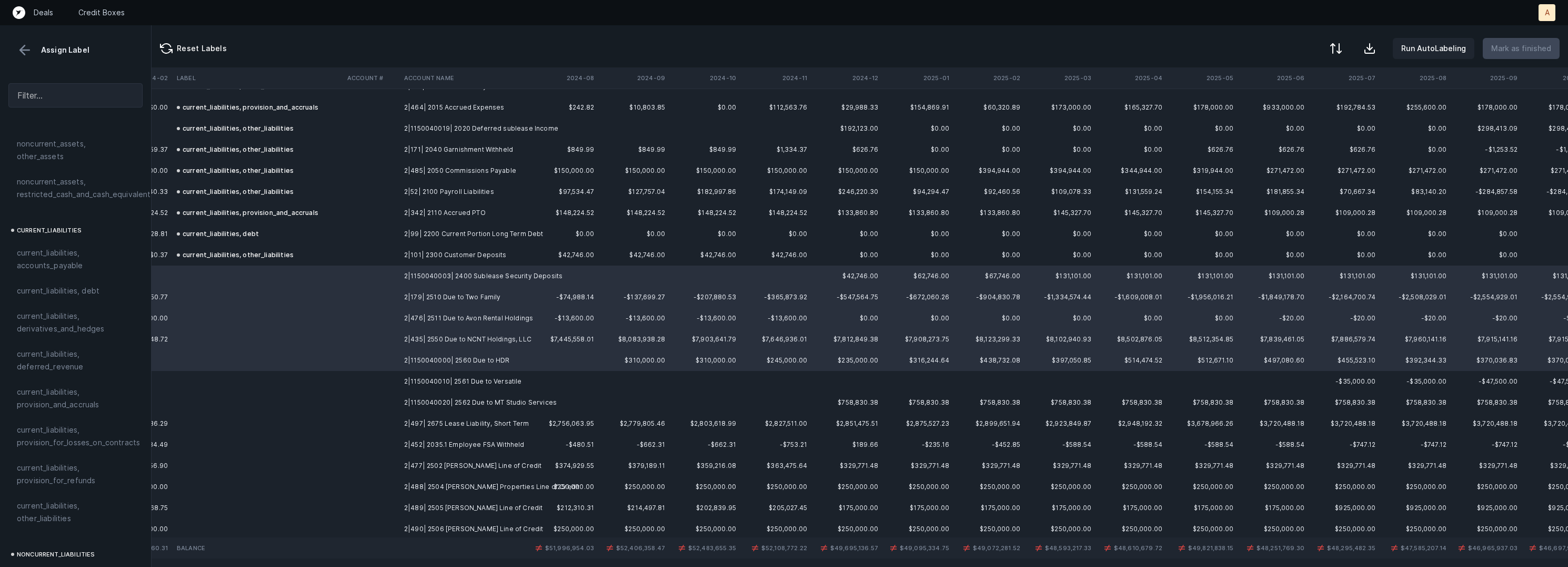
click at [481, 382] on td "2|1150040010| 2561 Due to Versatile" at bounding box center [464, 382] width 129 height 21
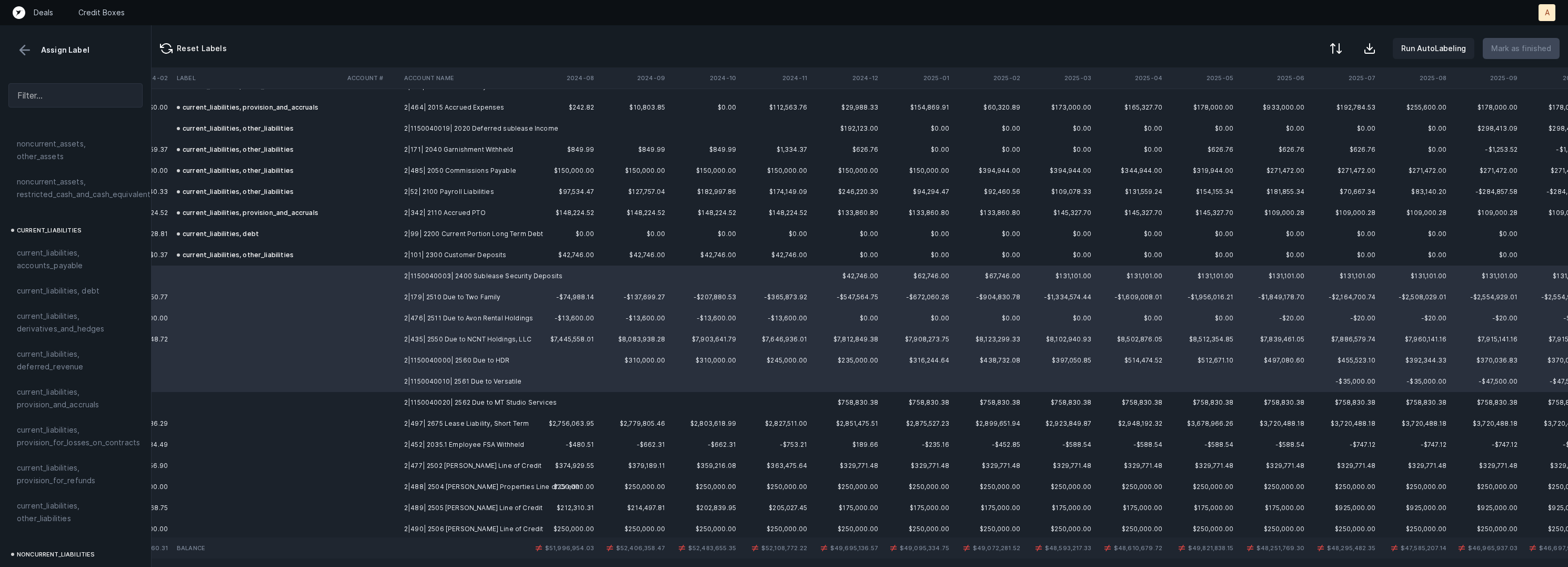
click at [474, 400] on td "2|1150040020| 2562 Due to MT Studio Services" at bounding box center [464, 403] width 129 height 21
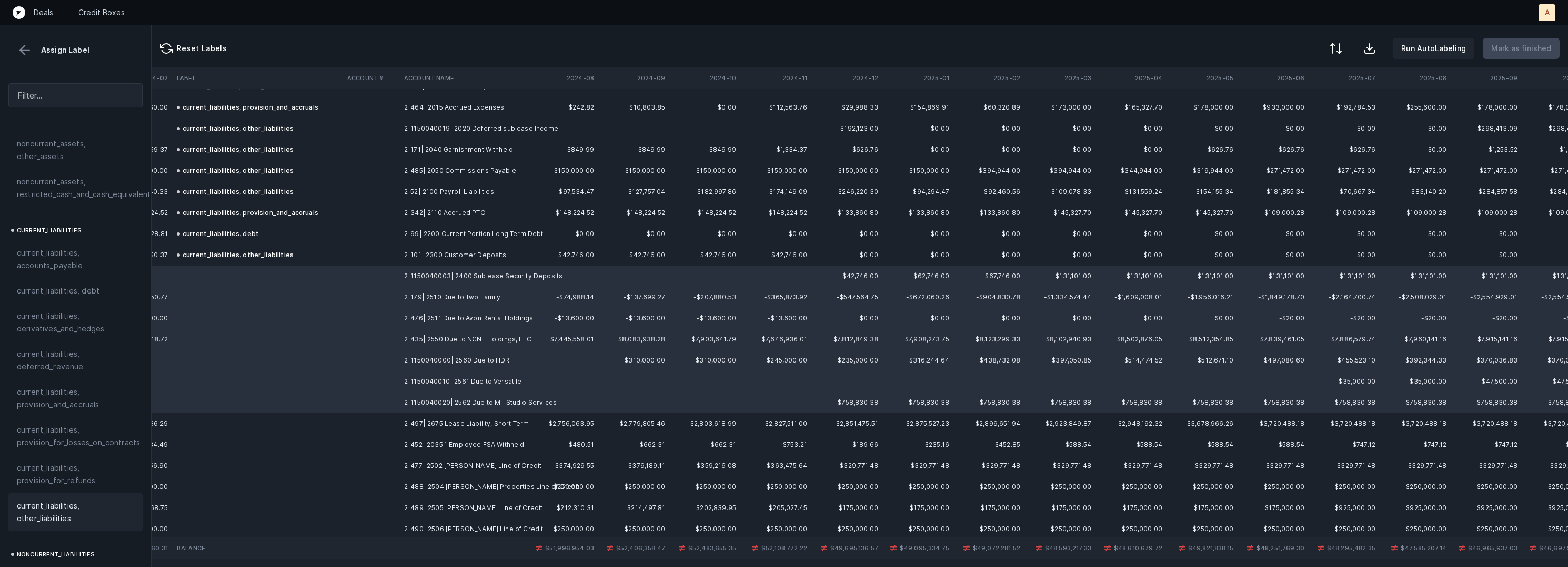
click at [63, 504] on span "current_liabilities, other_liabilities" at bounding box center [76, 511] width 117 height 25
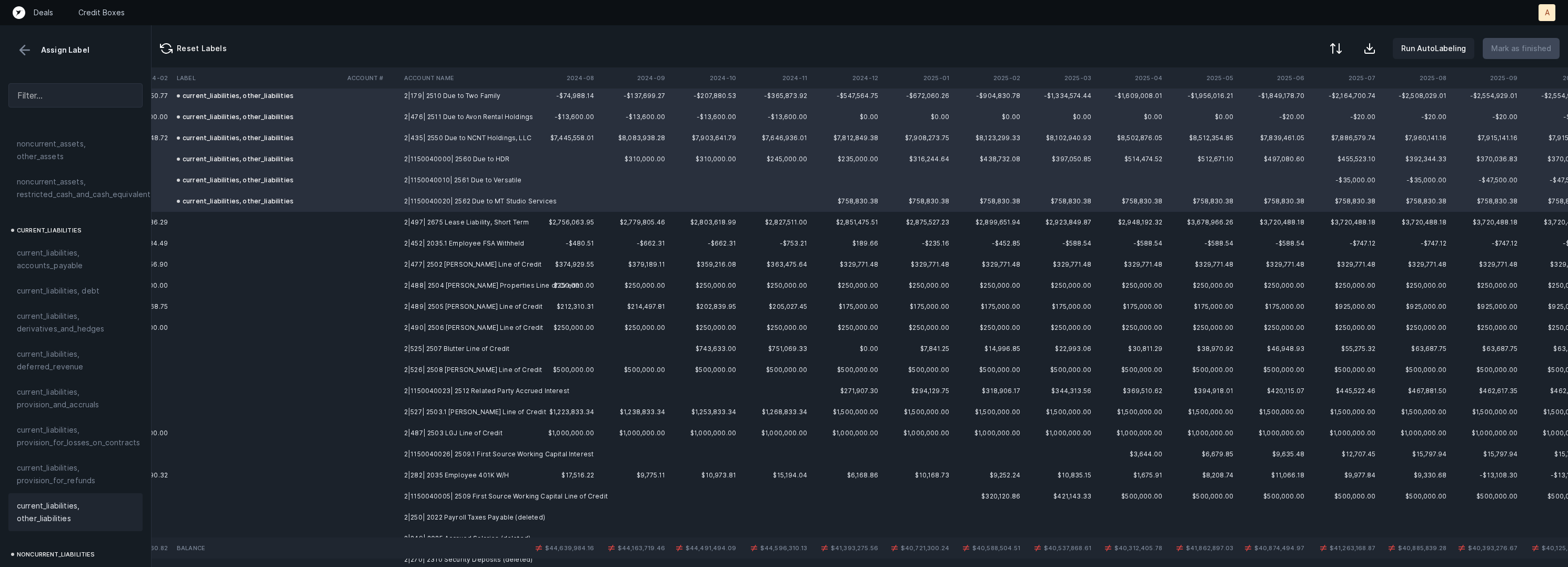
scroll to position [1785, 2349]
click at [492, 215] on td "2|497| 2675 Lease Liability, Short Term" at bounding box center [464, 220] width 129 height 21
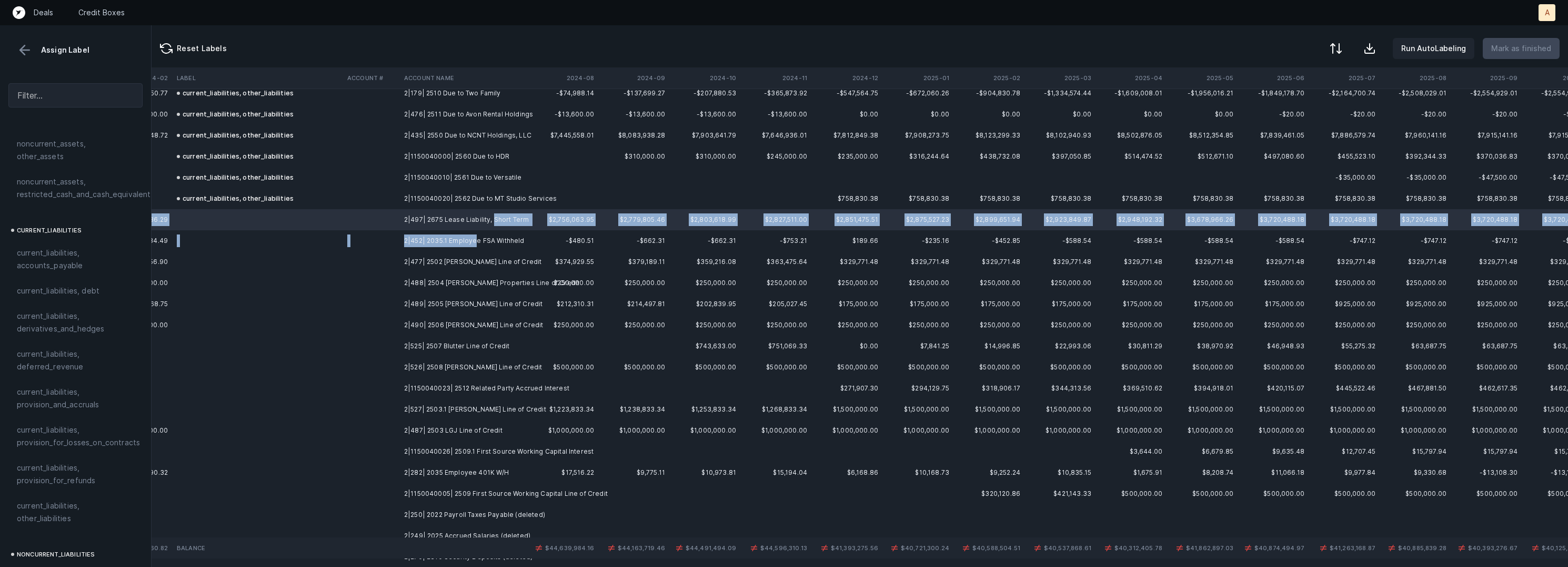
click at [472, 238] on td "2|452| 2035.1 Employee FSA Withheld" at bounding box center [464, 240] width 129 height 21
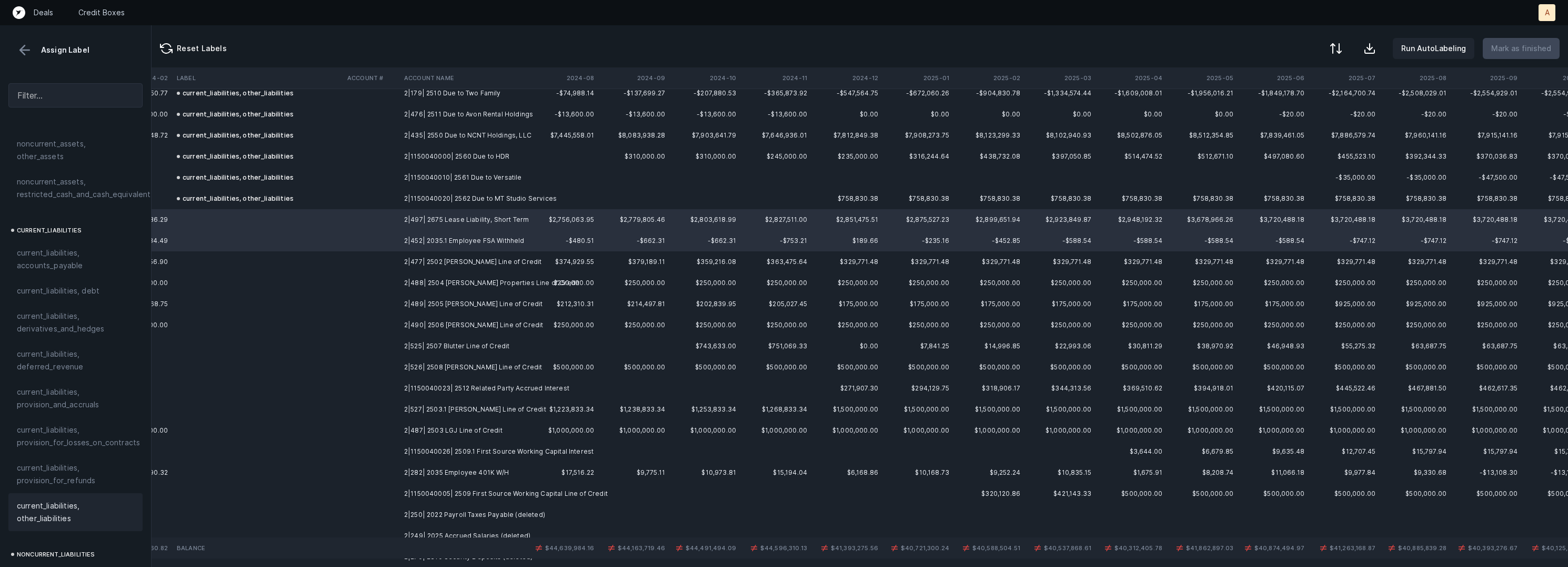
click at [63, 499] on span "current_liabilities, other_liabilities" at bounding box center [76, 511] width 117 height 25
click at [411, 261] on td "2|477| 2502 Adcock Line of Credit" at bounding box center [464, 261] width 129 height 21
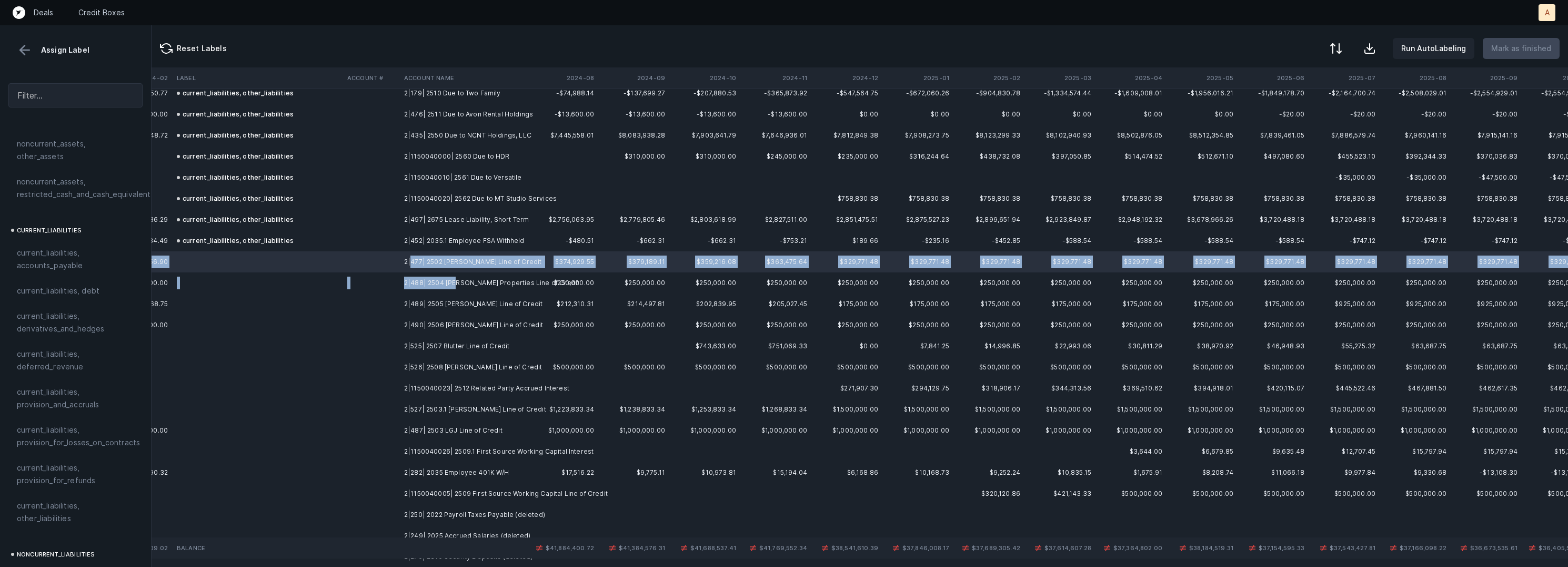
click at [457, 282] on td "2|488| 2504 Adcock Properties Line of Credit" at bounding box center [464, 283] width 129 height 21
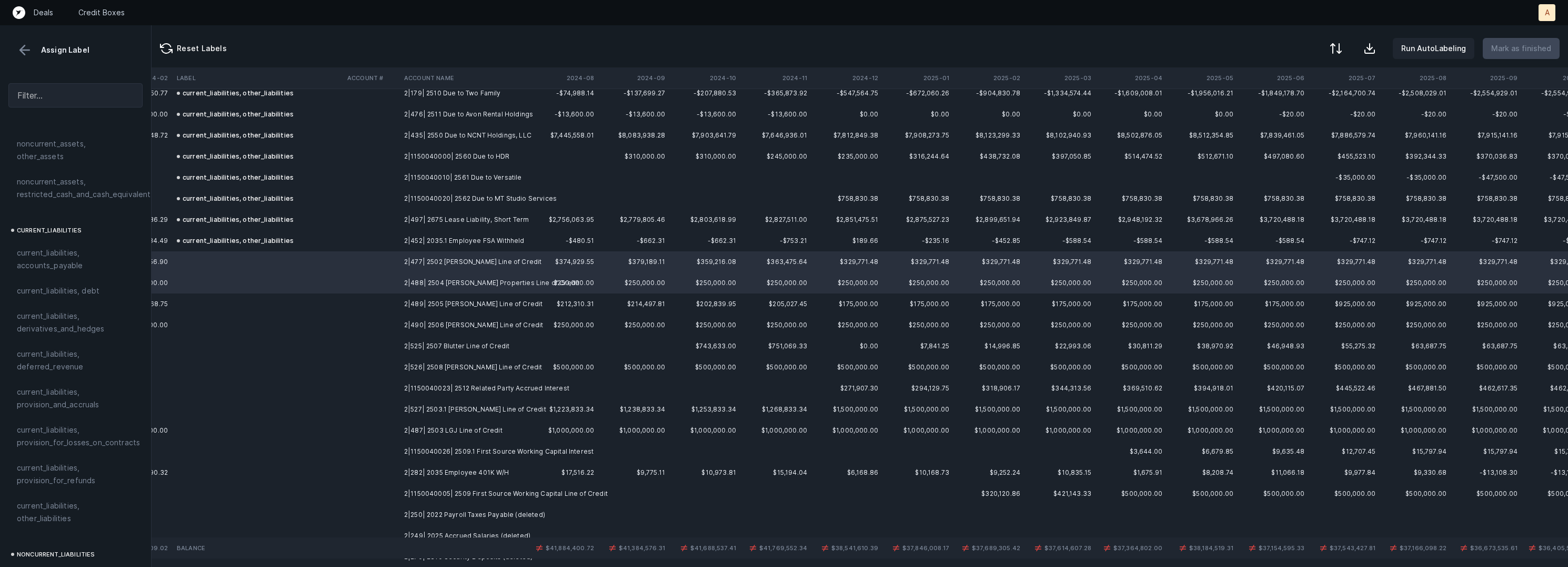
click at [457, 300] on td "2|489| 2505 Johanna Byer Line of Credit" at bounding box center [464, 304] width 129 height 21
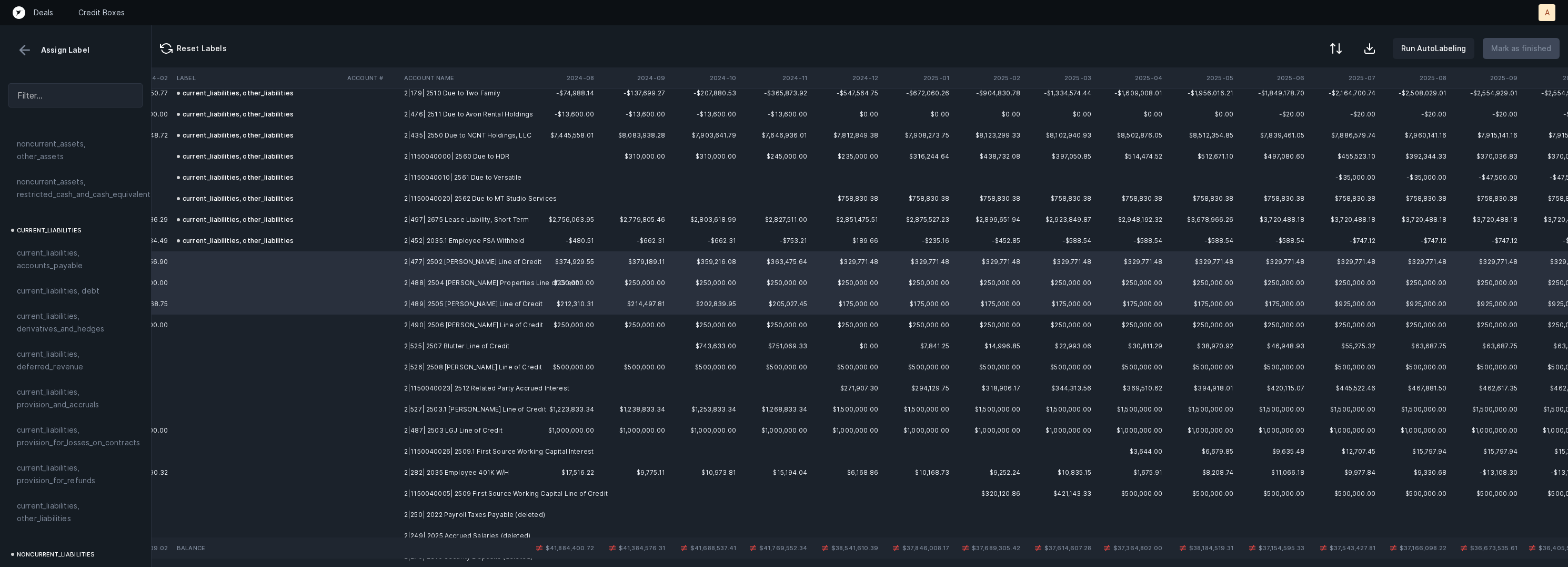
click at [456, 327] on td "2|490| 2506 Lou Lauch Line of Credit" at bounding box center [464, 325] width 129 height 21
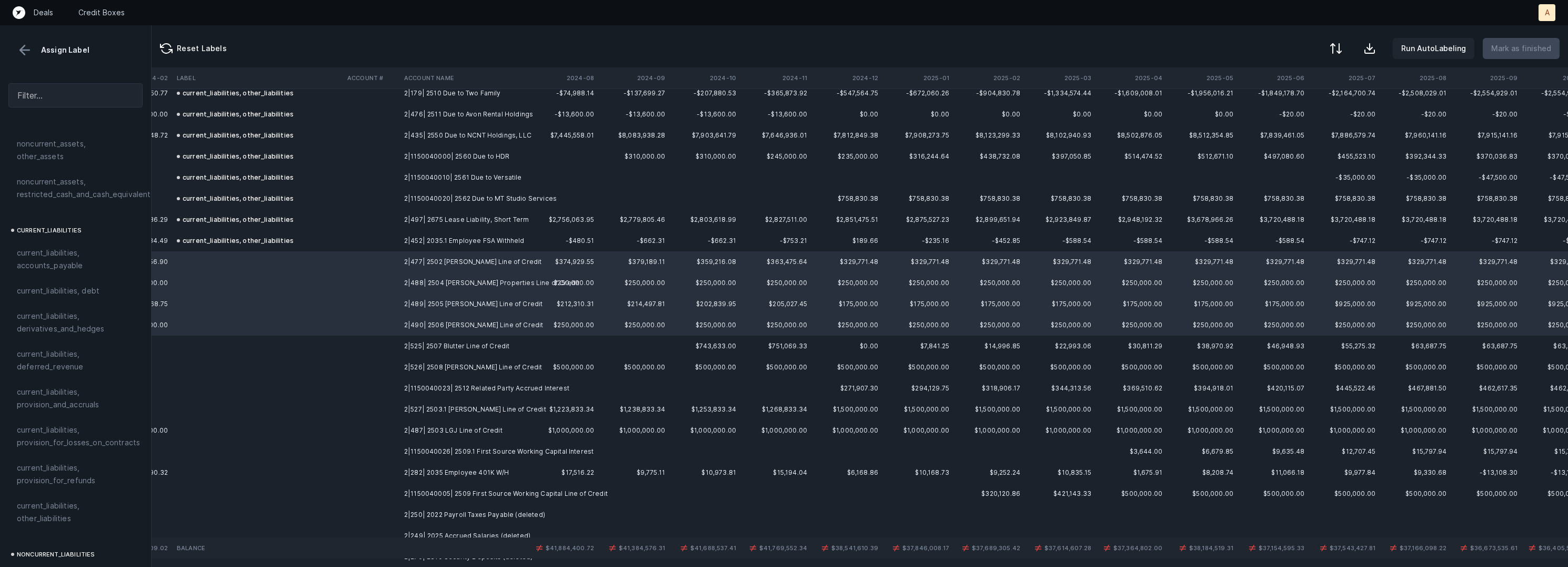
click at [452, 341] on td "2|525| 2507 Blutter Line of Credit" at bounding box center [464, 346] width 129 height 21
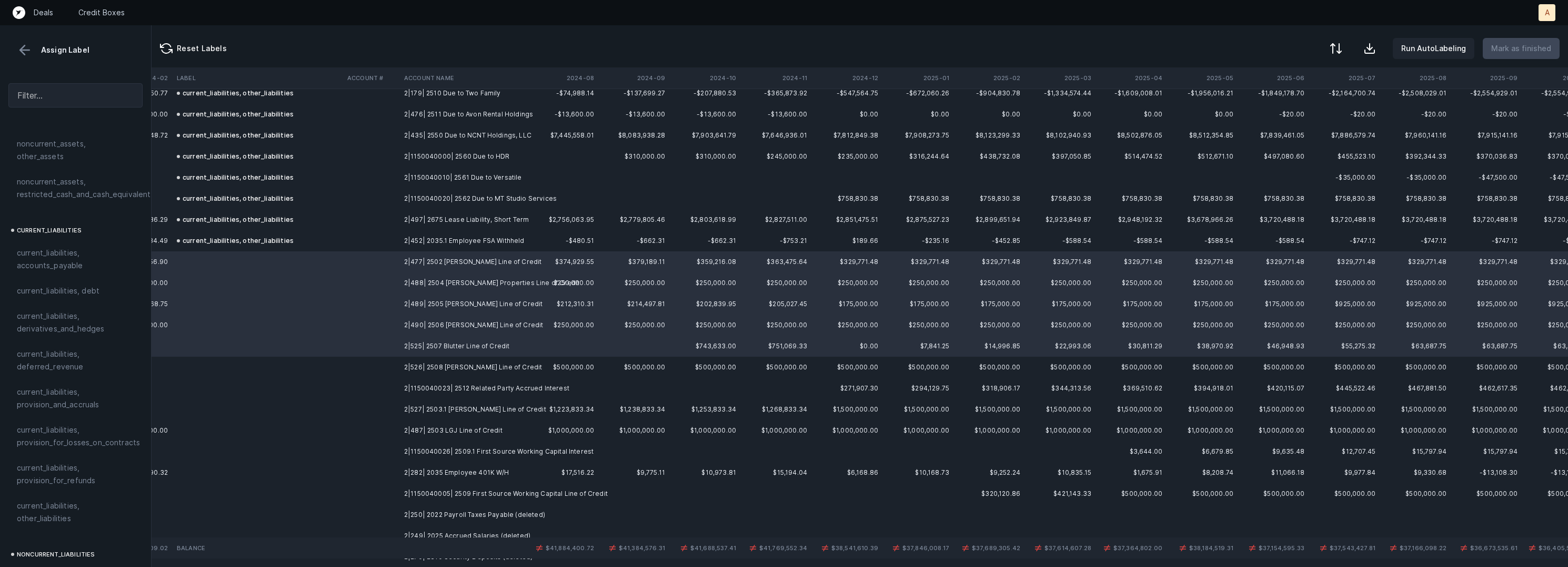
click at [459, 365] on td "2|526| 2508 Bossart Line of Credit" at bounding box center [464, 367] width 129 height 21
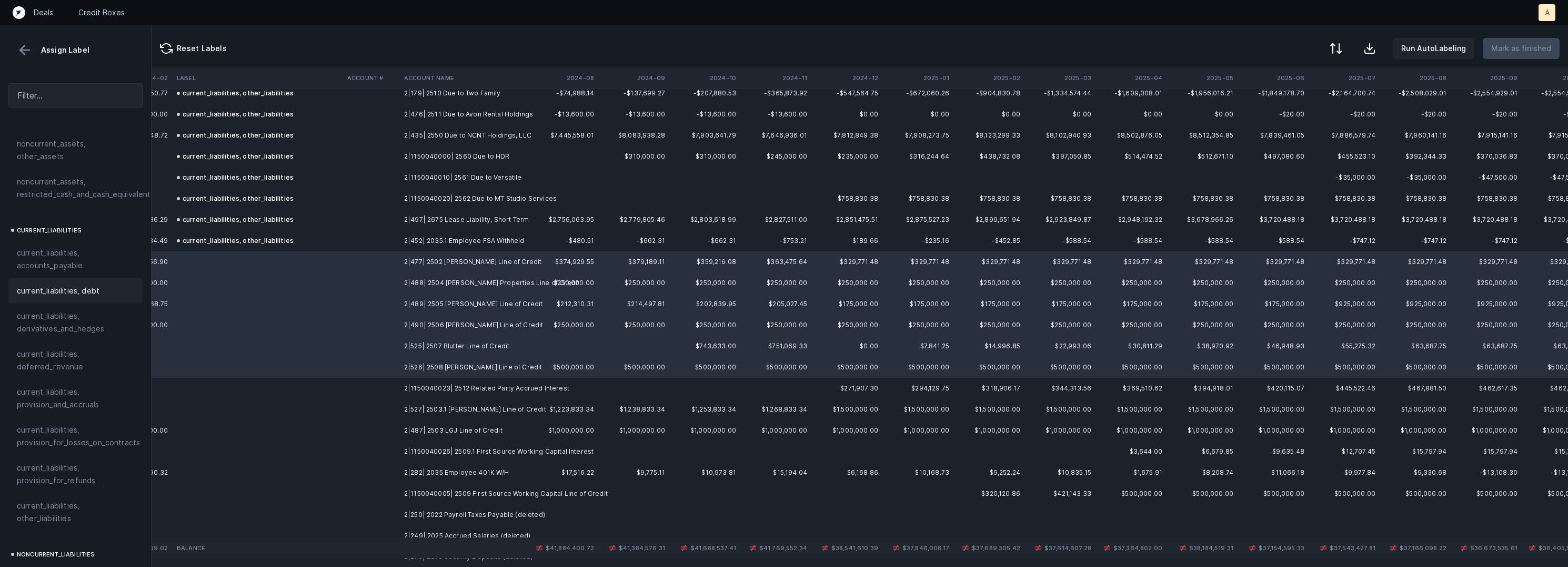
click at [61, 284] on span "current_liabilities, debt" at bounding box center [59, 290] width 83 height 12
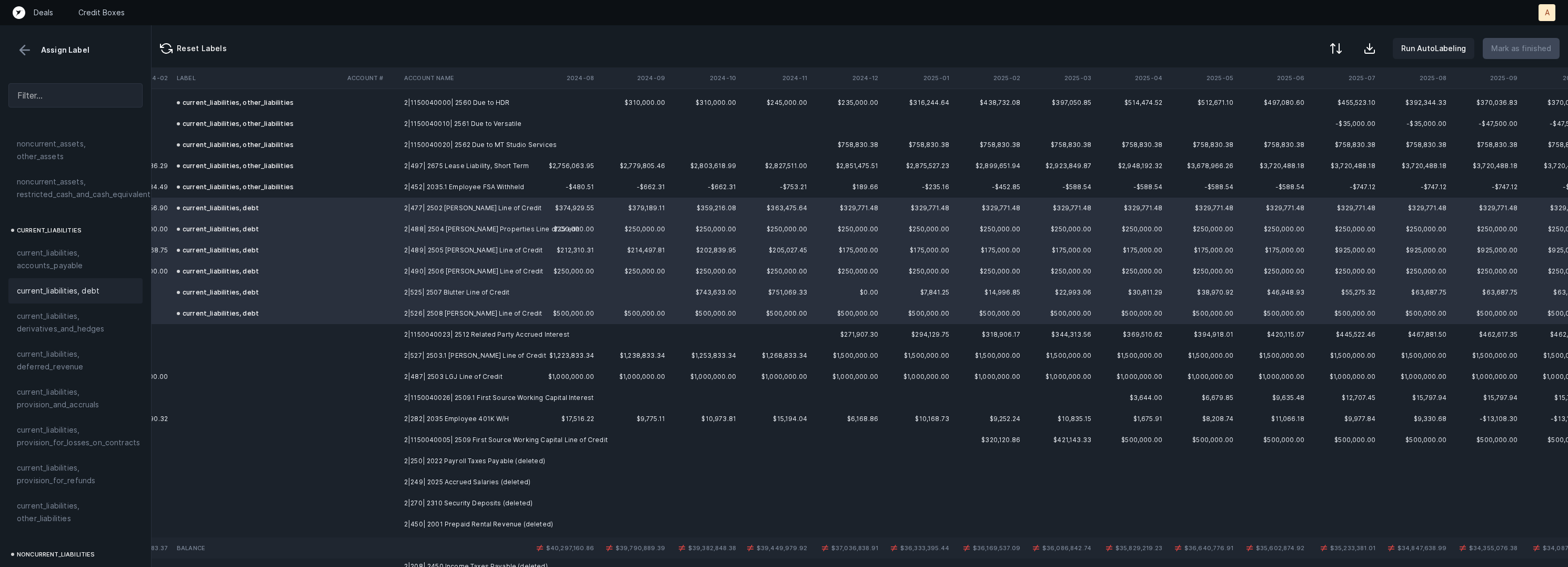
scroll to position [1885, 2349]
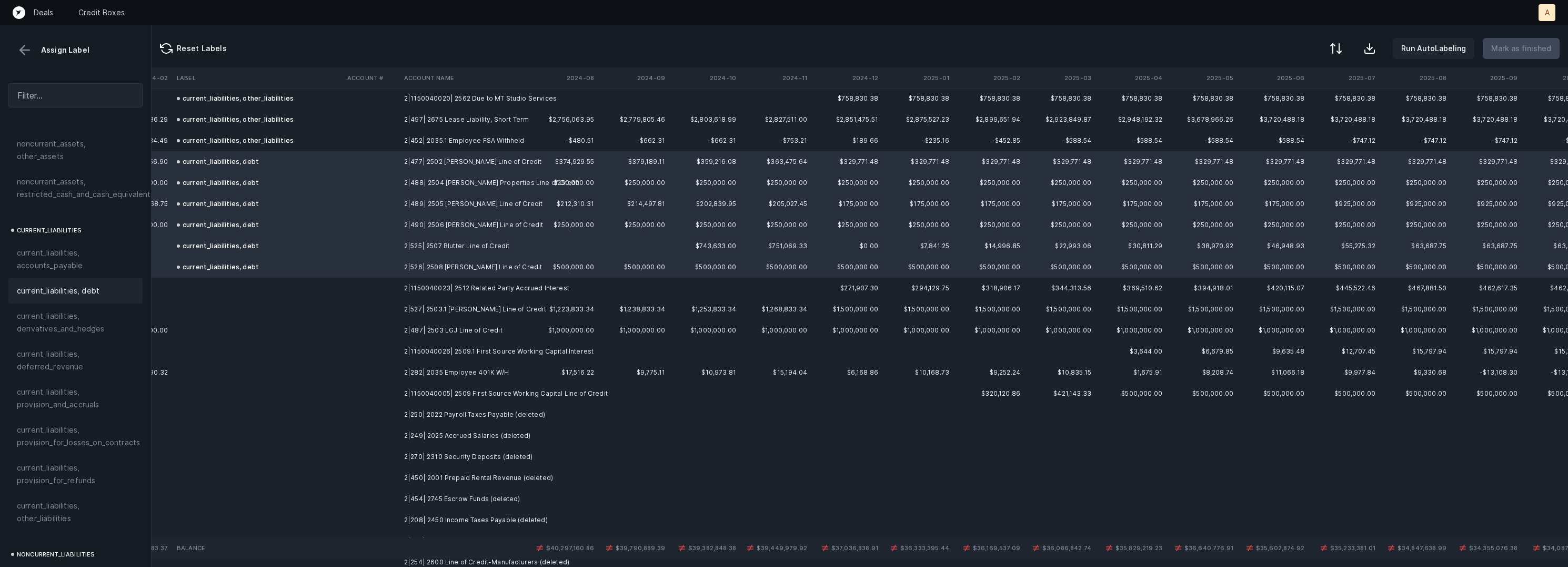
click at [392, 286] on td at bounding box center [371, 288] width 57 height 21
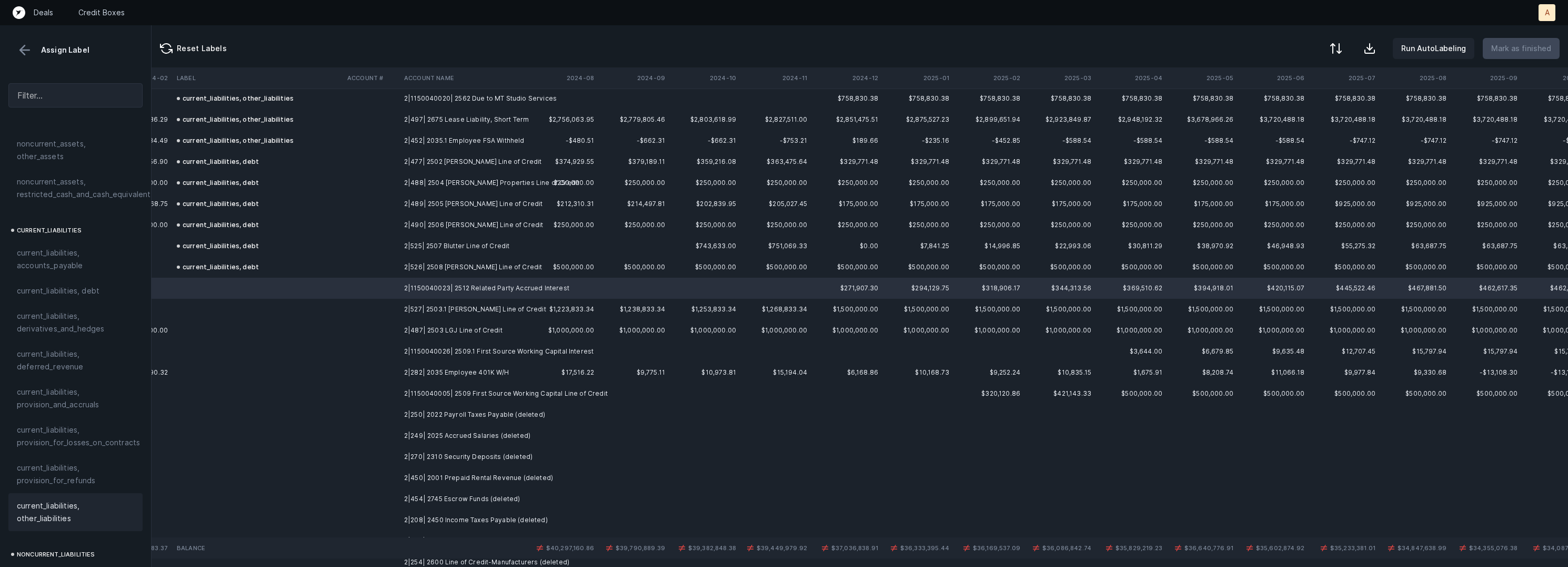
click at [59, 493] on div "current_liabilities, other_liabilities" at bounding box center [76, 511] width 134 height 37
click at [429, 314] on td "2|527| 2503.1 Sheakley Line of Credit" at bounding box center [464, 309] width 129 height 21
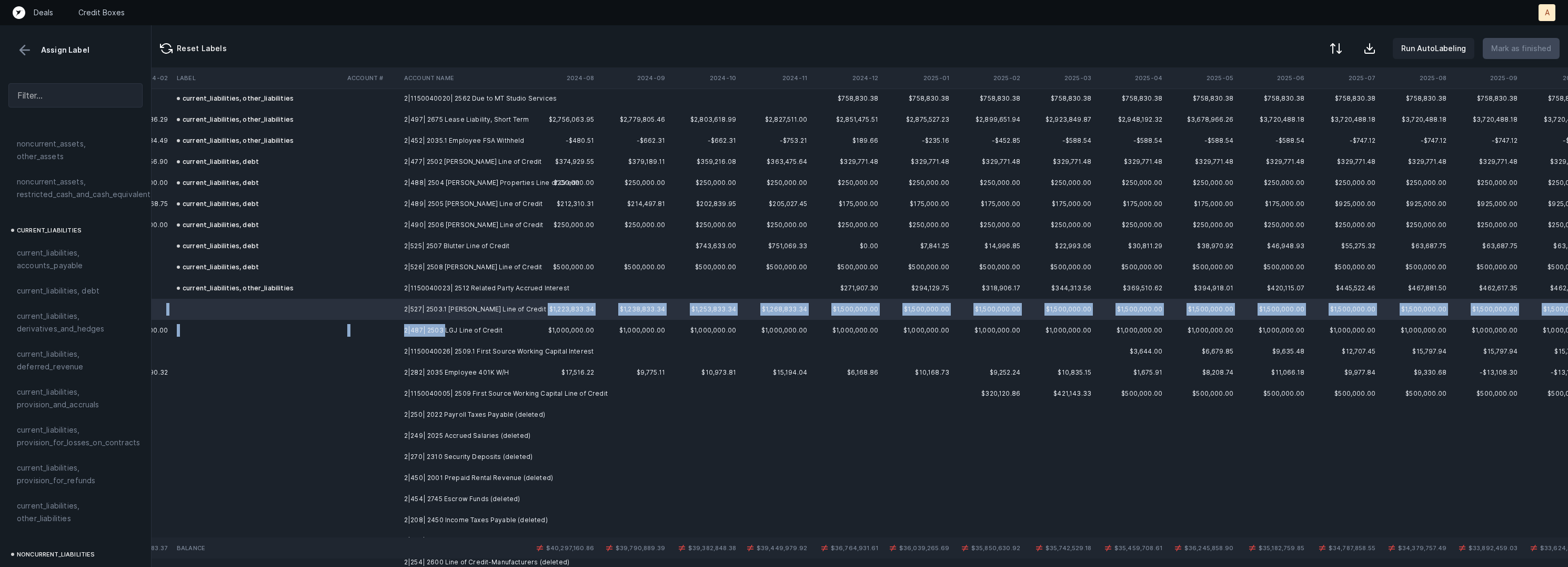
click at [443, 333] on td "2|487| 2503 LGJ Line of Credit" at bounding box center [464, 331] width 129 height 21
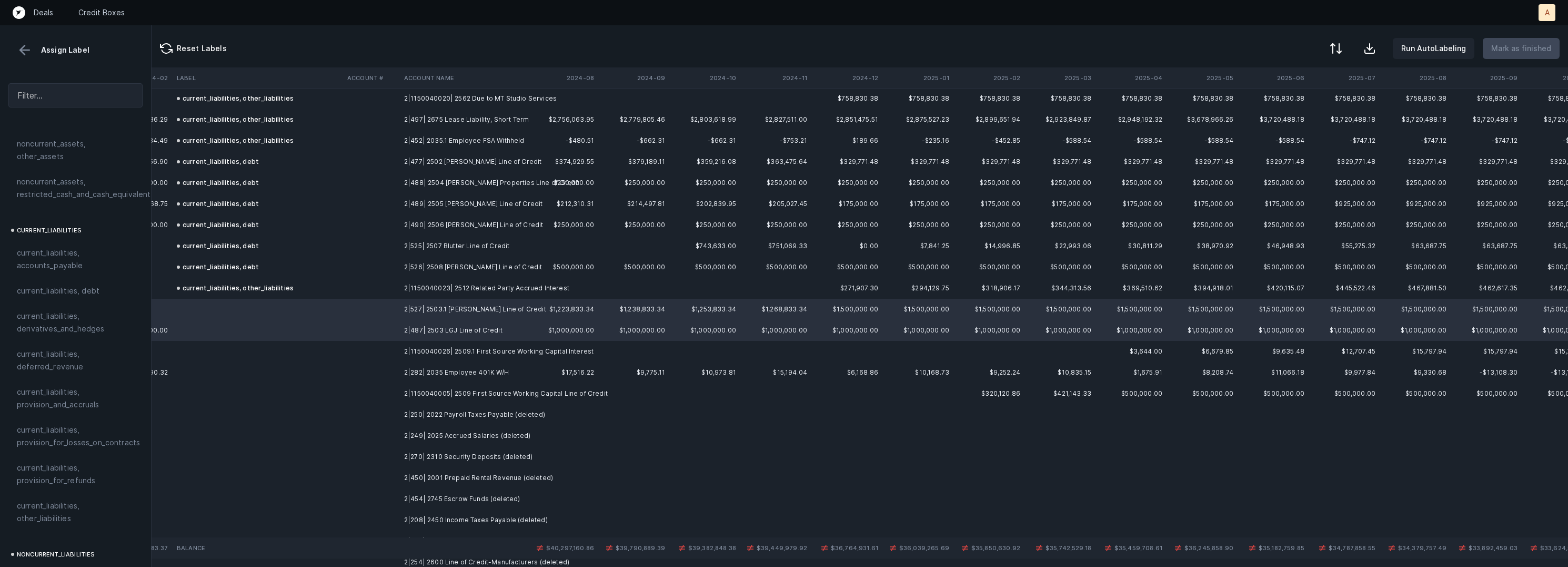
click at [448, 353] on td "2|1150040026| 2509.1 First Source Working Capital Interest" at bounding box center [464, 352] width 129 height 21
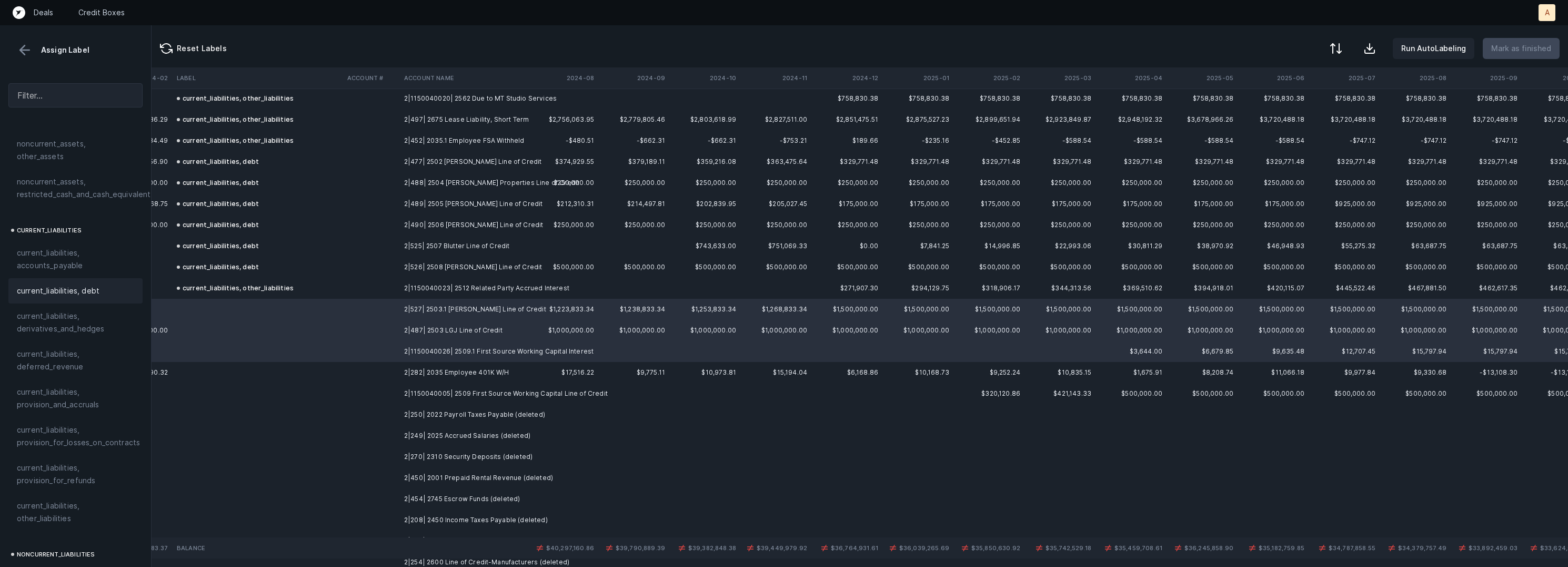
click at [108, 284] on div "current_liabilities, debt" at bounding box center [76, 290] width 117 height 12
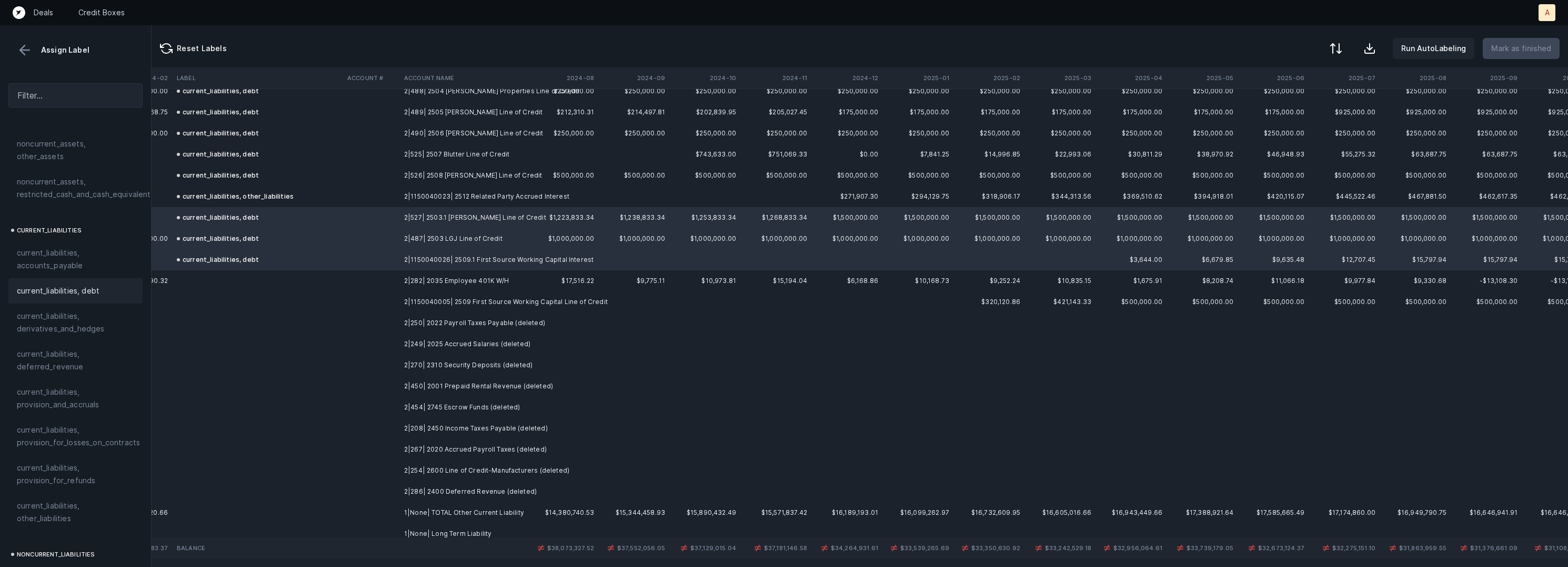
scroll to position [1978, 2349]
click at [470, 273] on td "2|282| 2035 Employee 401K W/H" at bounding box center [464, 279] width 129 height 21
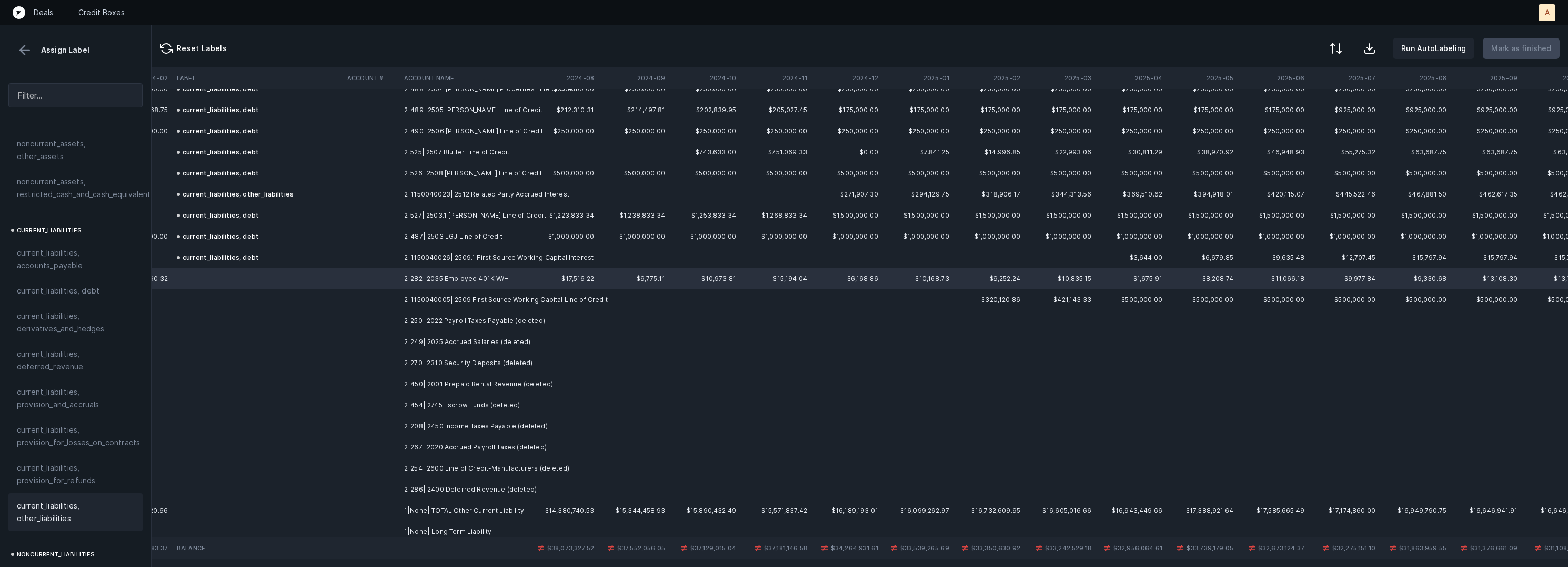
click at [63, 499] on span "current_liabilities, other_liabilities" at bounding box center [76, 511] width 117 height 25
click at [528, 304] on td "2|1150040005| 2509 First Source Working Capital Line of Credit" at bounding box center [464, 300] width 129 height 21
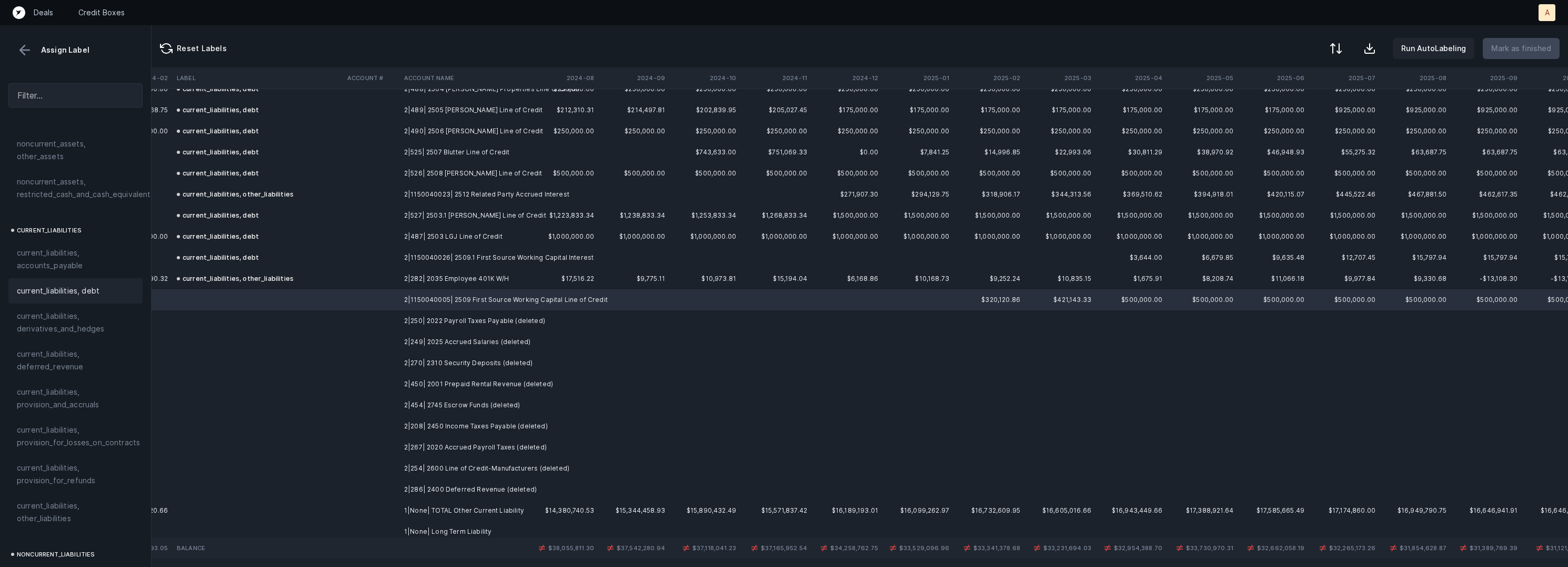
click at [98, 278] on div "current_liabilities, debt" at bounding box center [76, 290] width 134 height 25
click at [483, 323] on td "2|250| 2022 Payroll Taxes Payable (deleted)" at bounding box center [464, 321] width 129 height 21
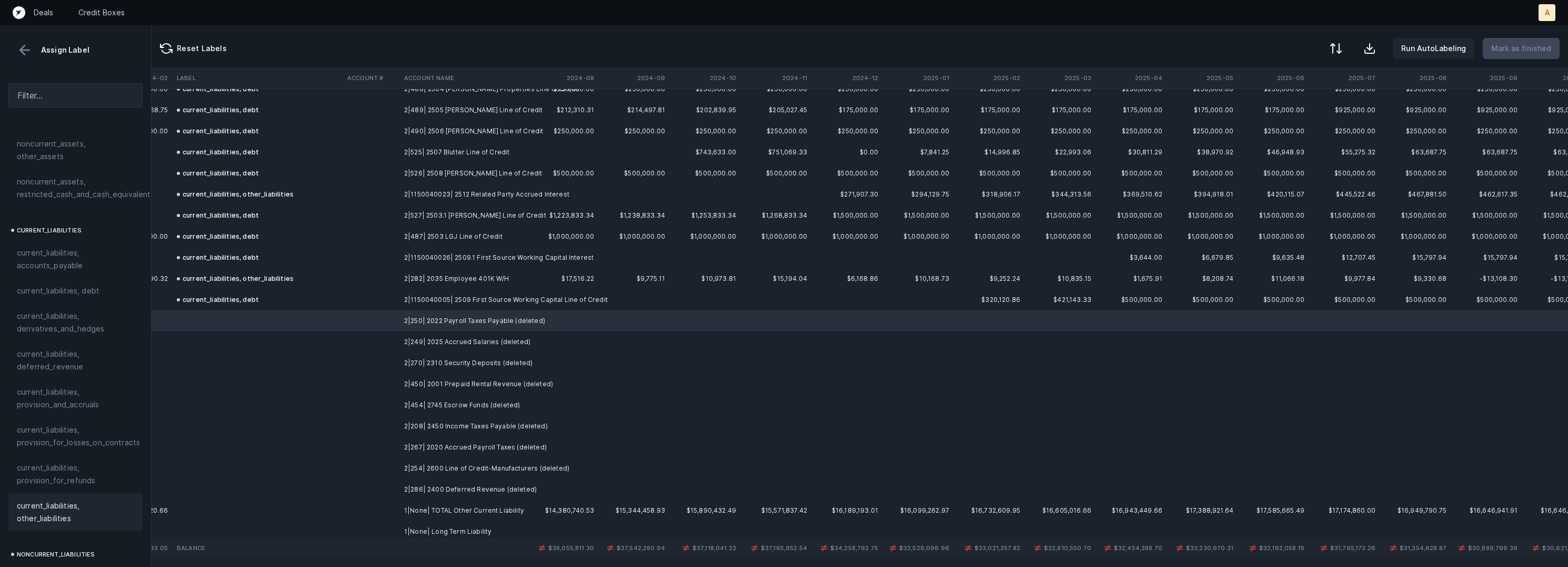
click at [66, 499] on span "current_liabilities, other_liabilities" at bounding box center [76, 511] width 117 height 25
click at [444, 345] on td "2|249| 2025 Accrued Salaries (deleted)" at bounding box center [464, 342] width 129 height 21
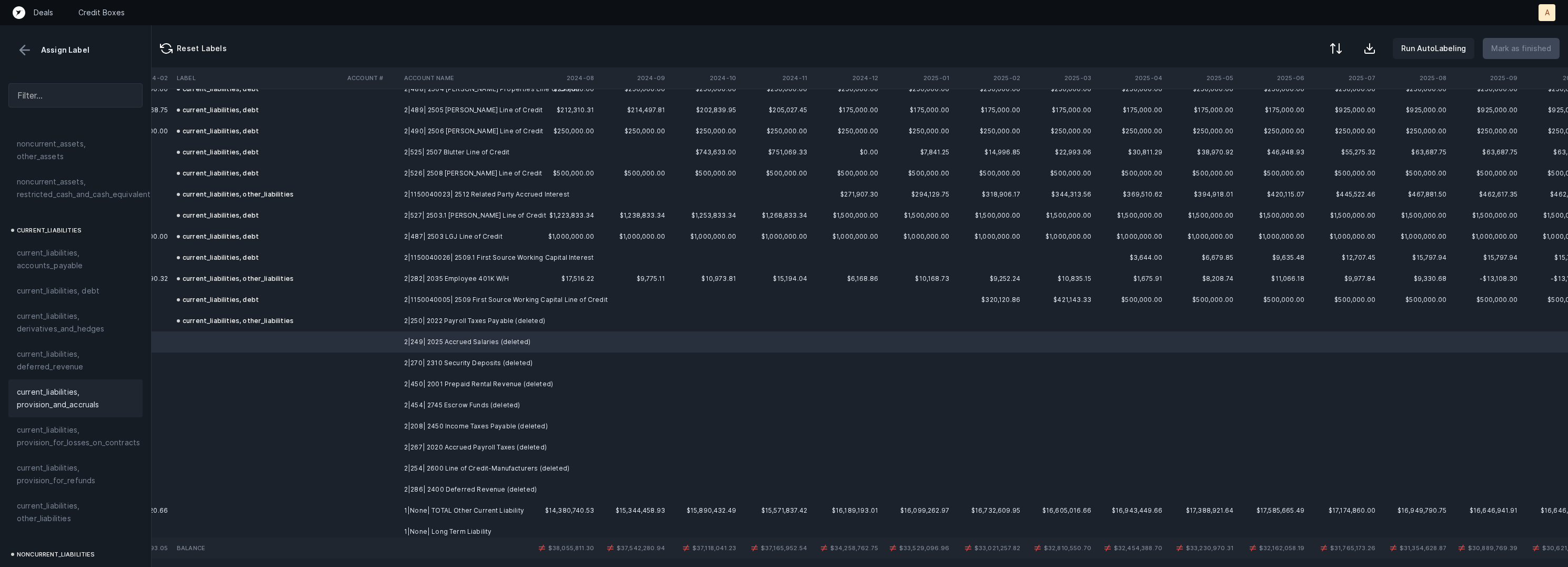
click at [102, 385] on span "current_liabilities, provision_and_accruals" at bounding box center [76, 398] width 117 height 25
click at [419, 362] on td "2|270| 2310 Security Deposits (deleted)" at bounding box center [464, 363] width 129 height 21
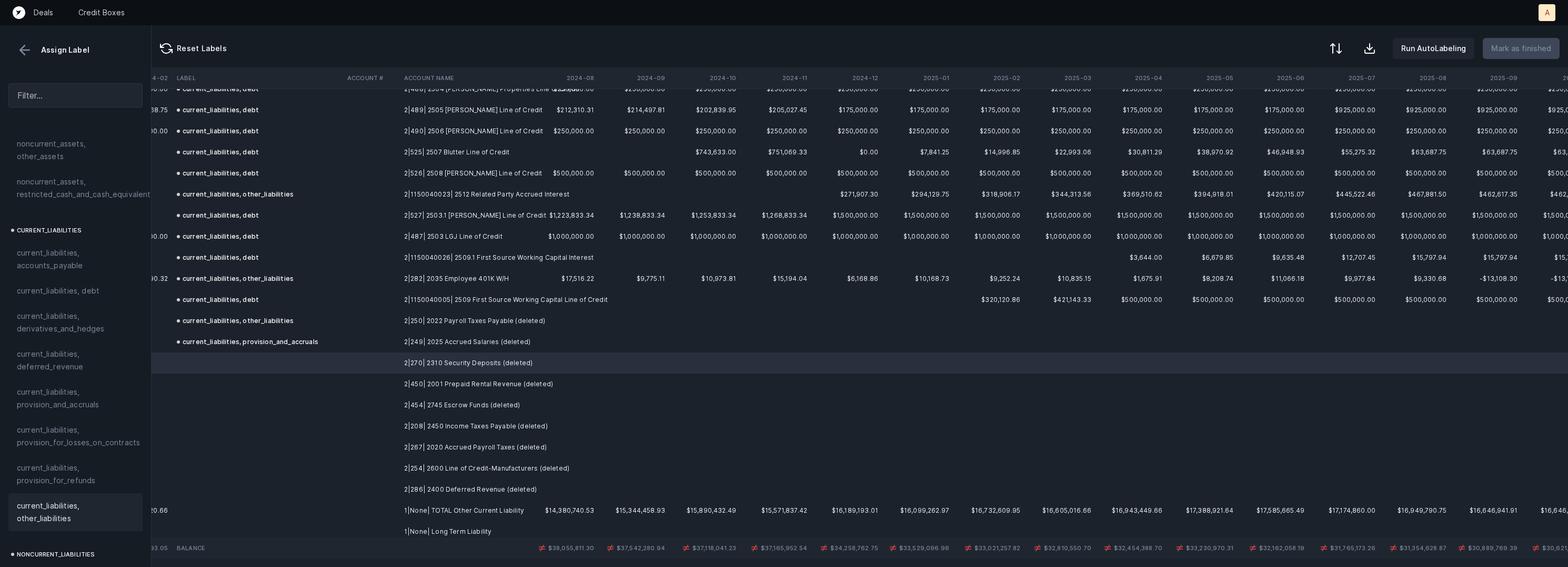
click at [50, 499] on span "current_liabilities, other_liabilities" at bounding box center [76, 511] width 117 height 25
click at [437, 385] on td "2|450| 2001 Prepaid Rental Revenue (deleted)" at bounding box center [464, 384] width 129 height 21
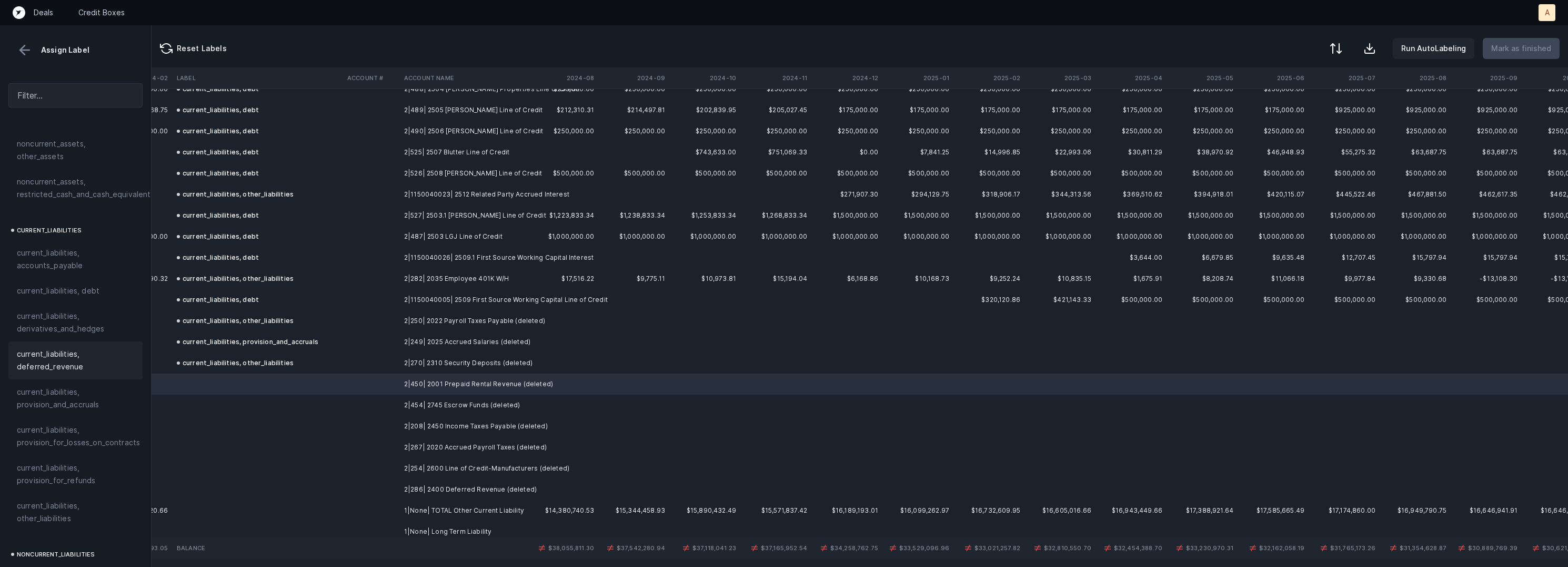
click at [83, 348] on span "current_liabilities, deferred_revenue" at bounding box center [76, 360] width 117 height 25
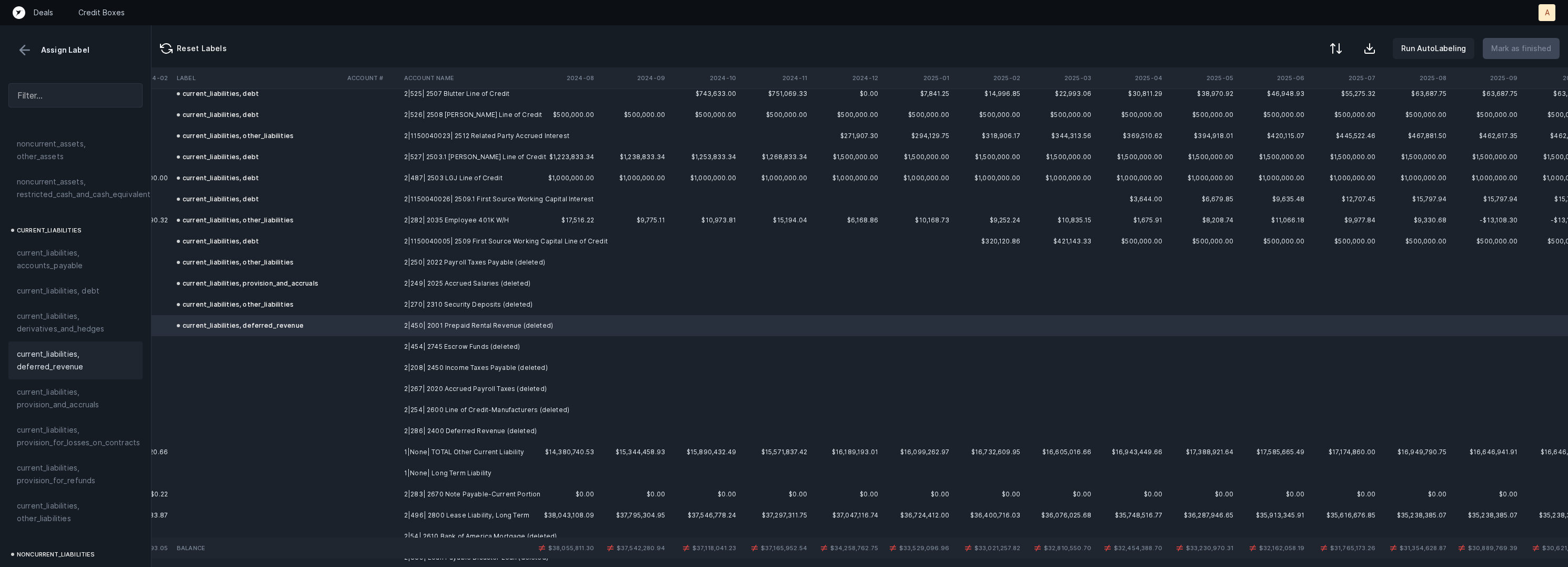
scroll to position [2055, 2349]
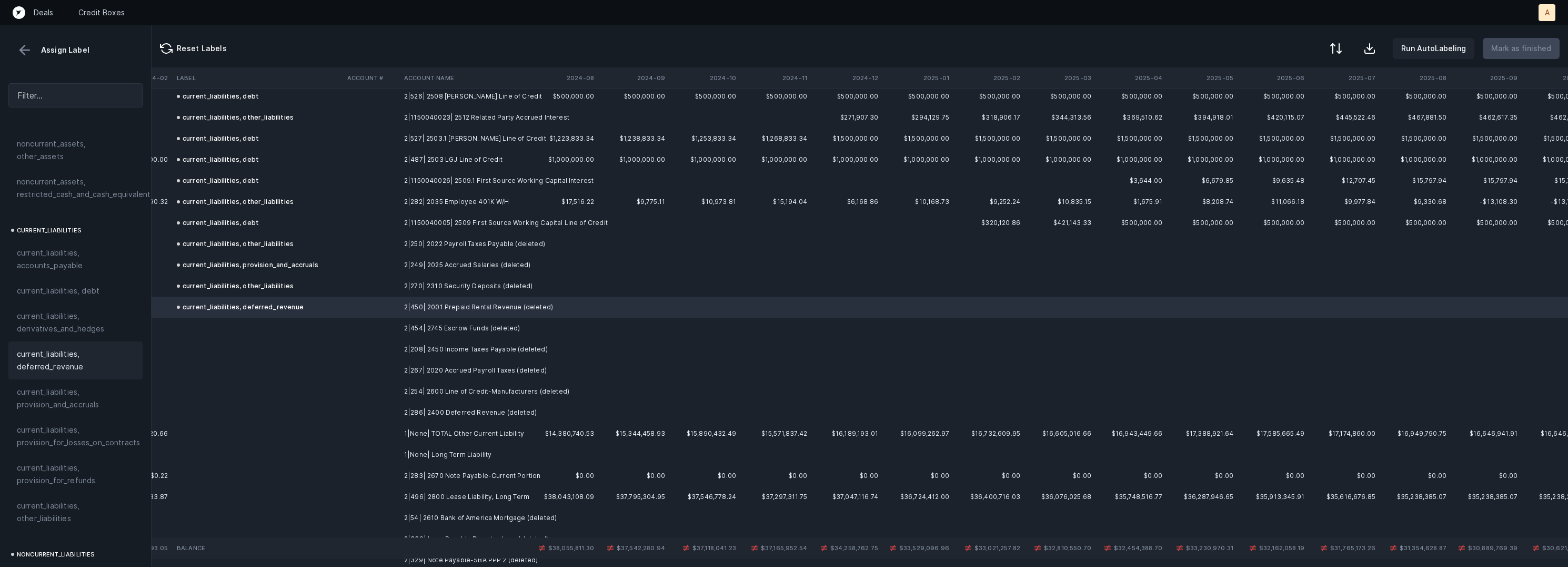
click at [475, 331] on td "2|454| 2745 Escrow Funds (deleted)" at bounding box center [464, 328] width 129 height 21
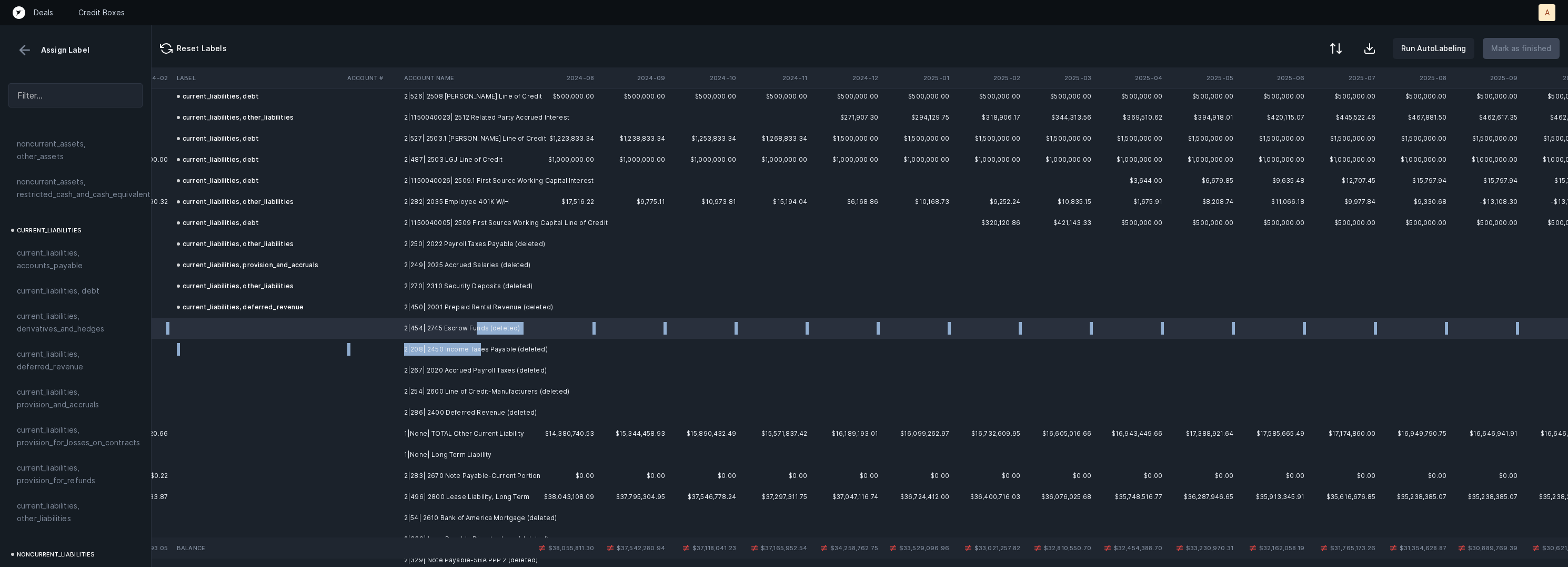
click at [480, 354] on td "2|208| 2450 Income Taxes Payable (deleted)" at bounding box center [464, 349] width 129 height 21
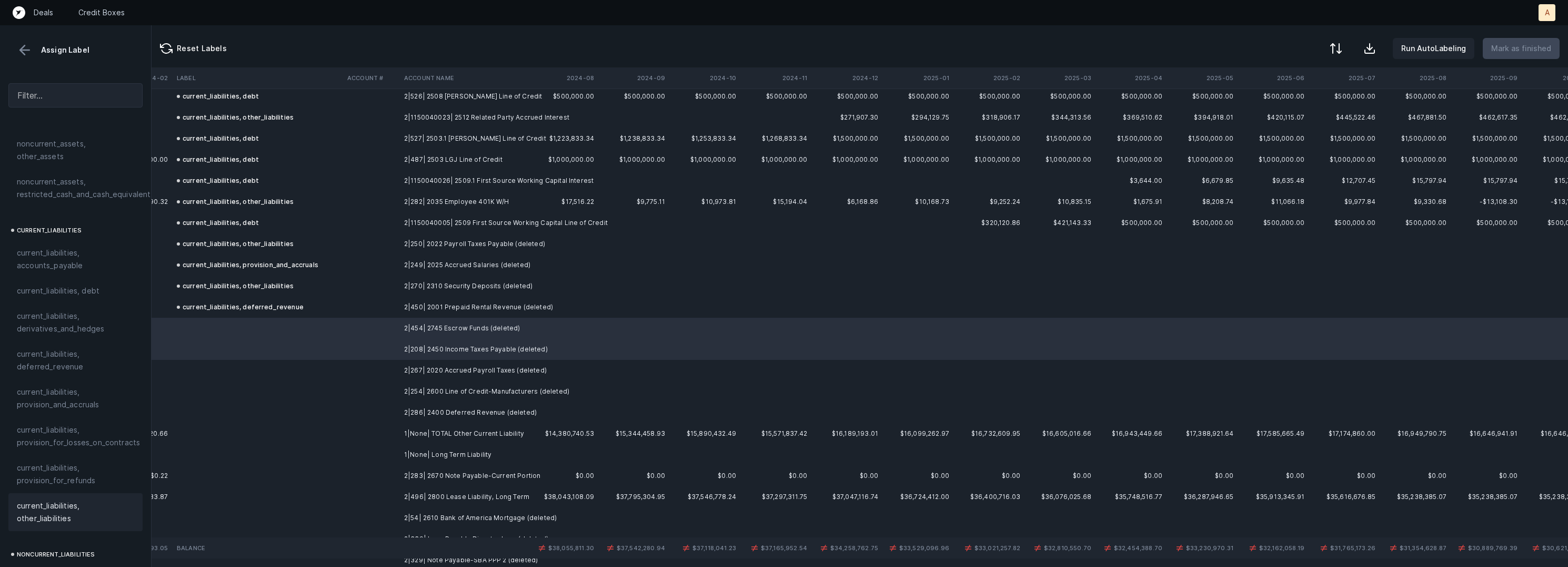
click at [18, 507] on span "current_liabilities, other_liabilities" at bounding box center [76, 511] width 117 height 25
click at [441, 367] on td "2|267| 2020 Accrued Payroll Taxes (deleted)" at bounding box center [464, 370] width 129 height 21
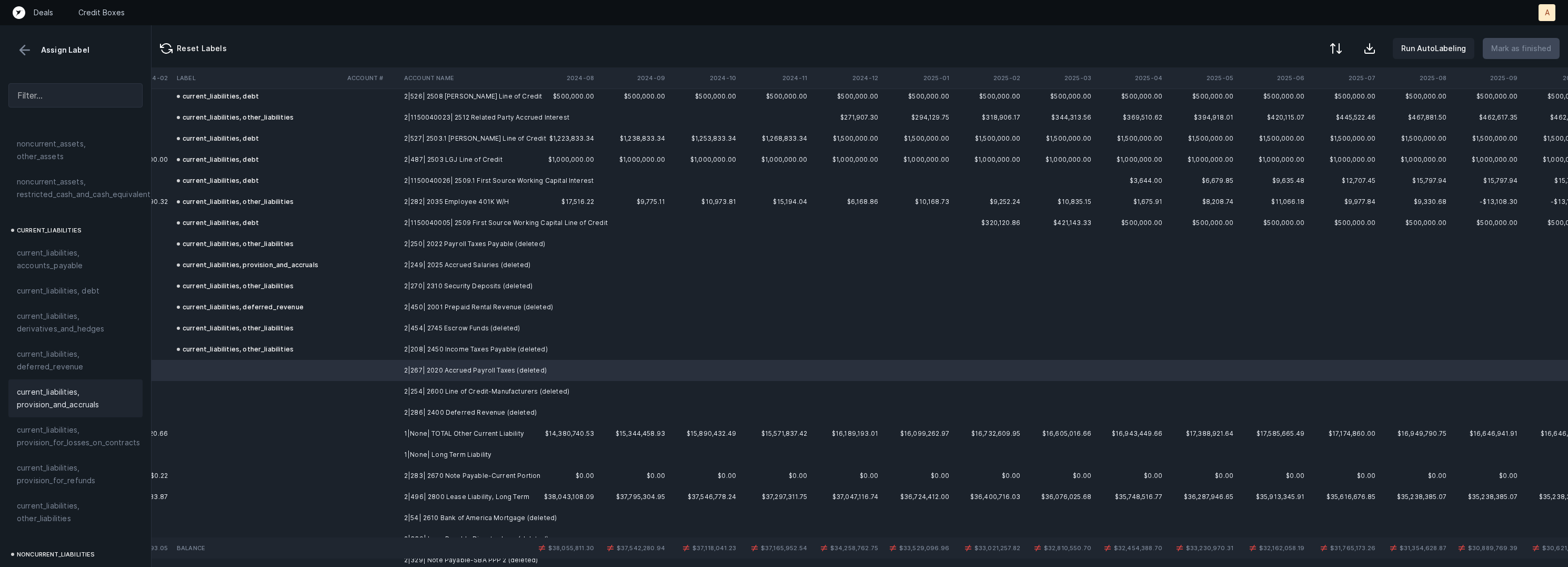
click at [43, 387] on span "current_liabilities, provision_and_accruals" at bounding box center [76, 398] width 117 height 25
click at [459, 386] on td "2|254| 2600 Line of Credit-Manufacturers (deleted)" at bounding box center [464, 391] width 129 height 21
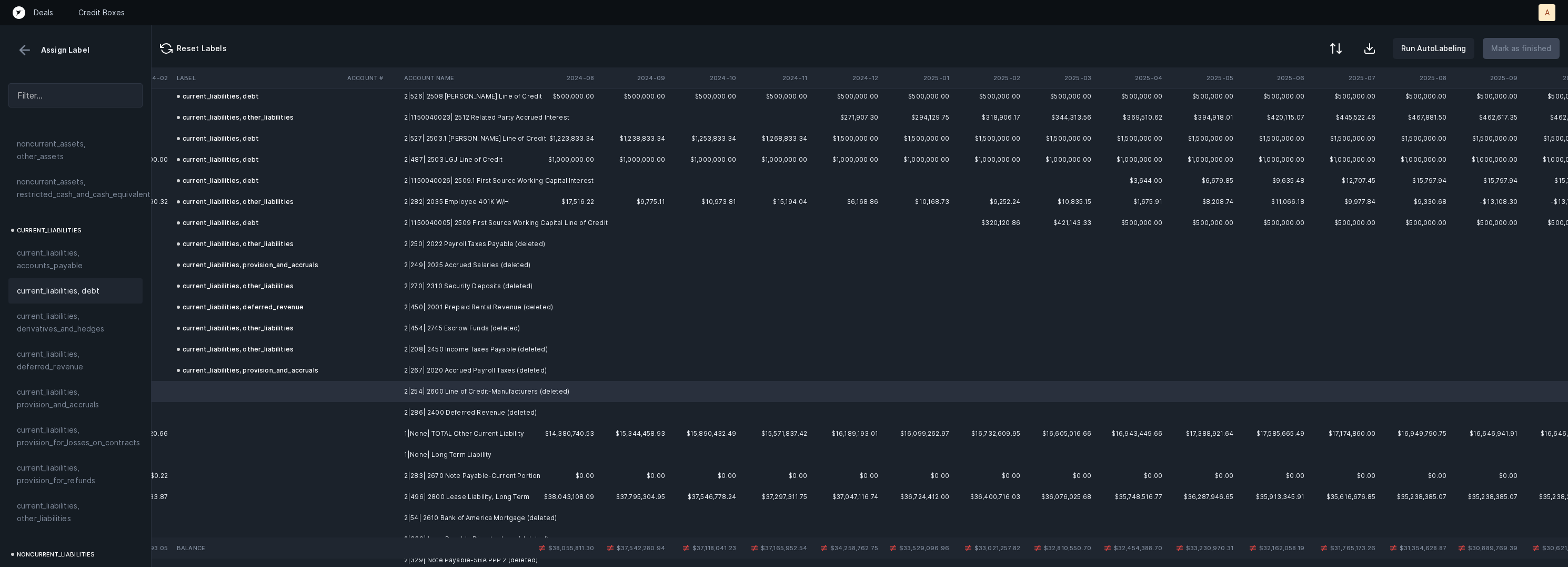
click at [84, 284] on span "current_liabilities, debt" at bounding box center [59, 290] width 83 height 12
click at [459, 409] on td "2|286| 2400 Deferred Revenue (deleted)" at bounding box center [464, 412] width 129 height 21
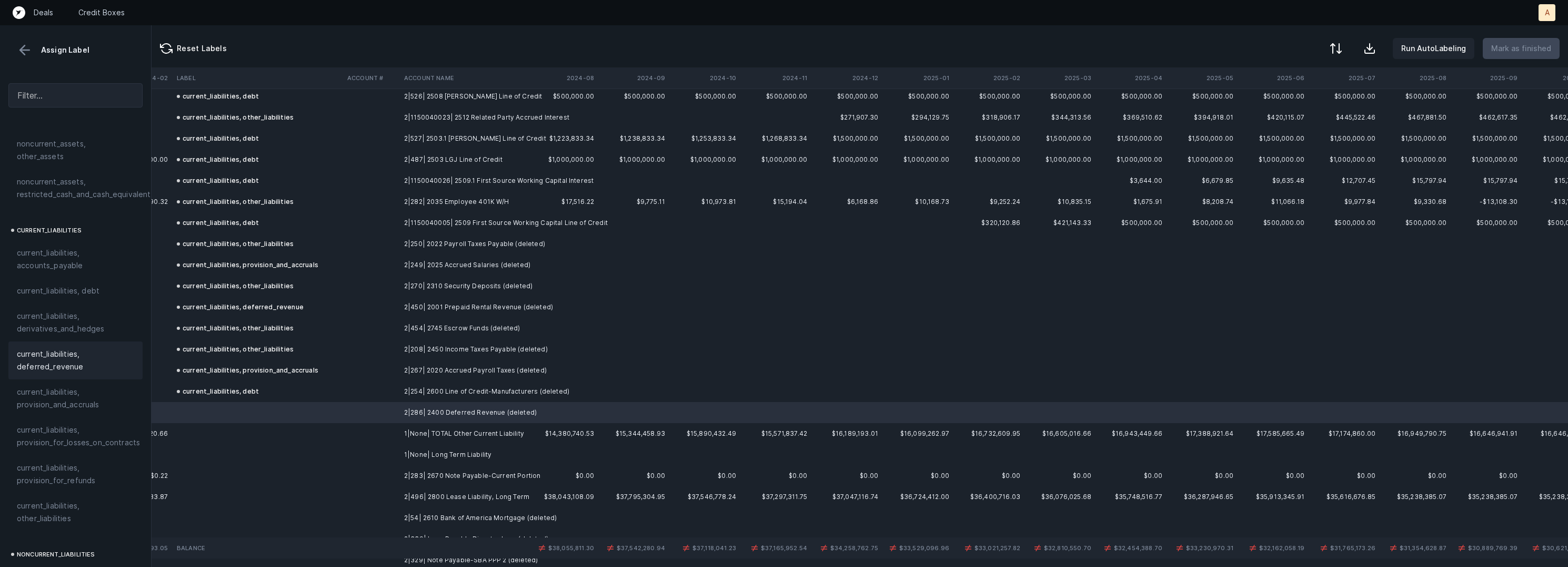
click at [72, 348] on span "current_liabilities, deferred_revenue" at bounding box center [76, 360] width 117 height 25
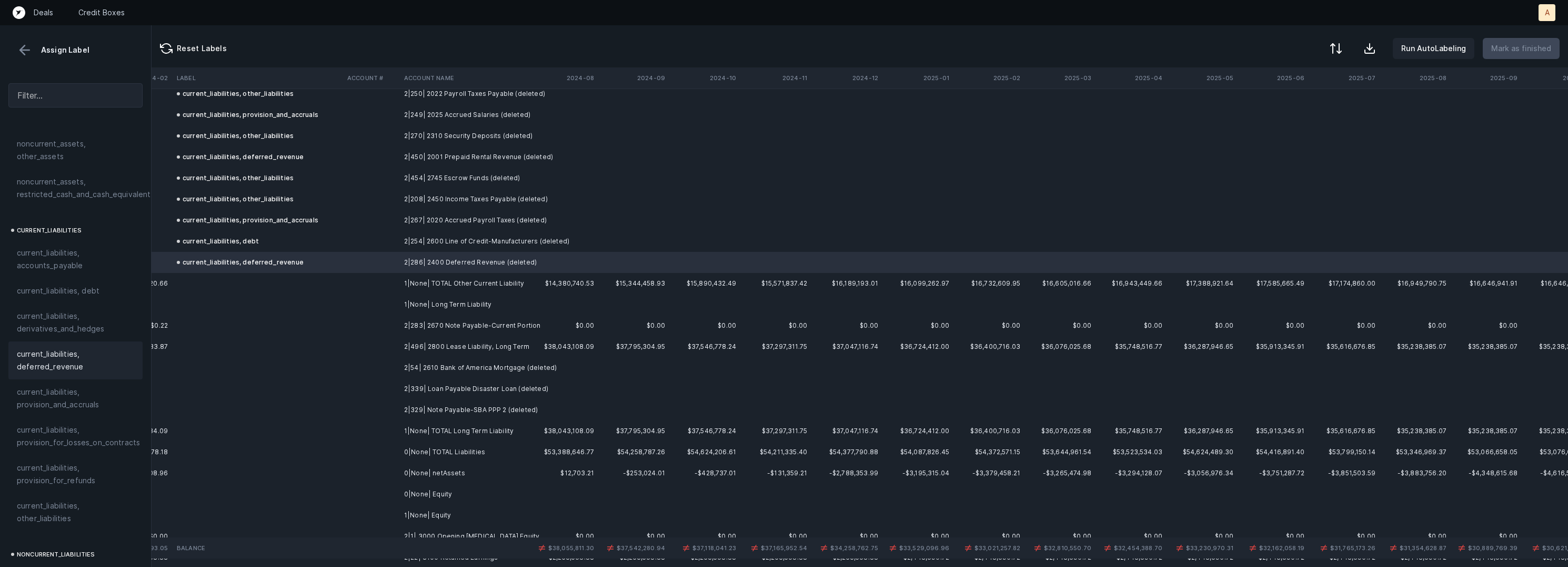
scroll to position [2207, 2349]
click at [528, 329] on td "2|283| 2670 Note Payable-Current Portion" at bounding box center [464, 323] width 129 height 21
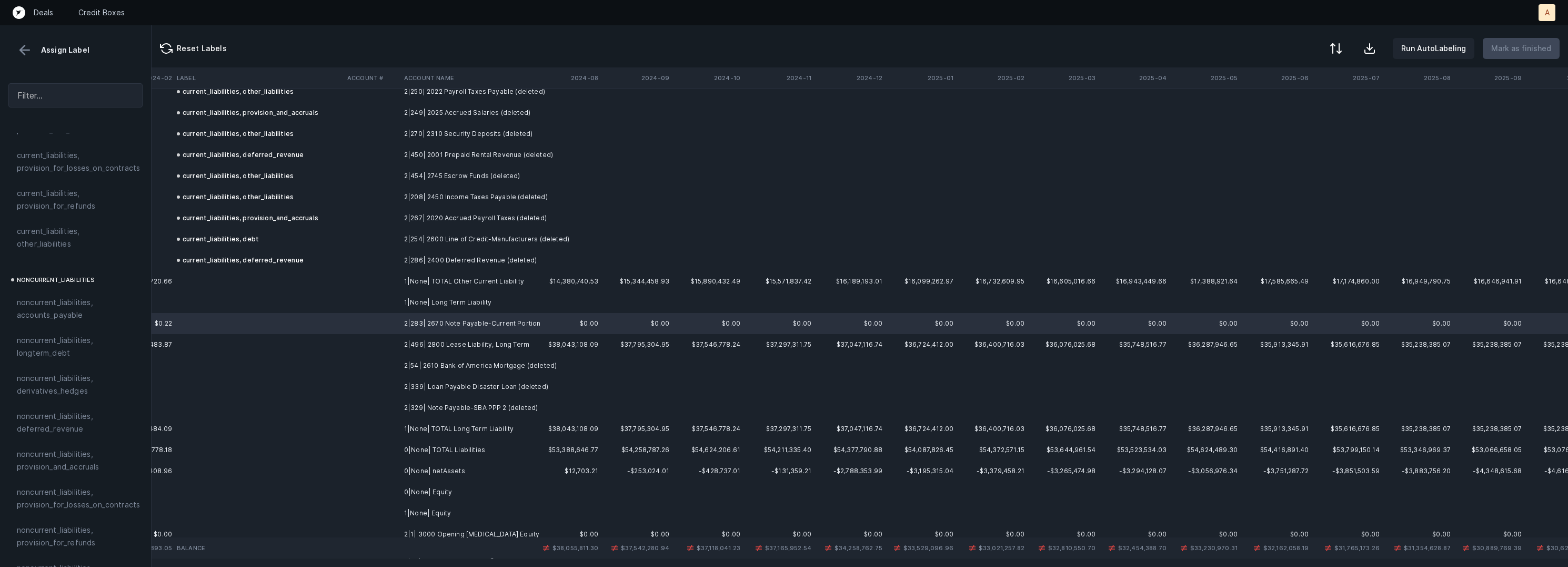
scroll to position [912, 0]
click at [84, 325] on span "noncurrent_liabilities, longterm_debt" at bounding box center [76, 329] width 117 height 25
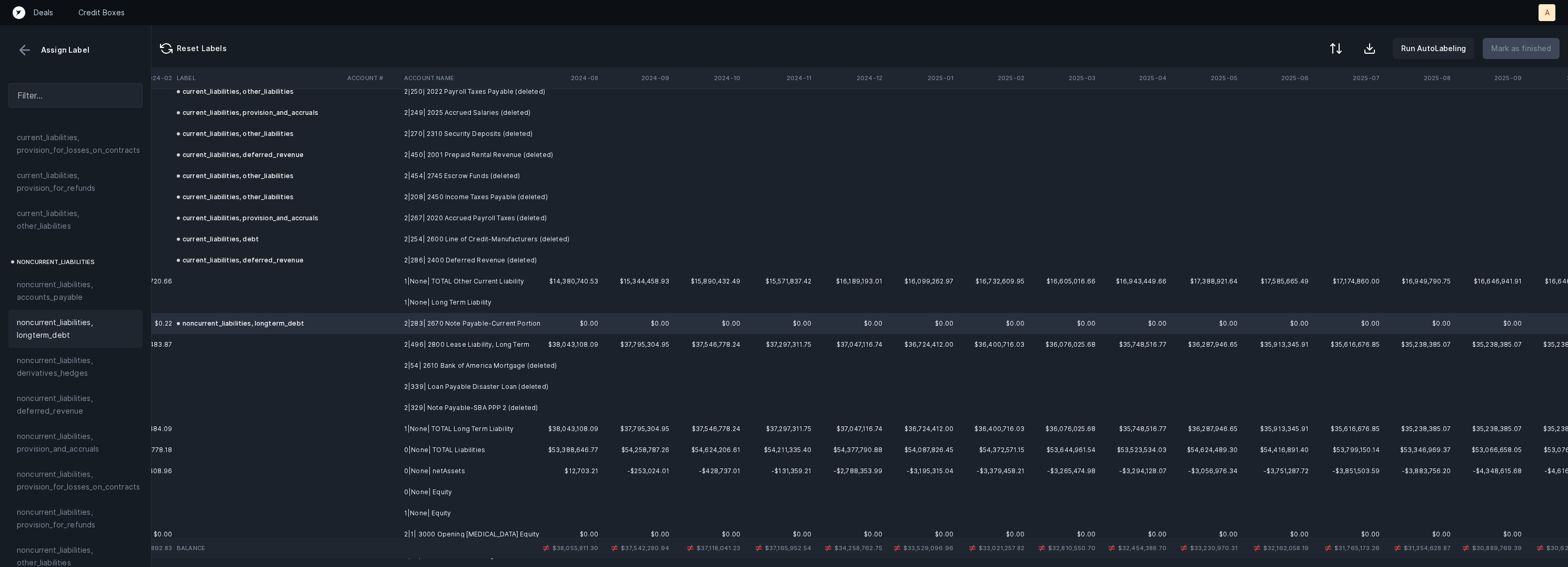
click at [444, 408] on td "2|329| Note Payable-SBA PPP 2 (deleted)" at bounding box center [464, 407] width 129 height 21
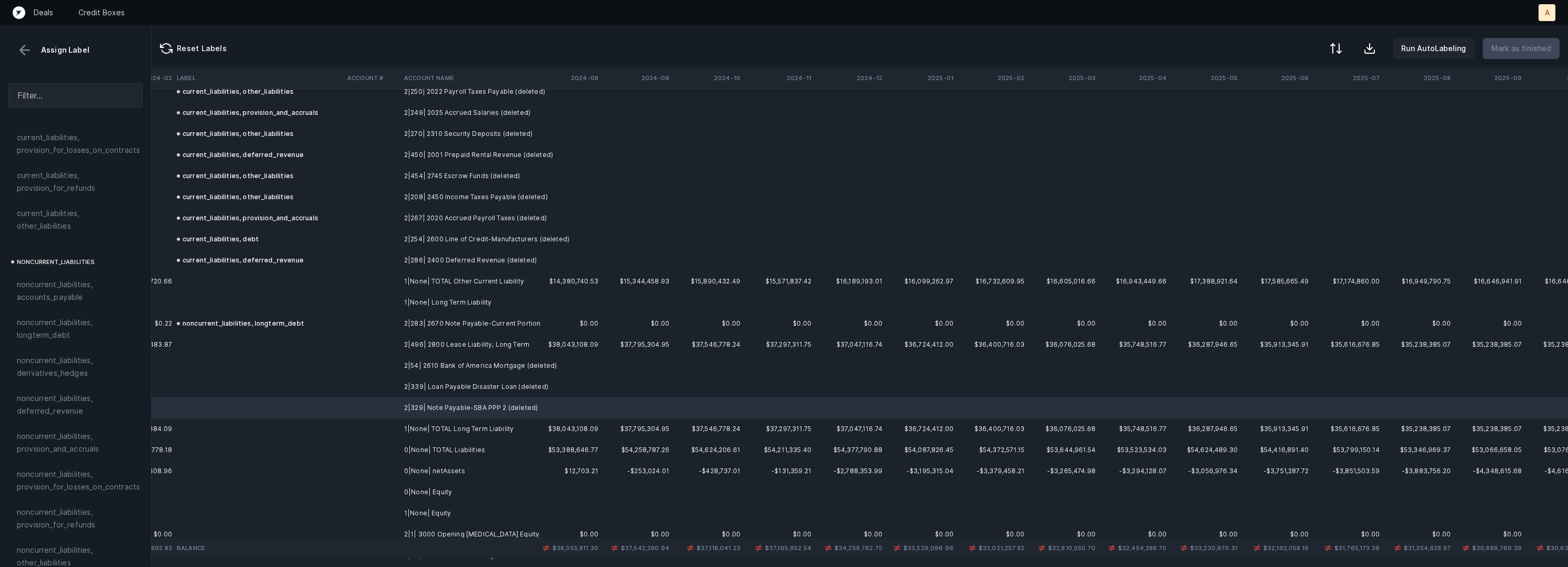
click at [456, 385] on td "2|339| Loan Payable Disaster Loan (deleted)" at bounding box center [464, 386] width 129 height 21
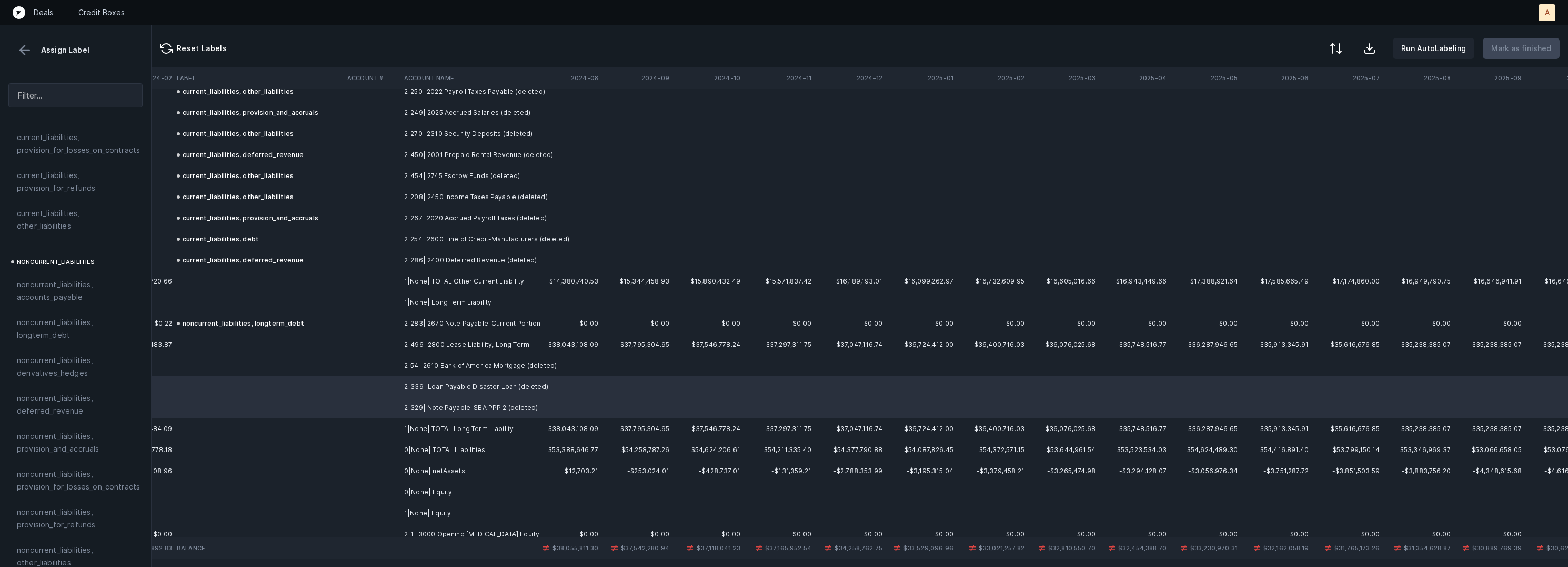
click at [462, 364] on td "2|54| 2610 Bank of America Mortgage (deleted)" at bounding box center [464, 365] width 129 height 21
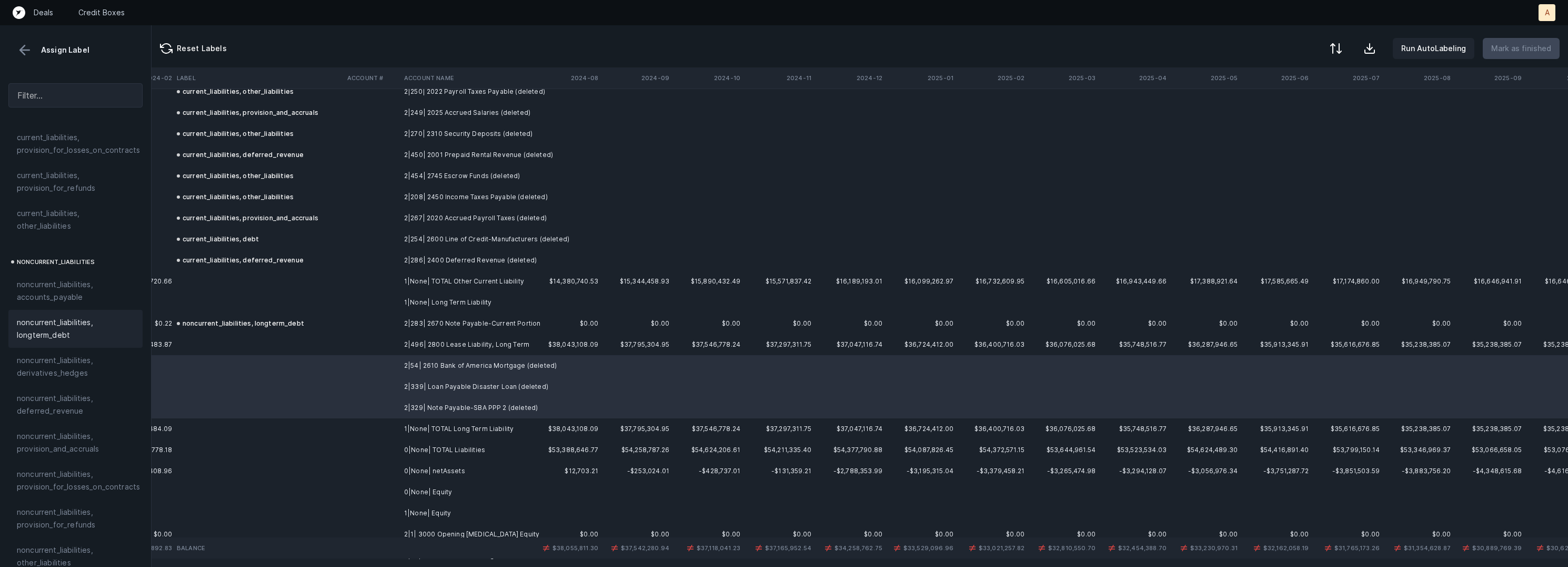
click at [59, 316] on span "noncurrent_liabilities, longterm_debt" at bounding box center [76, 329] width 117 height 25
click at [326, 348] on td at bounding box center [258, 344] width 171 height 21
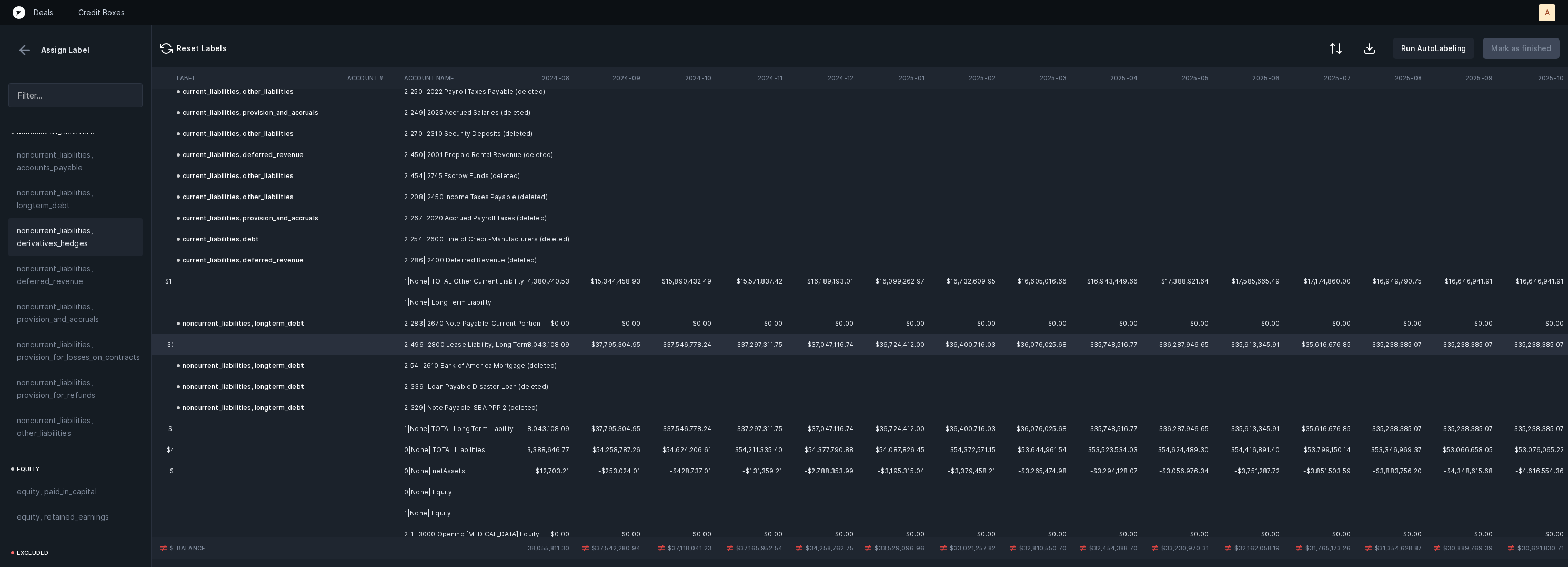
scroll to position [1068, 0]
click at [107, 387] on span "noncurrent_liabilities, other_liabilities" at bounding box center [76, 400] width 117 height 25
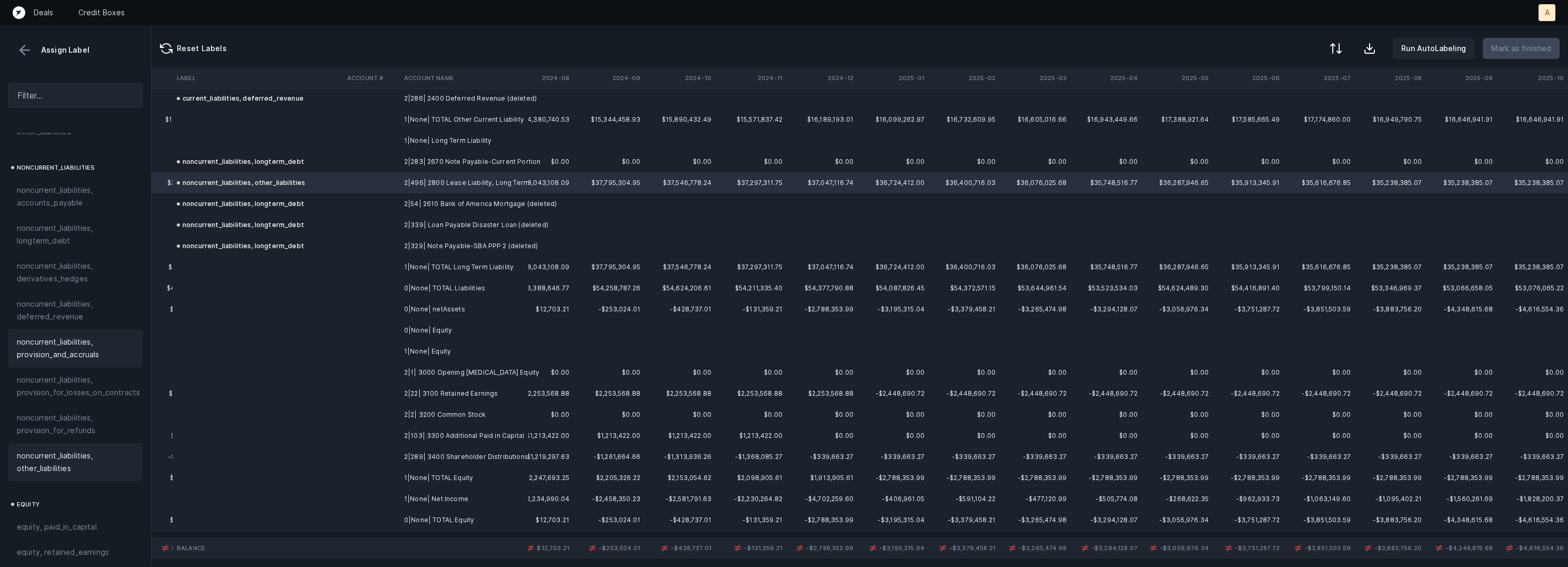
scroll to position [1003, 0]
click at [97, 225] on span "noncurrent_liabilities, longterm_debt" at bounding box center [76, 237] width 117 height 25
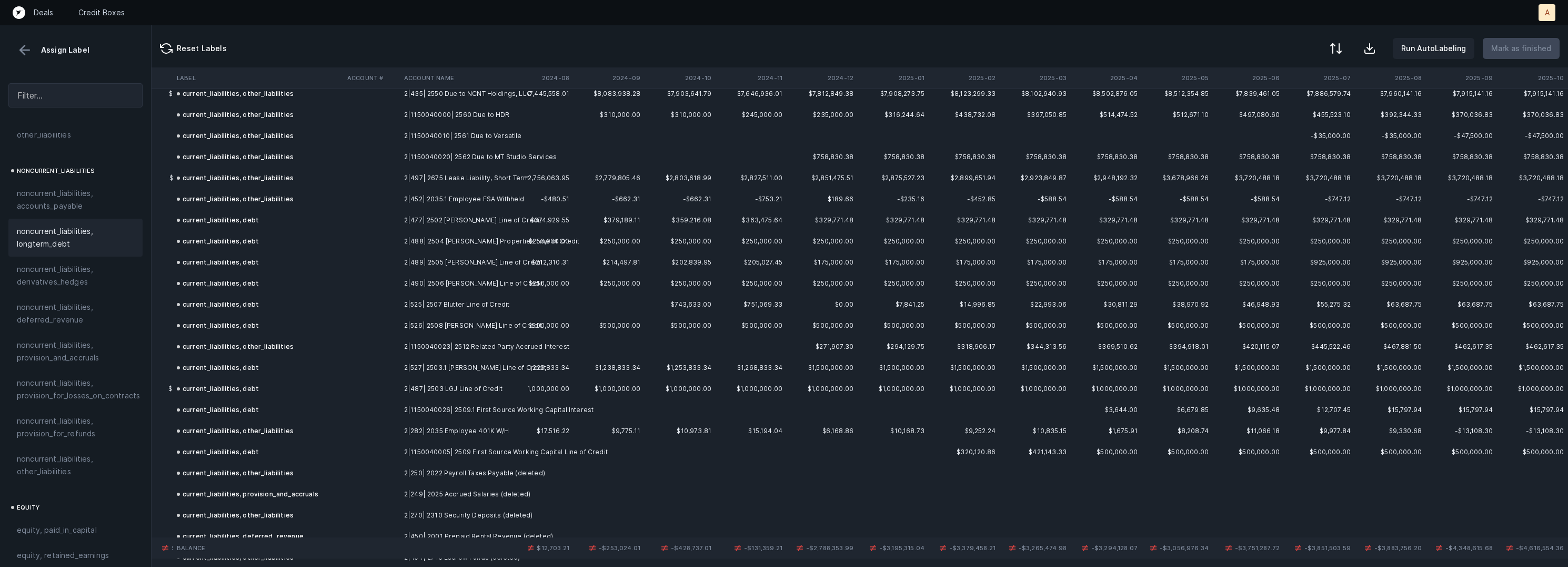
scroll to position [1812, 2373]
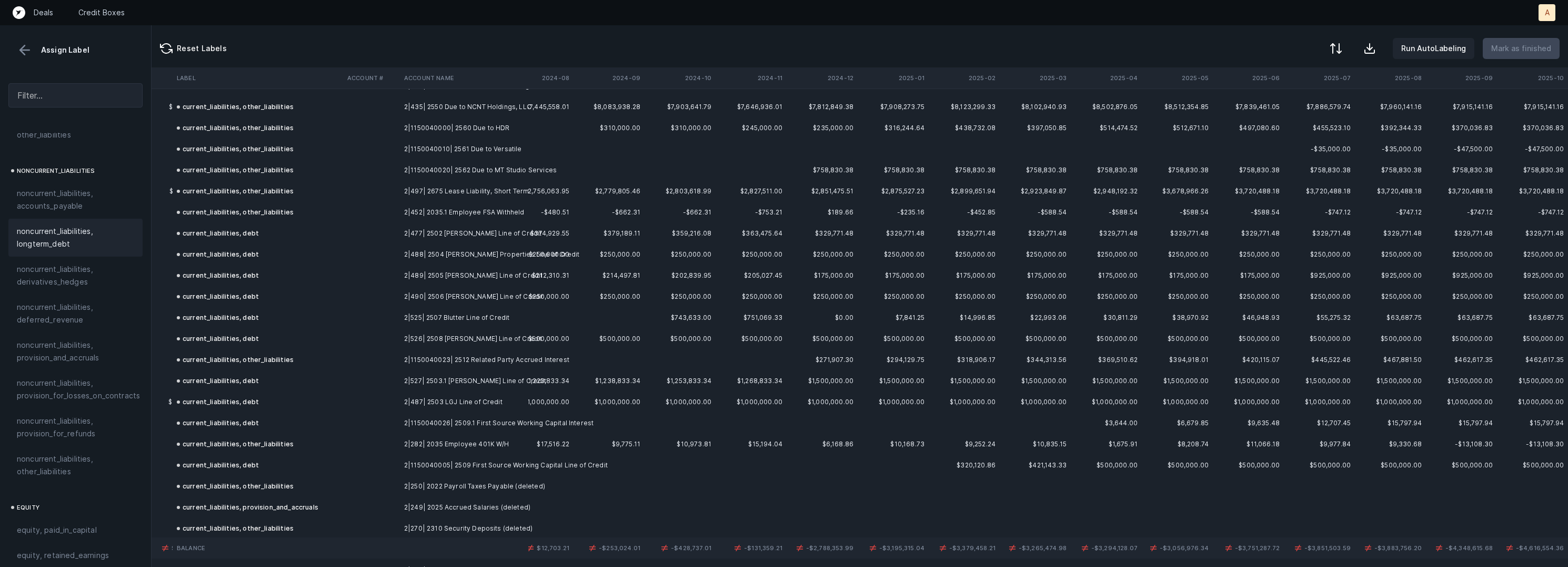
click at [338, 182] on td "current_liabilities, other_liabilities" at bounding box center [258, 191] width 171 height 21
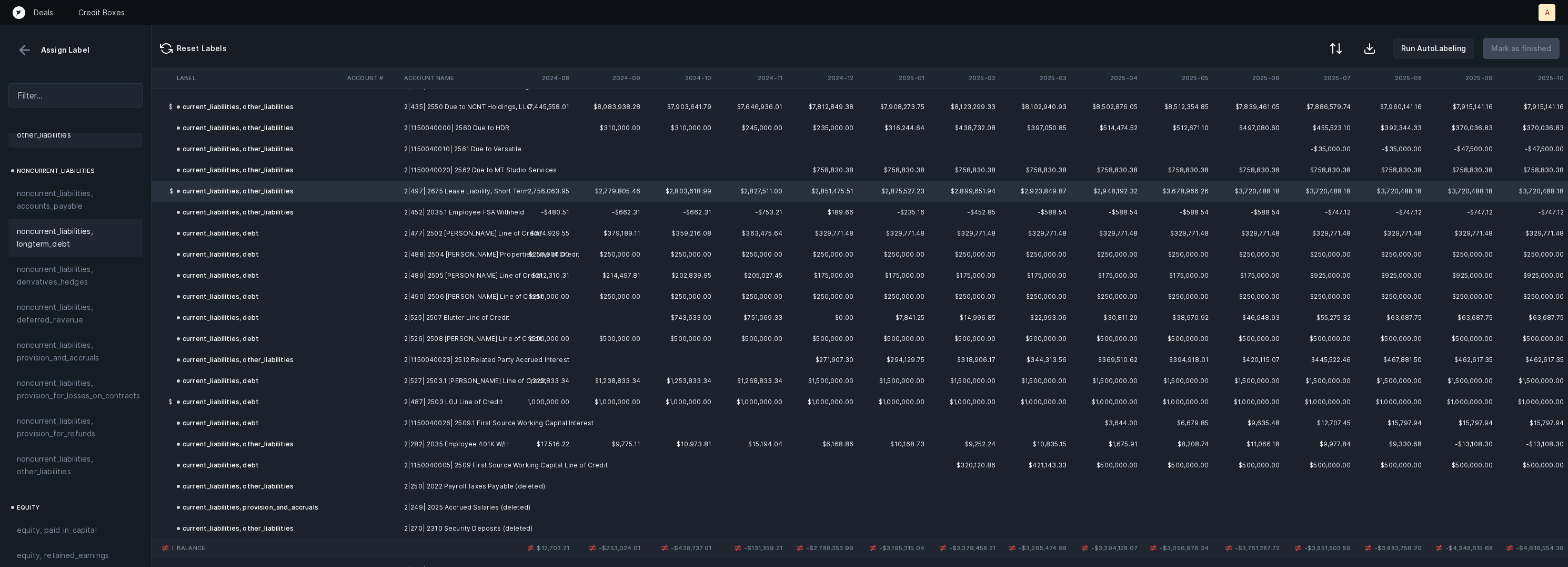
click at [65, 225] on span "noncurrent_liabilities, longterm_debt" at bounding box center [76, 237] width 117 height 25
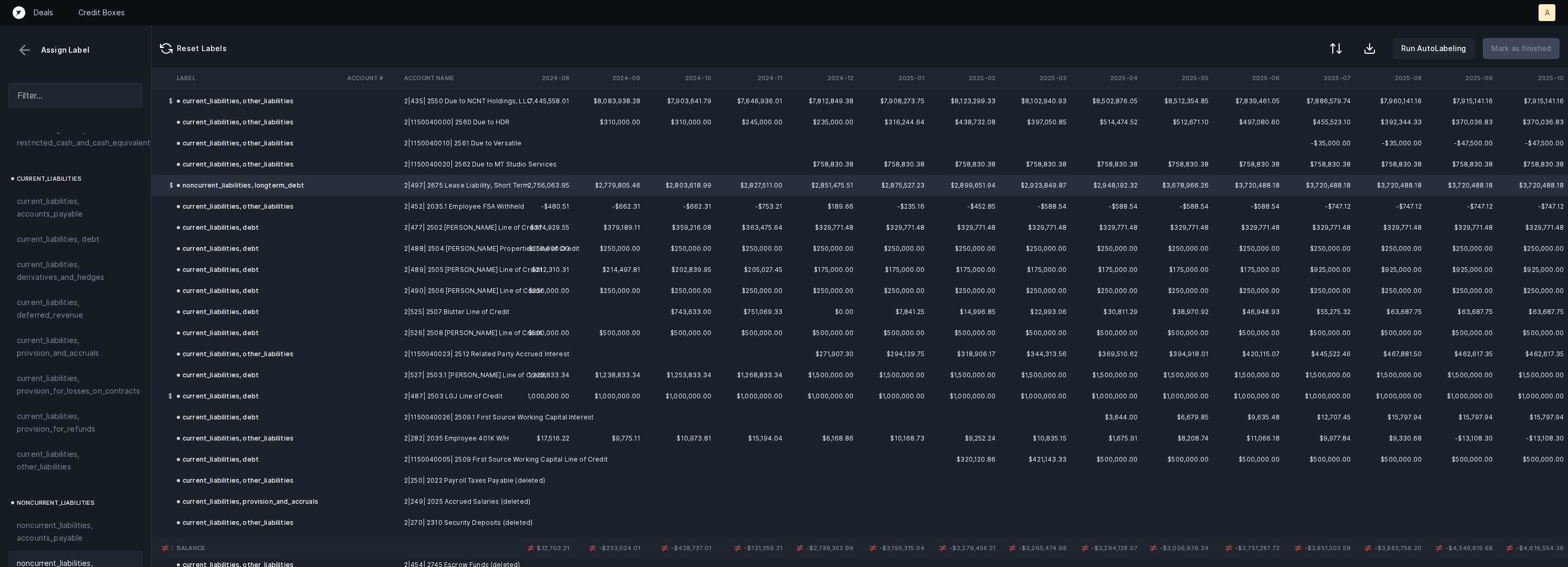
scroll to position [665, 0]
click at [97, 240] on div "current_liabilities, debt" at bounding box center [76, 245] width 134 height 25
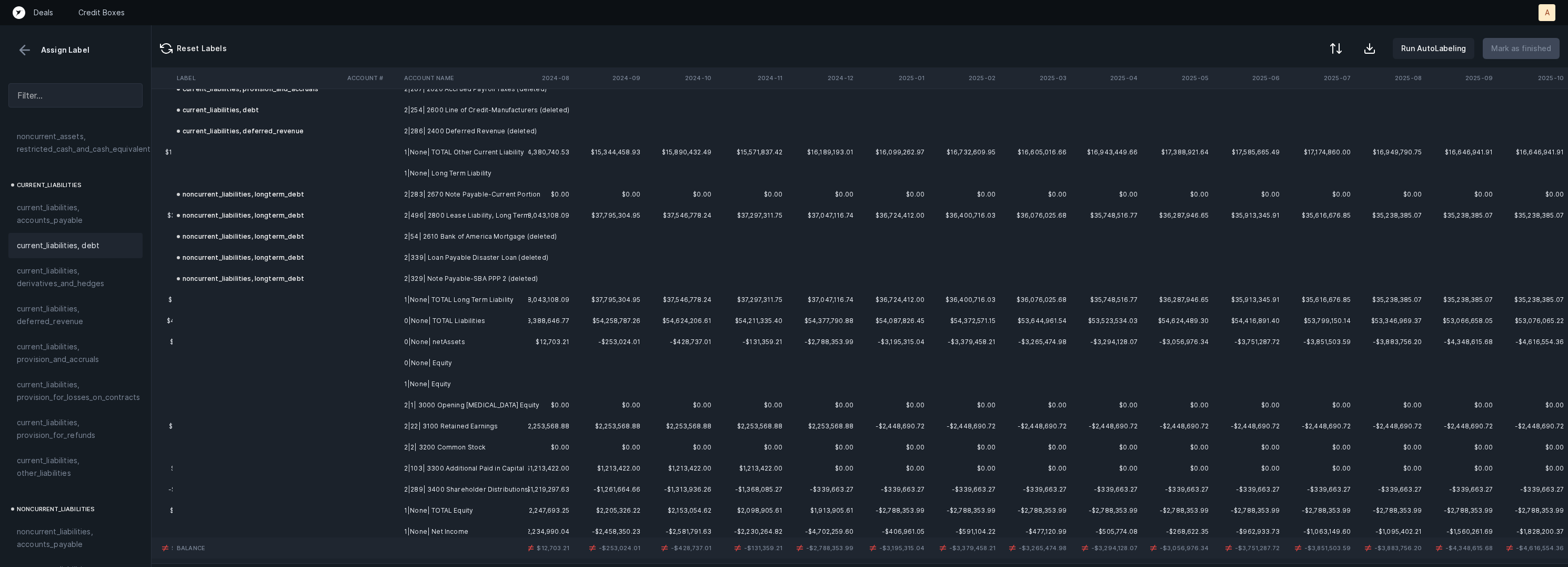
scroll to position [2369, 2373]
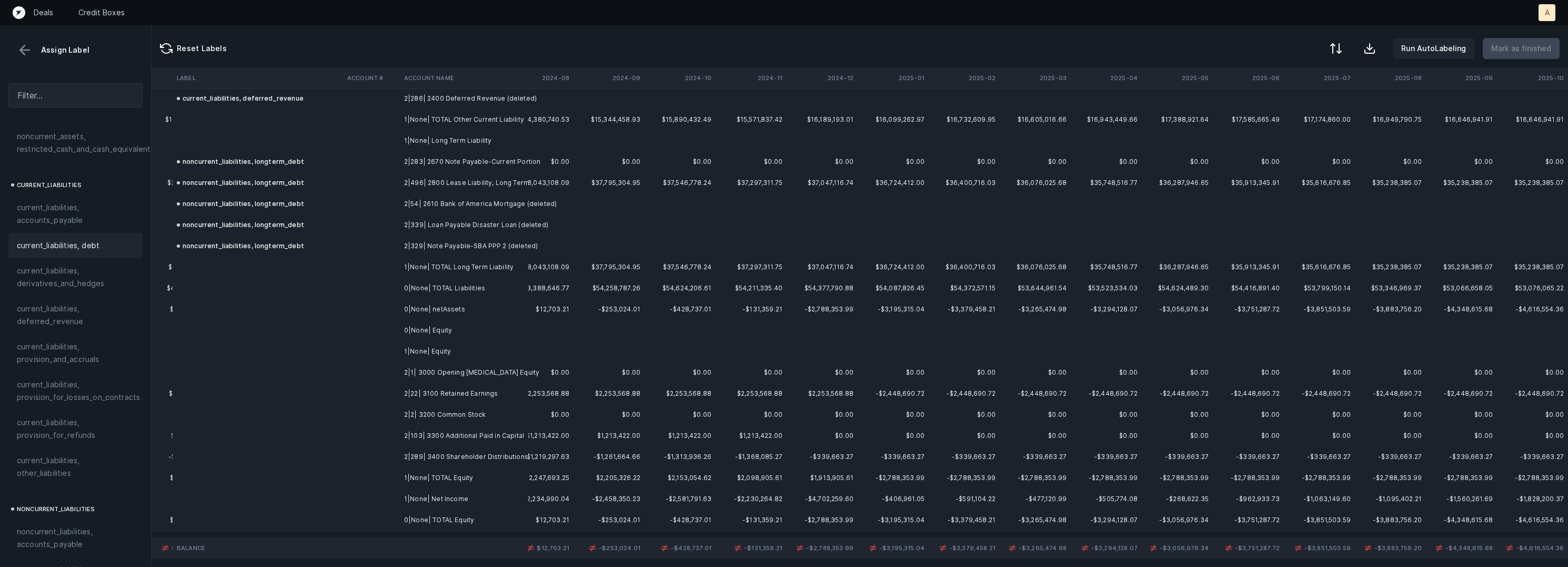
click at [457, 385] on td "2|22| 3100 Retained Earnings" at bounding box center [464, 393] width 129 height 21
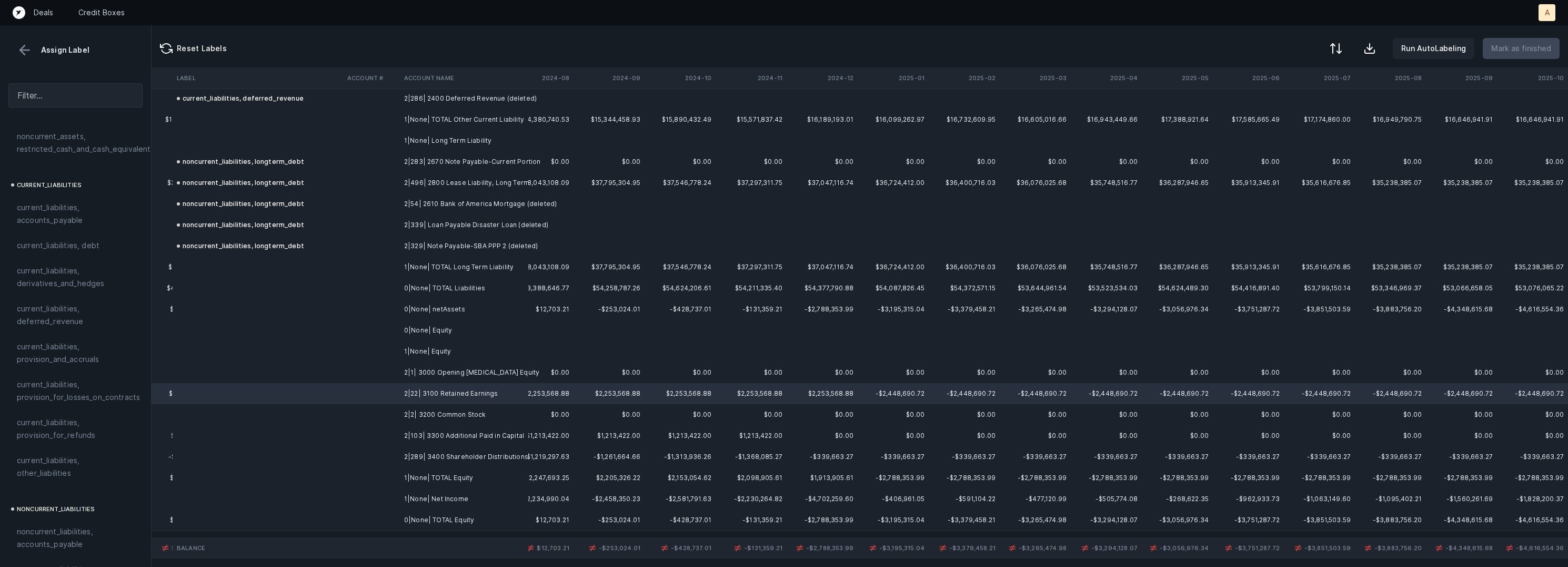
click at [446, 492] on td "1|None| Net Income" at bounding box center [464, 499] width 129 height 21
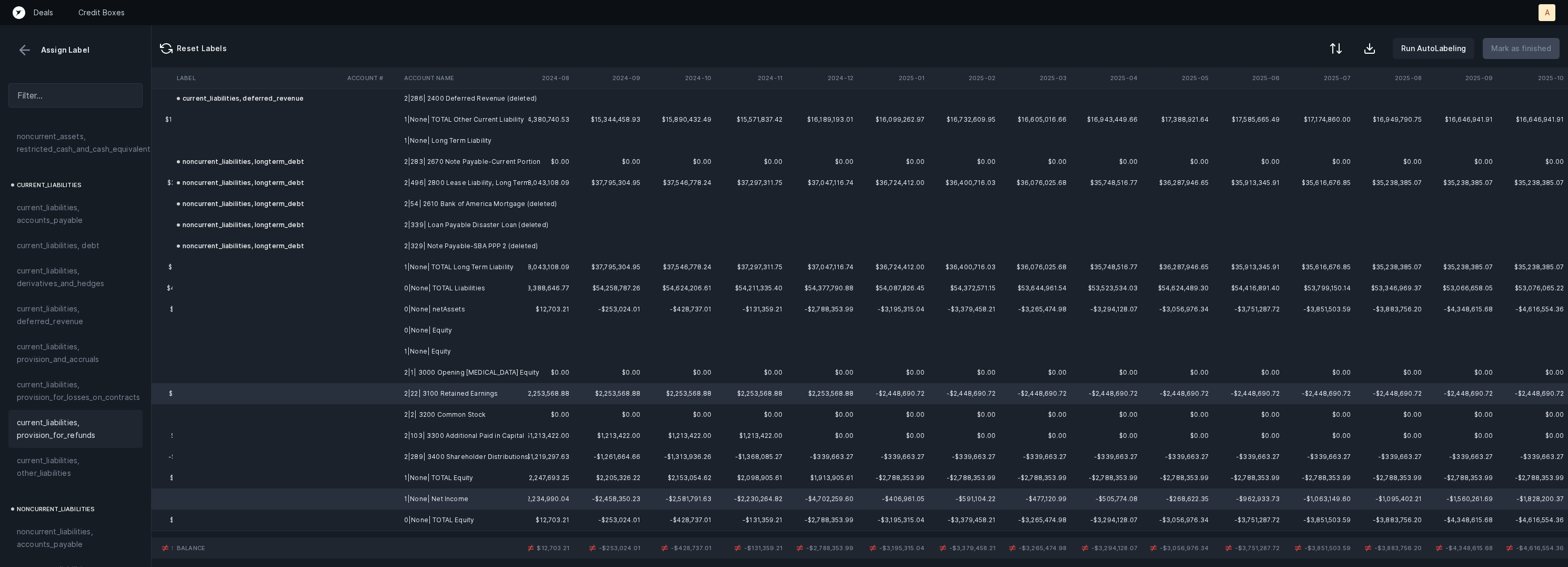
scroll to position [1136, 0]
click at [69, 416] on span "equity, retained_earnings" at bounding box center [63, 422] width 92 height 12
click at [424, 375] on td "2|1| 3000 Opening Bal Equity" at bounding box center [464, 372] width 129 height 21
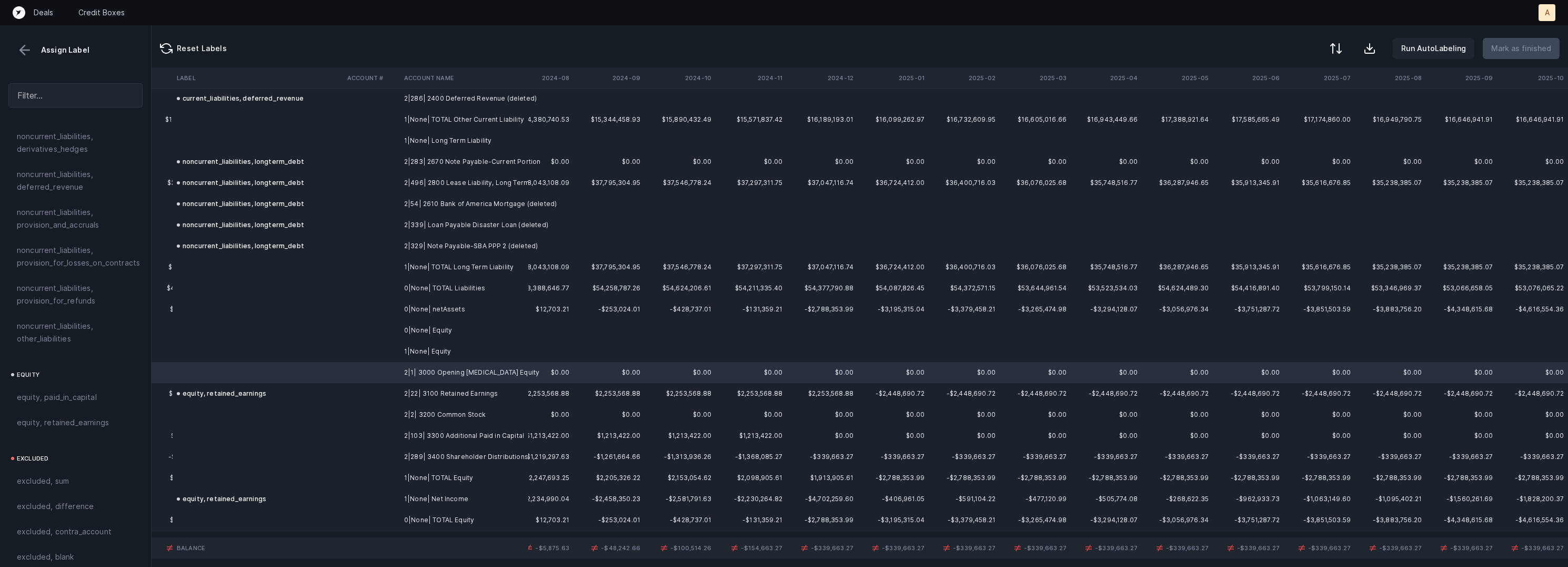
click at [429, 413] on td "2|2| 3200 Common Stock" at bounding box center [464, 414] width 129 height 21
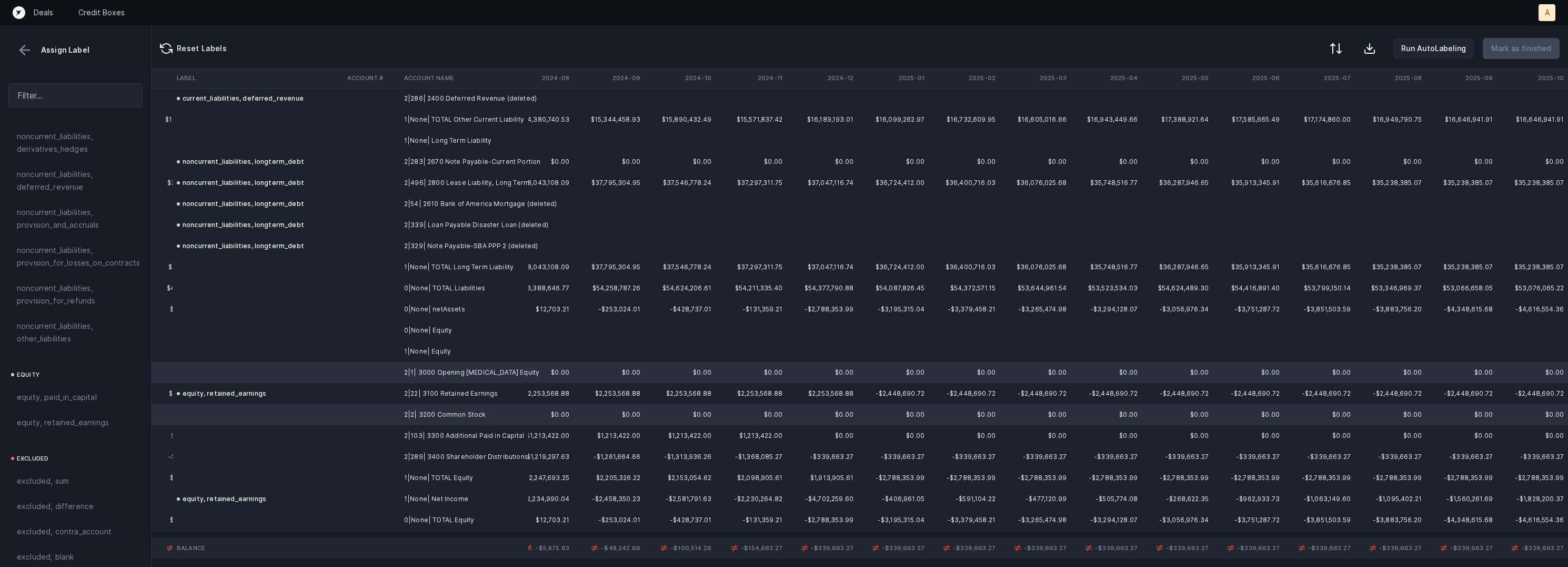
click at [425, 431] on td "2|103| 3300 Additional Paid in Capital" at bounding box center [464, 435] width 129 height 21
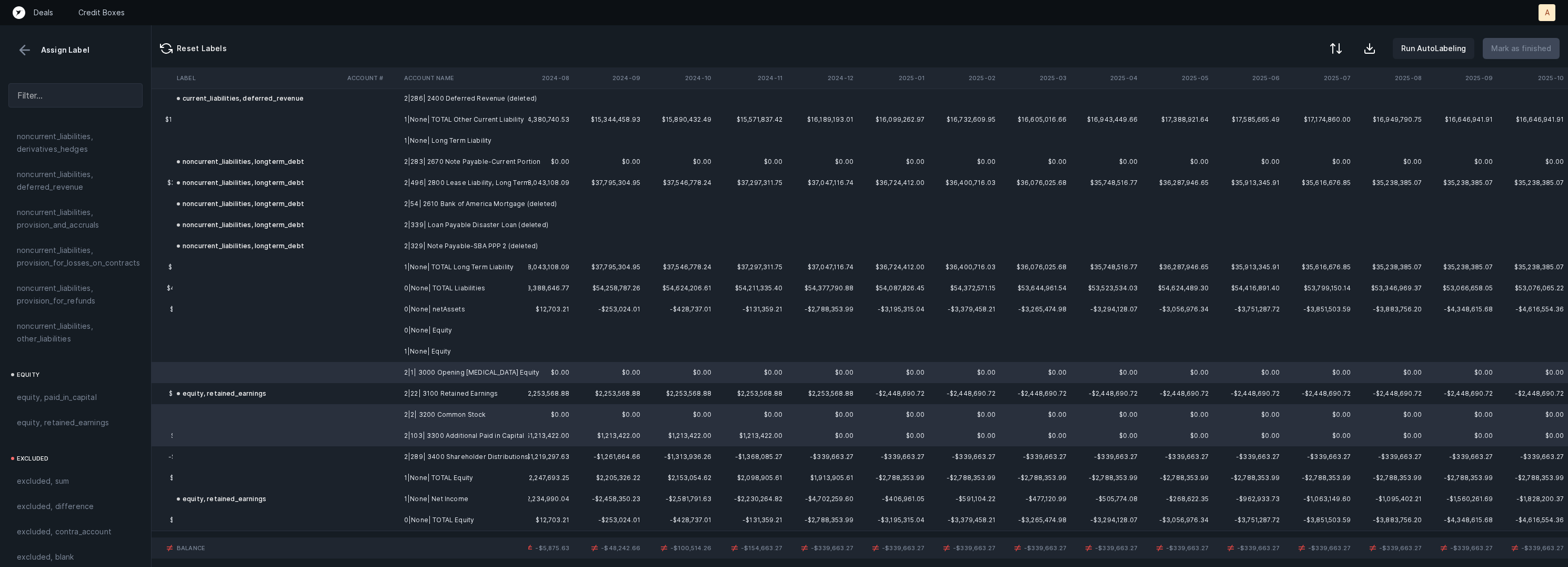
click at [425, 447] on td "2|289| 3400 Shareholder Distributions" at bounding box center [464, 456] width 129 height 21
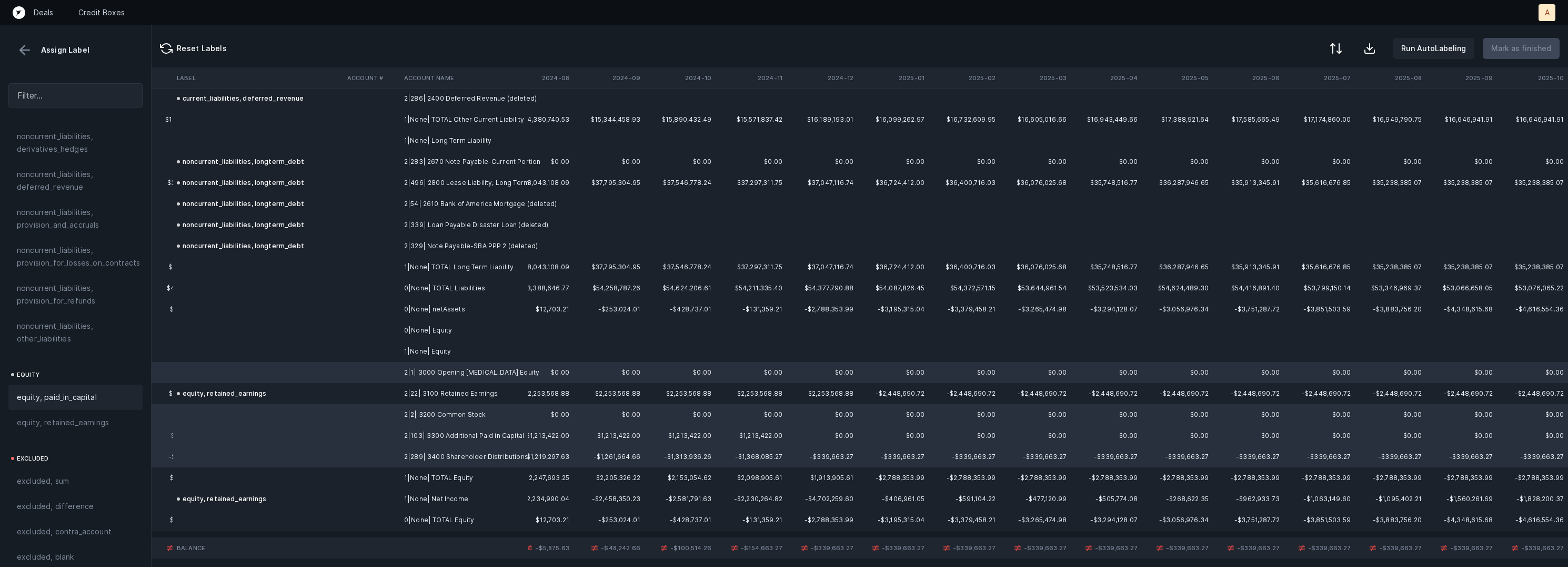
click at [82, 391] on span "equity, paid_in_capital" at bounding box center [57, 397] width 80 height 12
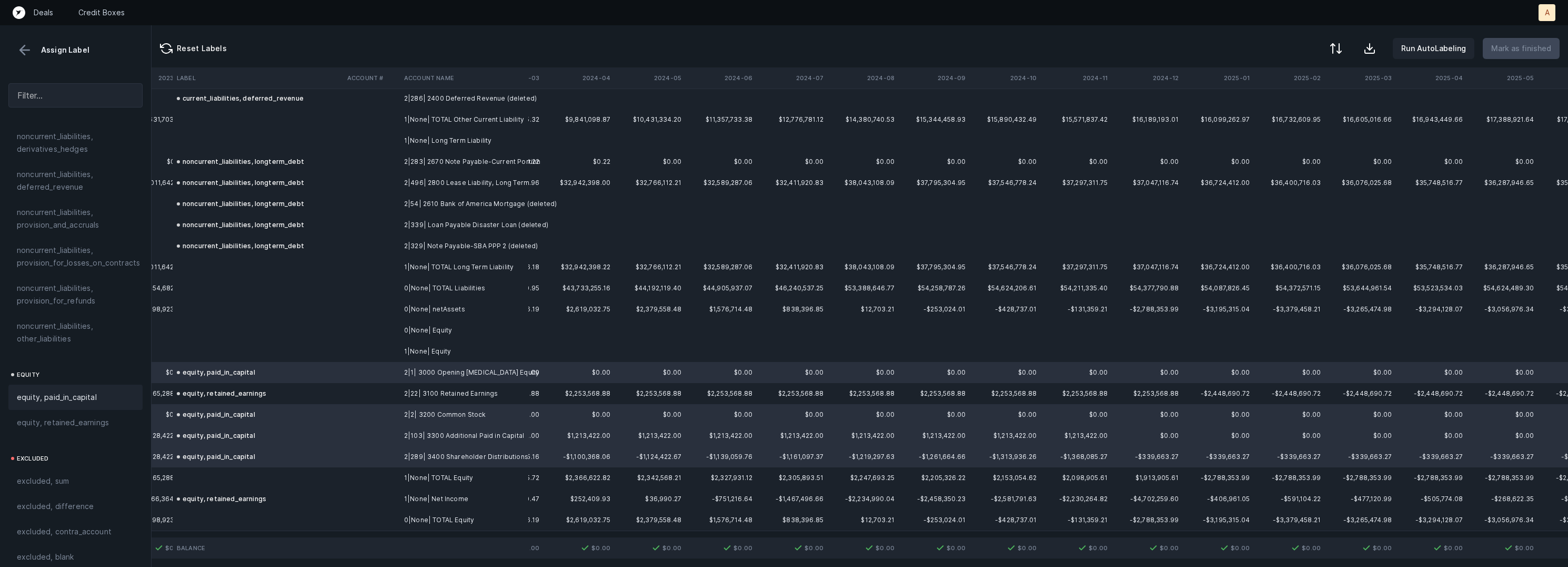
scroll to position [2369, 2373]
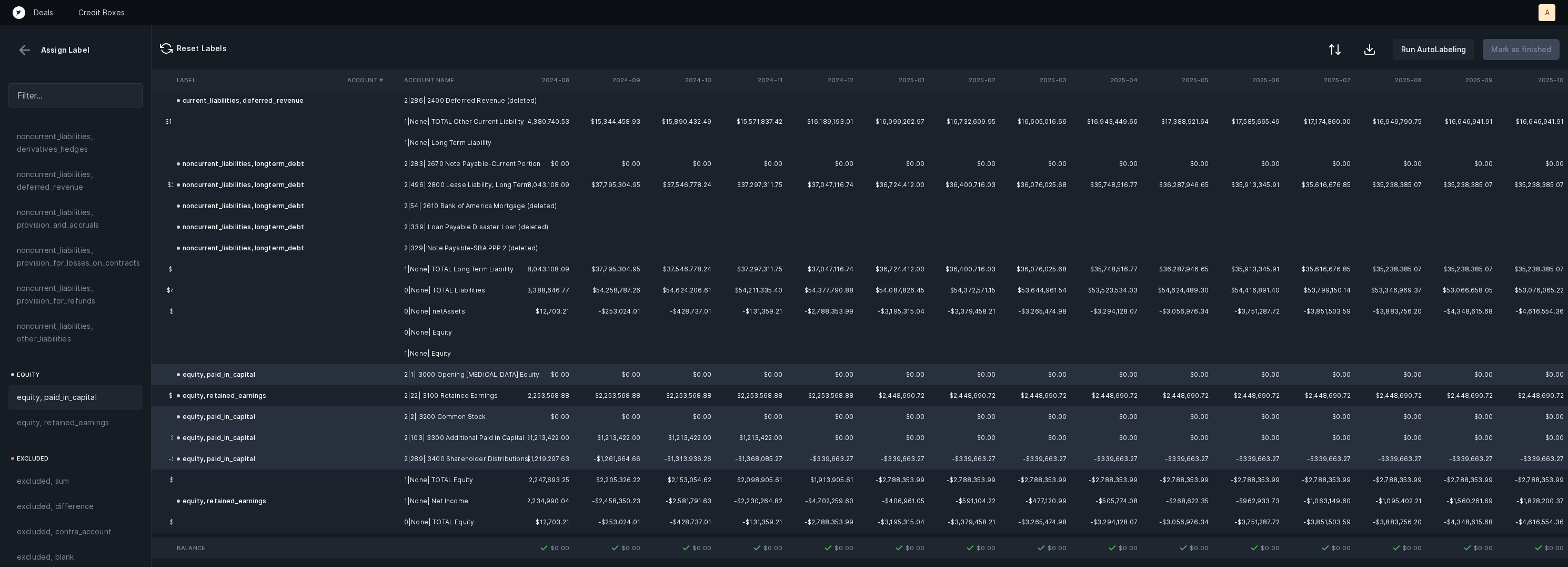
click at [1339, 48] on div at bounding box center [1335, 49] width 12 height 12
click at [1261, 107] on div "By Hum label" at bounding box center [1268, 111] width 46 height 12
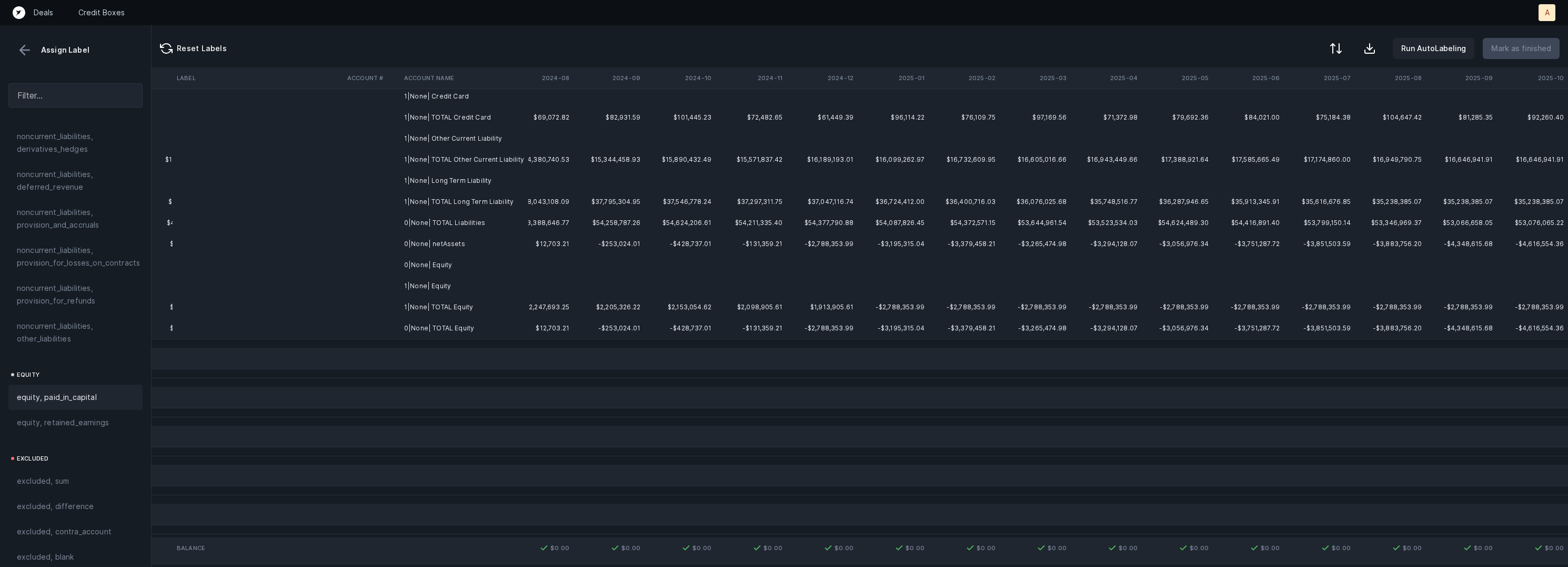
scroll to position [0, 2373]
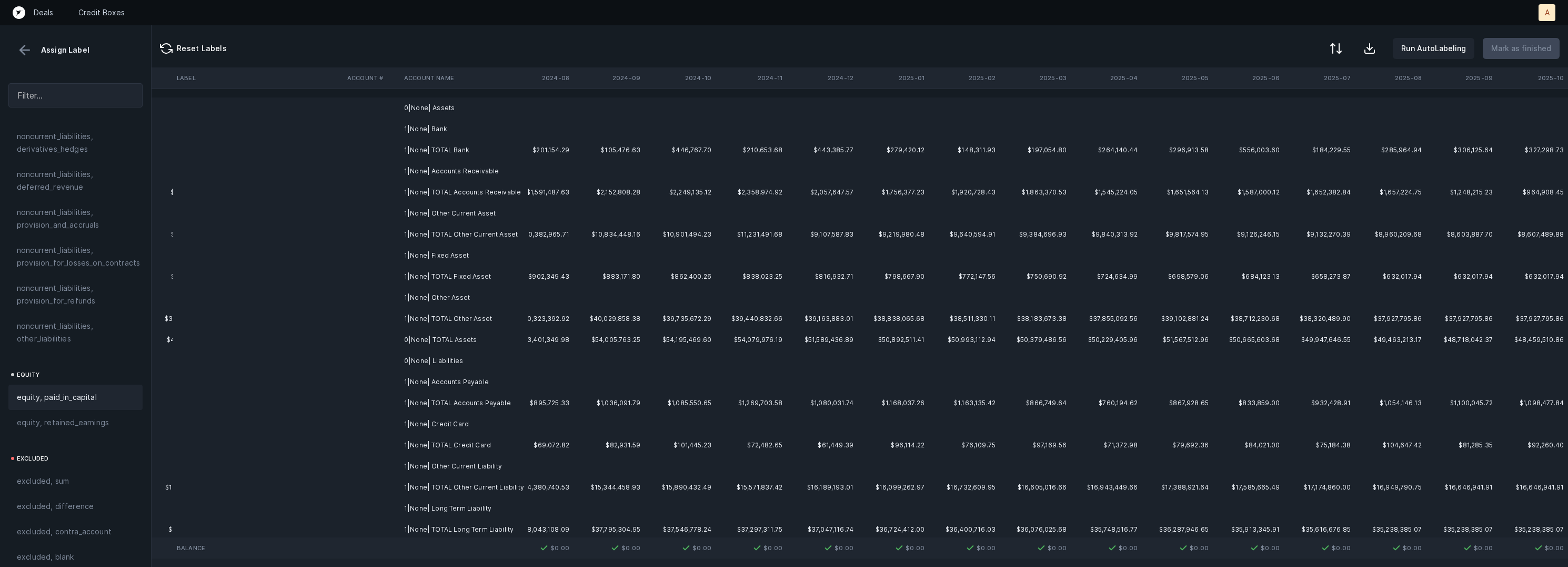
click at [454, 108] on td "0|None| Assets" at bounding box center [464, 108] width 129 height 21
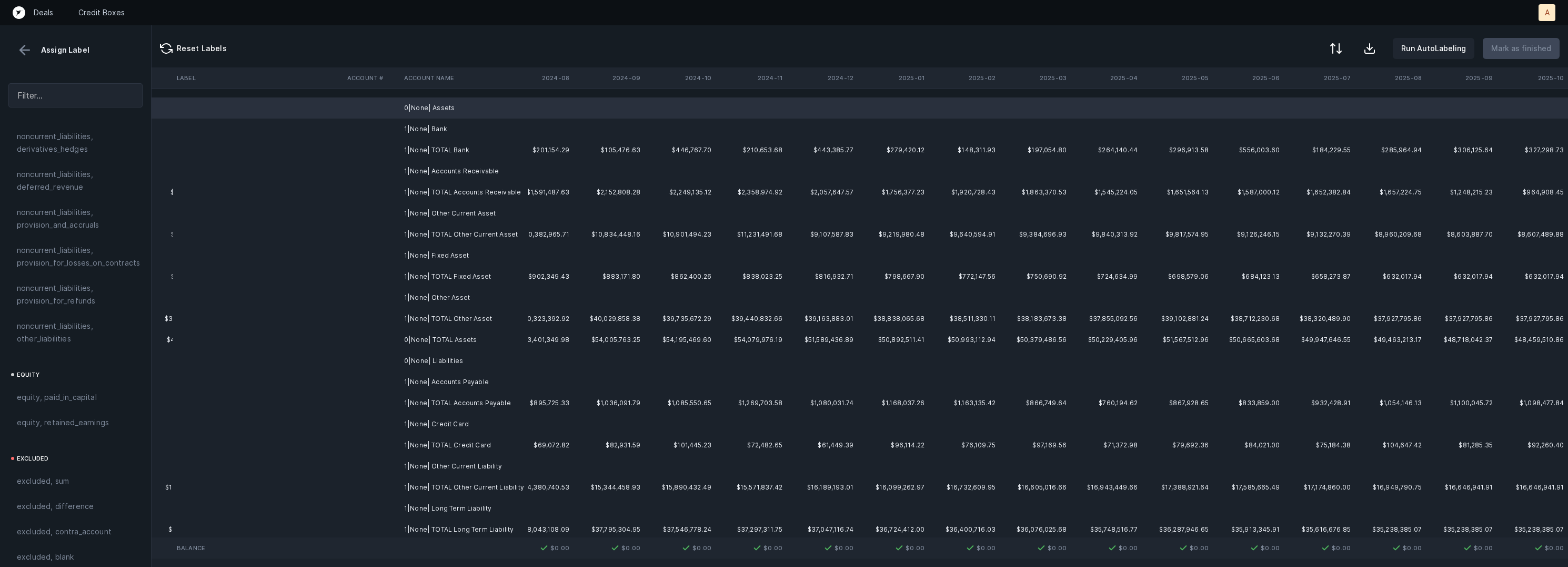
click at [437, 123] on td "1|None| Bank" at bounding box center [464, 129] width 129 height 21
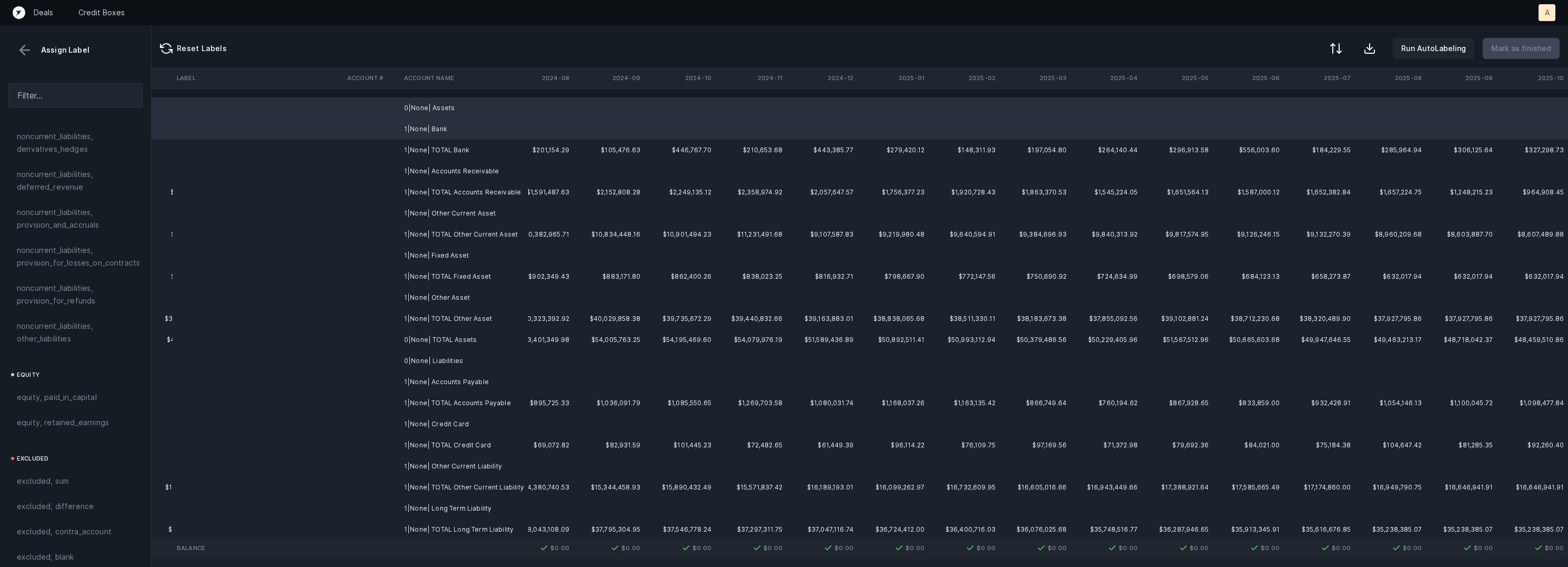
click at [464, 163] on td "1|None| Accounts Receivable" at bounding box center [464, 171] width 129 height 21
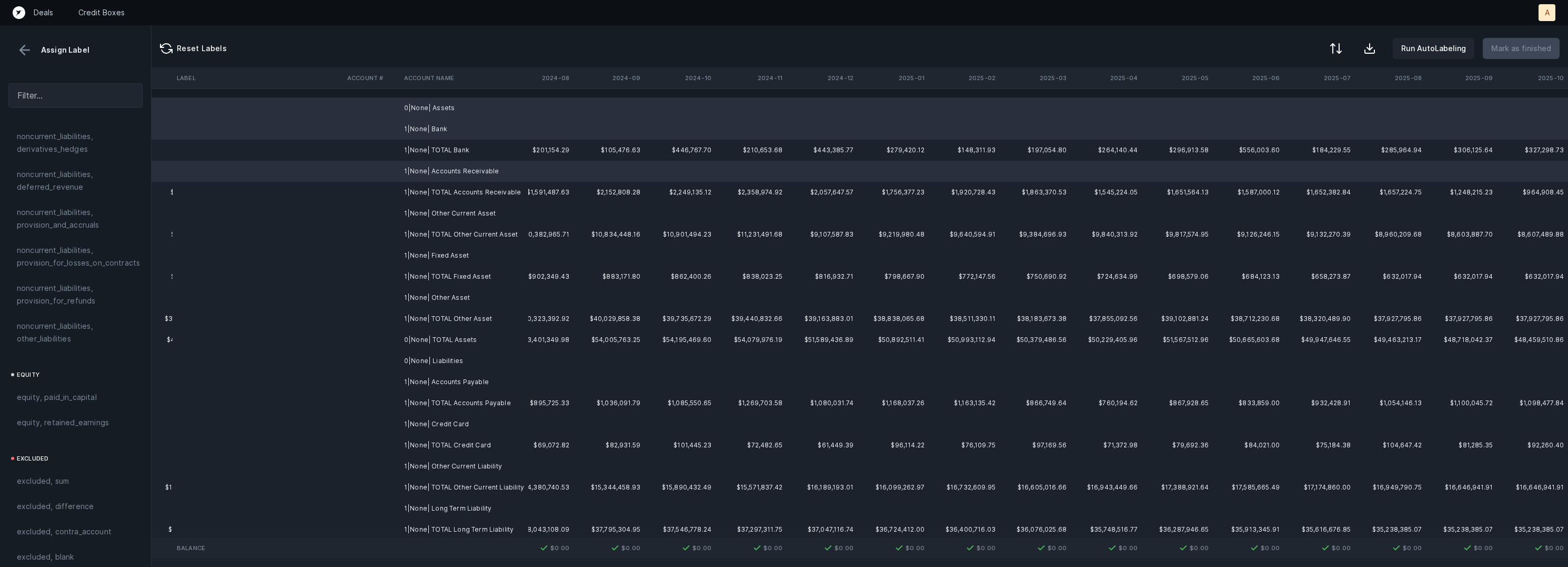
click at [464, 215] on td "1|None| Other Current Asset" at bounding box center [464, 213] width 129 height 21
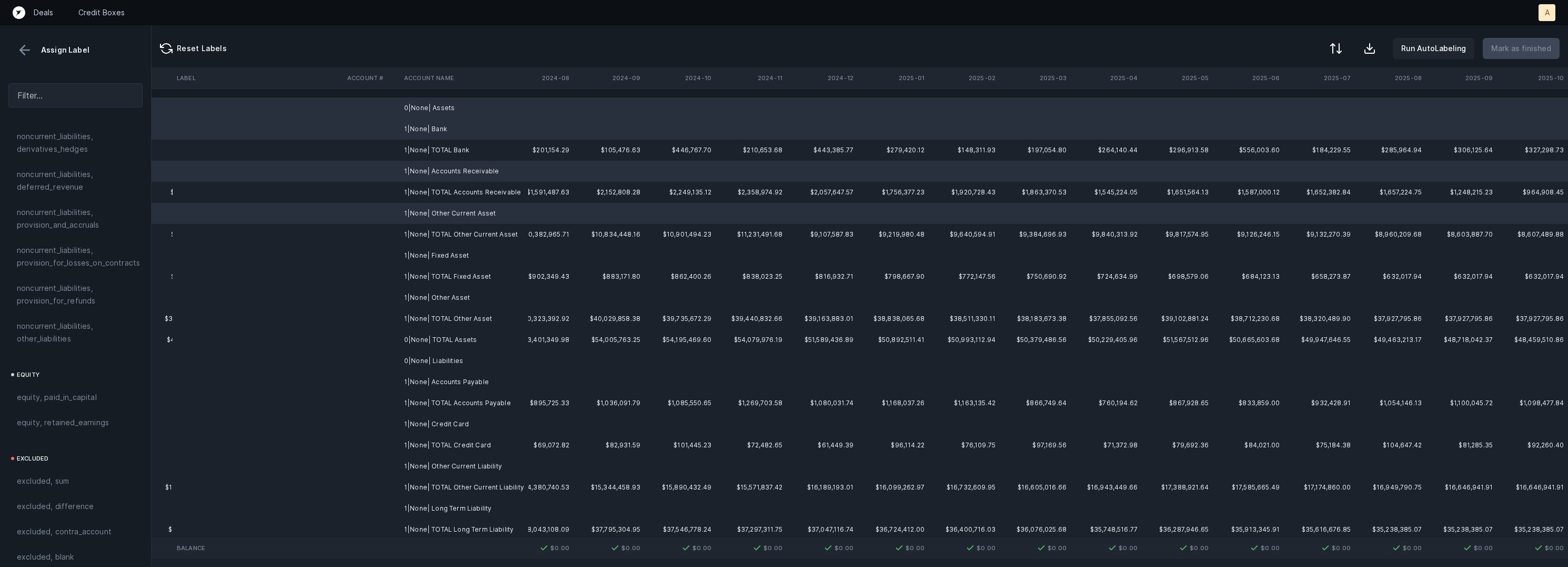
click at [452, 265] on td "1|None| Fixed Asset" at bounding box center [464, 256] width 129 height 21
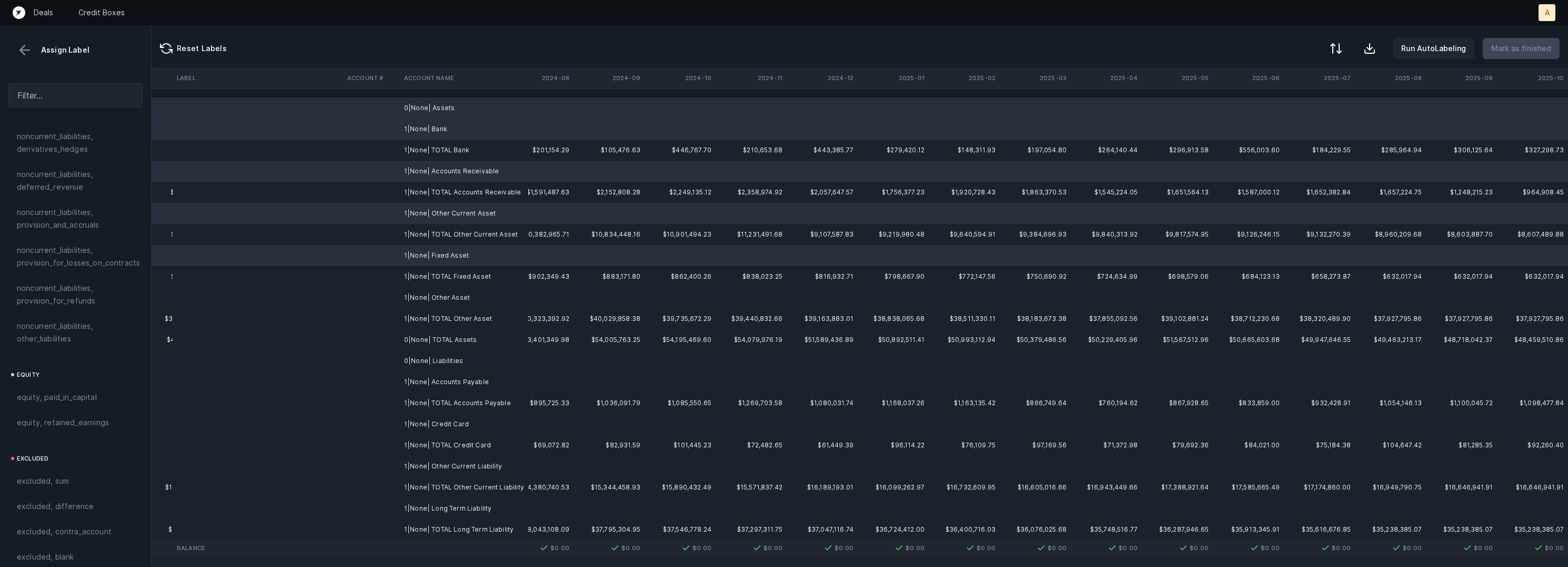
click at [448, 295] on td "1|None| Other Asset" at bounding box center [464, 298] width 129 height 21
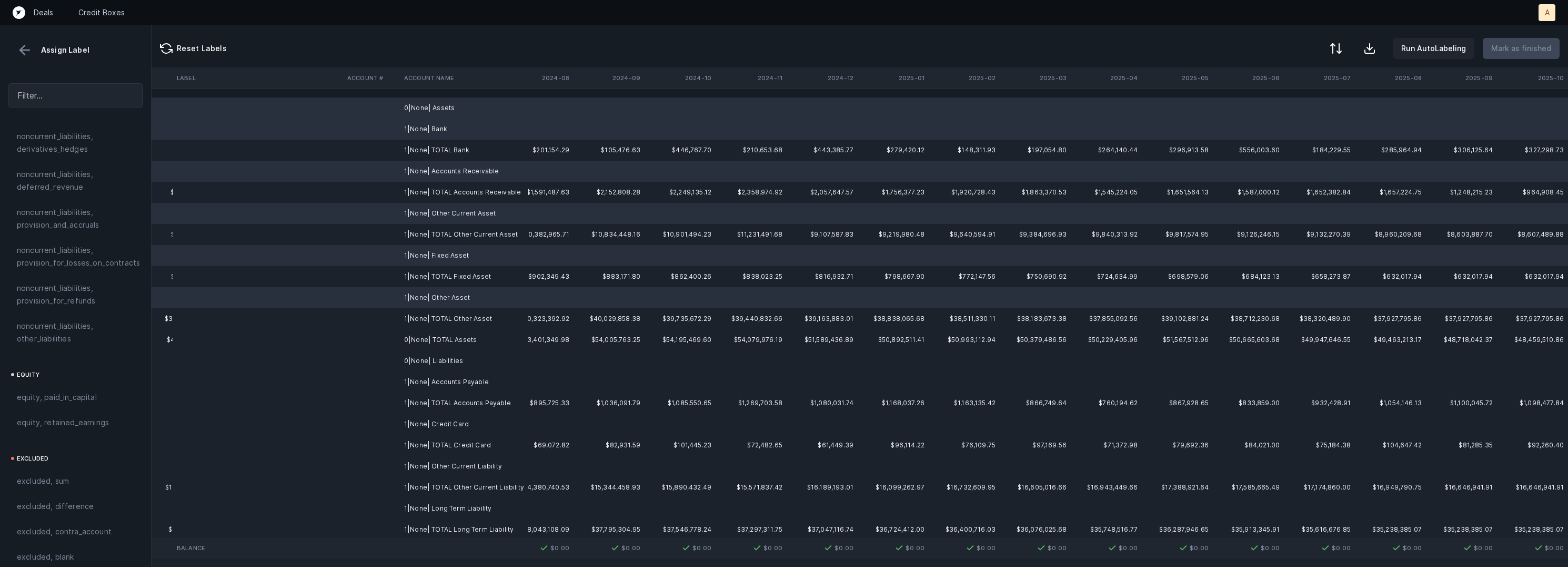
click at [446, 361] on td "0|None| Liabilities" at bounding box center [464, 360] width 129 height 21
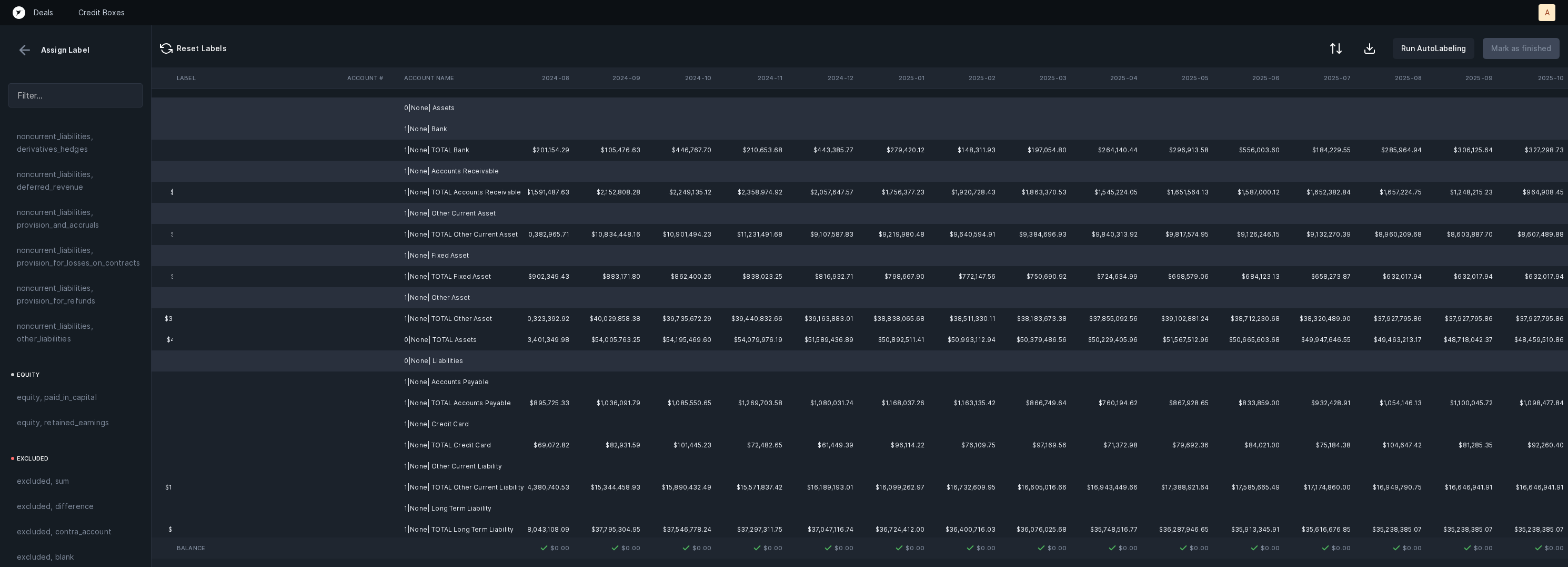
click at [446, 376] on td "1|None| Accounts Payable" at bounding box center [464, 382] width 129 height 21
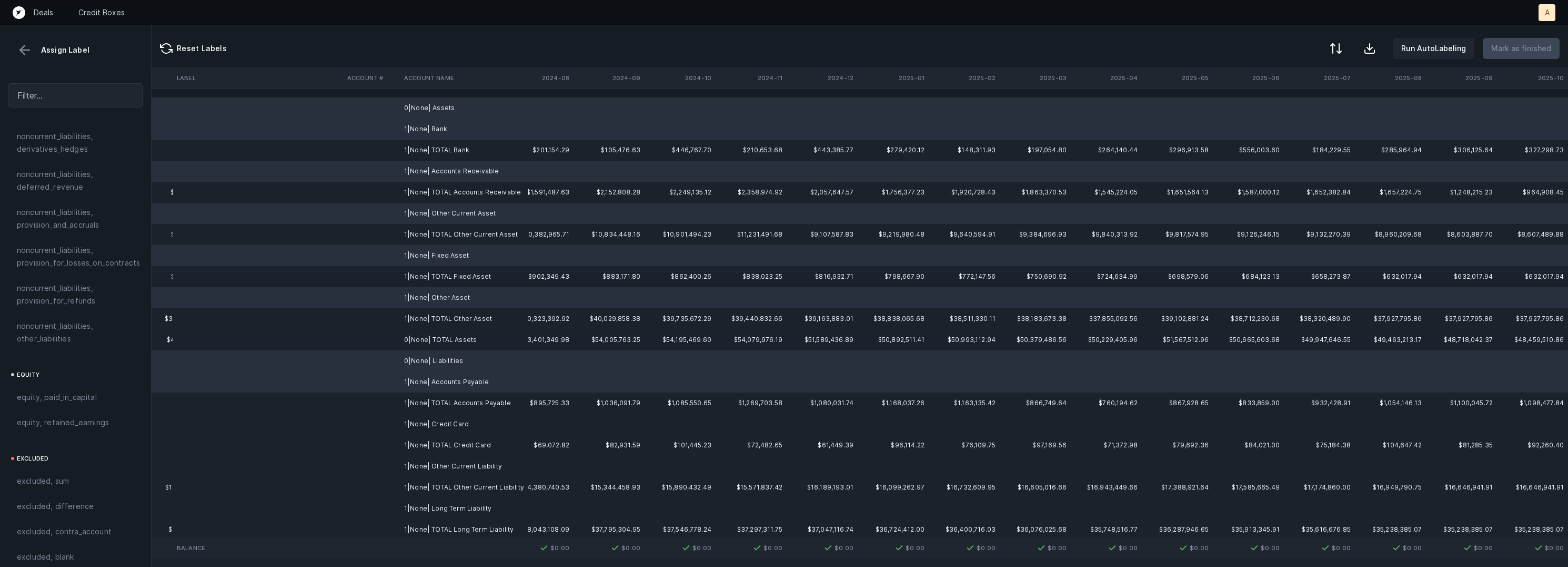
click at [446, 418] on td "1|None| Credit Card" at bounding box center [464, 424] width 129 height 21
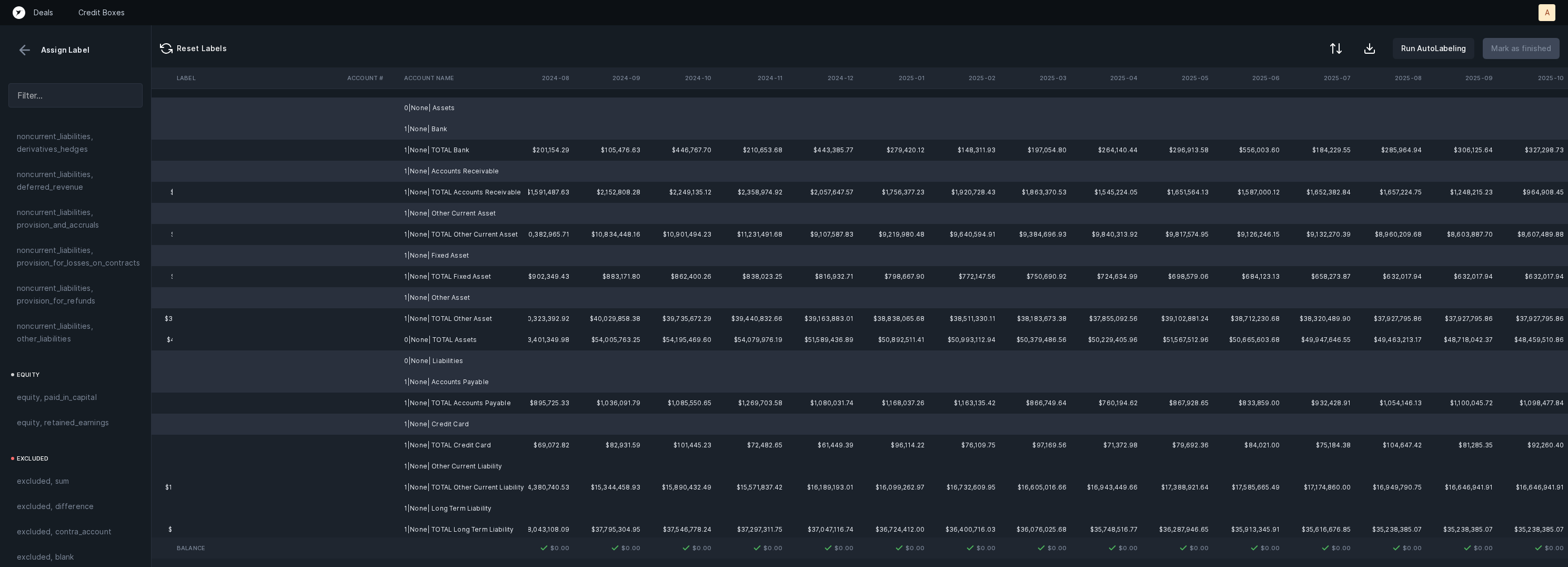
click at [456, 465] on td "1|None| Other Current Liability" at bounding box center [464, 466] width 129 height 21
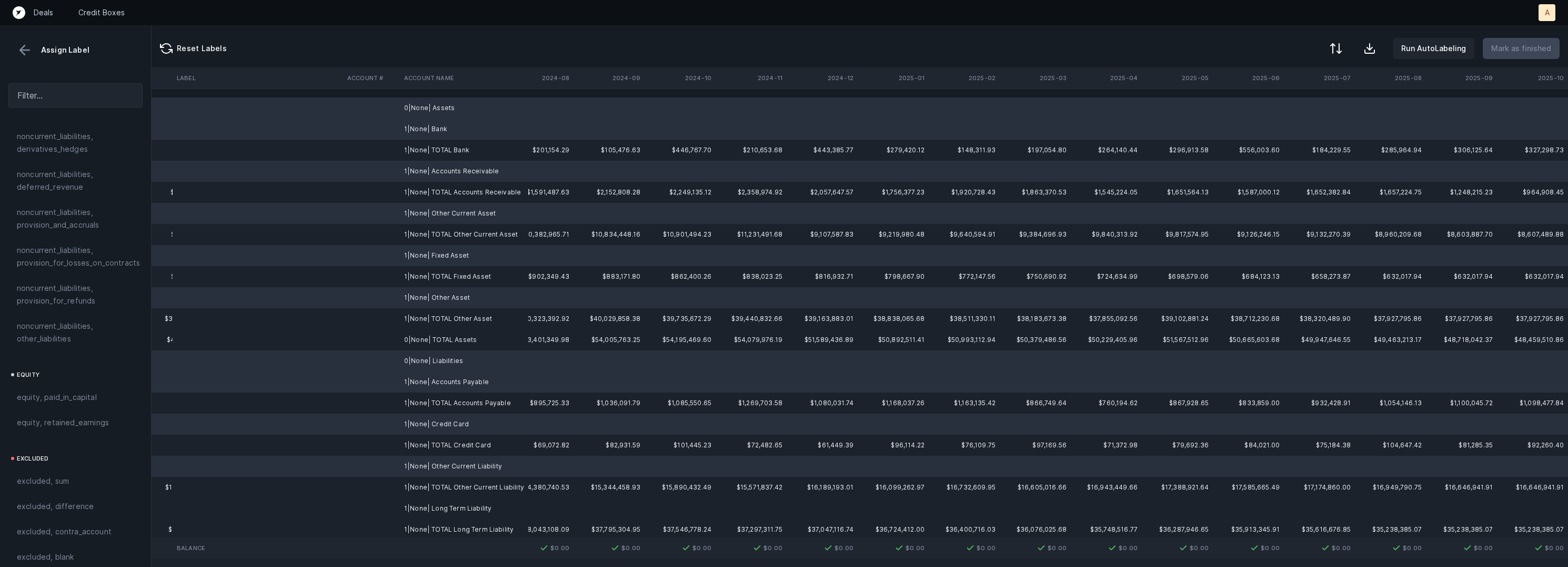
click at [444, 504] on td "1|None| Long Term Liability" at bounding box center [464, 508] width 129 height 21
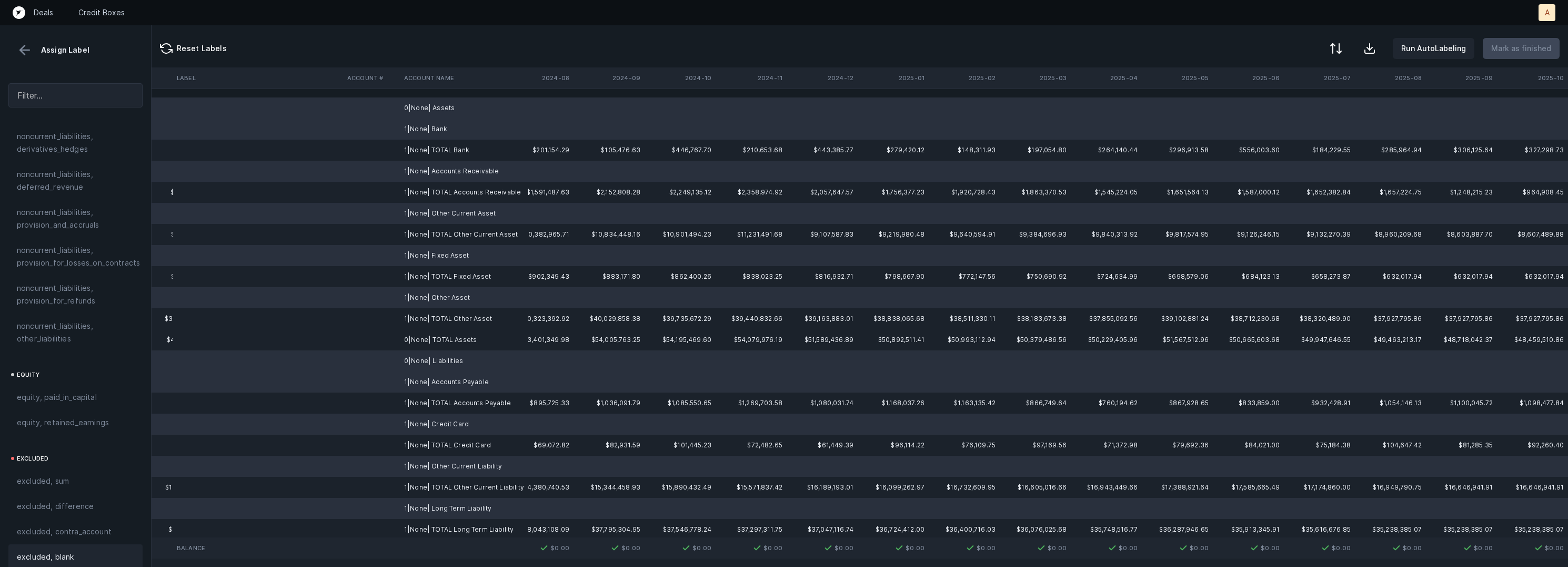
click at [48, 544] on div "excluded, blank" at bounding box center [76, 556] width 134 height 25
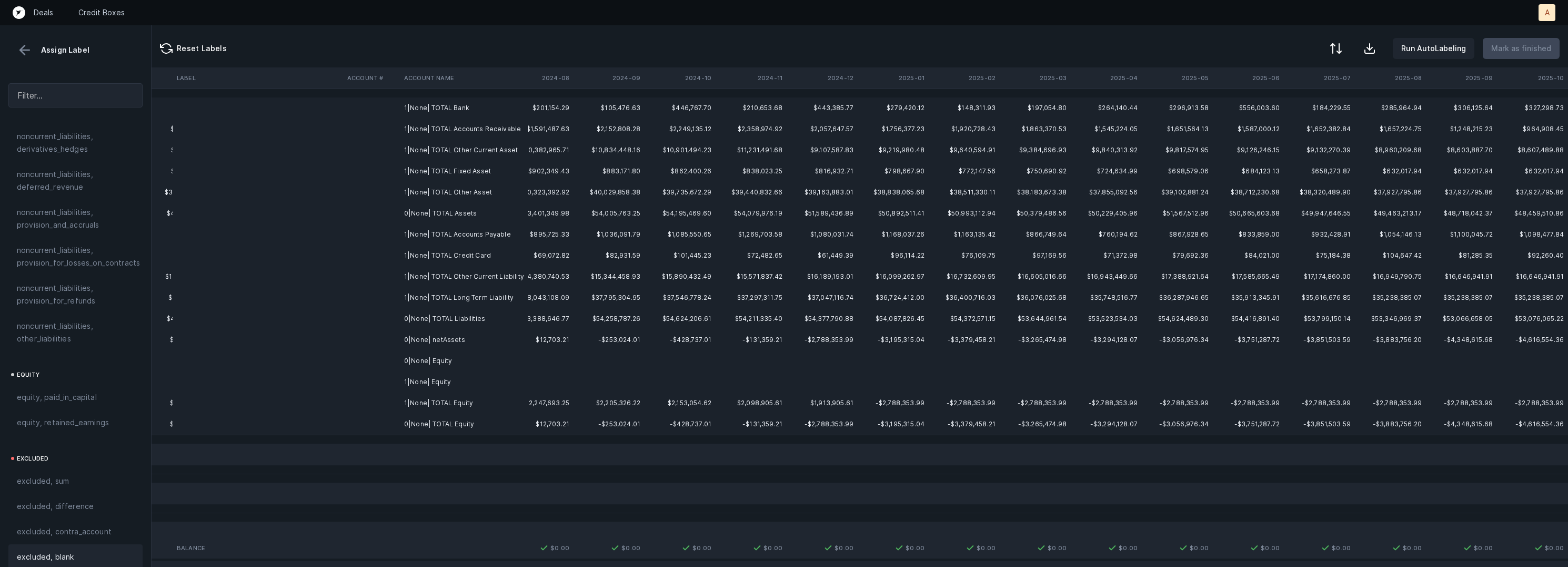
click at [449, 360] on td "0|None| Equity" at bounding box center [464, 360] width 129 height 21
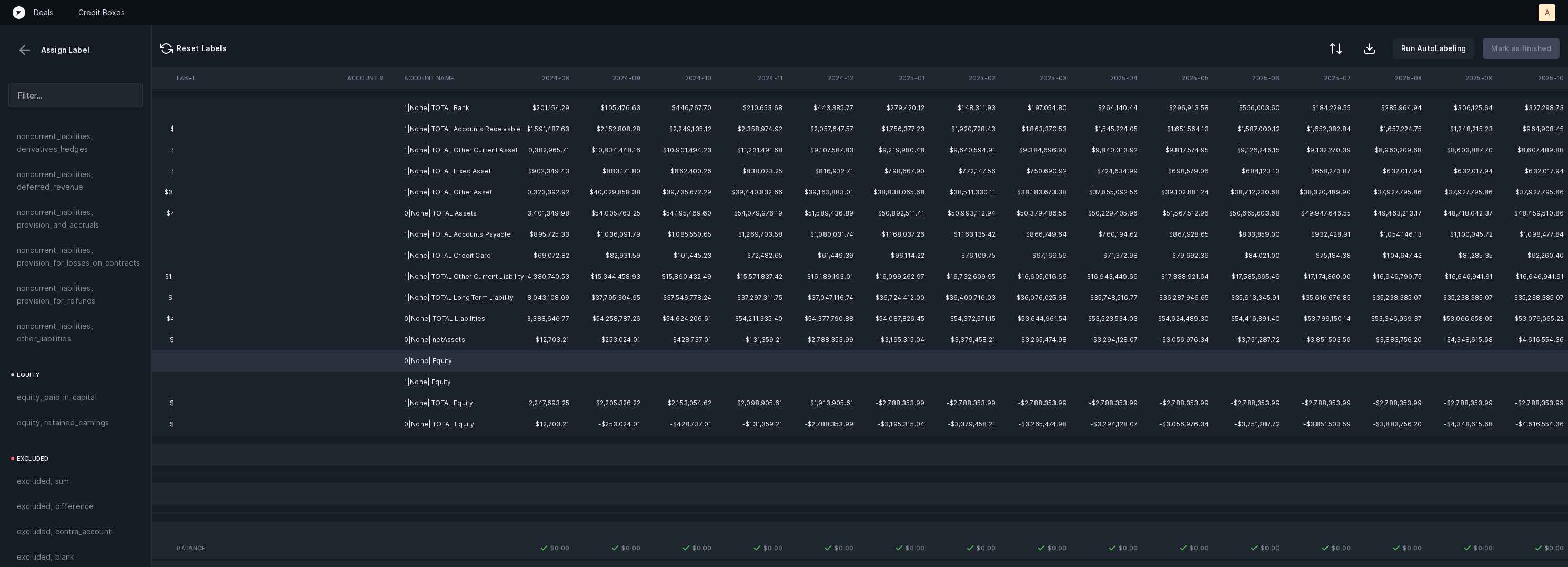
click at [446, 380] on td "1|None| Equity" at bounding box center [464, 382] width 129 height 21
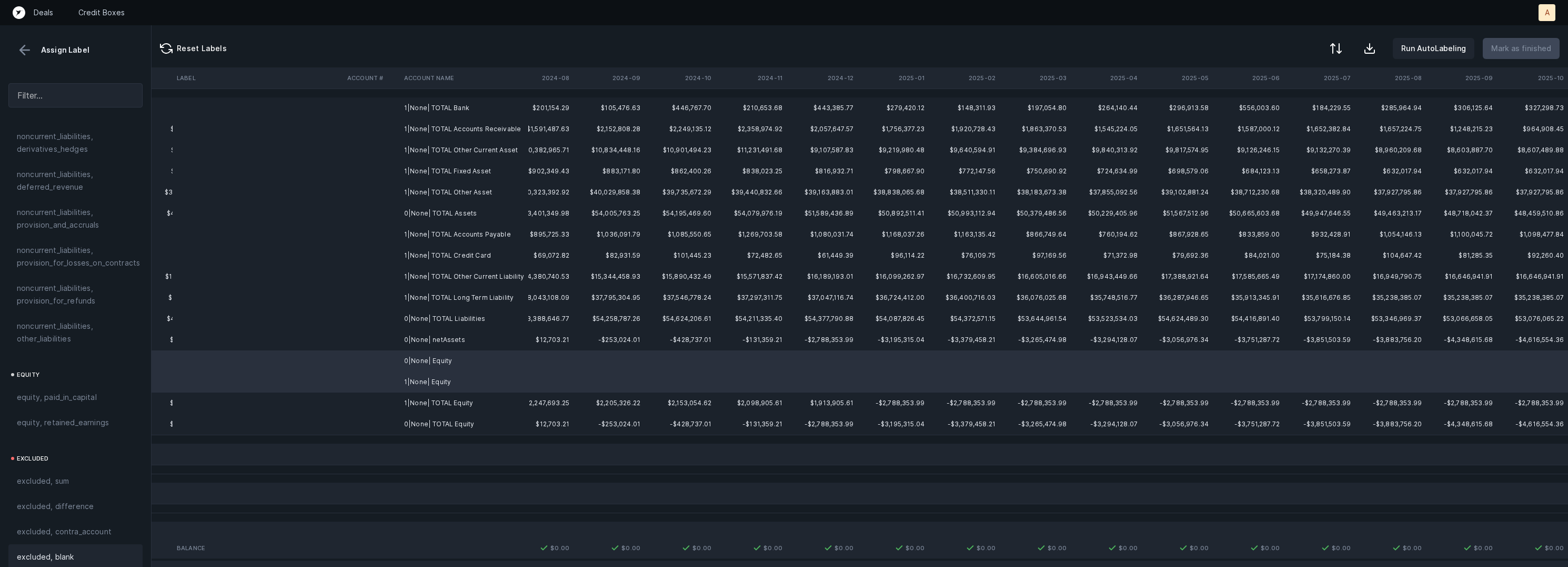
click at [59, 544] on div "excluded, blank" at bounding box center [76, 556] width 134 height 25
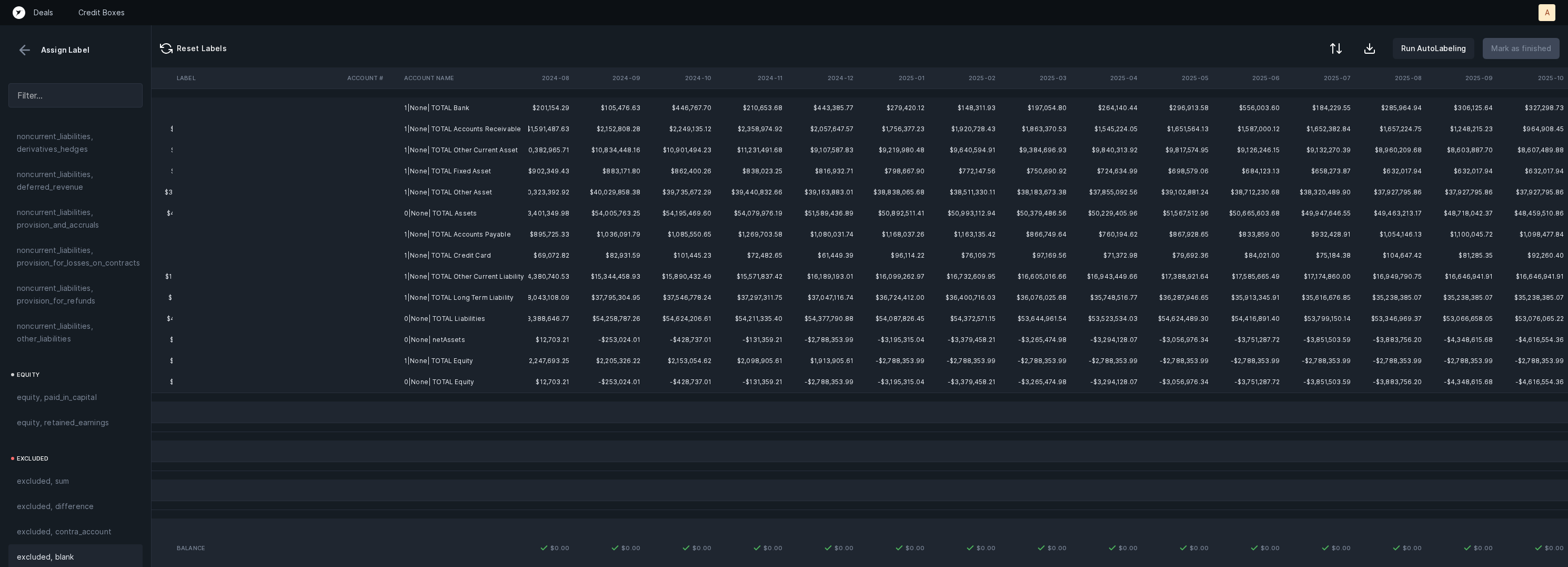
click at [396, 347] on td at bounding box center [371, 339] width 57 height 21
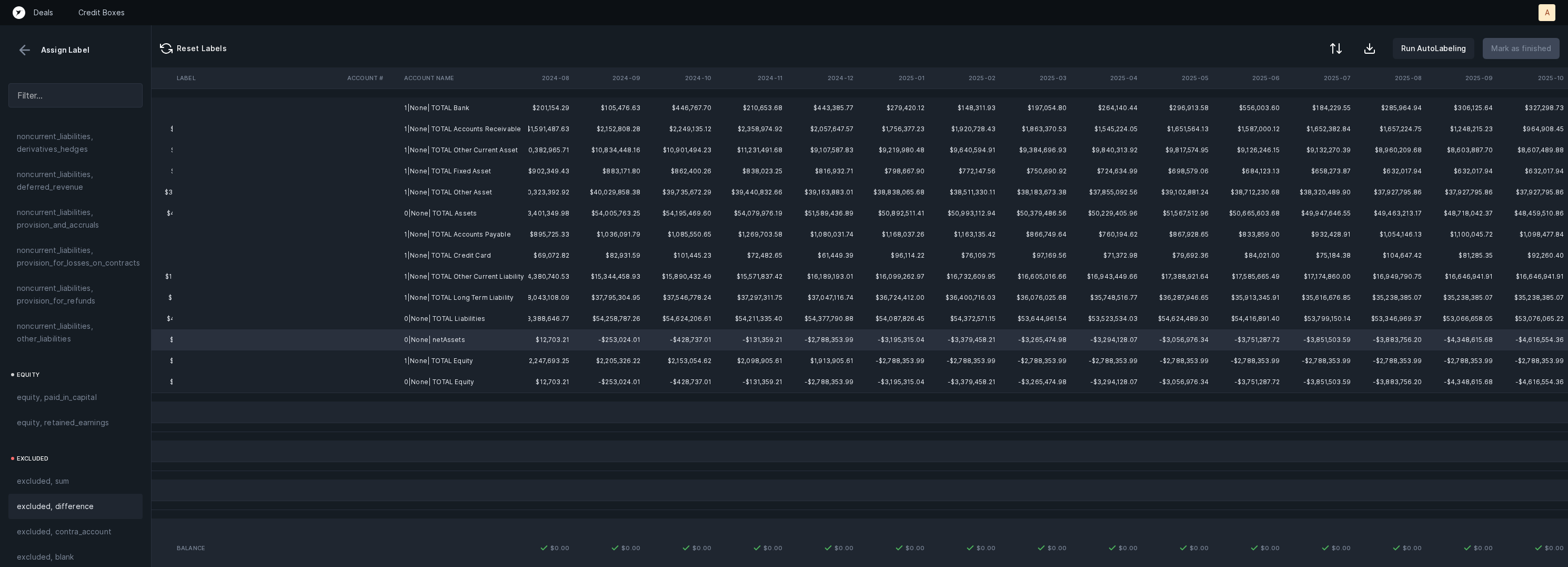
click at [93, 500] on div "excluded, difference" at bounding box center [76, 505] width 117 height 12
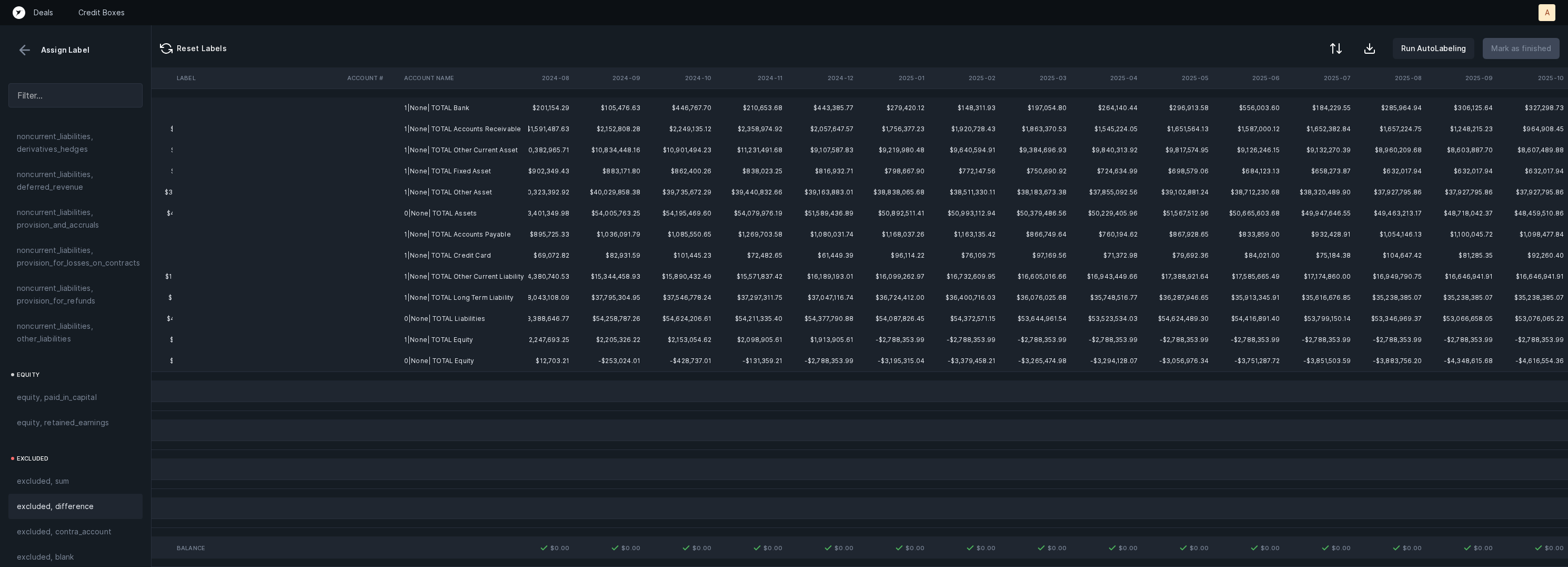
click at [486, 109] on td "1|None| TOTAL Bank" at bounding box center [464, 108] width 129 height 21
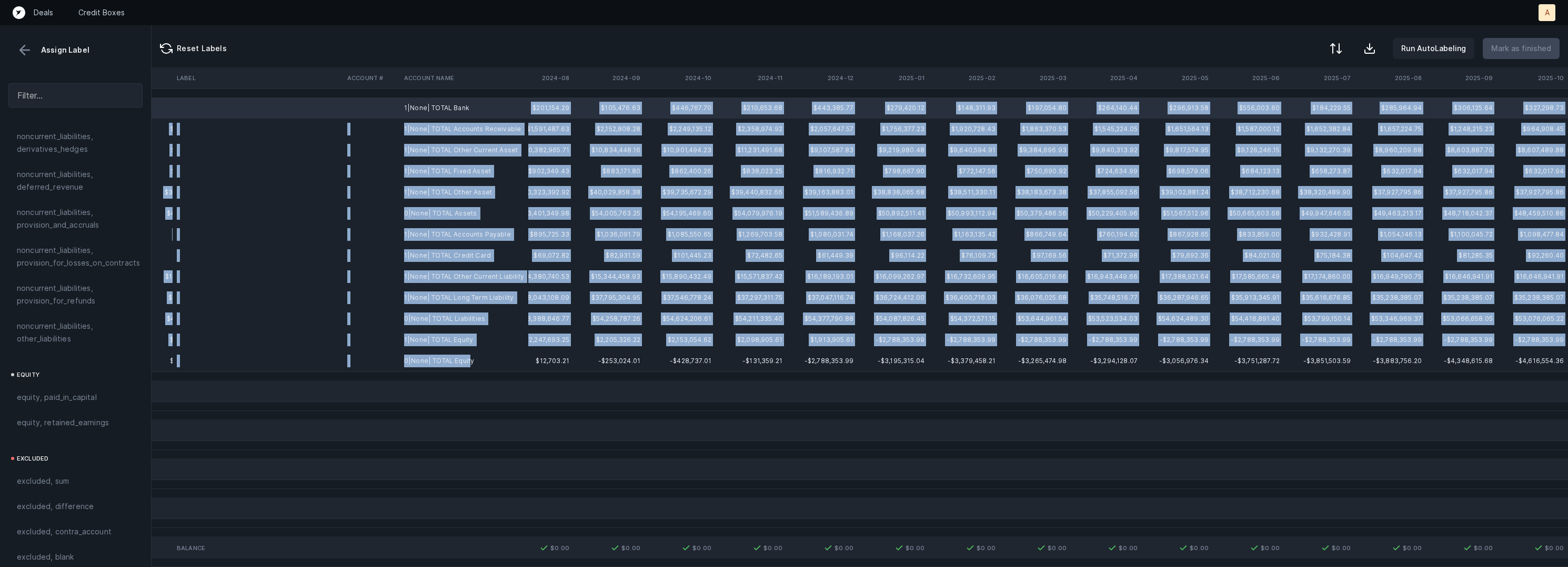
click at [470, 361] on td "0|None| TOTAL Equity" at bounding box center [464, 360] width 129 height 21
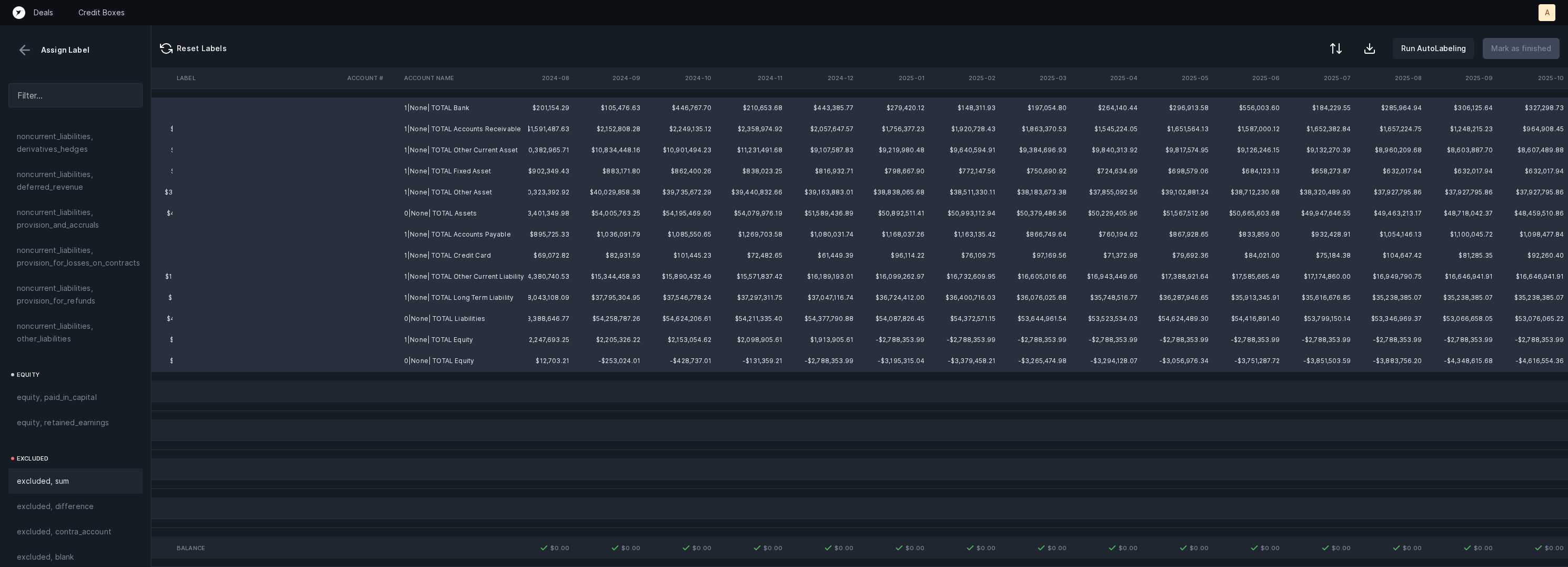
click at [101, 475] on div "excluded, sum" at bounding box center [76, 481] width 117 height 12
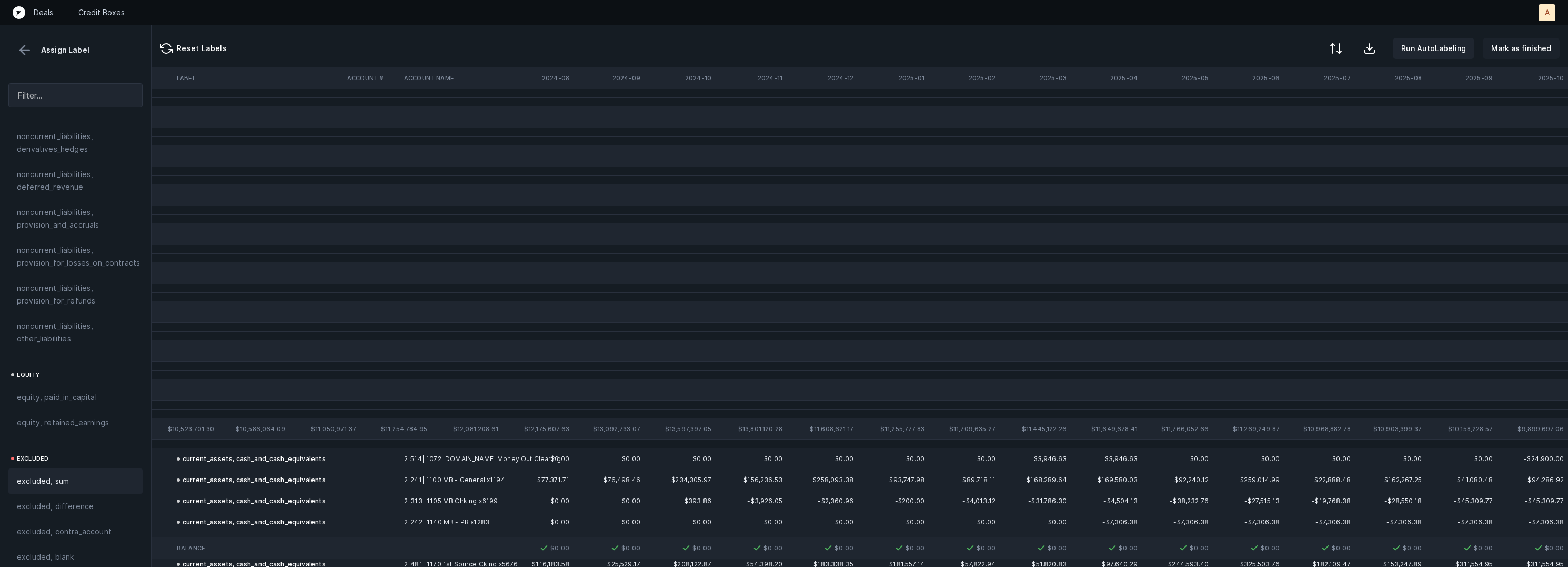
click at [1515, 42] on p "Mark as finished" at bounding box center [1521, 48] width 60 height 12
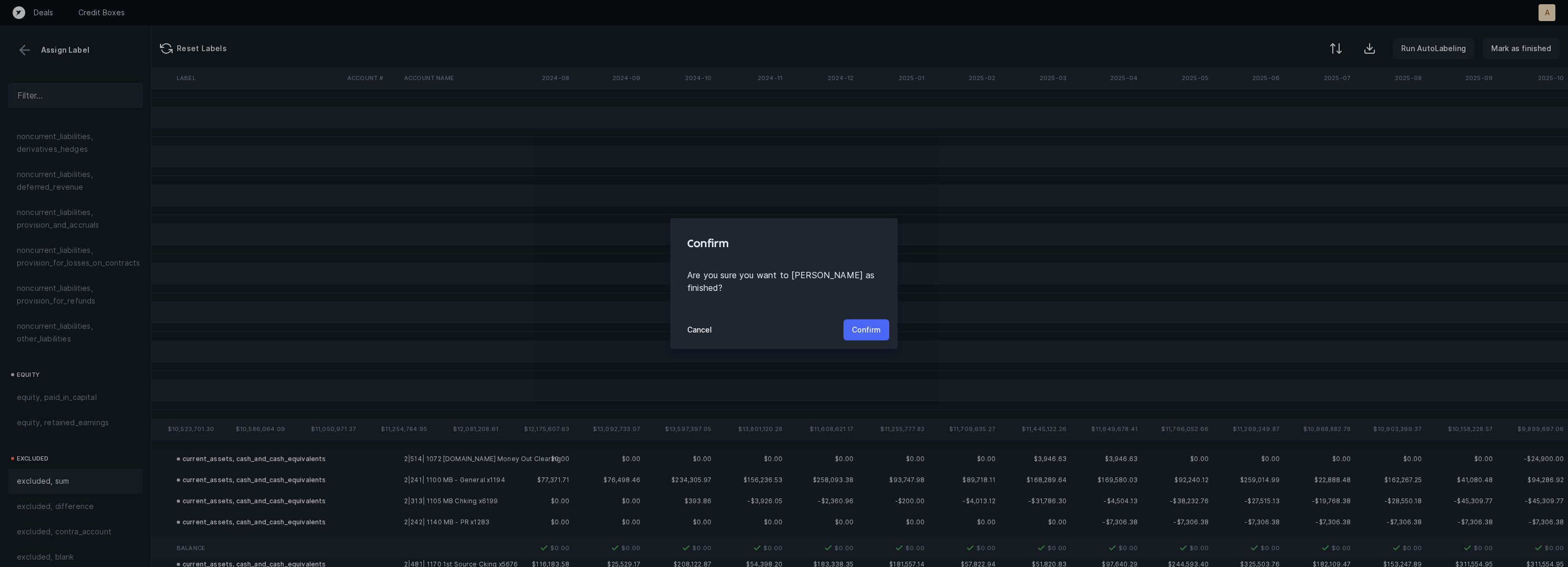
click at [869, 319] on button "Confirm" at bounding box center [866, 330] width 46 height 21
